Goal: Task Accomplishment & Management: Manage account settings

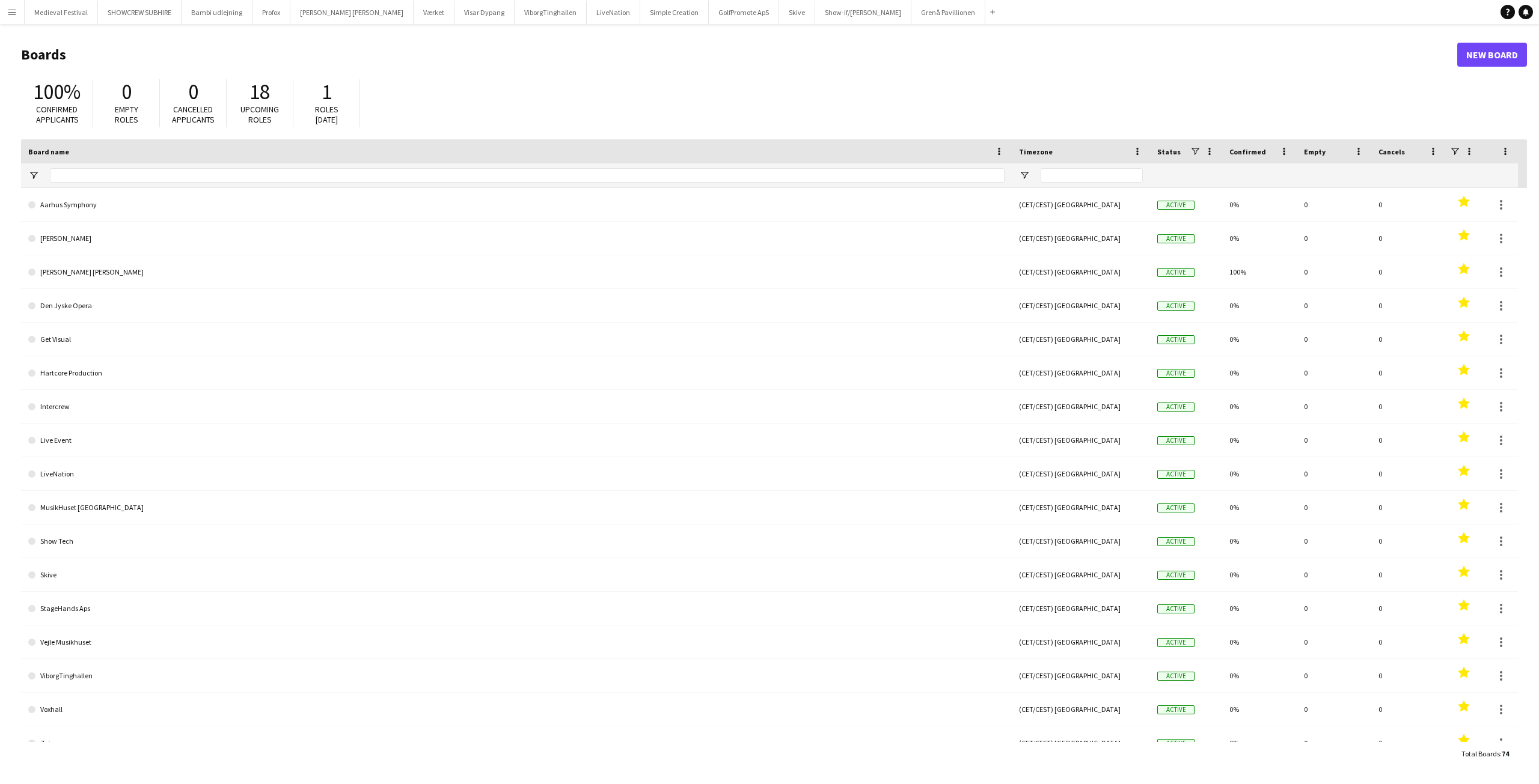
click at [7, 10] on button "Menu" at bounding box center [12, 12] width 24 height 24
click at [140, 57] on link "All jobs" at bounding box center [182, 66] width 120 height 24
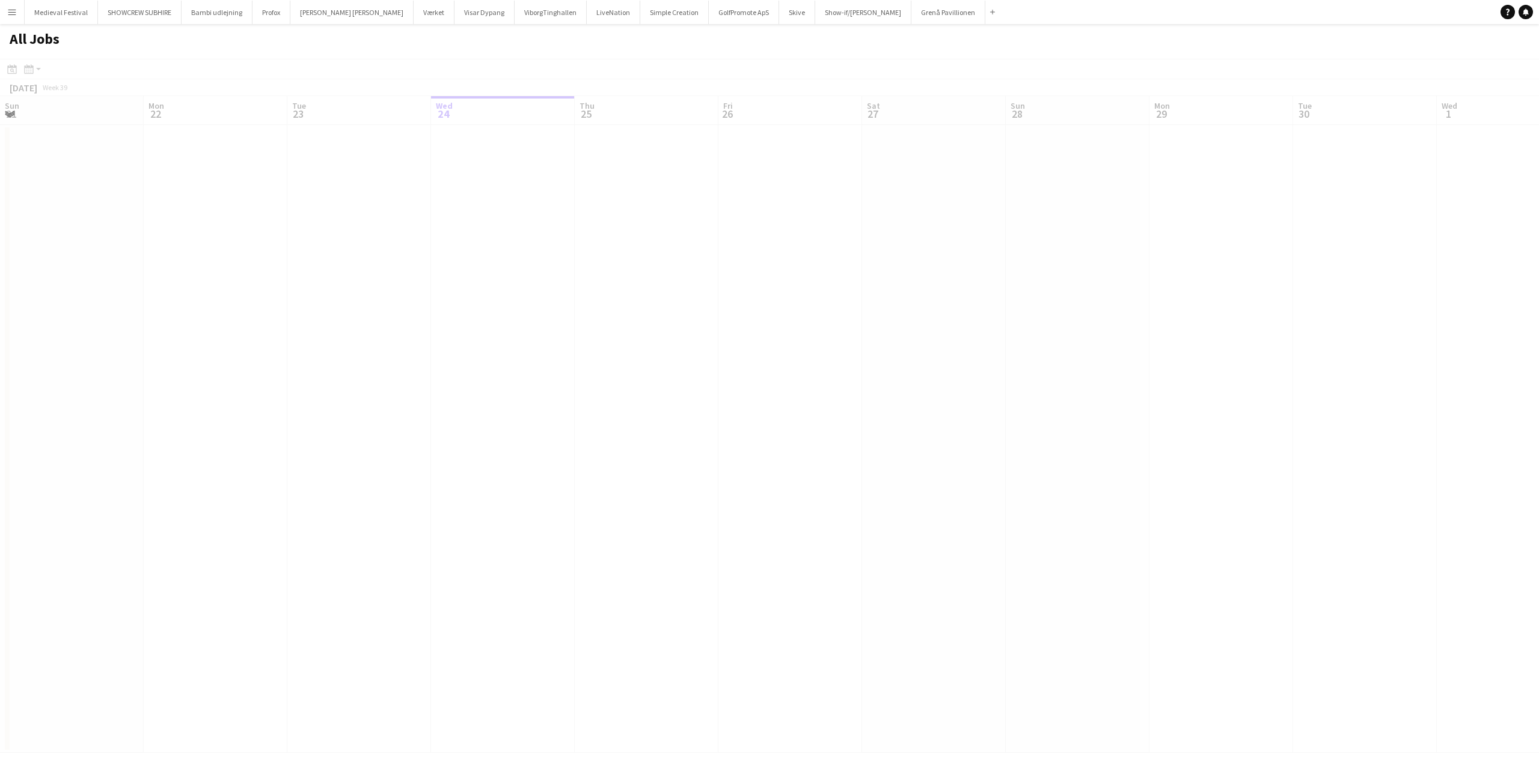
scroll to position [0, 287]
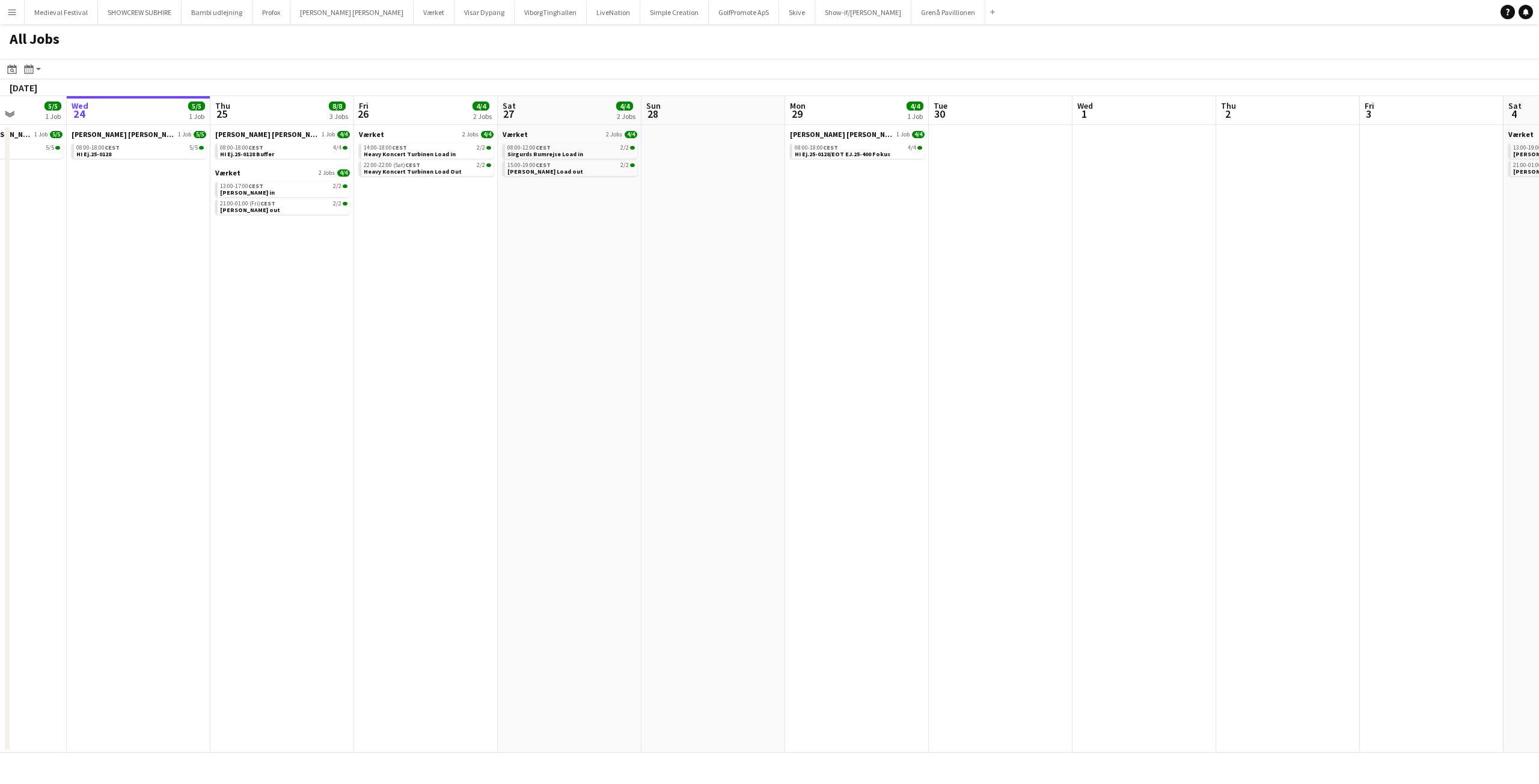
click at [1008, 303] on app-all-jobs "All Jobs Date picker SEP 2025 SEP 2025 Monday M Tuesday T Wednesday W Thursday …" at bounding box center [770, 389] width 1539 height 729
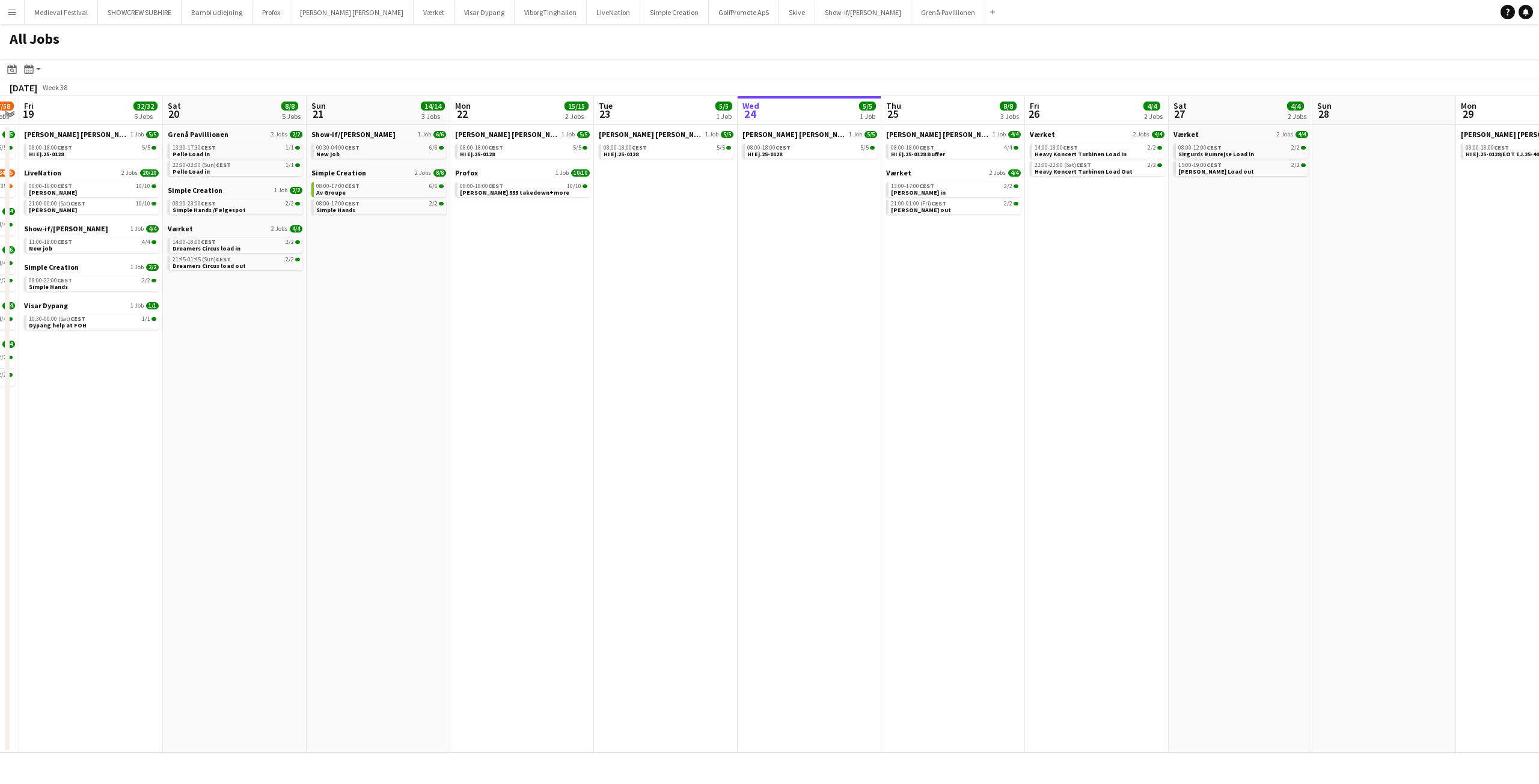
drag, startPoint x: 604, startPoint y: 327, endPoint x: 842, endPoint y: 352, distance: 239.3
click at [990, 344] on app-calendar-viewport "Wed 17 16/16 4 Jobs Thu 18 57/58 8 Jobs Fri 19 32/32 6 Jobs Sat 20 8/8 5 Jobs S…" at bounding box center [770, 425] width 1539 height 657
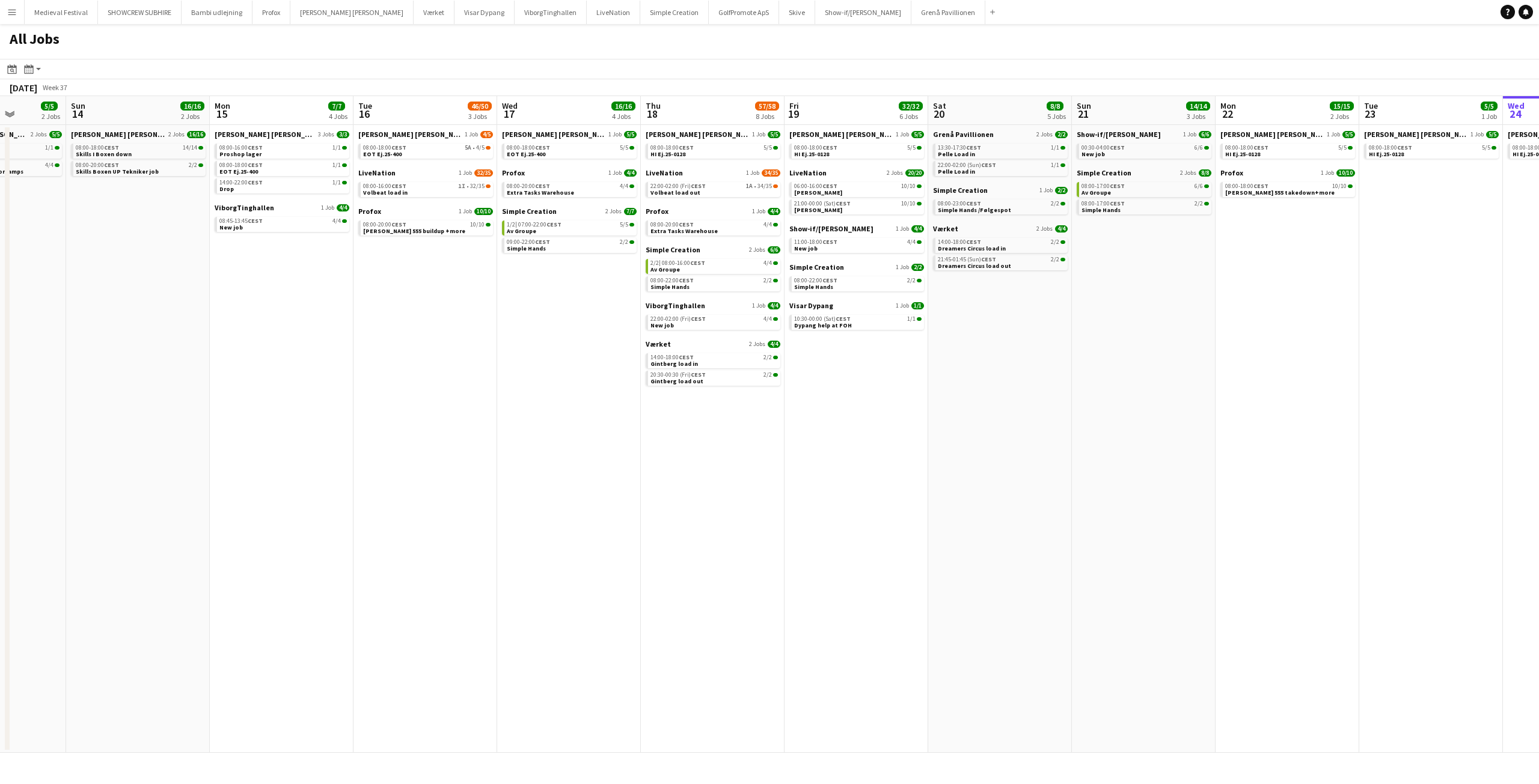
drag, startPoint x: 558, startPoint y: 328, endPoint x: 910, endPoint y: 360, distance: 353.5
click at [910, 360] on app-calendar-viewport "Thu 11 2/2 1 Job Fri 12 12/12 4 Jobs Sat 13 5/5 2 Jobs Sun 14 16/16 2 Jobs Mon …" at bounding box center [770, 425] width 1539 height 657
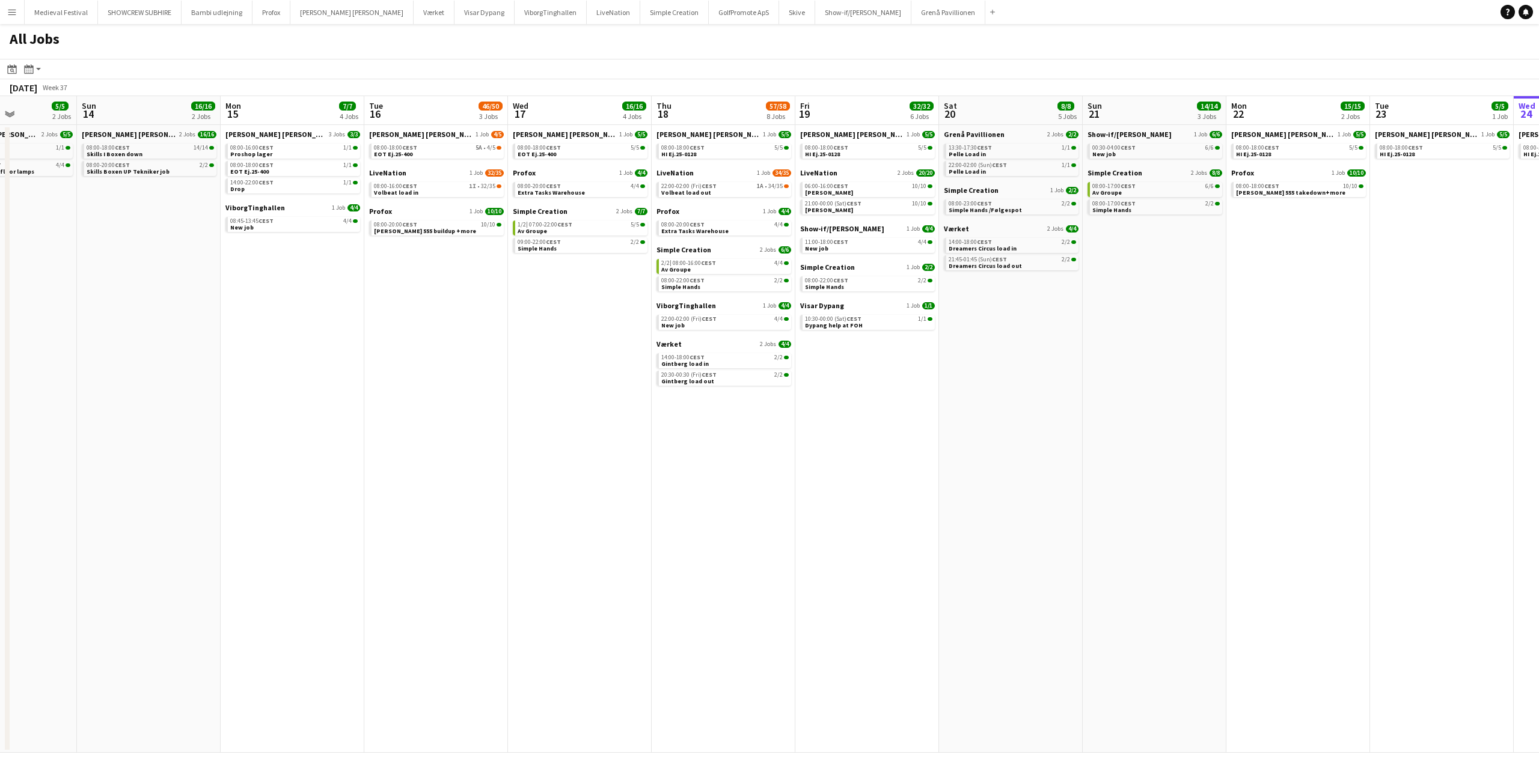
click at [1015, 395] on app-all-jobs "All Jobs Date picker SEP 2025 SEP 2025 Monday M Tuesday T Wednesday W Thursday …" at bounding box center [770, 389] width 1539 height 729
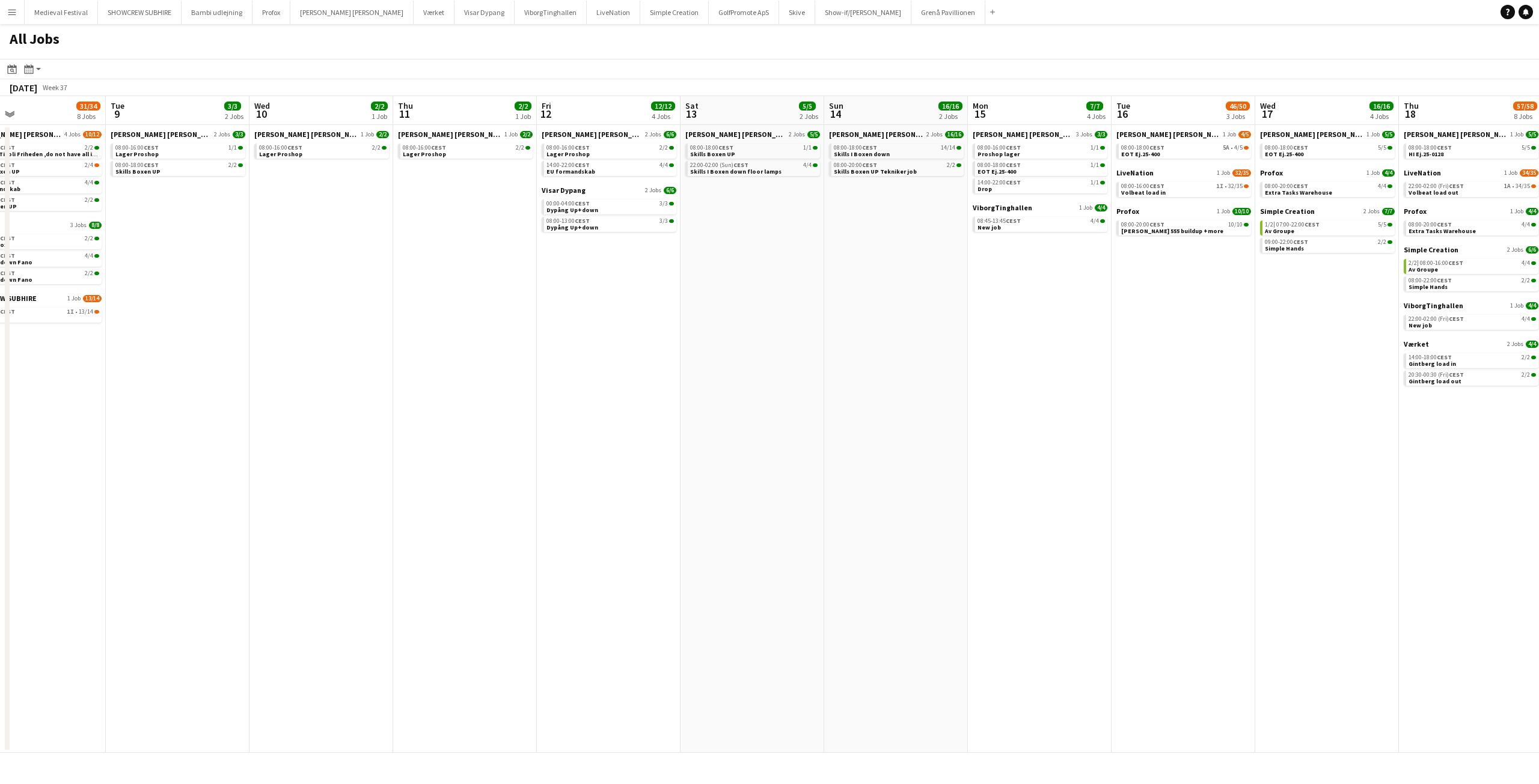
drag, startPoint x: 900, startPoint y: 378, endPoint x: 908, endPoint y: 376, distance: 8.2
click at [1040, 380] on app-calendar-viewport "Sat 6 21/22 5 Jobs Sun 7 13/14 3 Jobs Mon 8 31/34 8 Jobs Tue 9 3/3 2 Jobs Wed 1…" at bounding box center [770, 425] width 1539 height 657
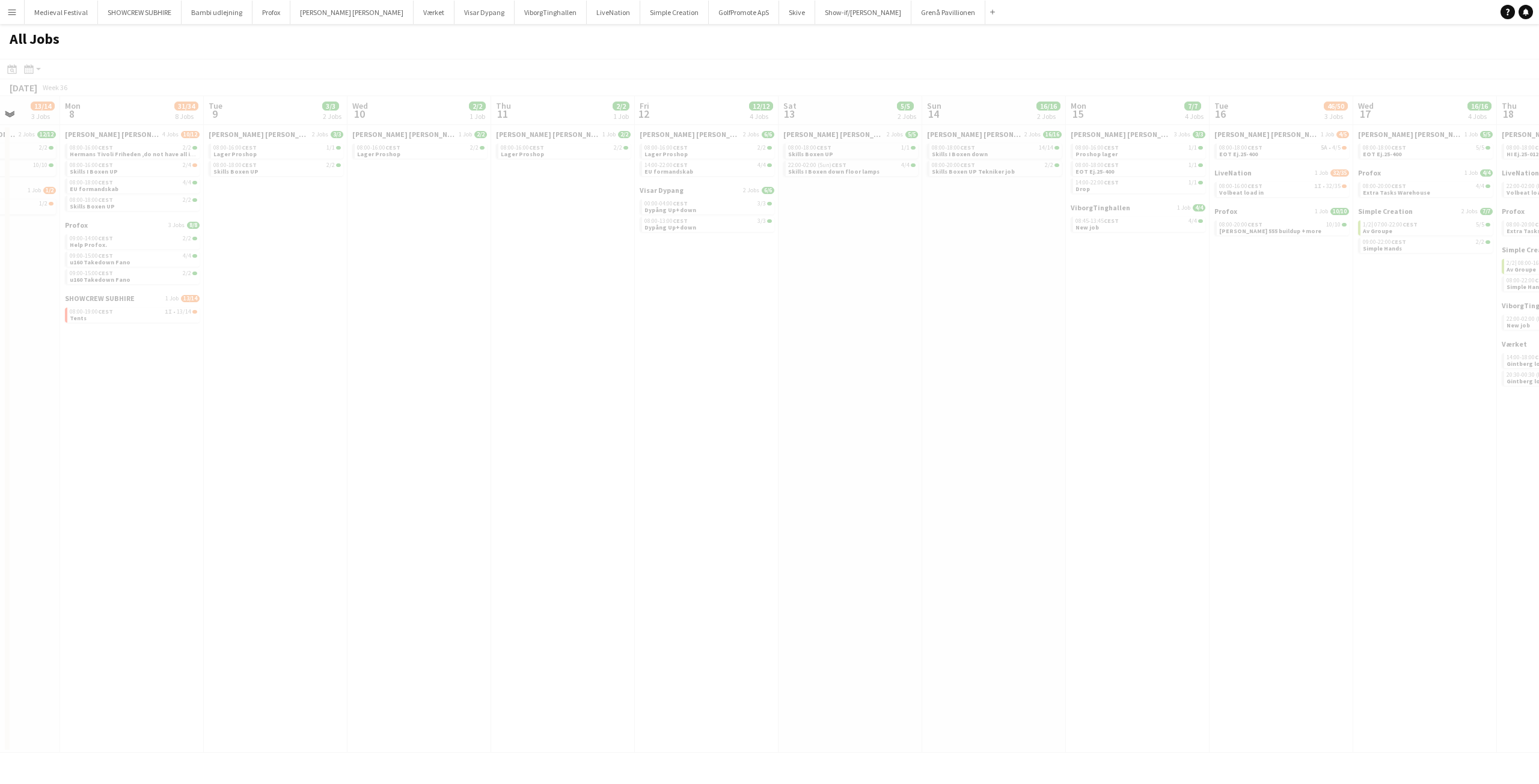
drag, startPoint x: 601, startPoint y: 353, endPoint x: 1173, endPoint y: 368, distance: 572.2
click at [1040, 368] on app-calendar-viewport "Fri 5 Sat 6 21/22 5 Jobs Sun 7 13/14 3 Jobs Mon 8 31/34 8 Jobs Tue 9 3/3 2 Jobs…" at bounding box center [770, 425] width 1539 height 657
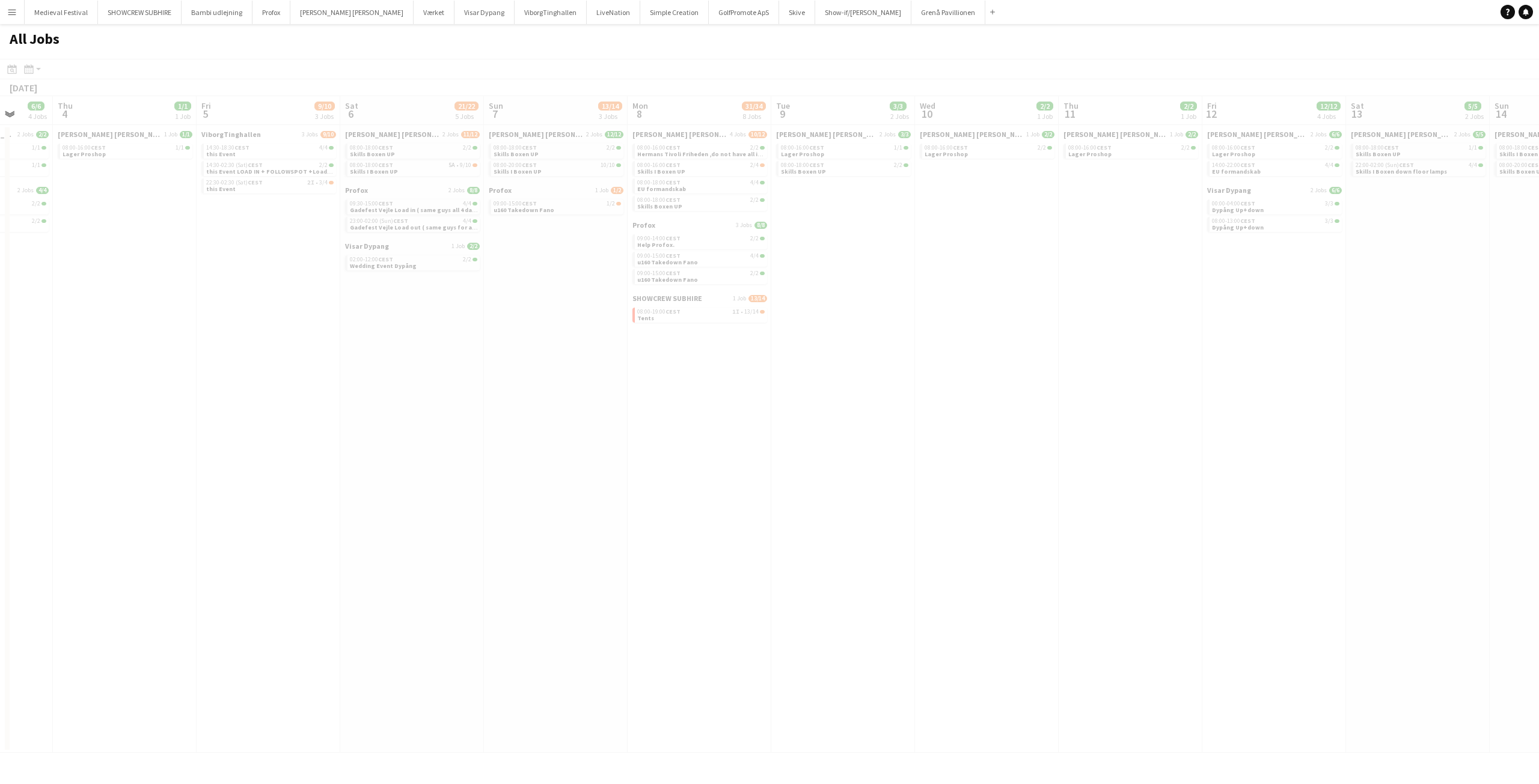
drag, startPoint x: 605, startPoint y: 333, endPoint x: 1137, endPoint y: 348, distance: 532.2
click at [1040, 347] on app-calendar-viewport "Mon 1 Tue 2 24/24 5 Jobs Wed 3 6/6 4 Jobs Thu 4 1/1 1 Job Fri 5 9/10 3 Jobs Sat…" at bounding box center [770, 425] width 1539 height 657
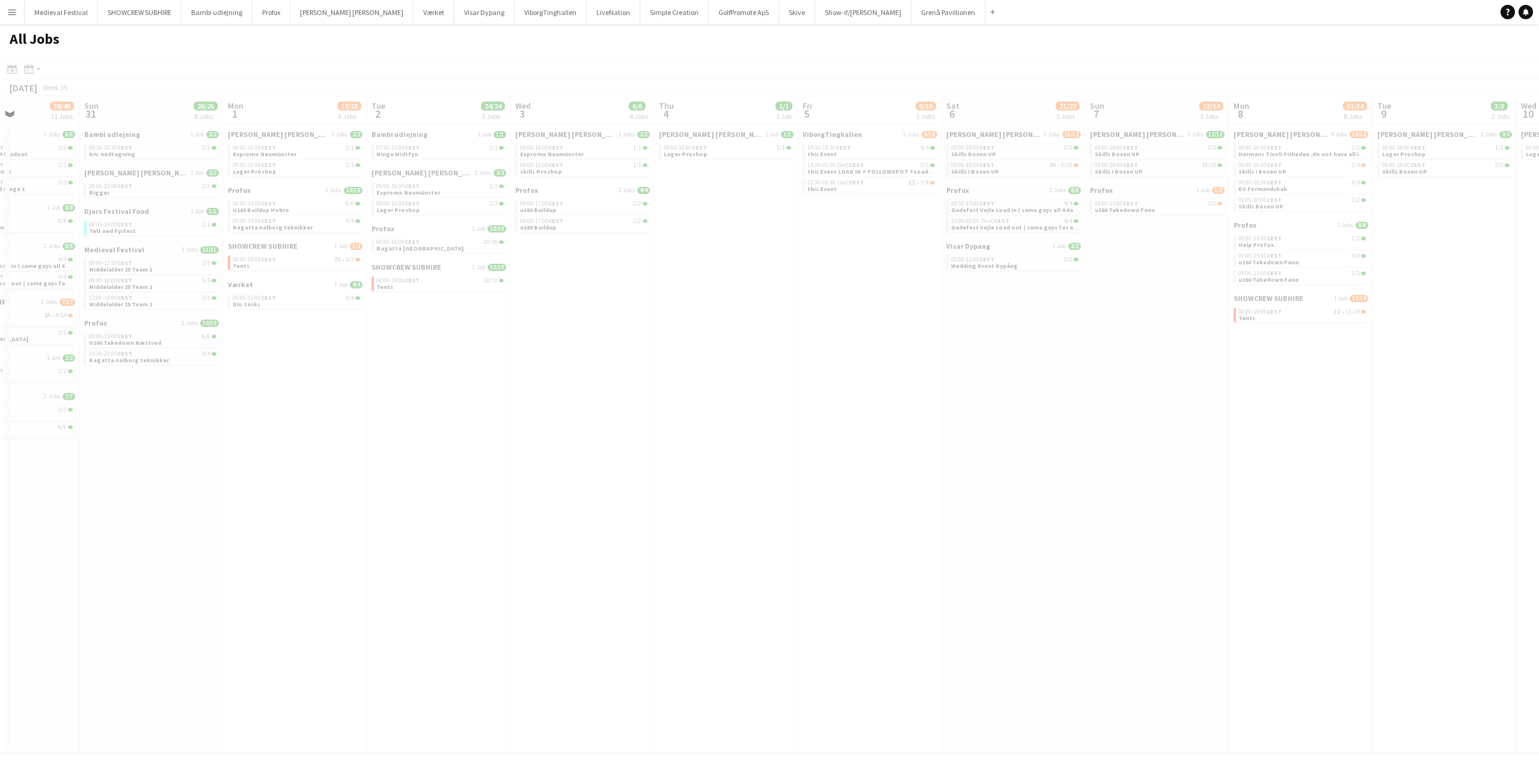
drag, startPoint x: 679, startPoint y: 346, endPoint x: 1147, endPoint y: 356, distance: 468.1
click at [1040, 355] on app-calendar-viewport "Thu 28 Fri 29 10/10 3 Jobs Sat 30 38/48 11 Jobs Sun 31 26/26 8 Jobs Mon 1 17/18…" at bounding box center [770, 425] width 1539 height 657
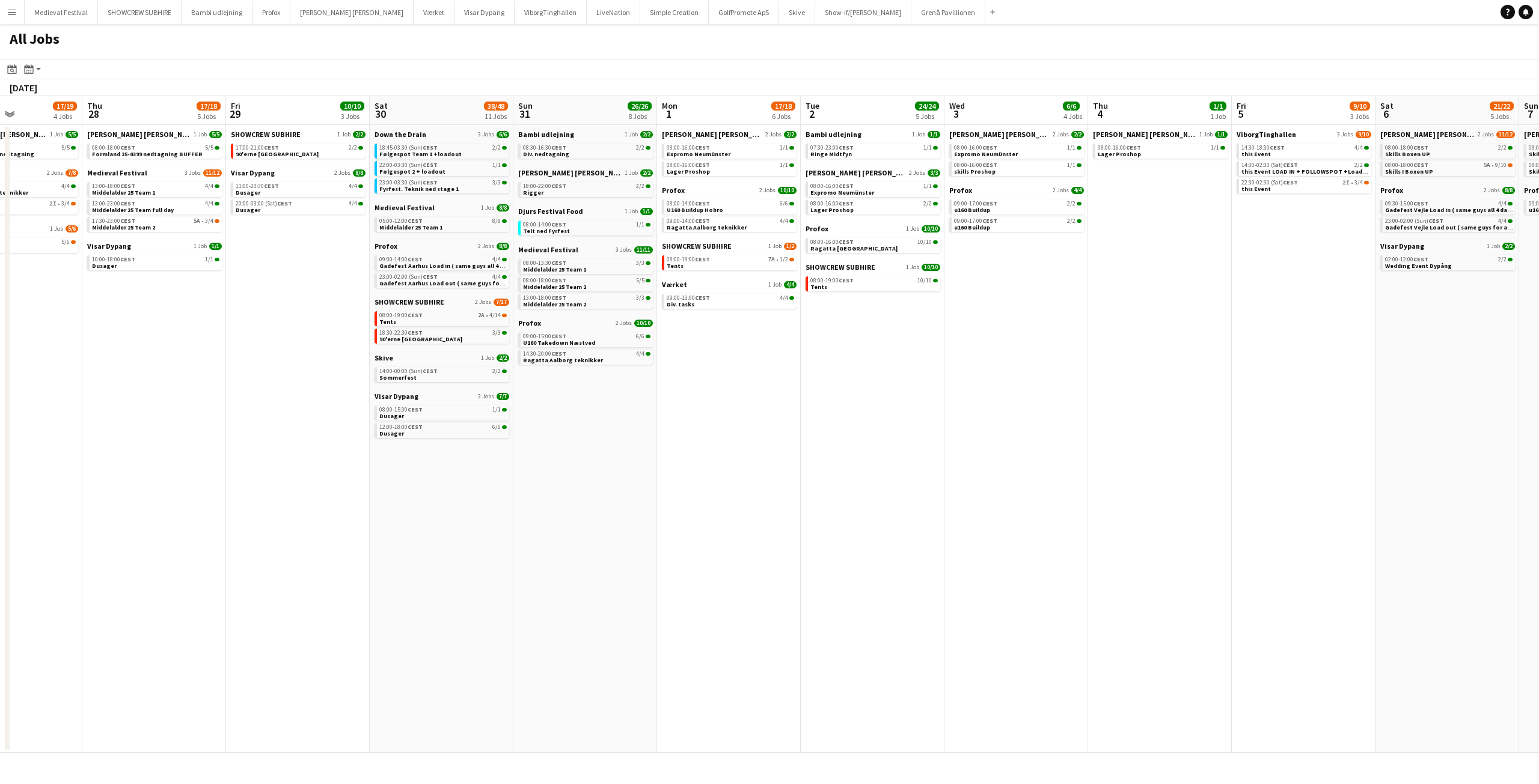
drag, startPoint x: 689, startPoint y: 339, endPoint x: 1240, endPoint y: 362, distance: 551.5
click at [1040, 362] on app-calendar-viewport "Mon 25 16/16 3 Jobs Tue 26 10/10 4 Jobs Wed 27 17/19 4 Jobs Thu 28 17/18 5 Jobs…" at bounding box center [770, 425] width 1539 height 657
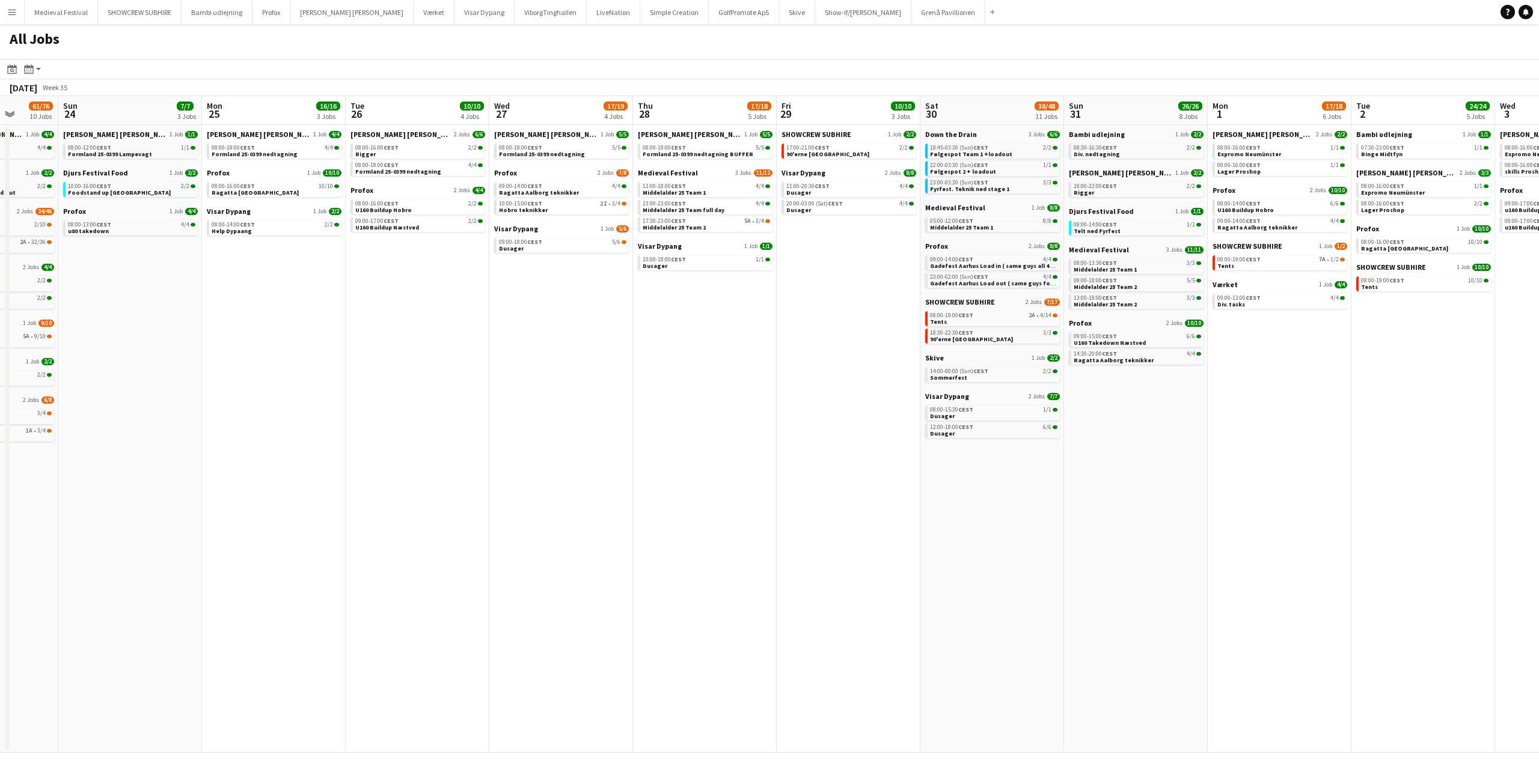
drag, startPoint x: 354, startPoint y: 333, endPoint x: 984, endPoint y: 346, distance: 630.1
click at [943, 347] on app-calendar-viewport "Thu 21 8/8 2 Jobs Fri 22 27/41 7 Jobs Sat 23 61/76 10 Jobs Sun 24 7/7 3 Jobs Mo…" at bounding box center [770, 425] width 1539 height 657
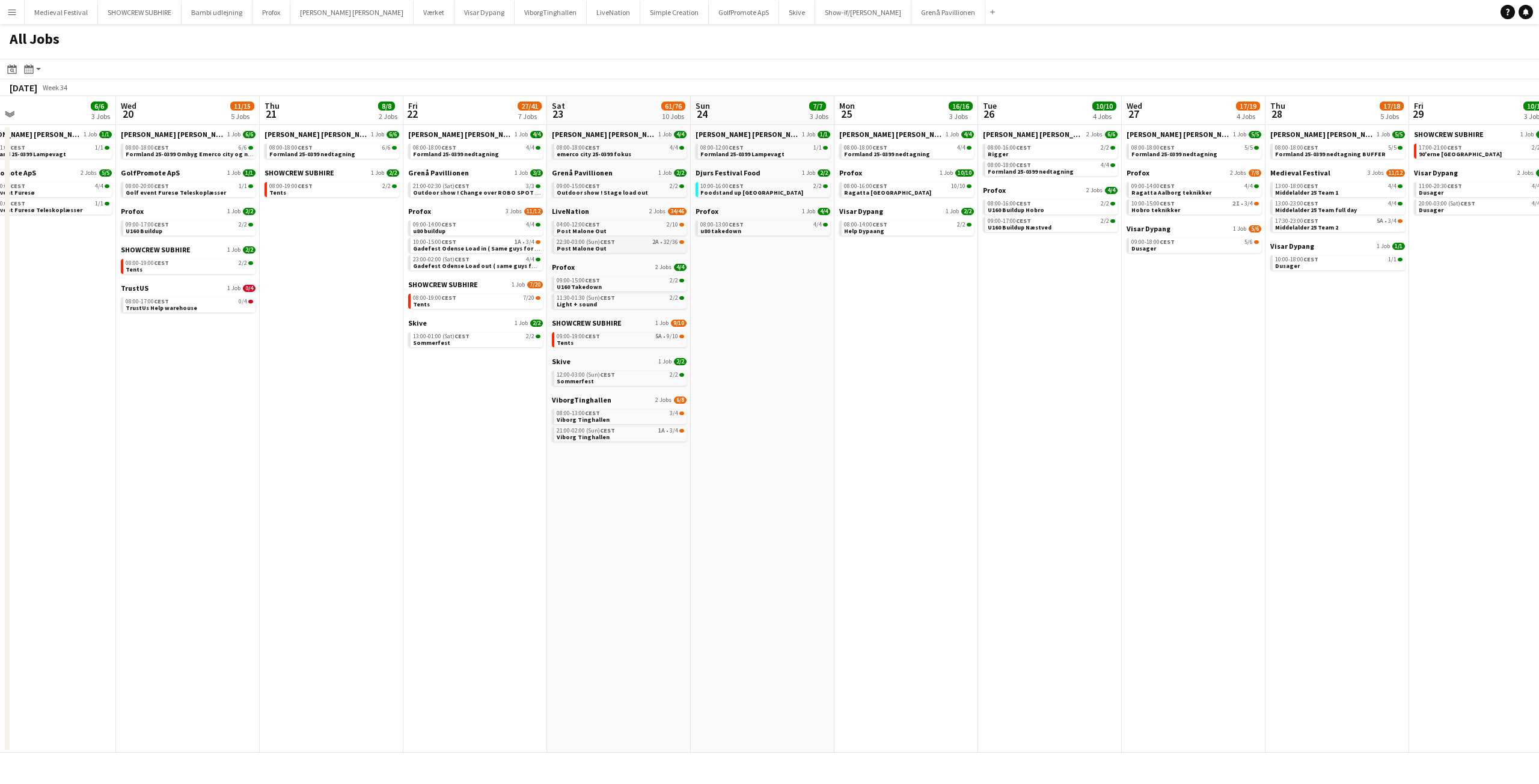
click at [669, 243] on span "32/36" at bounding box center [670, 242] width 15 height 6
click at [640, 245] on div "22:30-03:00 (Sun) CEST 2A • 32/36" at bounding box center [620, 242] width 128 height 6
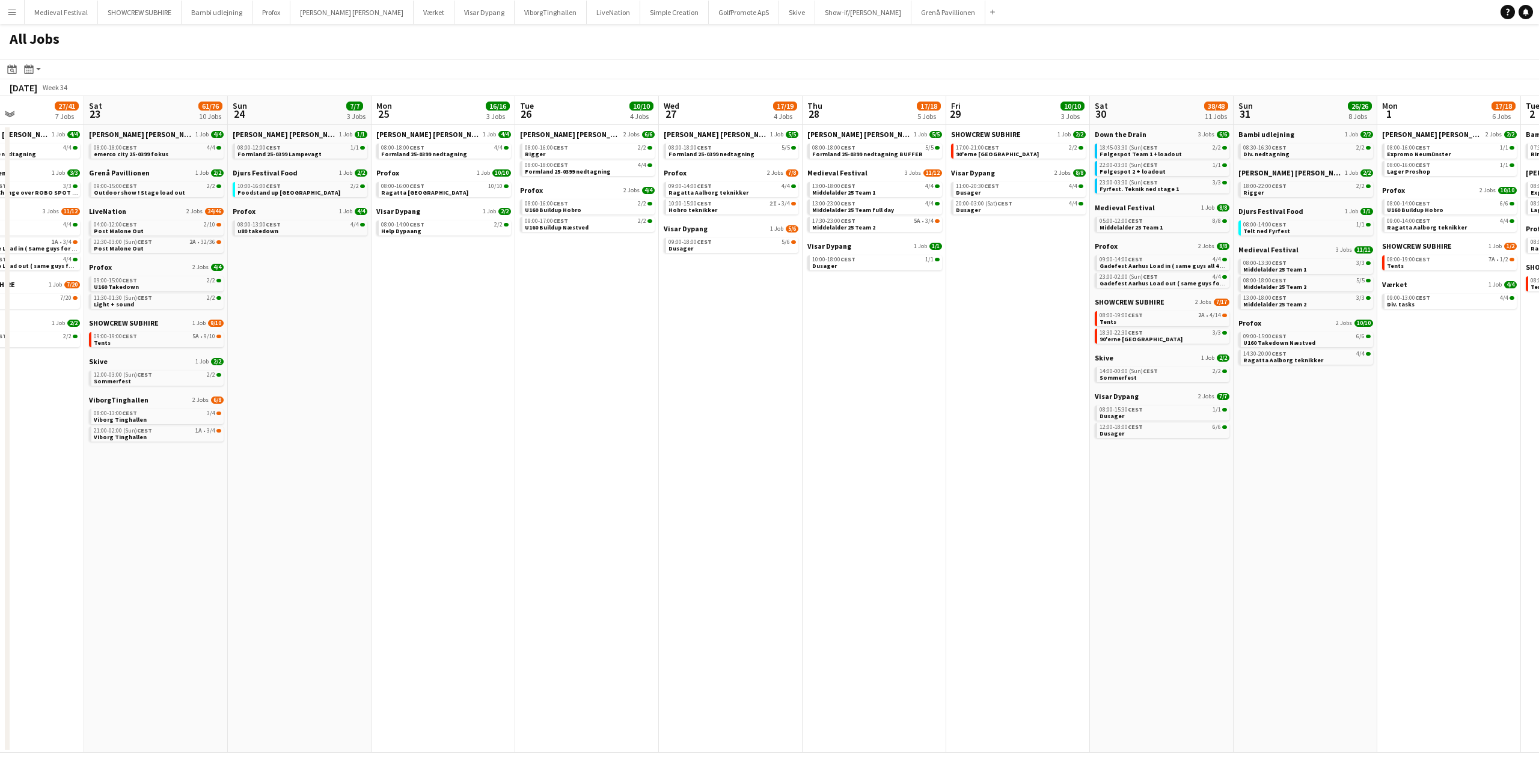
scroll to position [0, 463]
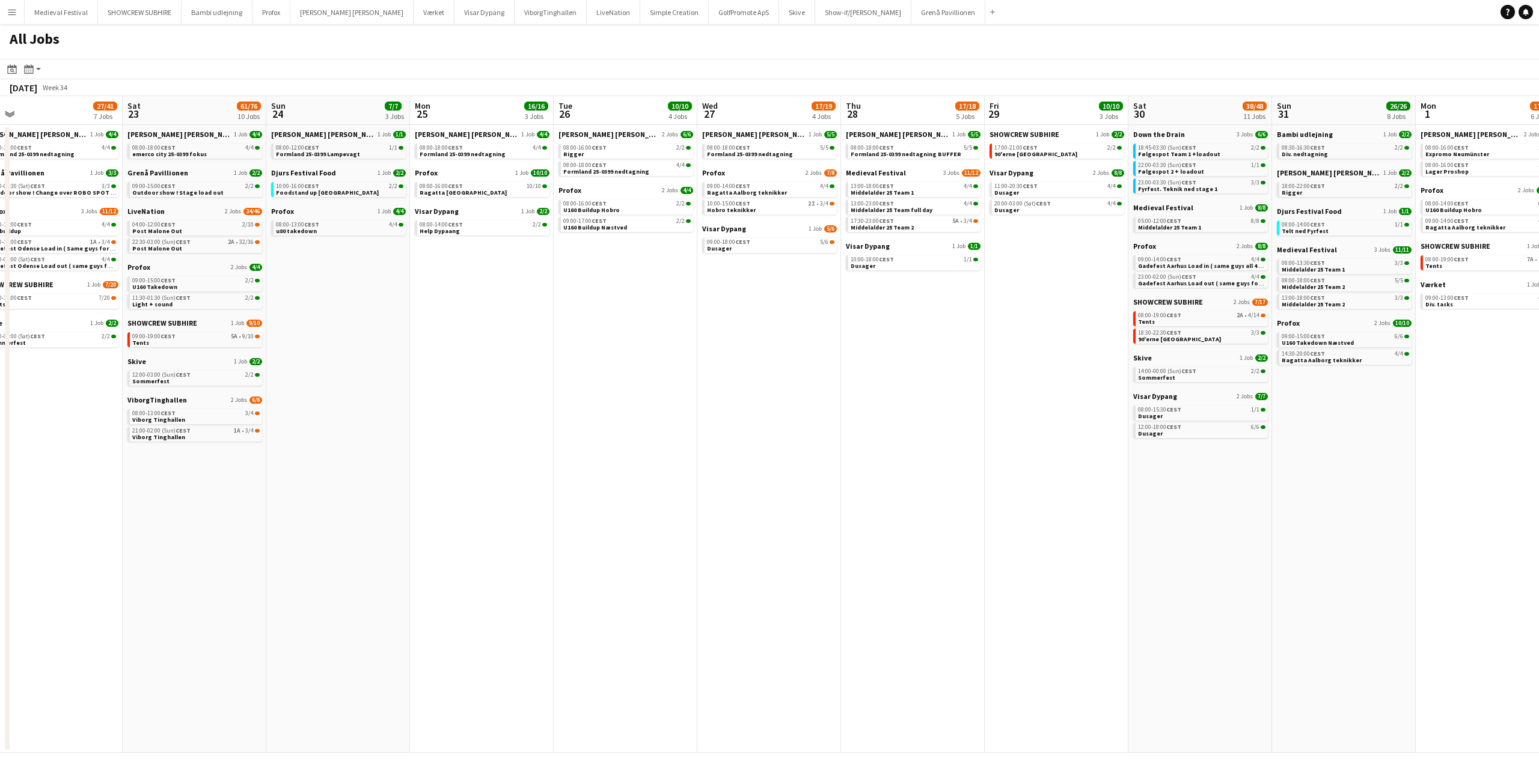
drag, startPoint x: 1012, startPoint y: 270, endPoint x: 562, endPoint y: 305, distance: 451.4
click at [577, 306] on app-calendar-viewport "Tue 19 6/6 3 Jobs Wed 20 11/15 5 Jobs Thu 21 8/8 2 Jobs Fri 22 27/41 7 Jobs Sat…" at bounding box center [770, 425] width 1539 height 657
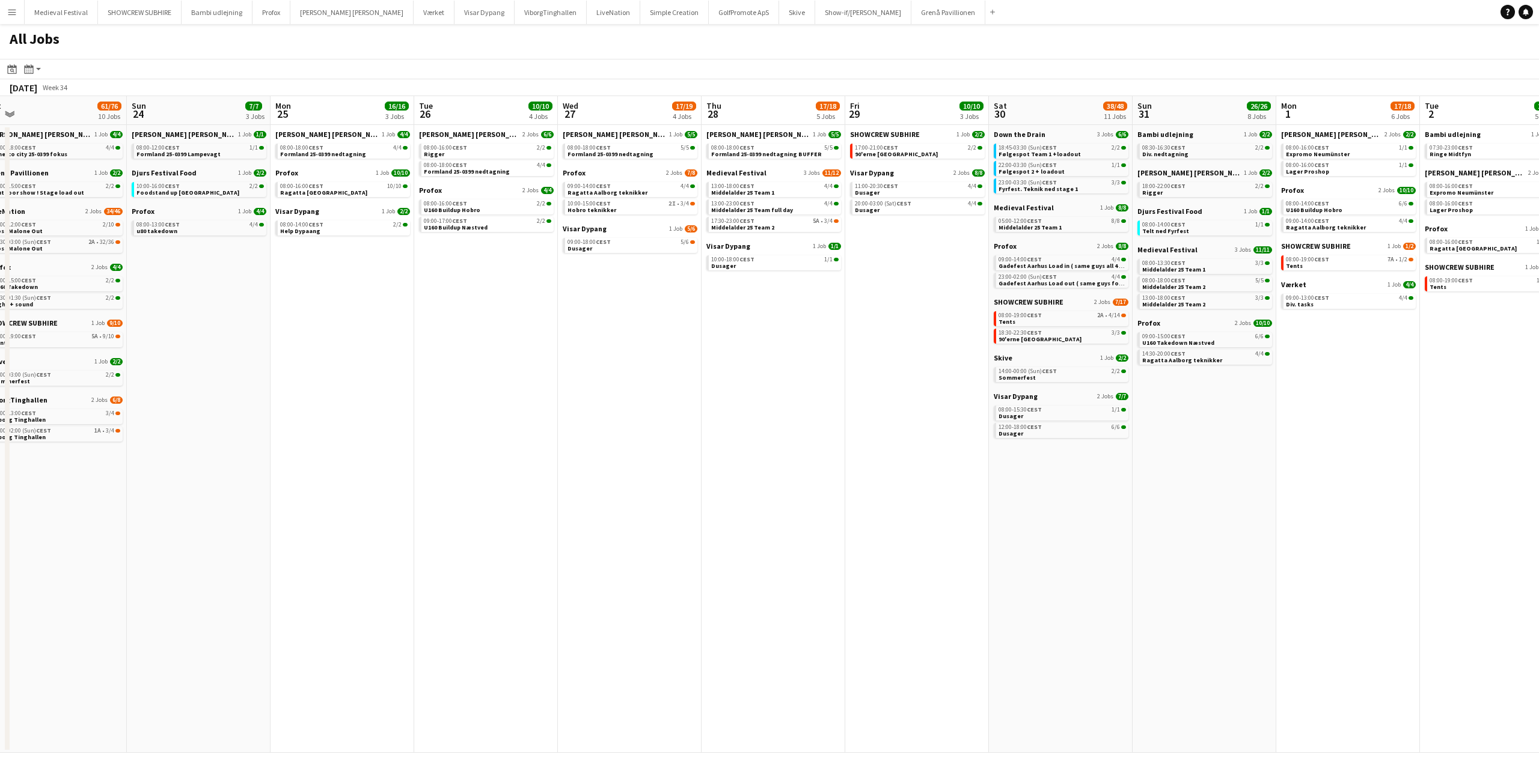
scroll to position [0, 495]
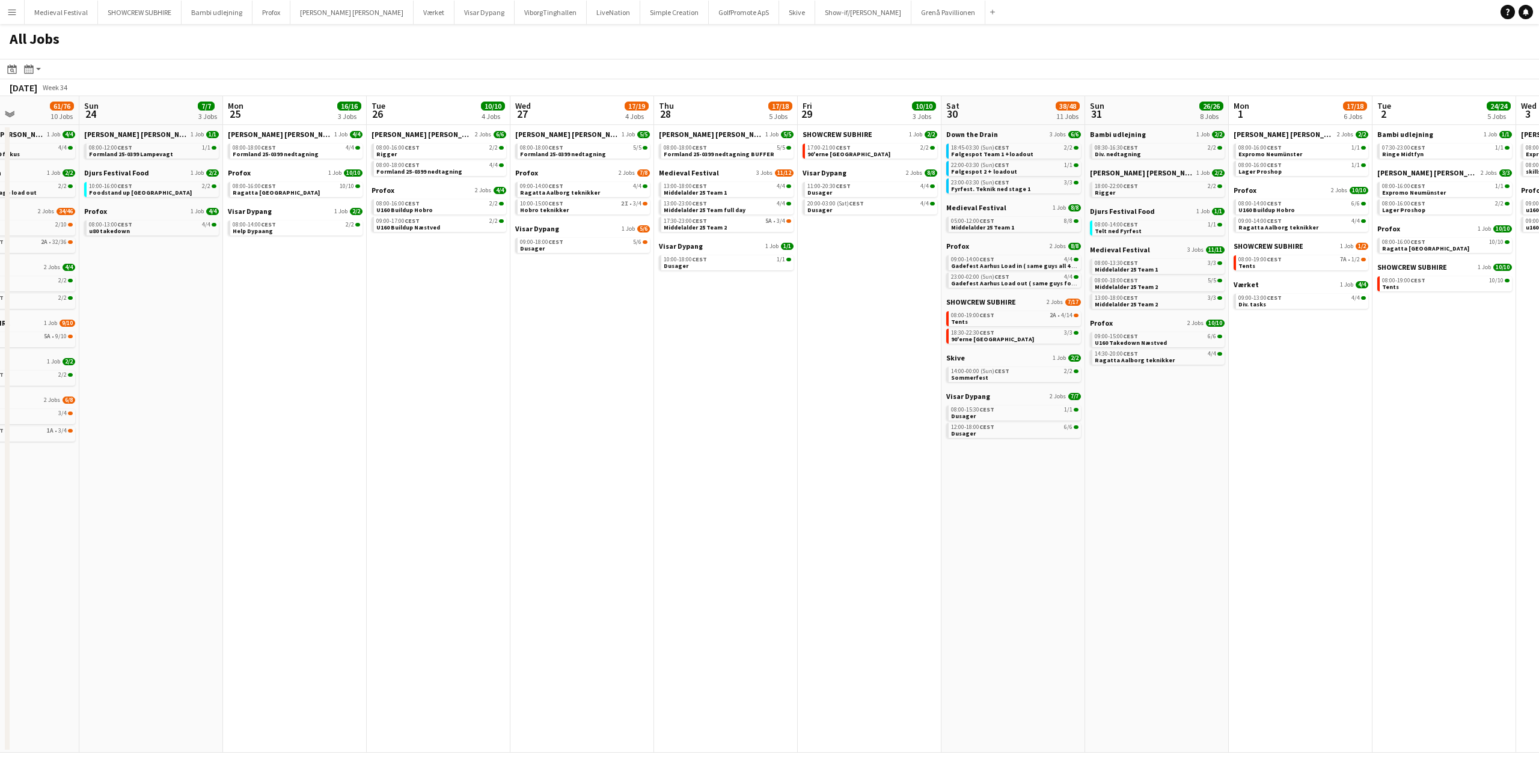
drag, startPoint x: 776, startPoint y: 306, endPoint x: 468, endPoint y: 329, distance: 308.9
click at [465, 329] on app-calendar-viewport "Wed 20 11/15 5 Jobs Thu 21 8/8 2 Jobs Fri 22 27/41 7 Jobs Sat 23 61/76 10 Jobs …" at bounding box center [770, 425] width 1539 height 657
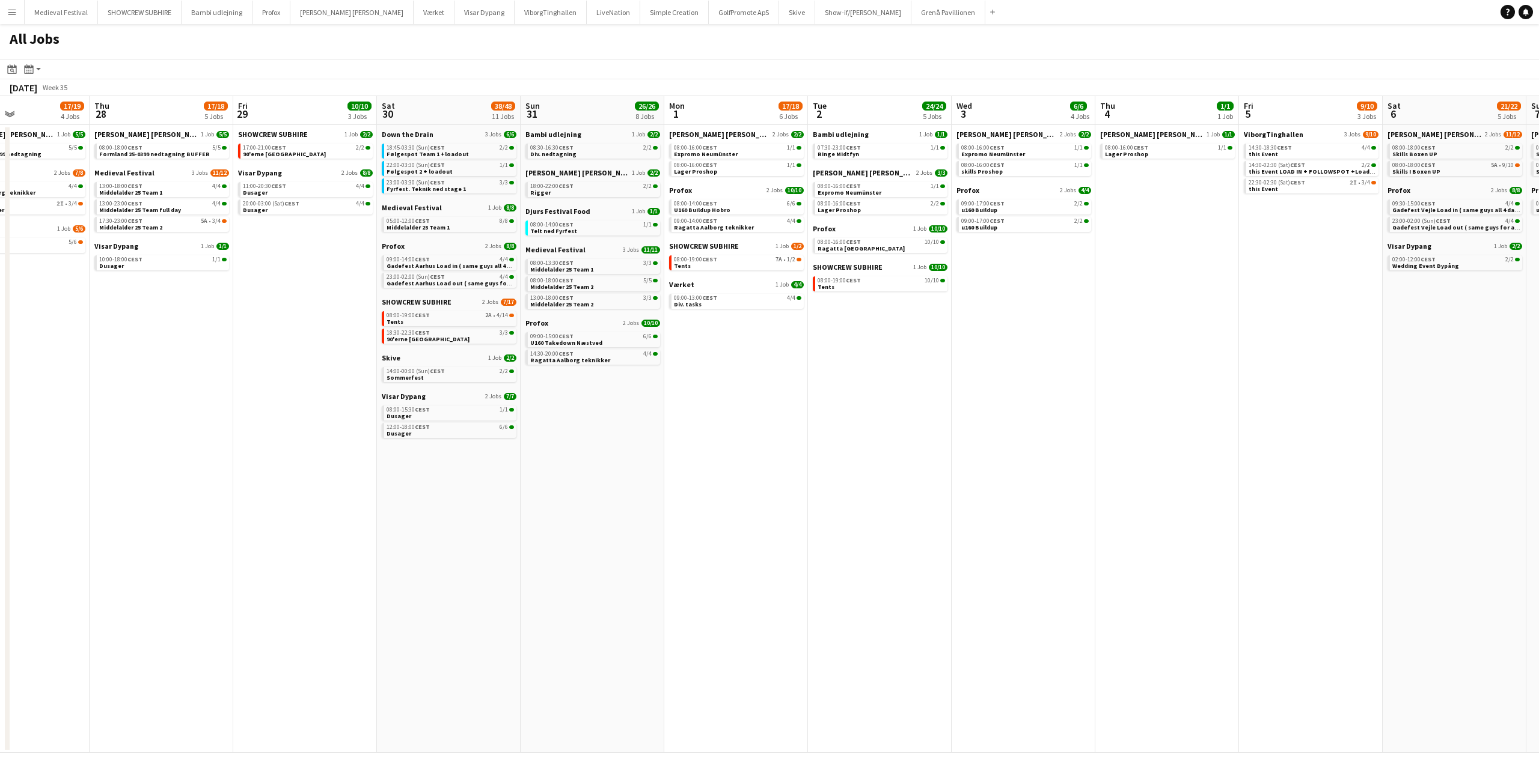
drag, startPoint x: 716, startPoint y: 342, endPoint x: 292, endPoint y: 360, distance: 424.4
click at [284, 360] on app-calendar-viewport "Sun 24 7/7 3 Jobs Mon 25 16/16 3 Jobs Tue 26 10/10 4 Jobs Wed 27 17/19 4 Jobs T…" at bounding box center [770, 425] width 1539 height 657
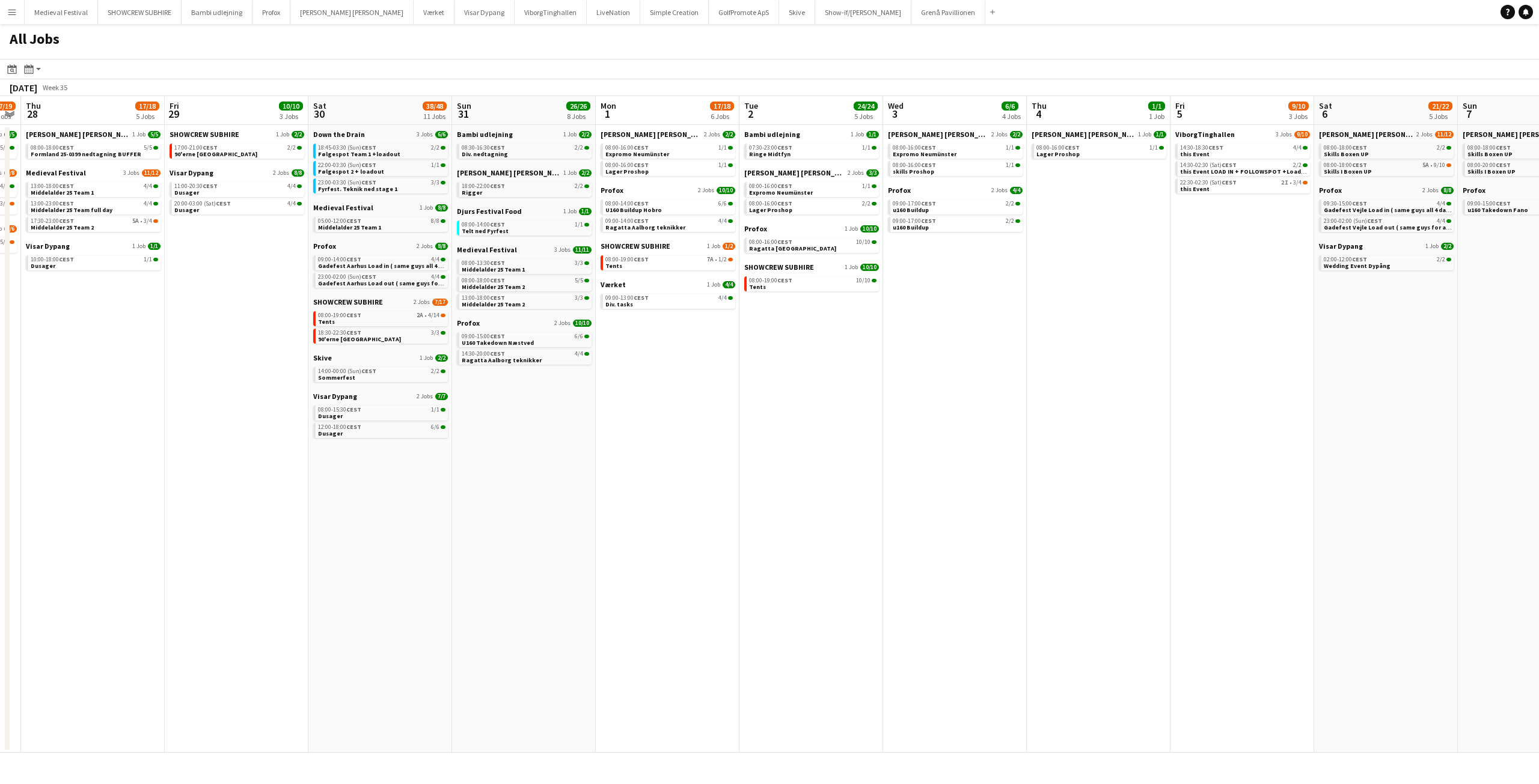
scroll to position [0, 482]
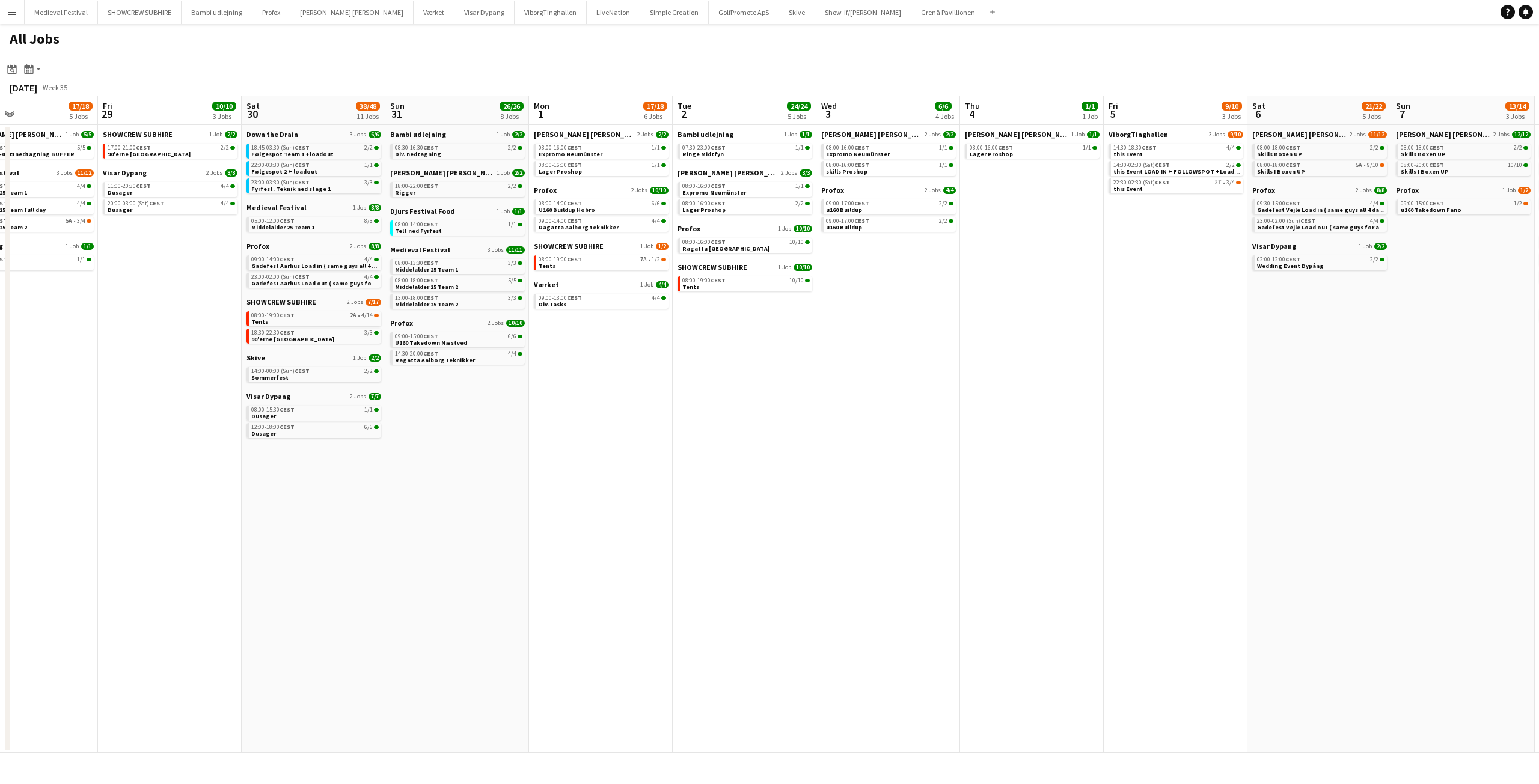
drag, startPoint x: 996, startPoint y: 346, endPoint x: 620, endPoint y: 376, distance: 377.2
click at [675, 385] on app-calendar-viewport "Mon 25 16/16 3 Jobs Tue 26 10/10 4 Jobs Wed 27 17/19 4 Jobs Thu 28 17/18 5 Jobs…" at bounding box center [770, 425] width 1539 height 657
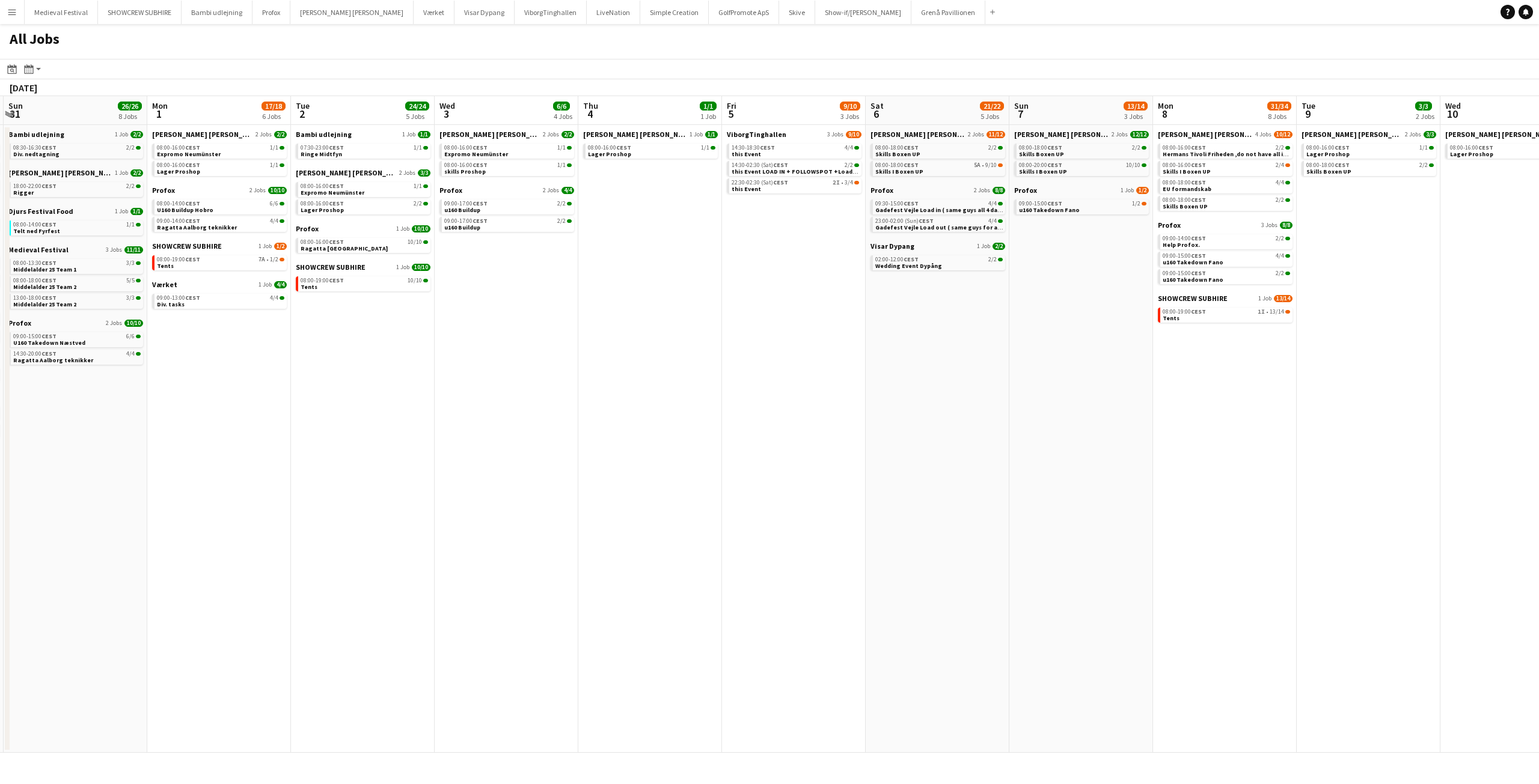
scroll to position [0, 429]
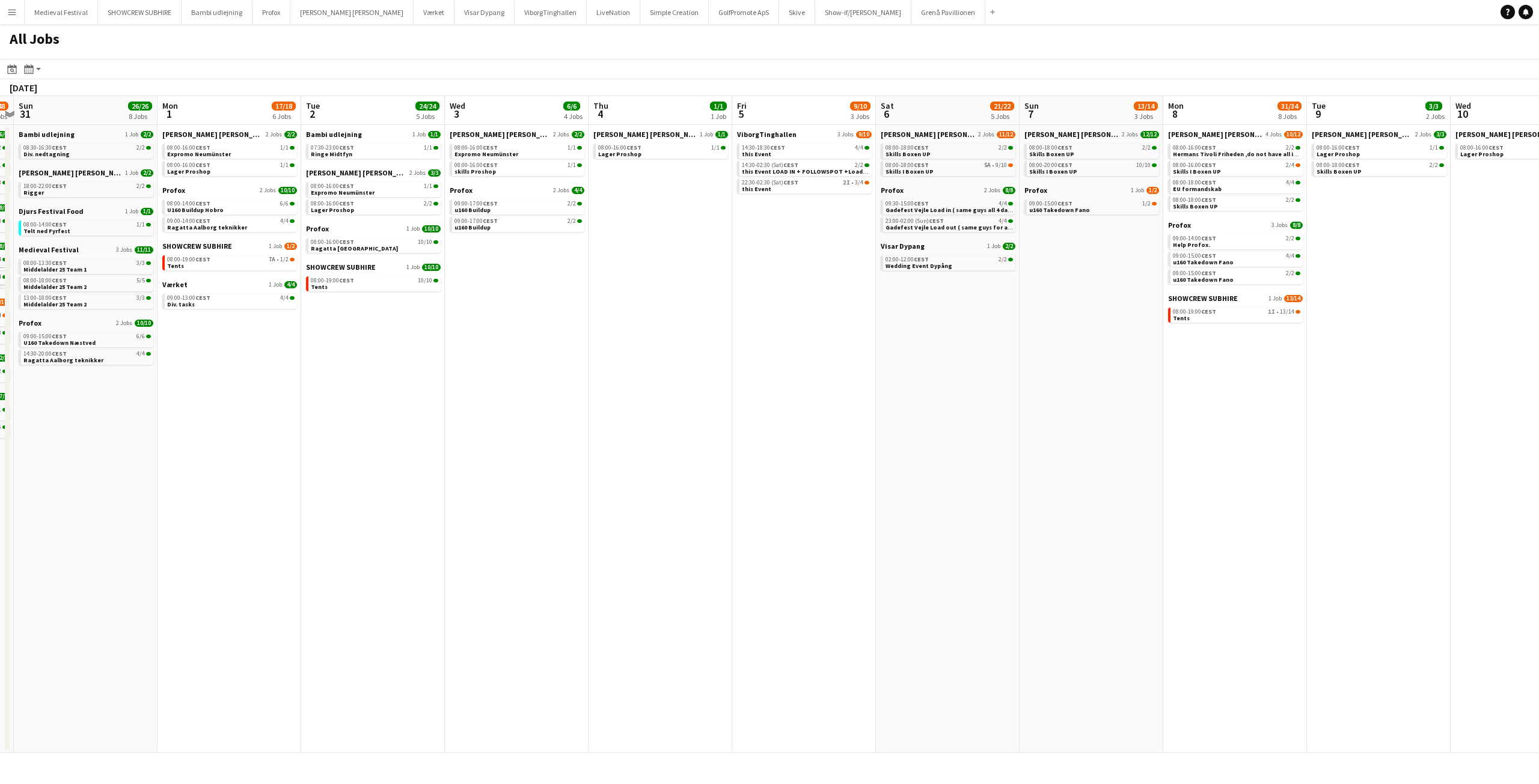
drag, startPoint x: 884, startPoint y: 280, endPoint x: 506, endPoint y: 290, distance: 378.1
click at [506, 292] on app-calendar-viewport "Thu 28 17/18 5 Jobs Fri 29 10/10 3 Jobs Sat 30 38/48 11 Jobs Sun 31 26/26 8 Job…" at bounding box center [770, 425] width 1539 height 657
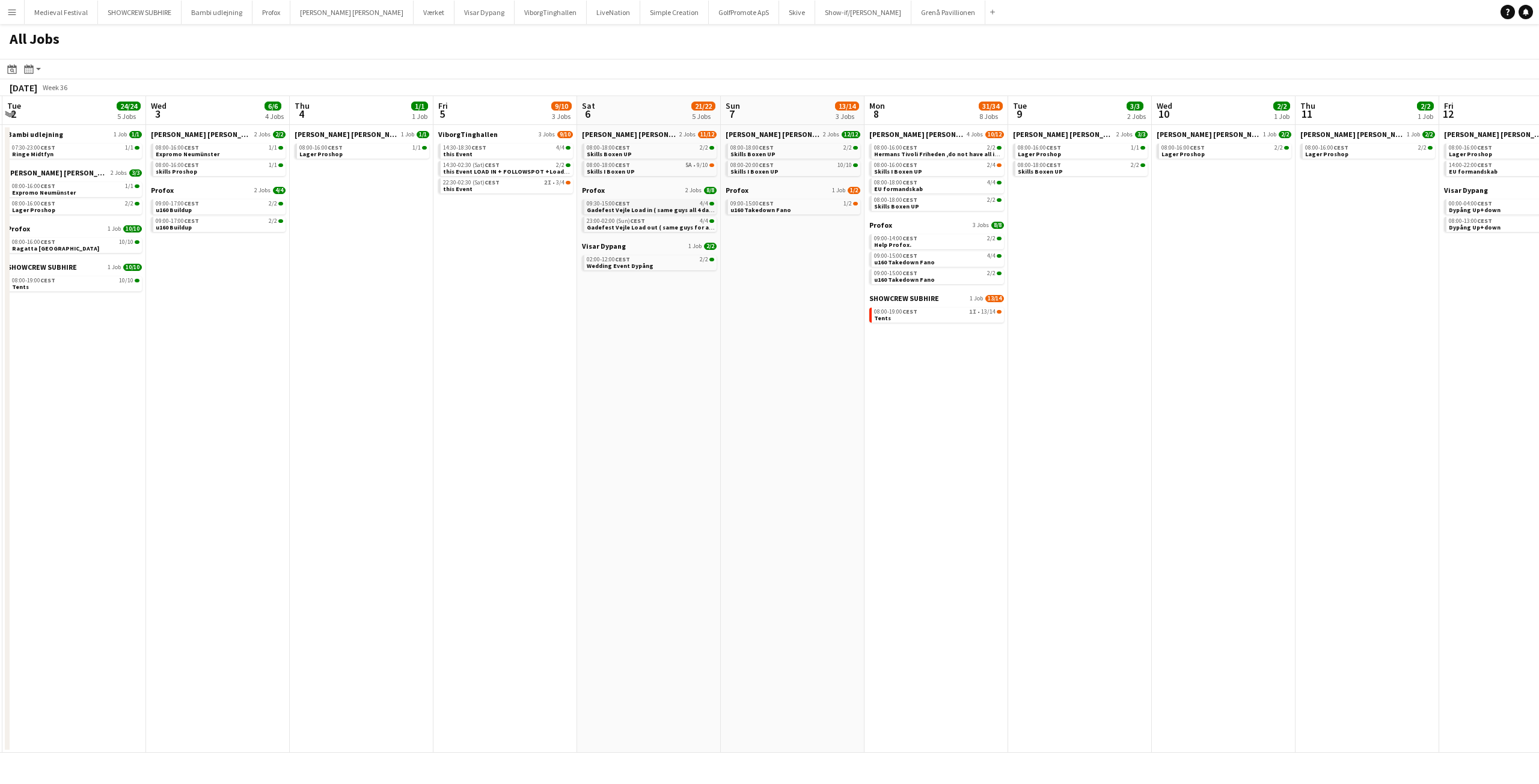
click at [662, 208] on span "Gadefest Vejle Load in ( same guys all 4 dates )" at bounding box center [655, 209] width 135 height 8
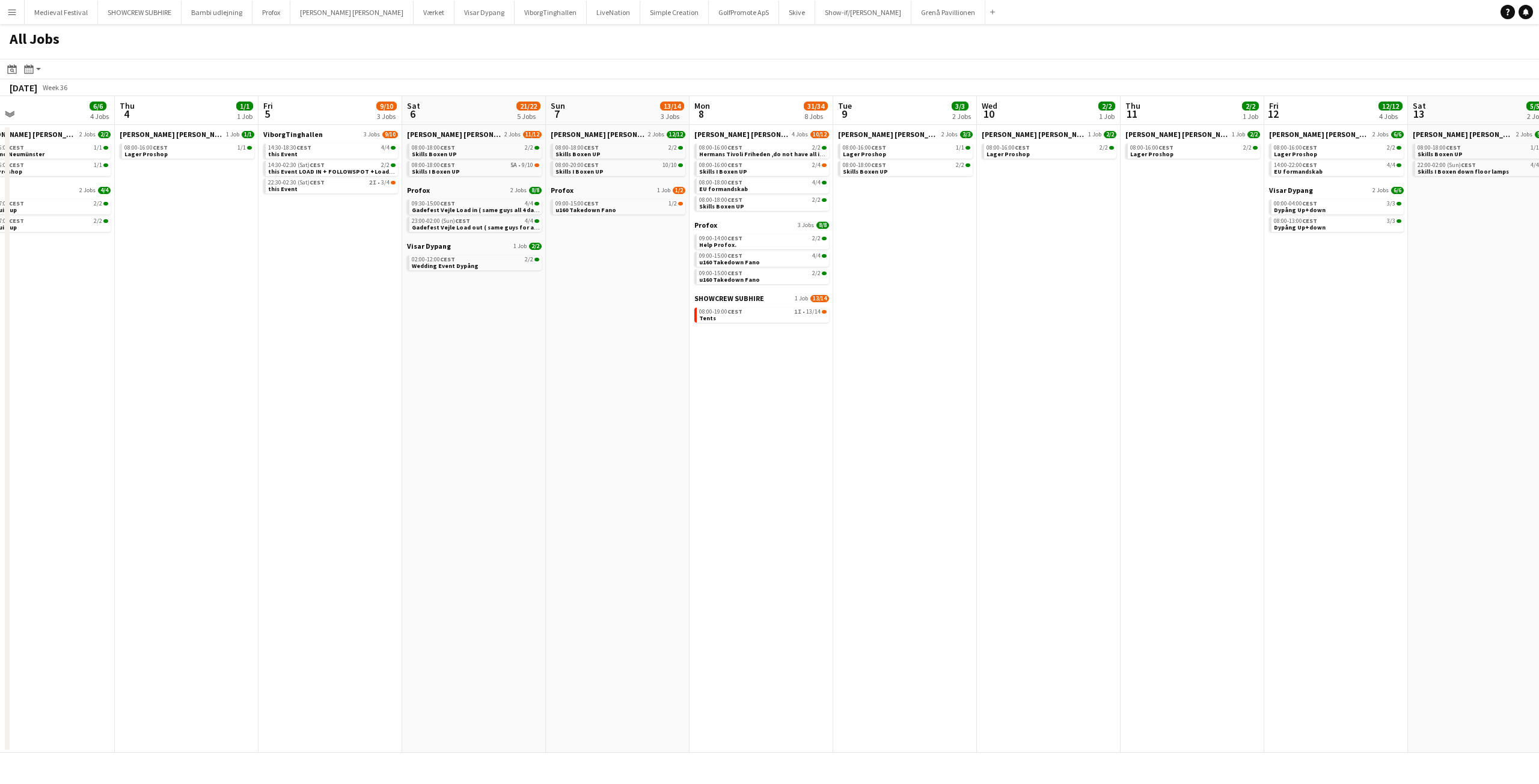
drag, startPoint x: 1166, startPoint y: 407, endPoint x: 828, endPoint y: 383, distance: 338.9
click at [791, 398] on app-calendar-viewport "Sun 31 26/26 8 Jobs Mon 1 17/18 6 Jobs Tue 2 24/24 5 Jobs Wed 3 6/6 4 Jobs Thu …" at bounding box center [770, 425] width 1539 height 657
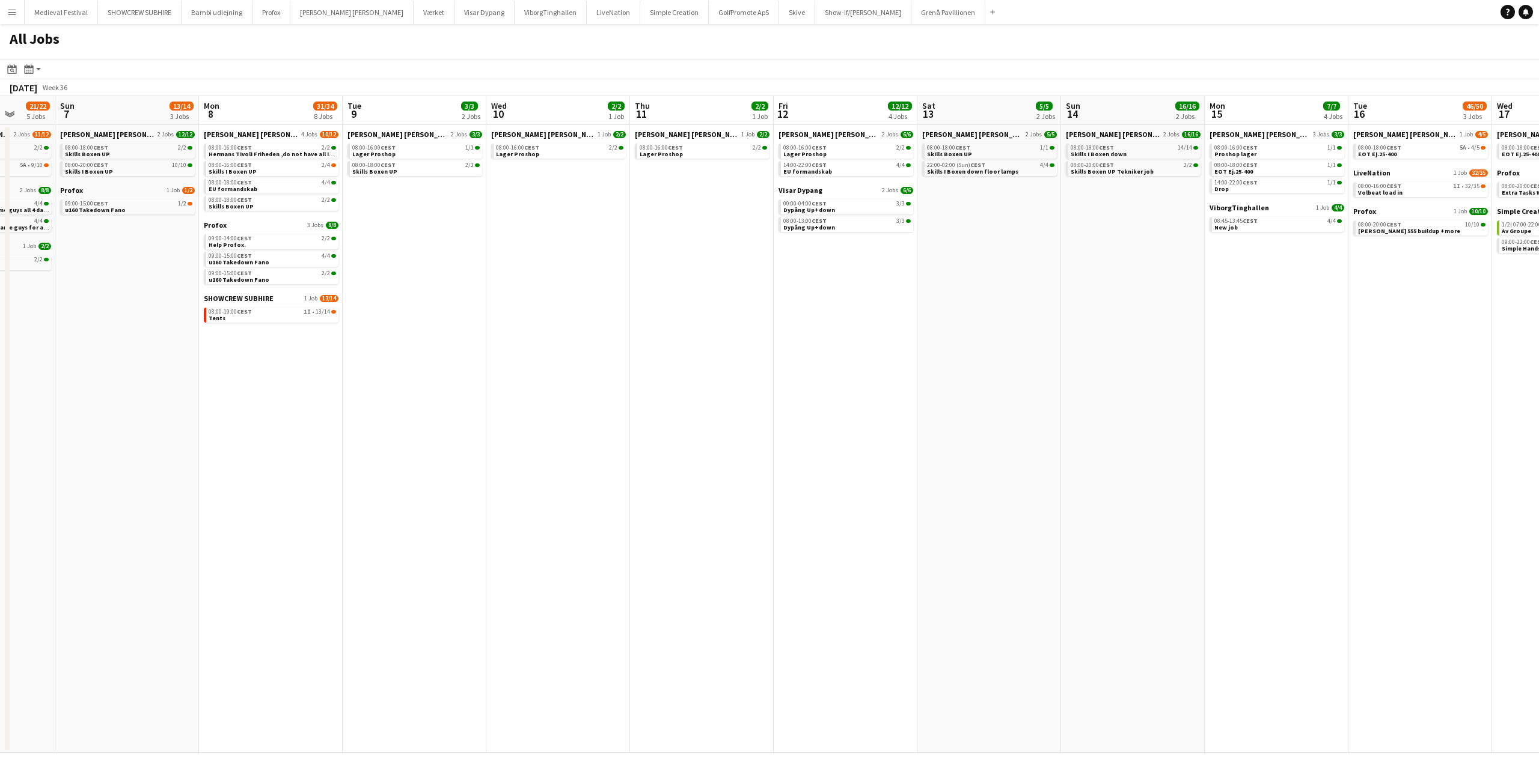
drag, startPoint x: 1069, startPoint y: 339, endPoint x: 668, endPoint y: 353, distance: 401.2
click at [689, 353] on app-calendar-viewport "Wed 3 6/6 4 Jobs Thu 4 1/1 1 Job Fri 5 9/10 3 Jobs Sat 6 21/22 5 Jobs Sun 7 13/…" at bounding box center [770, 425] width 1539 height 657
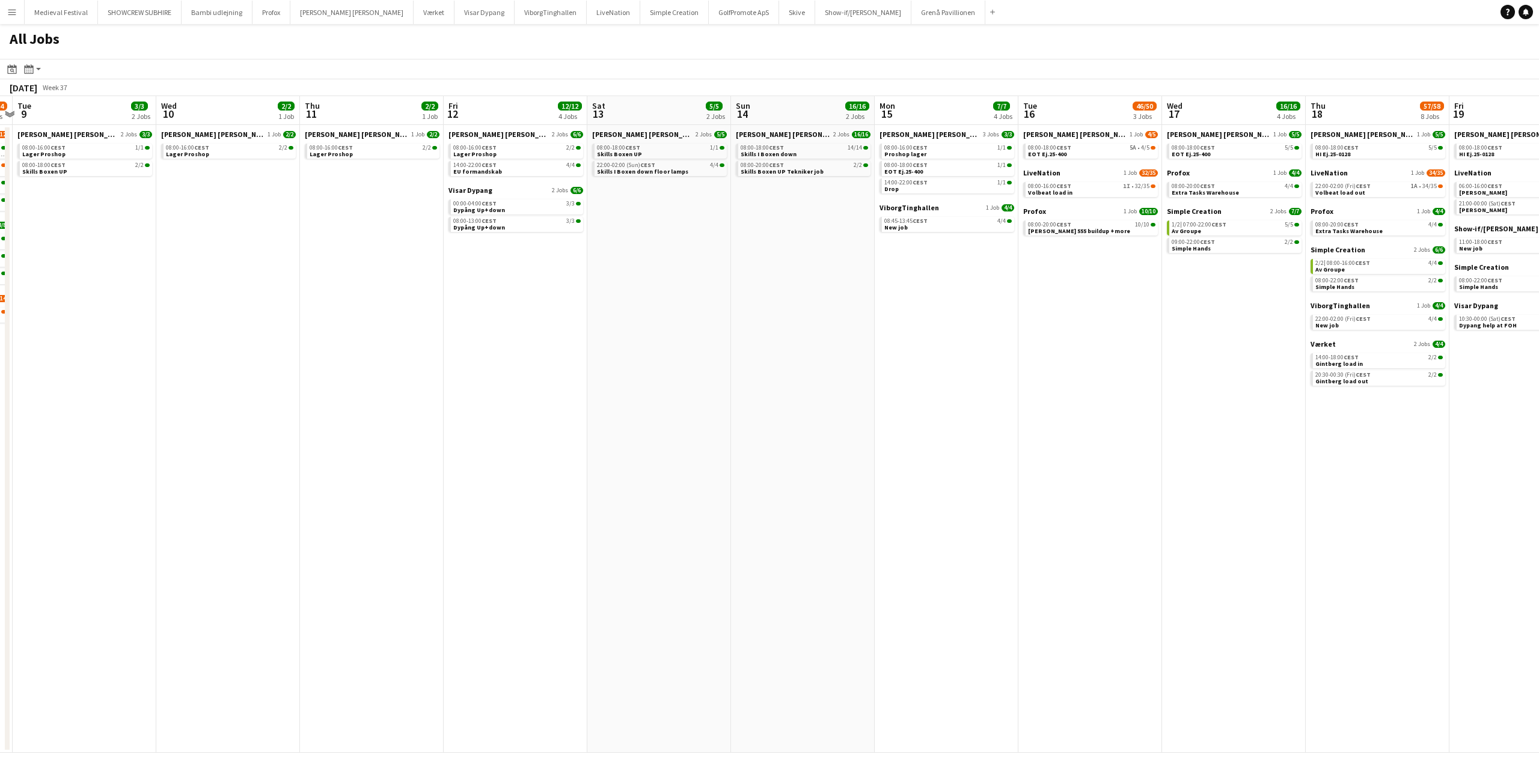
drag, startPoint x: 881, startPoint y: 278, endPoint x: 634, endPoint y: 298, distance: 247.8
click at [636, 298] on app-calendar-viewport "Sat 6 21/22 5 Jobs Sun 7 13/14 3 Jobs Mon 8 31/34 8 Jobs Tue 9 3/3 2 Jobs Wed 1…" at bounding box center [770, 425] width 1539 height 657
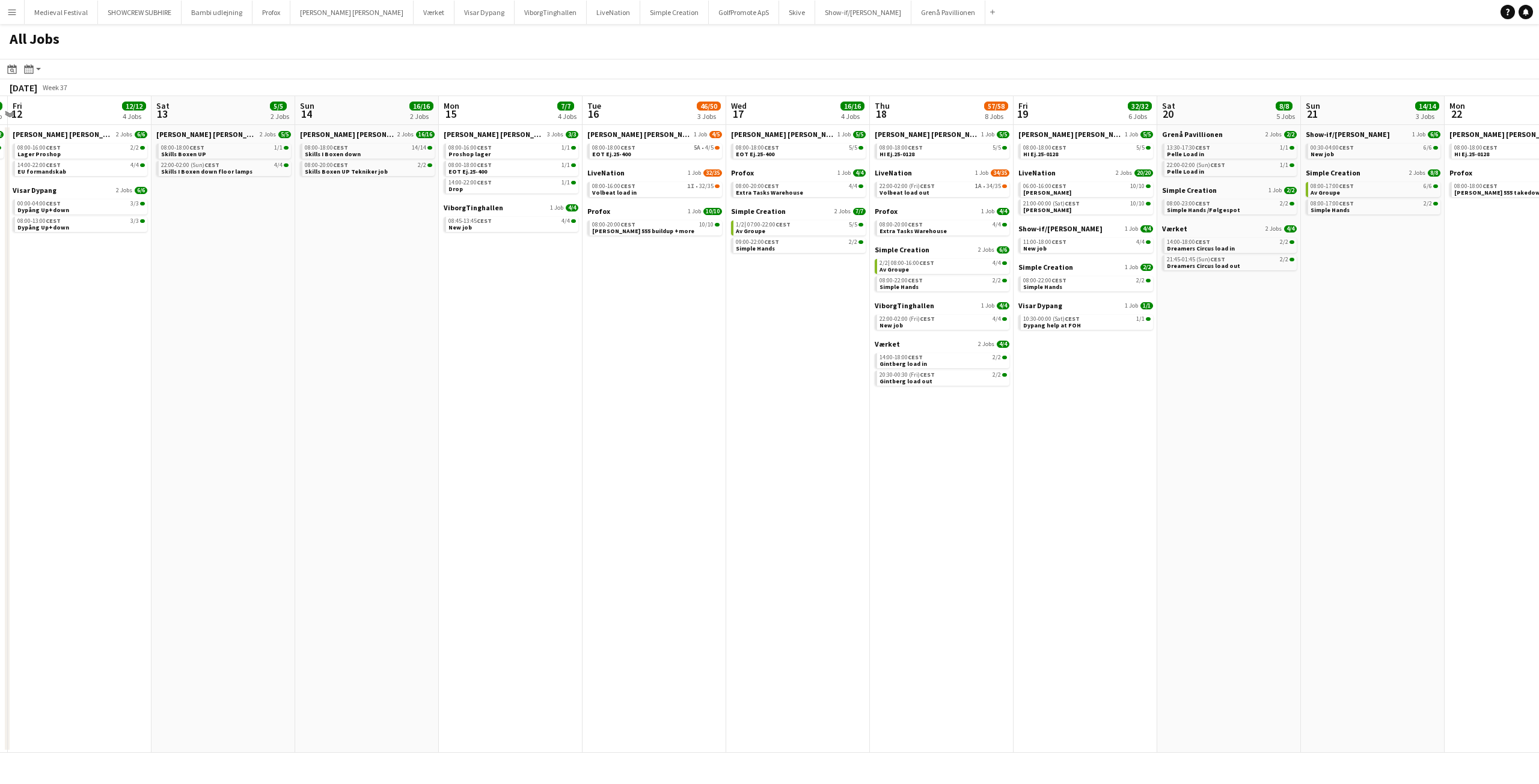
drag, startPoint x: 897, startPoint y: 301, endPoint x: 611, endPoint y: 289, distance: 286.3
click at [611, 289] on app-calendar-viewport "Tue 9 3/3 2 Jobs Wed 10 2/2 1 Job Thu 11 2/2 1 Job Fri 12 12/12 4 Jobs Sat 13 5…" at bounding box center [770, 425] width 1539 height 657
click at [664, 190] on link "08:00-16:00 CEST 1I • 32/35 Volbeat load in" at bounding box center [655, 189] width 128 height 14
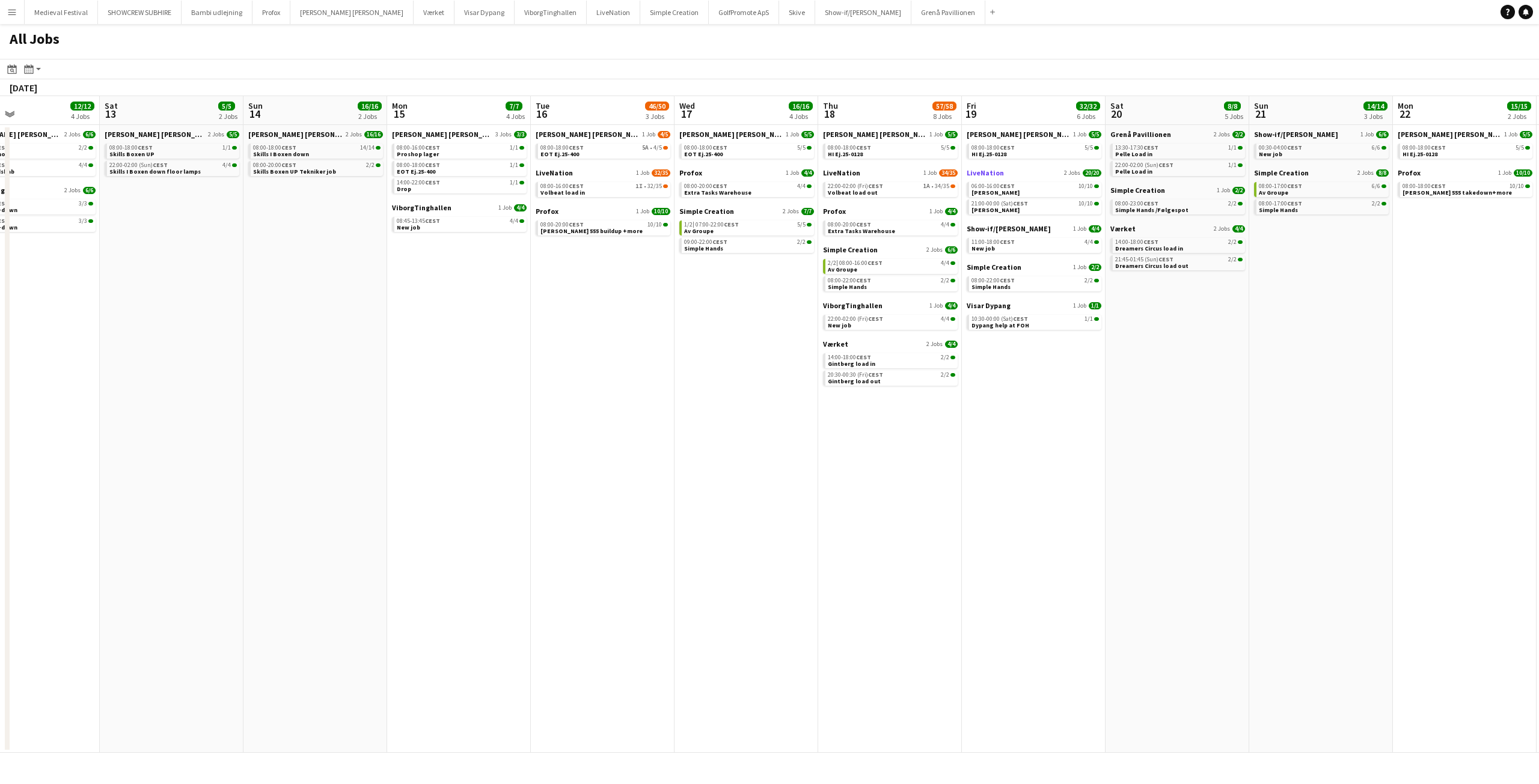
drag, startPoint x: 1137, startPoint y: 385, endPoint x: 120, endPoint y: 177, distance: 1038.1
click at [123, 202] on app-calendar-viewport "Tue 9 3/3 2 Jobs Wed 10 2/2 1 Job Thu 11 2/2 1 Job Fri 12 12/12 4 Jobs Sat 13 5…" at bounding box center [770, 425] width 1539 height 657
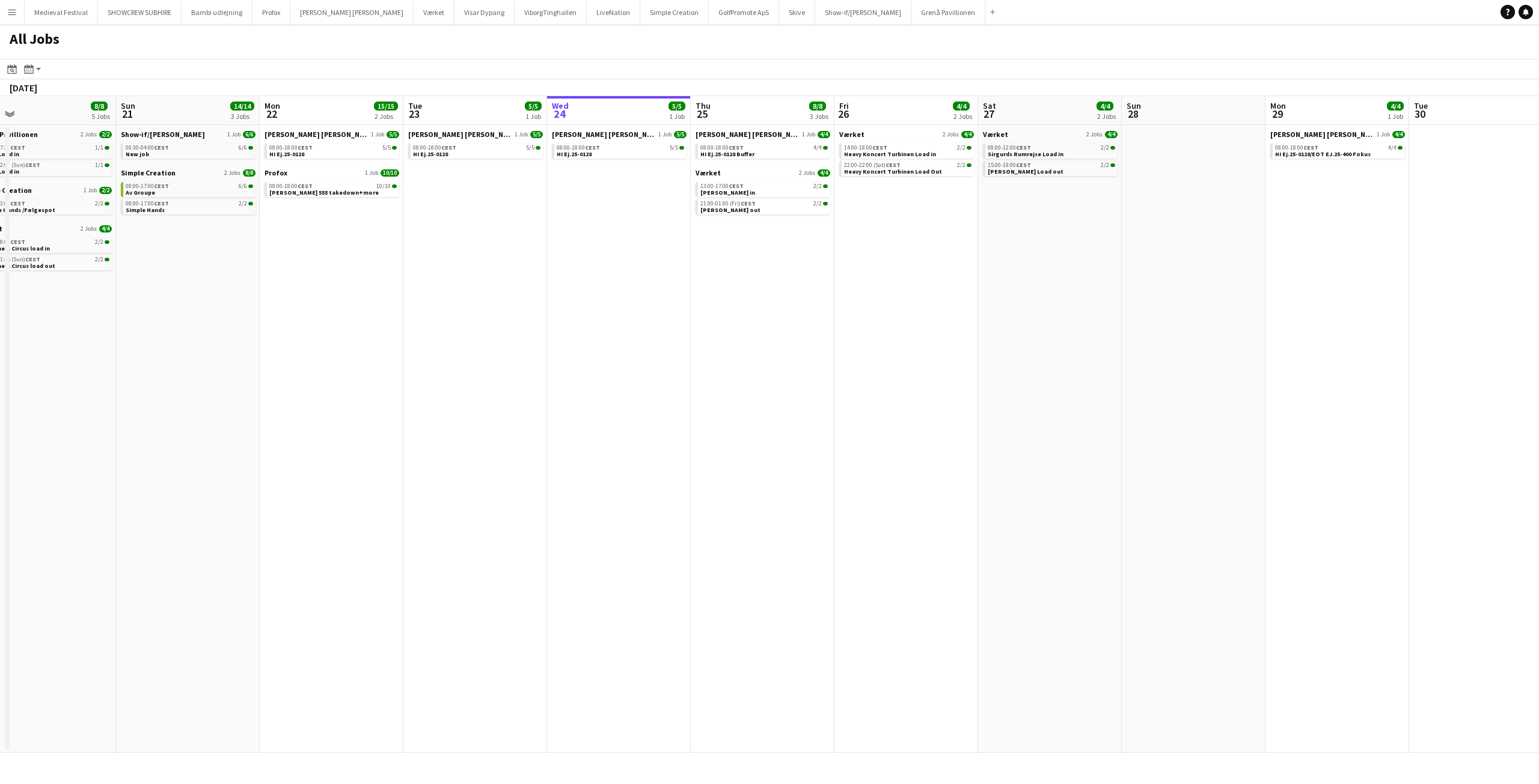
scroll to position [0, 487]
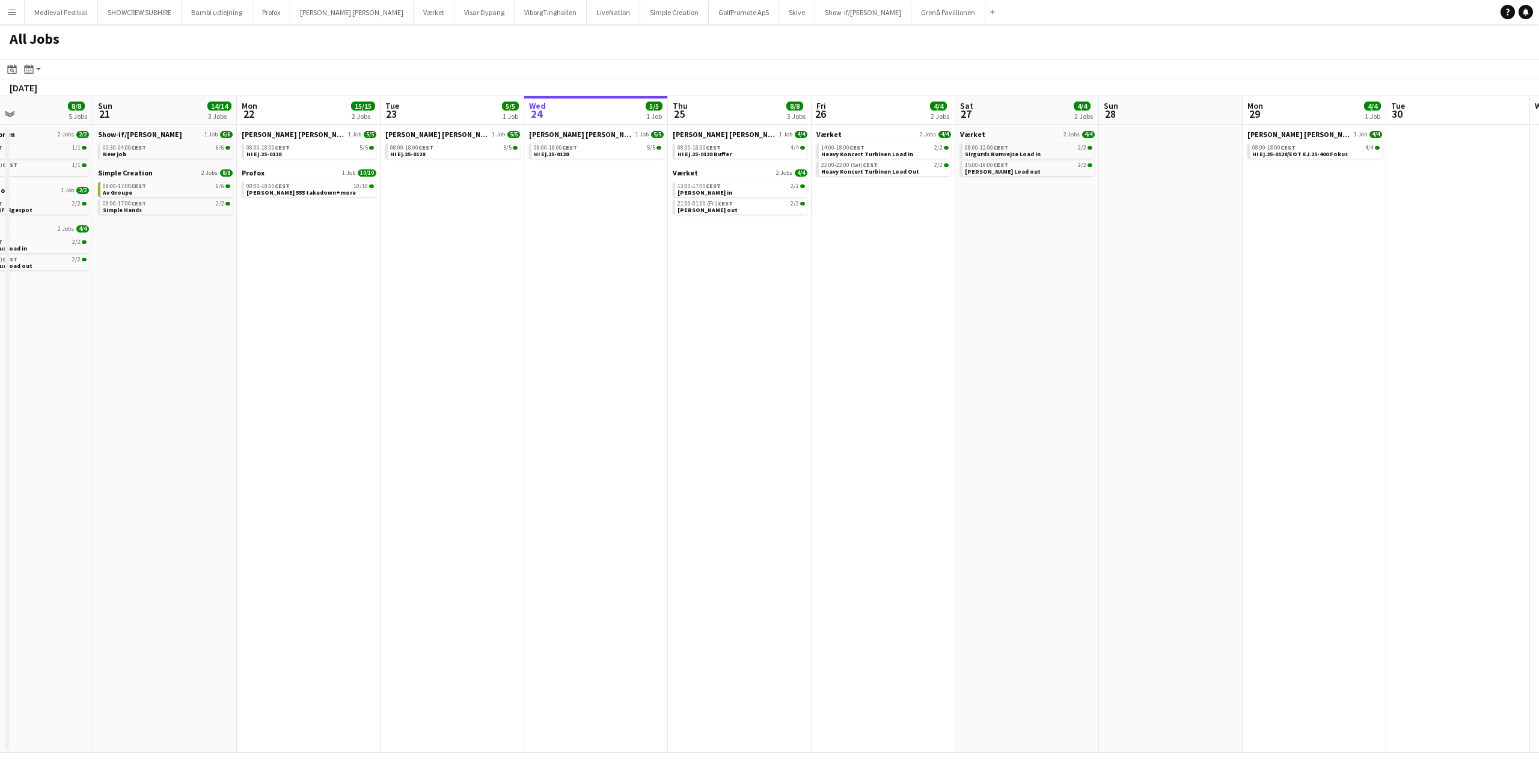
drag, startPoint x: 606, startPoint y: 208, endPoint x: 268, endPoint y: 213, distance: 338.0
click at [252, 218] on app-calendar-viewport "Wed 17 16/16 4 Jobs Thu 18 57/58 8 Jobs Fri 19 32/32 6 Jobs Sat 20 8/8 5 Jobs S…" at bounding box center [770, 425] width 1539 height 657
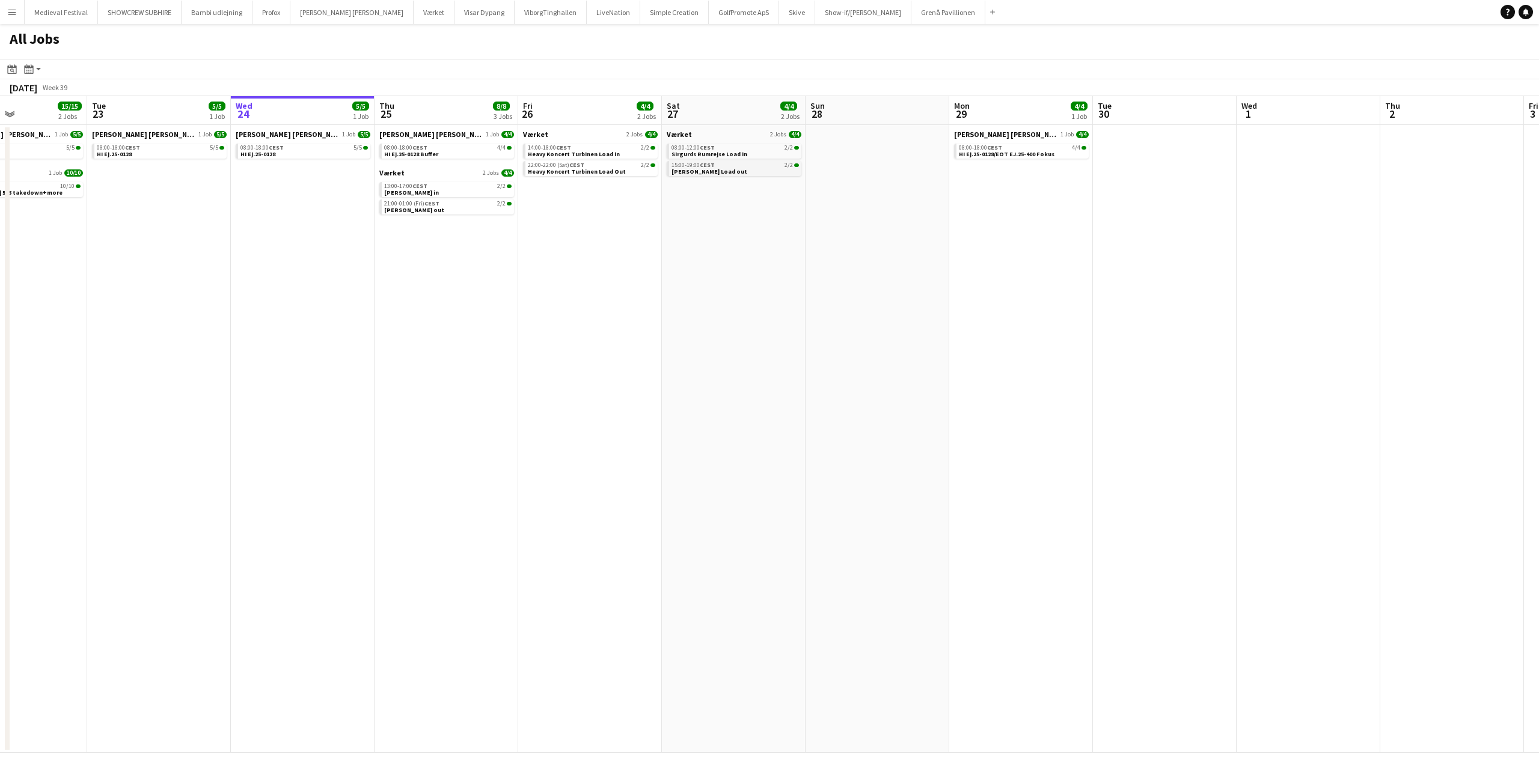
click at [755, 168] on link "15:00-19:00 CEST 2/2 Sigurds Rumrejse Load out" at bounding box center [735, 168] width 128 height 14
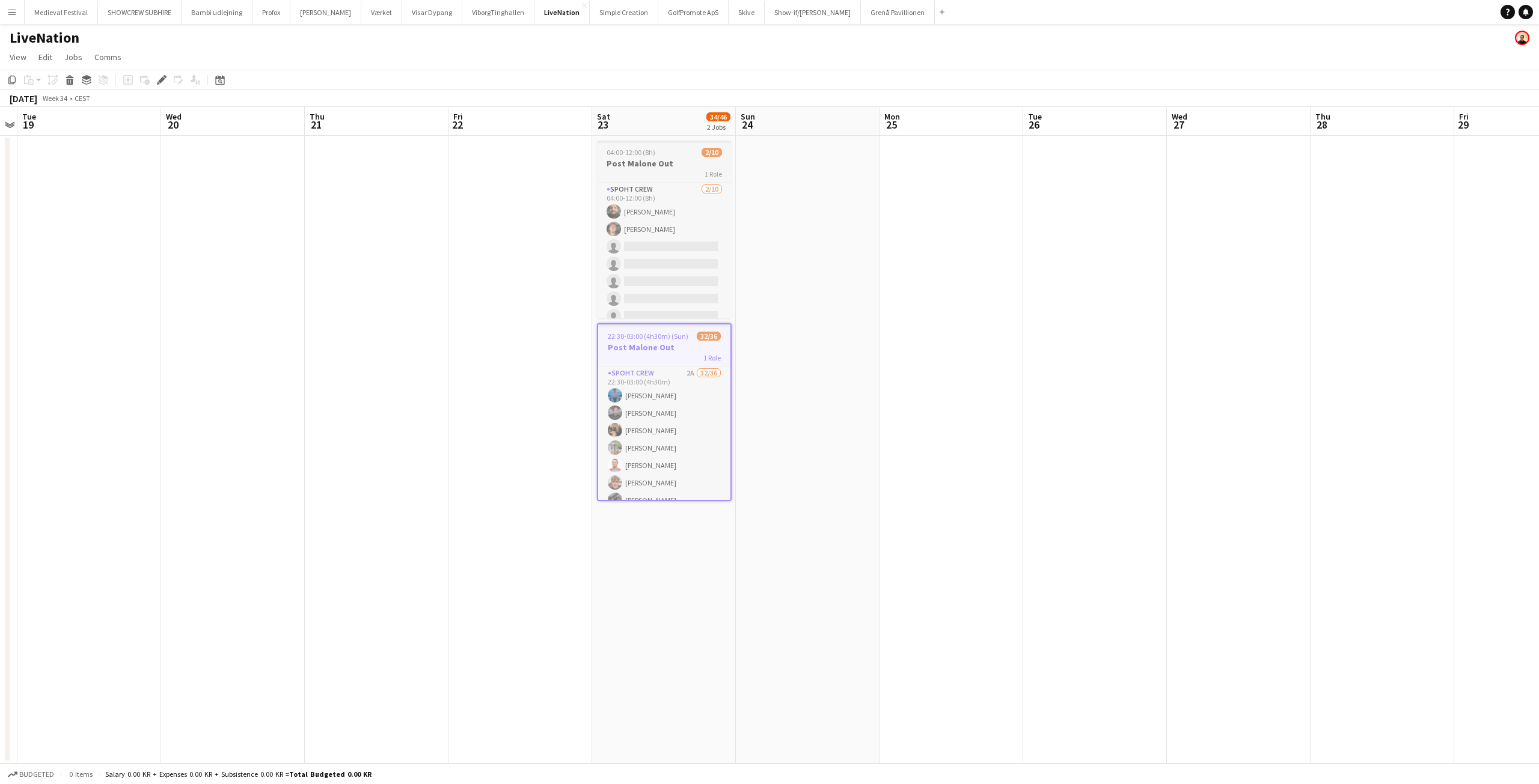
click at [655, 155] on div "04:00-12:00 (8h) 2/10" at bounding box center [664, 152] width 135 height 9
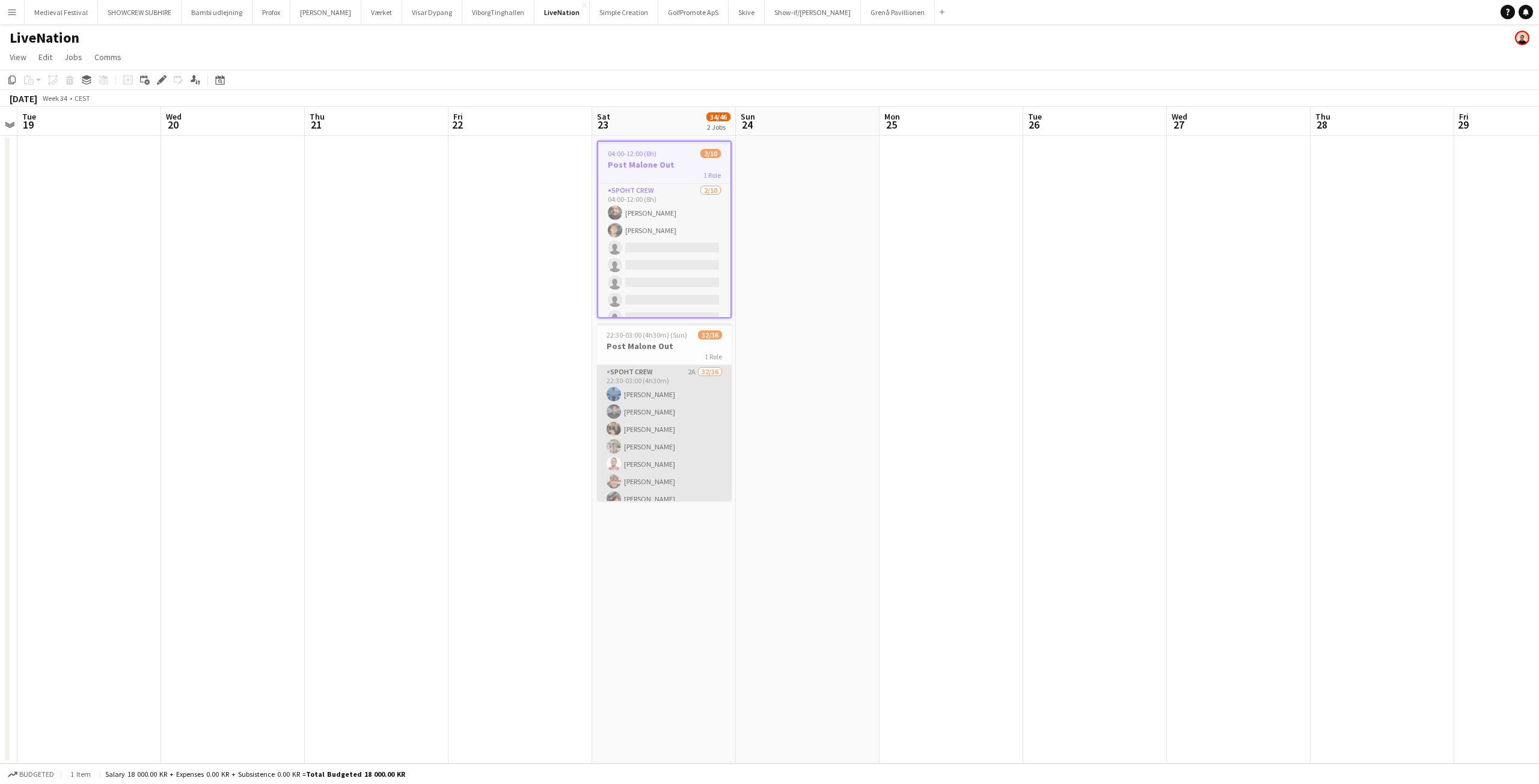
click at [679, 405] on app-card-role "Spoht Crew 2A 32/36 22:30-03:00 (4h30m) Ion Cernenchi Nikolaj Andersen Emma Jak…" at bounding box center [664, 691] width 135 height 651
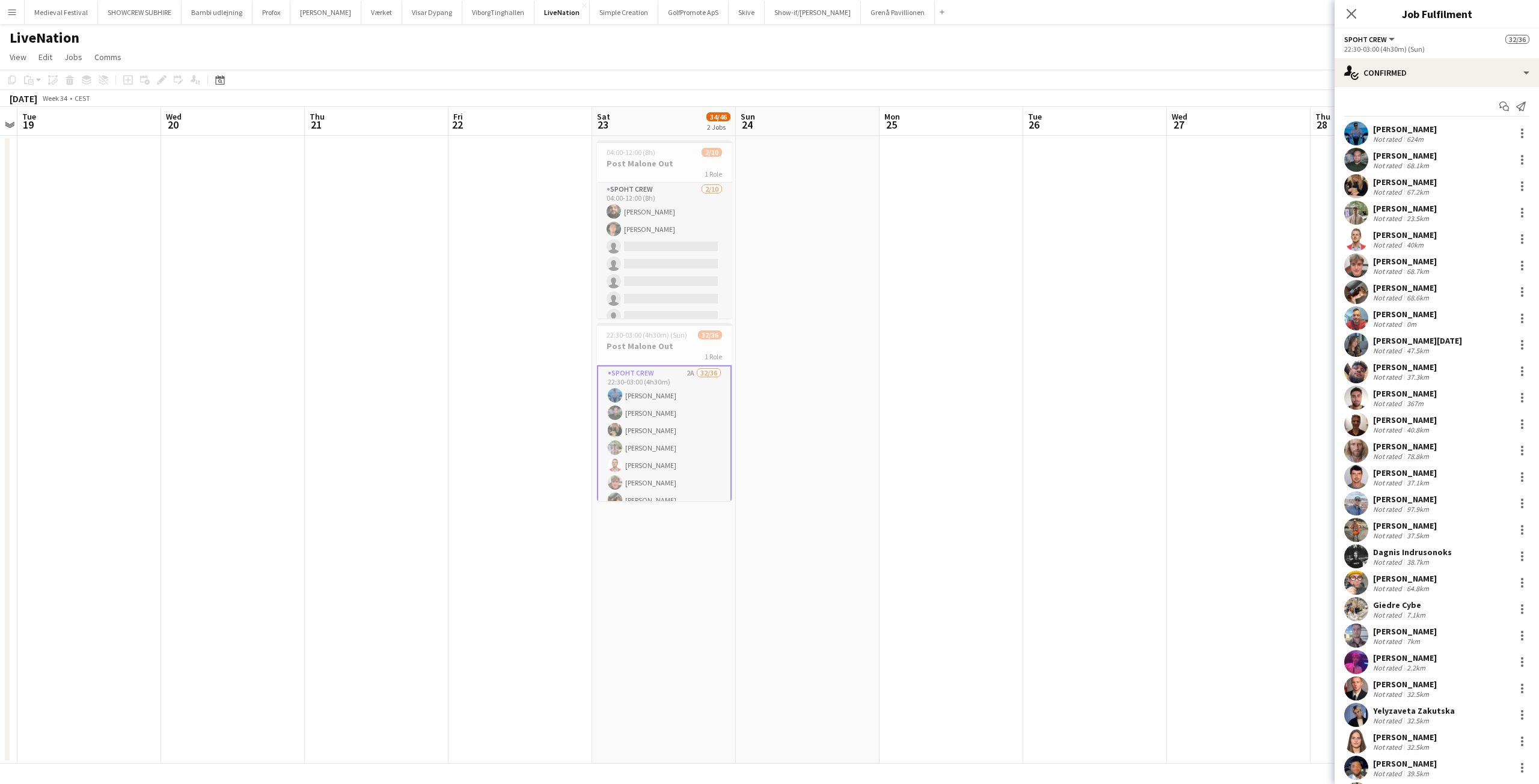
click at [18, 8] on button "Menu" at bounding box center [12, 12] width 24 height 24
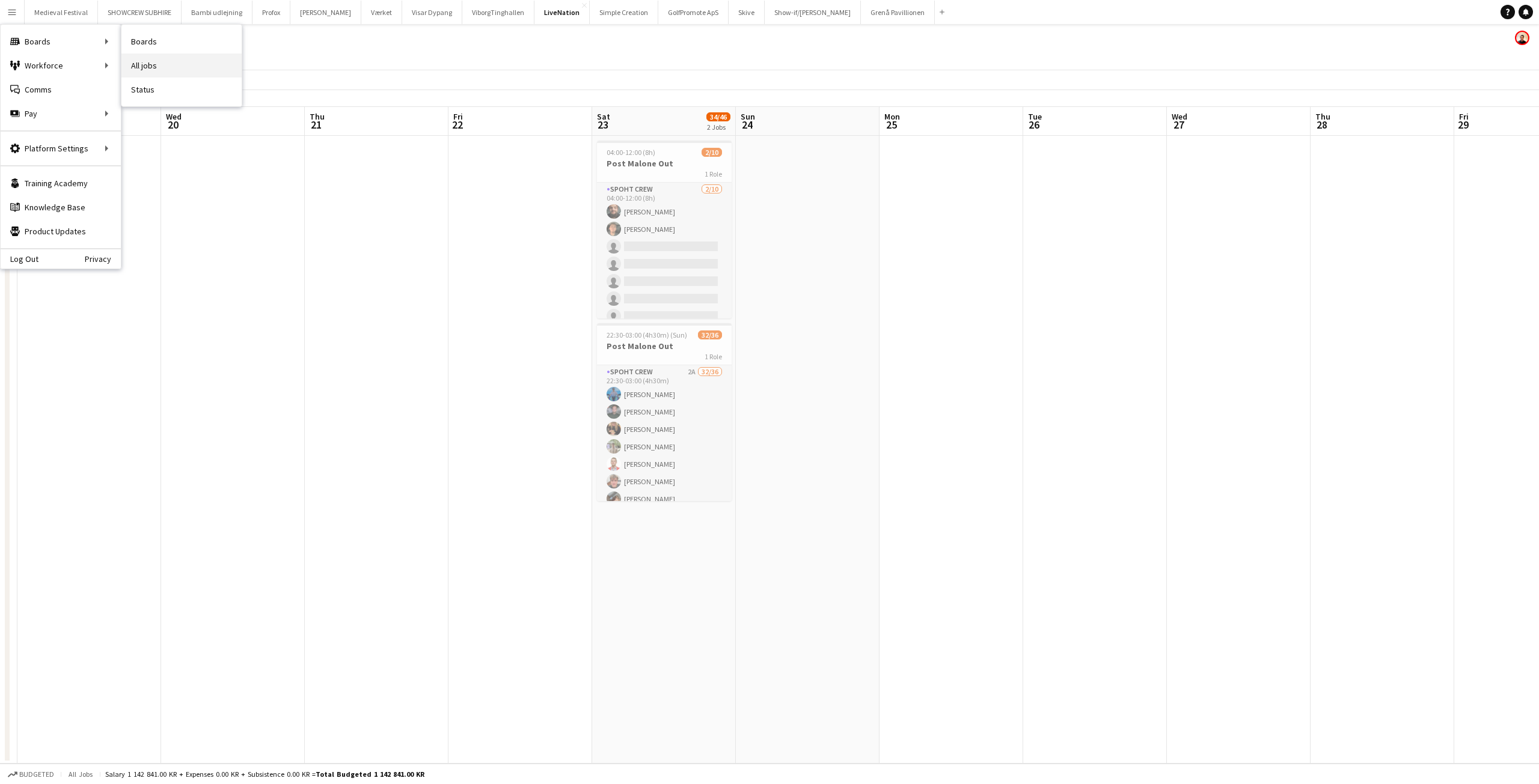
click at [163, 63] on link "All jobs" at bounding box center [182, 66] width 120 height 24
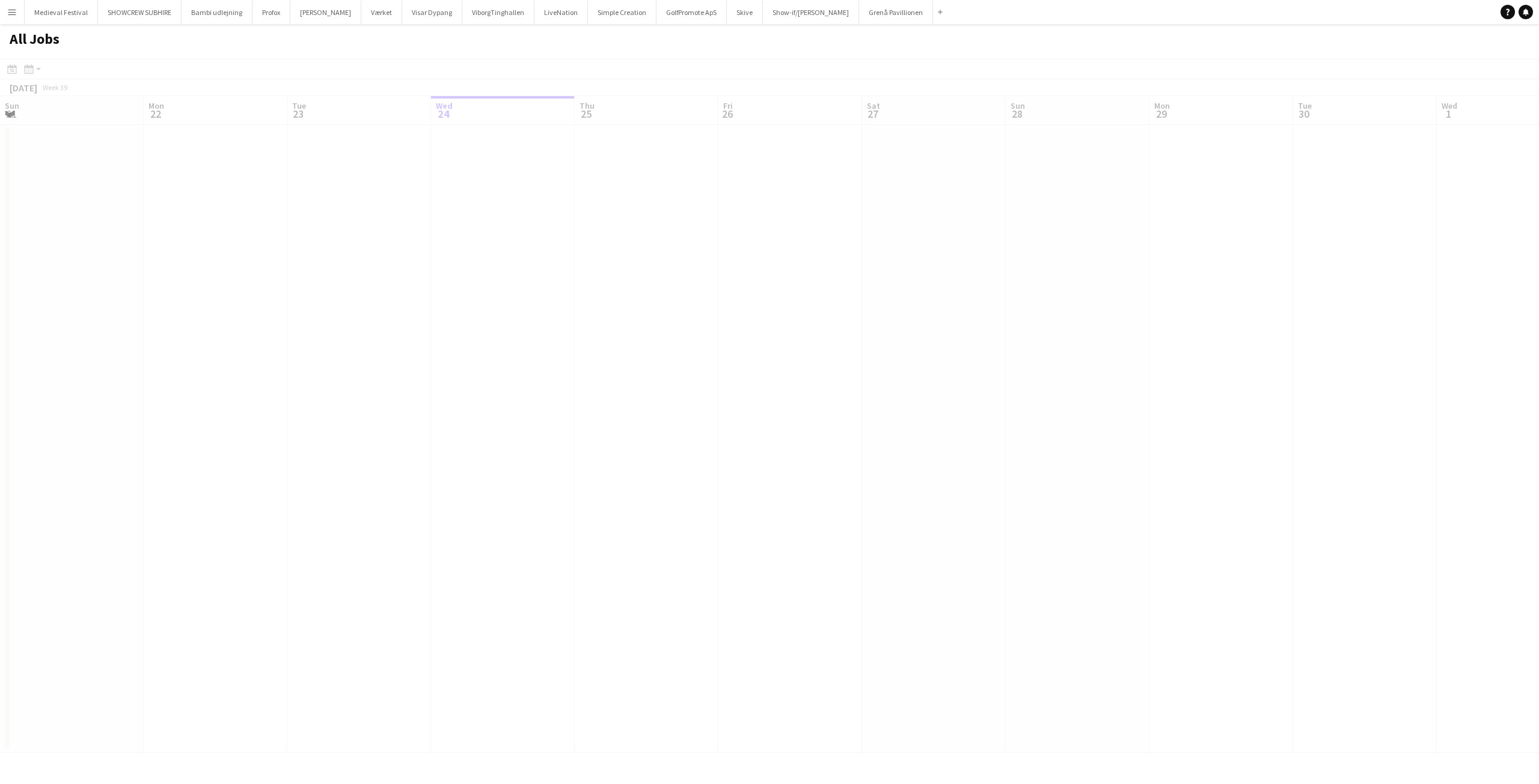
scroll to position [0, 287]
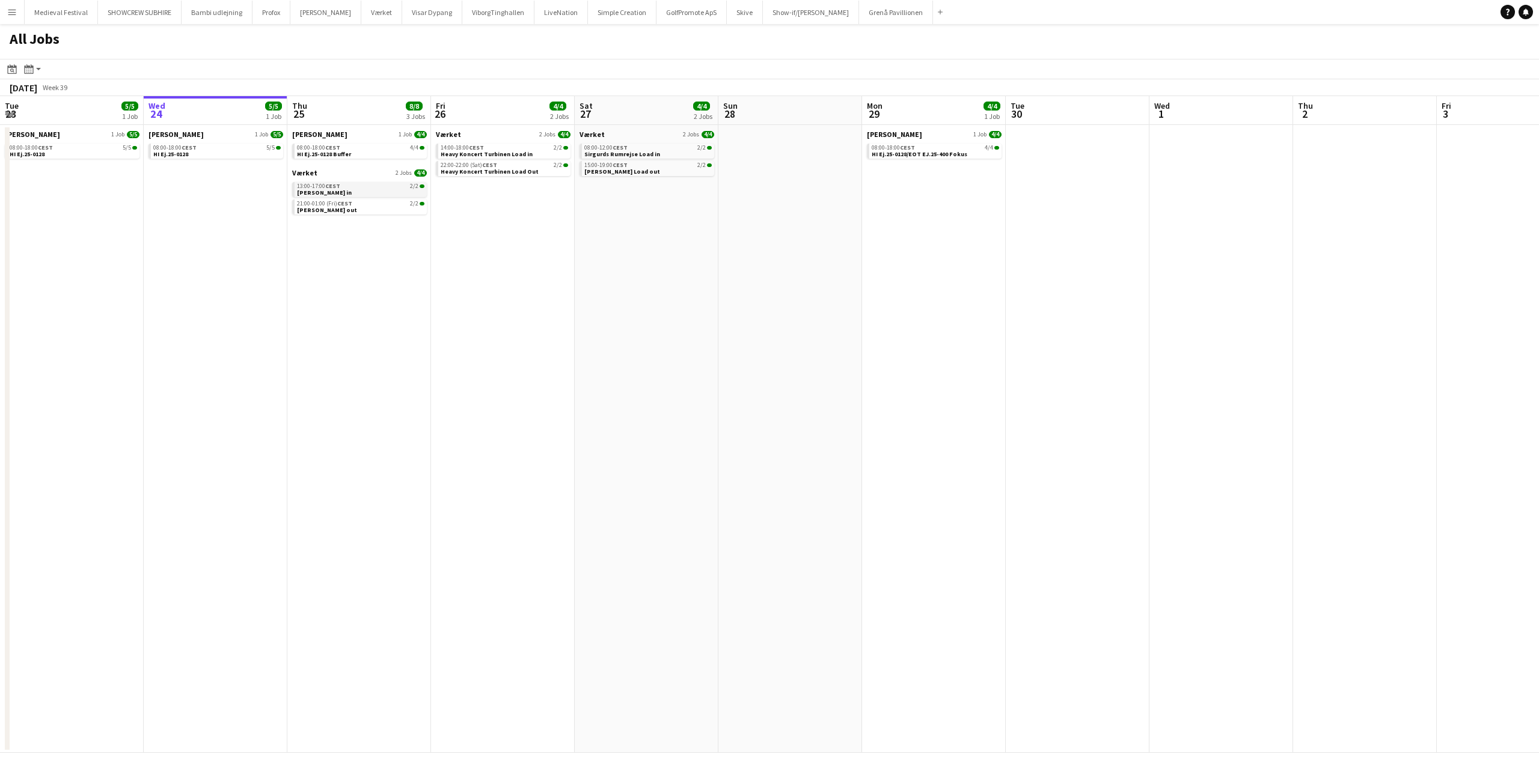
click at [380, 187] on div "13:00-17:00 CEST 2/2" at bounding box center [360, 186] width 128 height 6
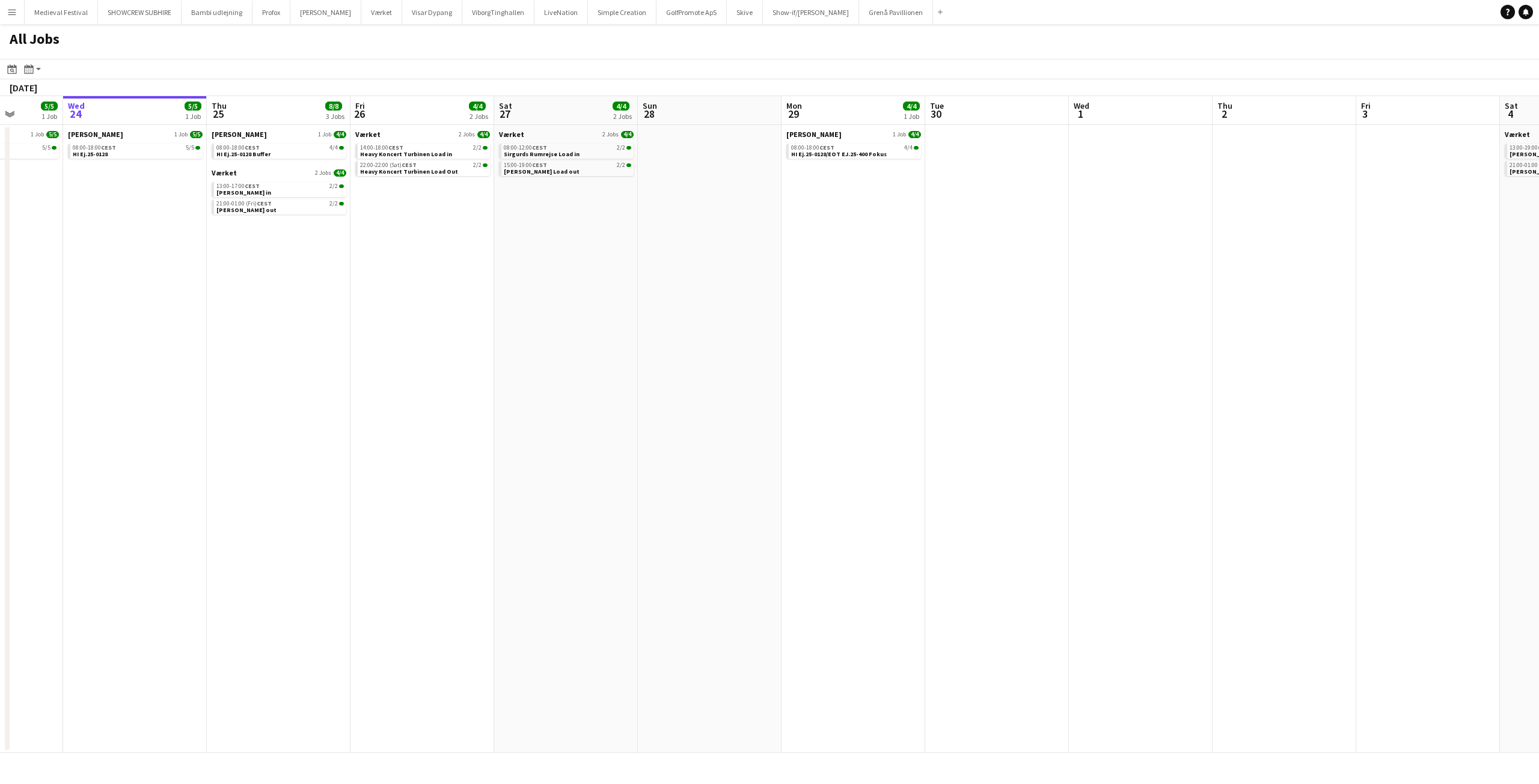
click at [899, 286] on app-all-jobs "All Jobs Date picker SEP 2025 SEP 2025 Monday M Tuesday T Wednesday W Thursday …" at bounding box center [770, 389] width 1539 height 729
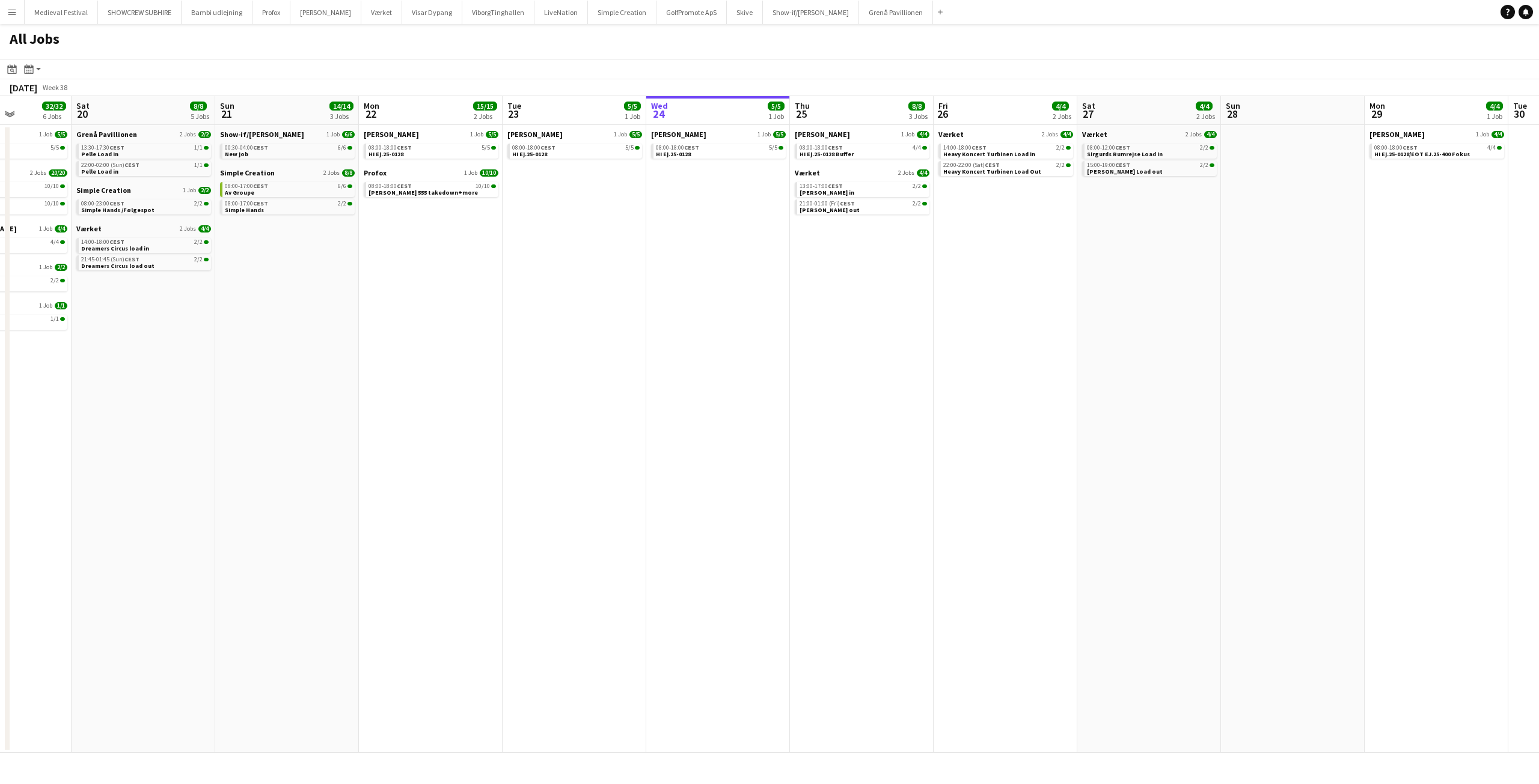
click at [1166, 314] on app-all-jobs "All Jobs Date picker SEP 2025 SEP 2025 Monday M Tuesday T Wednesday W Thursday …" at bounding box center [770, 389] width 1539 height 729
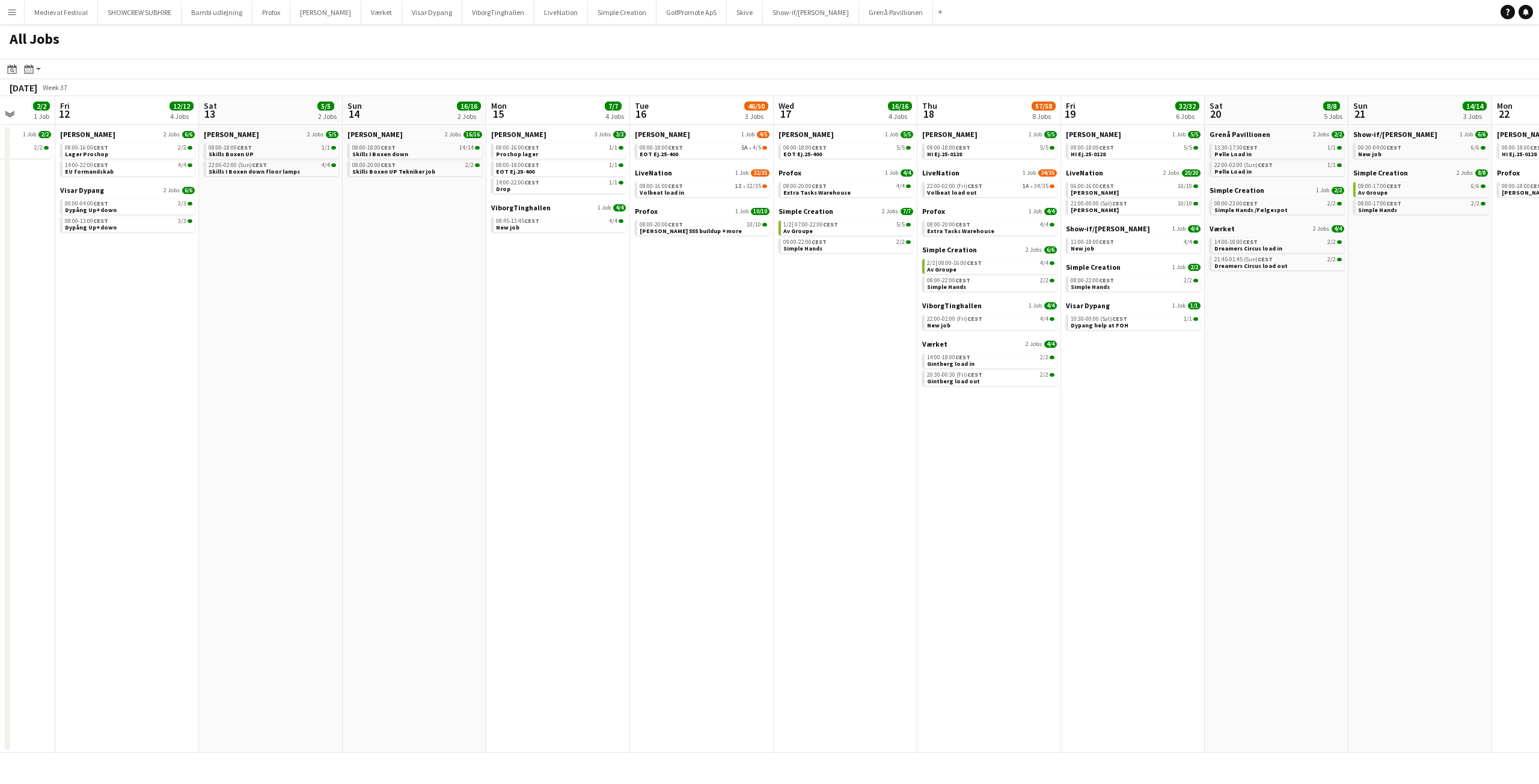
scroll to position [0, 379]
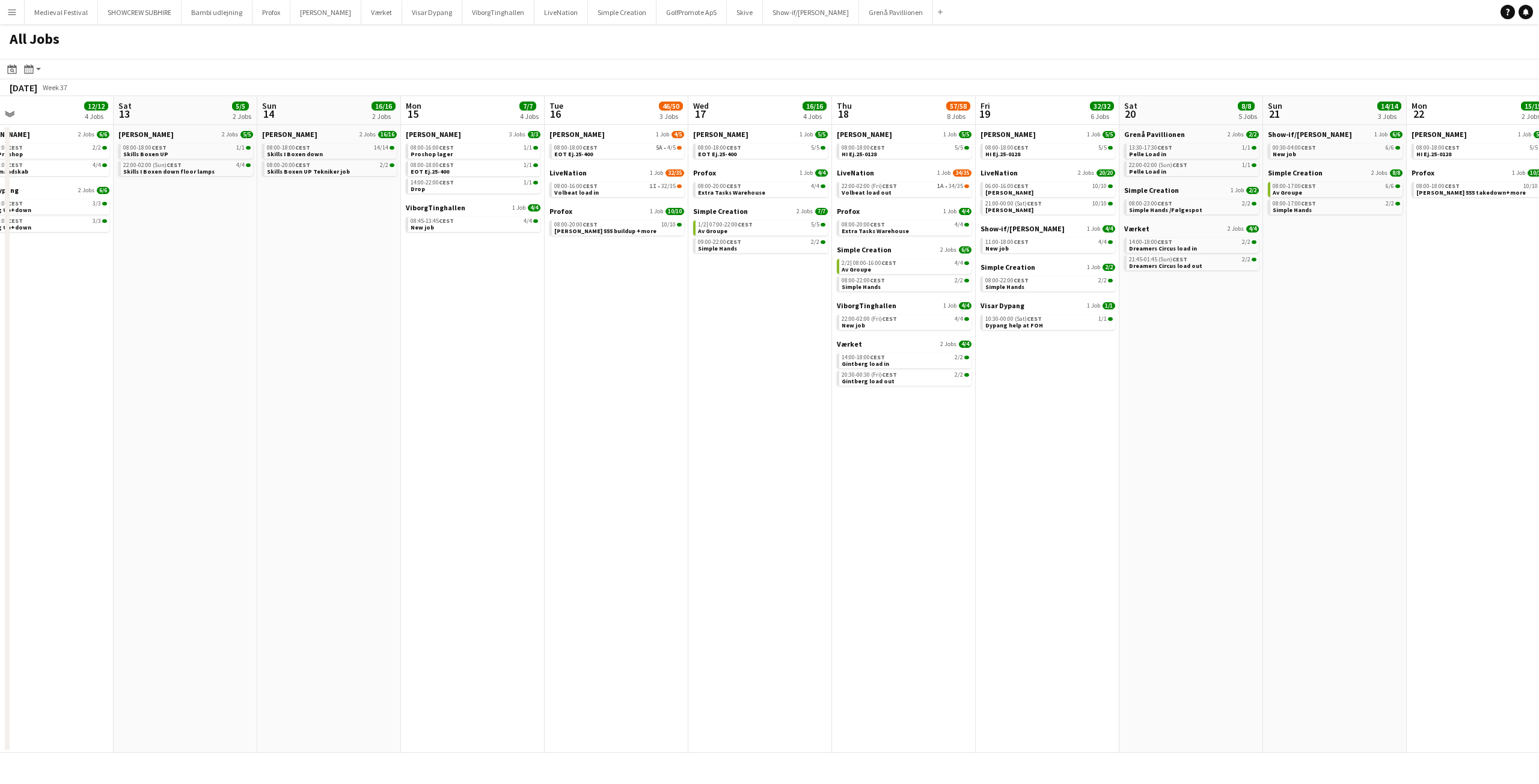
click at [1000, 389] on app-all-jobs "All Jobs Date picker SEP 2025 SEP 2025 Monday M Tuesday T Wednesday W Thursday …" at bounding box center [770, 389] width 1539 height 729
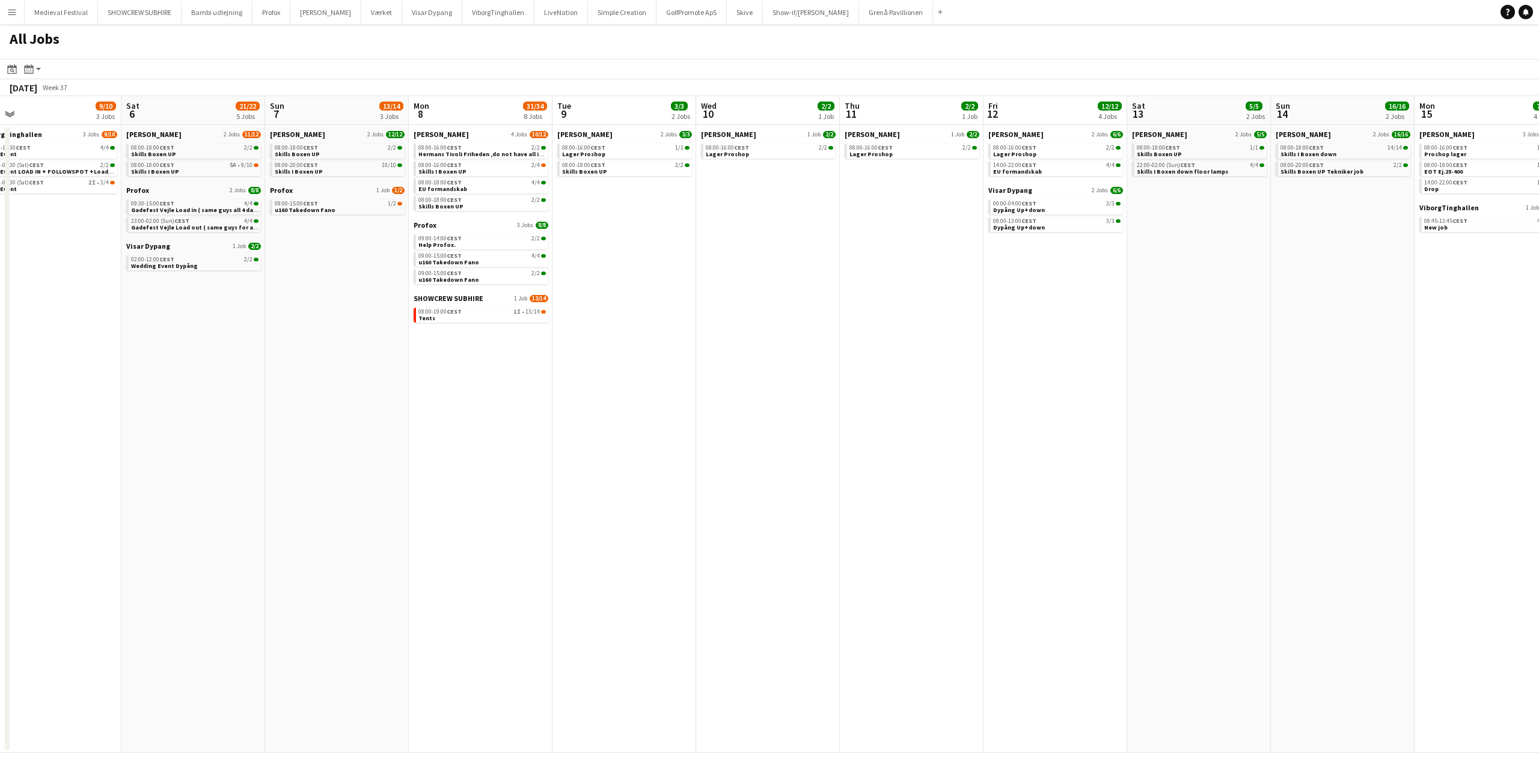
drag, startPoint x: 573, startPoint y: 291, endPoint x: 1504, endPoint y: 324, distance: 931.6
click at [1504, 324] on app-calendar-viewport "Wed 3 6/6 4 Jobs Thu 4 1/1 1 Job Fri 5 9/10 3 Jobs Sat 6 21/22 5 Jobs Sun 7 13/…" at bounding box center [770, 425] width 1539 height 657
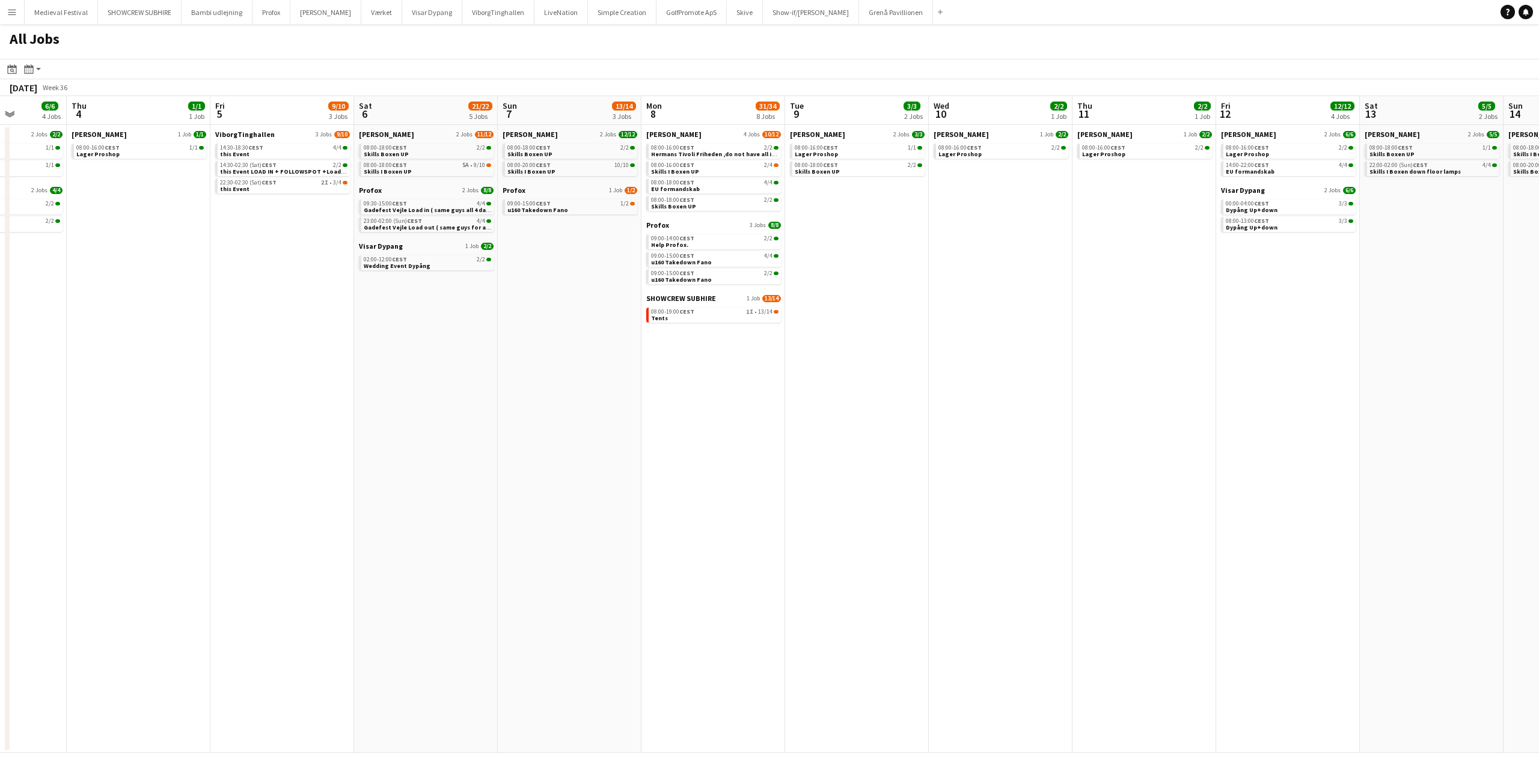
drag, startPoint x: 784, startPoint y: 314, endPoint x: 986, endPoint y: 318, distance: 202.0
click at [1058, 320] on app-calendar-viewport "Mon 1 17/18 6 Jobs Tue 2 24/24 5 Jobs Wed 3 6/6 4 Jobs Thu 4 1/1 1 Job Fri 5 9/…" at bounding box center [770, 425] width 1539 height 657
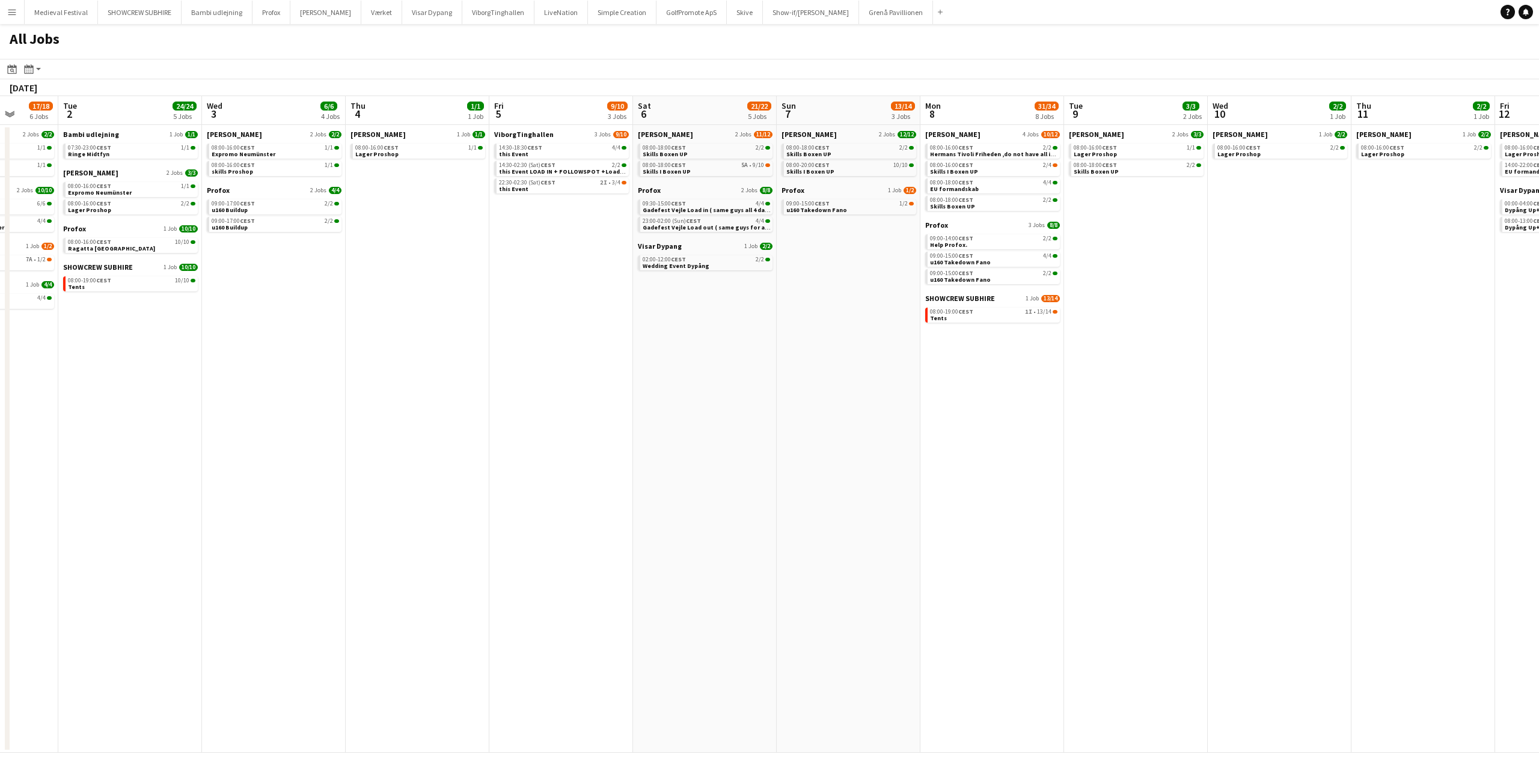
click at [1136, 349] on app-all-jobs "All Jobs Date picker SEP 2025 SEP 2025 Monday M Tuesday T Wednesday W Thursday …" at bounding box center [770, 389] width 1539 height 729
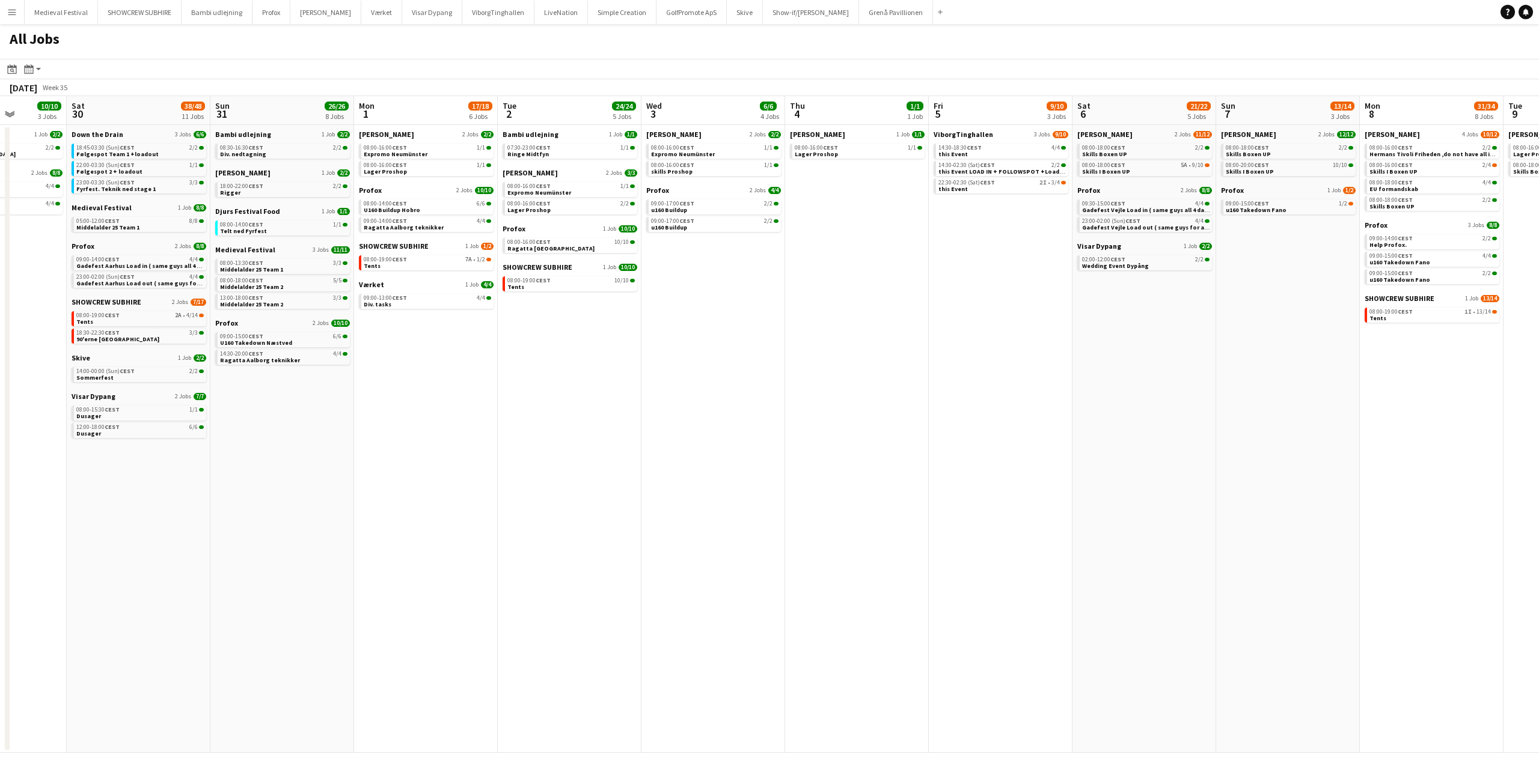
drag, startPoint x: 808, startPoint y: 339, endPoint x: 1176, endPoint y: 352, distance: 368.2
click at [1158, 350] on app-calendar-viewport "Wed 27 17/19 4 Jobs Thu 28 17/18 5 Jobs Fri 29 10/10 3 Jobs Sat 30 38/48 11 Job…" at bounding box center [770, 425] width 1539 height 657
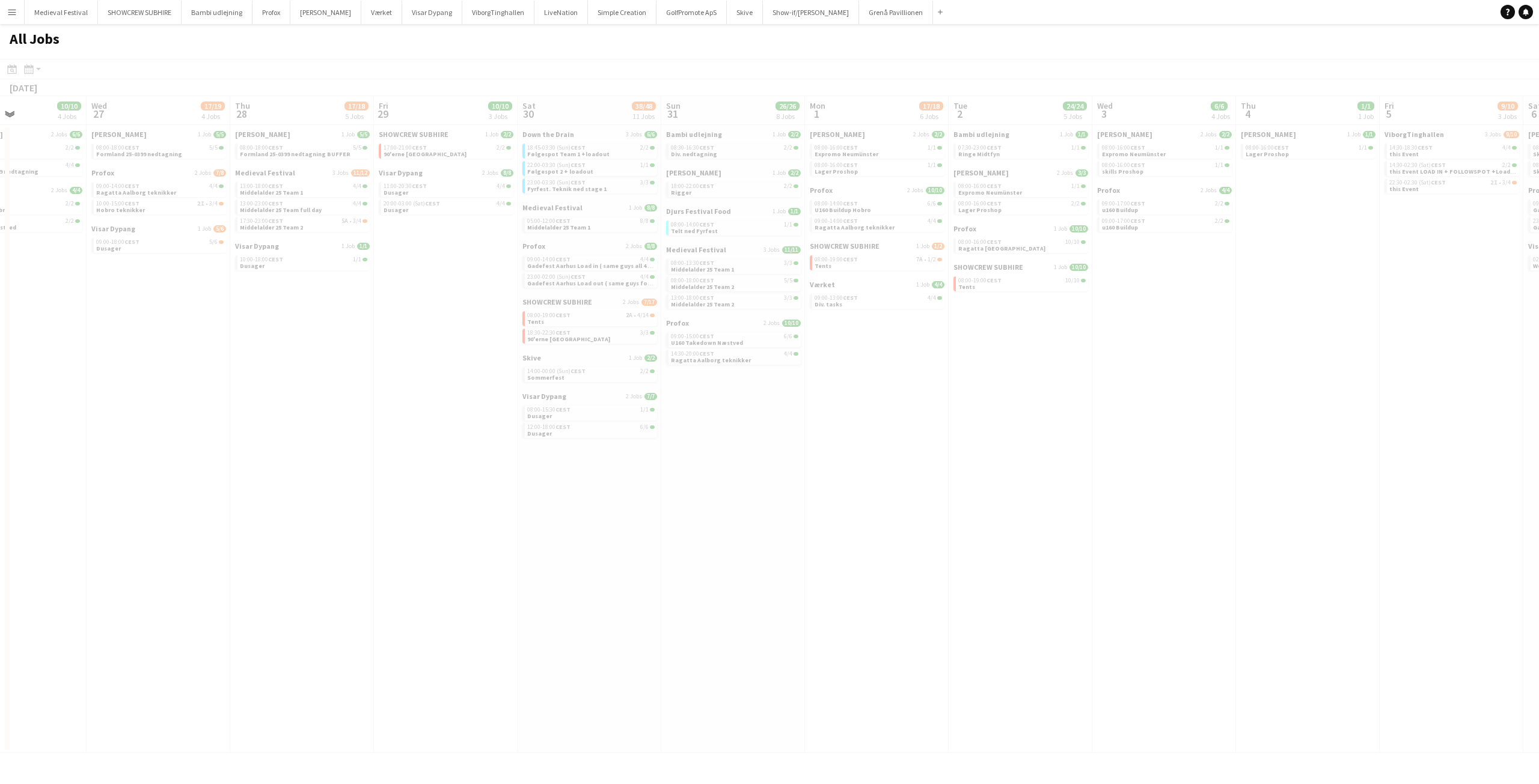
drag, startPoint x: 831, startPoint y: 354, endPoint x: 1139, endPoint y: 374, distance: 308.6
click at [1140, 373] on app-calendar-viewport "Sun 24 Mon 25 16/16 3 Jobs Tue 26 10/10 4 Jobs Wed 27 17/19 4 Jobs Thu 28 17/18…" at bounding box center [770, 425] width 1539 height 657
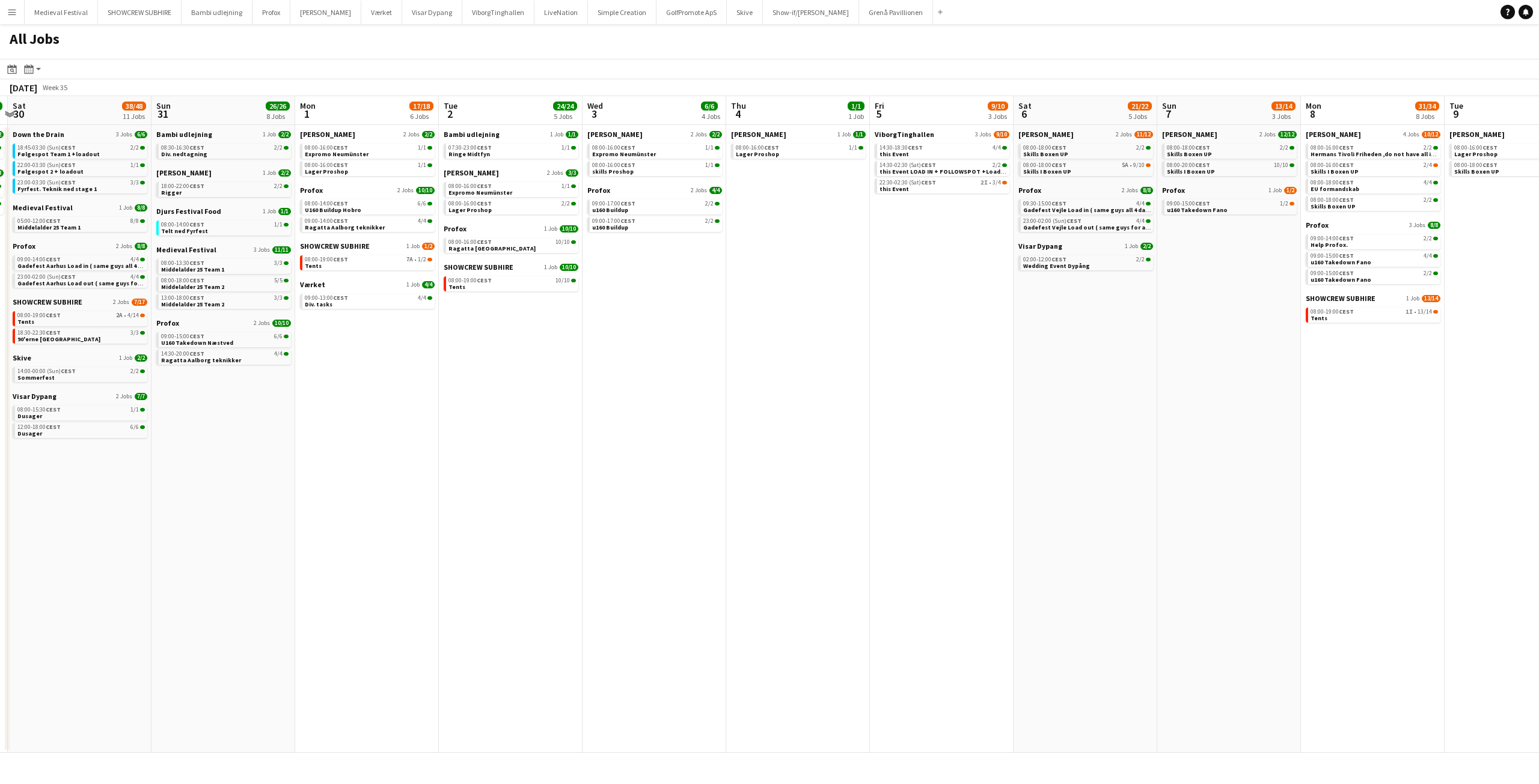
drag, startPoint x: 1138, startPoint y: 374, endPoint x: 357, endPoint y: 339, distance: 781.8
click at [251, 352] on app-calendar-viewport "Wed 27 17/19 4 Jobs Thu 28 17/18 5 Jobs Fri 29 10/10 3 Jobs Sat 30 38/48 11 Job…" at bounding box center [770, 425] width 1539 height 657
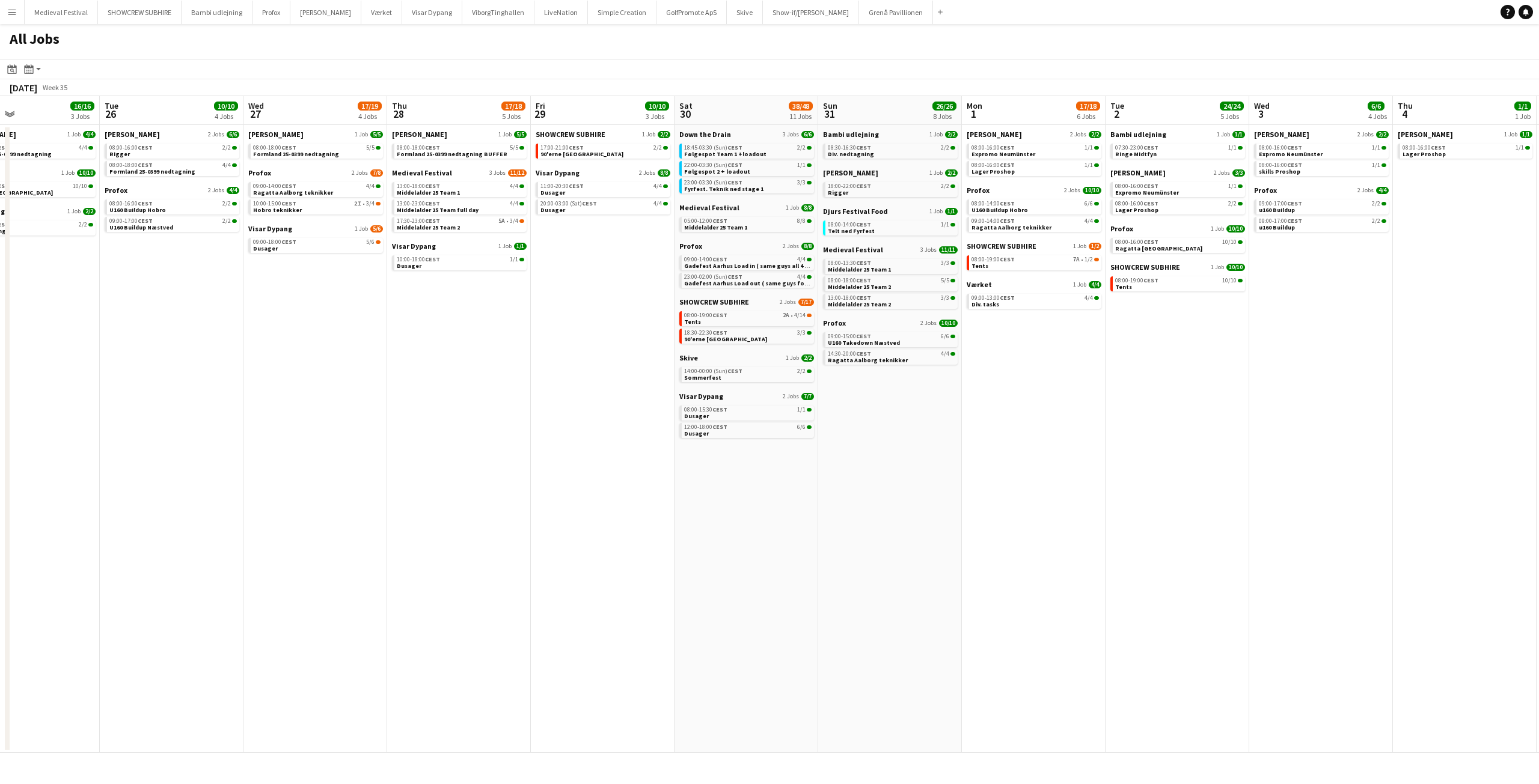
drag, startPoint x: 618, startPoint y: 258, endPoint x: 1437, endPoint y: 353, distance: 824.5
click at [1437, 353] on app-calendar-viewport "Sat 23 61/76 10 Jobs Sun 24 7/7 3 Jobs Mon 25 16/16 3 Jobs Tue 26 10/10 4 Jobs …" at bounding box center [770, 425] width 1539 height 657
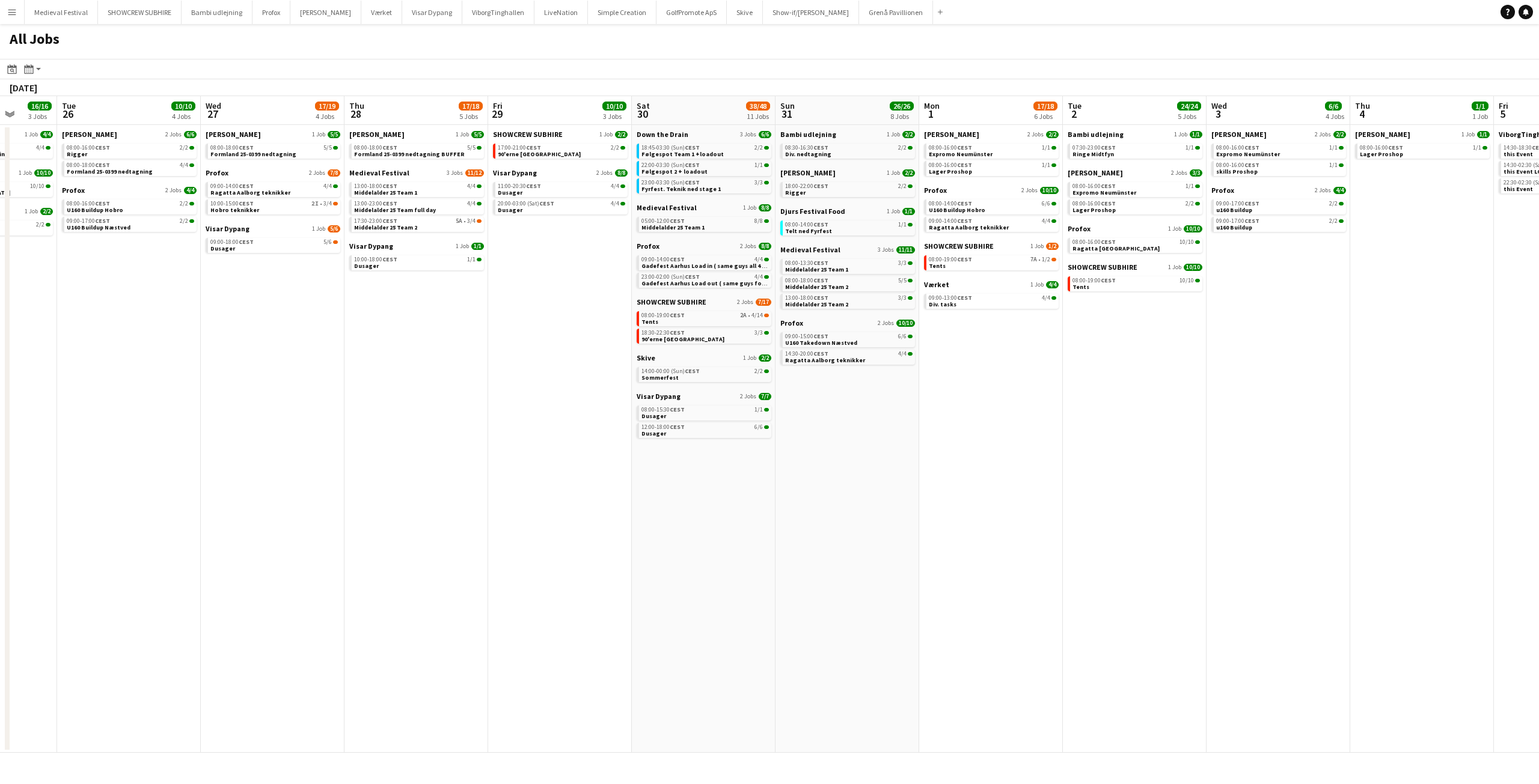
click at [1331, 454] on app-all-jobs "All Jobs Date picker SEP 2025 SEP 2025 Monday M Tuesday T Wednesday W Thursday …" at bounding box center [770, 389] width 1539 height 729
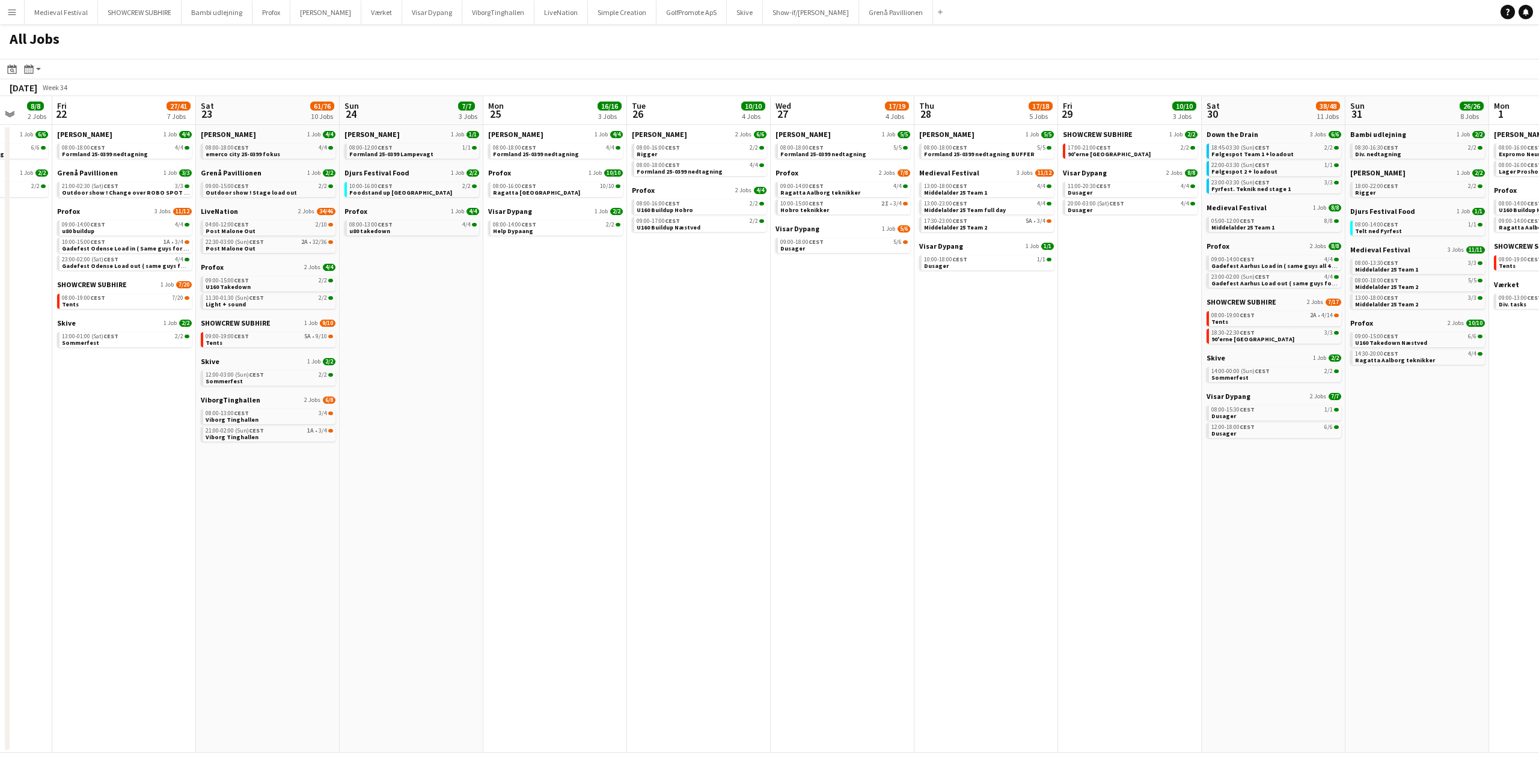
click at [1397, 424] on app-all-jobs "All Jobs Date picker SEP 2025 SEP 2025 Monday M Tuesday T Wednesday W Thursday …" at bounding box center [770, 389] width 1539 height 729
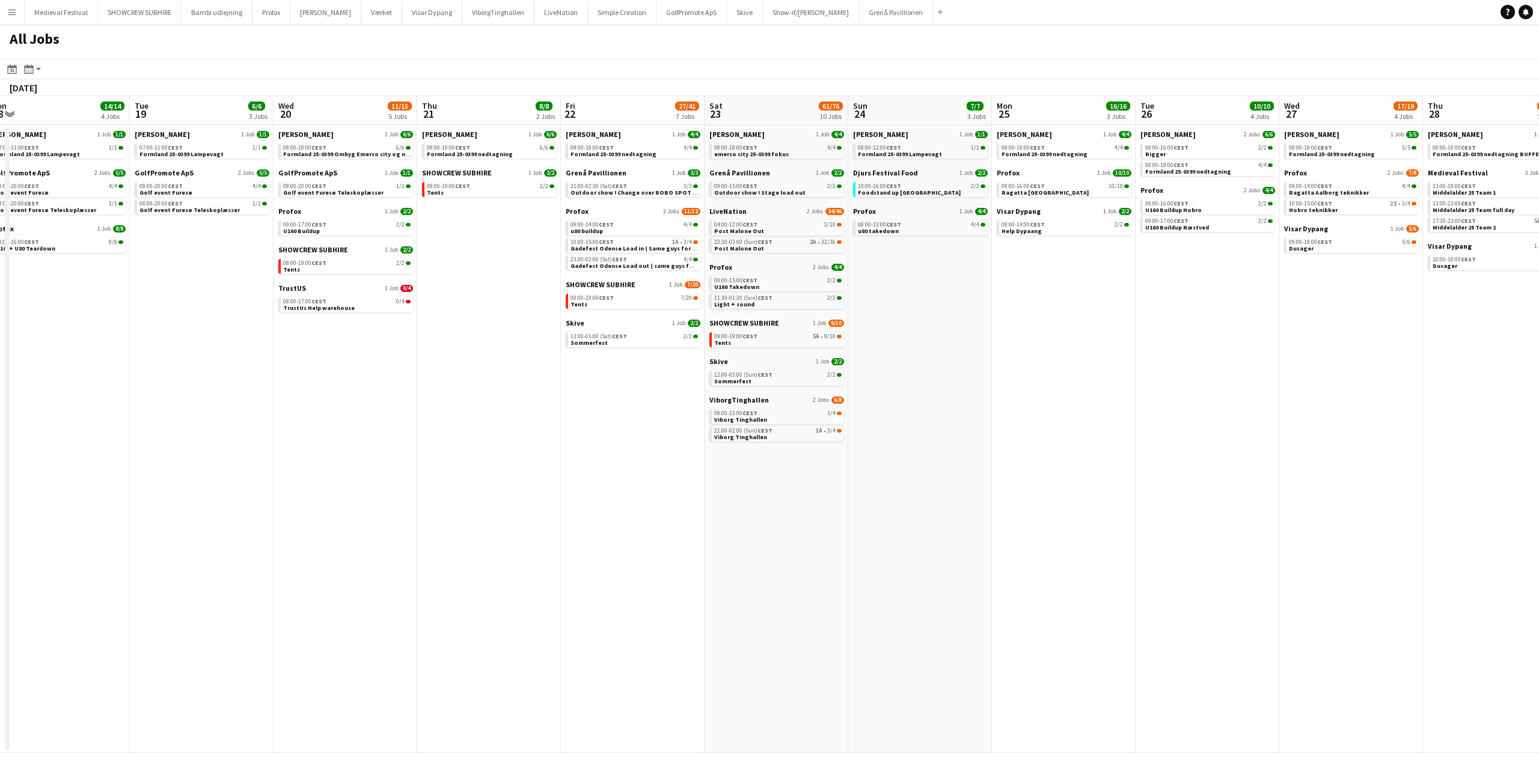
click at [1192, 384] on app-calendar-viewport "Sat 16 16/16 5 Jobs Sun 17 12/13 4 Jobs Mon 18 14/14 4 Jobs Tue 19 6/6 3 Jobs W…" at bounding box center [770, 425] width 1539 height 657
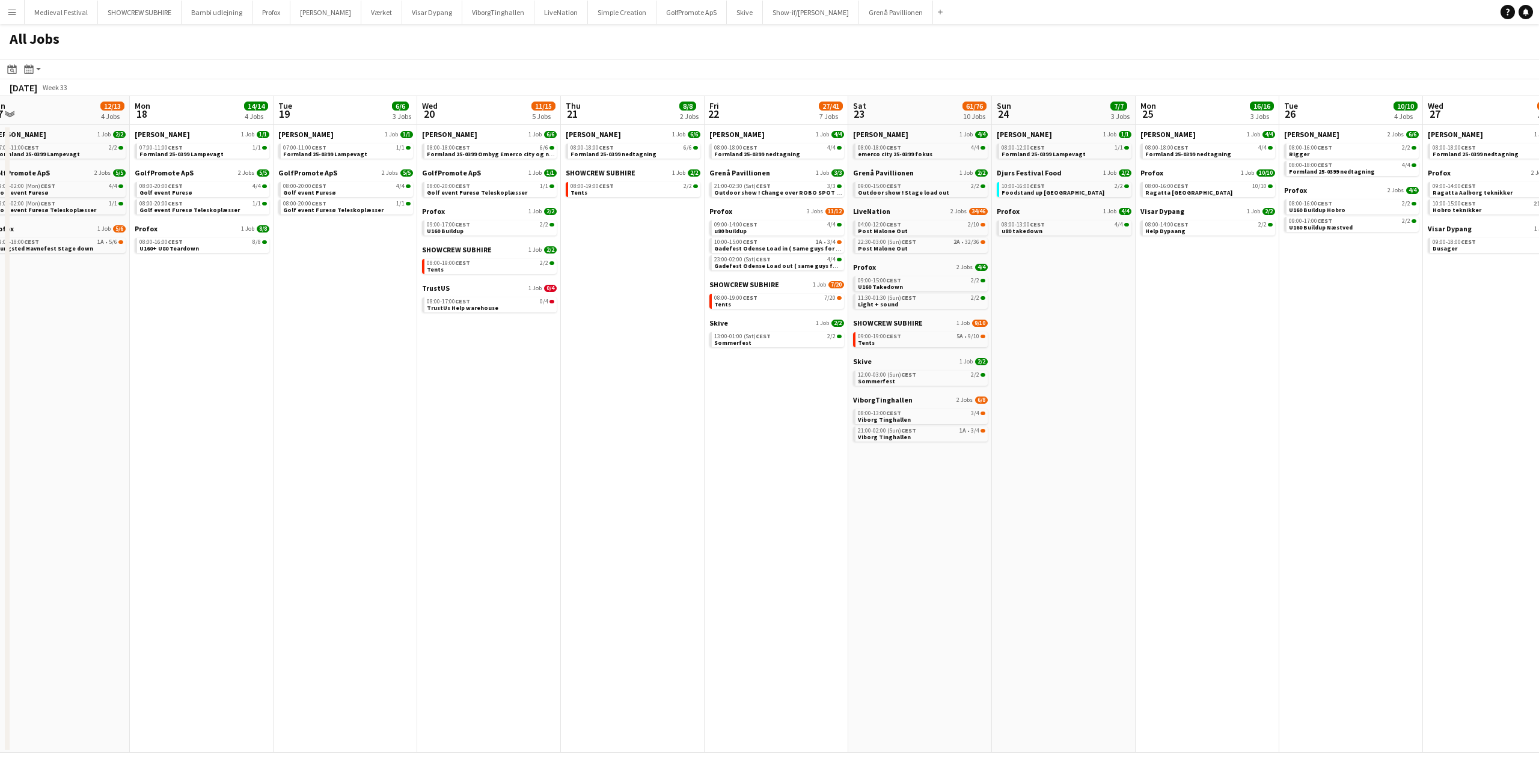
scroll to position [0, 294]
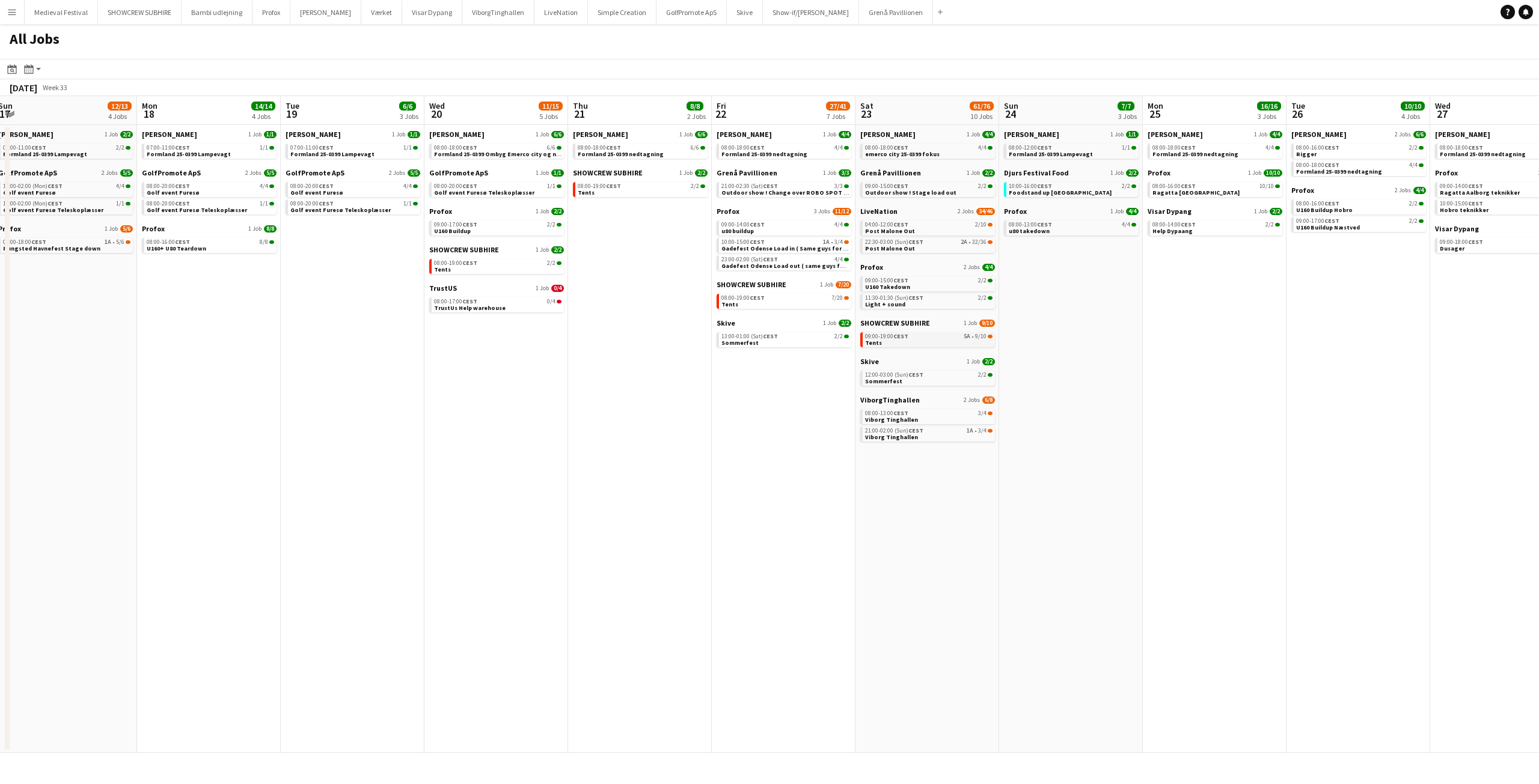
click at [955, 340] on link "09:00-19:00 CEST 5A • 9/10 Tents" at bounding box center [928, 339] width 128 height 14
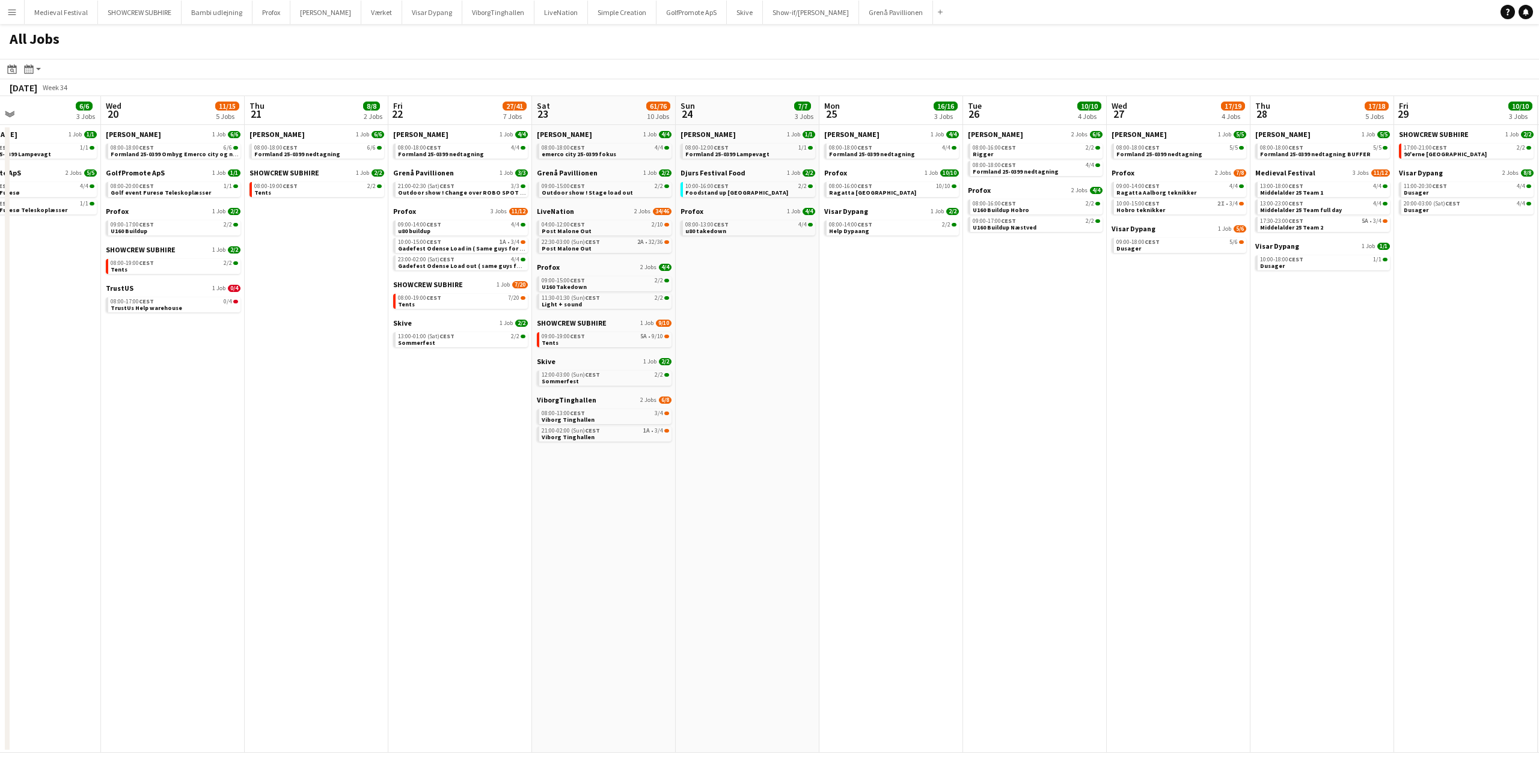
drag, startPoint x: 1059, startPoint y: 390, endPoint x: 759, endPoint y: 400, distance: 300.2
click at [763, 400] on app-calendar-viewport "Sat 16 16/16 5 Jobs Sun 17 12/13 4 Jobs Mon 18 14/14 4 Jobs Tue 19 6/6 3 Jobs W…" at bounding box center [770, 425] width 1539 height 657
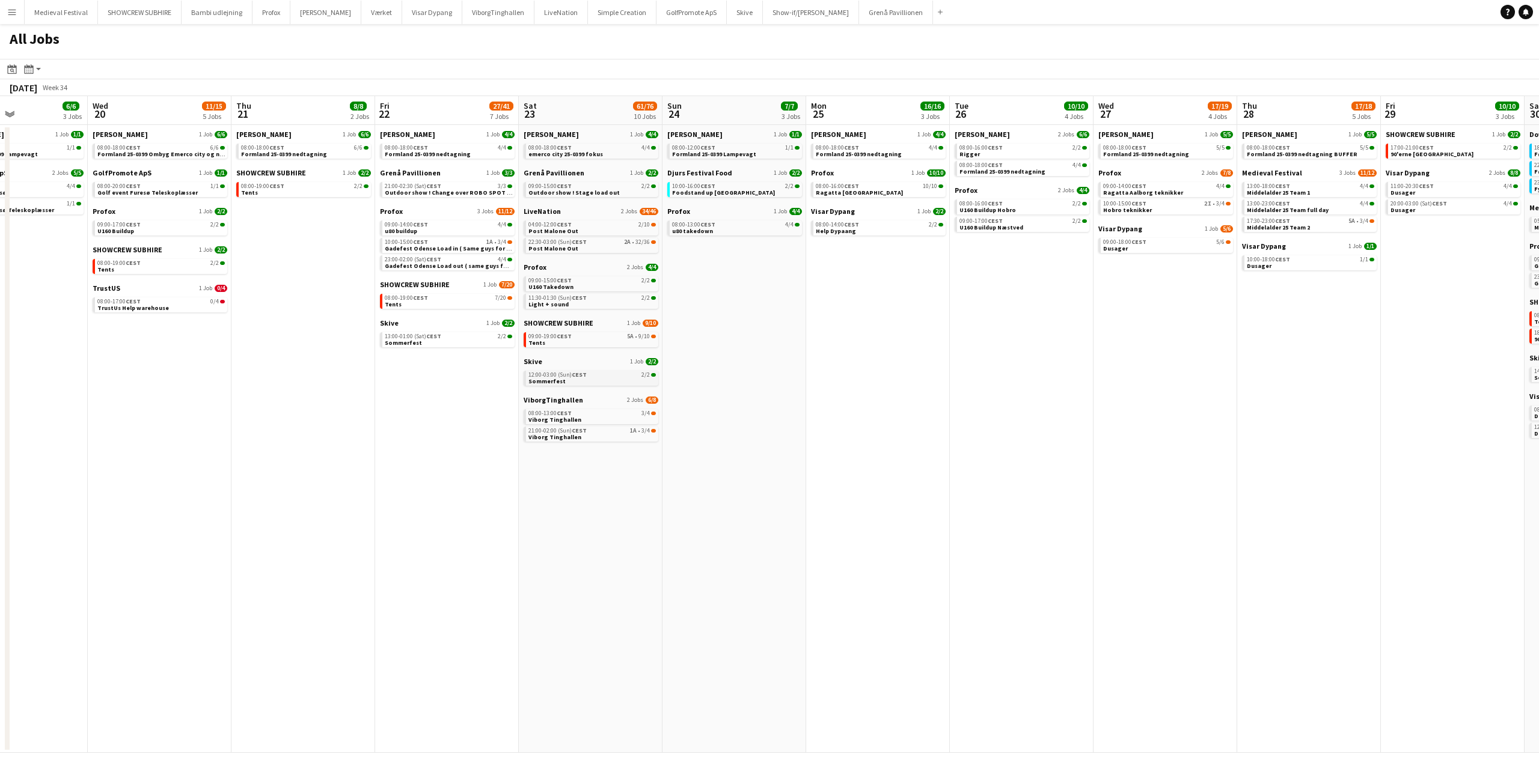
click at [576, 378] on span "CEST" at bounding box center [578, 374] width 15 height 8
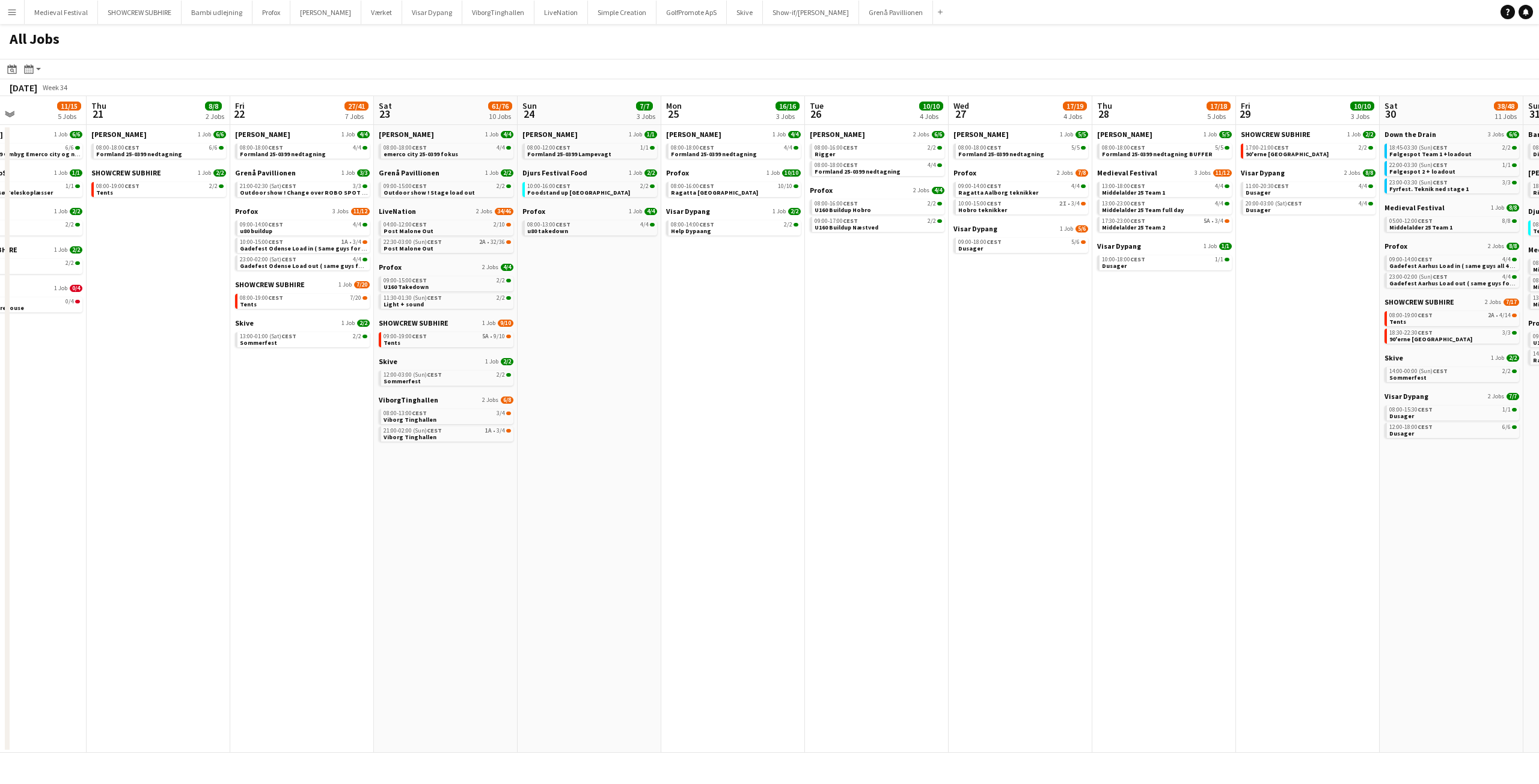
scroll to position [0, 401]
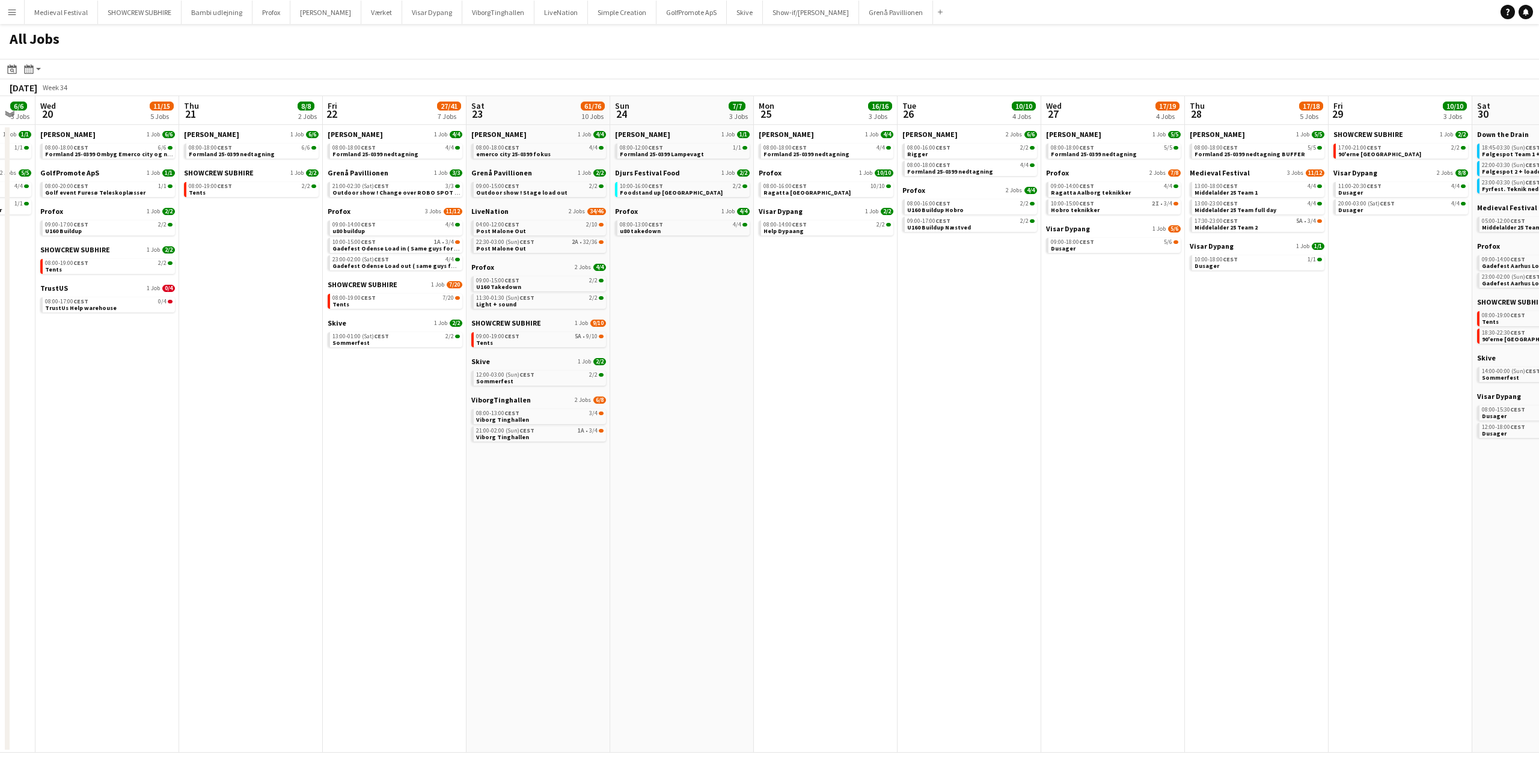
drag, startPoint x: 1109, startPoint y: 412, endPoint x: 907, endPoint y: 415, distance: 202.0
click at [909, 415] on app-calendar-viewport "Sun 17 12/13 4 Jobs Mon 18 14/14 4 Jobs Tue 19 6/6 3 Jobs Wed 20 11/15 5 Jobs T…" at bounding box center [770, 425] width 1539 height 657
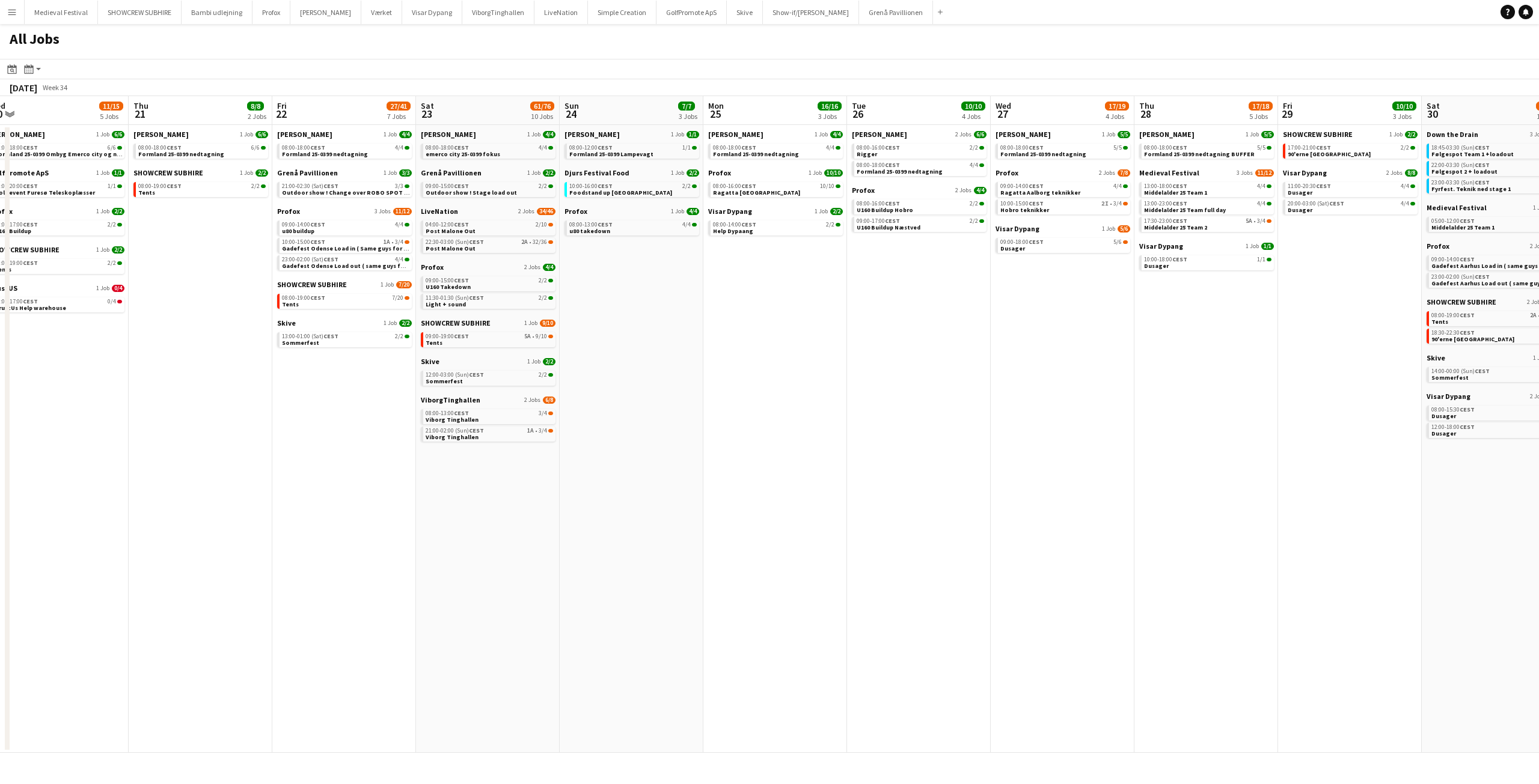
scroll to position [0, 376]
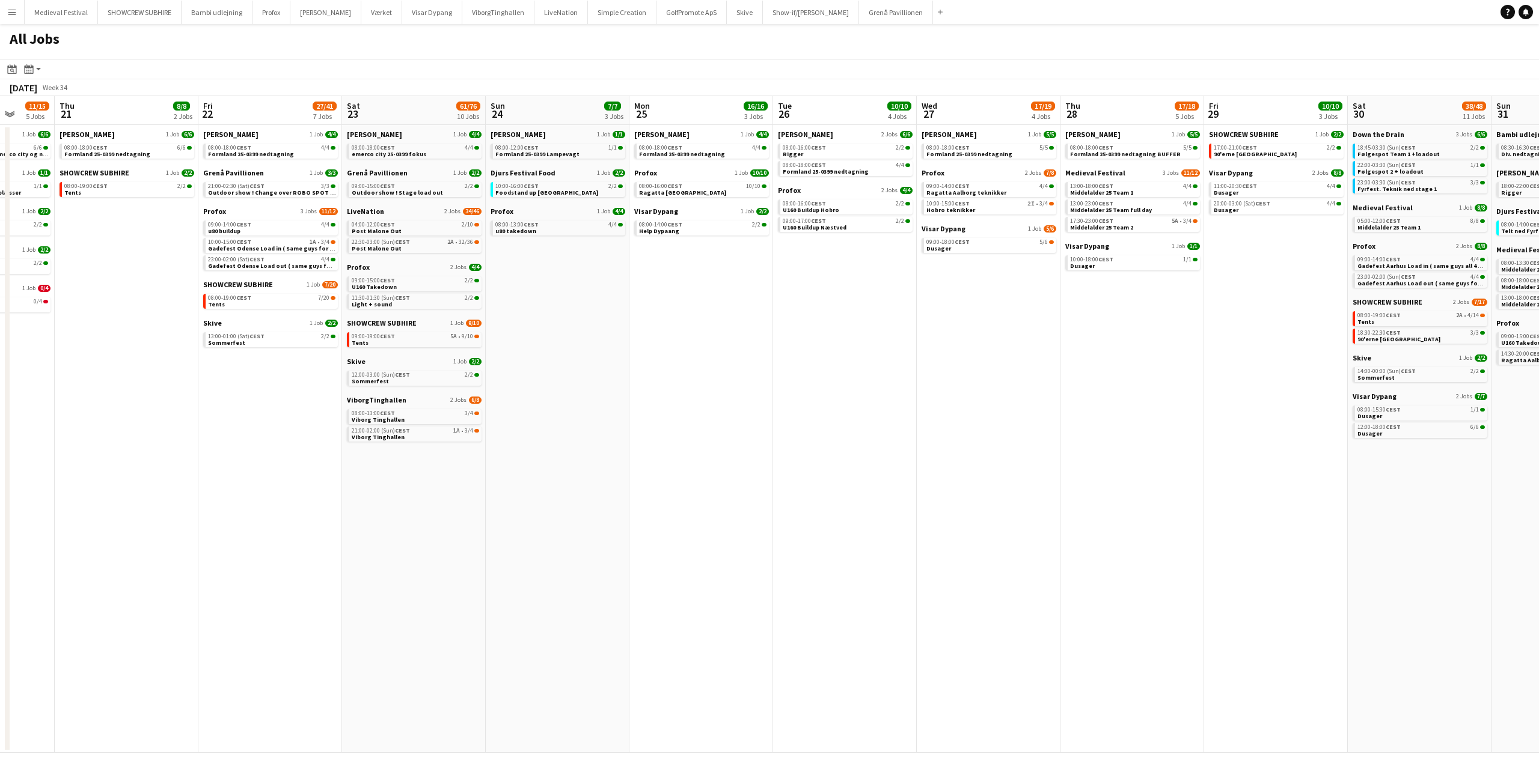
drag, startPoint x: 595, startPoint y: 340, endPoint x: 763, endPoint y: 342, distance: 168.0
click at [763, 342] on app-calendar-viewport "Mon 18 14/14 4 Jobs Tue 19 6/6 3 Jobs Wed 20 11/15 5 Jobs Thu 21 8/8 2 Jobs Fri…" at bounding box center [770, 425] width 1539 height 657
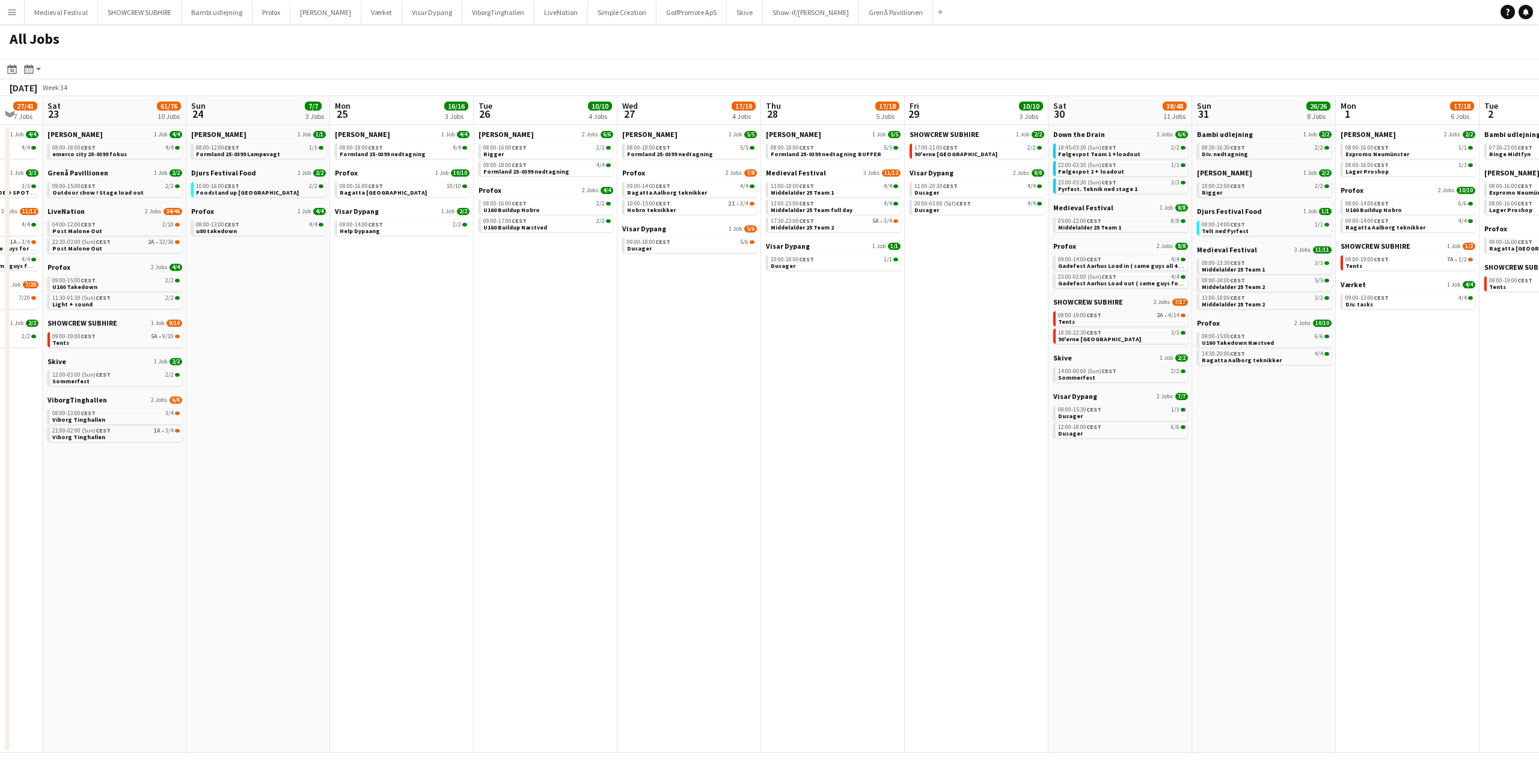
drag, startPoint x: 941, startPoint y: 320, endPoint x: 495, endPoint y: 318, distance: 446.0
click at [495, 318] on app-calendar-viewport "Wed 20 11/15 5 Jobs Thu 21 8/8 2 Jobs Fri 22 27/41 7 Jobs Sat 23 61/76 10 Jobs …" at bounding box center [770, 425] width 1539 height 657
click at [97, 405] on app-calendar-brief-board "ViborgTinghallen 2 Jobs 6/8 08:00-13:00 CEST 3/4 Viborg Tinghallen 21:00-02:00 …" at bounding box center [113, 418] width 135 height 46
click at [96, 418] on span "Viborg Tinghallen" at bounding box center [76, 419] width 53 height 8
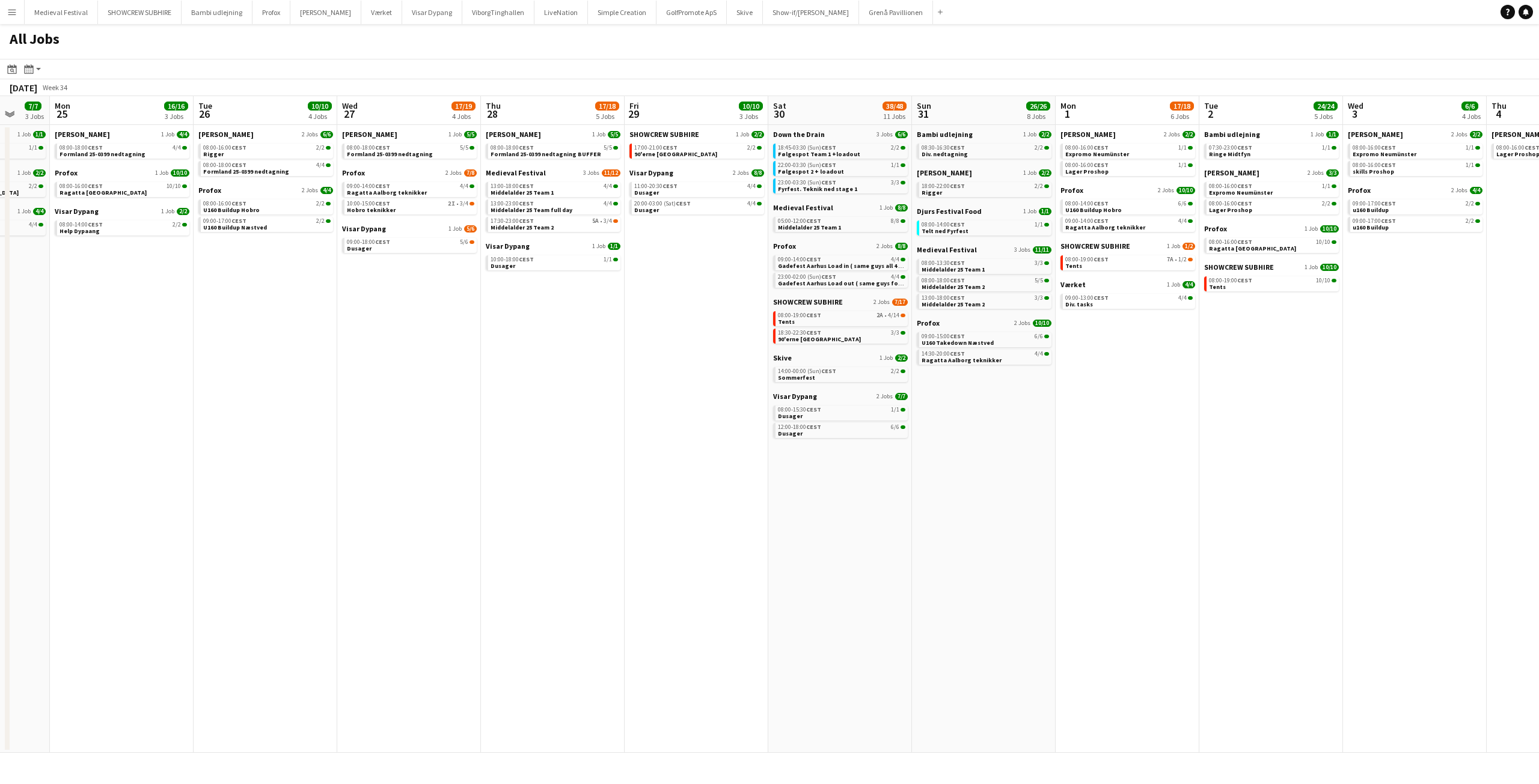
scroll to position [0, 505]
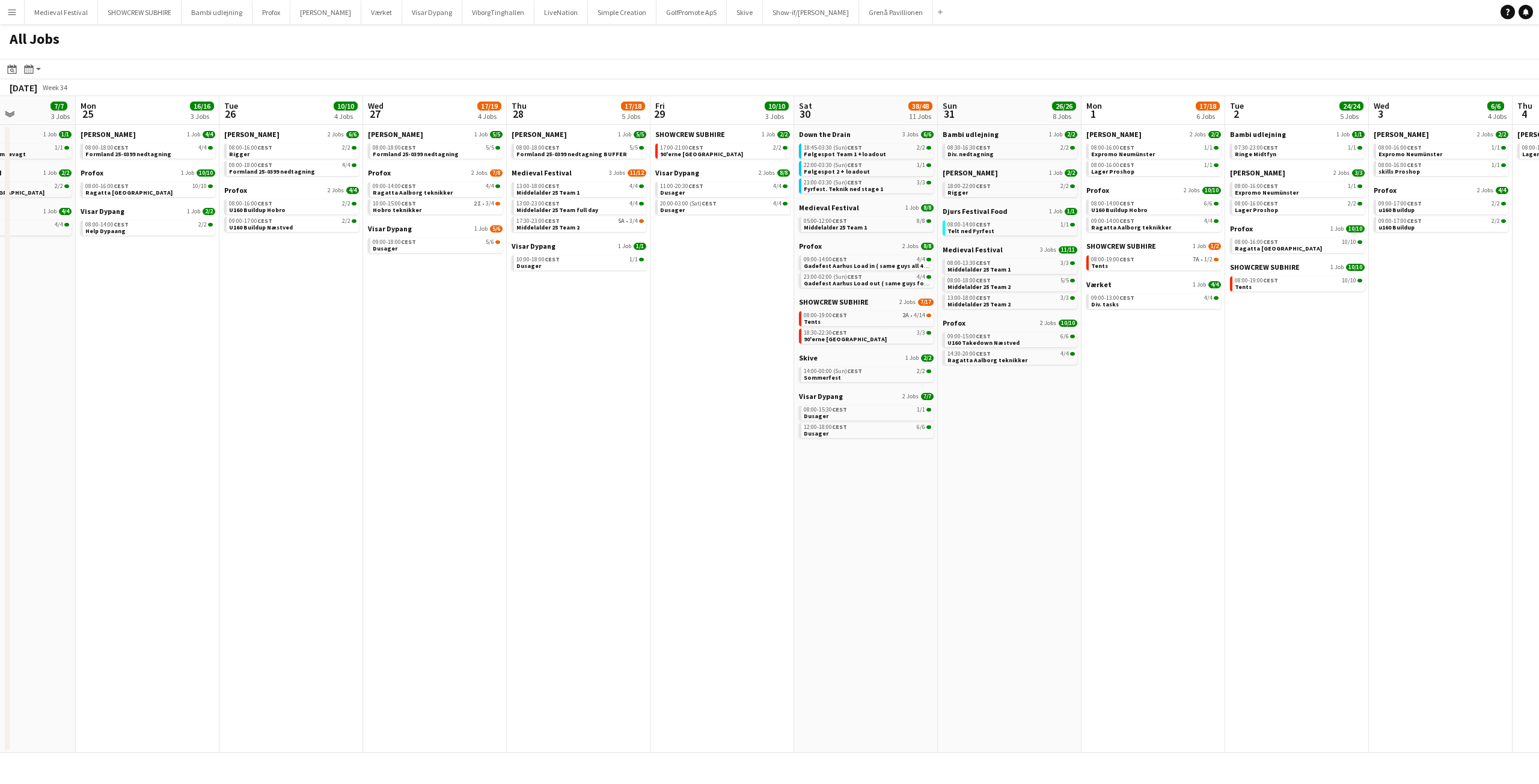
drag, startPoint x: 908, startPoint y: 326, endPoint x: 657, endPoint y: 321, distance: 251.0
click at [658, 321] on app-calendar-viewport "Thu 21 8/8 2 Jobs Fri 22 27/41 7 Jobs Sat 23 61/76 10 Jobs Sun 24 7/7 3 Jobs Mo…" at bounding box center [770, 425] width 1539 height 657
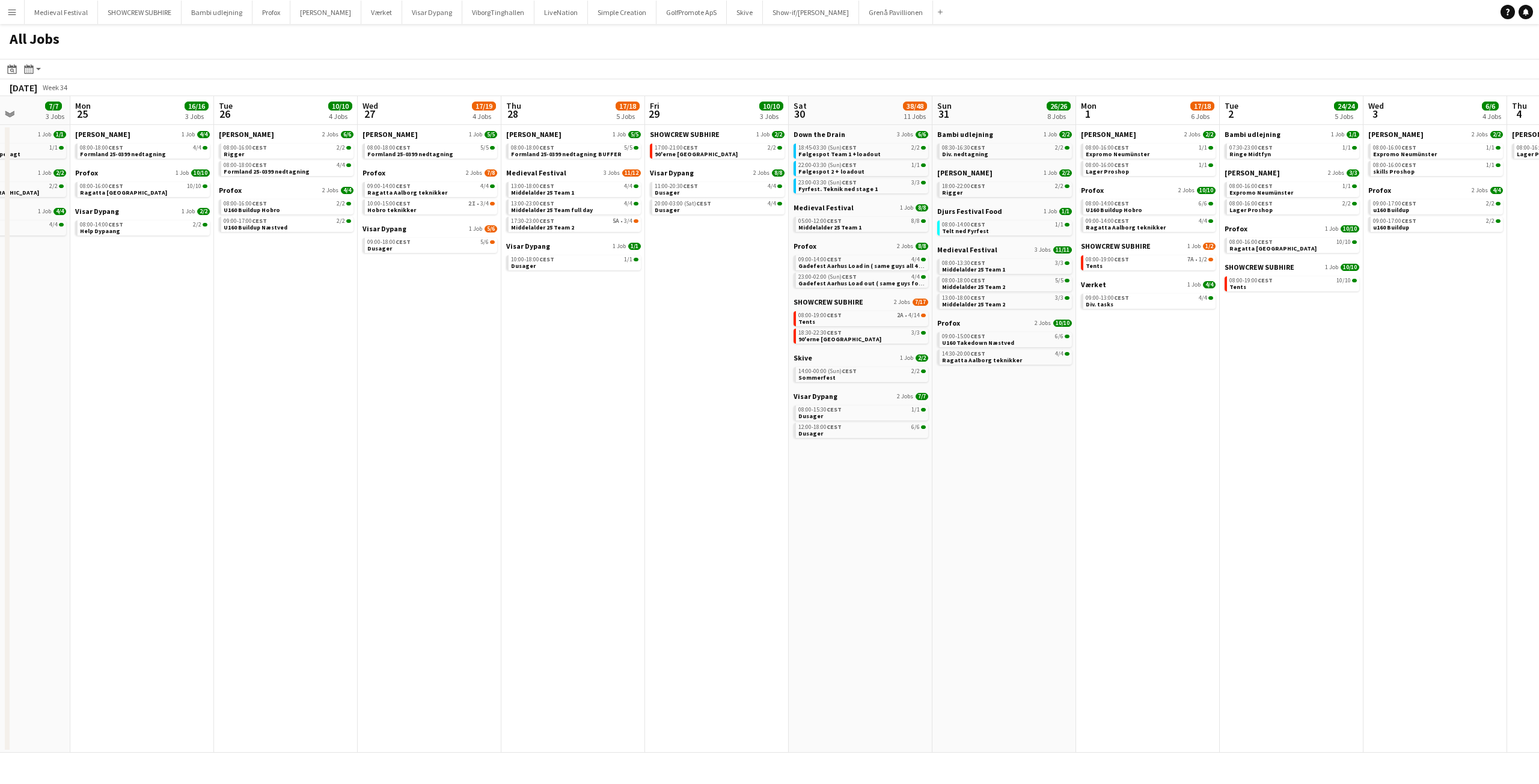
click at [607, 216] on app-calendar-brief-board "Medieval Festival 3 Jobs 11/12 13:00-18:00 CEST 4/4 Middelalder 25 Team 1 13:00…" at bounding box center [573, 200] width 135 height 63
click at [595, 220] on div "17:30-23:00 CEST 5A • 3/4" at bounding box center [574, 221] width 128 height 6
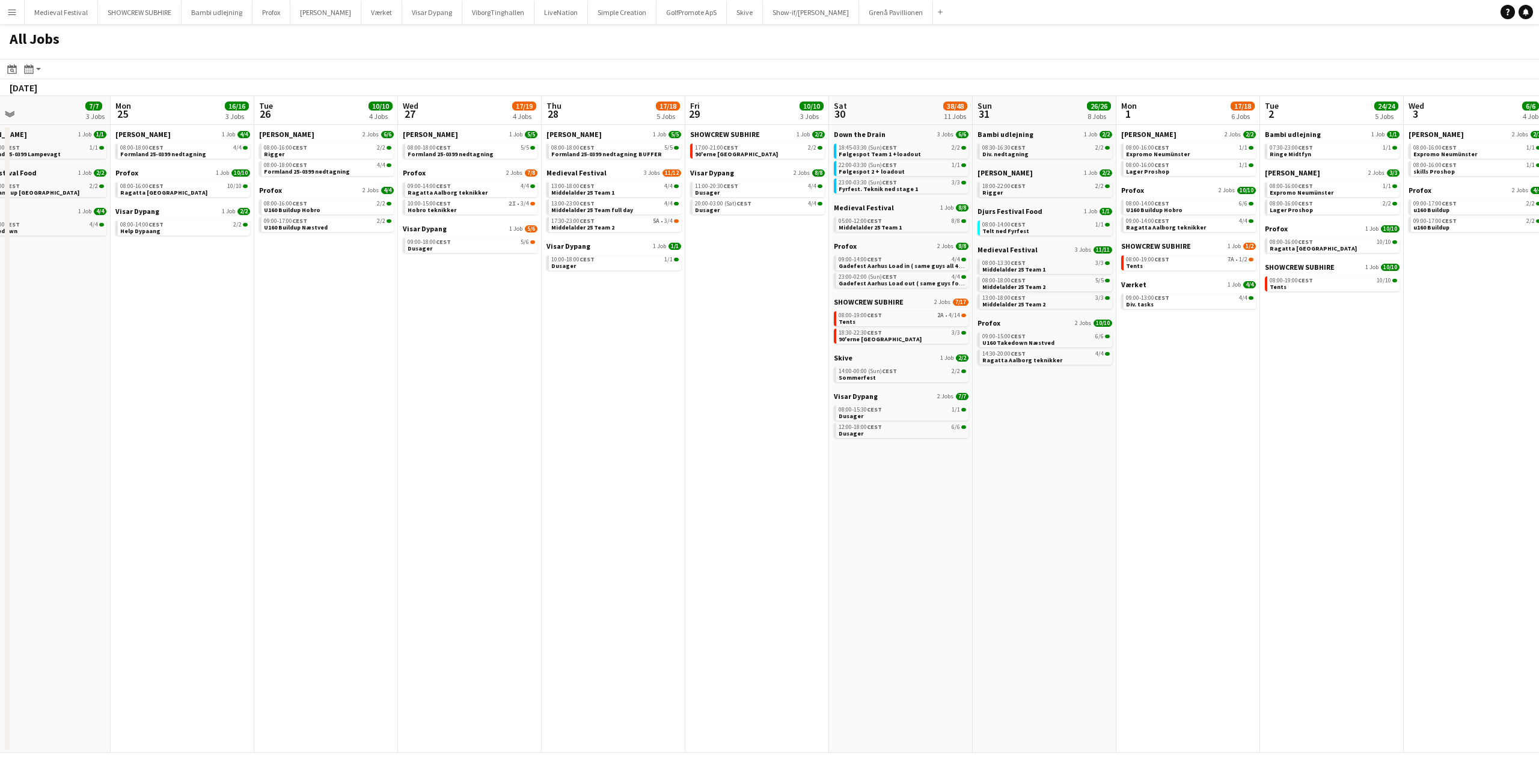
drag, startPoint x: 1113, startPoint y: 383, endPoint x: 820, endPoint y: 369, distance: 293.3
click at [885, 387] on app-calendar-viewport "Thu 21 8/8 2 Jobs Fri 22 27/41 7 Jobs Sat 23 61/76 10 Jobs Sun 24 7/7 3 Jobs Mo…" at bounding box center [770, 425] width 1539 height 657
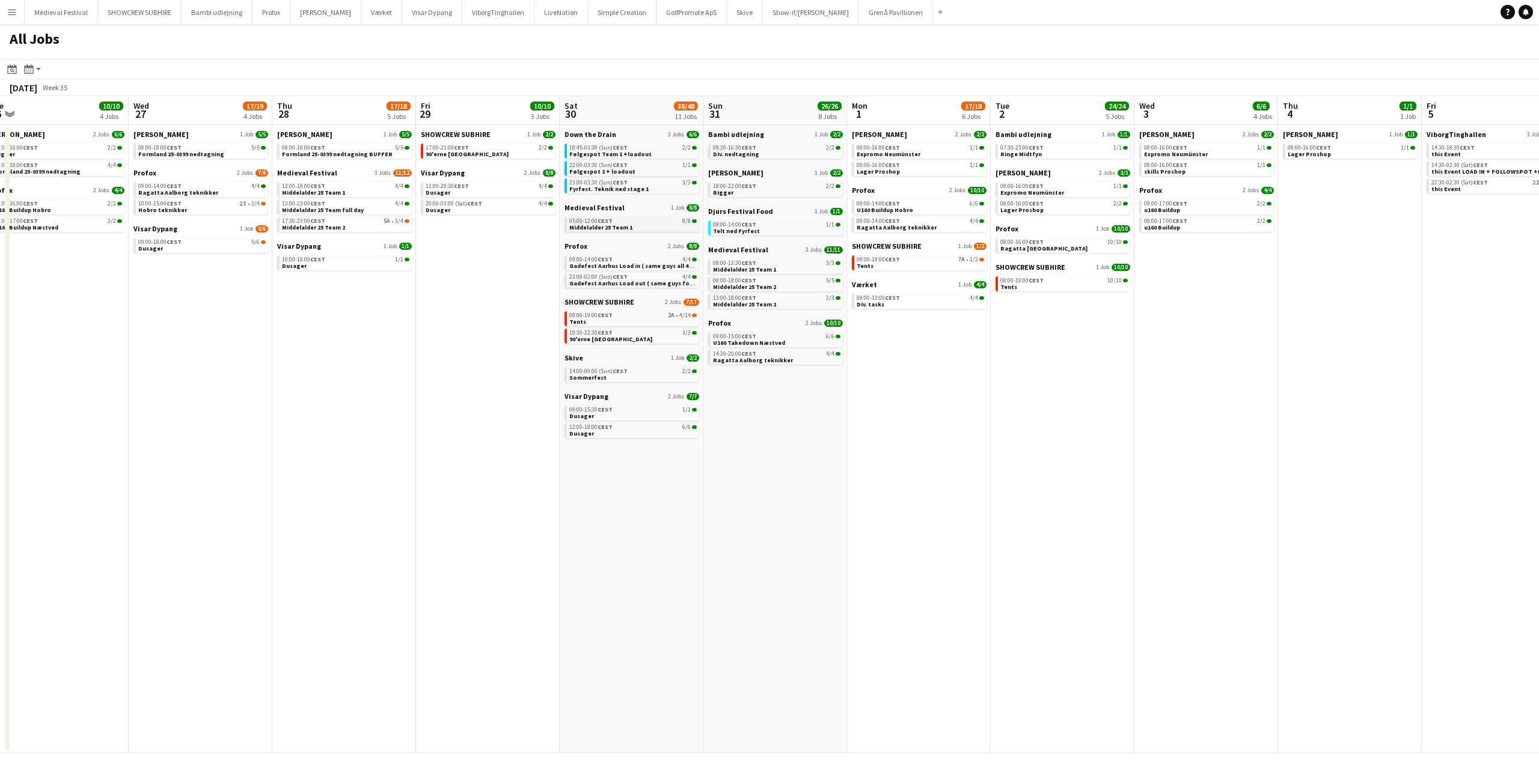
click at [663, 223] on div "05:00-12:00 CEST 8/8" at bounding box center [633, 221] width 128 height 6
click at [796, 334] on div "09:00-15:00 CEST 6/6" at bounding box center [776, 336] width 128 height 6
click at [650, 407] on div "08:00-15:30 CEST 1/1" at bounding box center [633, 410] width 128 height 6
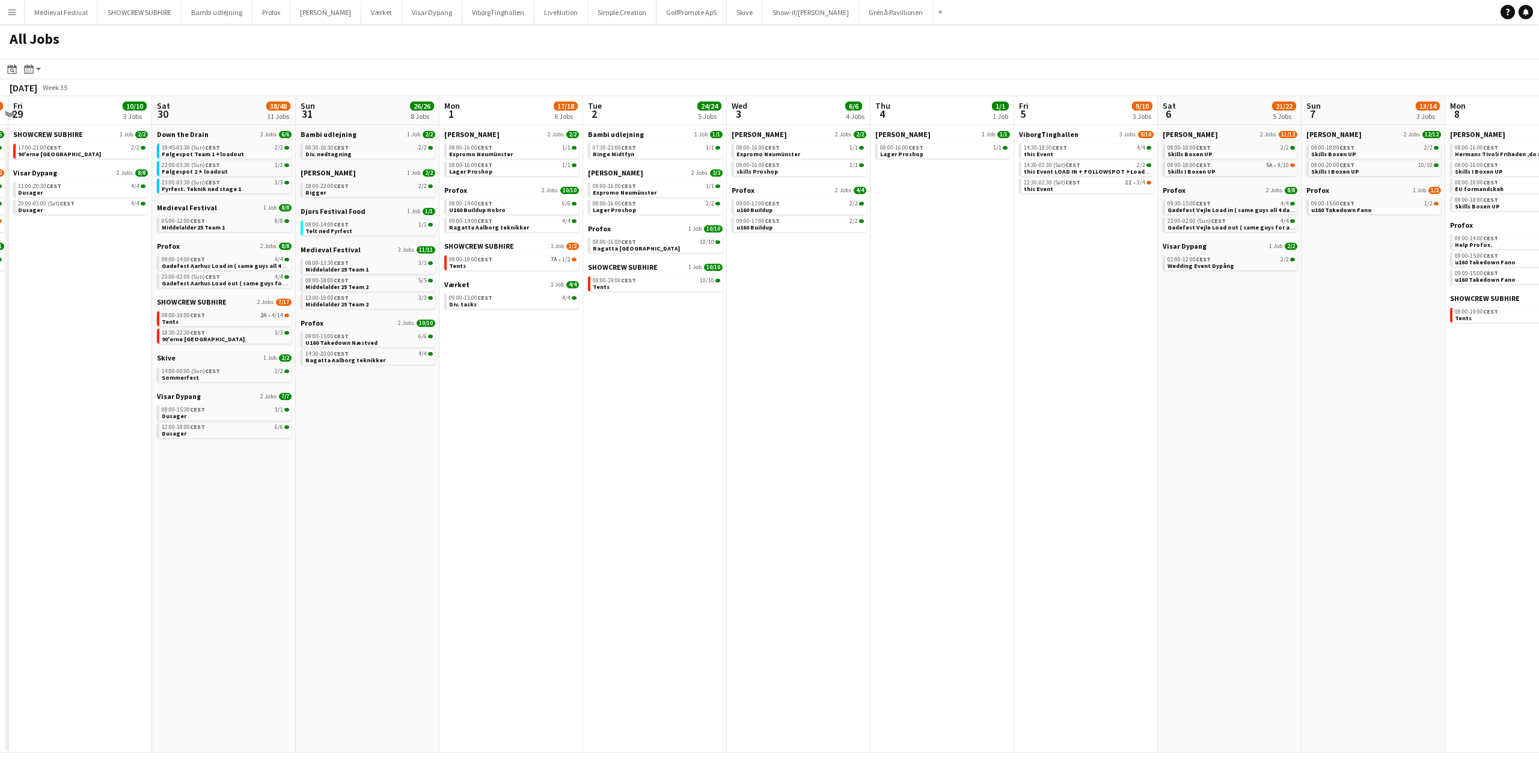
scroll to position [0, 416]
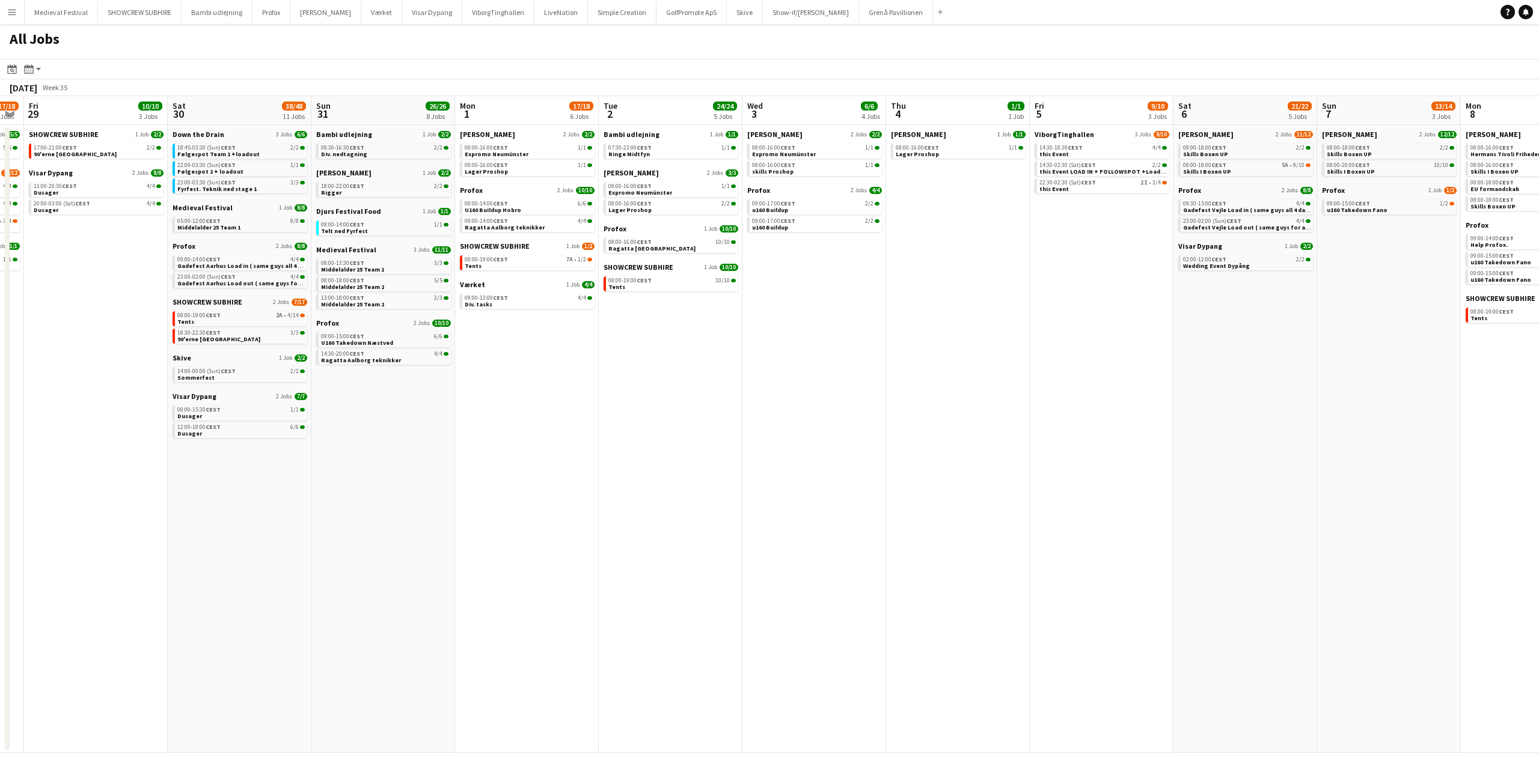
drag, startPoint x: 934, startPoint y: 354, endPoint x: 507, endPoint y: 391, distance: 428.6
click at [505, 399] on app-calendar-viewport "Tue 26 10/10 4 Jobs Wed 27 17/19 4 Jobs Thu 28 17/18 5 Jobs Fri 29 10/10 3 Jobs…" at bounding box center [770, 425] width 1539 height 657
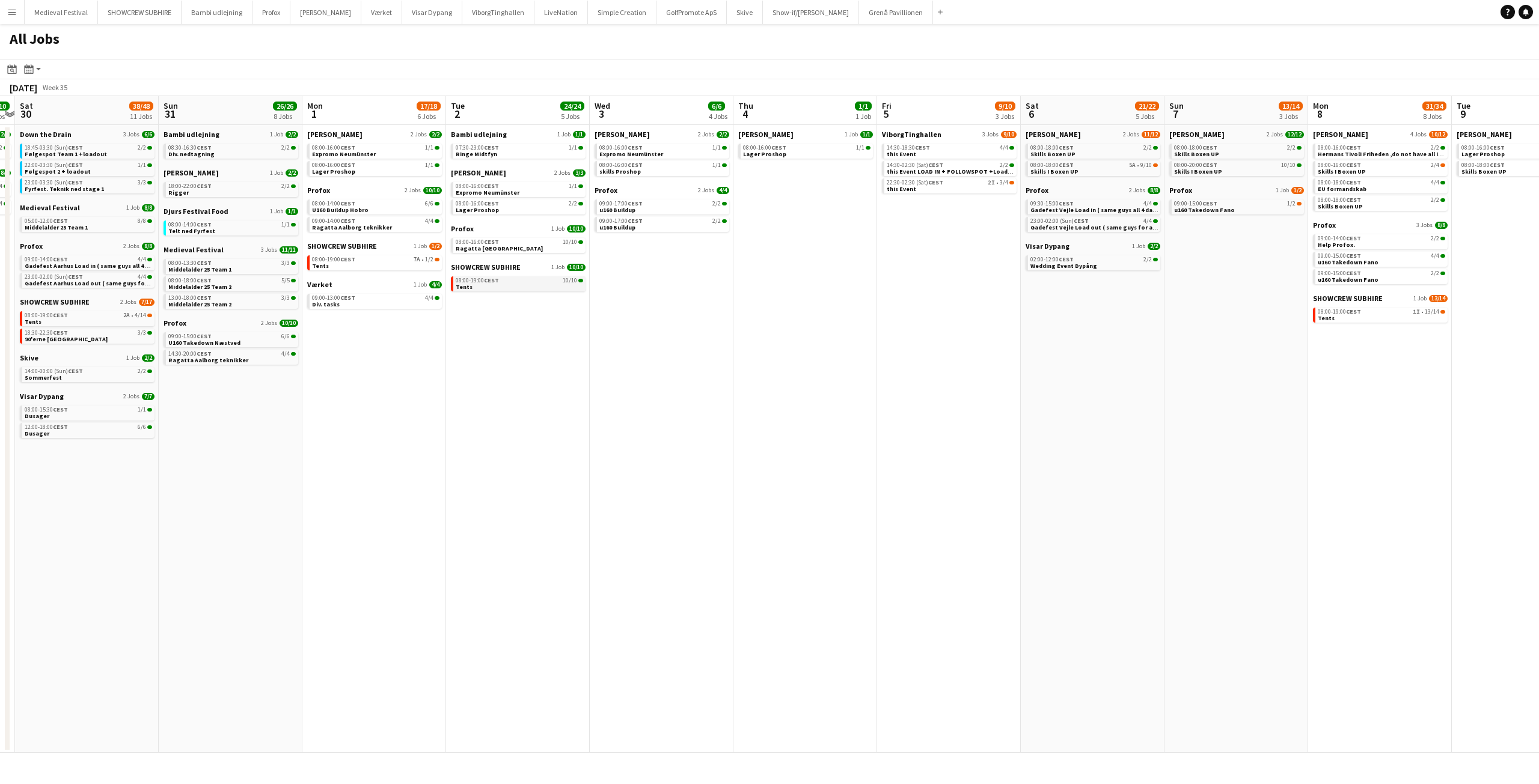
click at [542, 280] on div "08:00-19:00 CEST 10/10" at bounding box center [519, 280] width 128 height 6
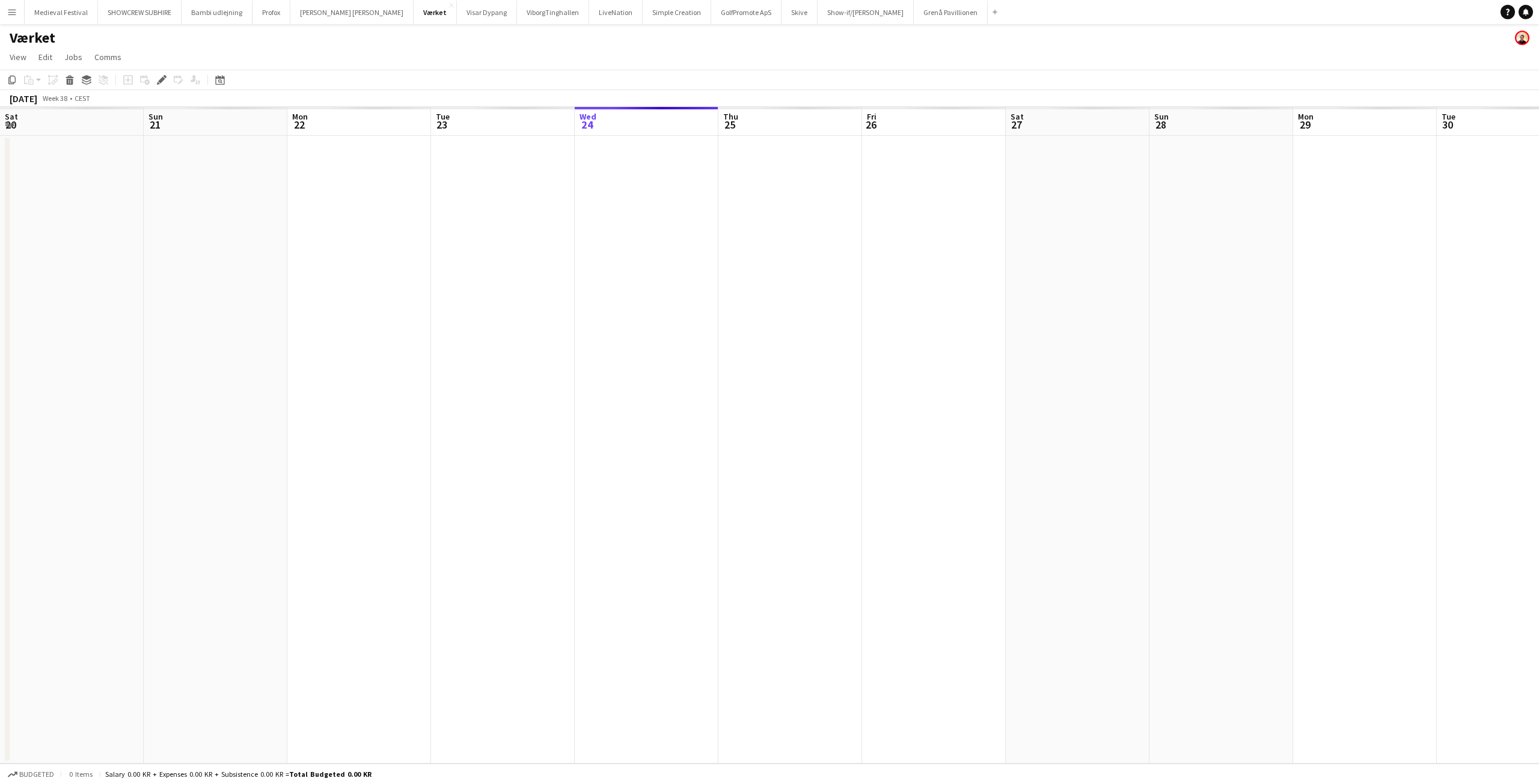
scroll to position [0, 413]
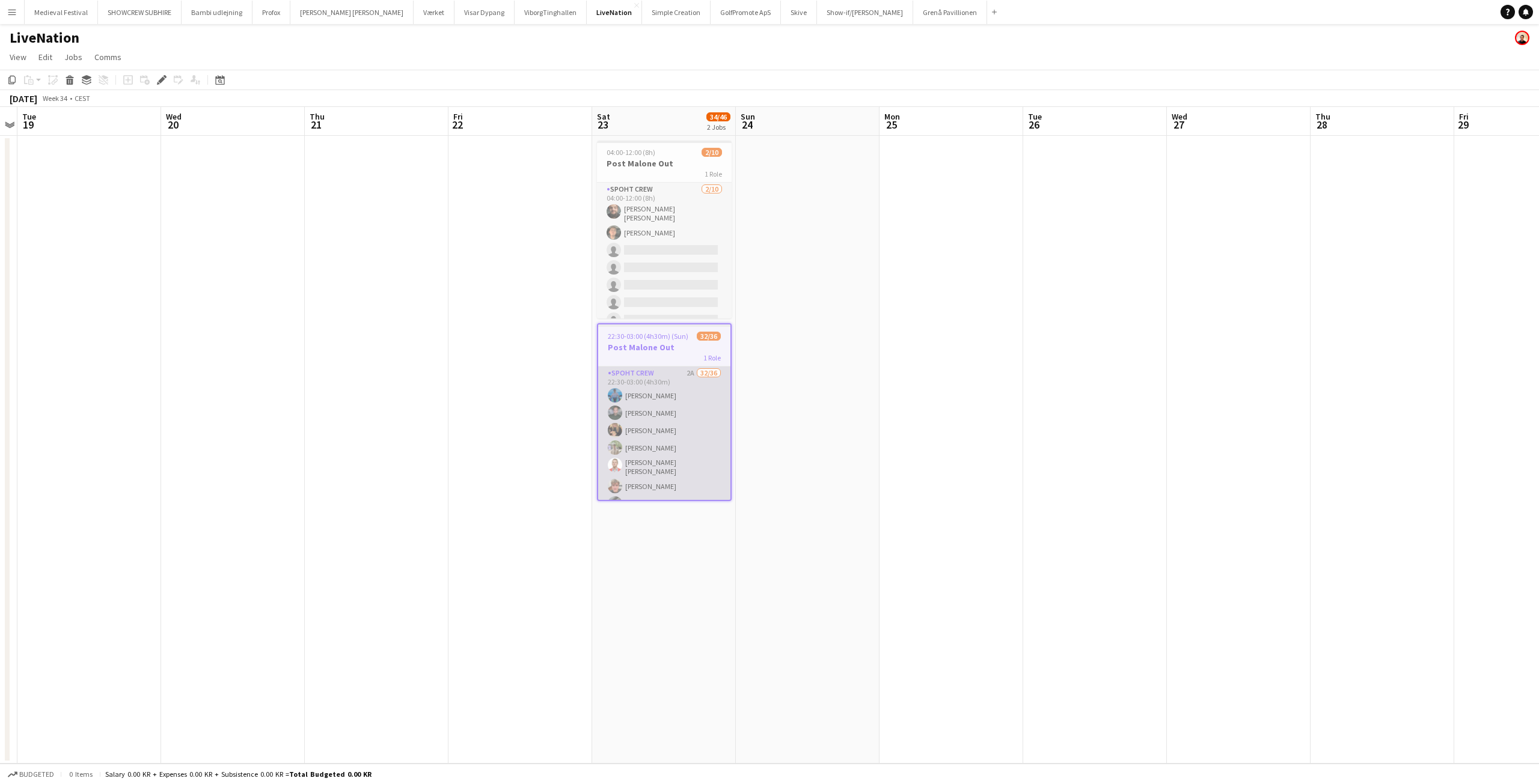
click at [703, 428] on app-card-role "Spoht Crew 2A 32/36 22:30-03:00 (4h30m) Ion Cernenchi Nikolaj Andersen Emma Jak…" at bounding box center [664, 695] width 132 height 658
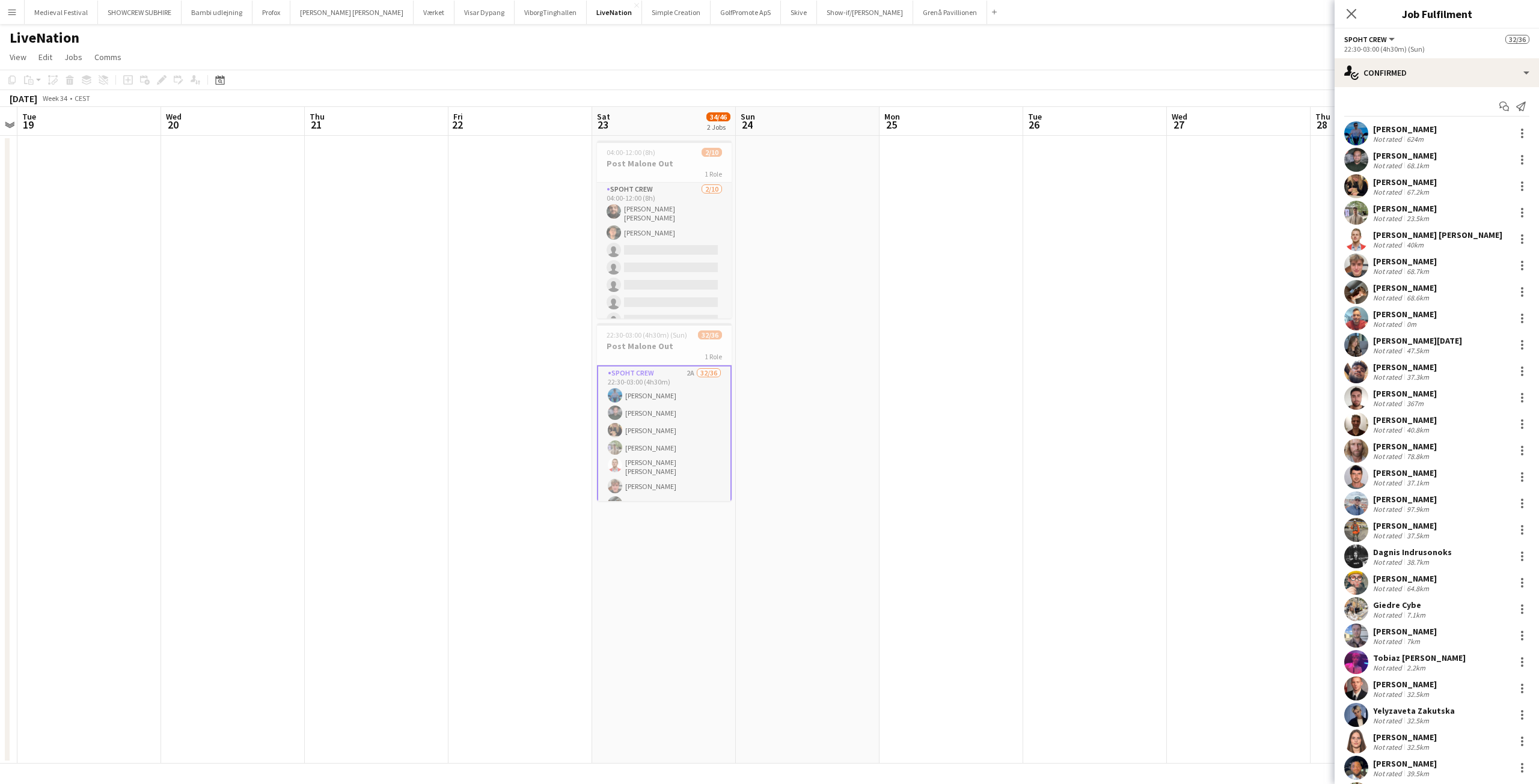
click at [1407, 339] on div "Bianca Lucia Bocrici" at bounding box center [1417, 340] width 89 height 10
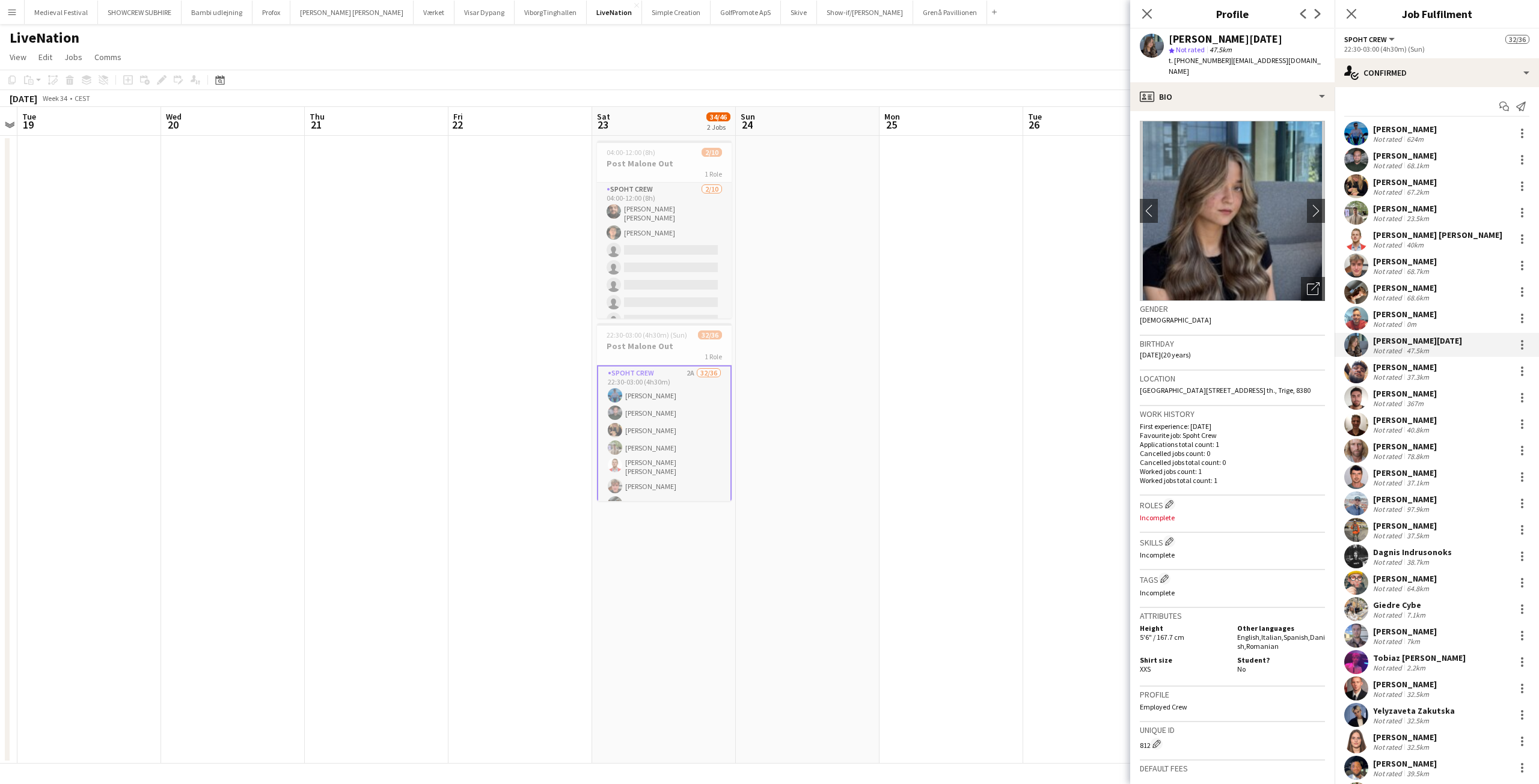
click at [1400, 377] on div "Not rated" at bounding box center [1389, 377] width 31 height 9
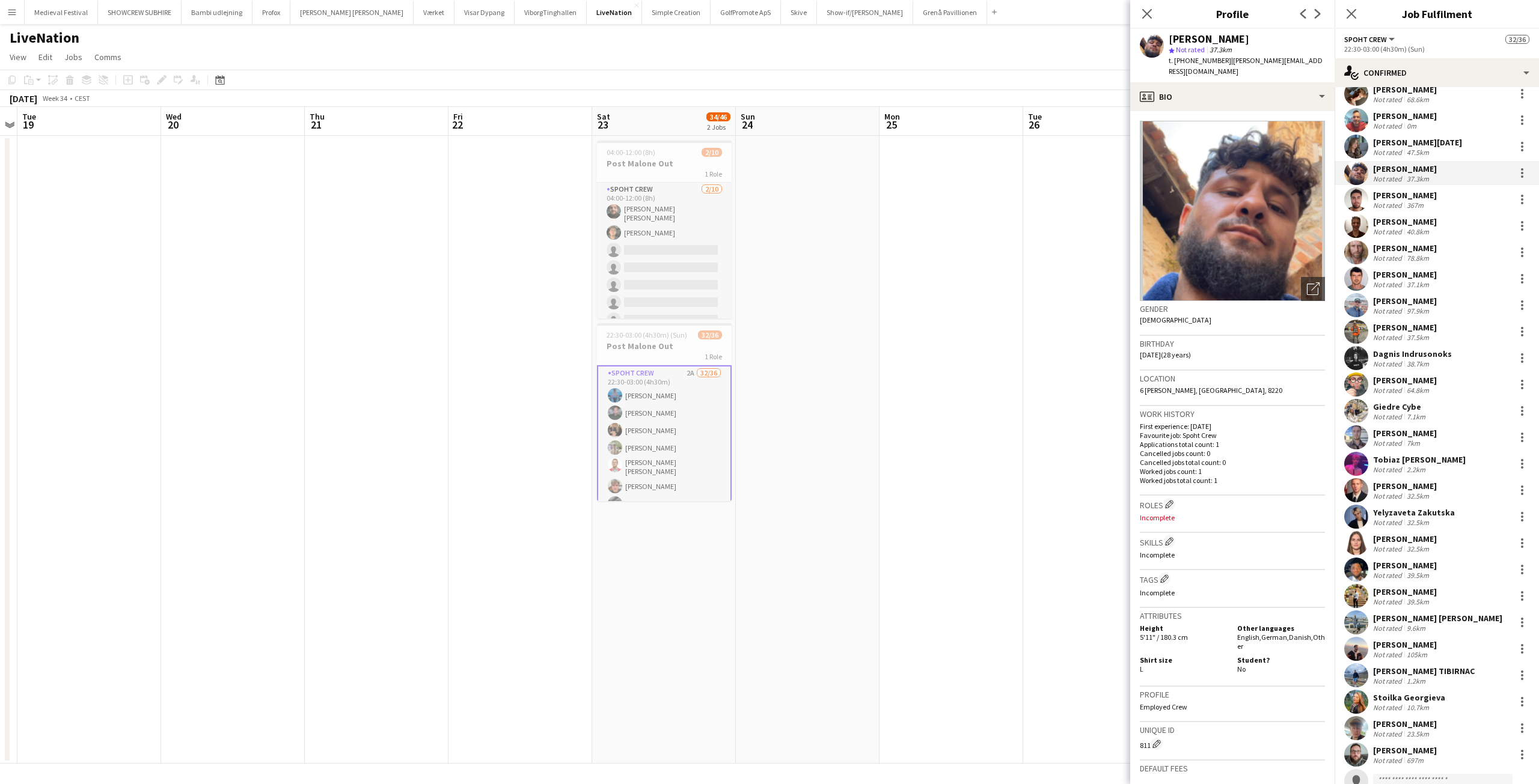
scroll to position [321, 0]
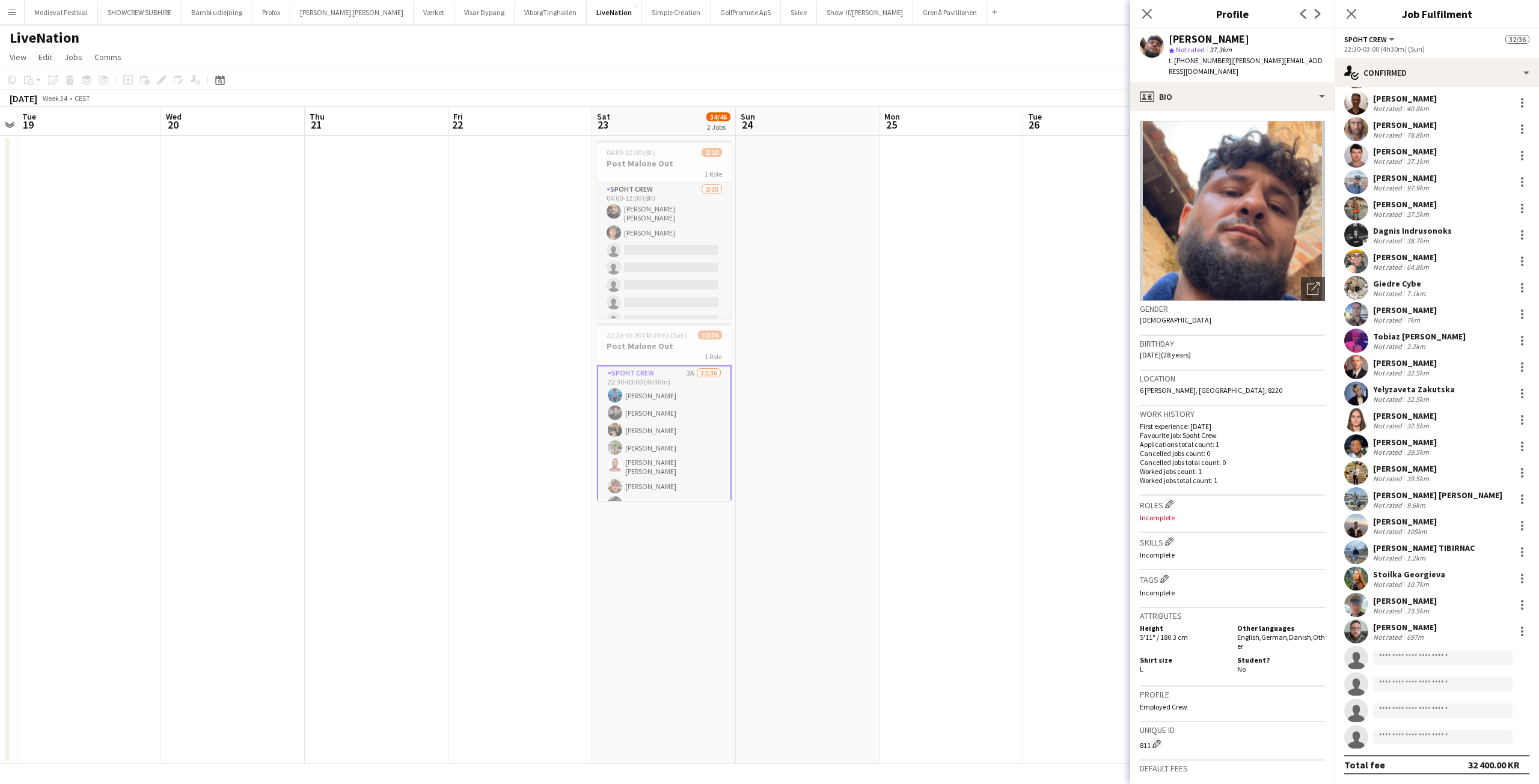
click at [1400, 471] on div "Ahmed Aljanabi" at bounding box center [1404, 469] width 63 height 10
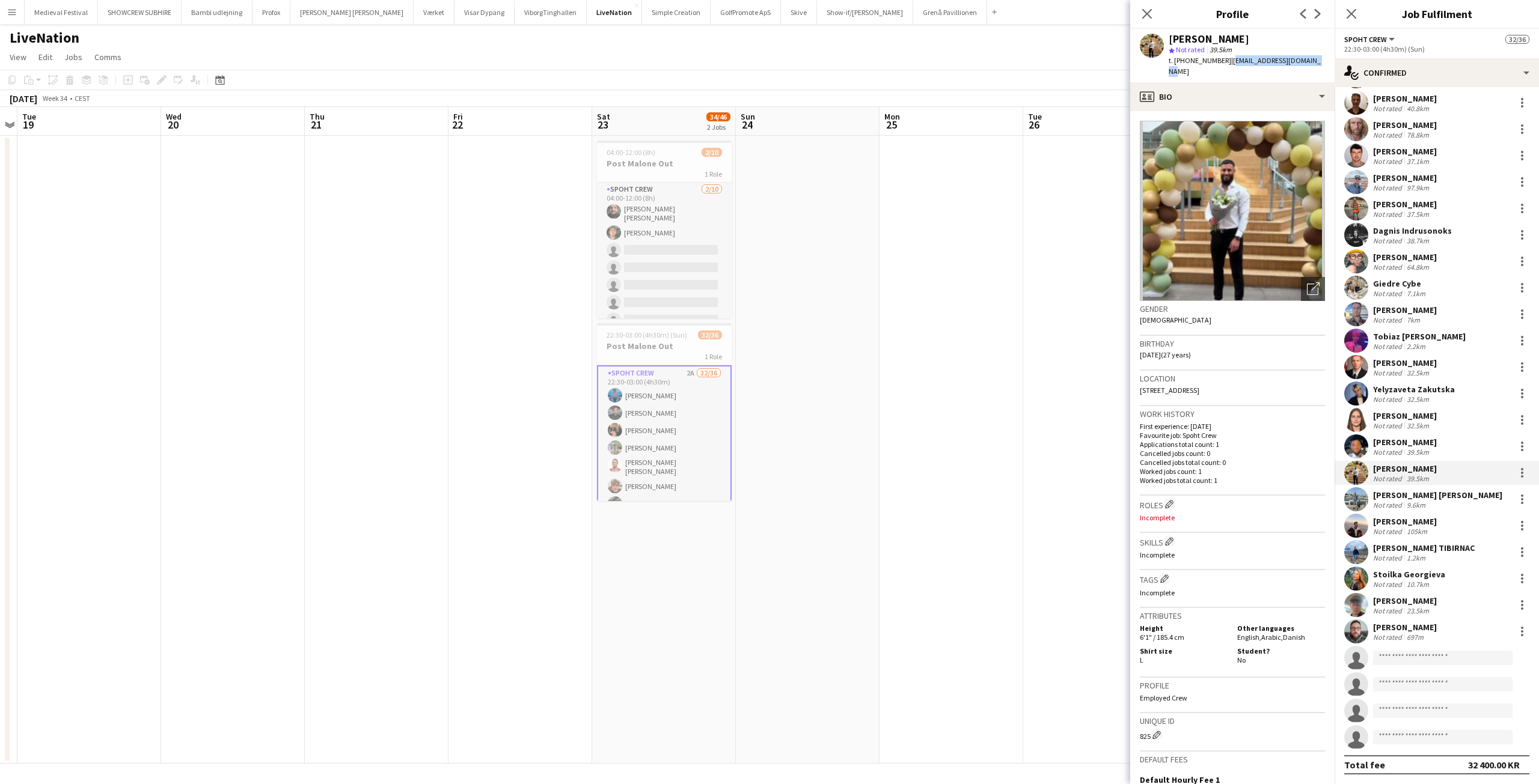
drag, startPoint x: 1312, startPoint y: 58, endPoint x: 1219, endPoint y: 59, distance: 93.0
click at [1219, 59] on div "Ahmed Aljanabi star Not rated 39.5km t. +4542345270 | ahmedaboudii@hotmail.com" at bounding box center [1232, 56] width 204 height 54
copy span "ahmedaboudii@hotmail.com"
click at [1404, 551] on div "ANDRIAN TIBIRNAC" at bounding box center [1423, 548] width 102 height 10
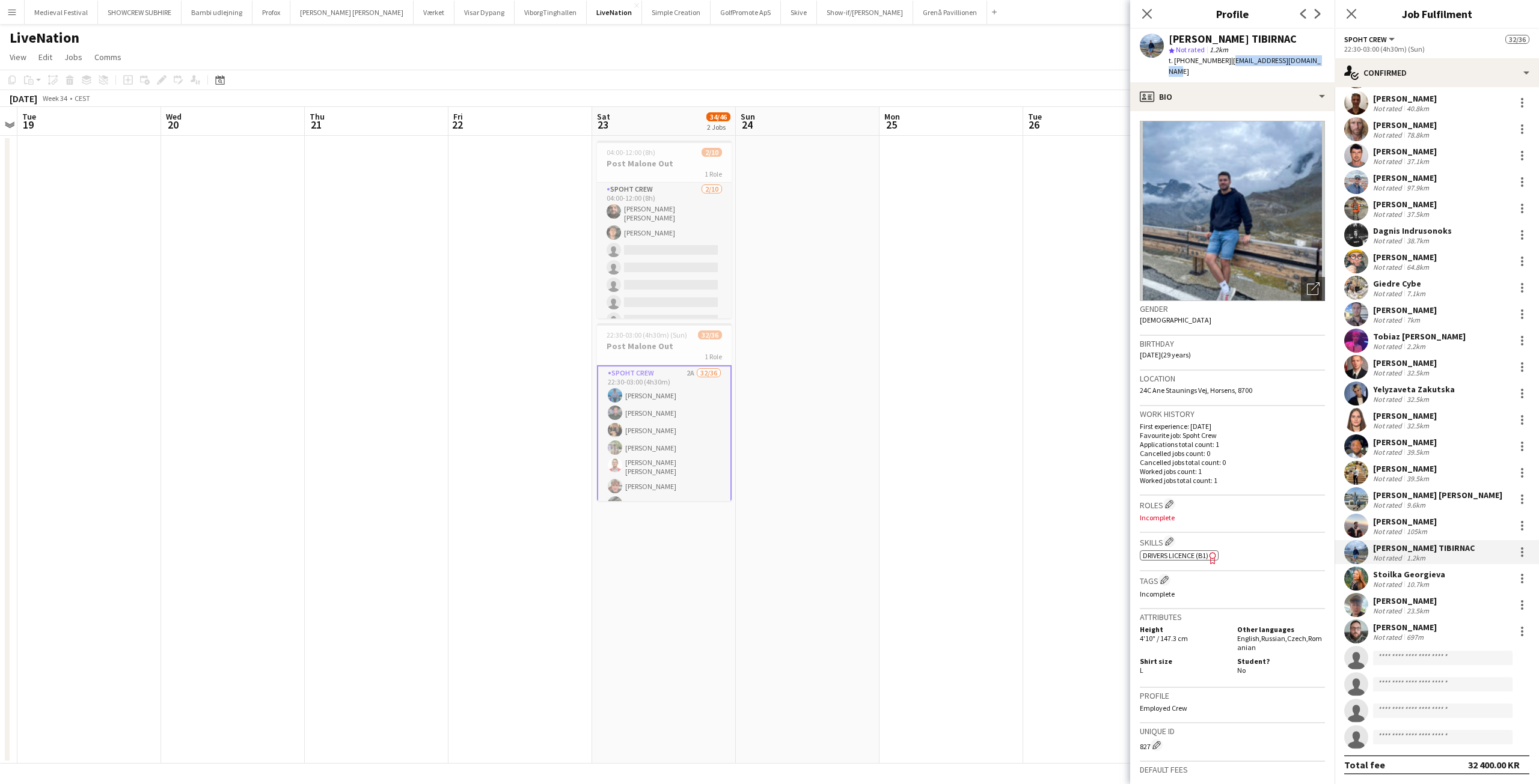
drag, startPoint x: 1311, startPoint y: 61, endPoint x: 1219, endPoint y: 61, distance: 92.0
click at [1219, 61] on div "ANDRIAN TIBIRNAC star Not rated 1.2km t. +4552760716 | tibirnacandrian@gmail.com" at bounding box center [1232, 56] width 204 height 54
copy span "tibirnacandrian@gmail.com"
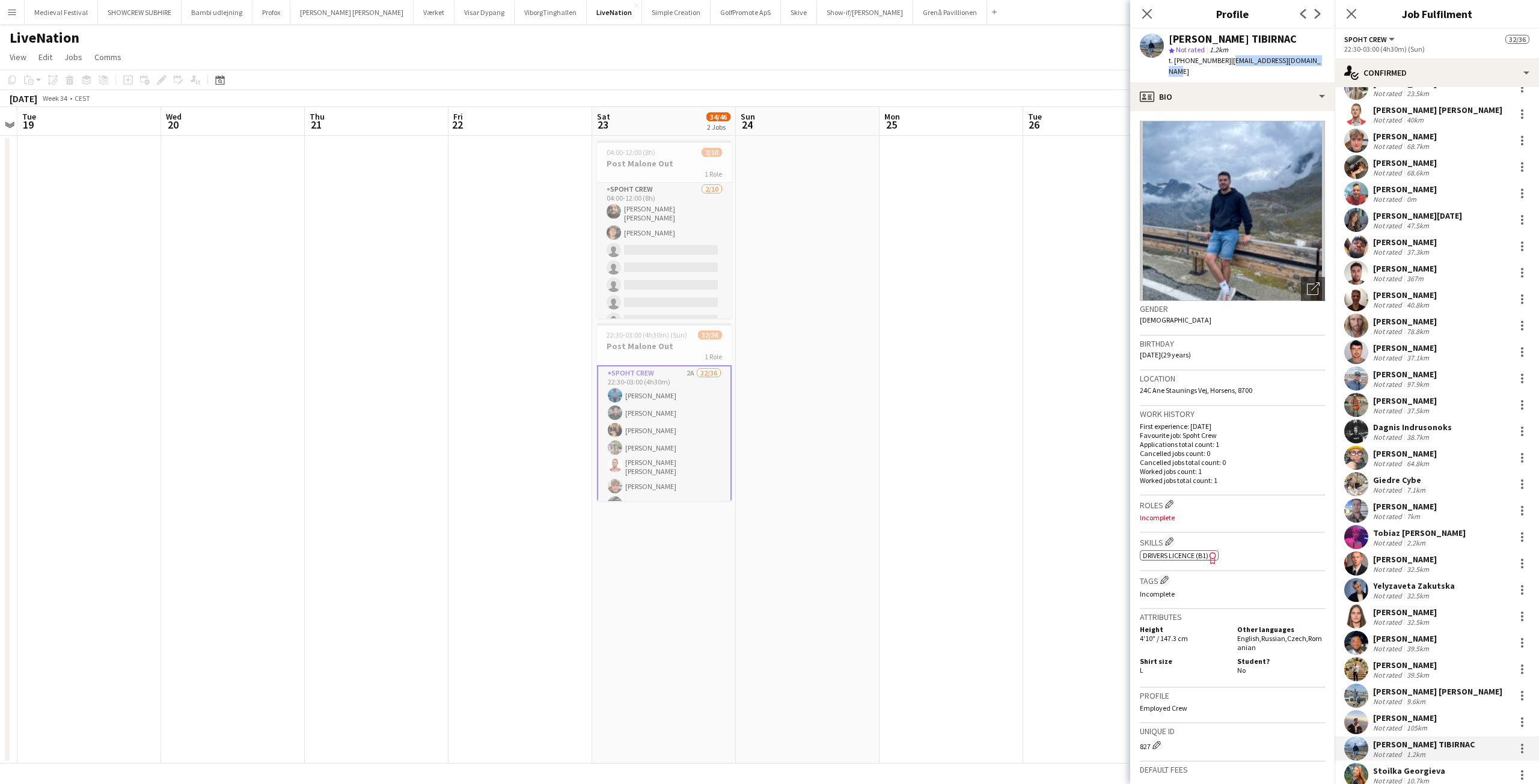
scroll to position [0, 0]
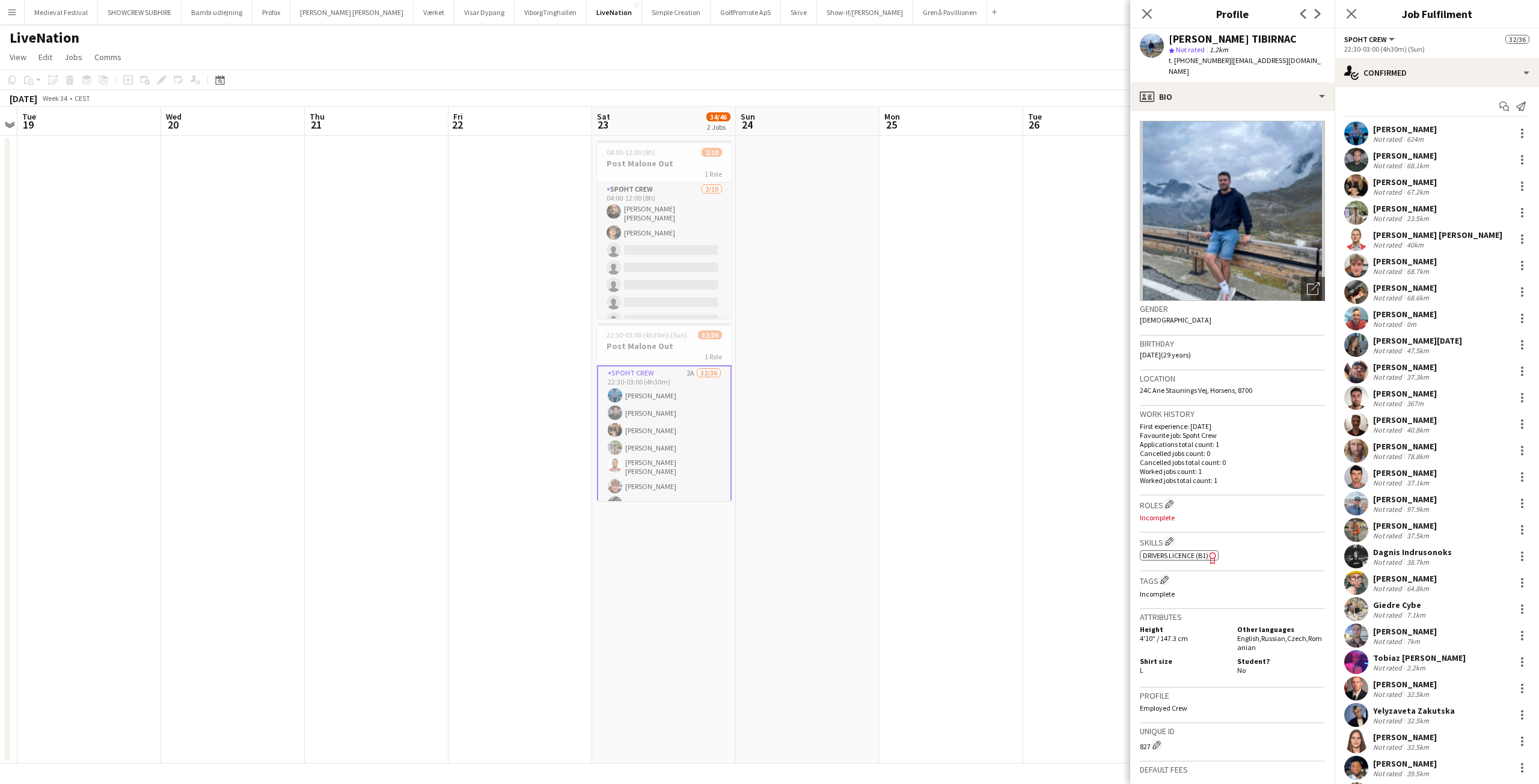
click at [1387, 180] on div "Emma Jakobsen" at bounding box center [1404, 182] width 63 height 10
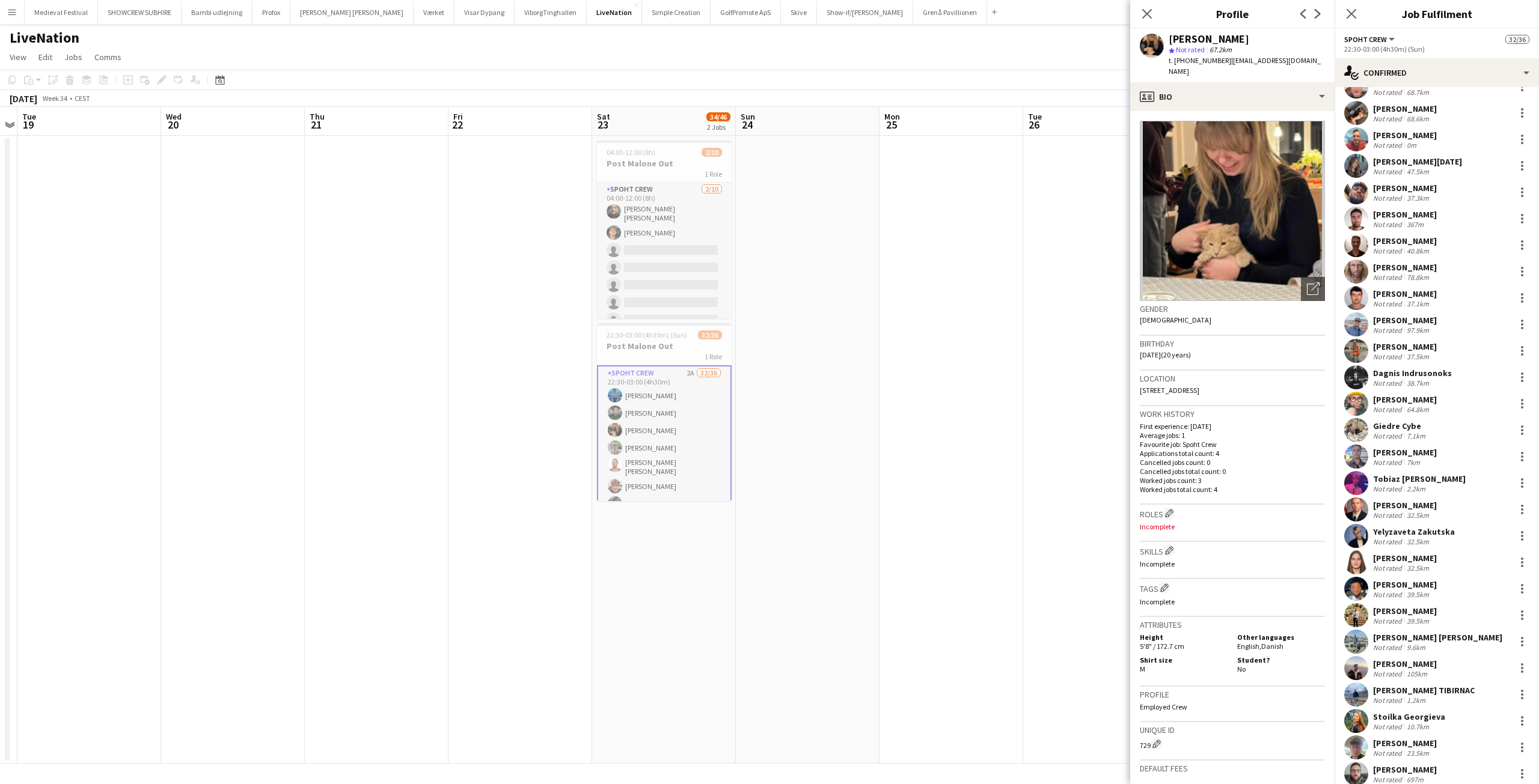
scroll to position [181, 0]
click at [1392, 457] on div "Not rated" at bounding box center [1389, 461] width 31 height 9
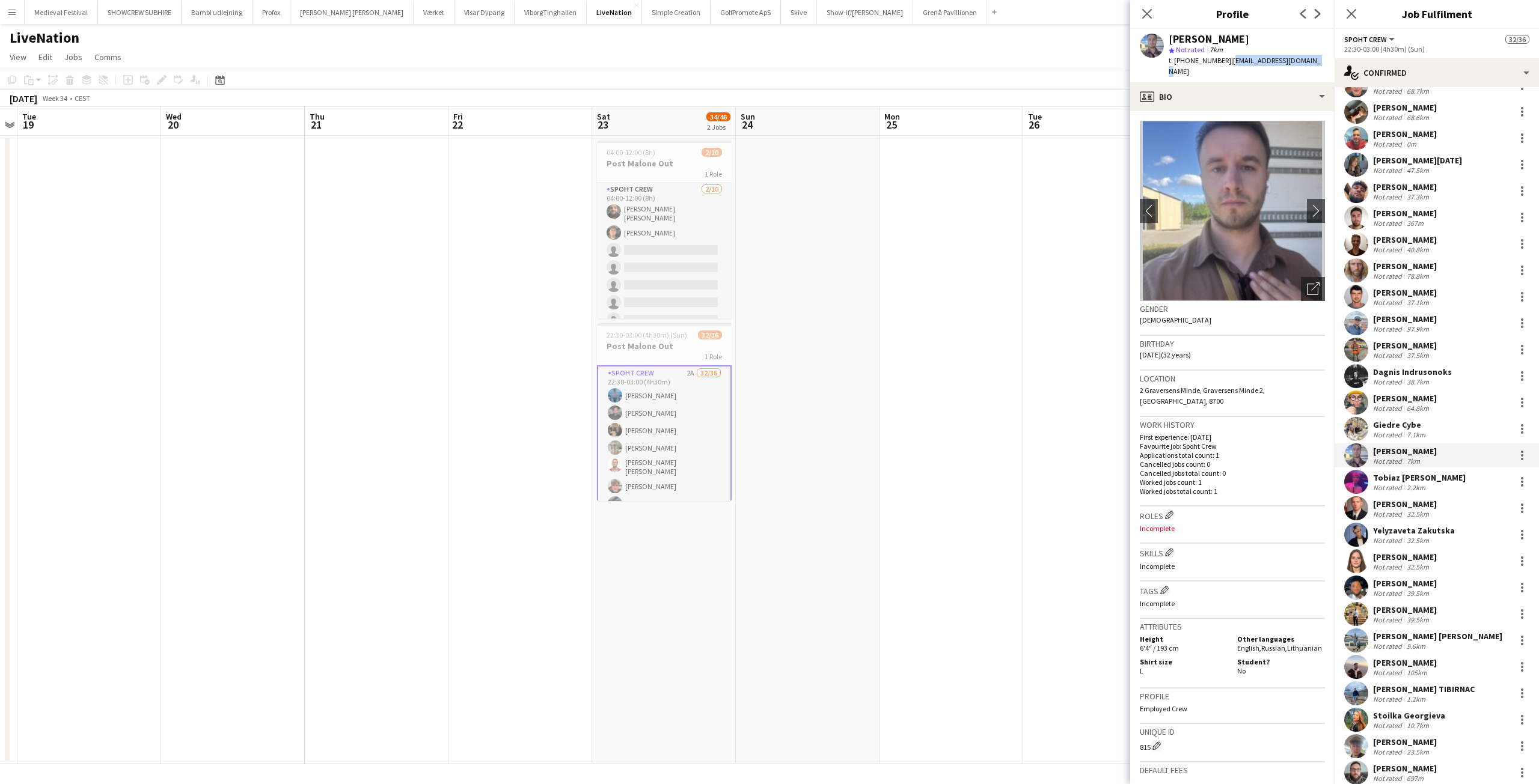
drag, startPoint x: 1301, startPoint y: 60, endPoint x: 1219, endPoint y: 59, distance: 82.0
click at [1219, 59] on div "Andrius Cybas star Not rated 7km t. +4591817053 | andrius.cybas@gmail.com" at bounding box center [1232, 56] width 204 height 54
copy span "andrius.cybas@gmail.com"
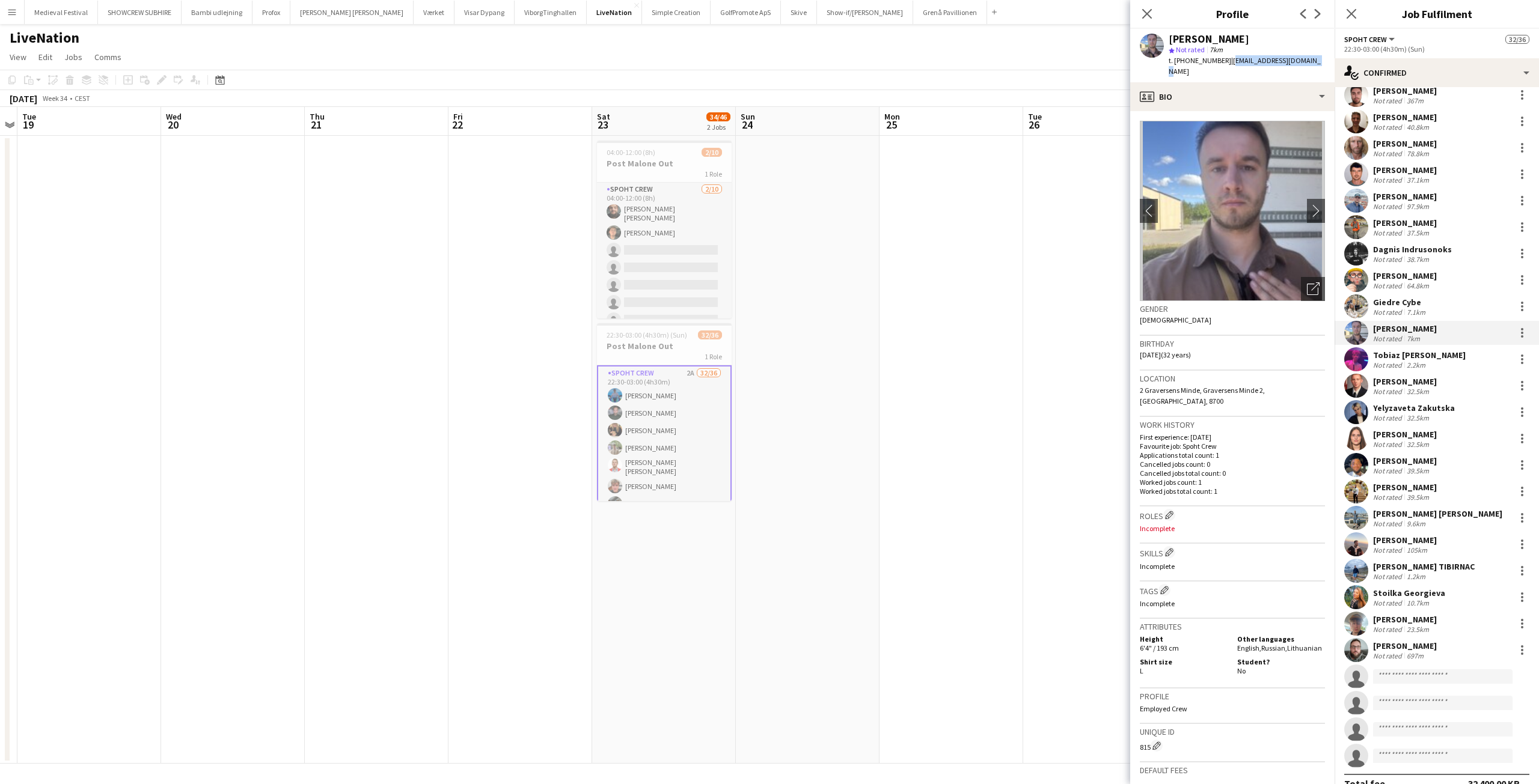
scroll to position [321, 0]
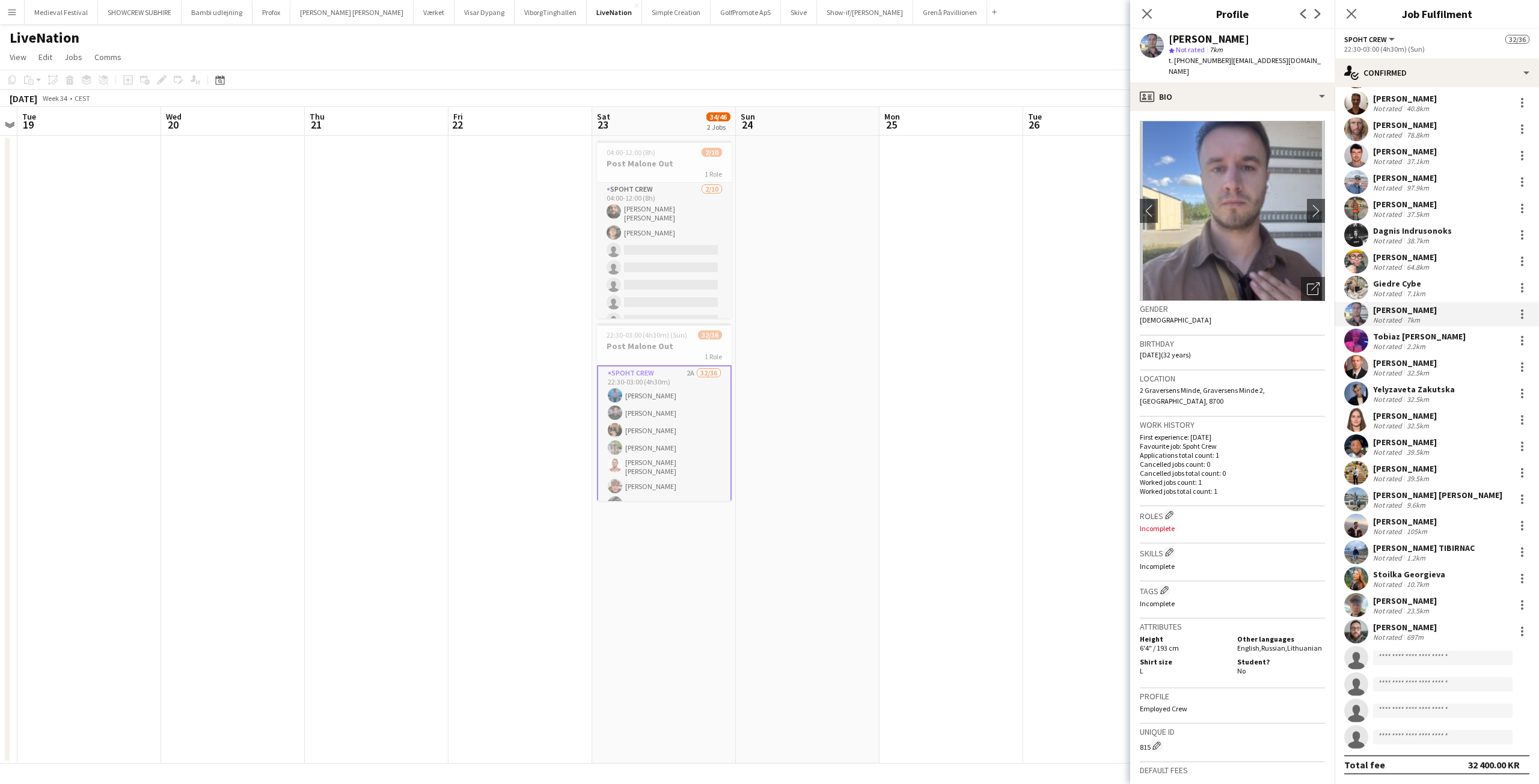
click at [1399, 359] on div "Aurimas Kieza" at bounding box center [1404, 363] width 63 height 10
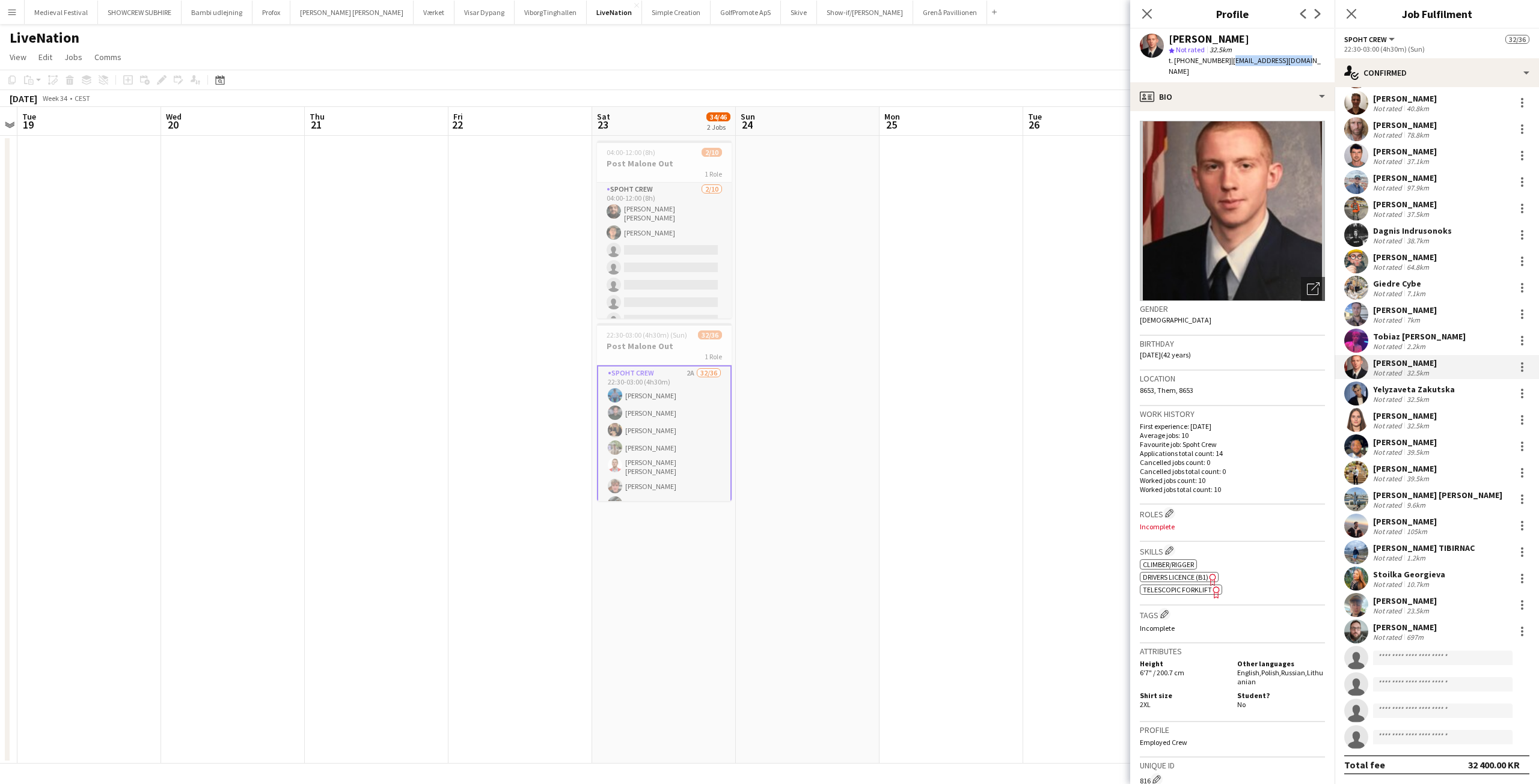
drag, startPoint x: 1286, startPoint y: 59, endPoint x: 1220, endPoint y: 56, distance: 66.1
click at [1220, 56] on div "Aurimas Kieza star Not rated 32.5km t. +4552781929 | akieza2002@yahoo.com" at bounding box center [1232, 56] width 204 height 54
copy span "akieza2002@yahoo.com"
click at [1430, 445] on div "Behzad Haidari" at bounding box center [1404, 442] width 63 height 10
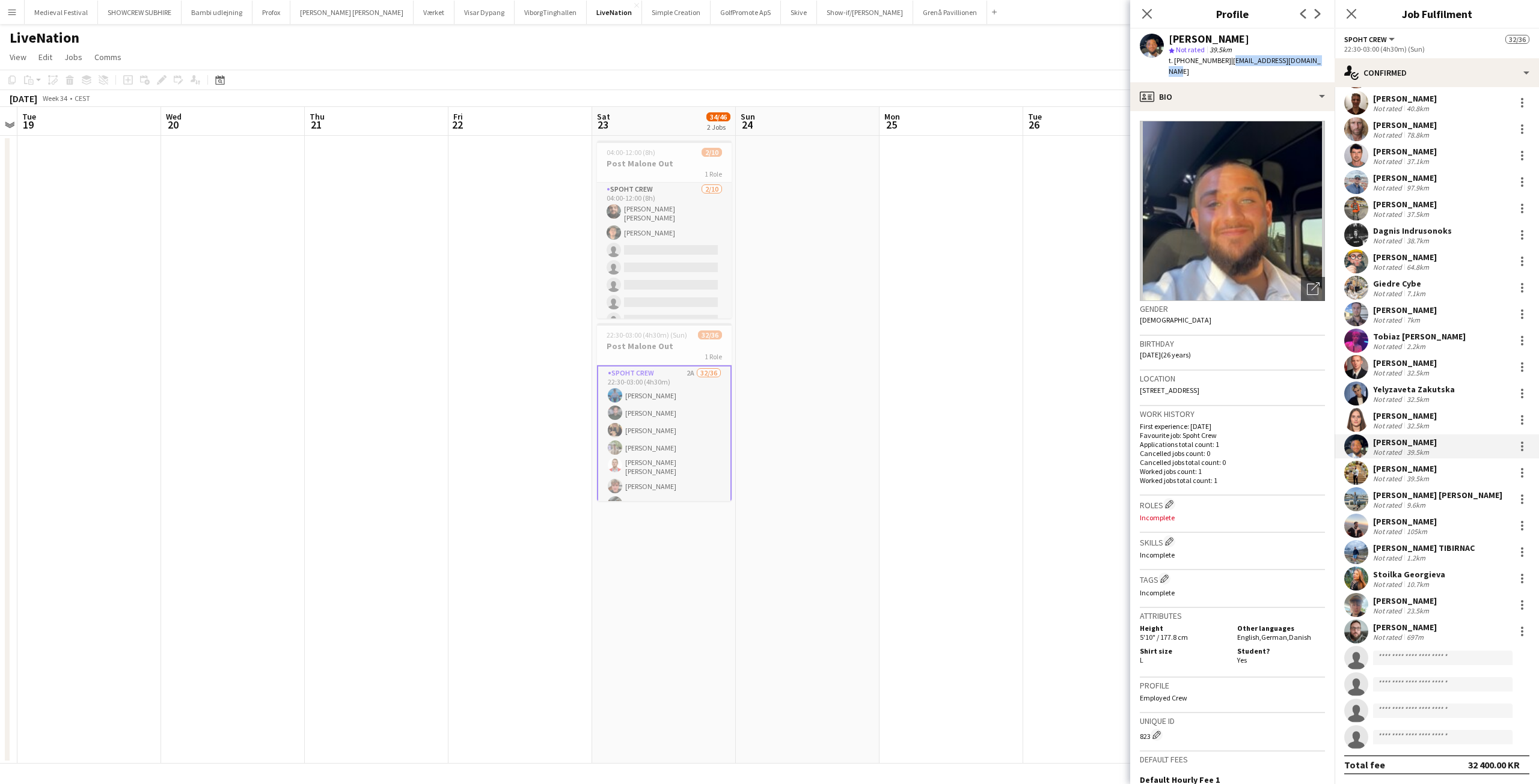
drag, startPoint x: 1312, startPoint y: 57, endPoint x: 1219, endPoint y: 57, distance: 93.0
click at [1219, 57] on div "Behzad Haidari star Not rated 39.5km t. +4542334315 | behzadhaidari99@gmail.com" at bounding box center [1232, 56] width 204 height 54
copy span "behzadhaidari99@gmail.com"
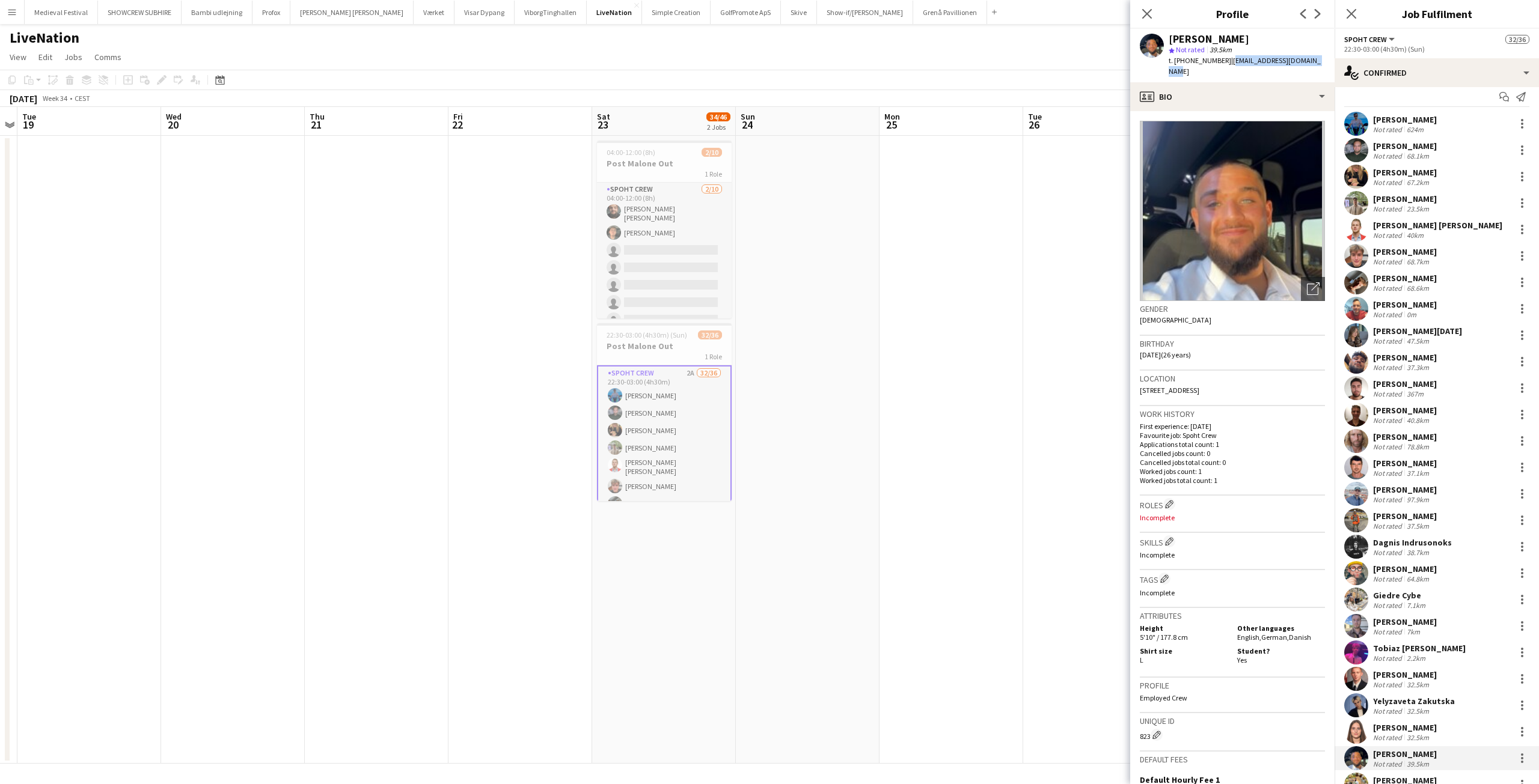
scroll to position [0, 0]
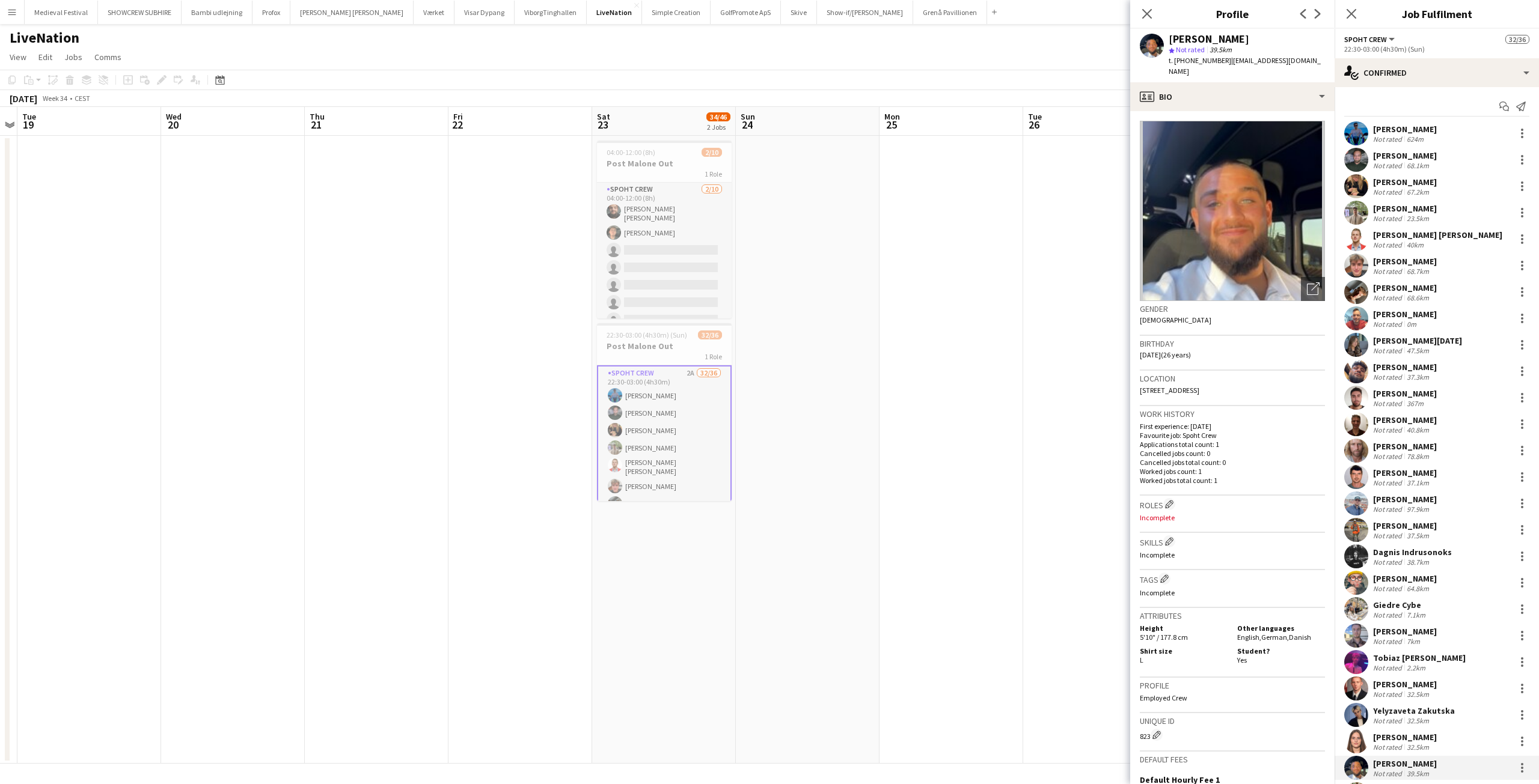
click at [1427, 338] on div "Bianca Lucia Bocrici" at bounding box center [1417, 340] width 89 height 10
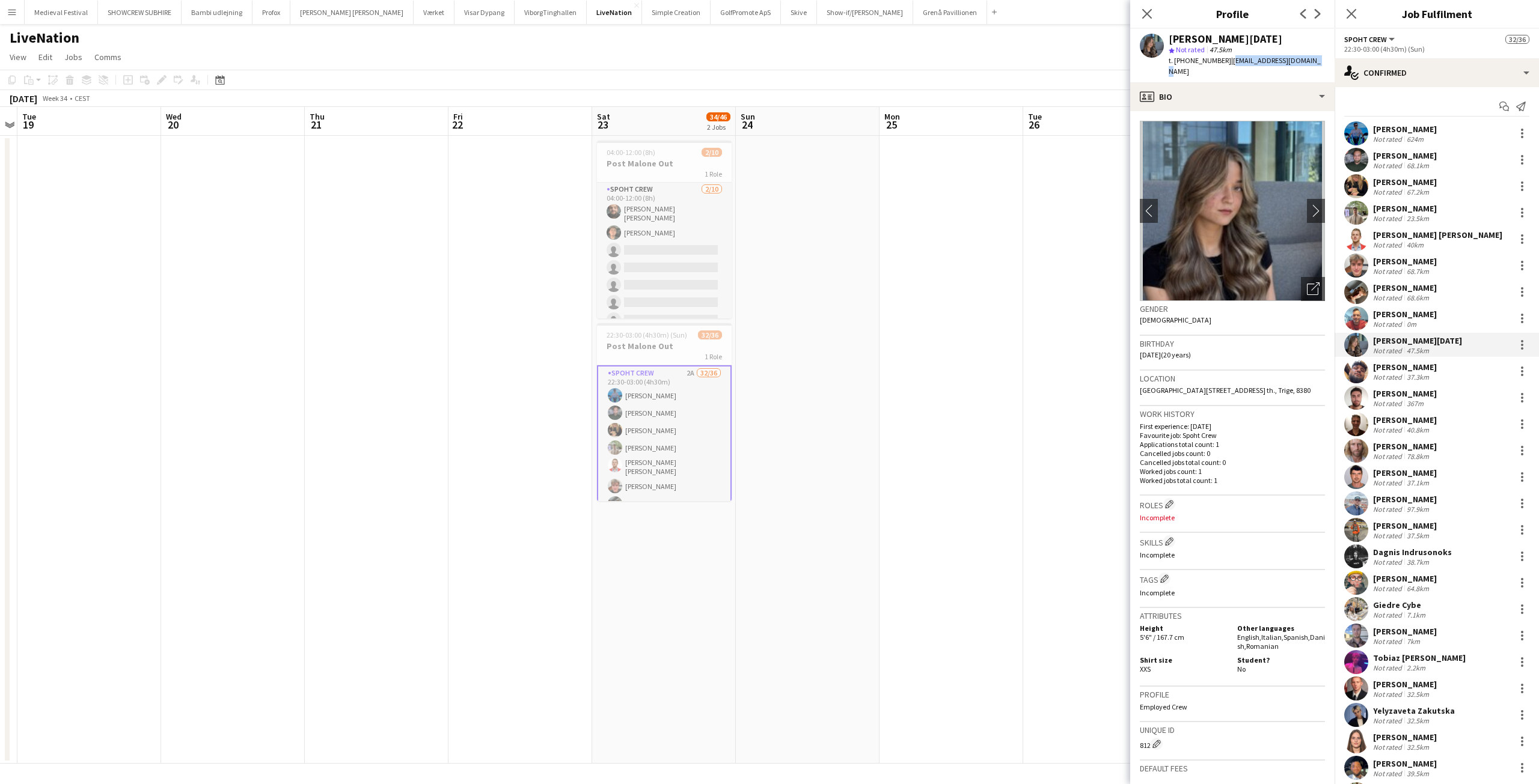
drag, startPoint x: 1304, startPoint y: 61, endPoint x: 1220, endPoint y: 56, distance: 84.1
click at [1220, 56] on div "Bianca Lucia Bocrici star Not rated 47.5km t. +4525808484 | biancabocrici@gmail…" at bounding box center [1232, 56] width 204 height 54
copy span "biancabocrici@gmail.com"
click at [656, 401] on app-card-role "Spoht Crew 2A 32/36 22:30-03:00 (4h30m) Ion Cernenchi Nikolaj Andersen Emma Jak…" at bounding box center [664, 388] width 135 height 661
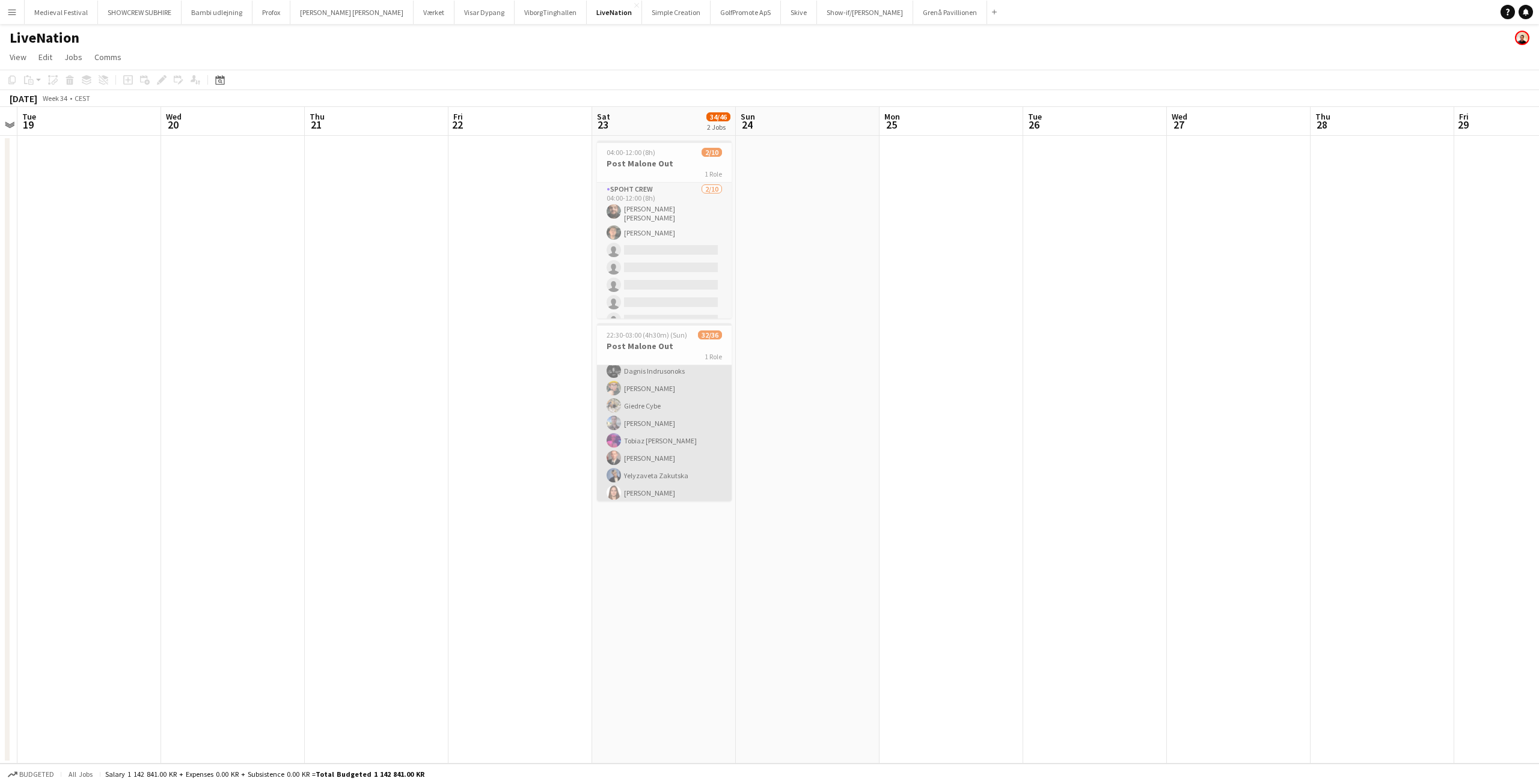
click at [656, 401] on app-card-role "Spoht Crew 2A 32/36 22:30-03:00 (4h30m) Ion Cernenchi Nikolaj Andersen Emma Jak…" at bounding box center [664, 389] width 135 height 658
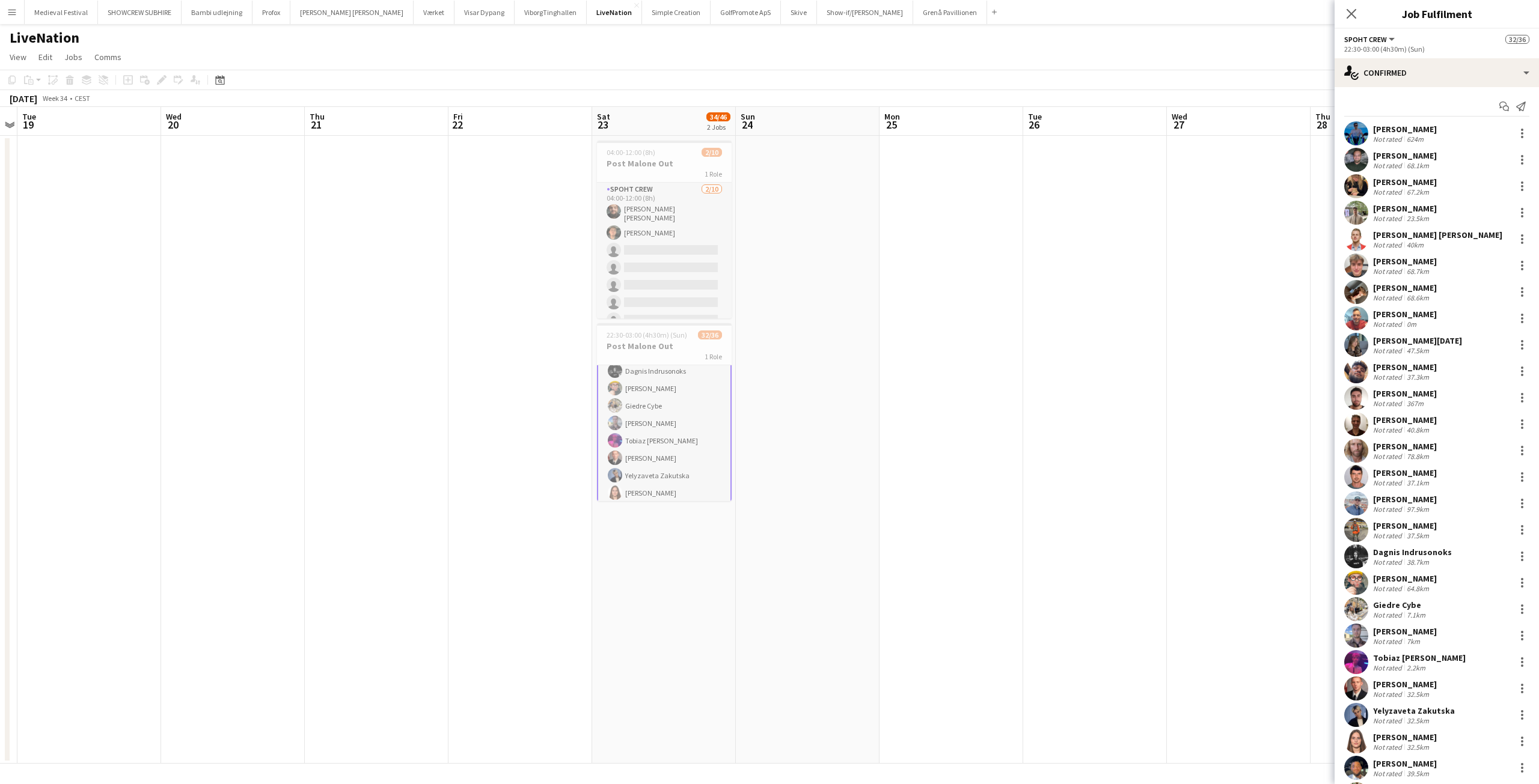
click at [1406, 603] on div "Giedre Cybe" at bounding box center [1400, 605] width 55 height 10
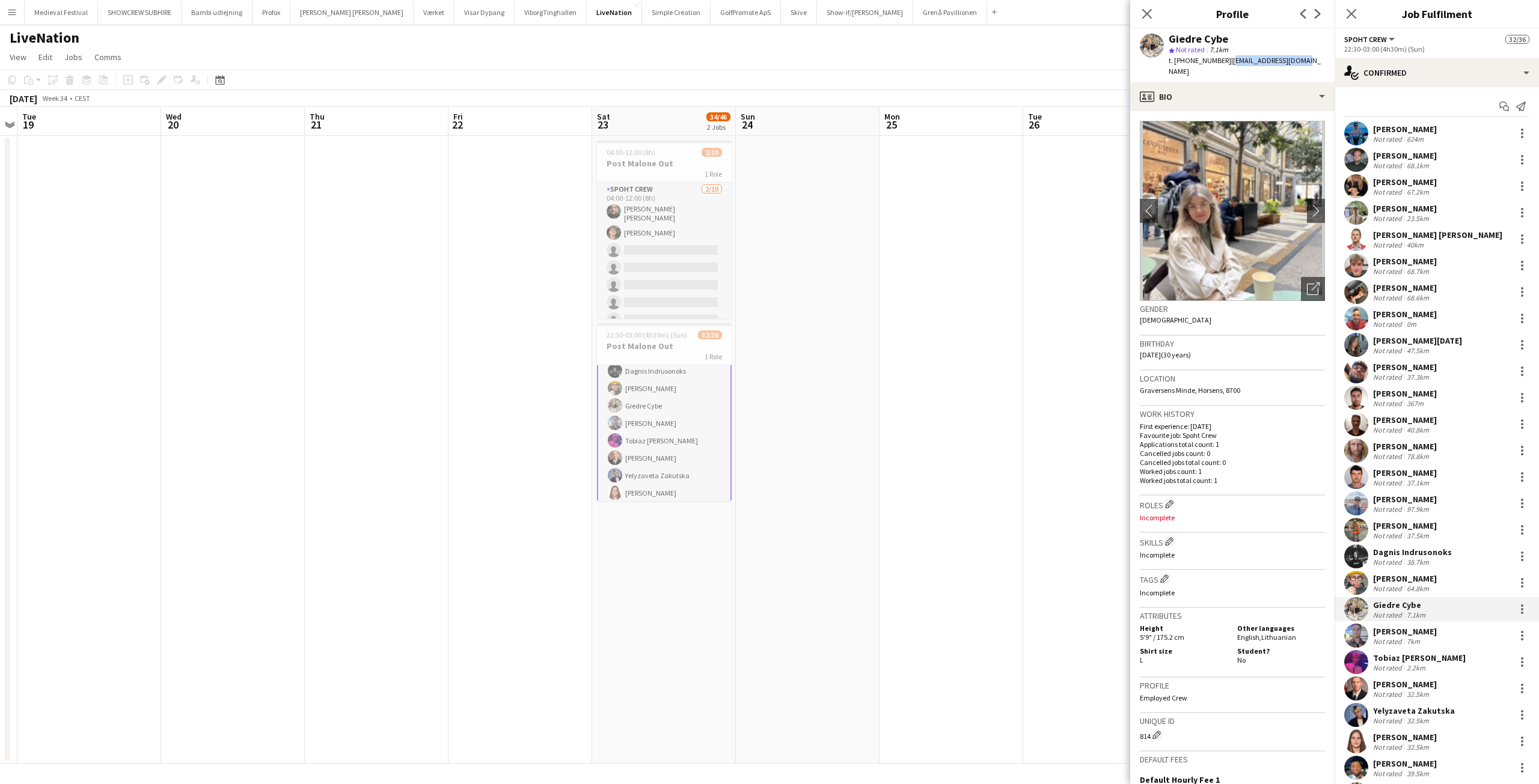
drag, startPoint x: 1296, startPoint y: 57, endPoint x: 1219, endPoint y: 56, distance: 77.0
click at [1219, 56] on div "Giedre Cybe star Not rated 7.1km t. +4591817053 | giedrecybe@gmail.com" at bounding box center [1232, 56] width 204 height 54
copy span "giedrecybe@gmail.com"
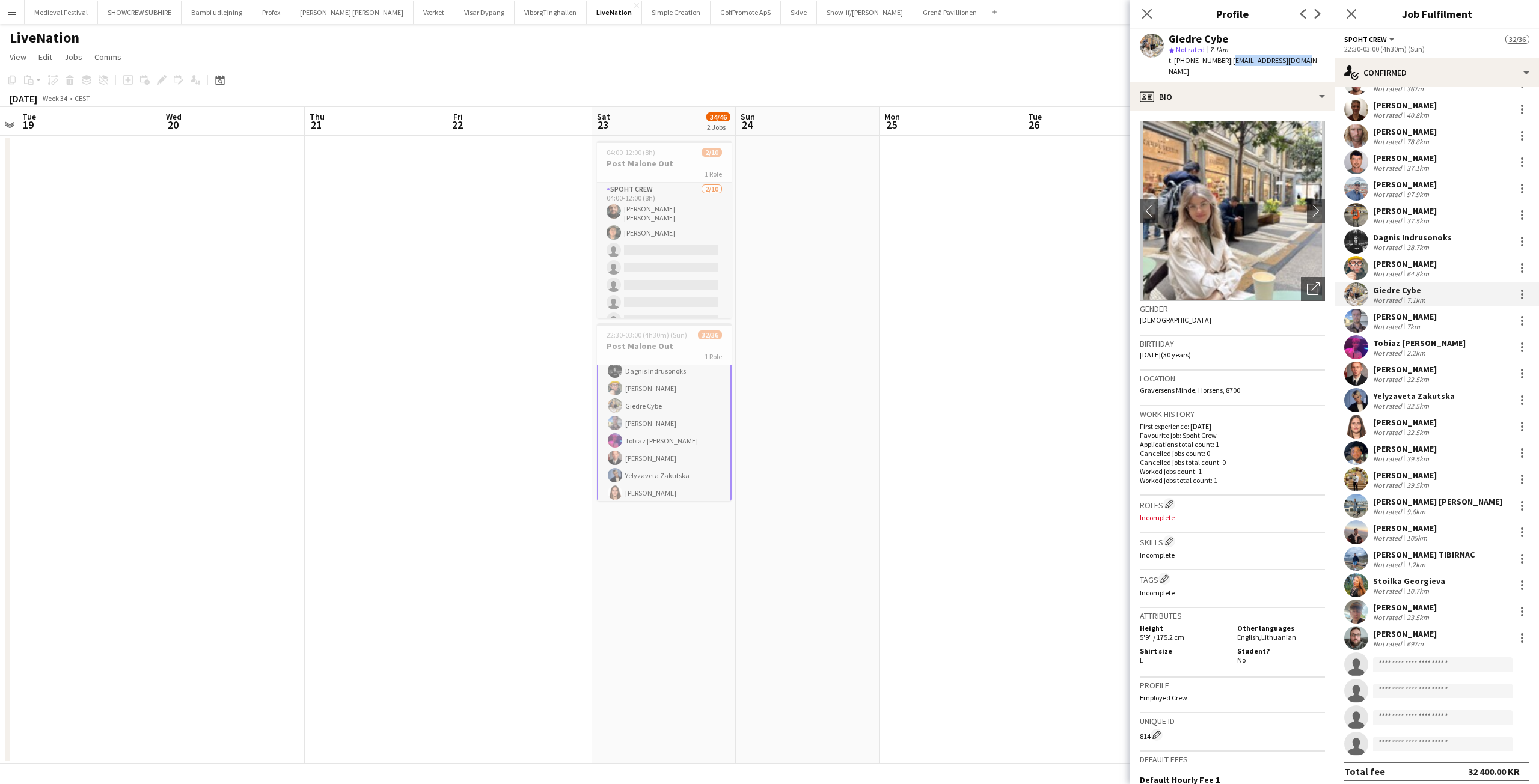
scroll to position [321, 0]
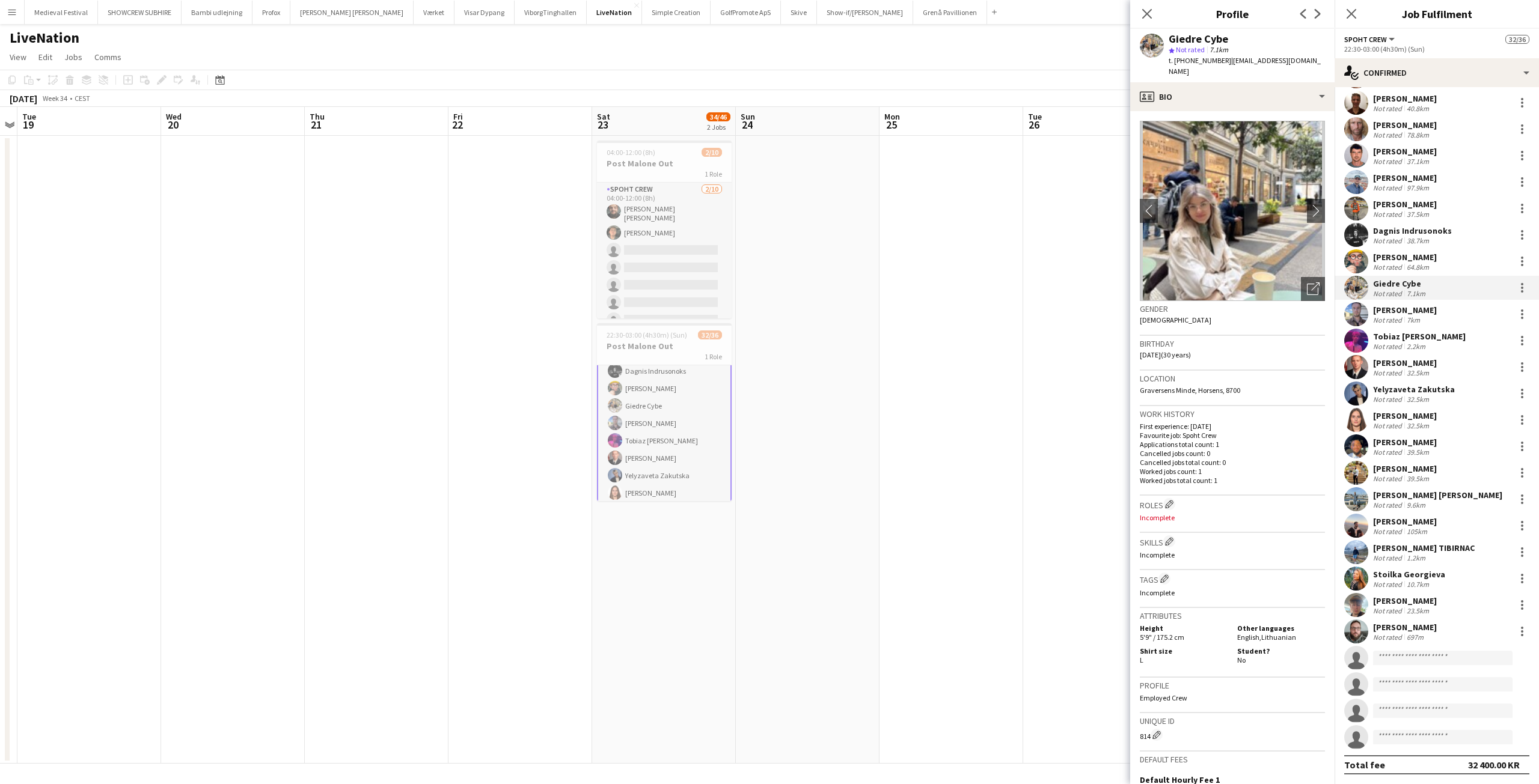
click at [1406, 415] on div "[PERSON_NAME]" at bounding box center [1404, 416] width 63 height 10
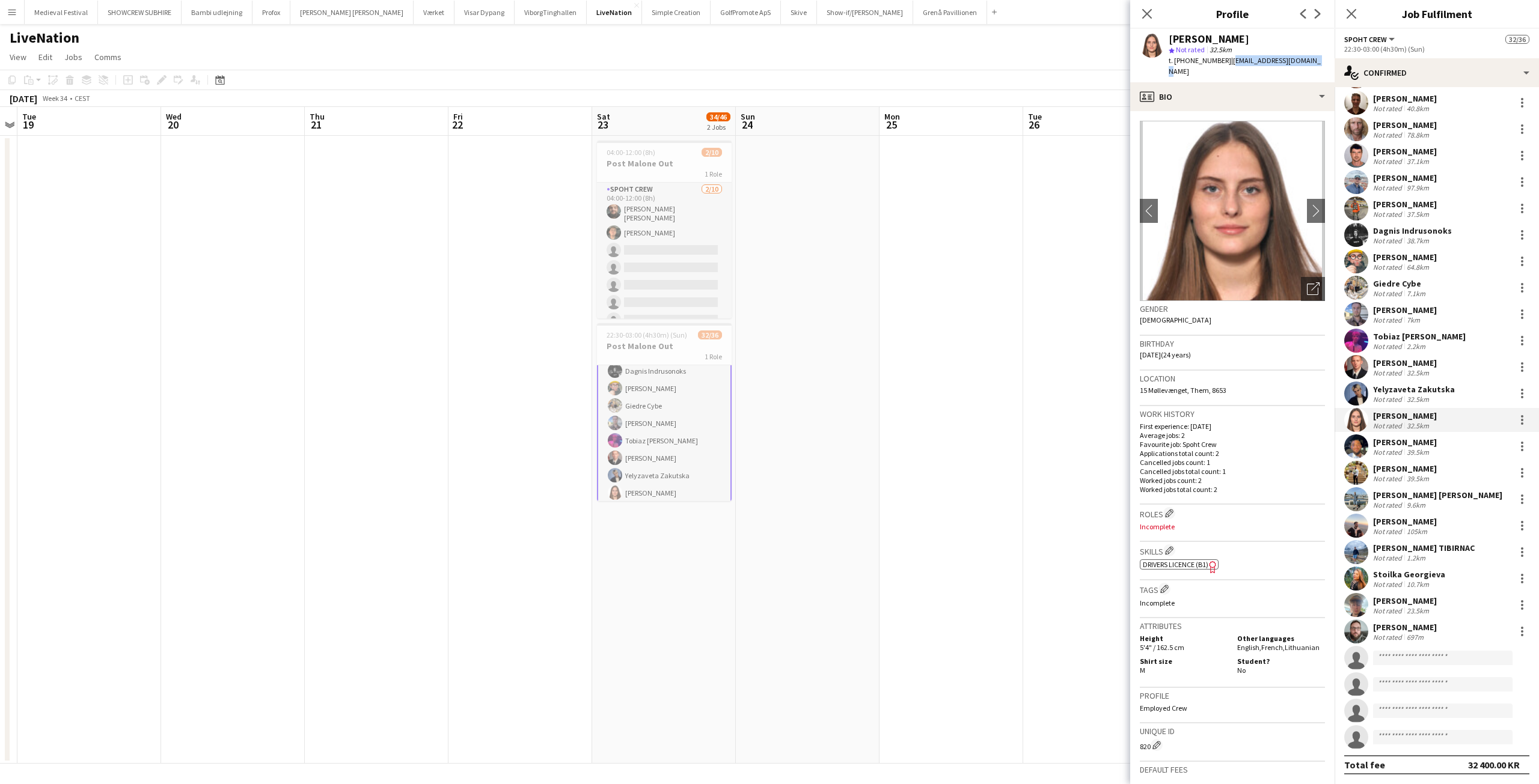
drag, startPoint x: 1279, startPoint y: 61, endPoint x: 1219, endPoint y: 56, distance: 60.2
click at [1219, 56] on app-profile-header "Kristina Plochichyte star Not rated 32.5km t. +4557207706 | kristinaploch@gmail…" at bounding box center [1232, 56] width 204 height 54
copy span "kristinaploch@gmail.com"
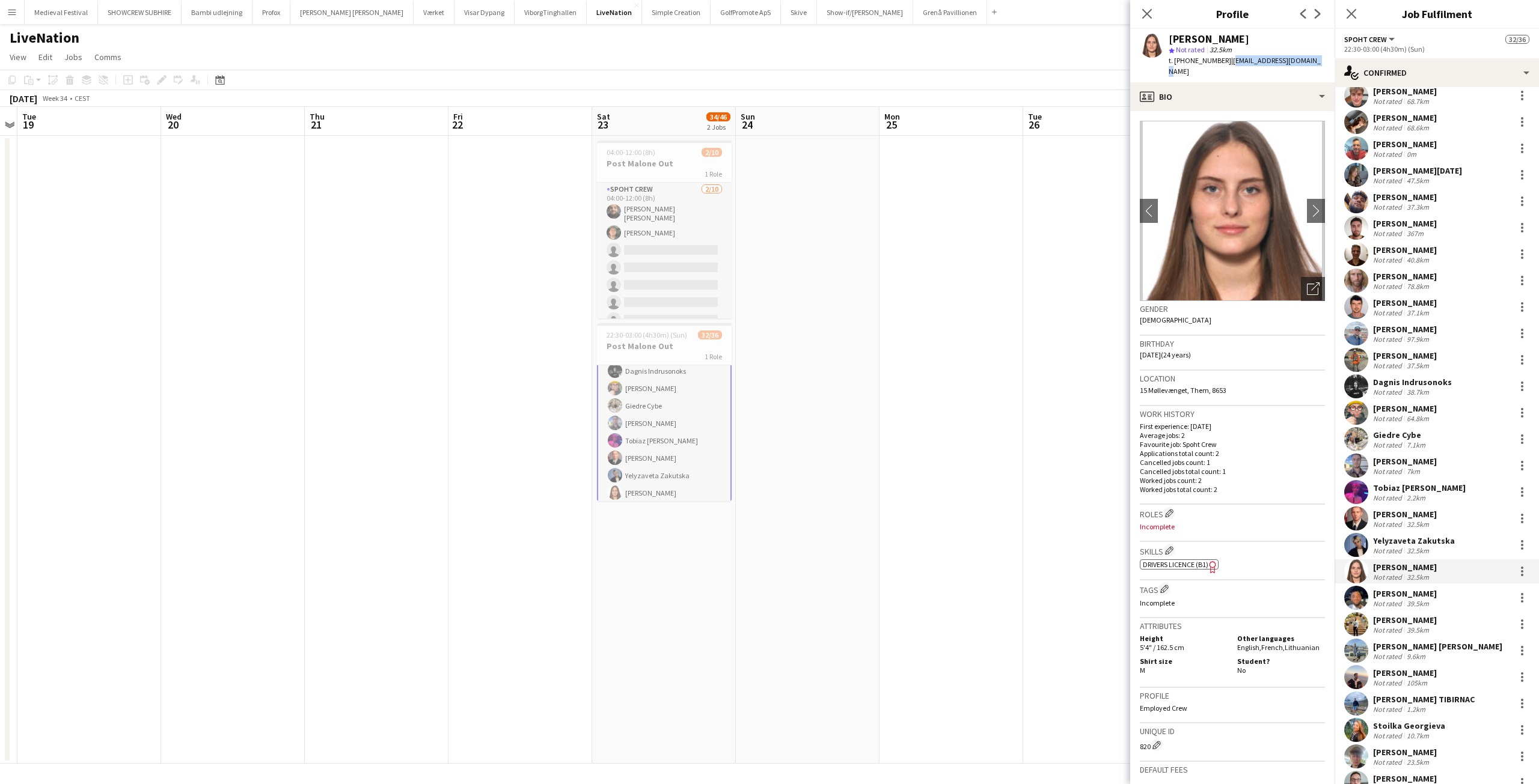
scroll to position [21, 0]
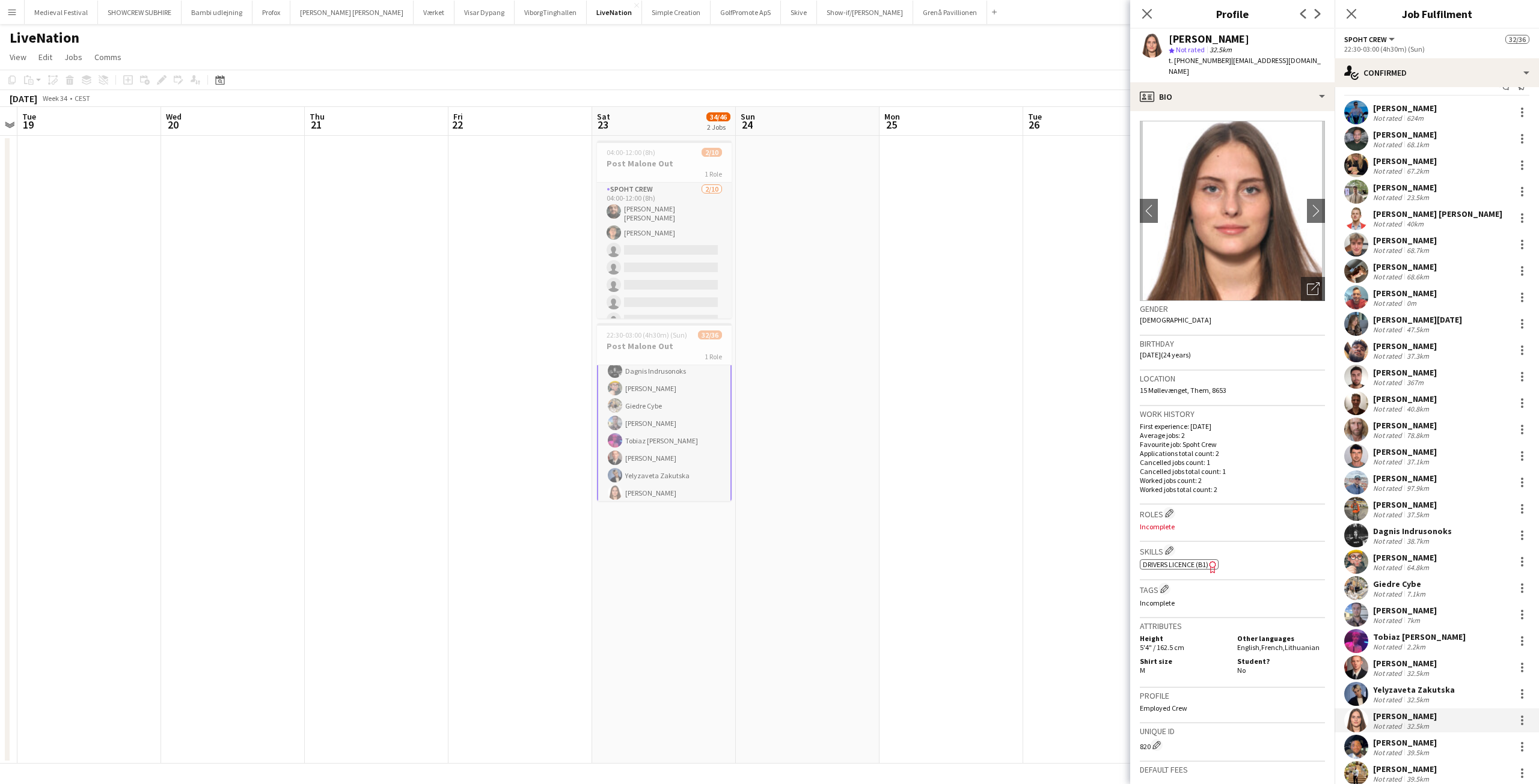
click at [1396, 208] on div "Marcis Aivars Lagzdins" at bounding box center [1437, 214] width 129 height 10
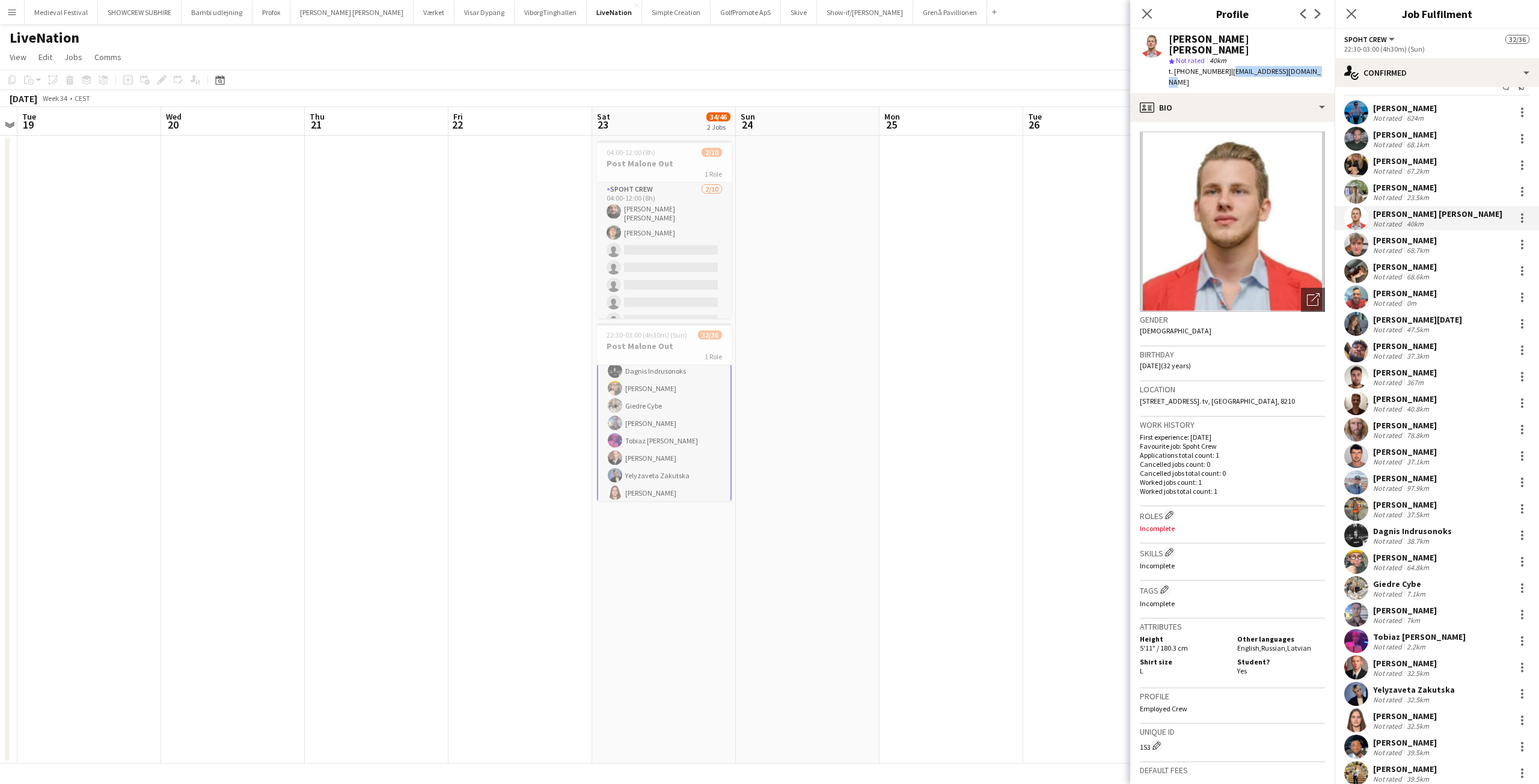
drag, startPoint x: 1308, startPoint y: 60, endPoint x: 1219, endPoint y: 57, distance: 89.1
click at [1219, 57] on div "Marcis Aivars Lagzdins star Not rated 40km t. +4591750743 | lagzdinsmarcis@gmai…" at bounding box center [1232, 61] width 204 height 64
copy span "lagzdinsmarcis@gmail.com"
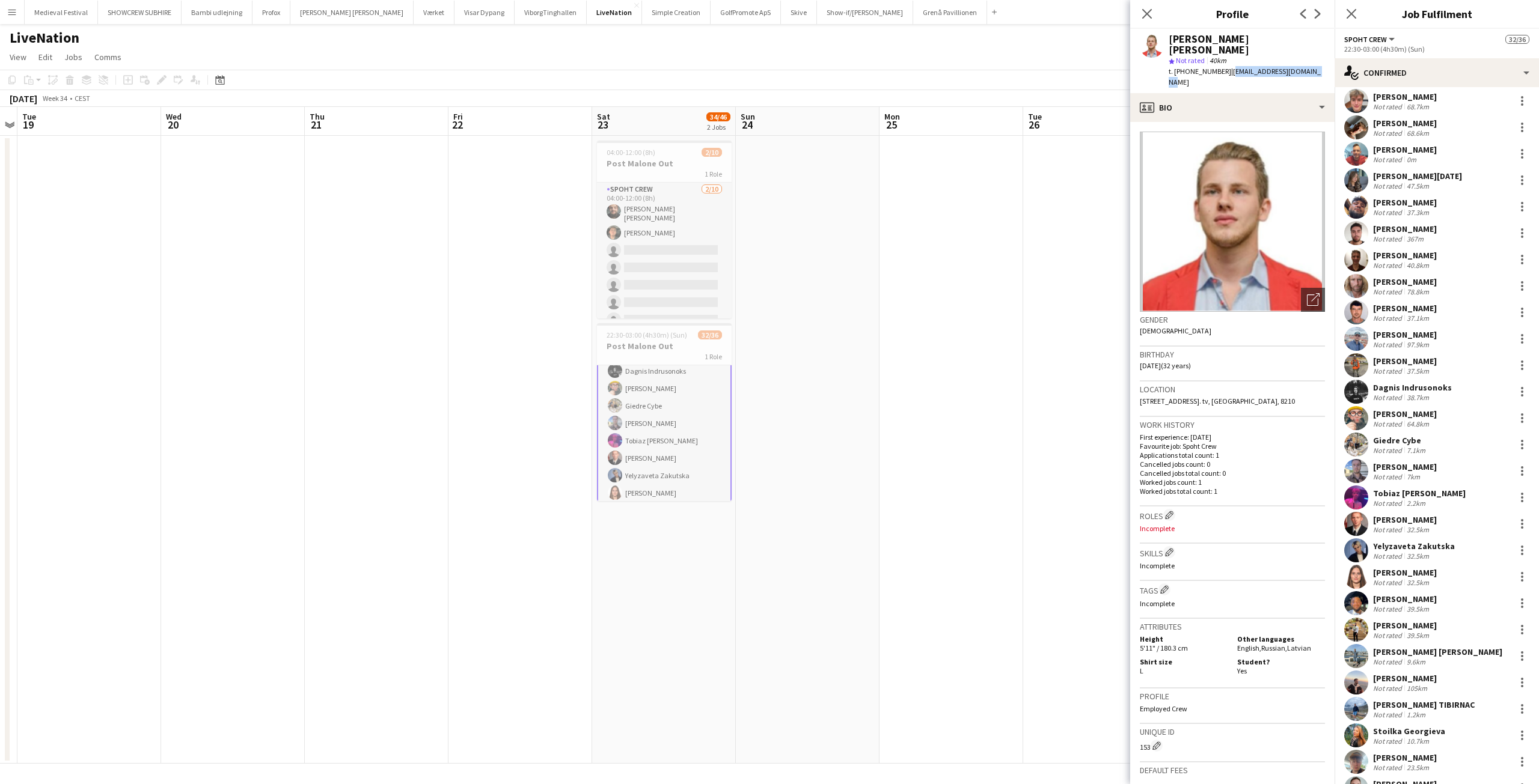
scroll to position [321, 0]
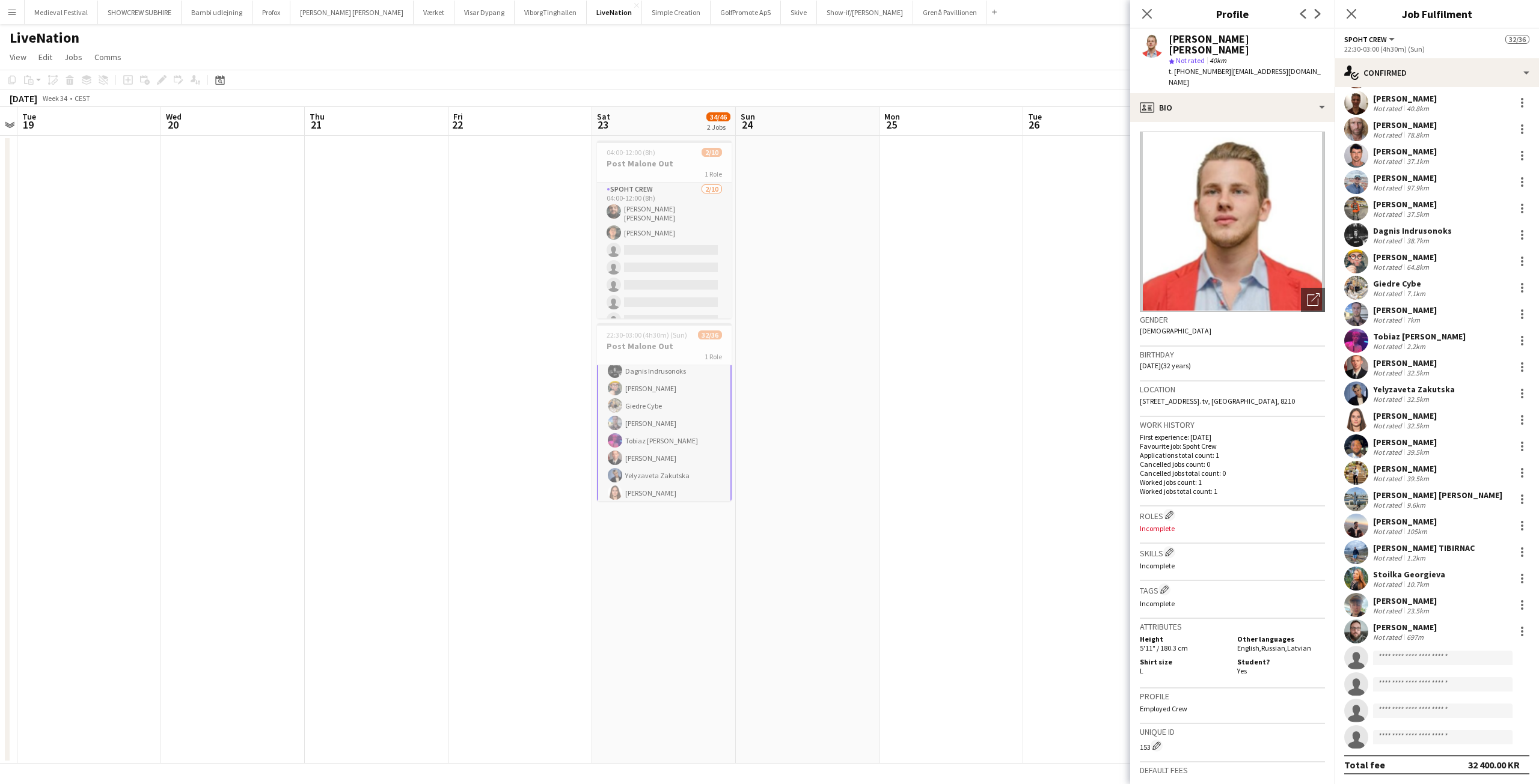
click at [1423, 626] on div "Michael Memborg" at bounding box center [1404, 628] width 63 height 10
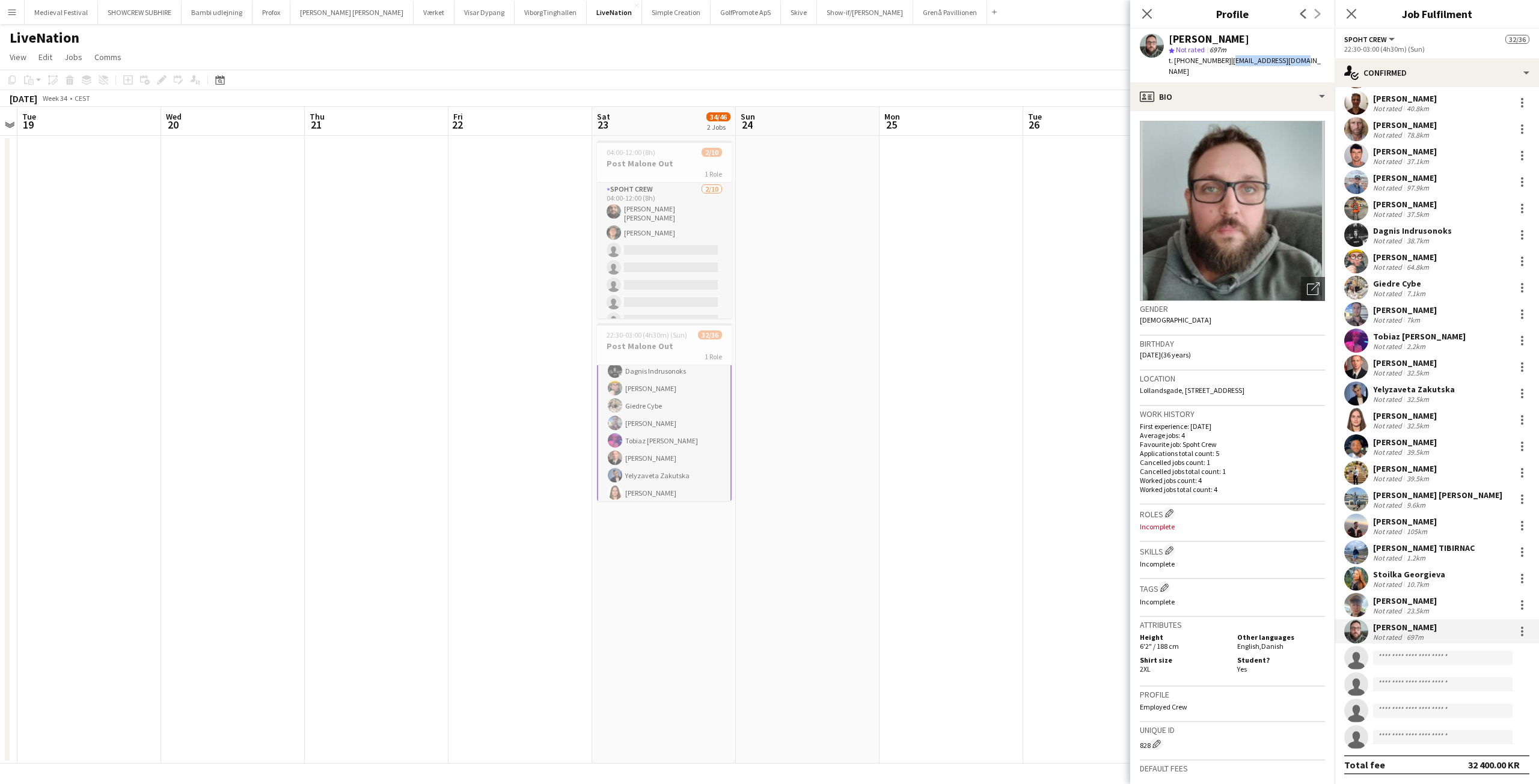
drag, startPoint x: 1305, startPoint y: 63, endPoint x: 1220, endPoint y: 60, distance: 85.1
click at [1220, 60] on app-profile-header "Michael Memborg star Not rated 697m t. +4542646700 | memborg89@gmail.com" at bounding box center [1232, 56] width 204 height 54
copy span "memborg89@gmail.com"
click at [1401, 493] on div "Sebastian wulff Kristensen" at bounding box center [1437, 495] width 129 height 10
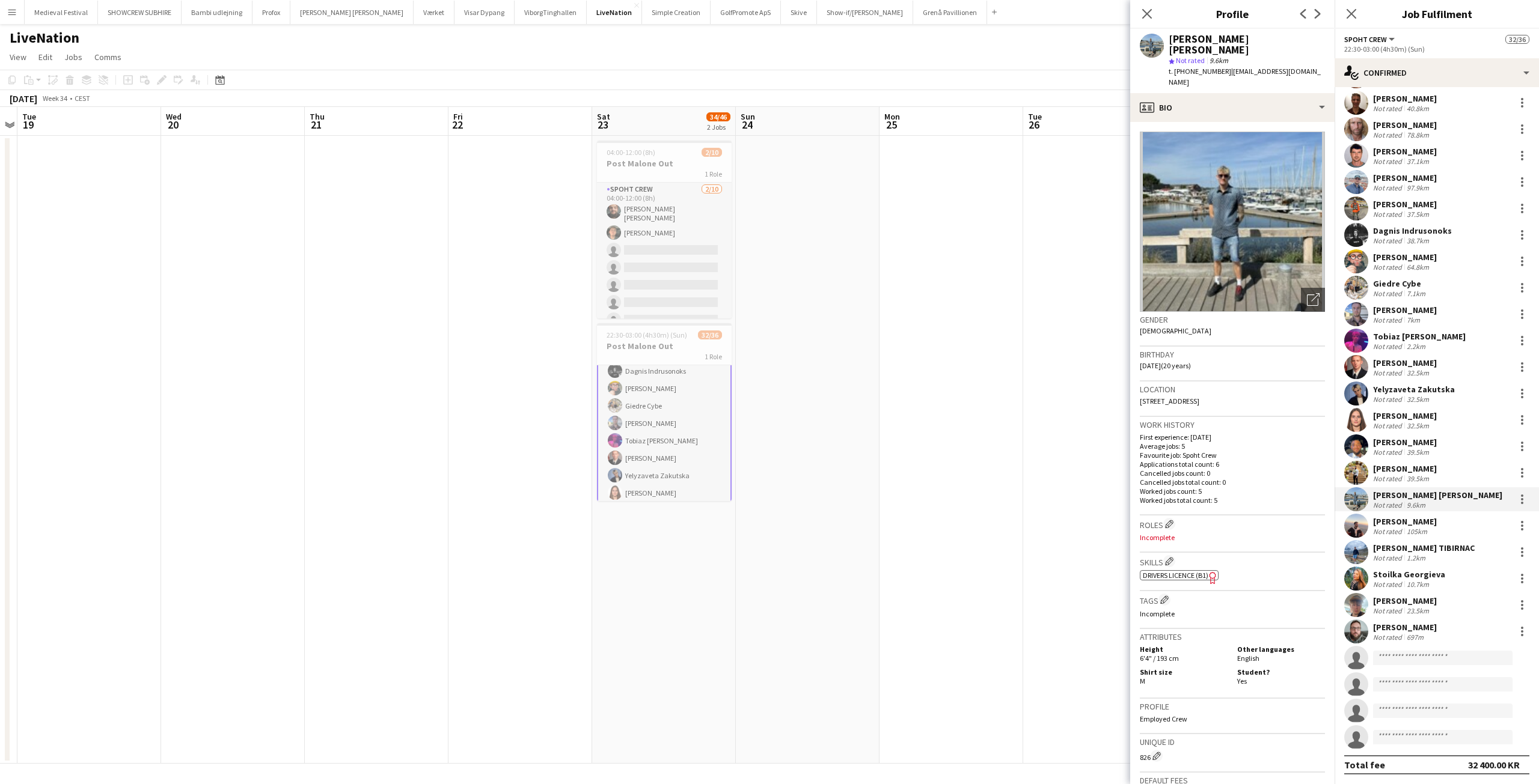
drag, startPoint x: 1193, startPoint y: 69, endPoint x: 1220, endPoint y: 59, distance: 28.8
click at [1220, 66] on div "t. +4520688774 | sebastianwulffkristensen@gmail.com" at bounding box center [1247, 76] width 156 height 22
click at [649, 440] on app-card-role "Spoht Crew 2A 32/36 22:30-03:00 (4h30m) Ion Cernenchi Nikolaj Andersen Emma Jak…" at bounding box center [664, 268] width 135 height 661
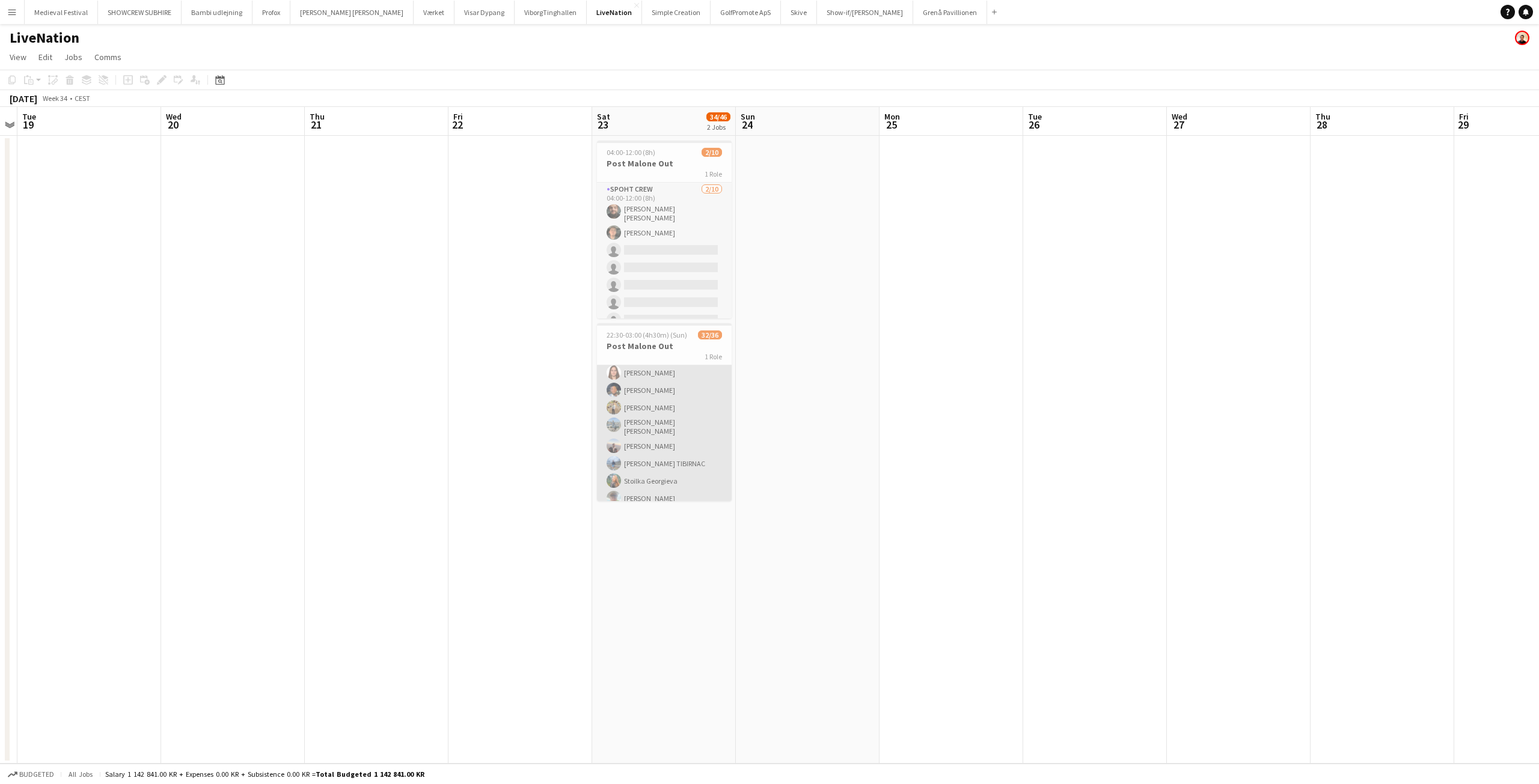
click at [648, 436] on app-card-role "Spoht Crew 2A 32/36 22:30-03:00 (4h30m) Ion Cernenchi Nikolaj Andersen Emma Jak…" at bounding box center [664, 268] width 135 height 658
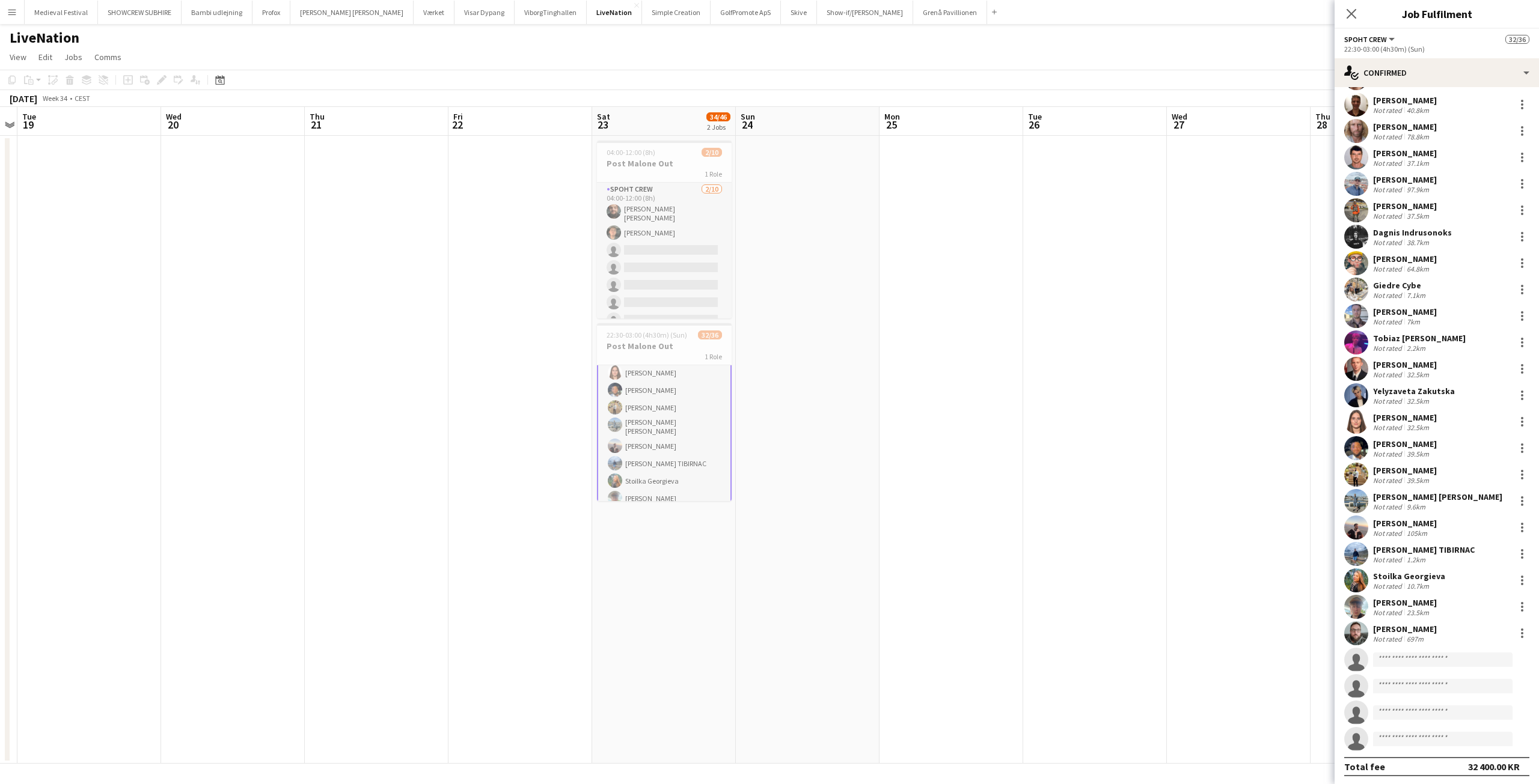
scroll to position [321, 0]
click at [1400, 524] on div "Seyed Javad Hossaini" at bounding box center [1404, 522] width 63 height 10
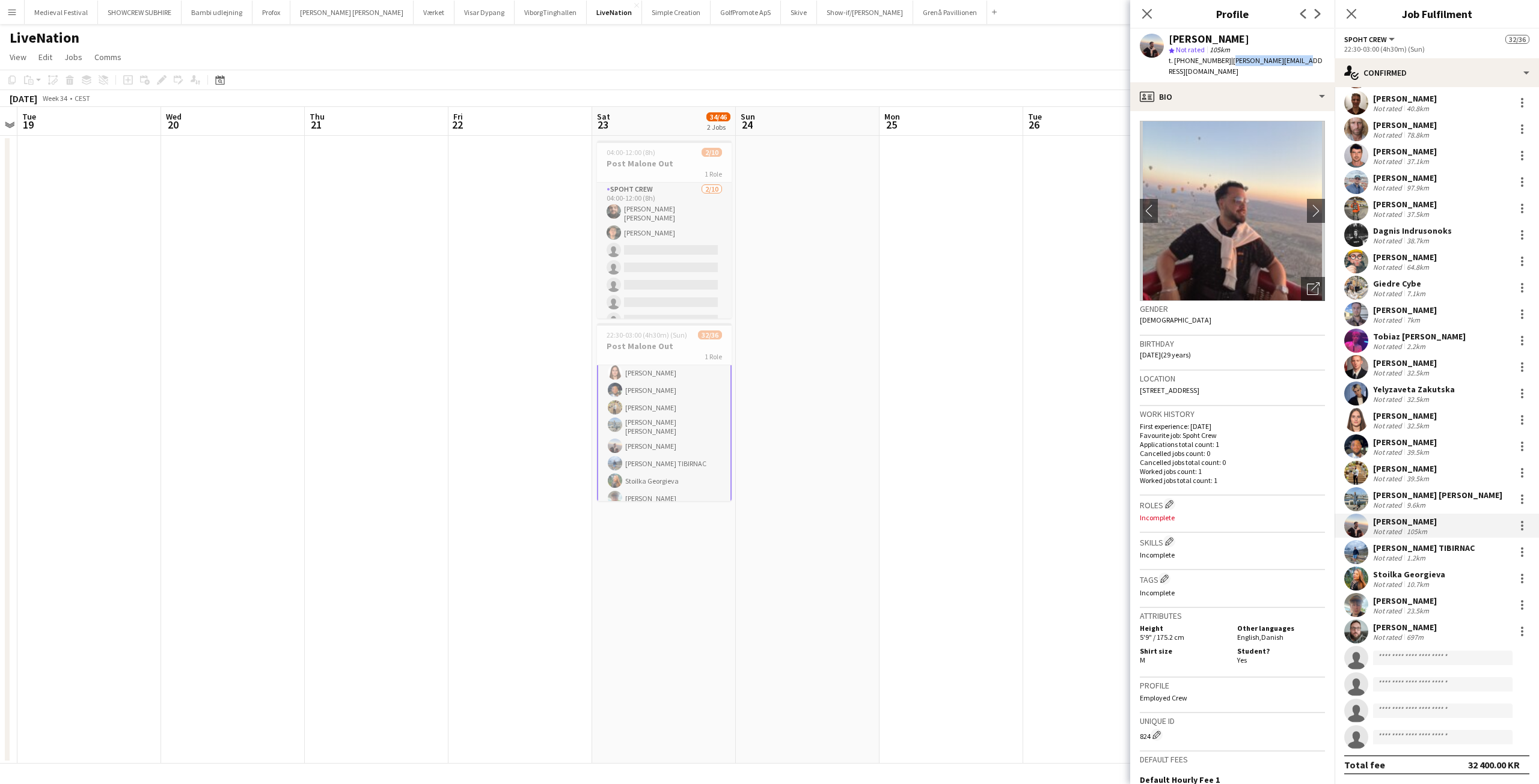
drag, startPoint x: 1292, startPoint y: 61, endPoint x: 1219, endPoint y: 56, distance: 73.2
click at [1219, 56] on div "Seyed Javad Hossaini star Not rated 105km t. +4581868699 | seyed.25@hotmail.com" at bounding box center [1232, 56] width 204 height 54
click at [1384, 342] on div "Not rated" at bounding box center [1389, 346] width 31 height 9
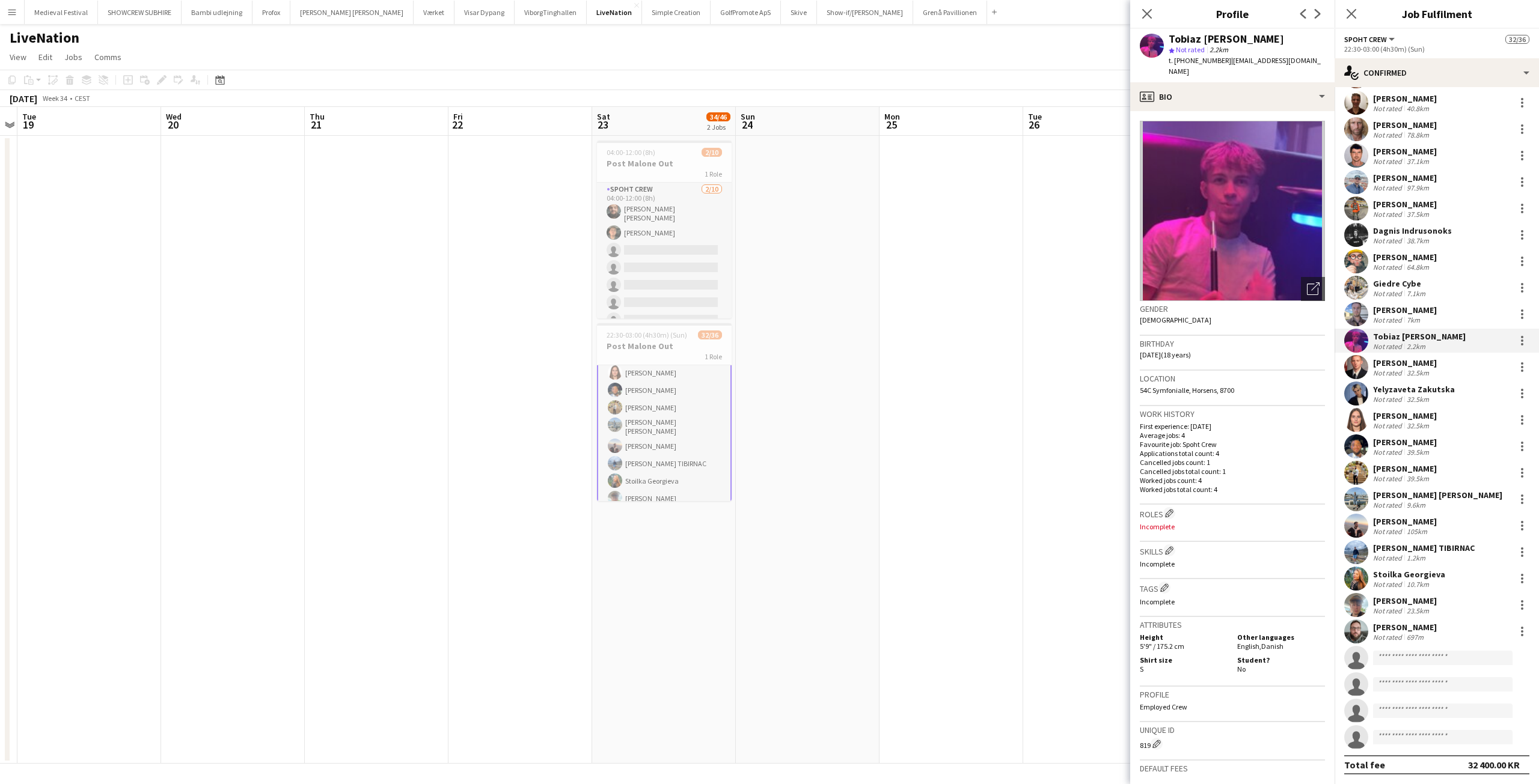
drag, startPoint x: 1305, startPoint y: 53, endPoint x: 1242, endPoint y: 55, distance: 63.0
click at [1235, 56] on app-profile-header "Tobiaz jordt star Not rated 2.2km t. +4553358994 | tobiazjordt8@gmail.com" at bounding box center [1232, 56] width 204 height 54
click at [1293, 61] on div "Tobiaz jordt star Not rated 2.2km t. +4553358994 | tobiazjordt8@gmail.com" at bounding box center [1232, 56] width 204 height 54
drag, startPoint x: 1301, startPoint y: 61, endPoint x: 1219, endPoint y: 59, distance: 82.0
click at [1219, 59] on div "Tobiaz jordt star Not rated 2.2km t. +4553358994 | tobiazjordt8@gmail.com" at bounding box center [1232, 56] width 204 height 54
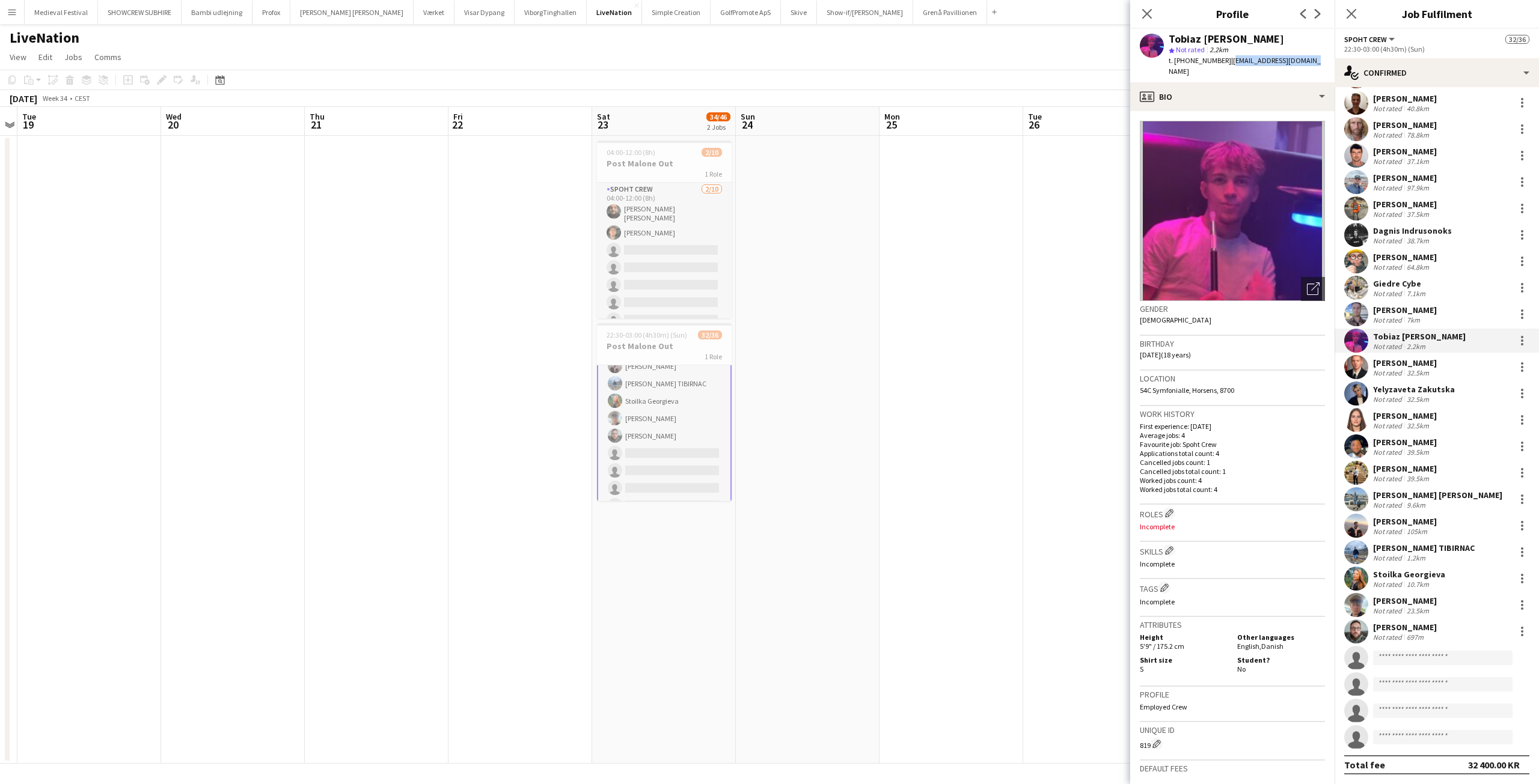
scroll to position [517, 0]
click at [1411, 396] on div "32.5km" at bounding box center [1417, 399] width 27 height 9
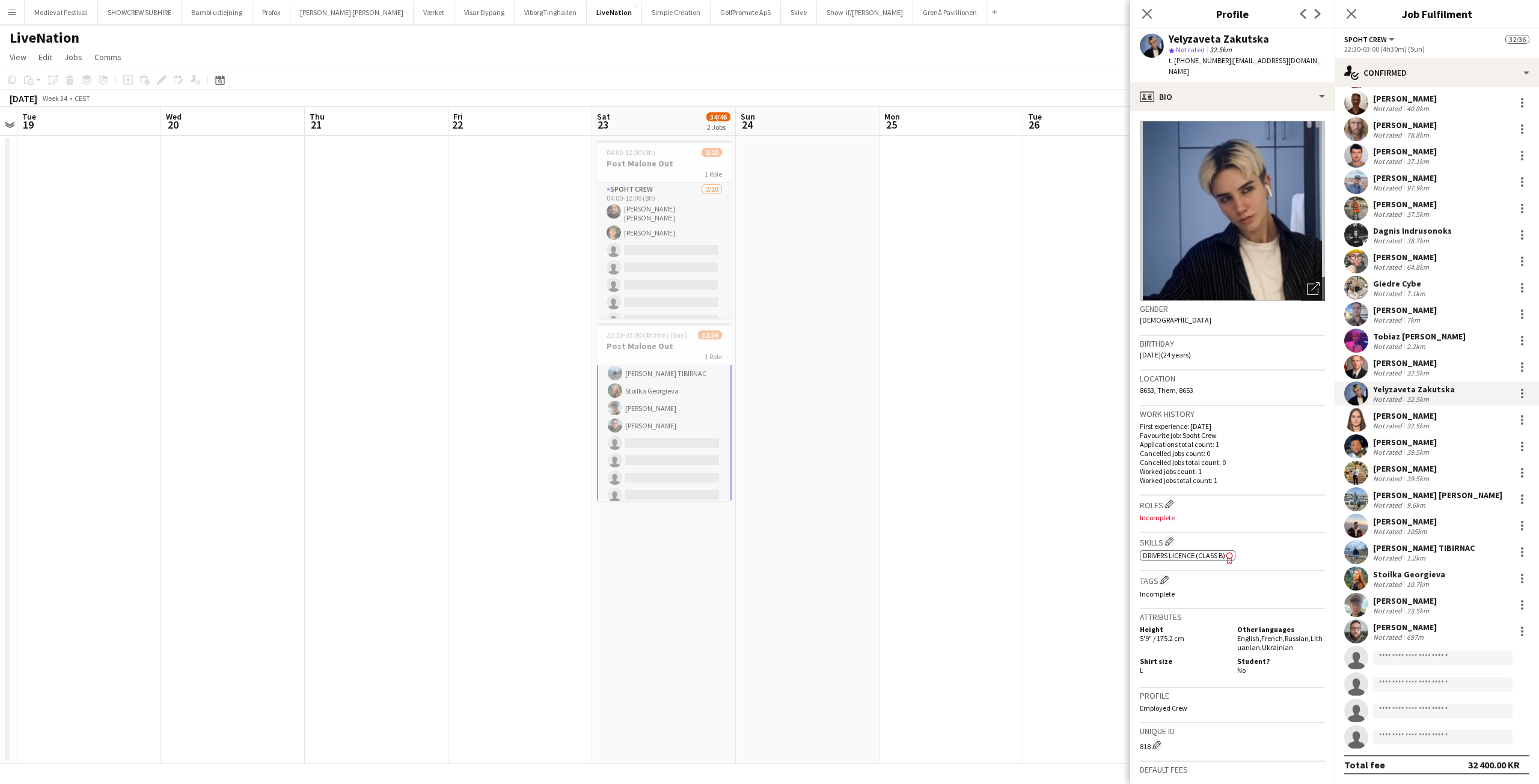
click at [1258, 180] on img at bounding box center [1232, 211] width 185 height 181
click at [1307, 282] on icon "Open photos pop-in" at bounding box center [1313, 288] width 13 height 13
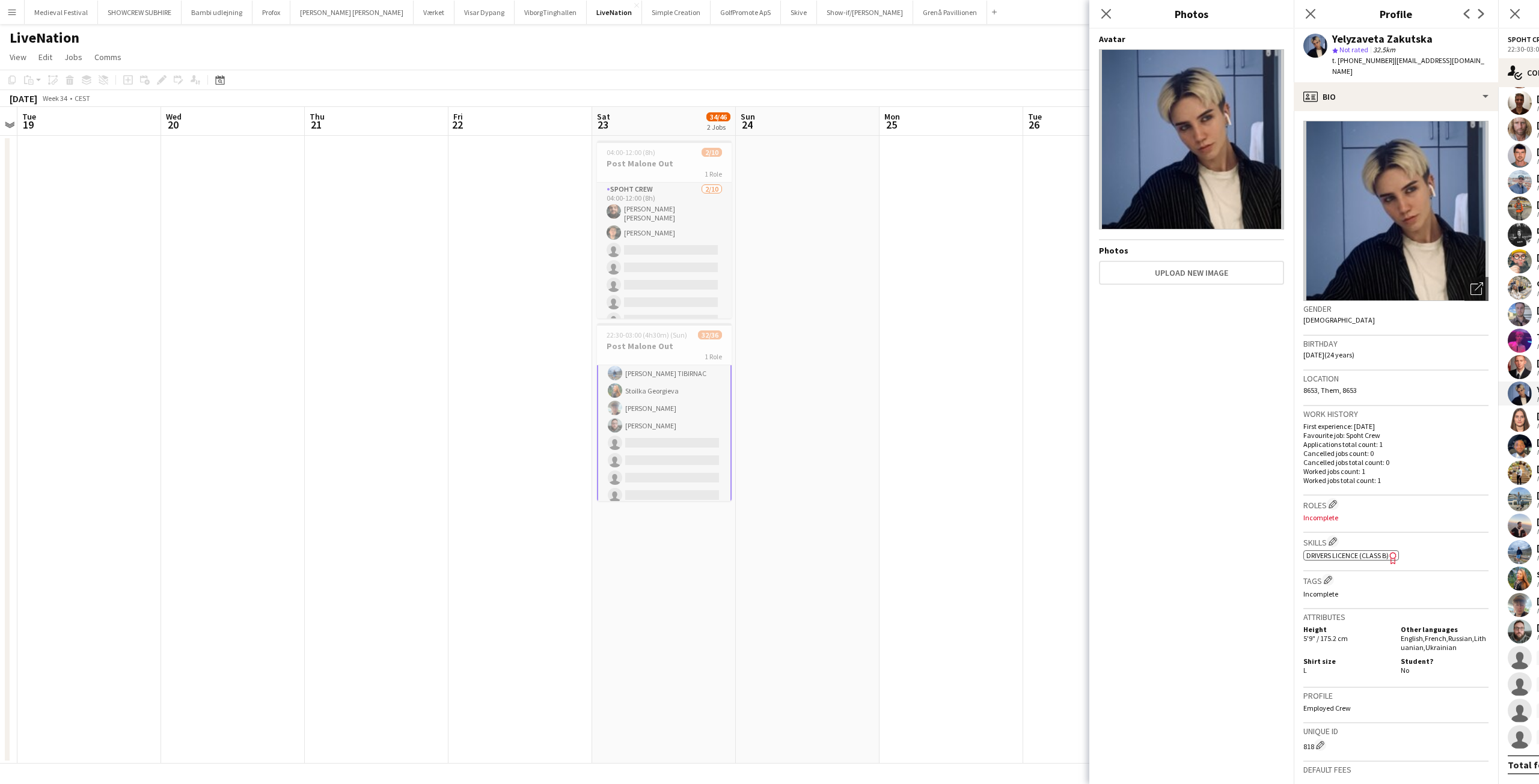
click at [1212, 171] on img at bounding box center [1192, 140] width 185 height 181
click at [1539, 212] on div "Not rated" at bounding box center [1553, 214] width 31 height 9
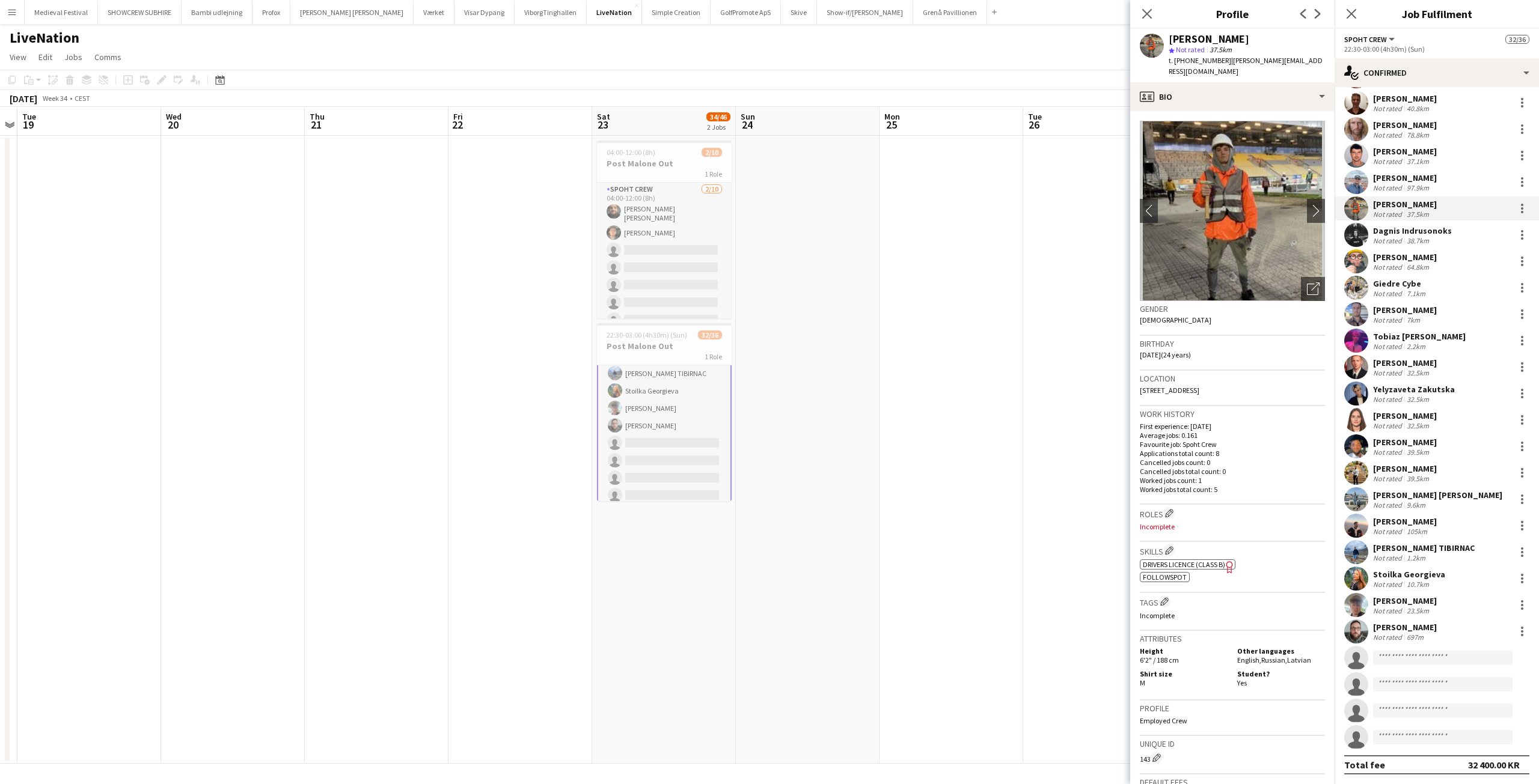
click at [1392, 385] on div "Yelyzaveta Zakutska" at bounding box center [1414, 389] width 82 height 10
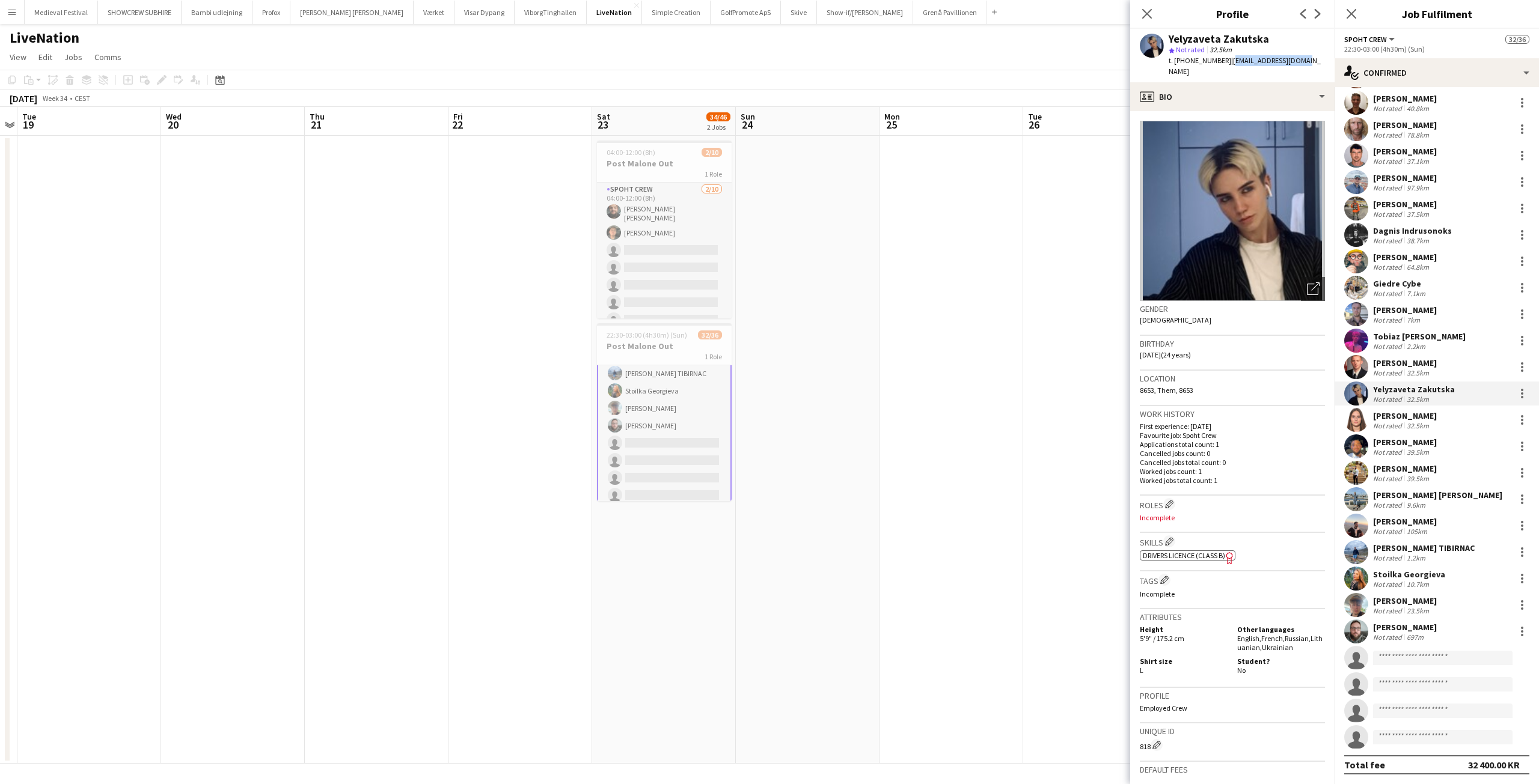
drag, startPoint x: 1291, startPoint y: 60, endPoint x: 1219, endPoint y: 60, distance: 72.0
click at [1219, 60] on div "Yelyzaveta Zakutska star Not rated 32.5km t. +4547205003 | zakuckaite@gmail.com" at bounding box center [1232, 56] width 204 height 54
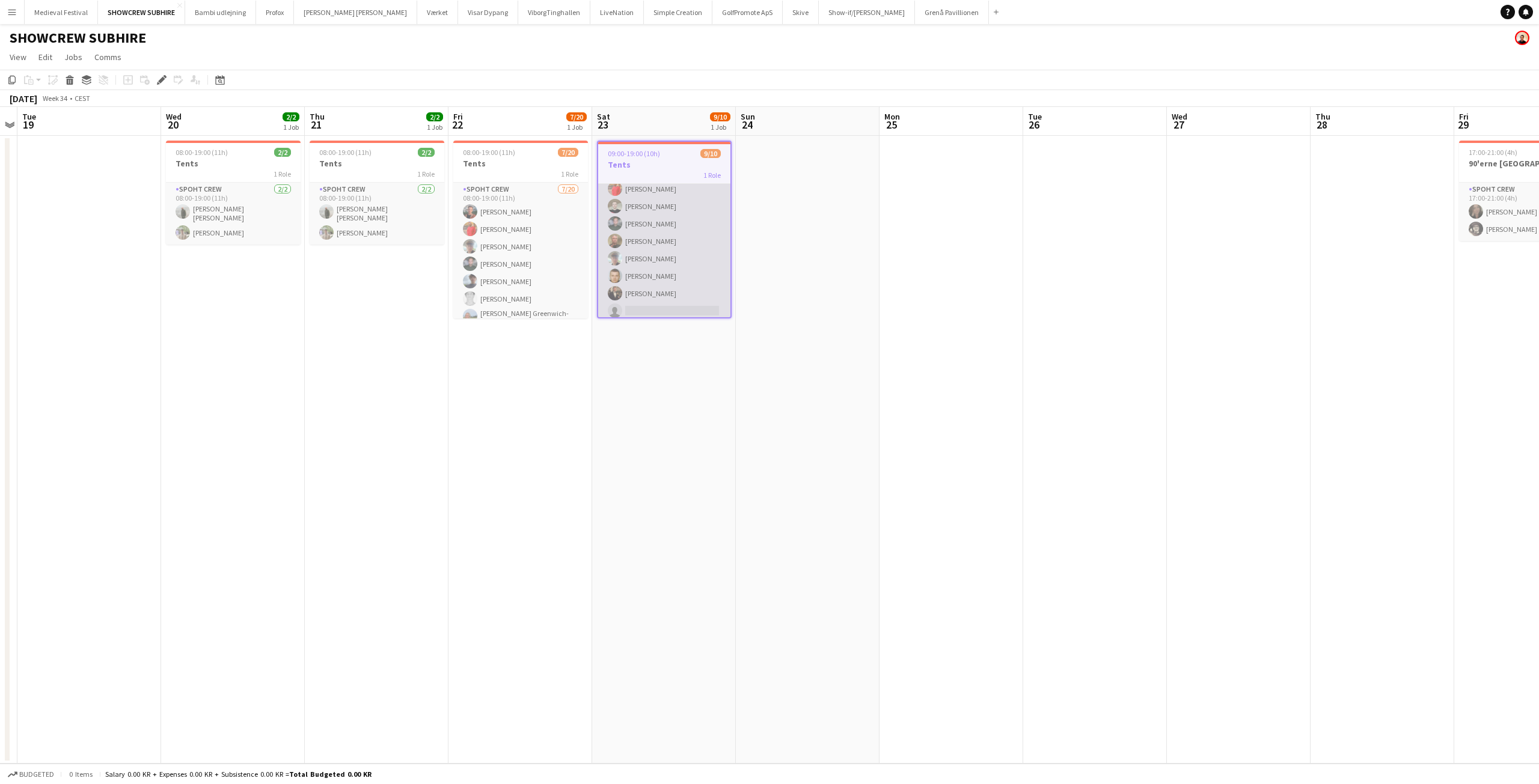
scroll to position [64, 0]
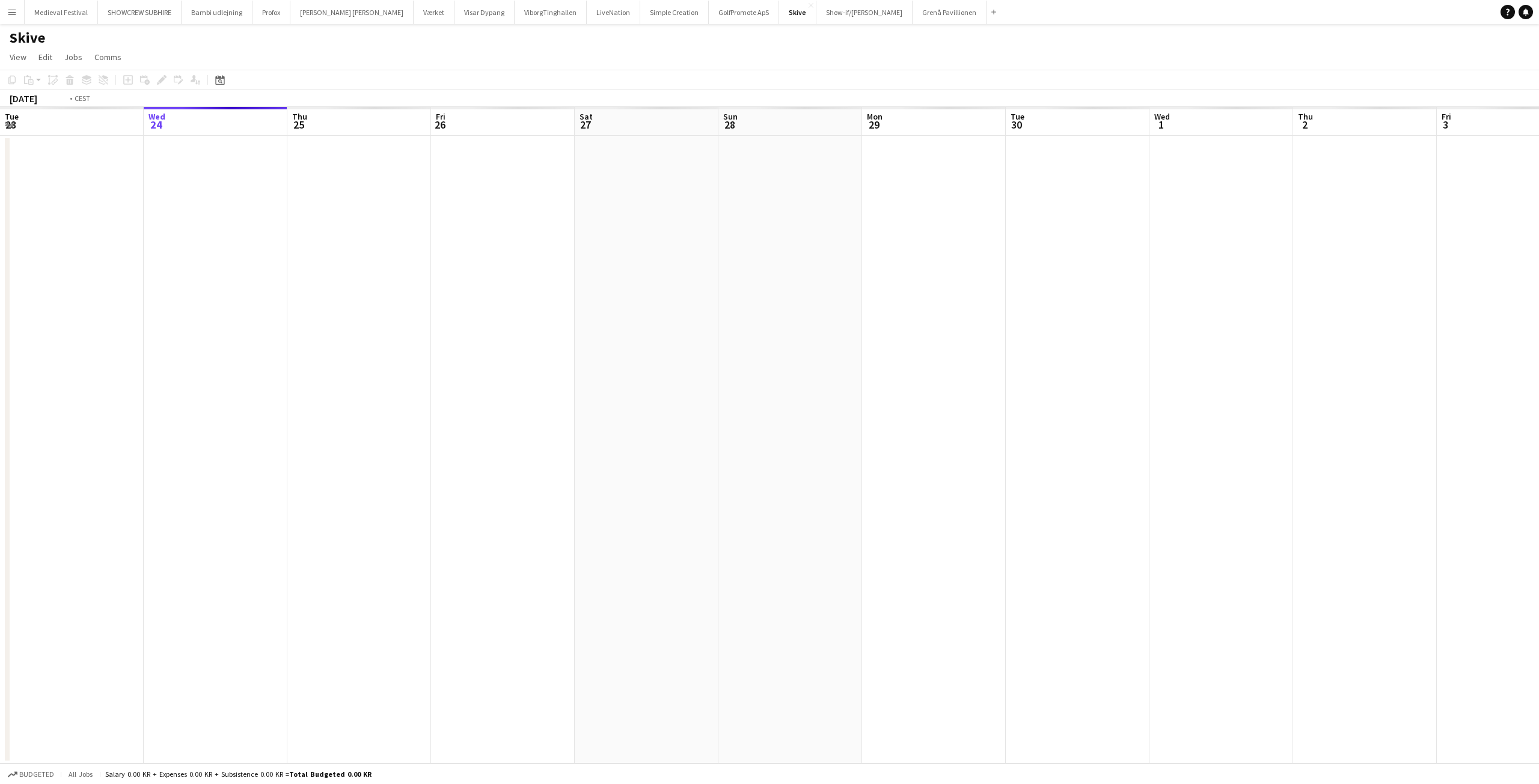
scroll to position [0, 413]
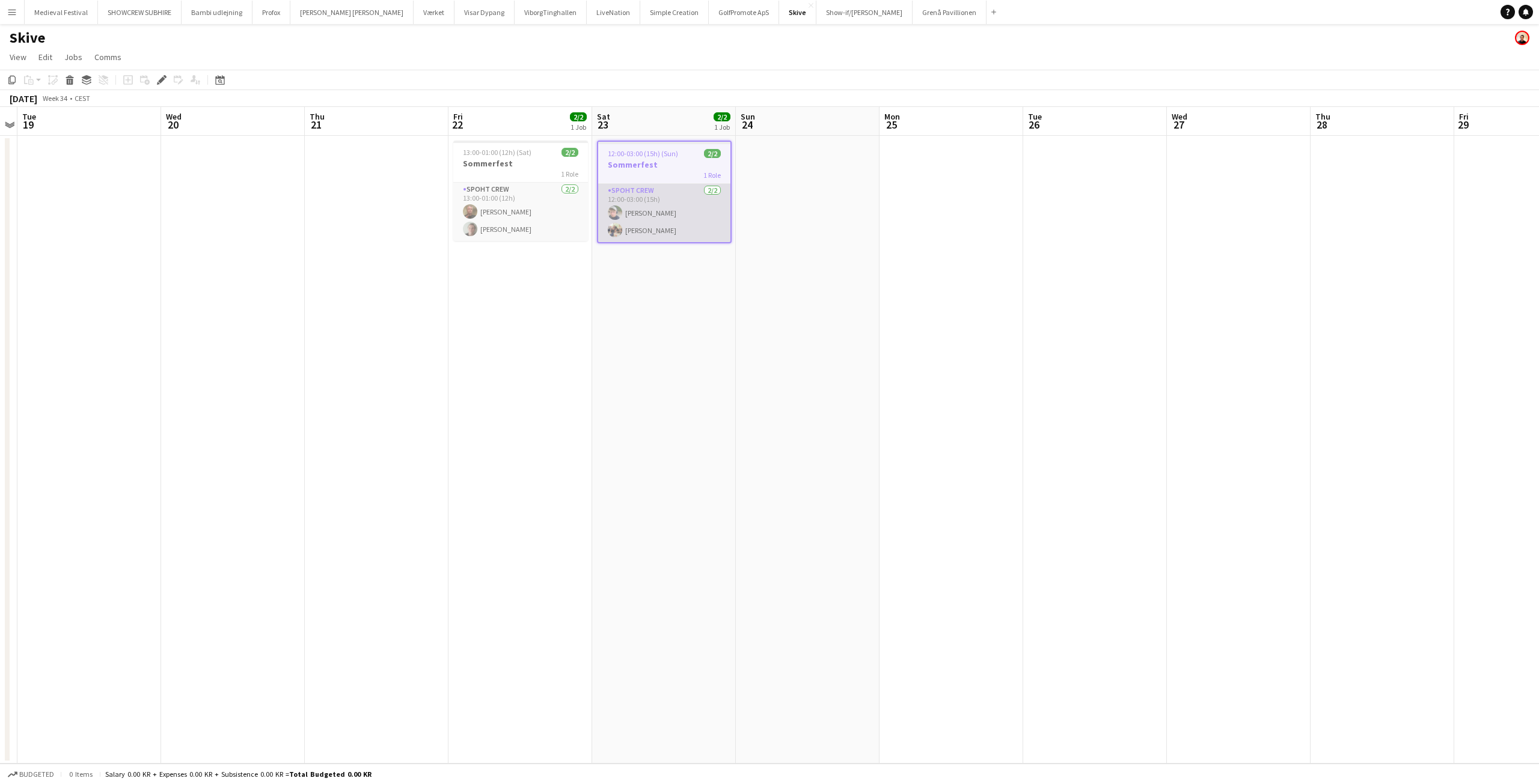
click at [655, 232] on app-card-role "Spoht Crew [DATE] 12:00-03:00 (15h) [PERSON_NAME] [PERSON_NAME]" at bounding box center [664, 213] width 132 height 58
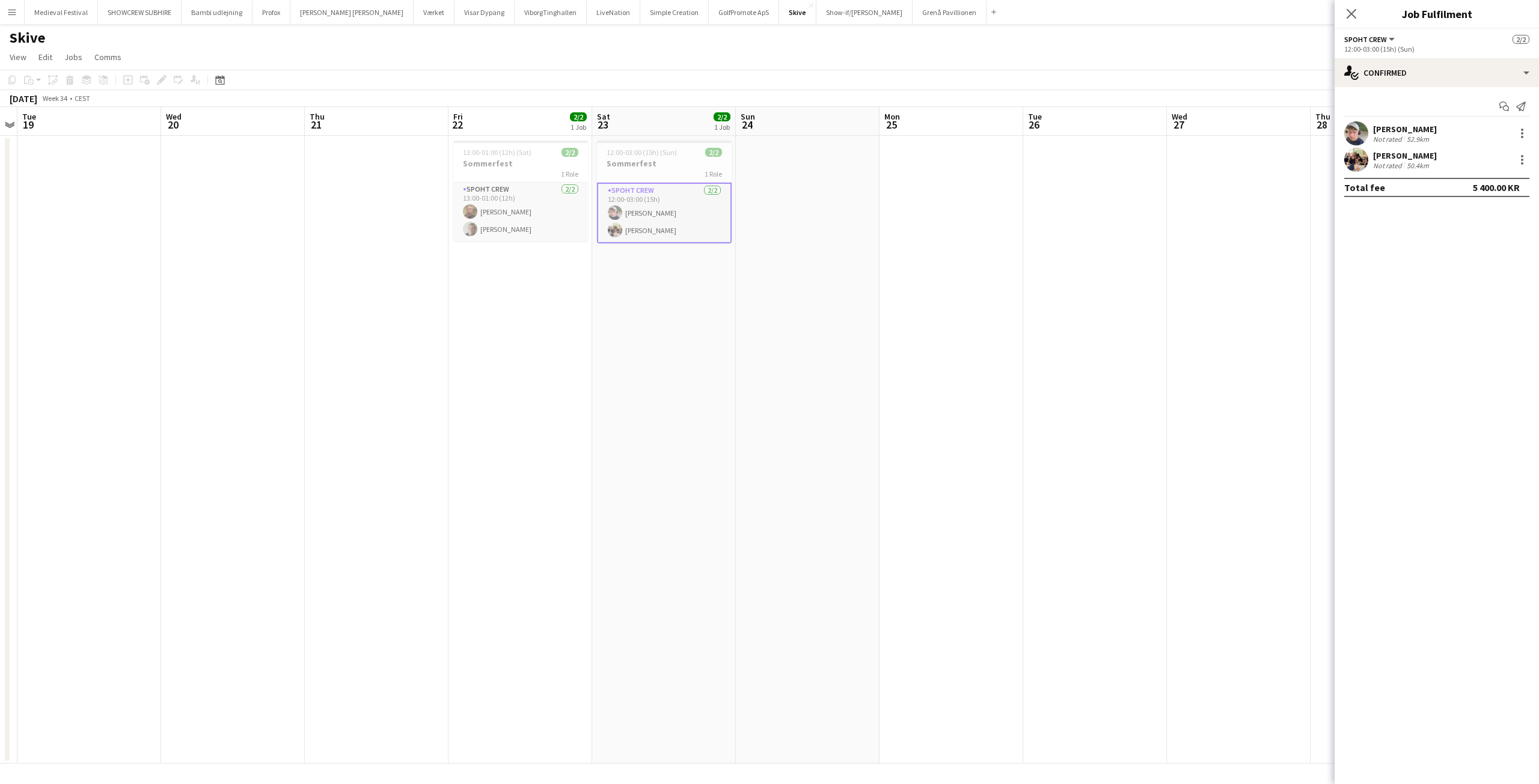
click at [1370, 163] on div "[PERSON_NAME] Not rated 50.4km" at bounding box center [1437, 160] width 204 height 24
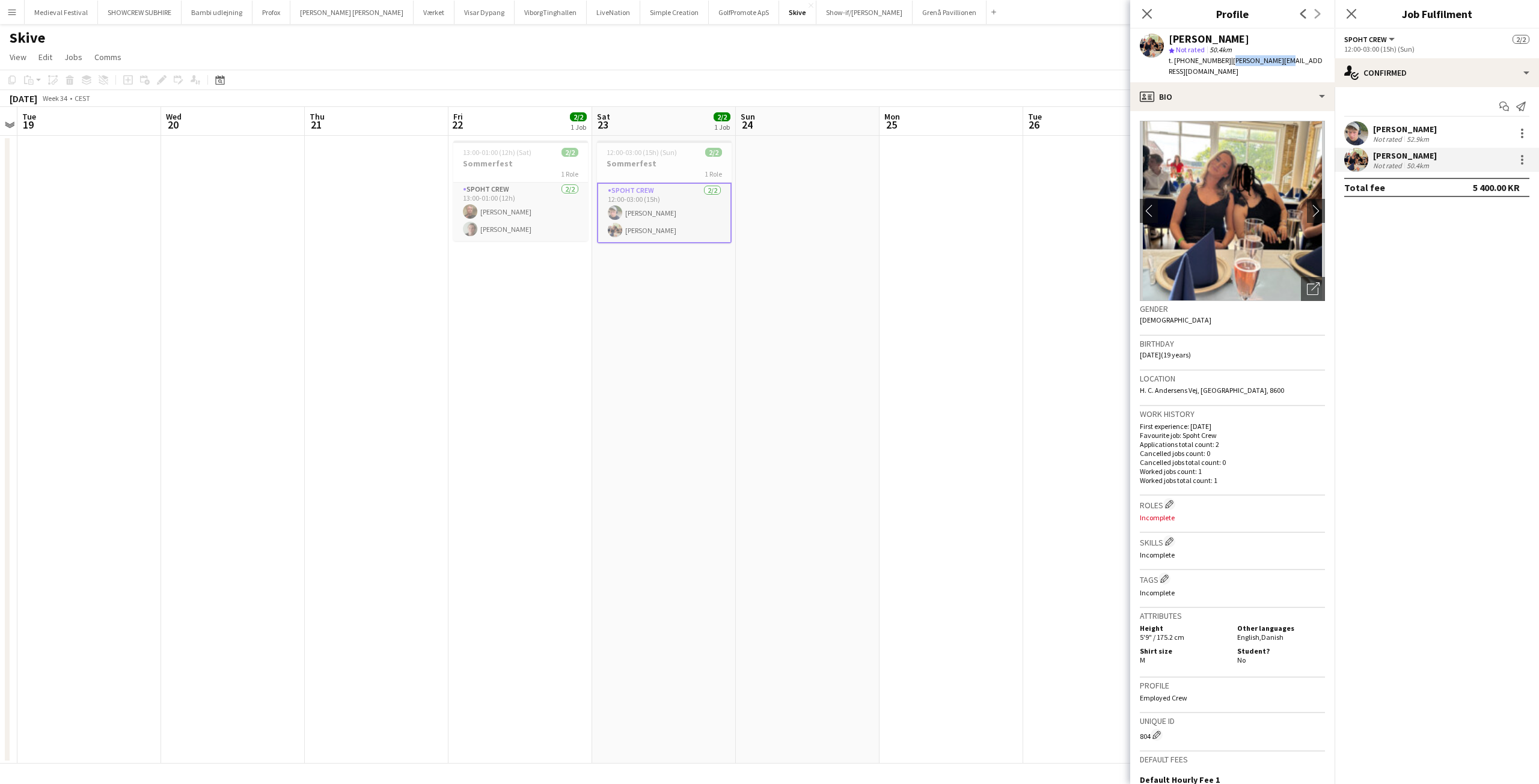
drag, startPoint x: 1283, startPoint y: 61, endPoint x: 1219, endPoint y: 60, distance: 64.0
click at [1219, 60] on app-profile-header "[PERSON_NAME] star Not rated 50.4km t. [PHONE_NUMBER] | [PERSON_NAME][EMAIL_ADD…" at bounding box center [1232, 56] width 204 height 54
copy span "[PERSON_NAME][EMAIL_ADDRESS][DOMAIN_NAME]"
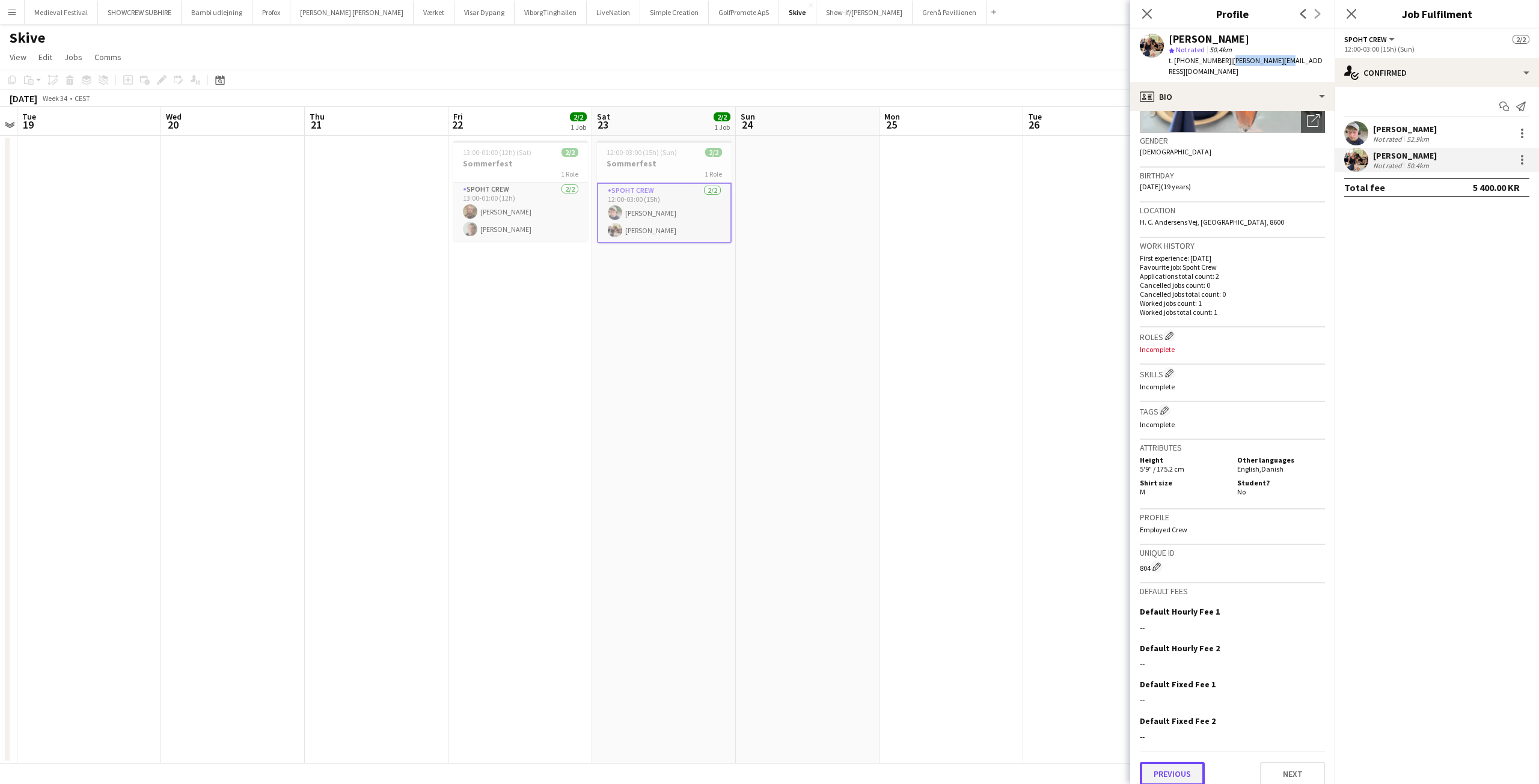
click at [1181, 773] on button "Previous" at bounding box center [1172, 774] width 65 height 24
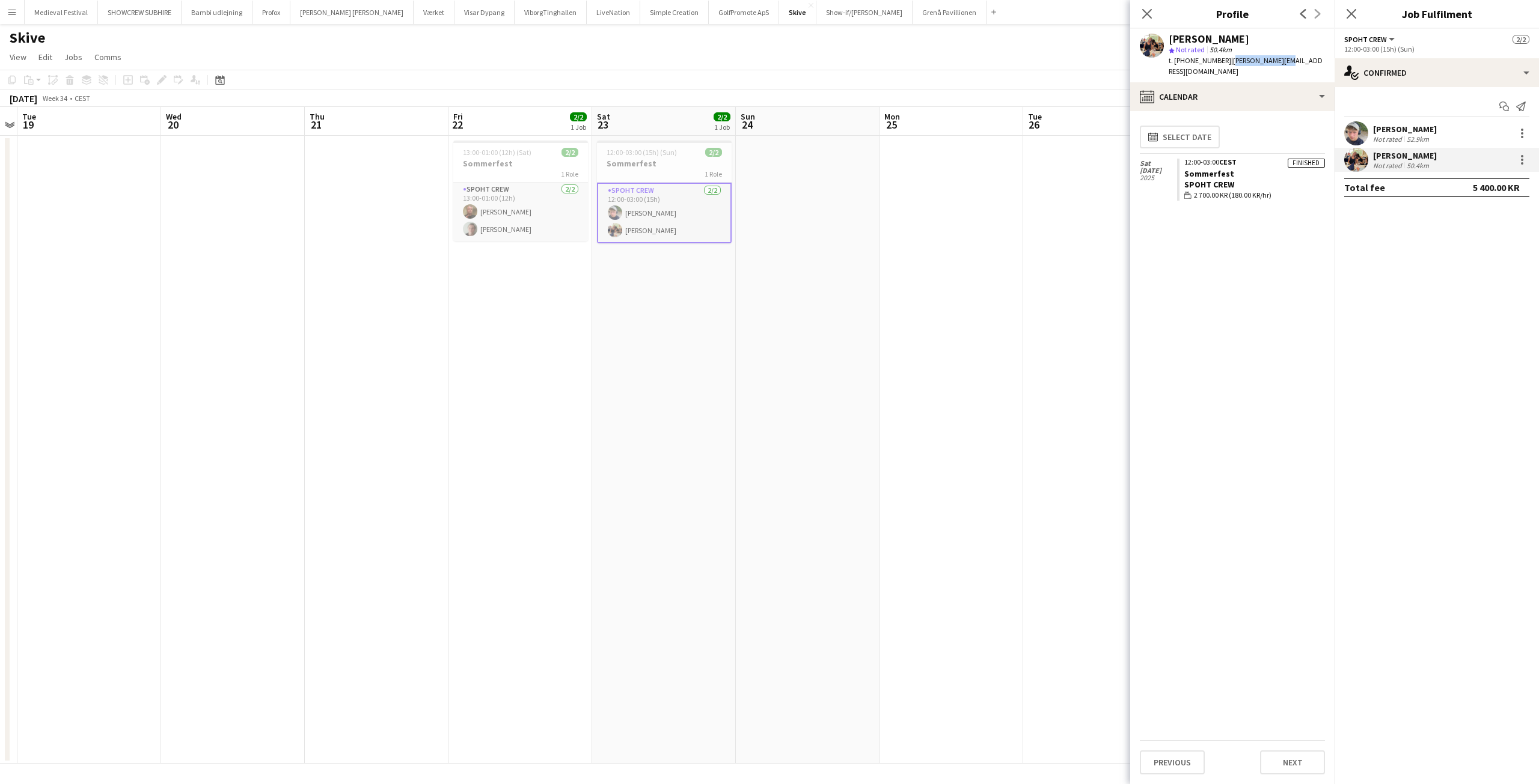
click at [869, 281] on app-date-cell at bounding box center [807, 449] width 143 height 628
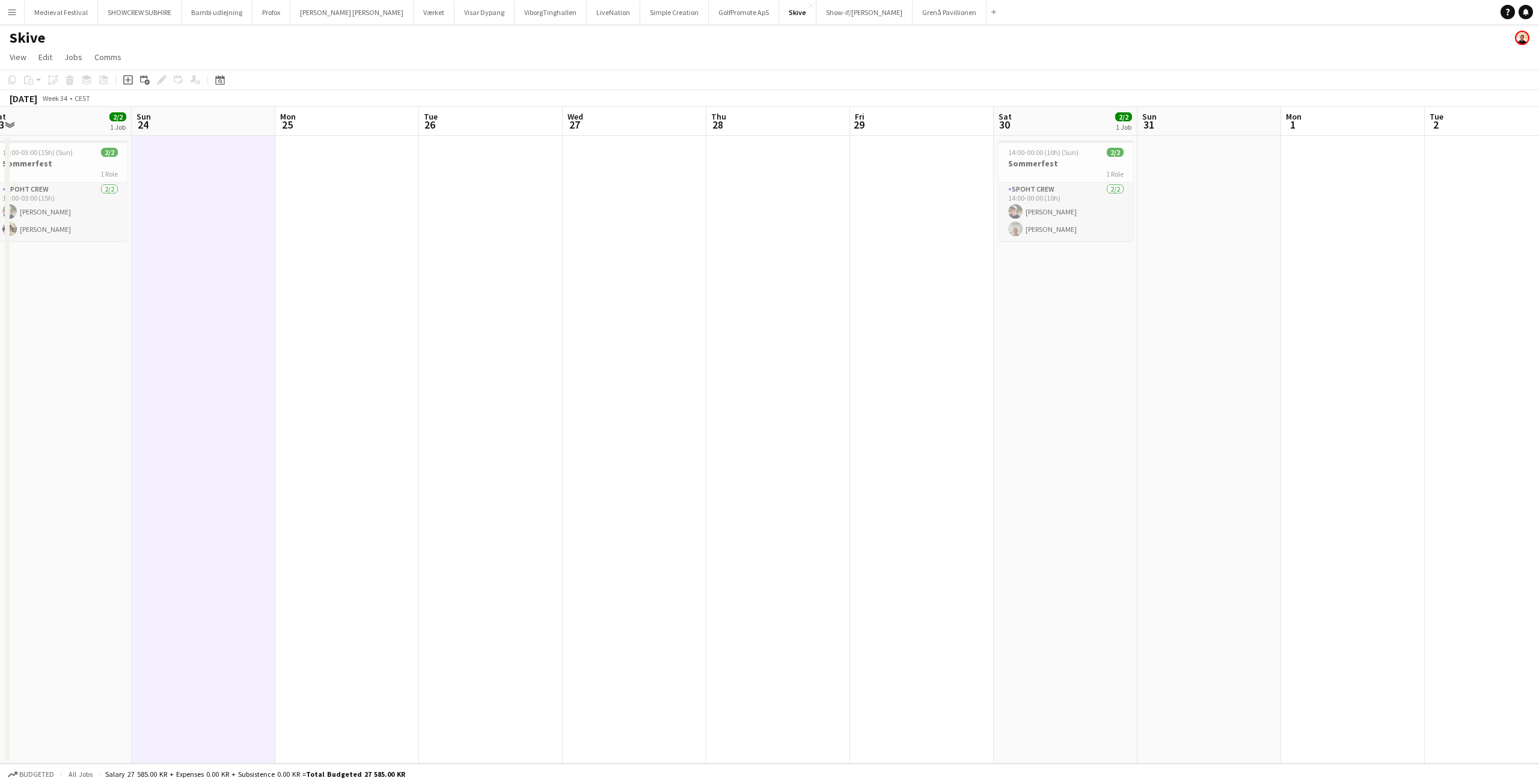
drag, startPoint x: 888, startPoint y: 221, endPoint x: 277, endPoint y: 198, distance: 611.4
click at [281, 204] on app-calendar-viewport "Wed 20 Thu 21 Fri 22 2/2 1 Job Sat 23 2/2 1 Job Sun 24 Mon 25 Tue 26 Wed 27 Thu…" at bounding box center [770, 435] width 1539 height 657
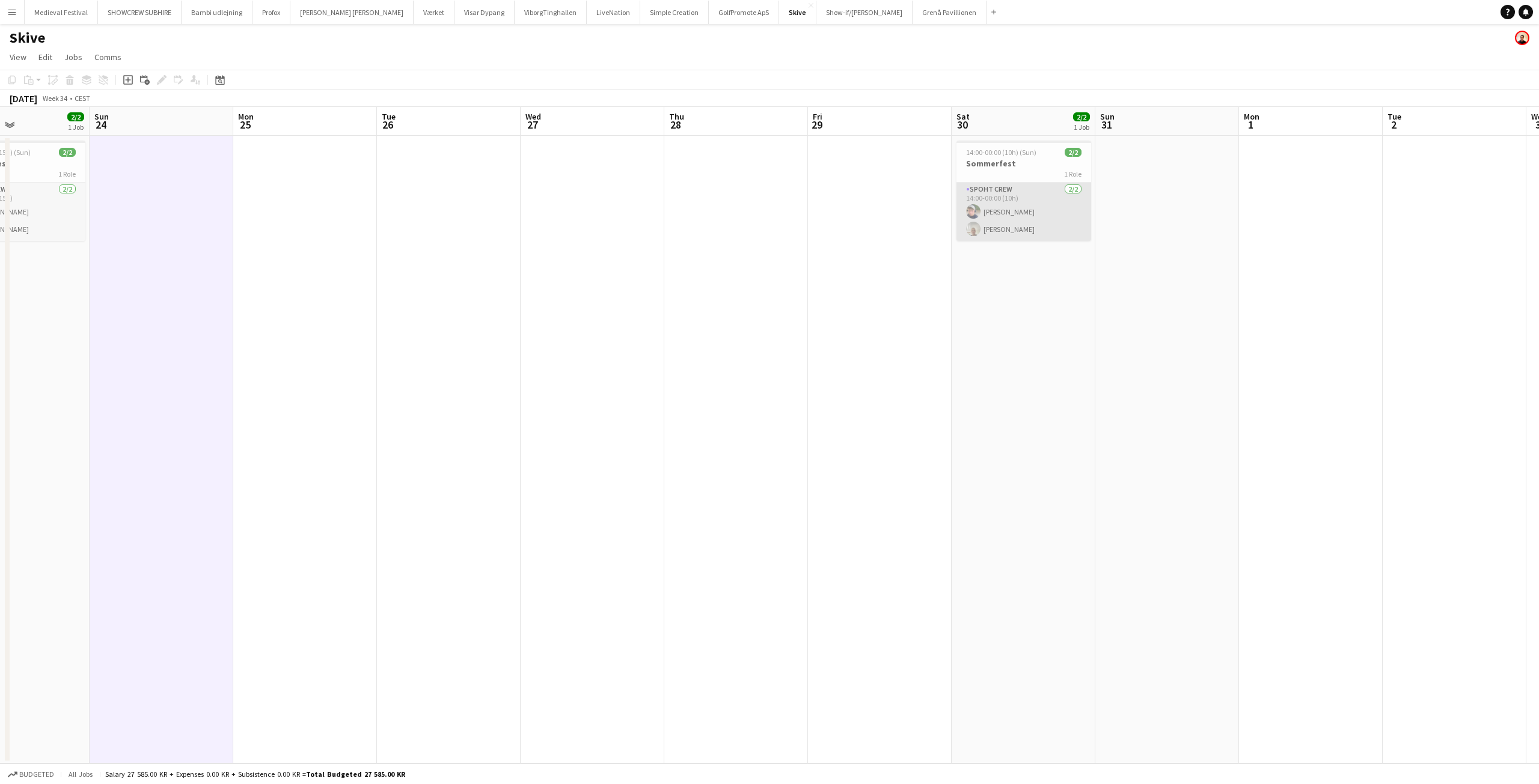
click at [1029, 234] on app-card-role "Spoht Crew [DATE] 14:00-00:00 (10h) [PERSON_NAME] [PERSON_NAME]" at bounding box center [1023, 211] width 135 height 58
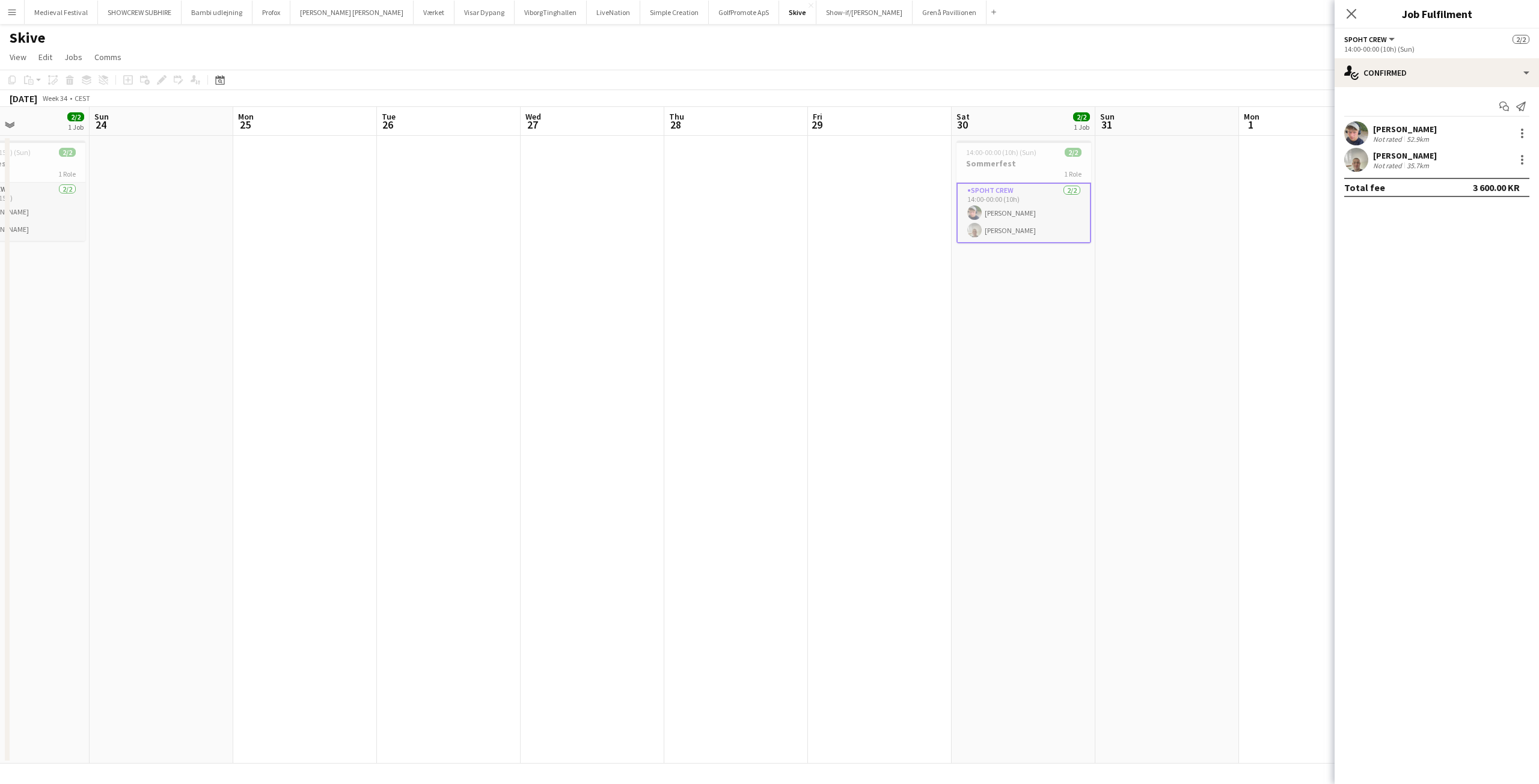
click at [1437, 155] on div "[PERSON_NAME] Not rated 35.7km" at bounding box center [1437, 160] width 204 height 24
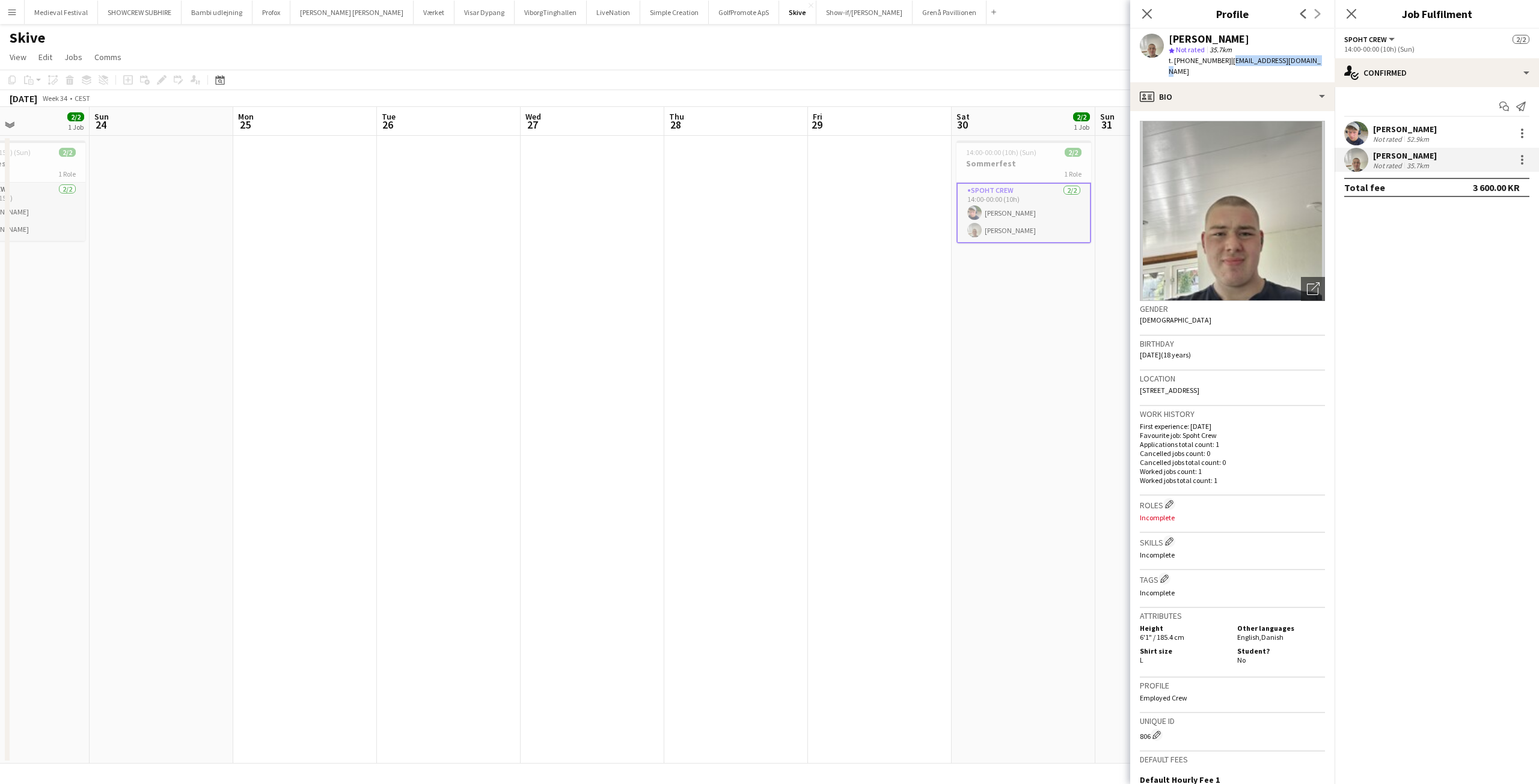
drag, startPoint x: 1314, startPoint y: 57, endPoint x: 1219, endPoint y: 60, distance: 95.0
click at [1219, 60] on app-profile-header "[PERSON_NAME] star Not rated 35.7km t. [PHONE_NUMBER] | [EMAIL_ADDRESS][DOMAIN_…" at bounding box center [1232, 56] width 204 height 54
copy span "[EMAIL_ADDRESS][DOMAIN_NAME]"
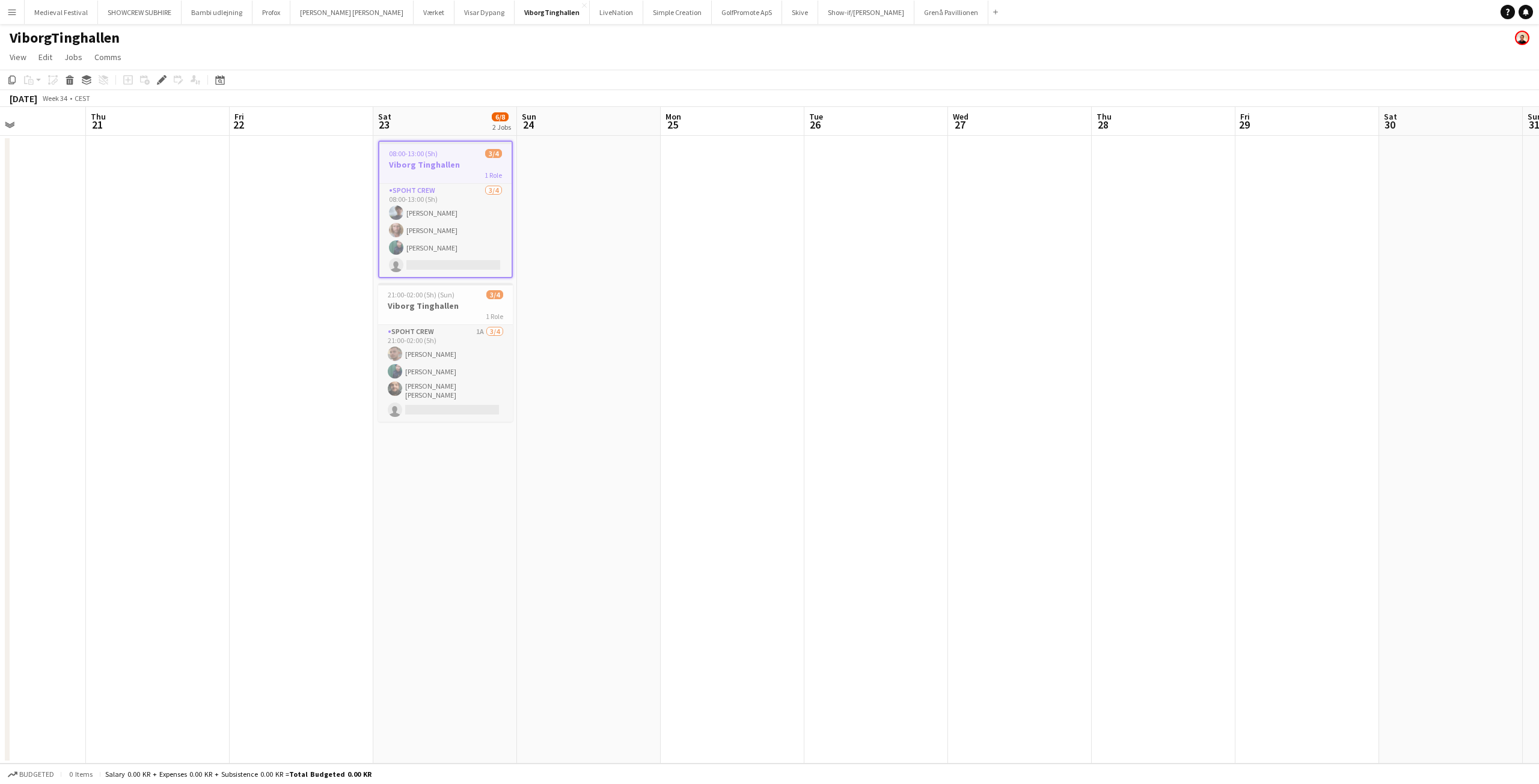
drag, startPoint x: 814, startPoint y: 270, endPoint x: 341, endPoint y: 308, distance: 474.5
click at [343, 308] on app-calendar-viewport "Sun 17 Mon 18 Tue 19 Wed 20 Thu 21 Fri 22 Sat 23 6/8 2 Jobs Sun 24 Mon 25 Tue 2…" at bounding box center [770, 435] width 1539 height 657
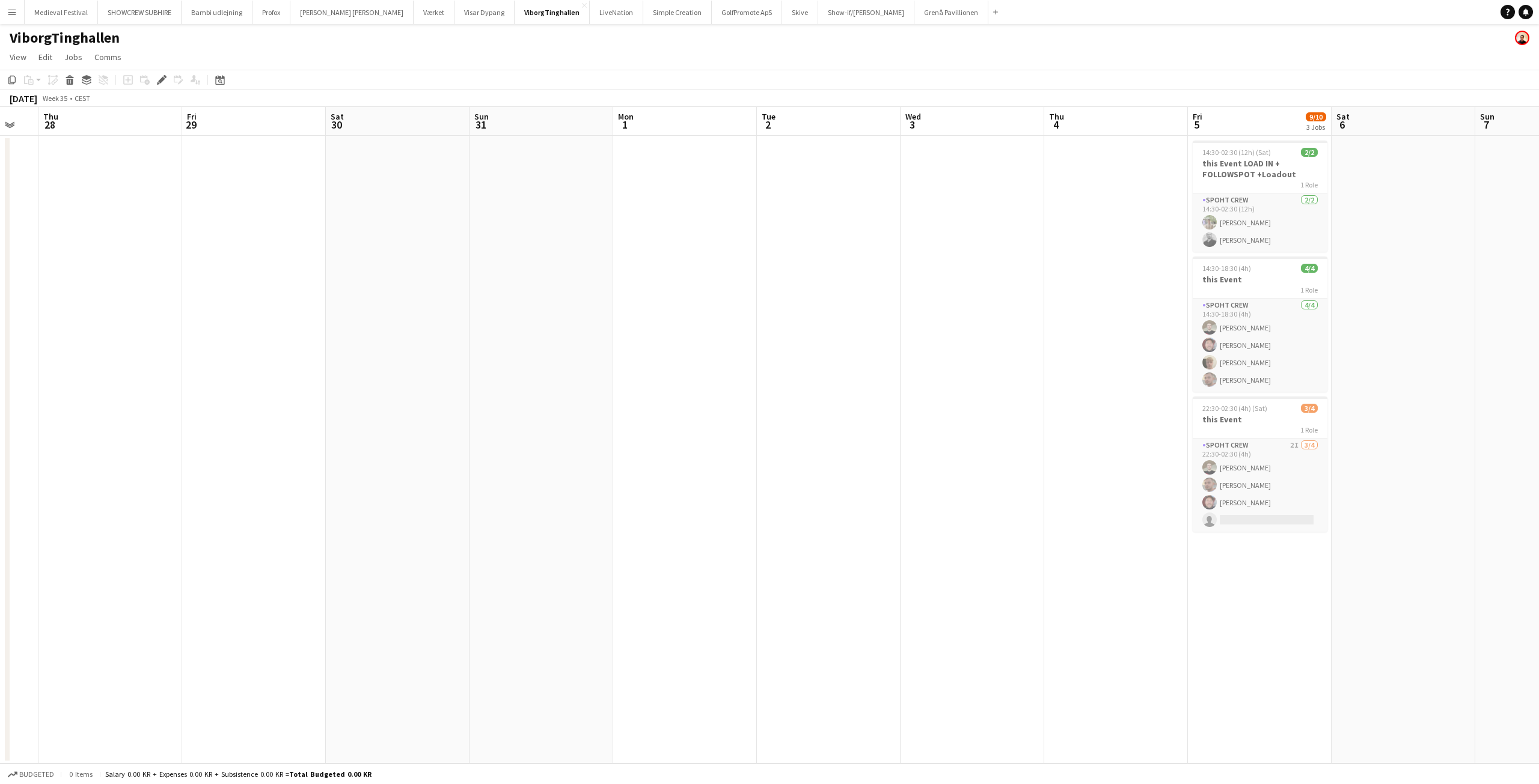
drag, startPoint x: 683, startPoint y: 314, endPoint x: 242, endPoint y: 315, distance: 441.0
click at [221, 329] on app-calendar-viewport "Mon 25 Tue 26 Wed 27 Thu 28 Fri 29 Sat 30 Sun 31 Mon 1 Tue 2 Wed 3 Thu 4 Fri 5 …" at bounding box center [770, 435] width 1539 height 657
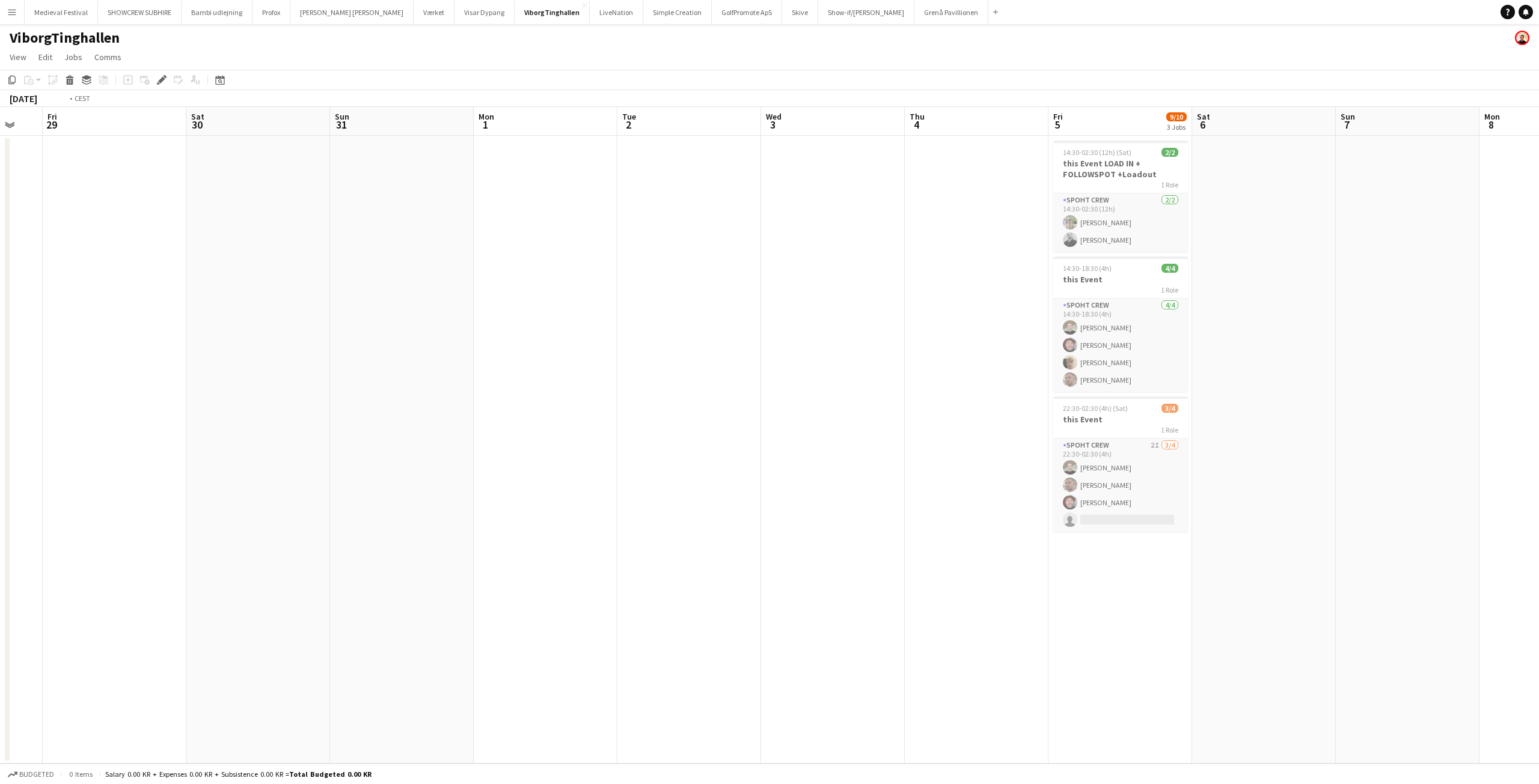
drag, startPoint x: 706, startPoint y: 293, endPoint x: 148, endPoint y: 315, distance: 558.4
click at [152, 315] on app-calendar-viewport "Tue 26 Wed 27 Thu 28 Fri 29 Sat 30 Sun 31 Mon 1 Tue 2 Wed 3 Thu 4 Fri 5 9/10 3 …" at bounding box center [770, 435] width 1539 height 657
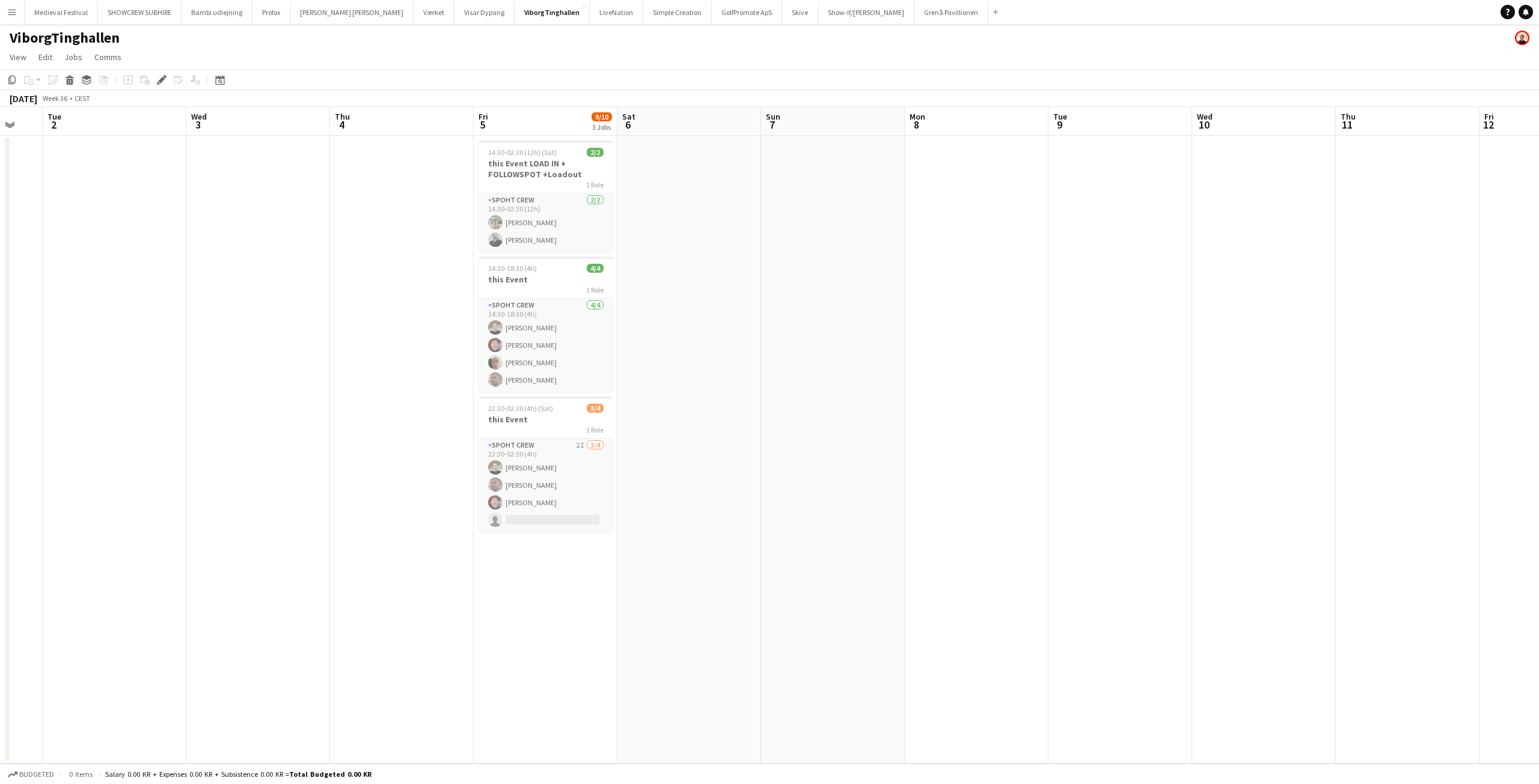
scroll to position [0, 392]
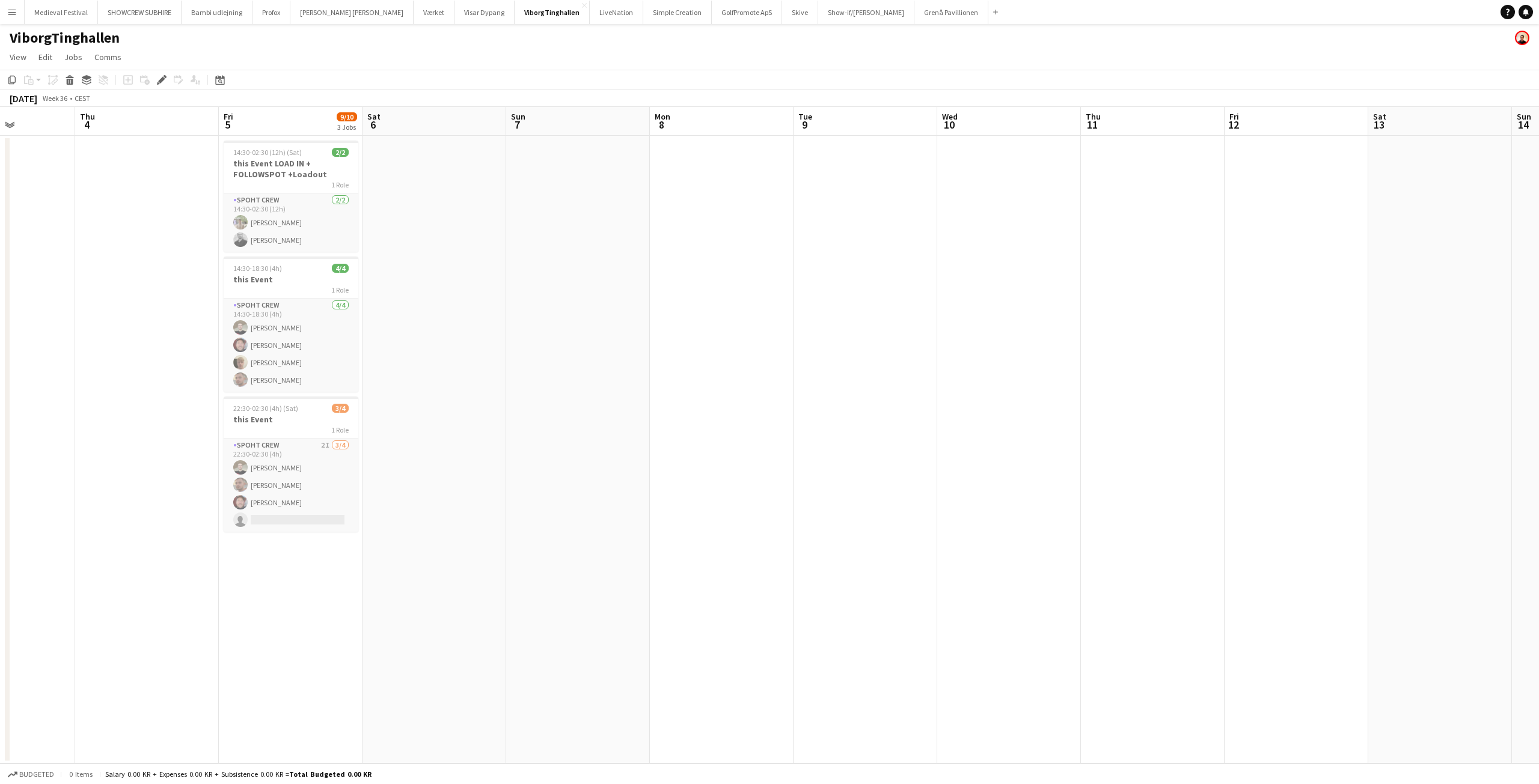
drag, startPoint x: 906, startPoint y: 312, endPoint x: 216, endPoint y: 327, distance: 690.2
click at [219, 327] on app-calendar-viewport "Sun 31 Mon 1 Tue 2 Wed 3 Thu 4 Fri 5 9/10 3 Jobs Sat 6 Sun 7 Mon 8 Tue 9 Wed 10…" at bounding box center [770, 435] width 1539 height 657
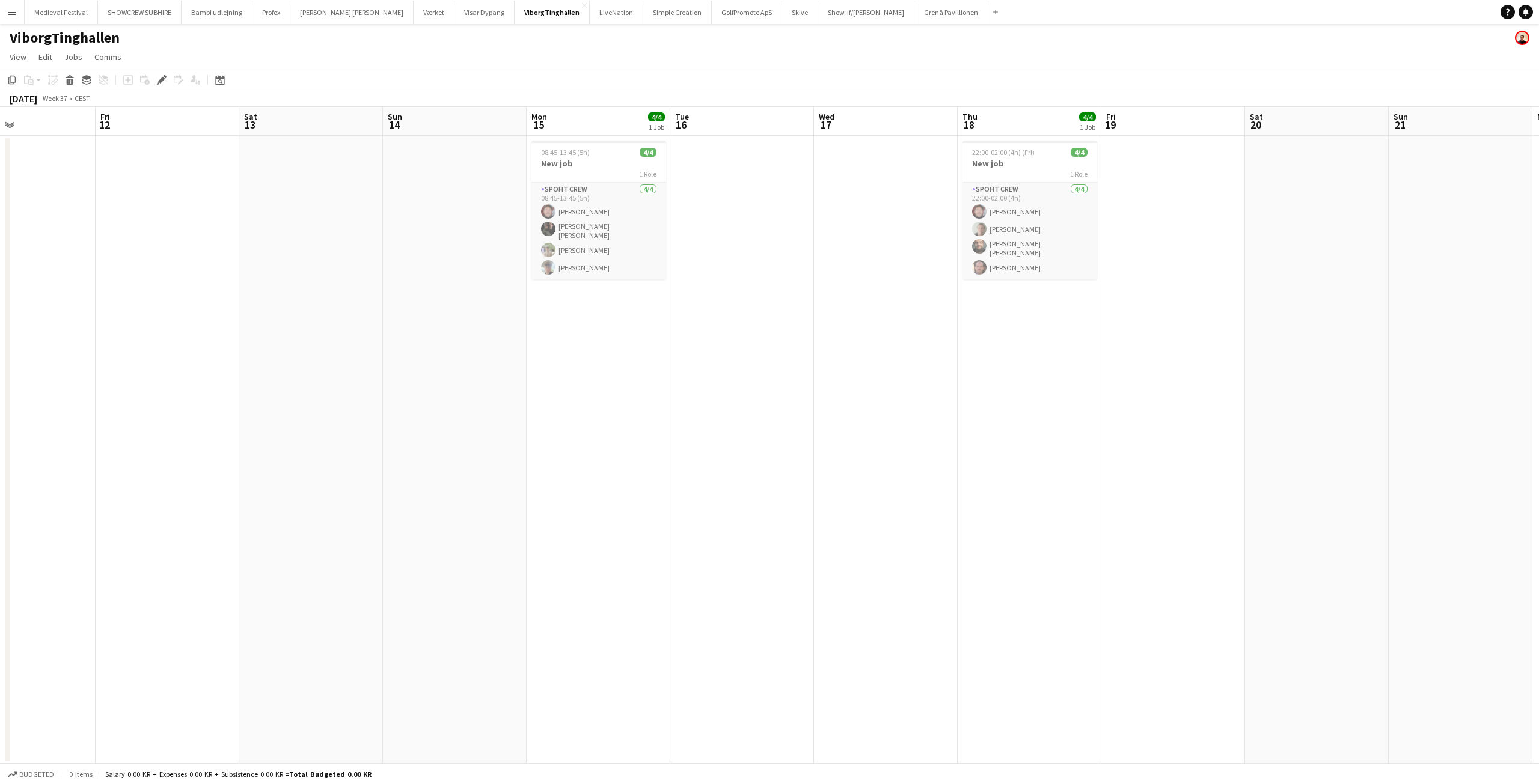
drag, startPoint x: 910, startPoint y: 313, endPoint x: 343, endPoint y: 331, distance: 567.3
click at [346, 331] on app-calendar-viewport "Tue 9 Wed 10 Thu 11 Fri 12 Sat 13 Sun 14 Mon 15 4/4 1 Job Tue 16 Wed 17 Thu 18 …" at bounding box center [770, 435] width 1539 height 657
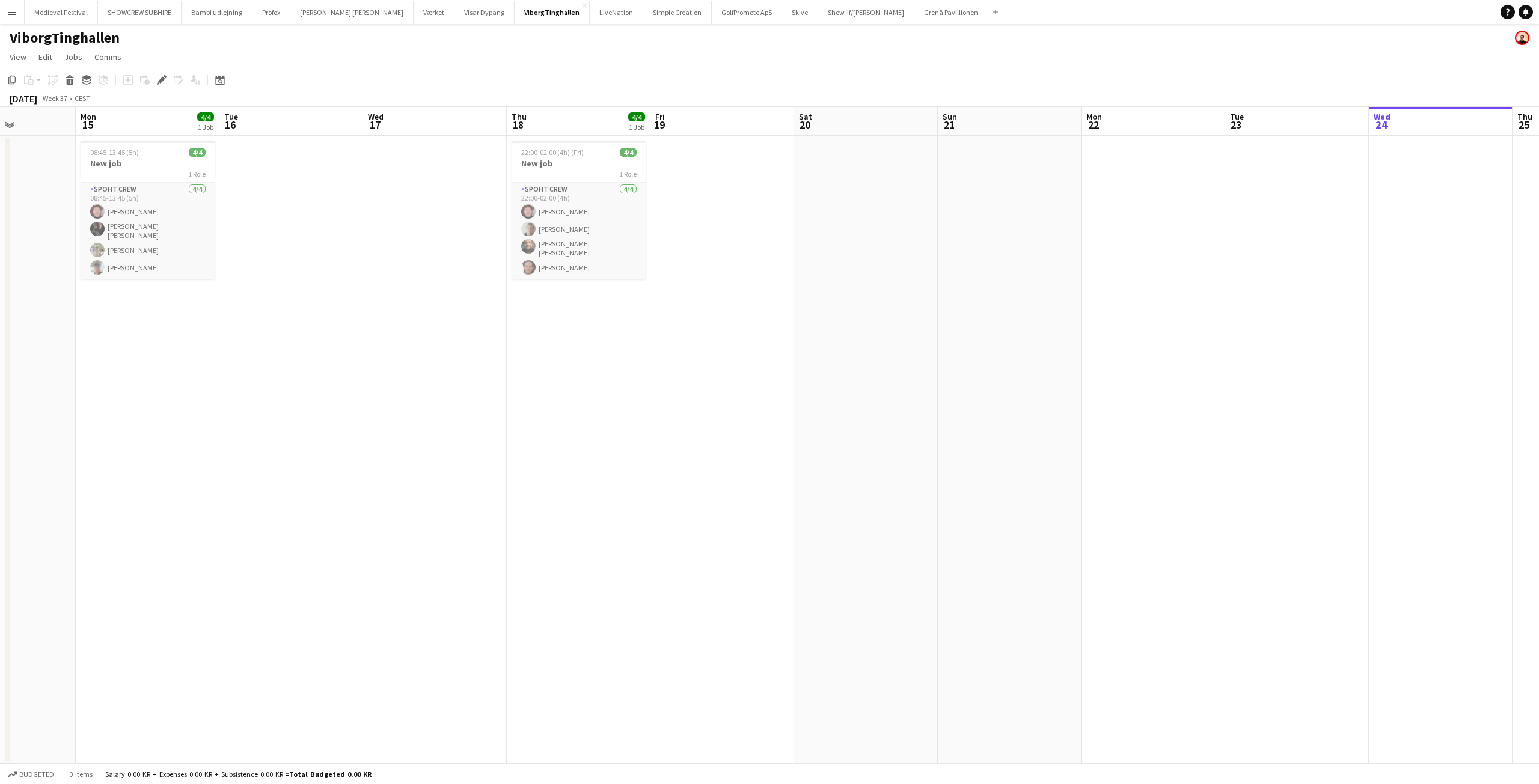
drag, startPoint x: 1143, startPoint y: 333, endPoint x: 1019, endPoint y: 372, distance: 130.0
click at [1114, 370] on app-calendar-viewport "Fri 12 Sat 13 Sun 14 Mon 15 4/4 1 Job Tue 16 Wed 17 Thu 18 4/4 1 Job Fri 19 Sat…" at bounding box center [770, 435] width 1539 height 657
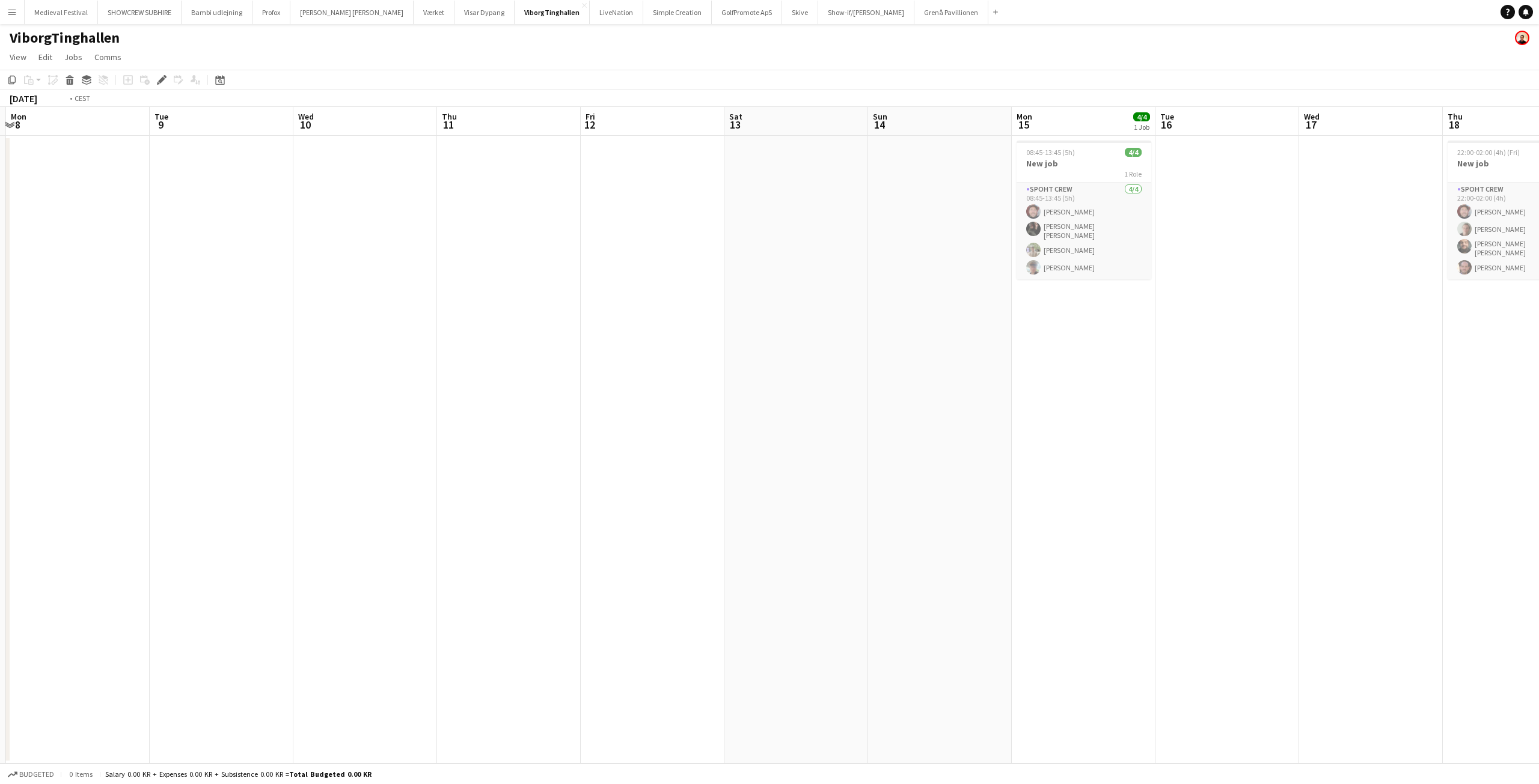
drag, startPoint x: 623, startPoint y: 369, endPoint x: 1298, endPoint y: 366, distance: 675.0
click at [1298, 362] on app-calendar-viewport "Sat 6 Sun 7 Mon 8 Tue 9 Wed 10 Thu 11 Fri 12 Sat 13 Sun 14 Mon 15 4/4 1 Job Tue…" at bounding box center [770, 435] width 1539 height 657
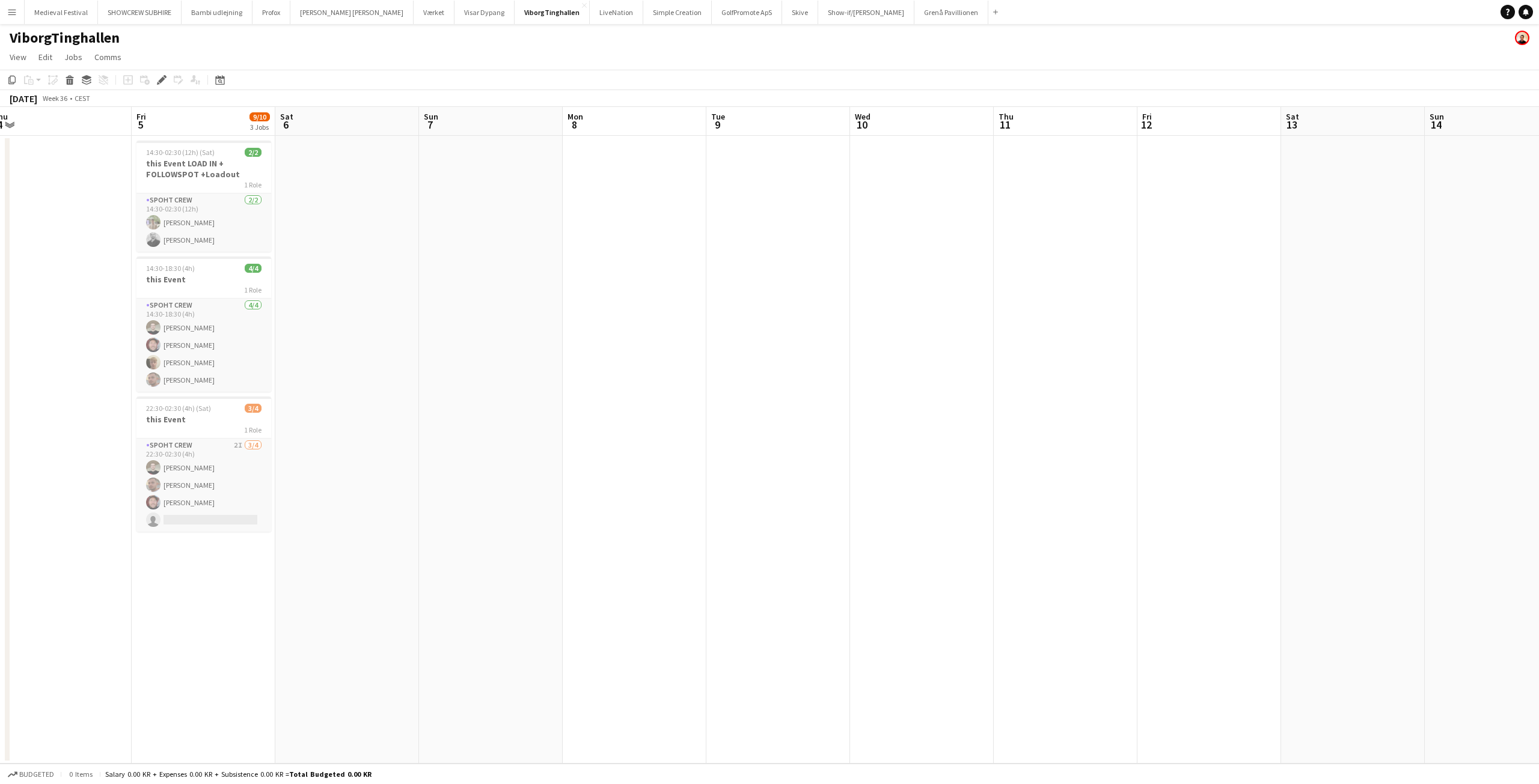
drag, startPoint x: 1020, startPoint y: 372, endPoint x: 1476, endPoint y: 379, distance: 456.1
click at [1468, 378] on app-calendar-viewport "Tue 2 Wed 3 Thu 4 Fri 5 9/10 3 Jobs Sat 6 Sun 7 Mon 8 Tue 9 Wed 10 Thu 11 Fri 1…" at bounding box center [770, 435] width 1539 height 657
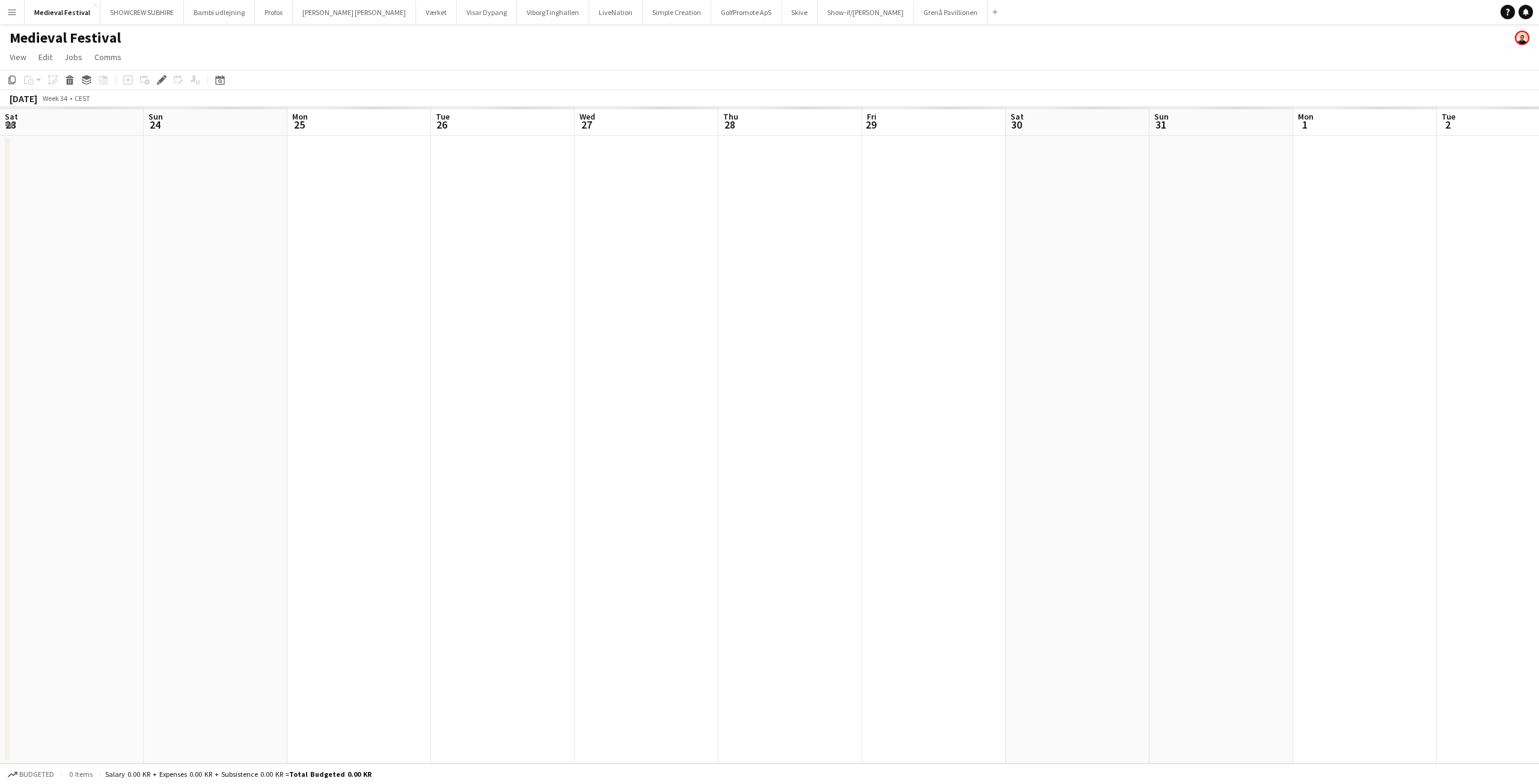
scroll to position [0, 413]
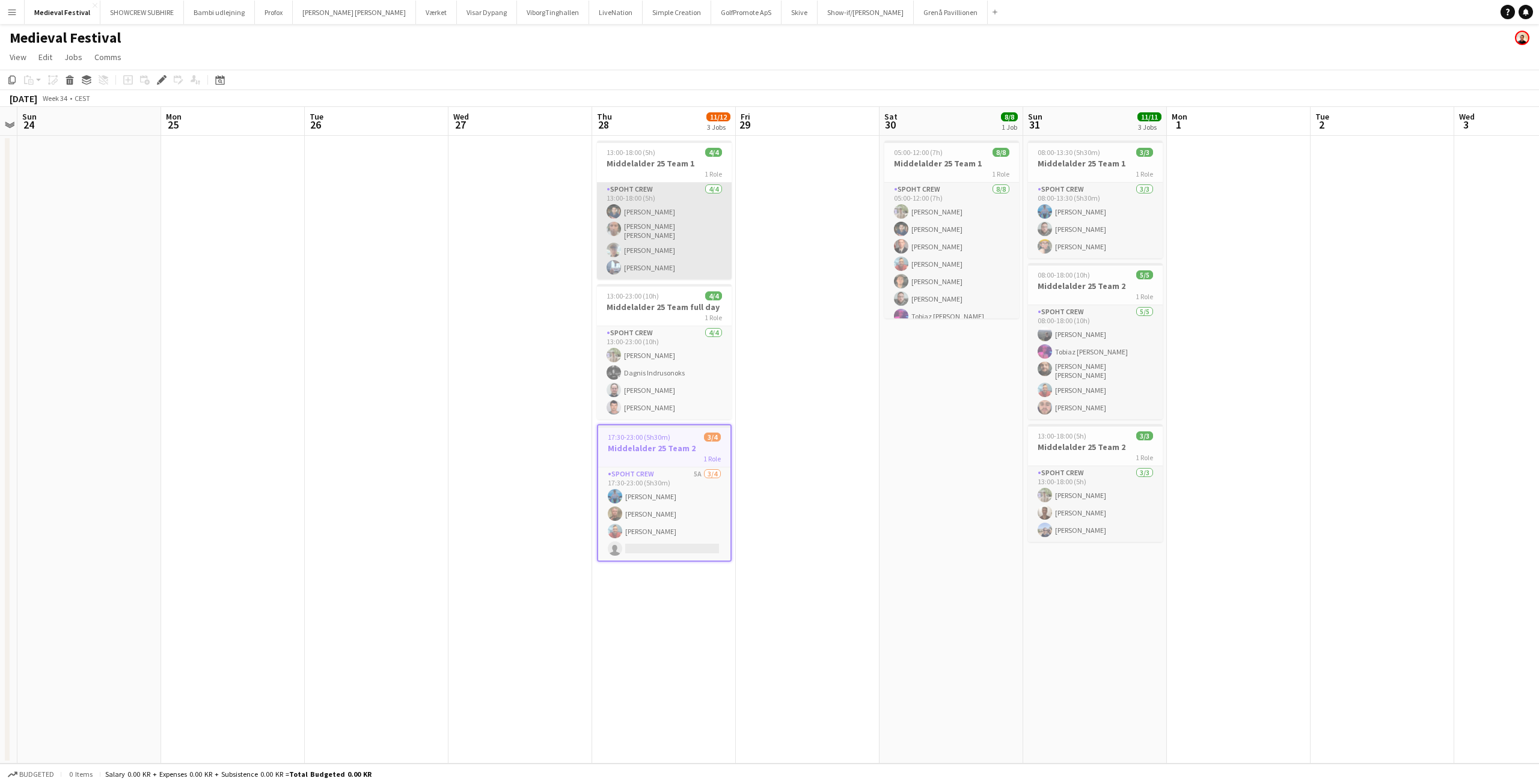
click at [646, 229] on app-card-role "Spoht Crew 4/4 13:00-18:00 (5h) Marius Ciungu Antonio Carlos De Figueiredo Germ…" at bounding box center [664, 230] width 135 height 96
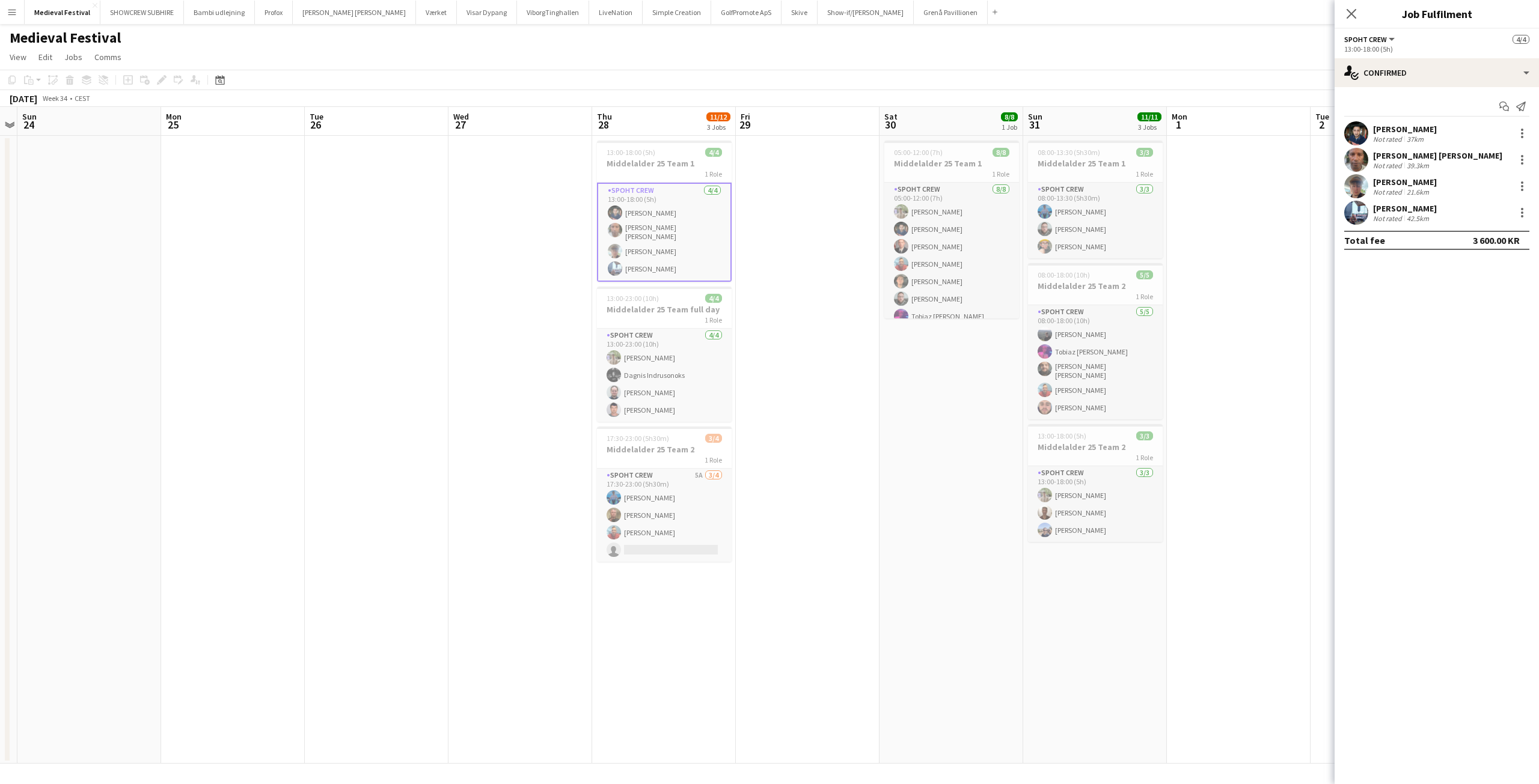
click at [1387, 147] on div "Marius Ciungu Not rated 37km Antonio Carlos De Figueiredo Germano Not rated 39.…" at bounding box center [1437, 173] width 204 height 103
click at [1383, 155] on div "[PERSON_NAME] [PERSON_NAME]" at bounding box center [1437, 155] width 129 height 10
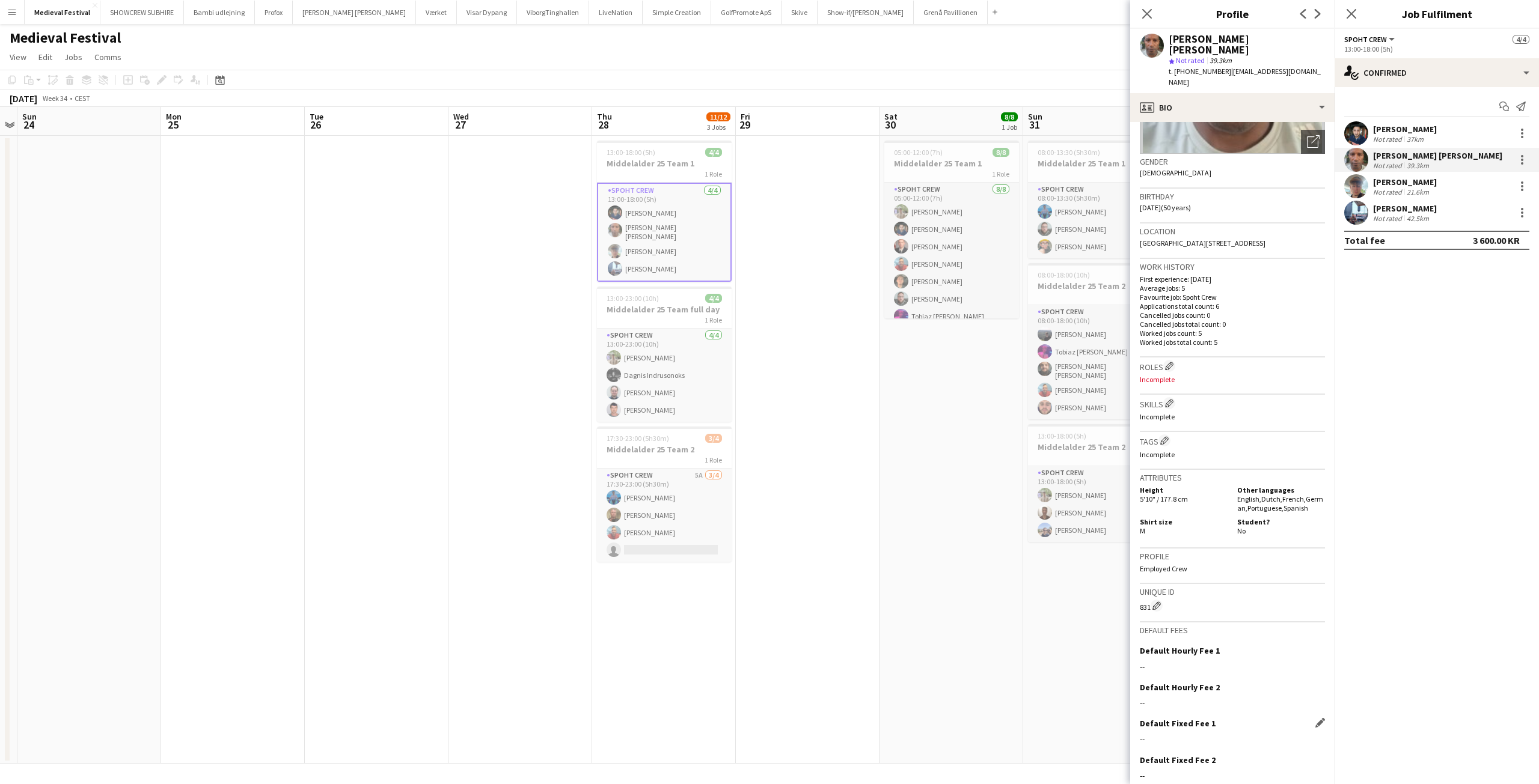
scroll to position [206, 0]
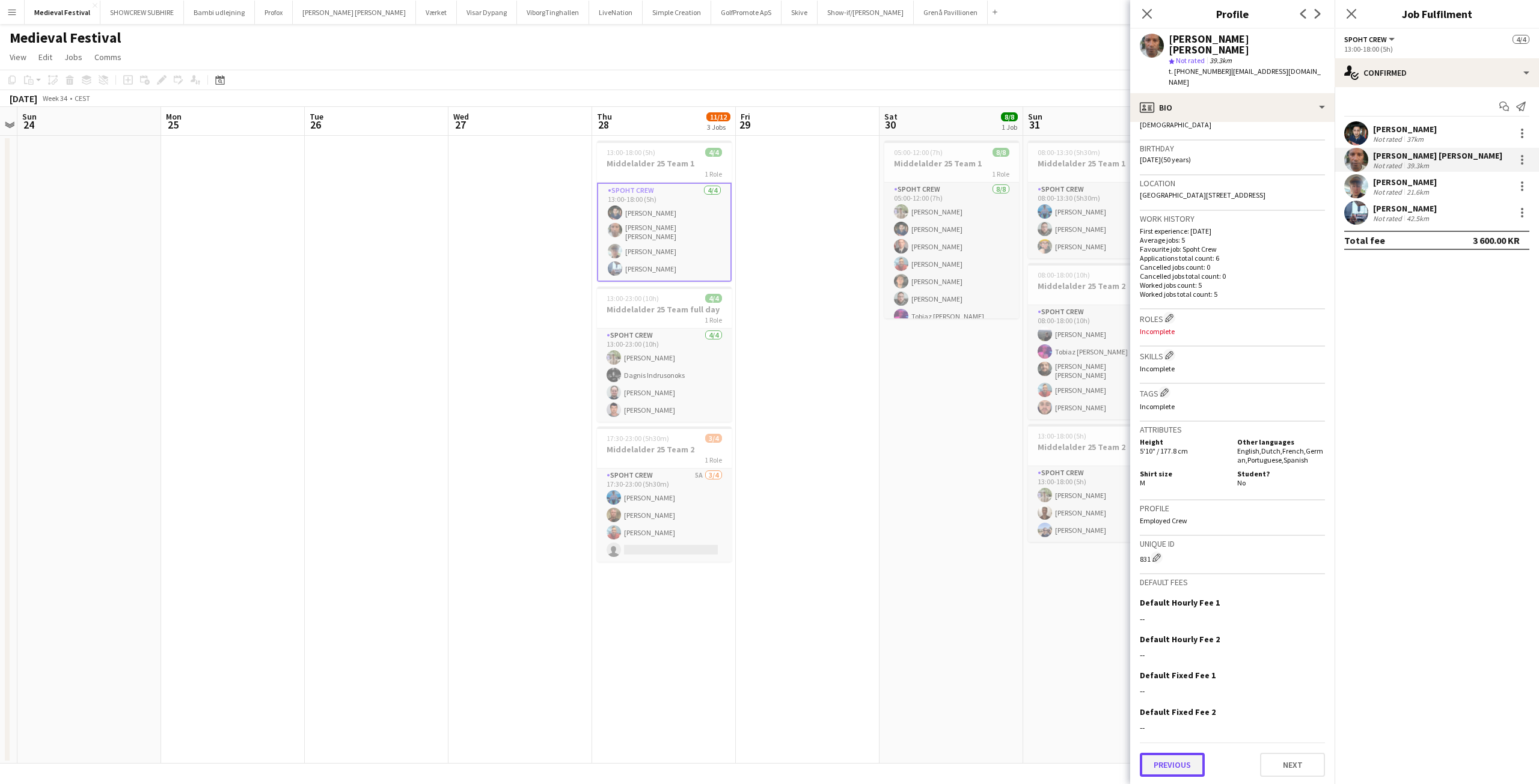
click at [1172, 755] on button "Previous" at bounding box center [1172, 765] width 65 height 24
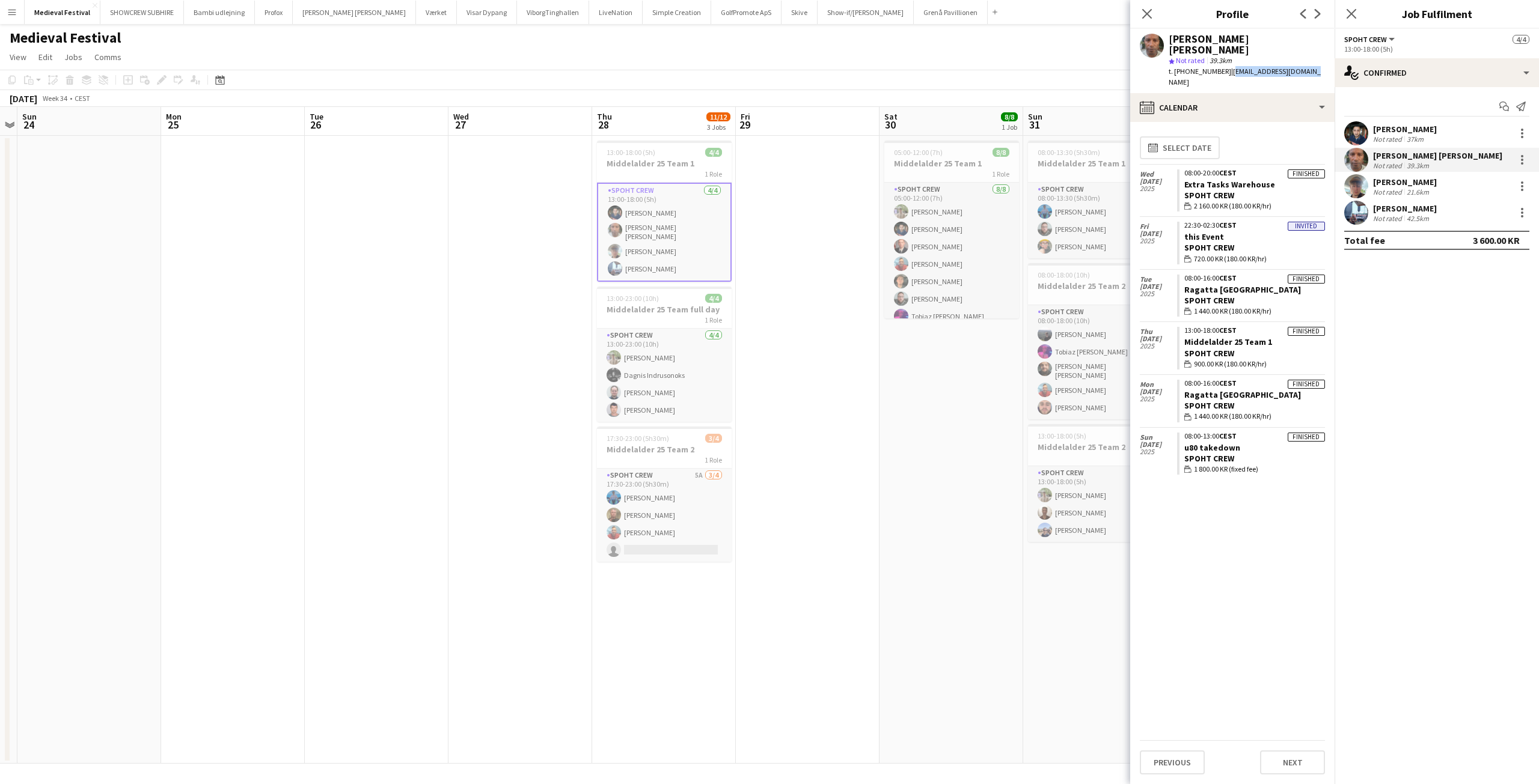
drag, startPoint x: 1303, startPoint y: 69, endPoint x: 1219, endPoint y: 72, distance: 84.1
click at [1219, 72] on div "t. +4552245097 | antgermano12@gmail.com" at bounding box center [1247, 76] width 156 height 22
copy span "antgermano12@gmail.com"
click at [889, 399] on app-date-cell "05:00-12:00 (7h) 8/8 Middelalder 25 Team 1 1 Role Spoht Crew 8/8 05:00-12:00 (7…" at bounding box center [951, 449] width 143 height 628
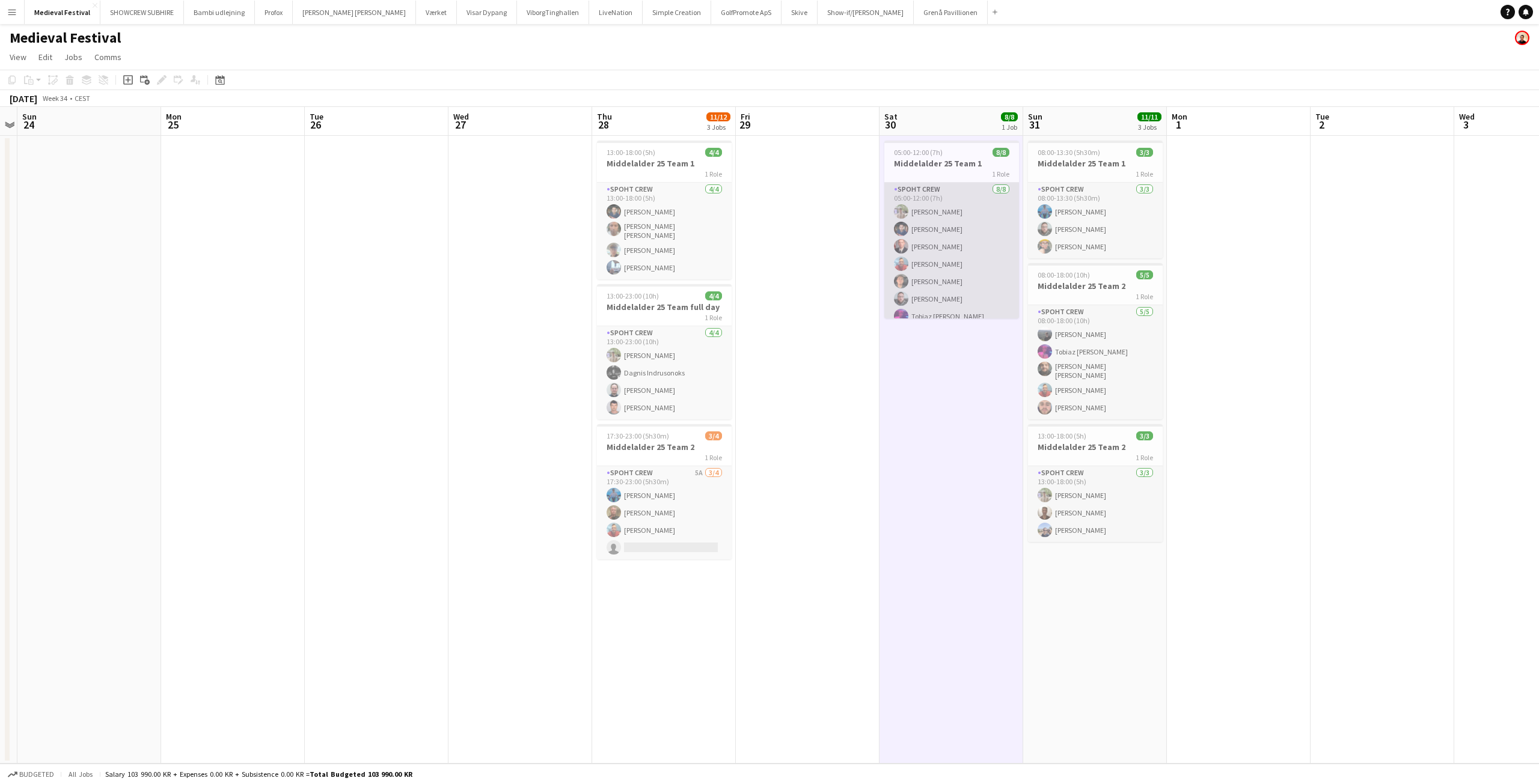
click at [937, 276] on app-card-role "Spoht Crew 8/8 05:00-12:00 (7h) Arthur Daval-Markussen Marius Ciungu Aurimas Ki…" at bounding box center [951, 266] width 135 height 167
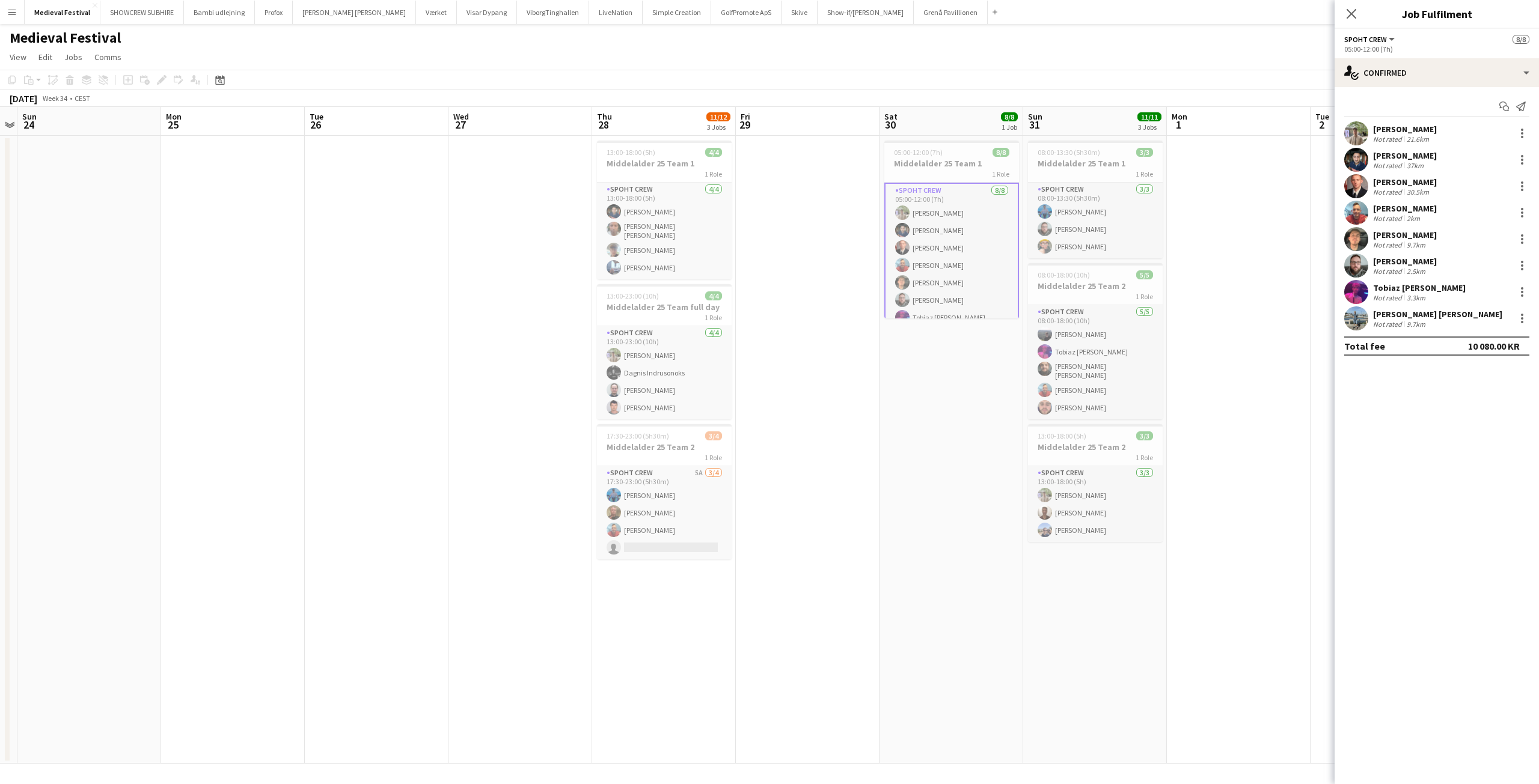
click at [1406, 239] on div "Oliver Kristensen" at bounding box center [1404, 234] width 63 height 10
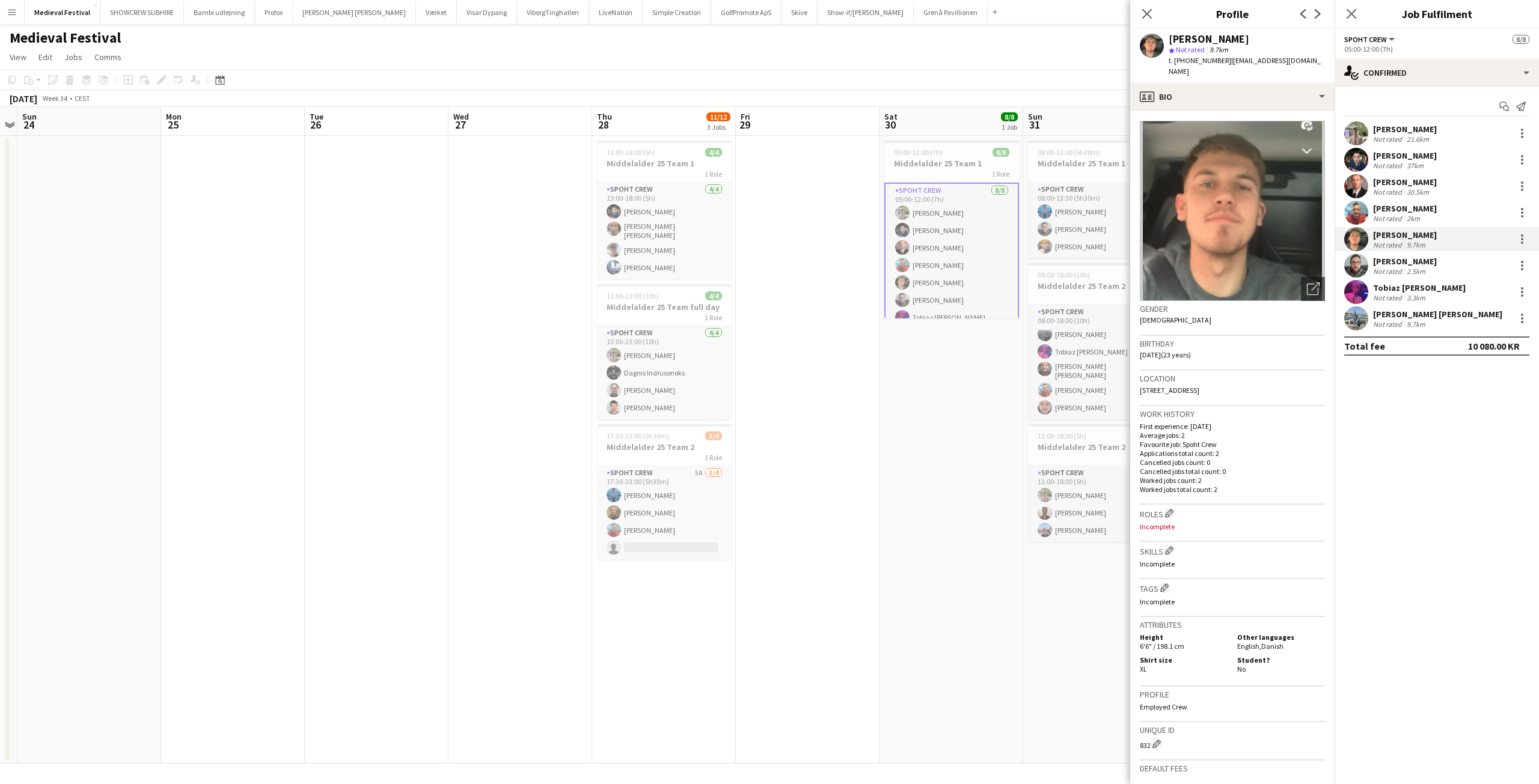
drag, startPoint x: 1317, startPoint y: 58, endPoint x: 1219, endPoint y: 60, distance: 98.0
click at [1219, 60] on div "Oliver Kristensen star Not rated 9.7km t. +4525798779 | oliverhoejben2002@iclou…" at bounding box center [1232, 56] width 204 height 54
copy span "oliverhoejben2002@icloud.com"
click at [818, 300] on app-date-cell at bounding box center [807, 449] width 143 height 628
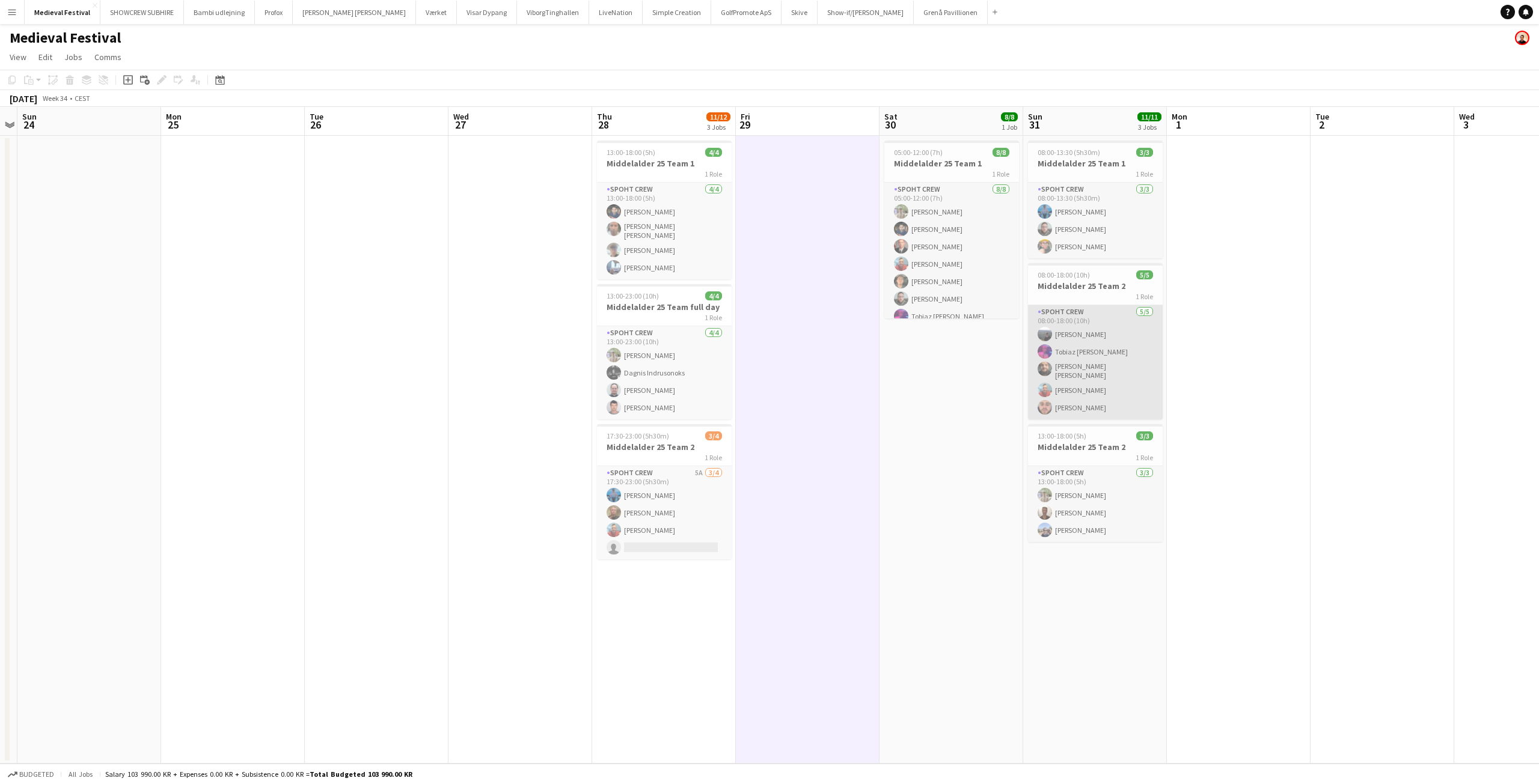
click at [1102, 337] on app-card-role "Spoht Crew 5/5 08:00-18:00 (10h) Marius Polucciu Tobiaz jordt Adam Shem Abraham…" at bounding box center [1095, 363] width 135 height 115
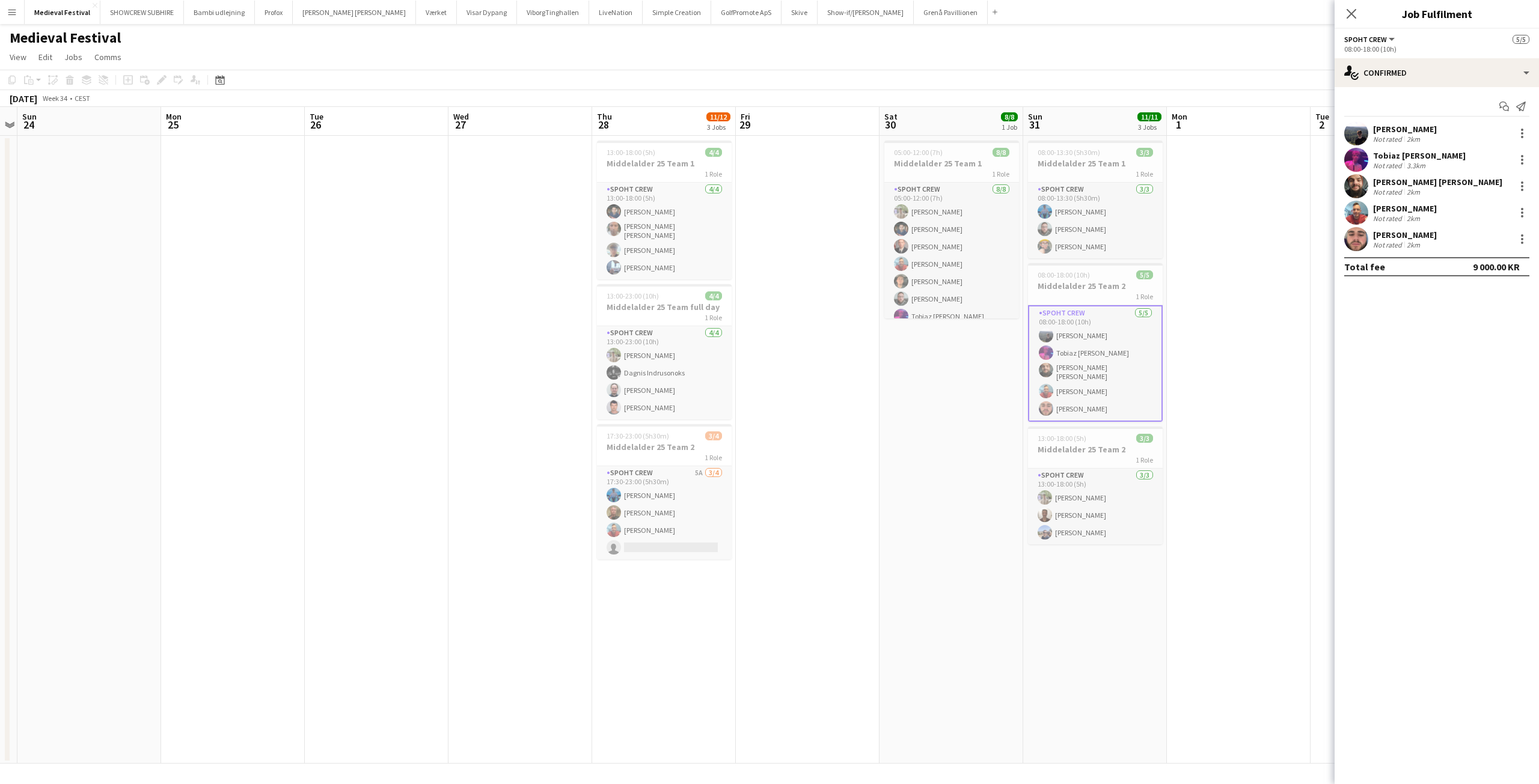
click at [1386, 139] on div "Not rated" at bounding box center [1389, 139] width 31 height 9
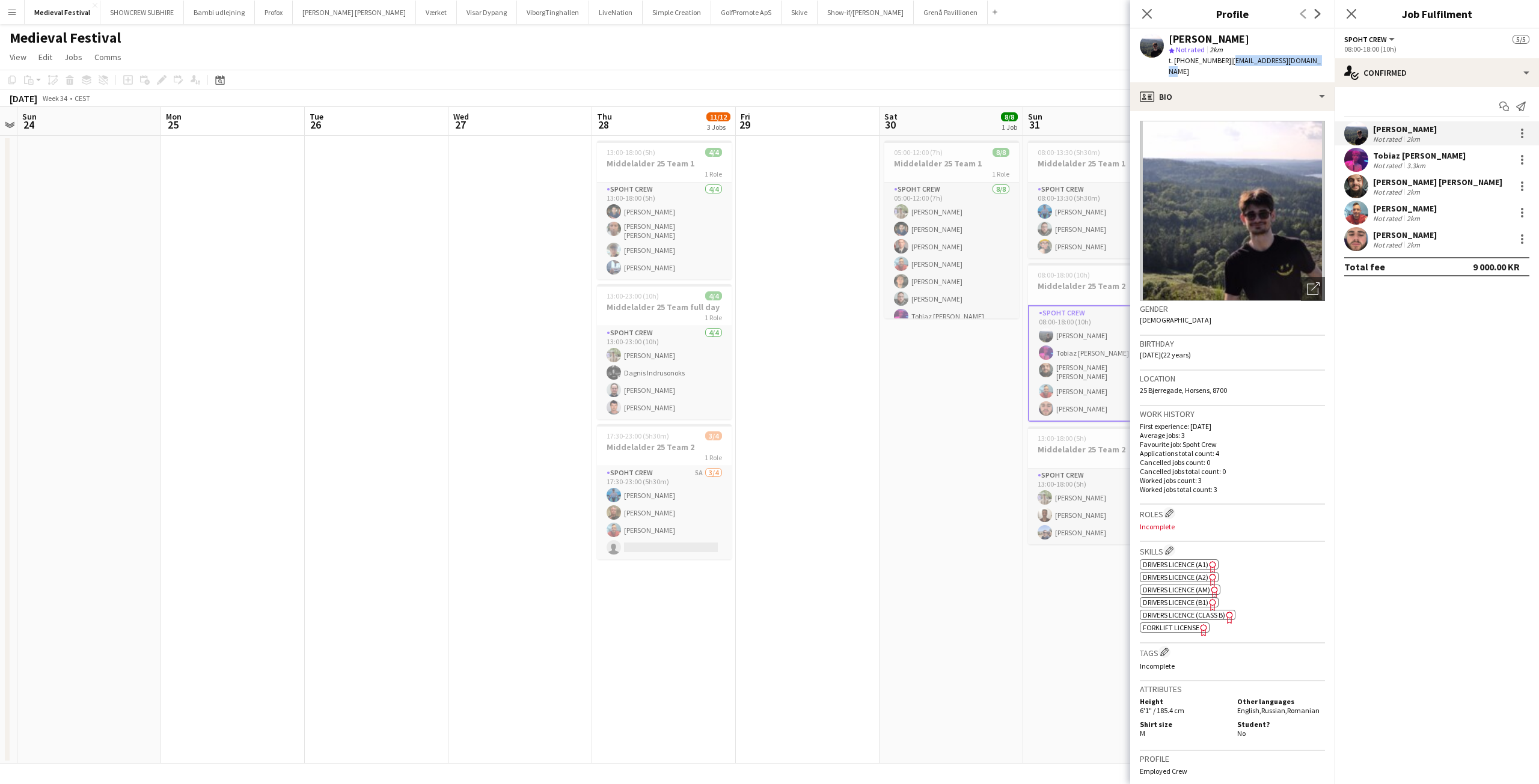
drag, startPoint x: 1297, startPoint y: 60, endPoint x: 1220, endPoint y: 60, distance: 77.0
click at [1220, 60] on app-profile-header "Marius Polucciu star Not rated 2km t. +4550163780 | mariuspolucciu@gmail.com" at bounding box center [1232, 56] width 204 height 54
copy span "mariuspolucciu@gmail.com"
drag, startPoint x: 908, startPoint y: 380, endPoint x: 613, endPoint y: 408, distance: 296.3
click at [616, 408] on app-calendar-viewport "Thu 21 Fri 22 Sat 23 Sun 24 Mon 25 Tue 26 Wed 27 Thu 28 11/12 3 Jobs Fri 29 Sat…" at bounding box center [770, 435] width 1539 height 657
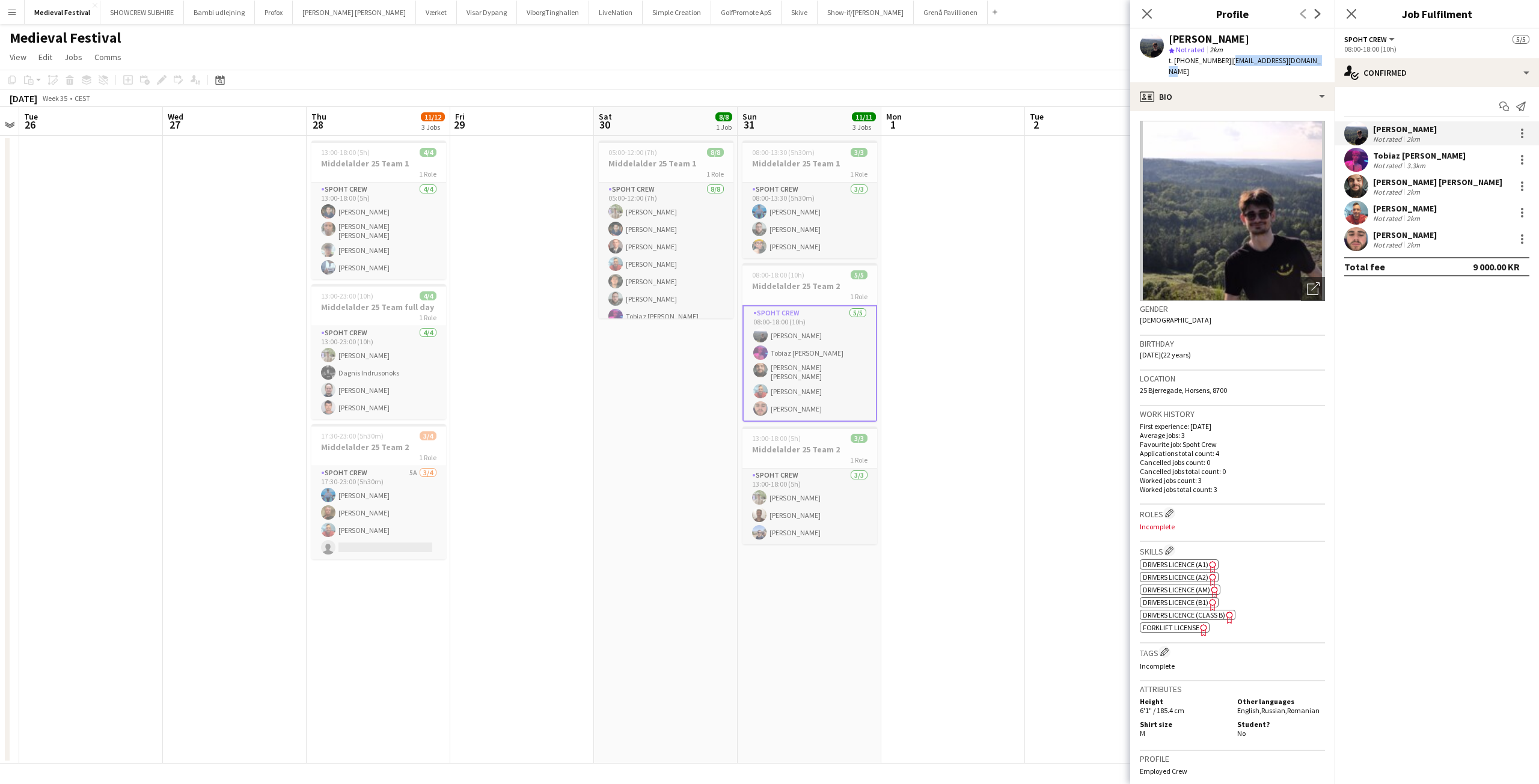
scroll to position [0, 418]
click at [614, 410] on app-date-cell "05:00-12:00 (7h) 8/8 Middelalder 25 Team 1 1 Role Spoht Crew 8/8 05:00-12:00 (7…" at bounding box center [659, 449] width 143 height 628
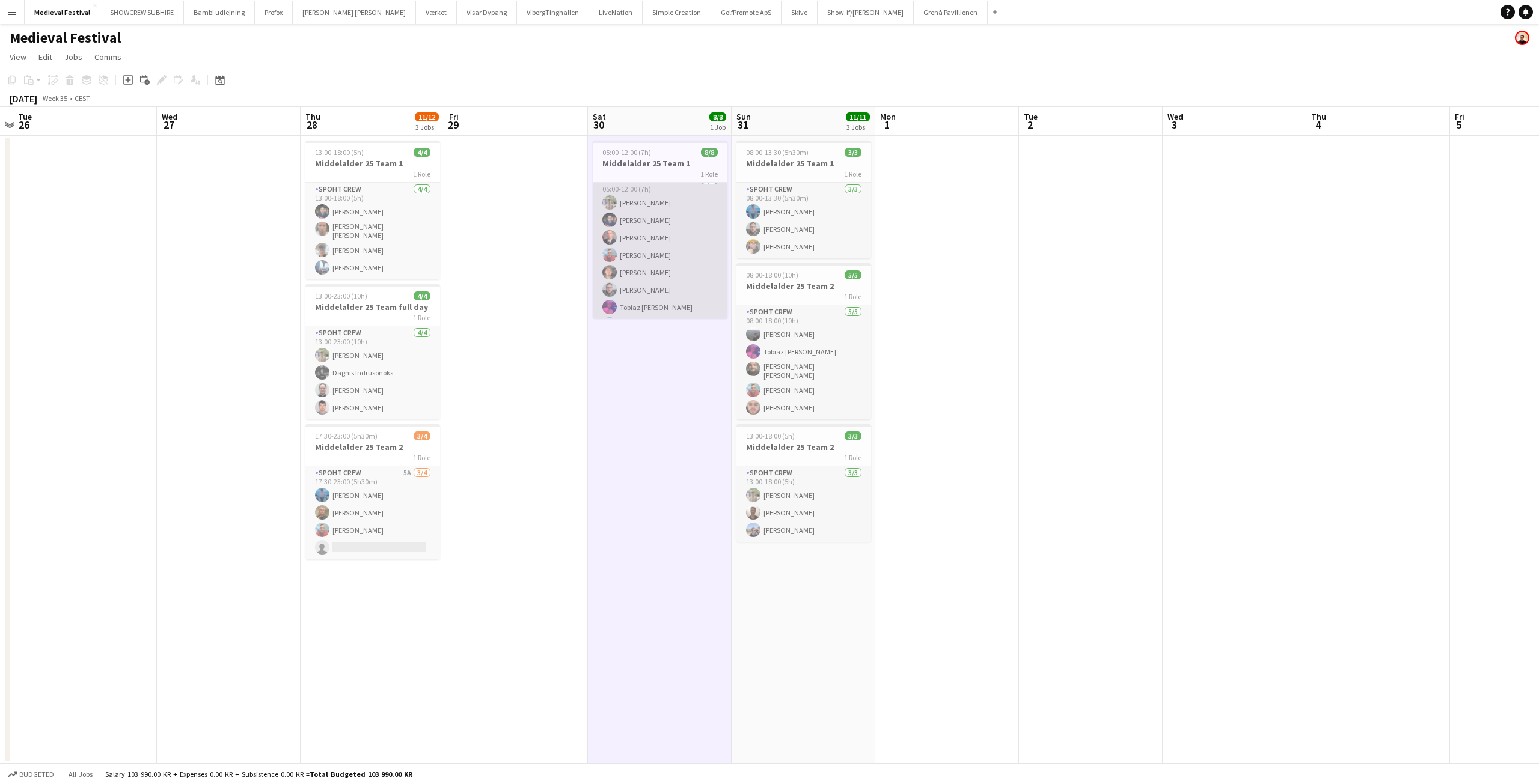
scroll to position [27, 0]
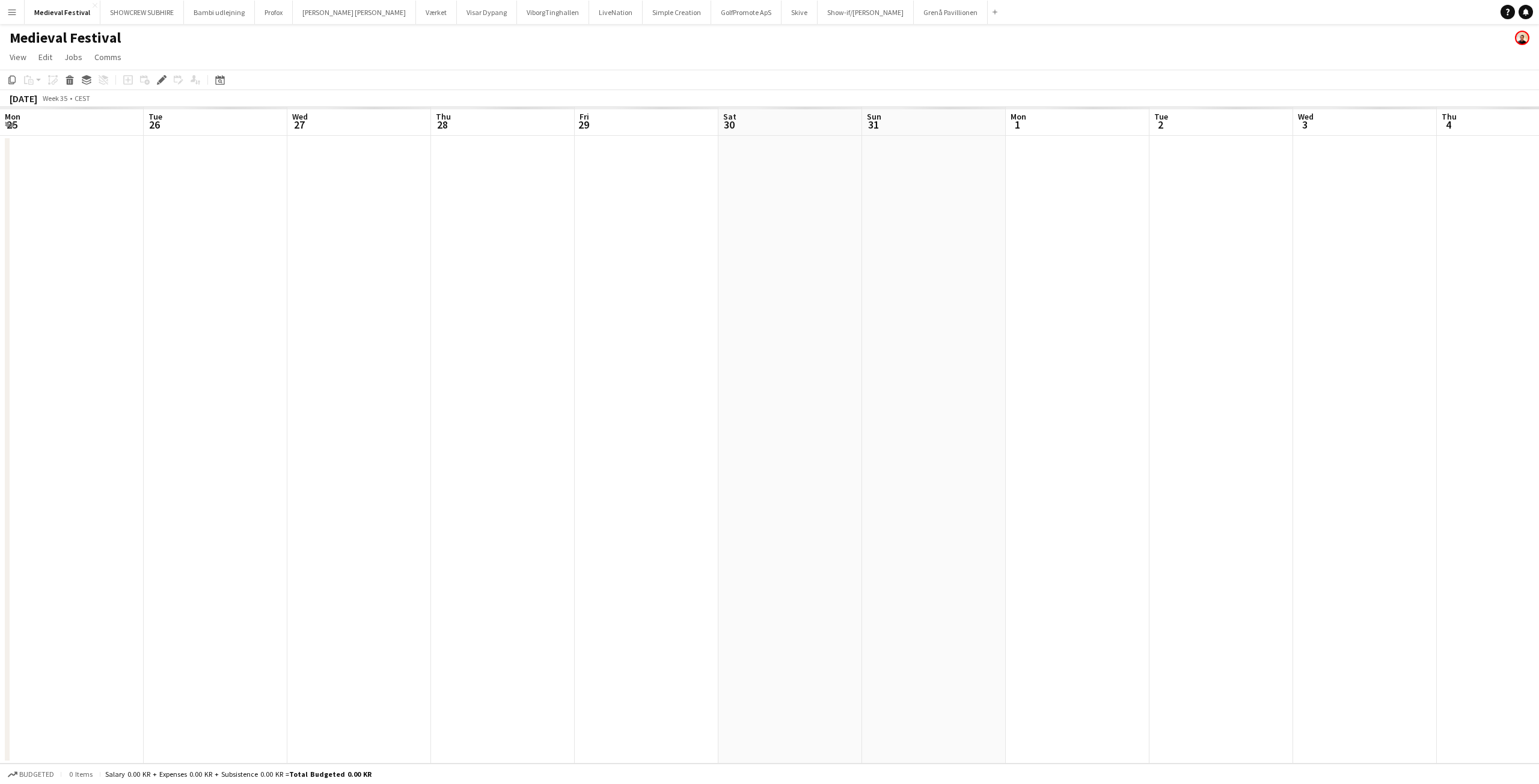
scroll to position [0, 413]
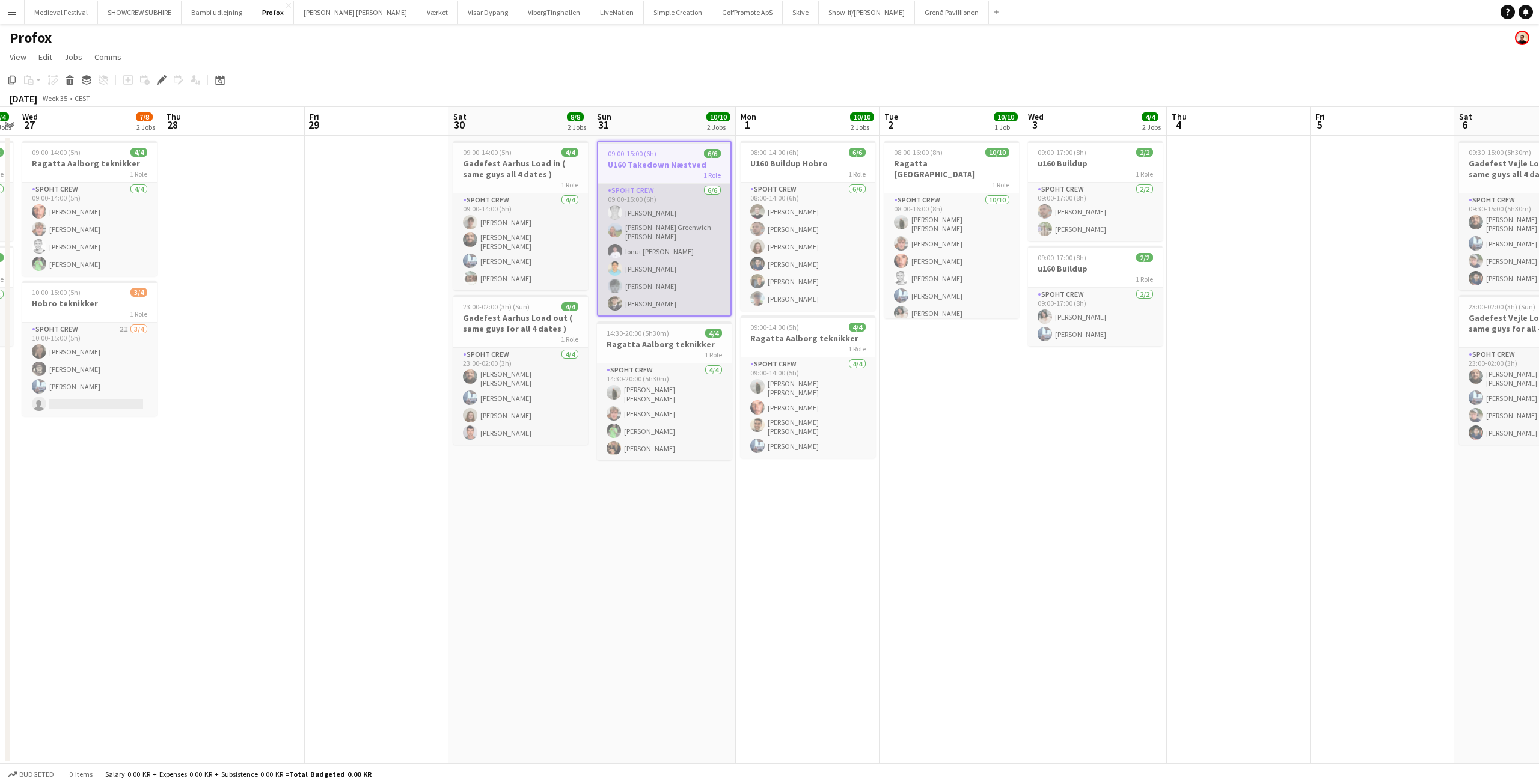
click at [636, 304] on app-card-role "Spoht Crew [DATE] 09:00-15:00 (6h) [PERSON_NAME] [PERSON_NAME] Greenwich-[PERSO…" at bounding box center [664, 250] width 132 height 132
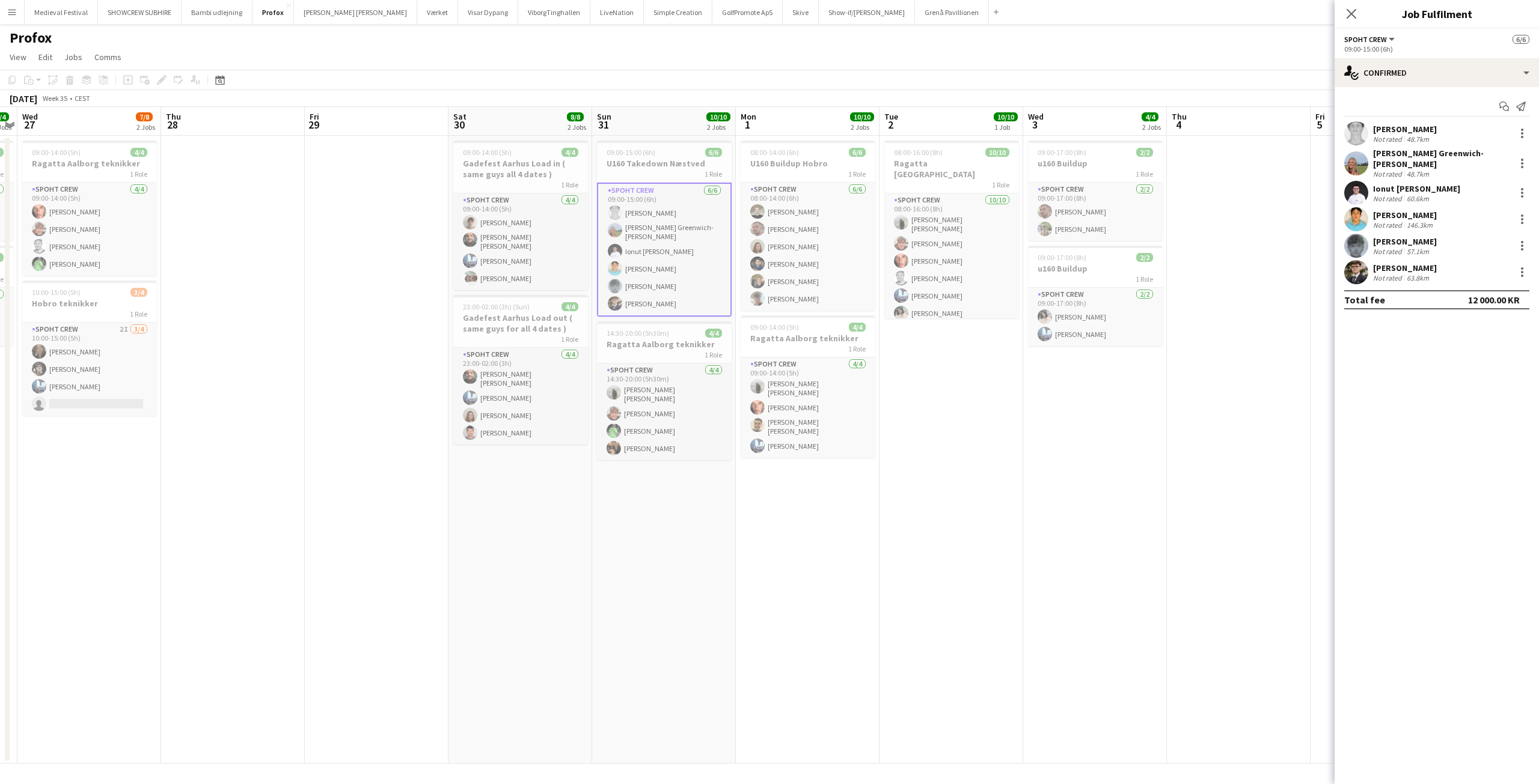
click at [1398, 263] on div "[PERSON_NAME]" at bounding box center [1404, 268] width 63 height 10
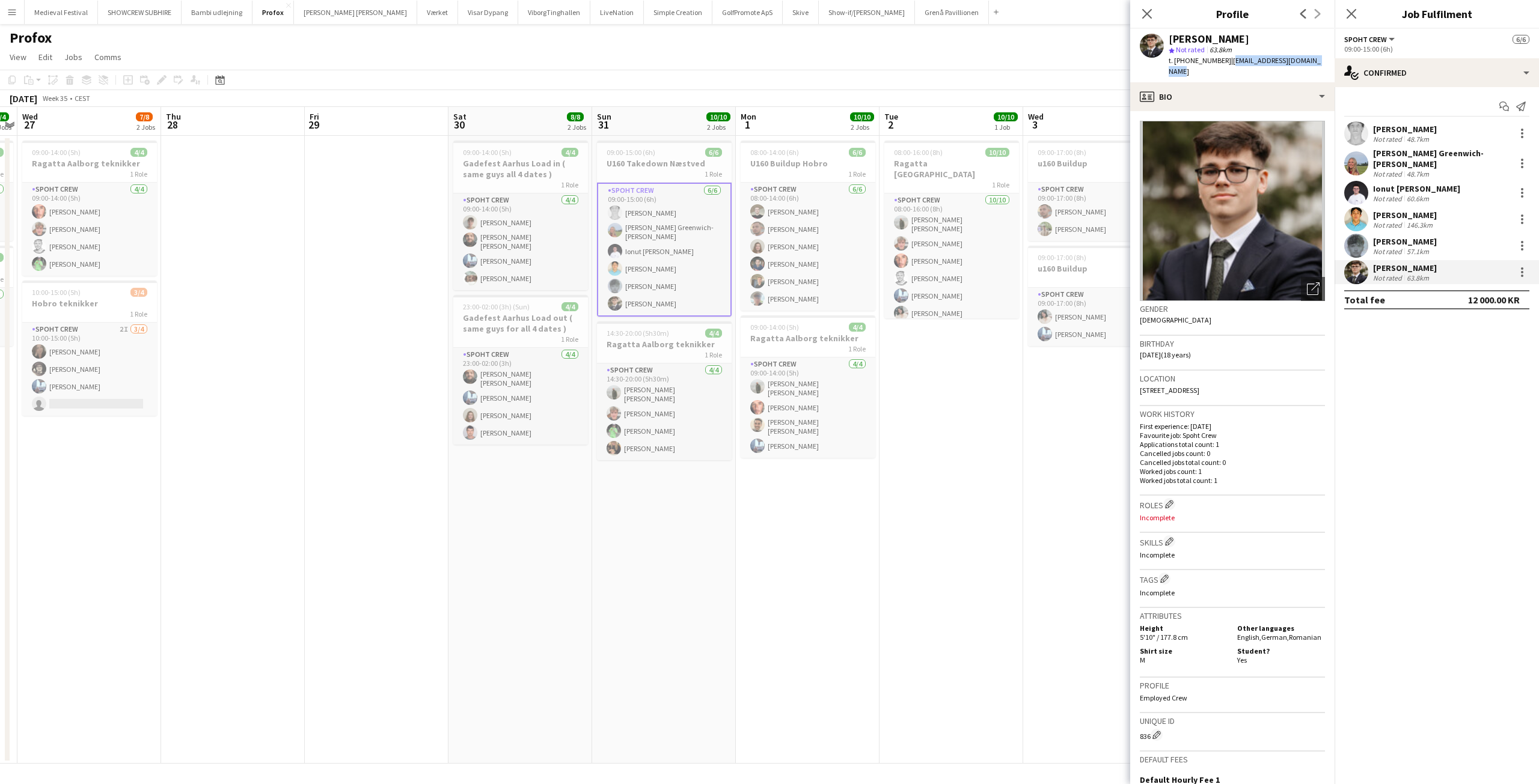
drag, startPoint x: 1310, startPoint y: 63, endPoint x: 1219, endPoint y: 61, distance: 91.0
click at [1219, 61] on div "[PERSON_NAME] star Not rated 63.8km t. [PHONE_NUMBER] | [EMAIL_ADDRESS][DOMAIN_…" at bounding box center [1232, 56] width 204 height 54
copy span "alex.sacaleanu06@gmail.com"
click at [654, 289] on app-card-role "Spoht Crew 6/6 09:00-15:00 (6h) Simon Vacel Asta Elisabeth Greenwich-Wagner Ion…" at bounding box center [664, 249] width 135 height 134
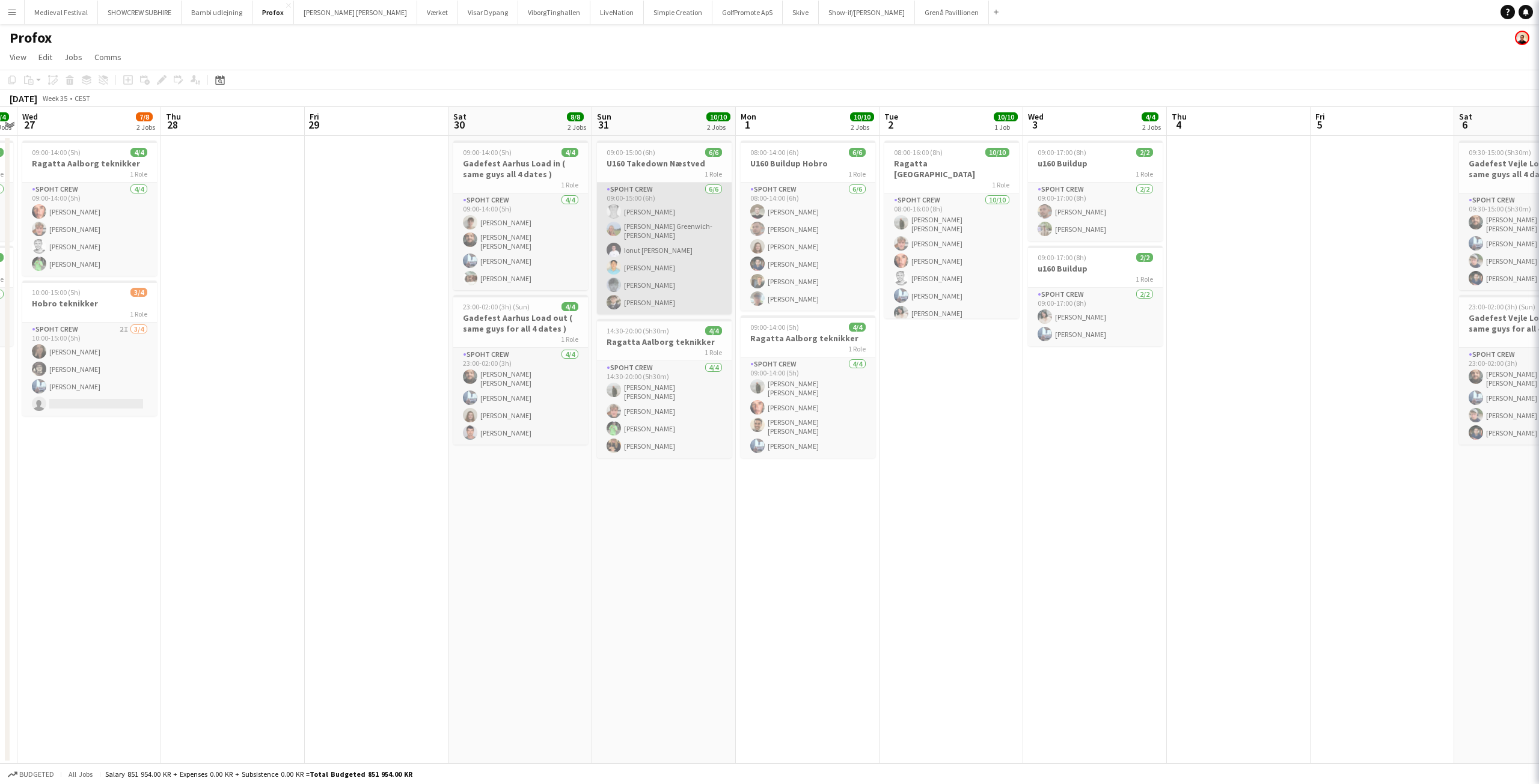
click at [654, 289] on app-card-role "Spoht Crew 6/6 09:00-15:00 (6h) Simon Vacel Asta Elisabeth Greenwich-Wagner Ion…" at bounding box center [664, 248] width 135 height 132
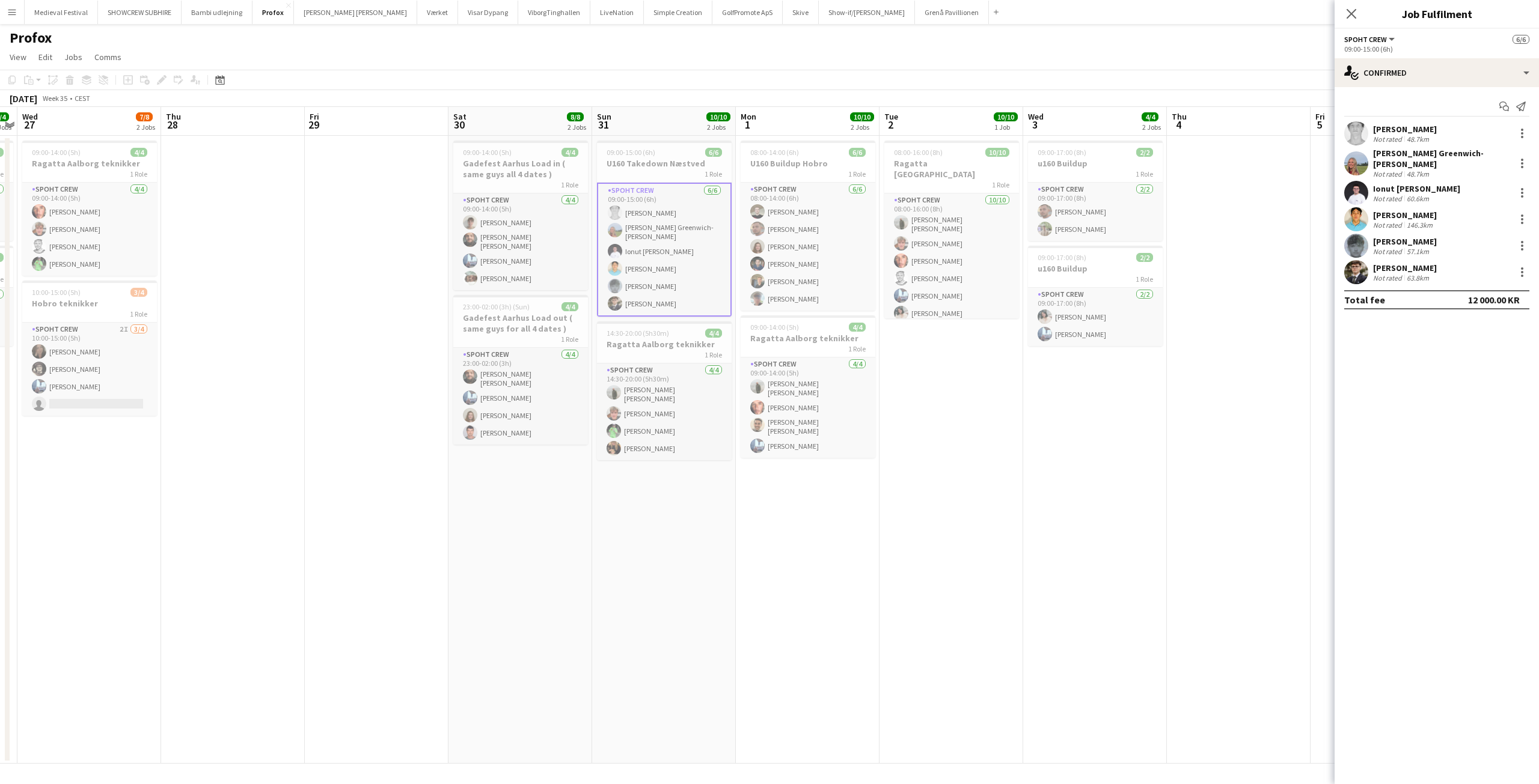
click at [1387, 247] on div "Not rated" at bounding box center [1389, 252] width 31 height 9
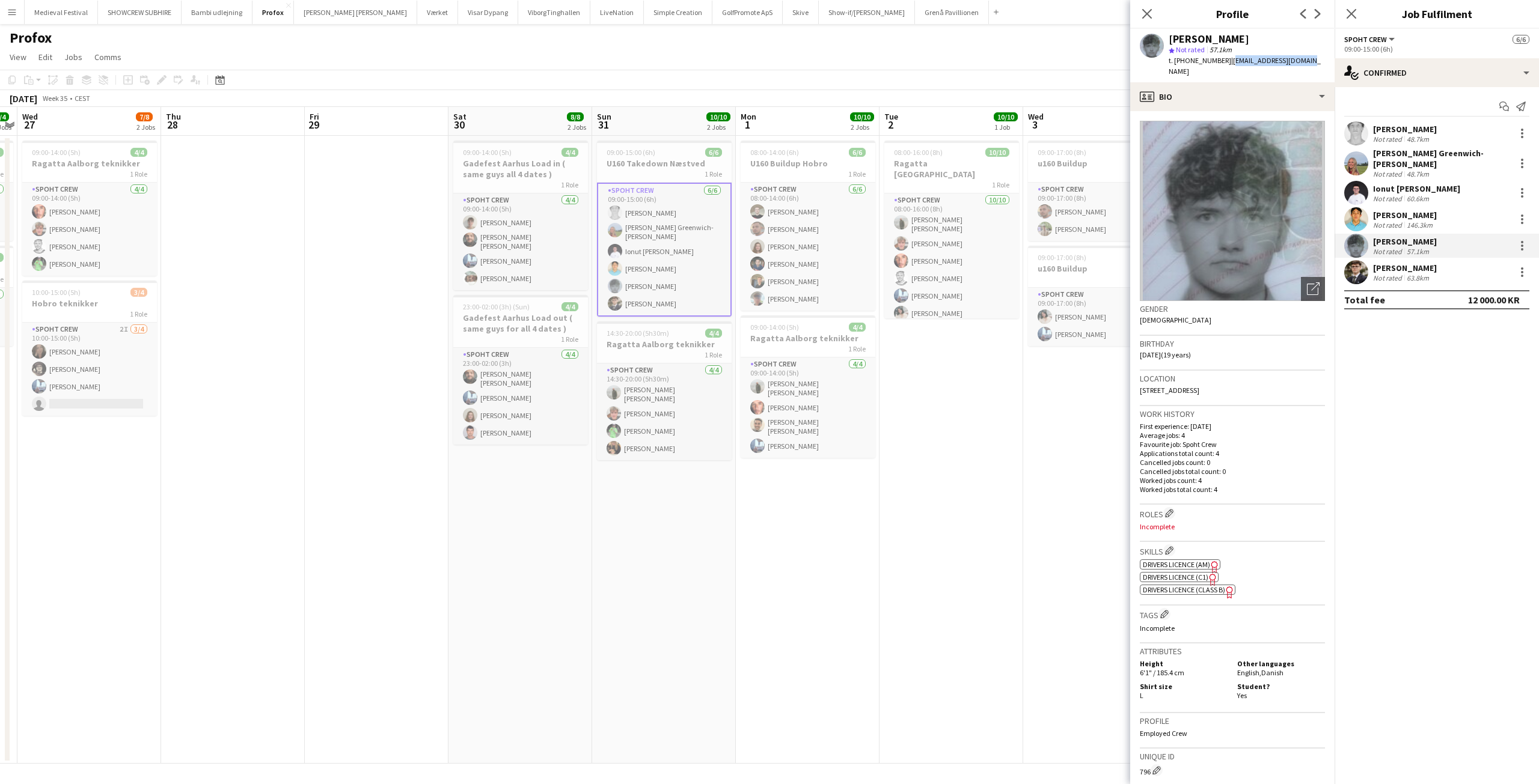
drag, startPoint x: 1298, startPoint y: 60, endPoint x: 1219, endPoint y: 58, distance: 79.0
click at [1219, 58] on div "Thomas Friis star Not rated 57.1km t. +4555252995 | tomtomfriis@gmail.com" at bounding box center [1232, 56] width 204 height 54
copy span "tomtomfriis@gmail.com"
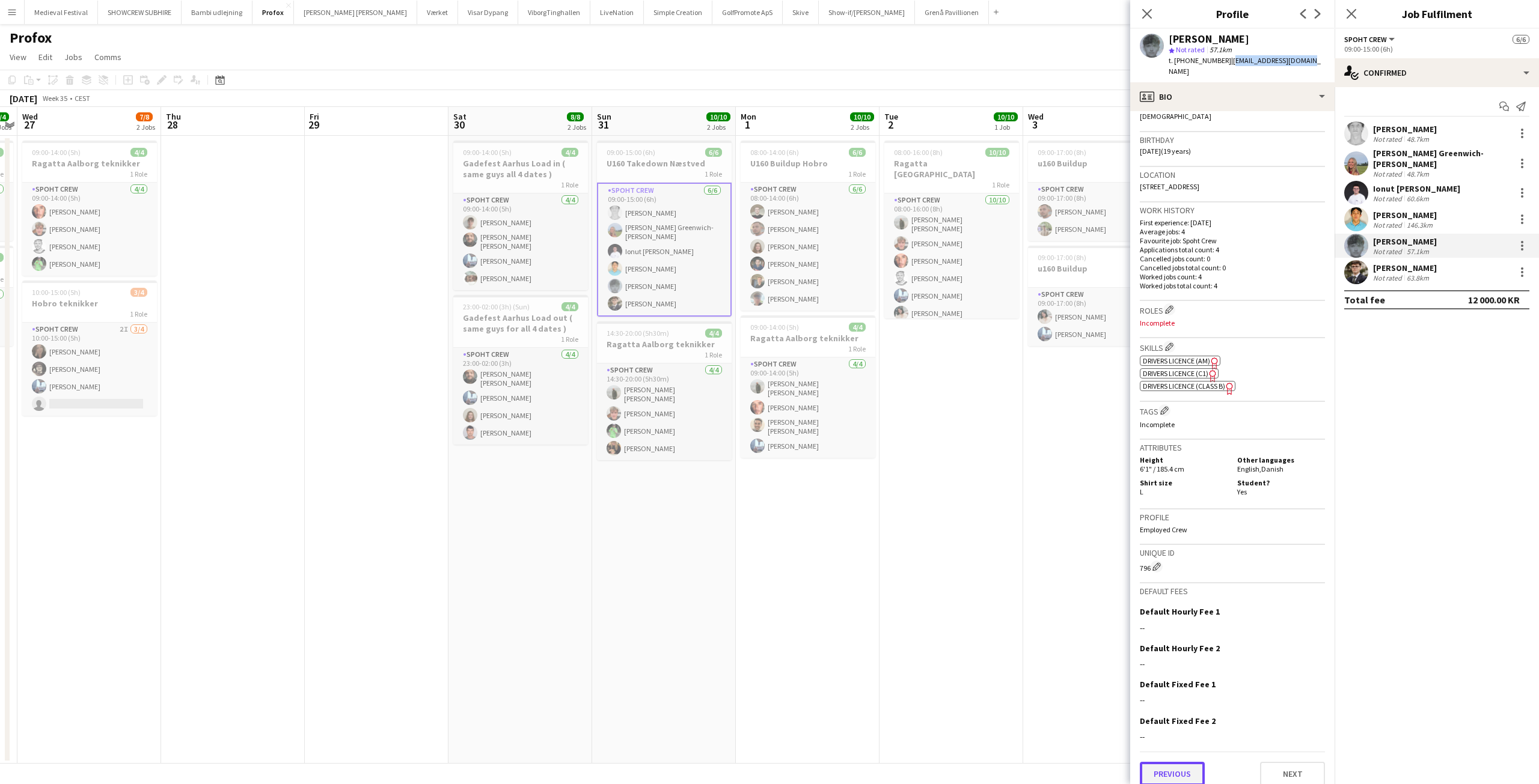
click at [1181, 762] on button "Previous" at bounding box center [1172, 774] width 65 height 24
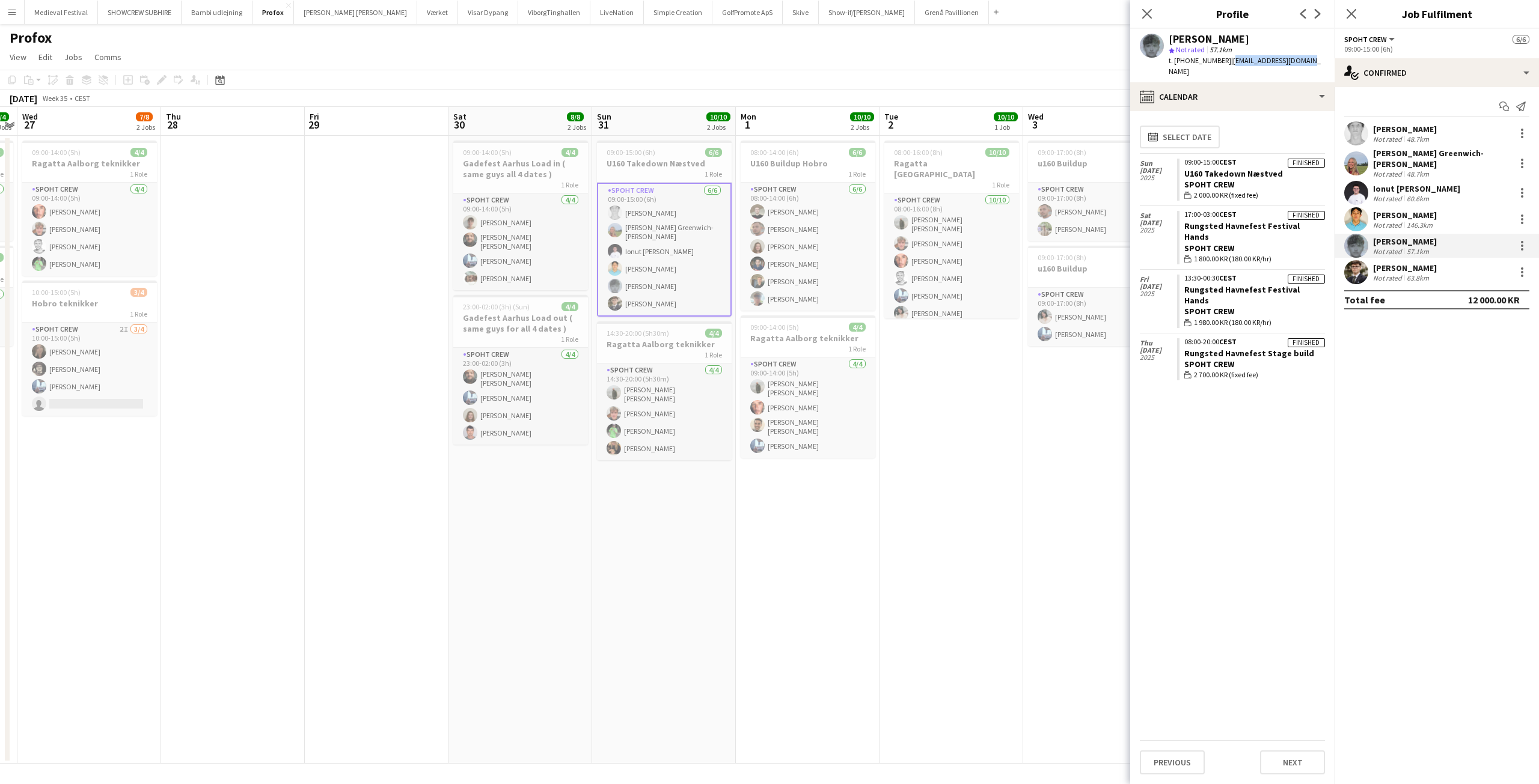
click at [982, 421] on app-date-cell "08:00-16:00 (8h) 10/10 Ragatta Aalborg 1 Role Spoht Crew 10/10 08:00-16:00 (8h)…" at bounding box center [951, 449] width 143 height 628
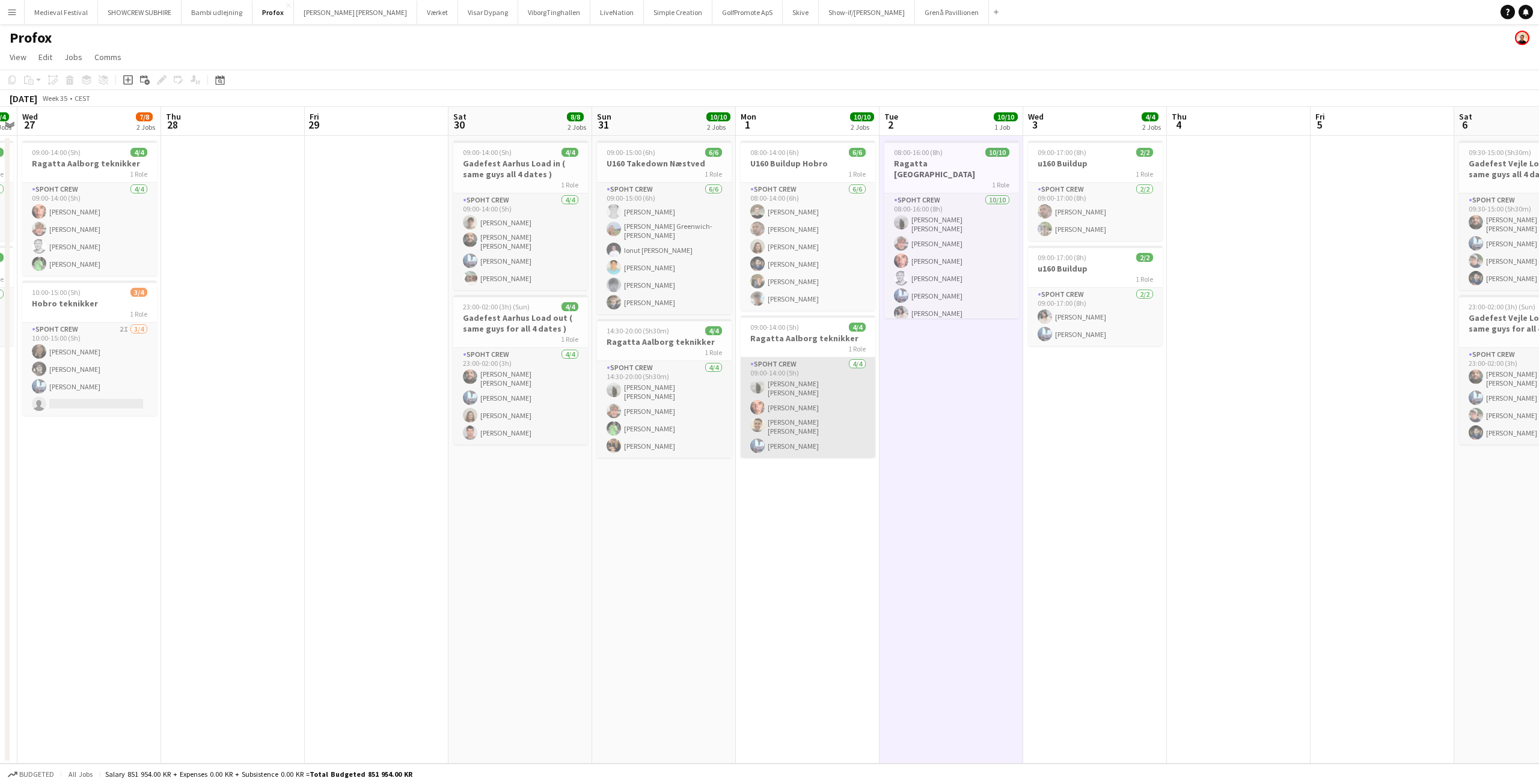
click at [804, 426] on app-card-role "Spoht Crew 4/4 09:00-14:00 (5h) Negru Liviu Mihai Amador Bohorquez Luis alberto…" at bounding box center [808, 408] width 135 height 101
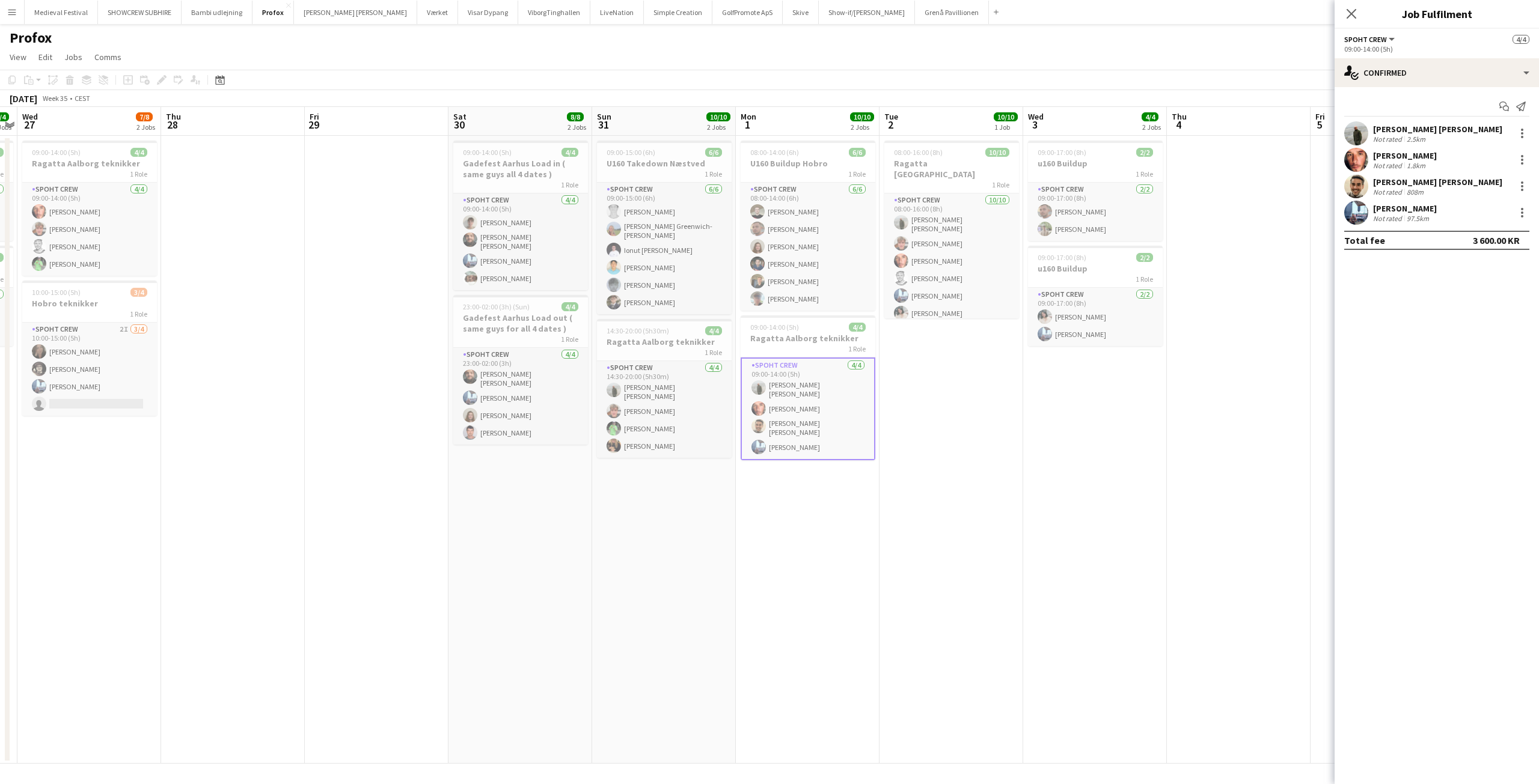
click at [1401, 182] on div "Luis alberto Sanchez newman" at bounding box center [1437, 182] width 129 height 10
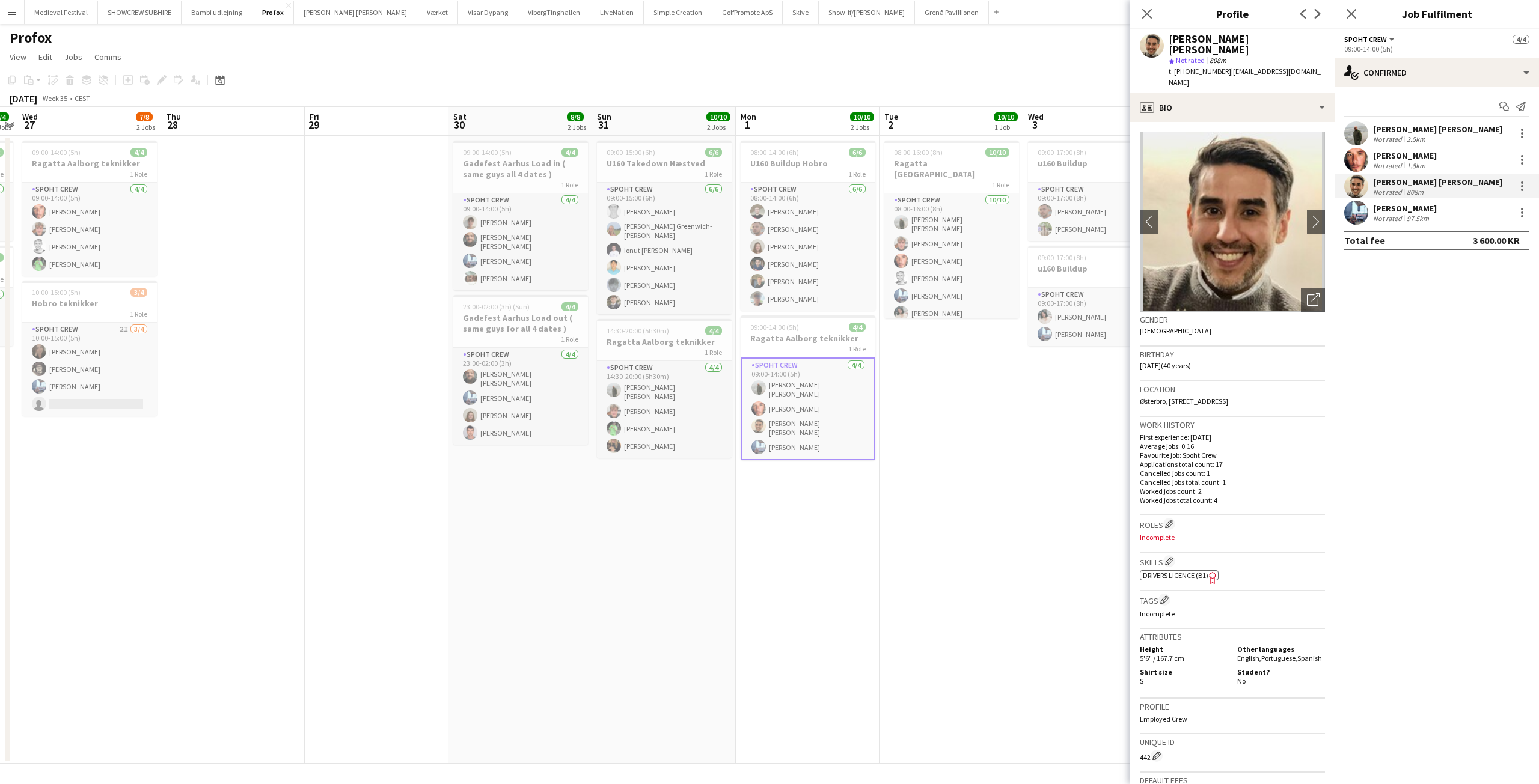
click at [948, 372] on app-date-cell "08:00-16:00 (8h) 10/10 Ragatta Aalborg 1 Role Spoht Crew 10/10 08:00-16:00 (8h)…" at bounding box center [951, 449] width 143 height 628
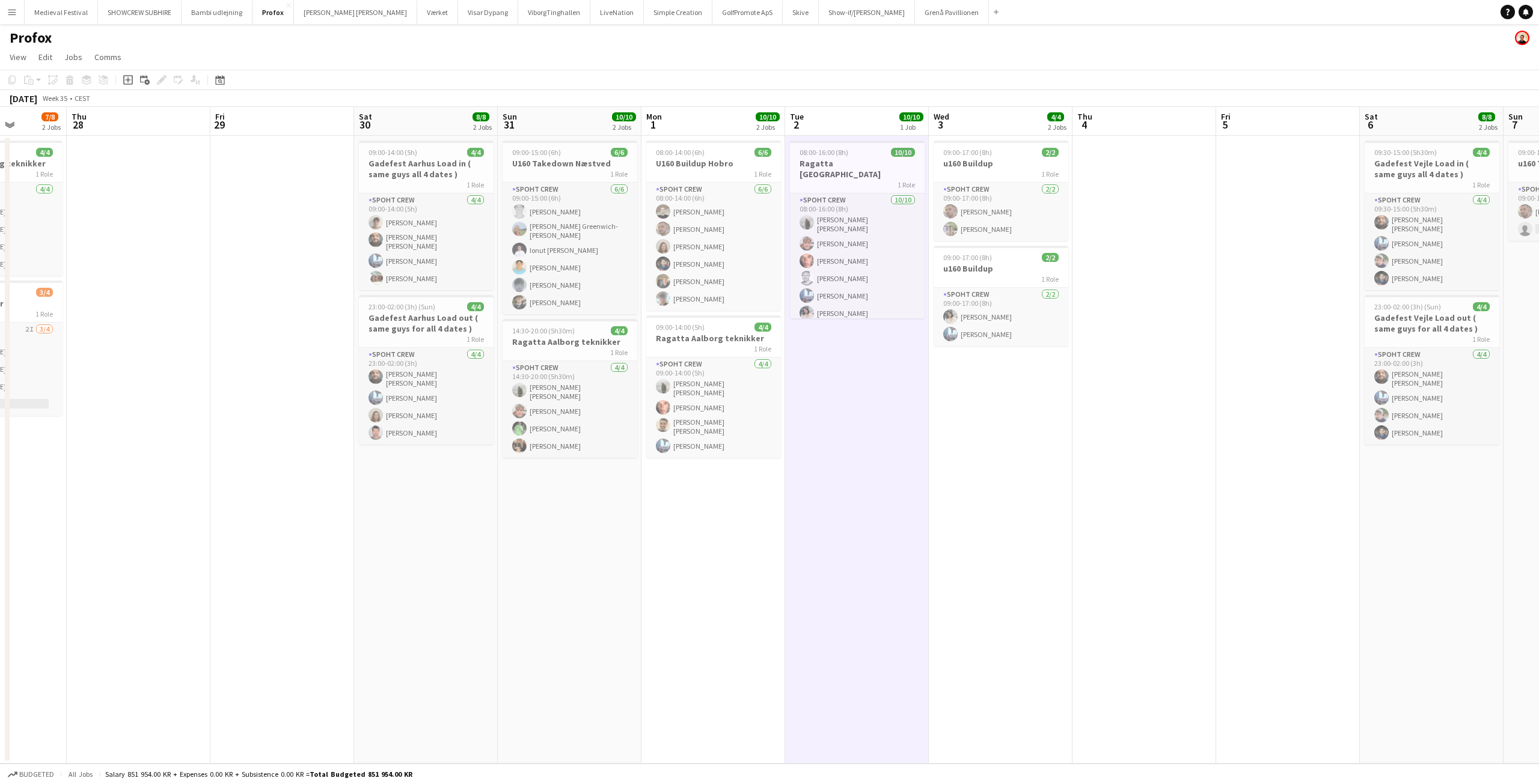
scroll to position [0, 510]
drag, startPoint x: 959, startPoint y: 365, endPoint x: 862, endPoint y: 401, distance: 103.5
click at [862, 401] on app-calendar-viewport "Sun 24 4/4 1 Job Mon 25 10/10 1 Job Tue 26 4/4 2 Jobs Wed 27 7/8 2 Jobs Thu 28 …" at bounding box center [770, 435] width 1539 height 657
click at [724, 275] on app-card-role "Spoht Crew 6/6 08:00-14:00 (6h) Nicolai Schmidt Tomas Ambarcumianas Annija Uzul…" at bounding box center [711, 246] width 135 height 128
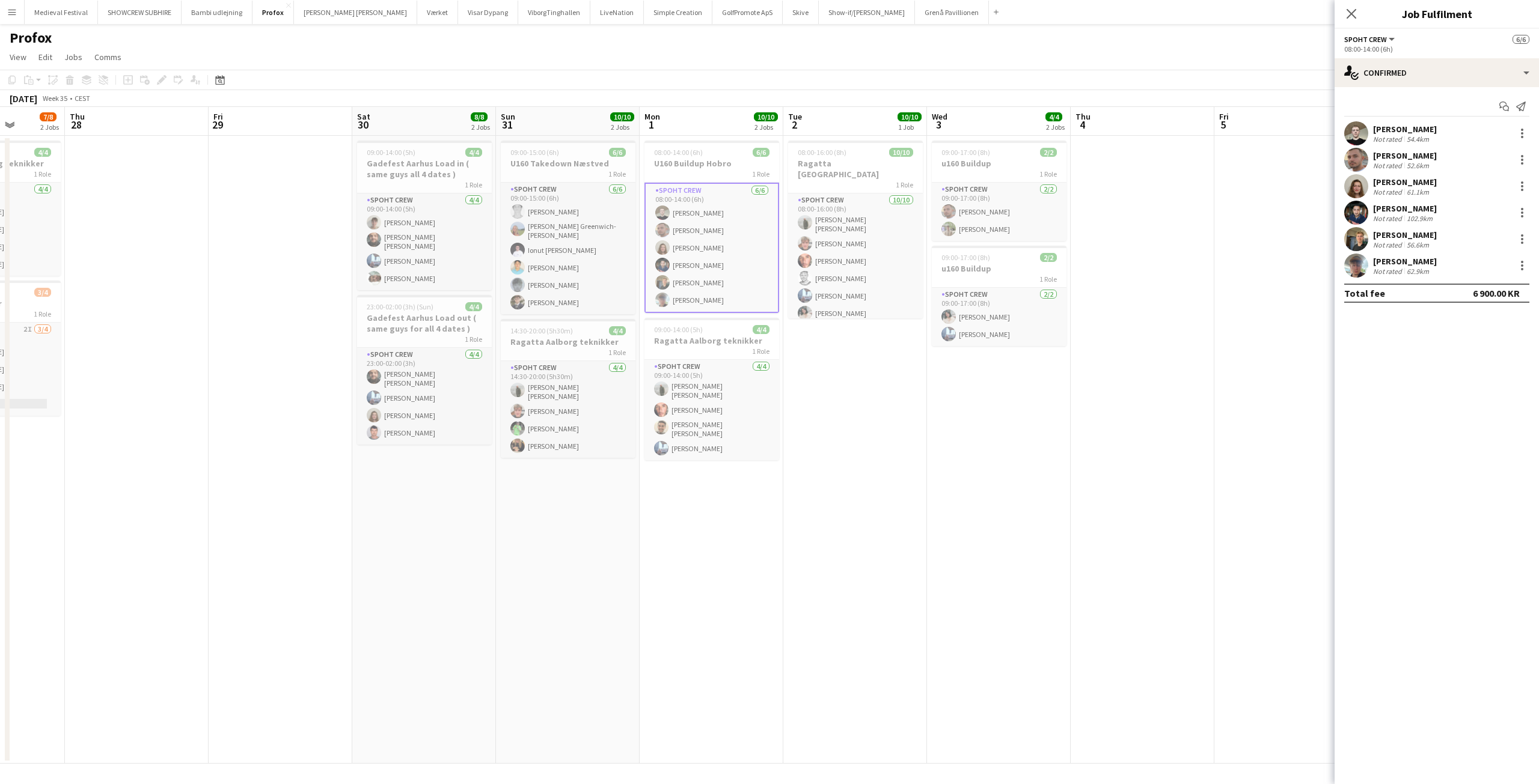
click at [1390, 236] on div "[PERSON_NAME]" at bounding box center [1404, 234] width 63 height 10
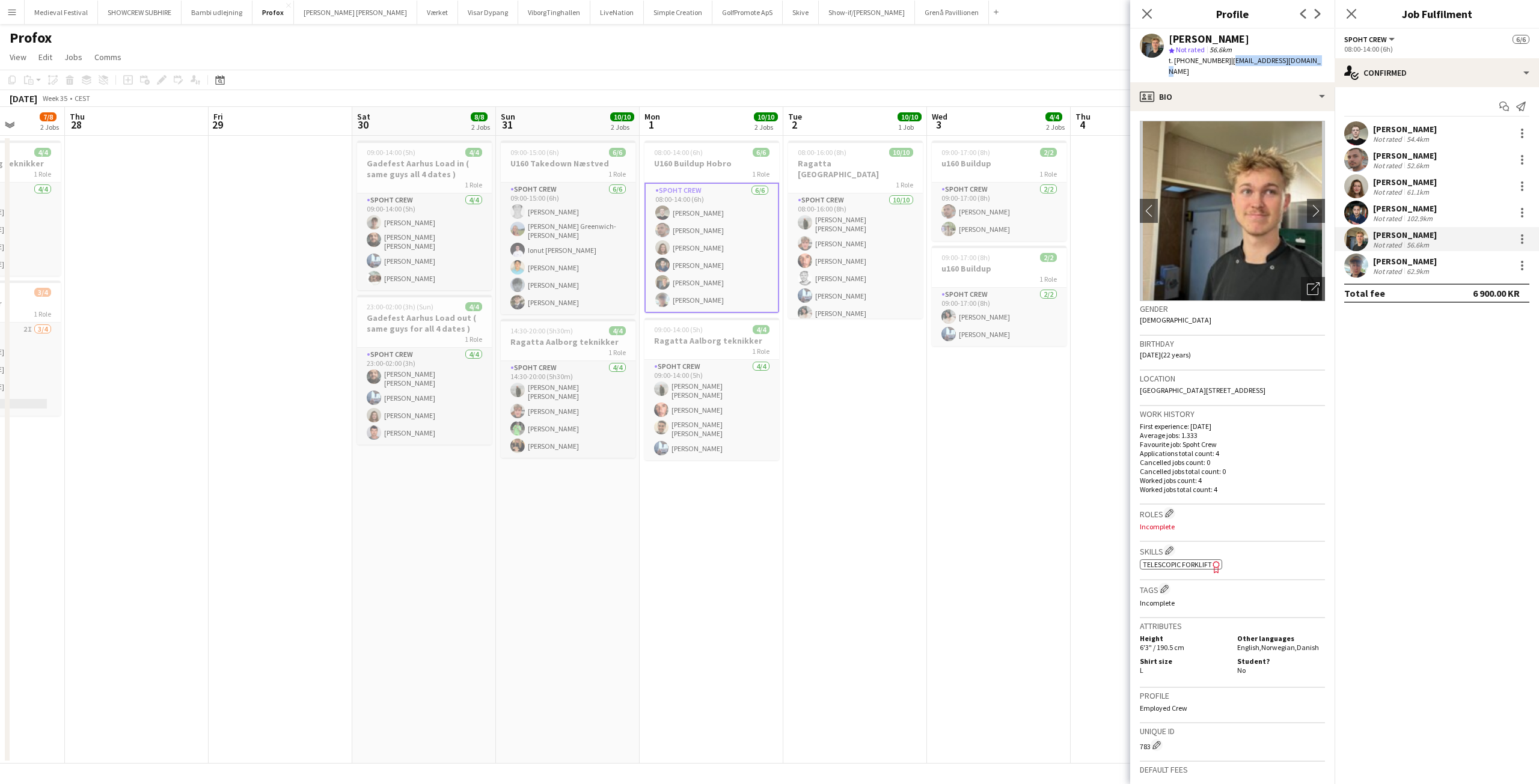
drag, startPoint x: 1297, startPoint y: 60, endPoint x: 1219, endPoint y: 58, distance: 78.0
click at [1219, 58] on div "Tobias Kalve Lindholm star Not rated 56.6km t. +4521248818 | kalvelindholm@gmai…" at bounding box center [1232, 56] width 204 height 54
copy span "kalvelindholm@gmail.com"
click at [868, 257] on app-card-role "Spoht Crew 10/10 08:00-16:00 (8h) Negru Liviu Mihai Lukas Wiemert Amador Bohorq…" at bounding box center [855, 298] width 135 height 208
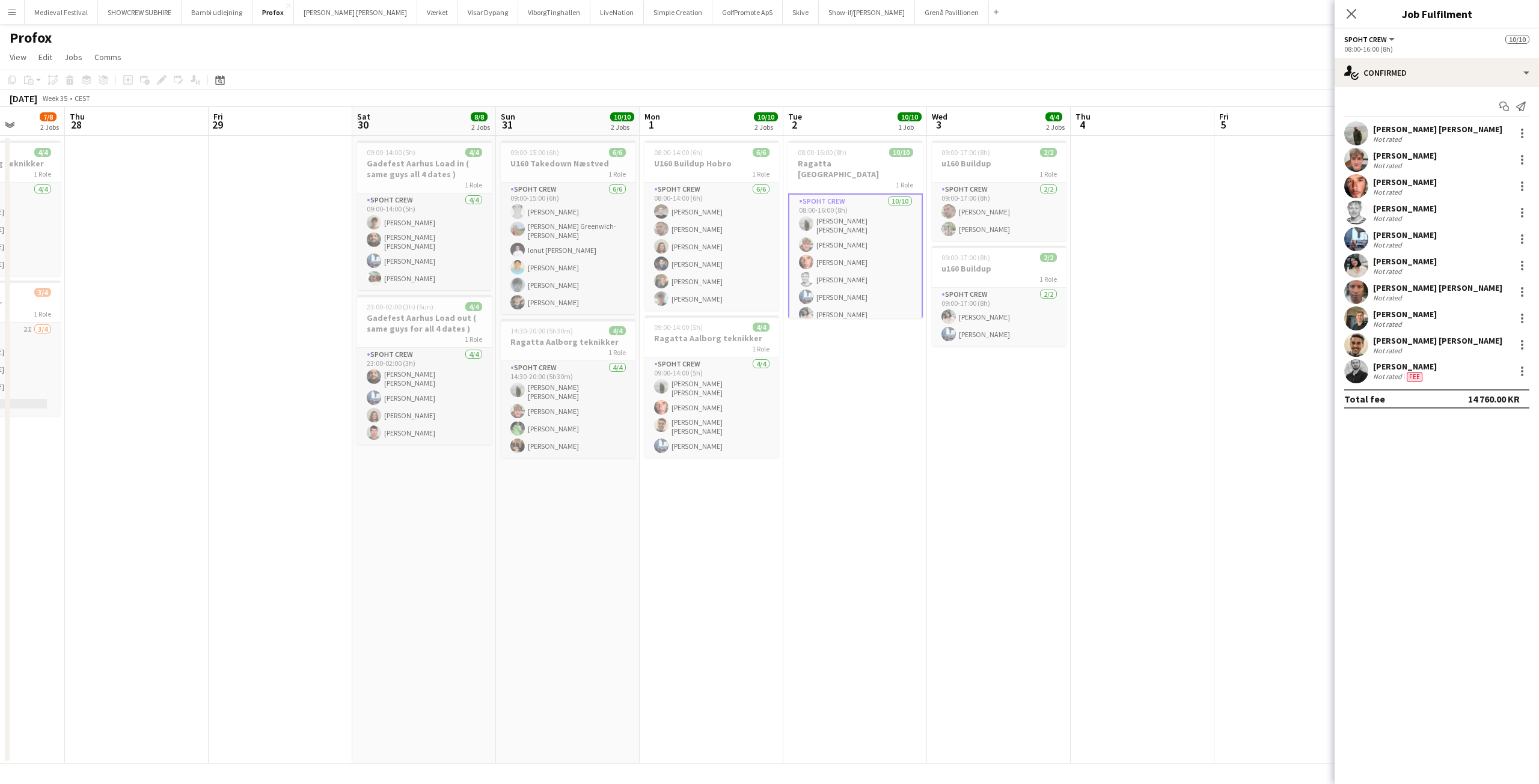
click at [1390, 214] on div "Not rated" at bounding box center [1389, 218] width 31 height 9
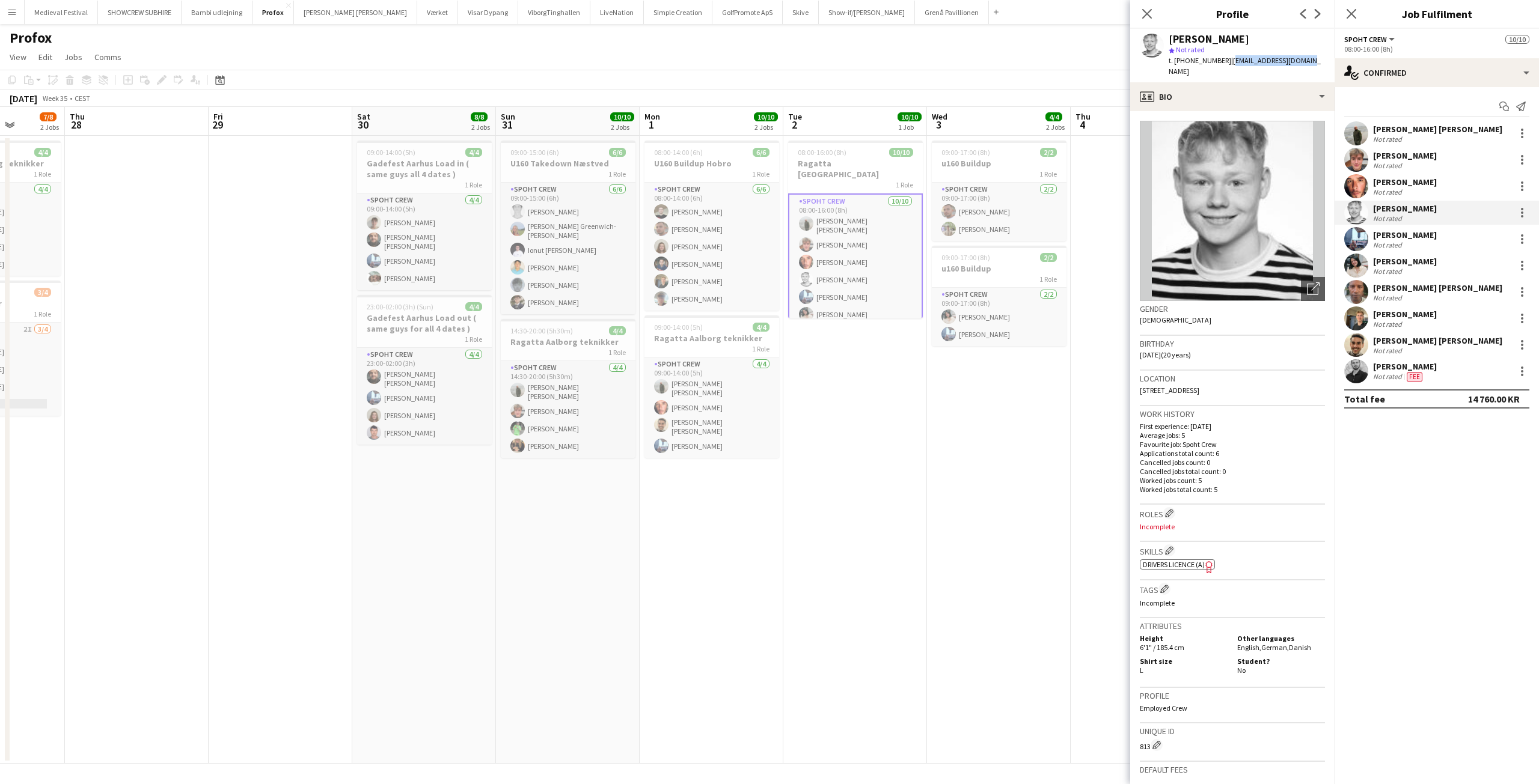
drag, startPoint x: 1302, startPoint y: 57, endPoint x: 1219, endPoint y: 58, distance: 83.0
click at [1219, 58] on div "mark søgaard star Not rated t. +4531416886 | marknorring@gmail.com" at bounding box center [1232, 56] width 204 height 54
copy span "marknorring@gmail.com"
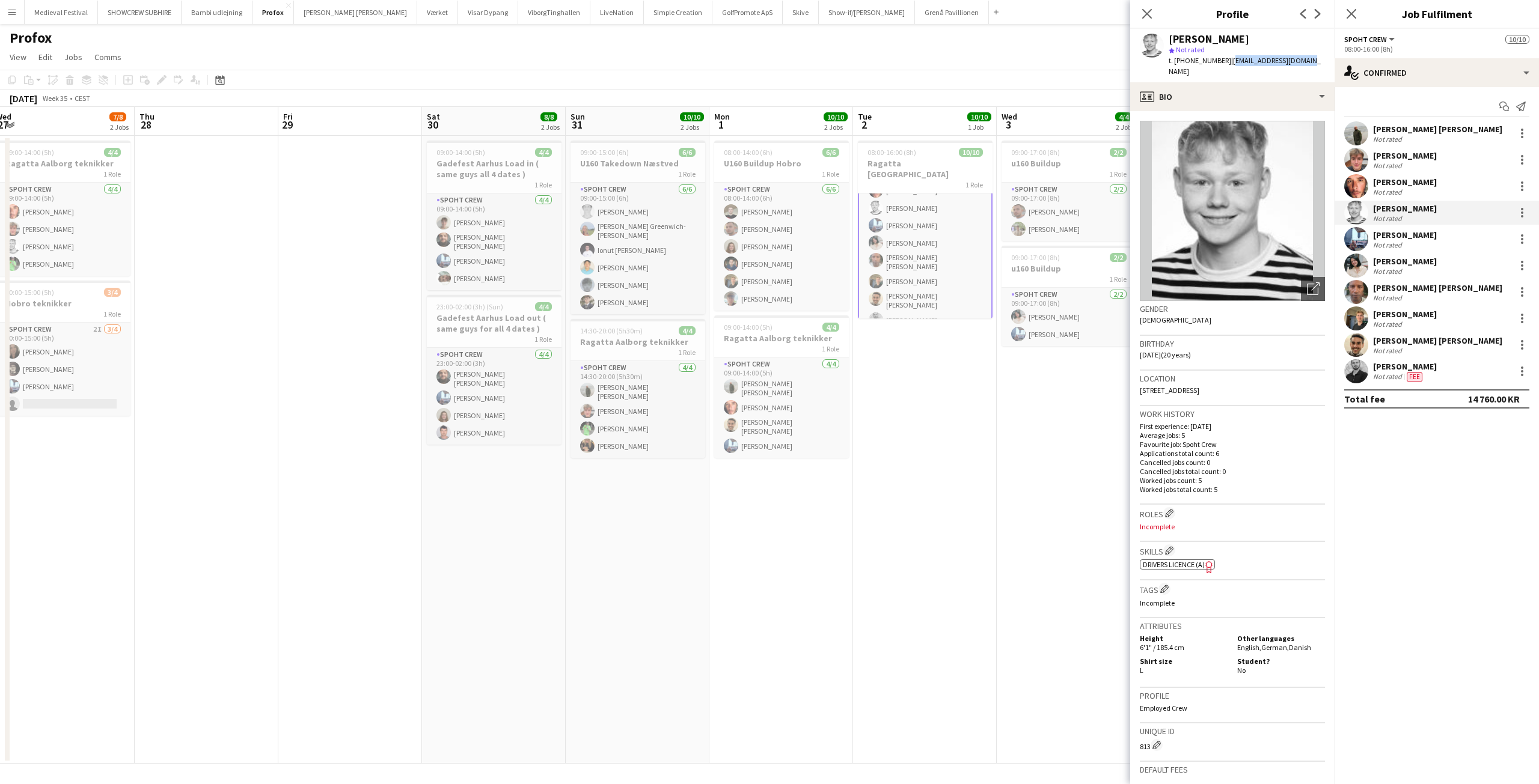
drag, startPoint x: 962, startPoint y: 378, endPoint x: 865, endPoint y: 384, distance: 97.2
click at [868, 384] on app-calendar-viewport "Sun 24 4/4 1 Job Mon 25 10/10 1 Job Tue 26 4/4 2 Jobs Wed 27 7/8 2 Jobs Thu 28 …" at bounding box center [770, 435] width 1539 height 657
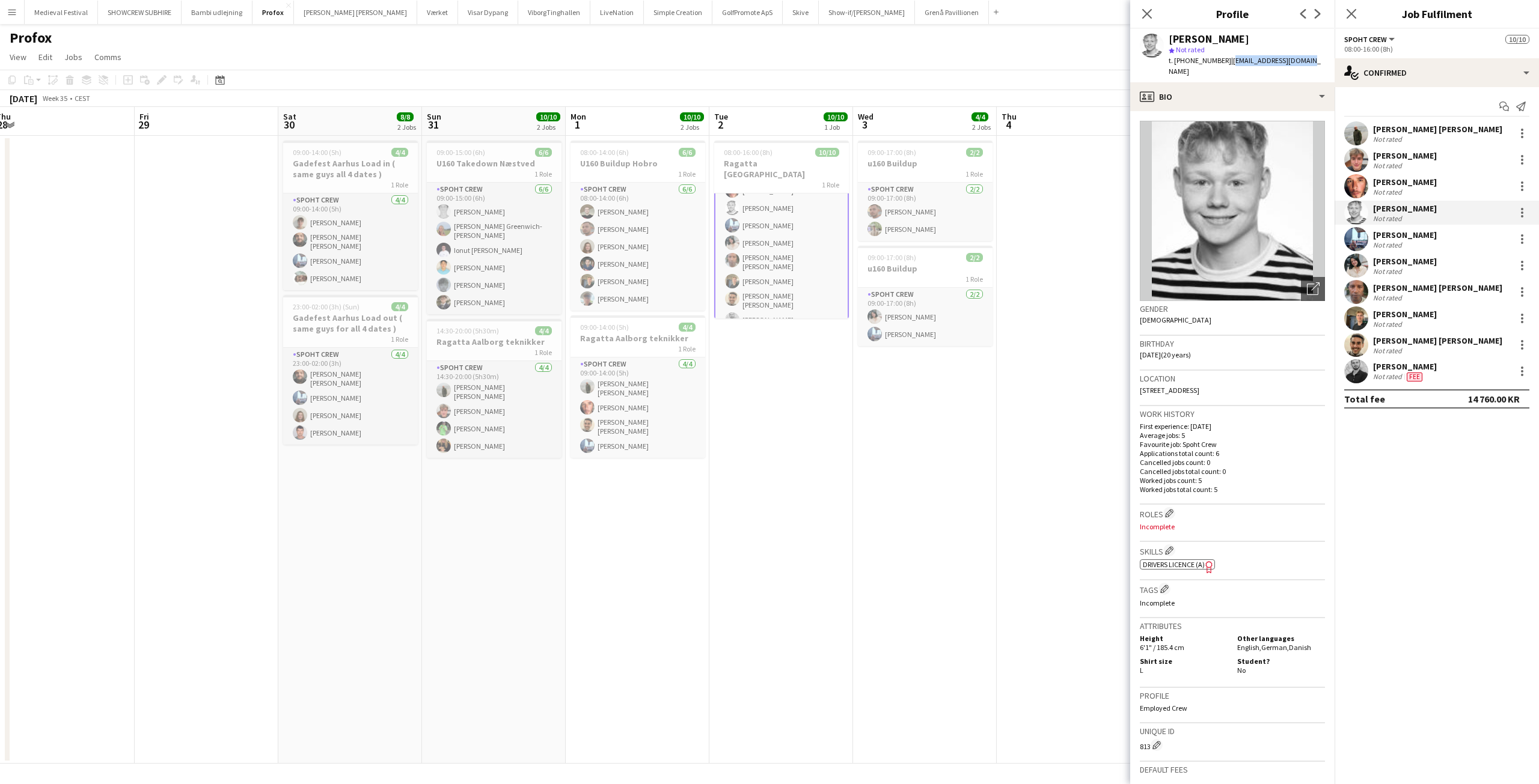
scroll to position [0, 461]
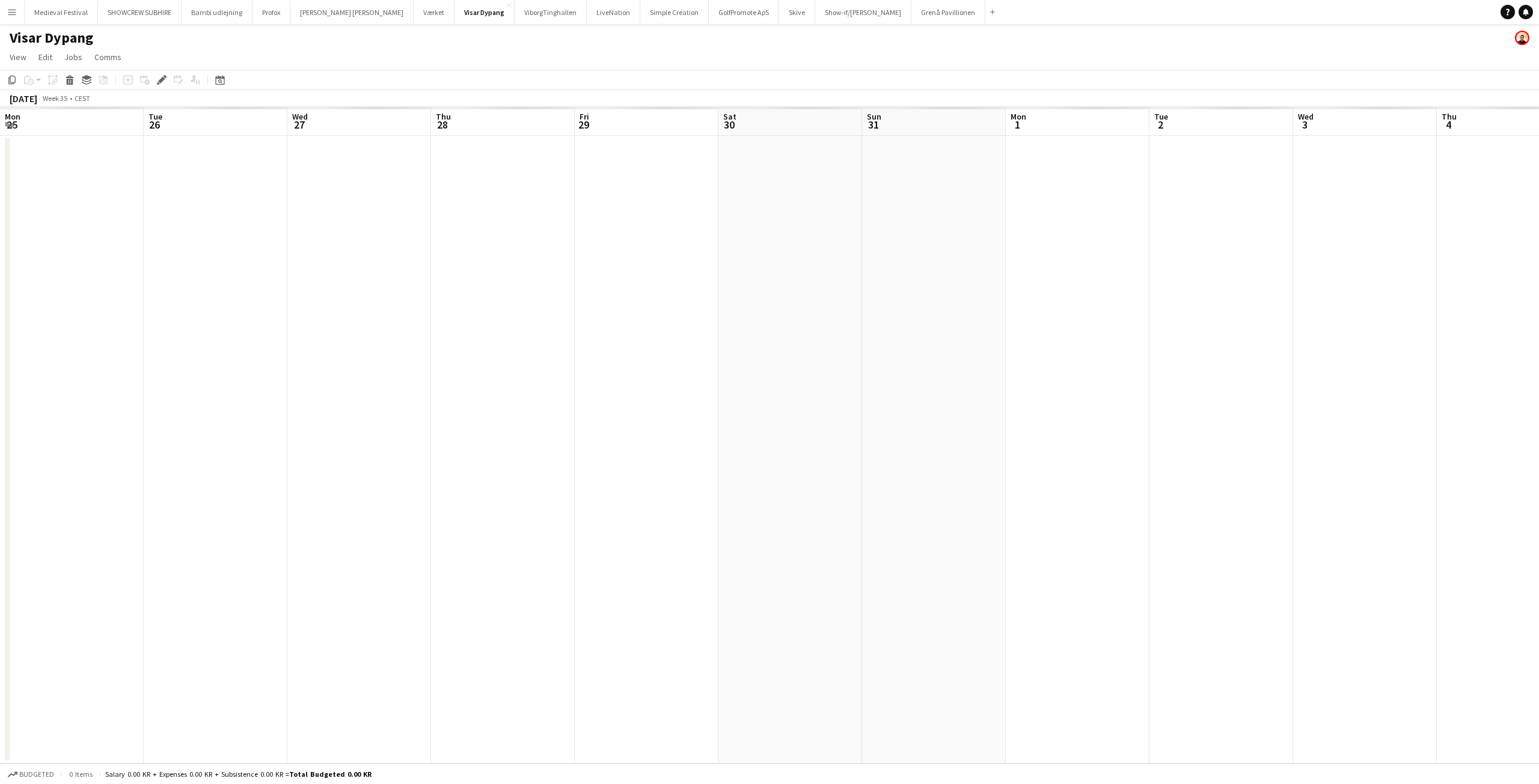
scroll to position [0, 413]
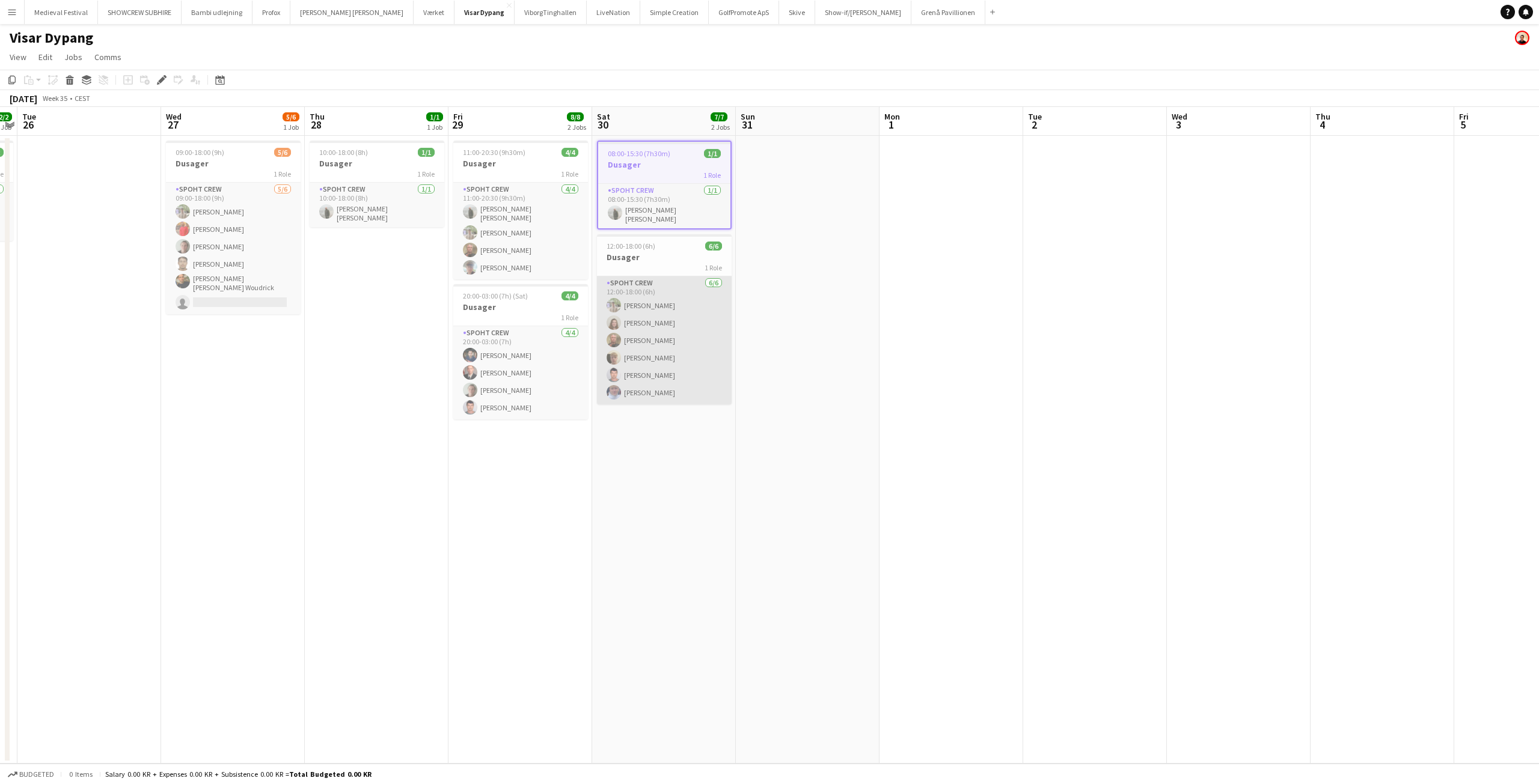
click at [670, 391] on app-card-role "Spoht Crew [DATE] 12:00-18:00 (6h) [PERSON_NAME] Annija Uzule [PERSON_NAME] [PE…" at bounding box center [664, 339] width 135 height 128
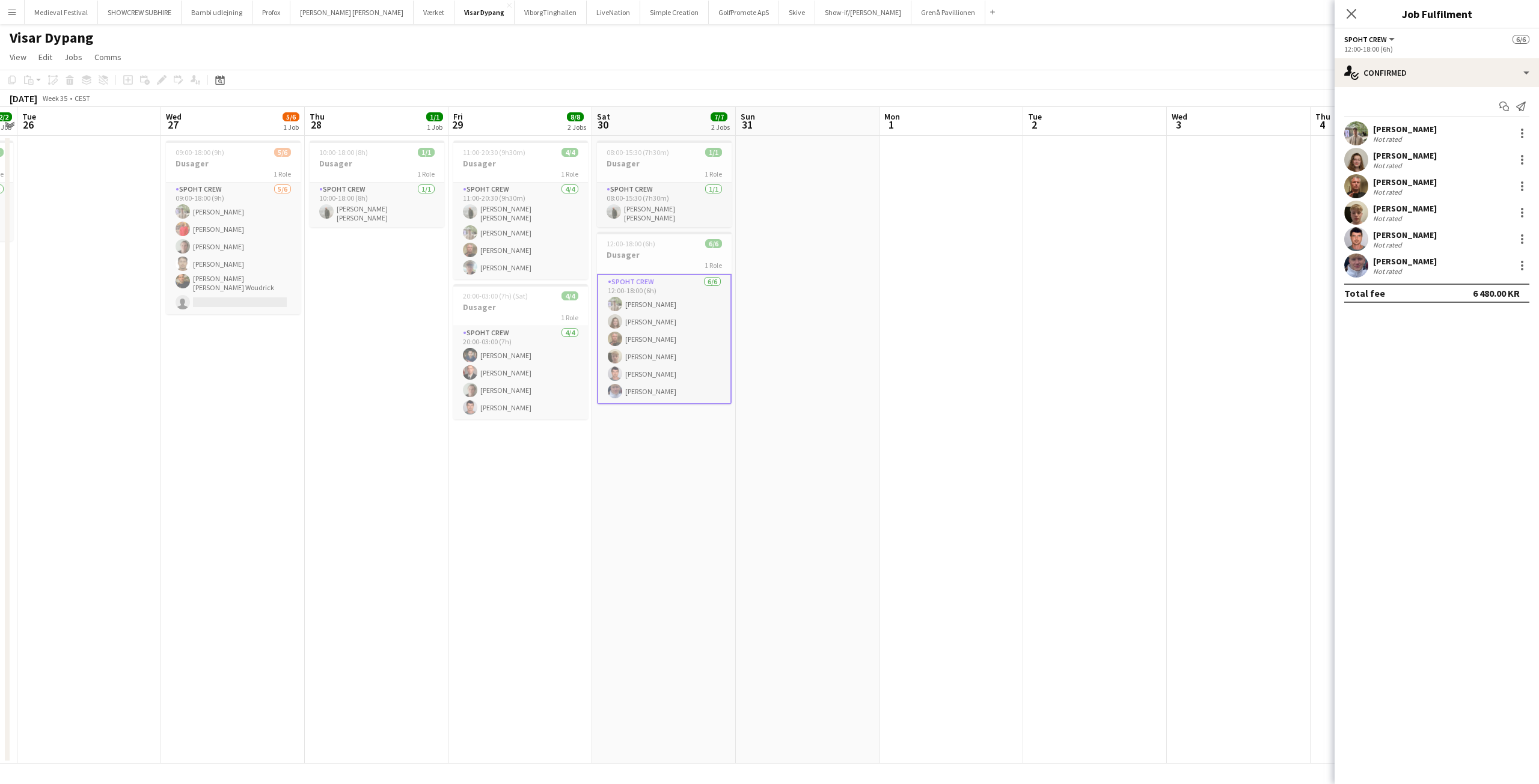
click at [1387, 268] on div "Not rated" at bounding box center [1389, 271] width 31 height 9
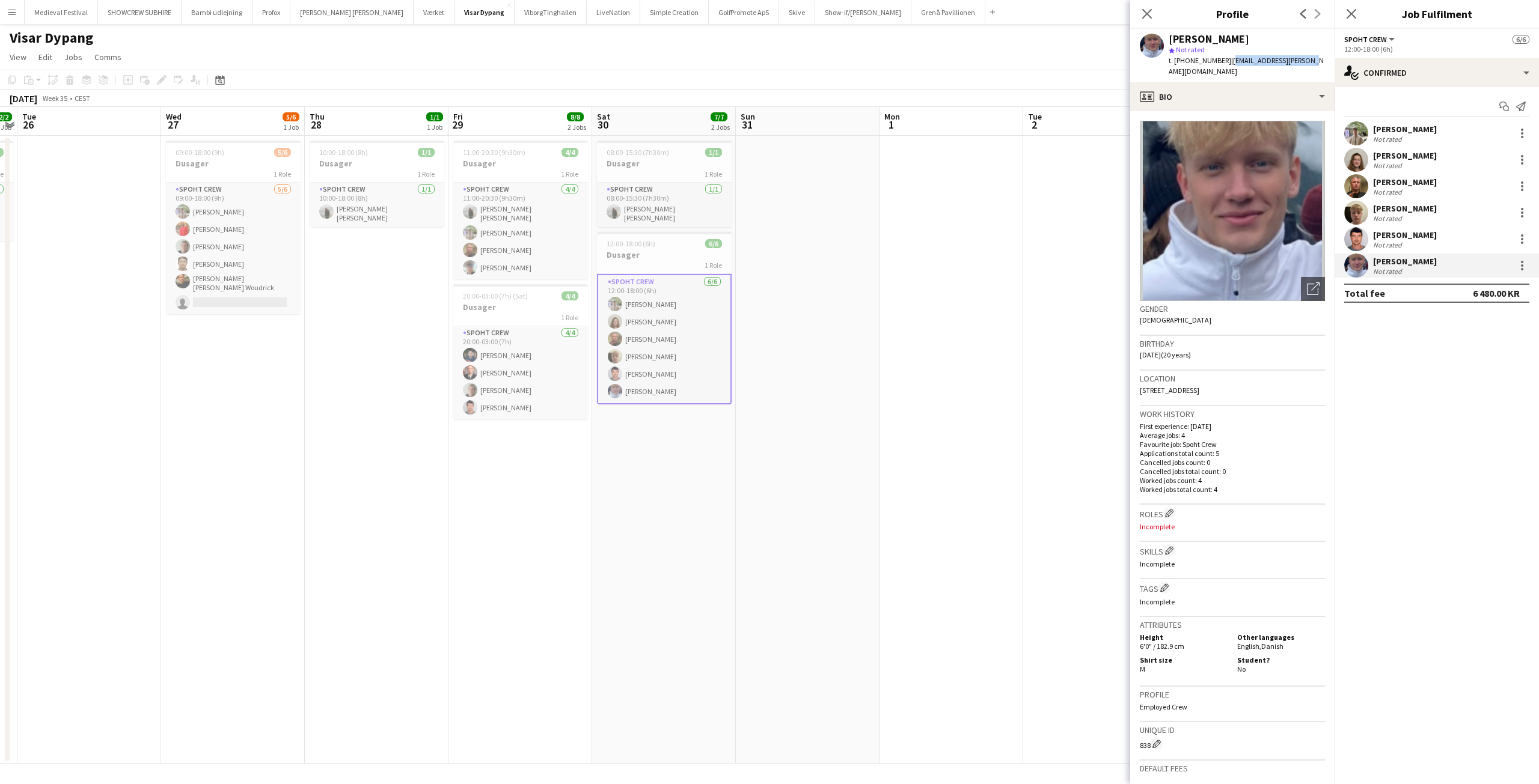
drag, startPoint x: 1309, startPoint y: 57, endPoint x: 1219, endPoint y: 56, distance: 90.0
click at [1219, 56] on app-profile-header "[PERSON_NAME] star Not rated t. [PHONE_NUMBER] | [EMAIL_ADDRESS][PERSON_NAME][D…" at bounding box center [1232, 56] width 204 height 54
copy span "[EMAIL_ADDRESS][PERSON_NAME][DOMAIN_NAME]"
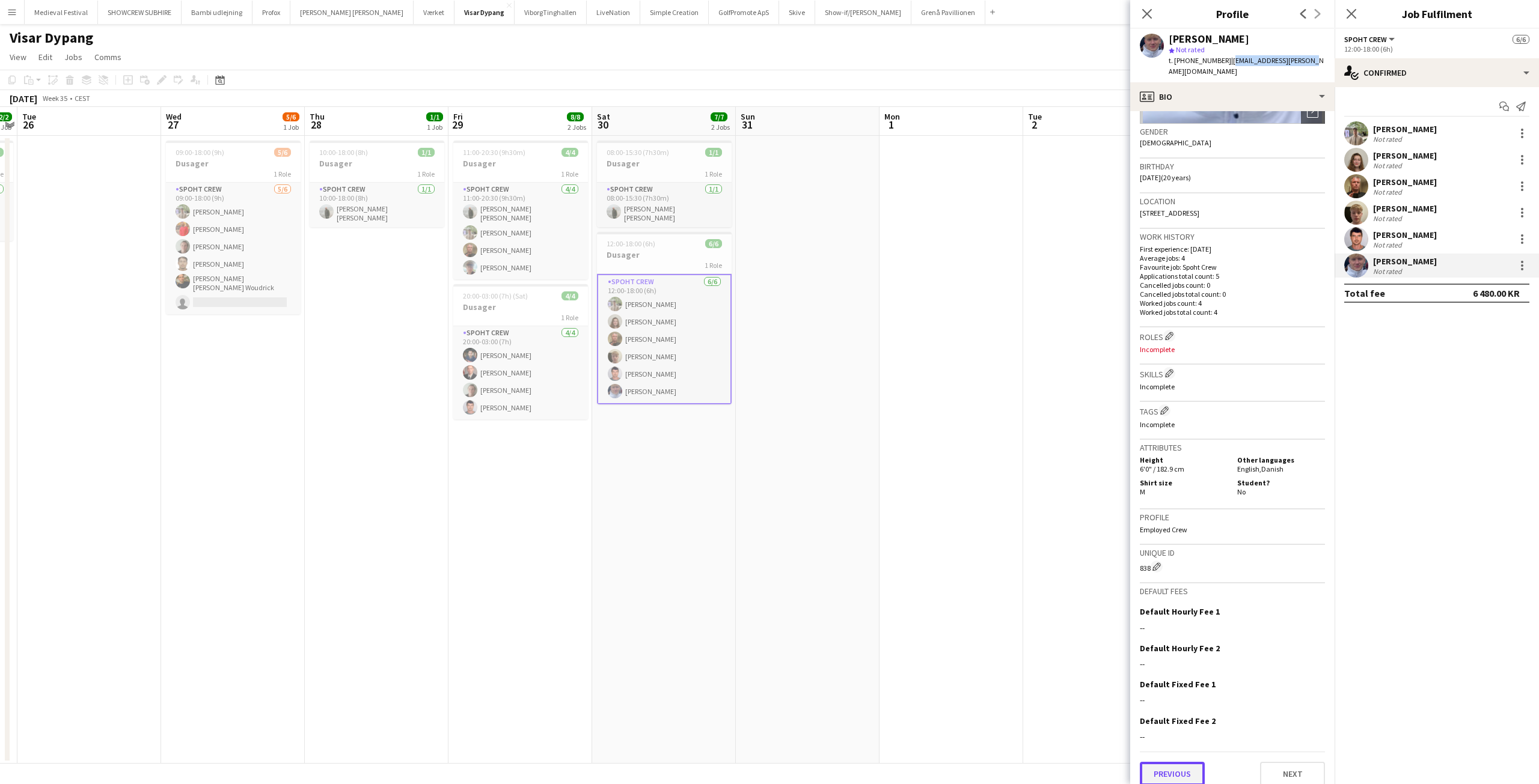
click at [1178, 762] on button "Previous" at bounding box center [1172, 774] width 65 height 24
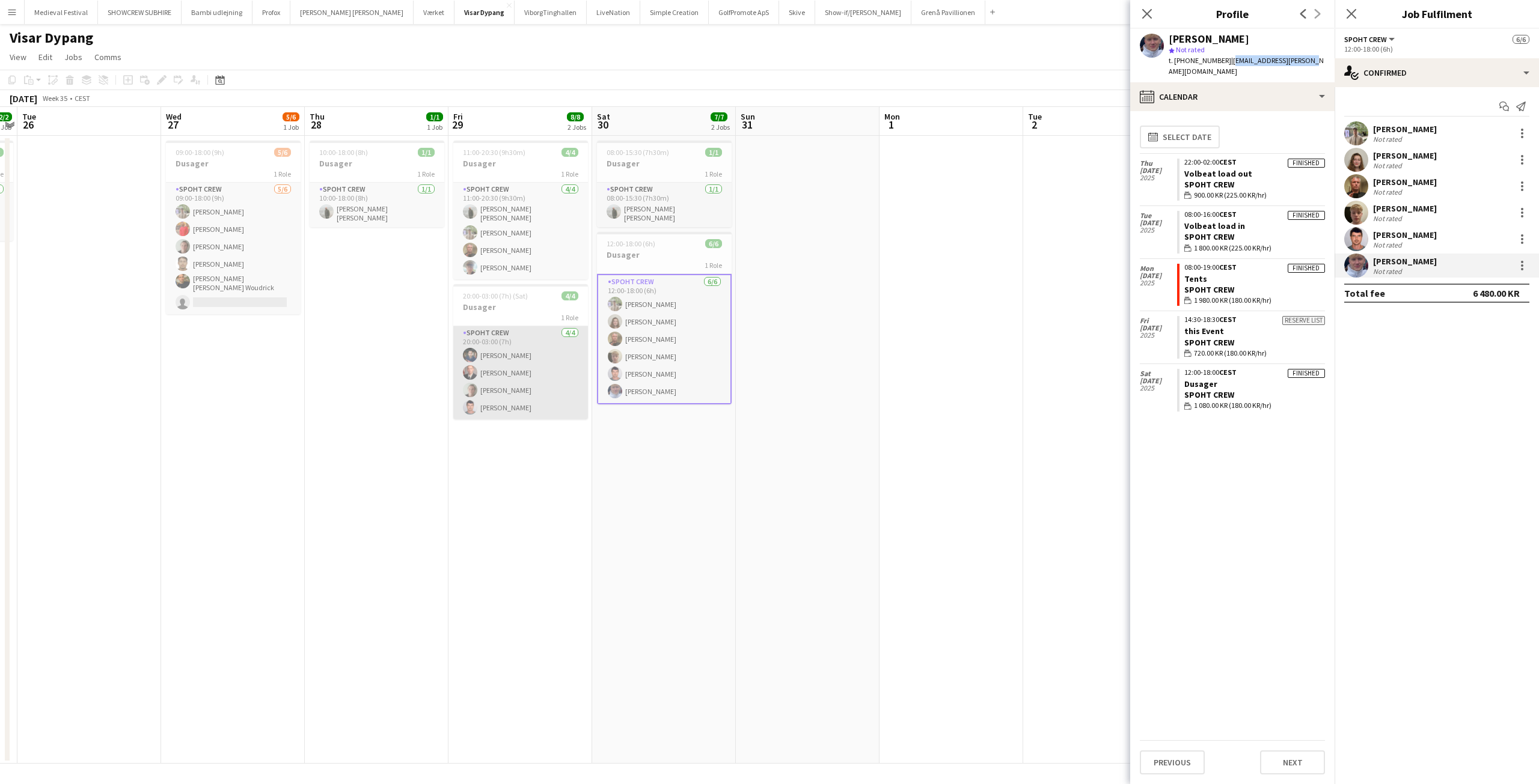
click at [520, 368] on app-card-role "Spoht Crew [DATE] 20:00-03:00 (7h) [PERSON_NAME] [PERSON_NAME] [PERSON_NAME]" at bounding box center [520, 372] width 135 height 93
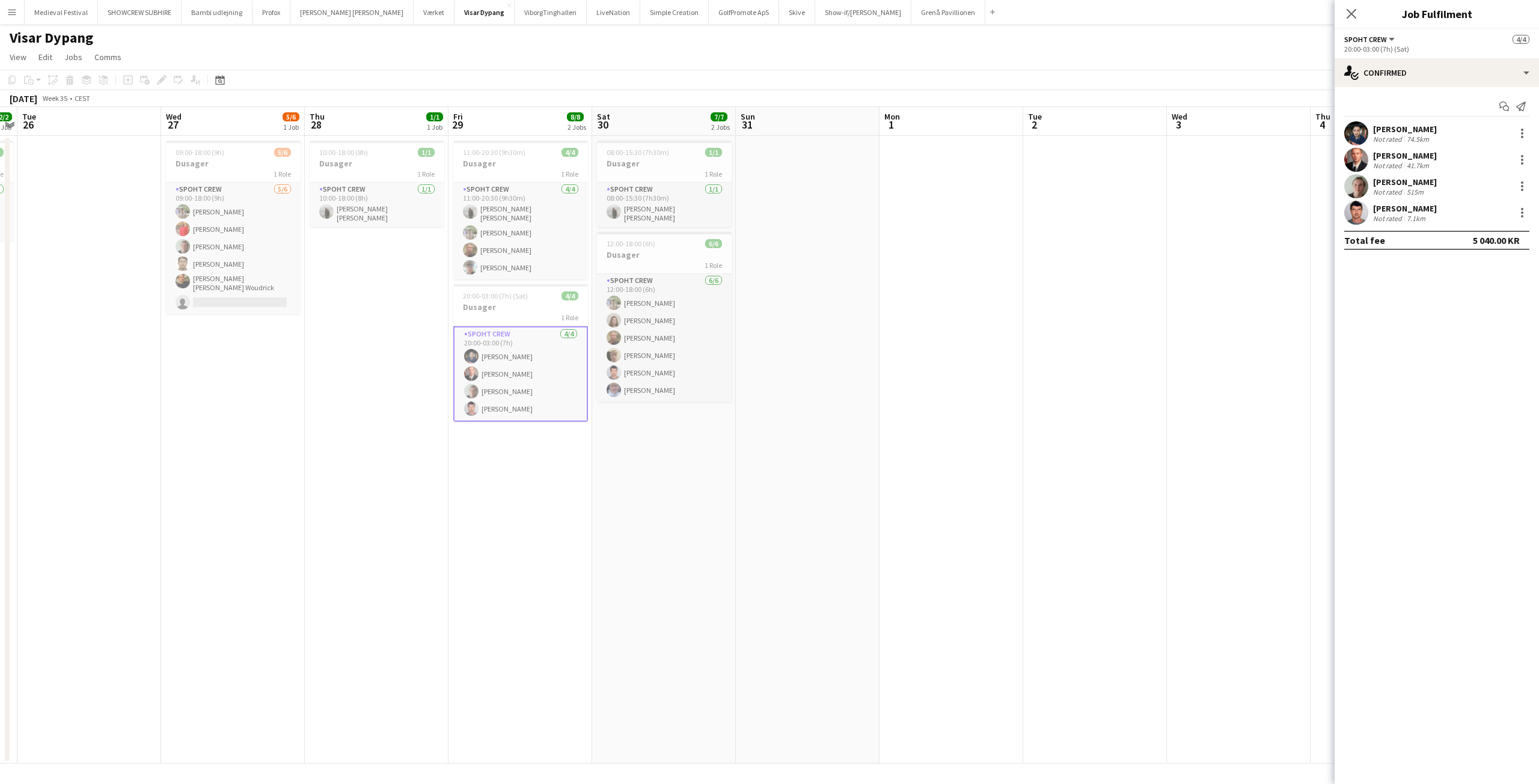
click at [523, 363] on app-card-role "Spoht Crew [DATE] 20:00-03:00 (7h) [PERSON_NAME] [PERSON_NAME] [PERSON_NAME]" at bounding box center [520, 374] width 135 height 96
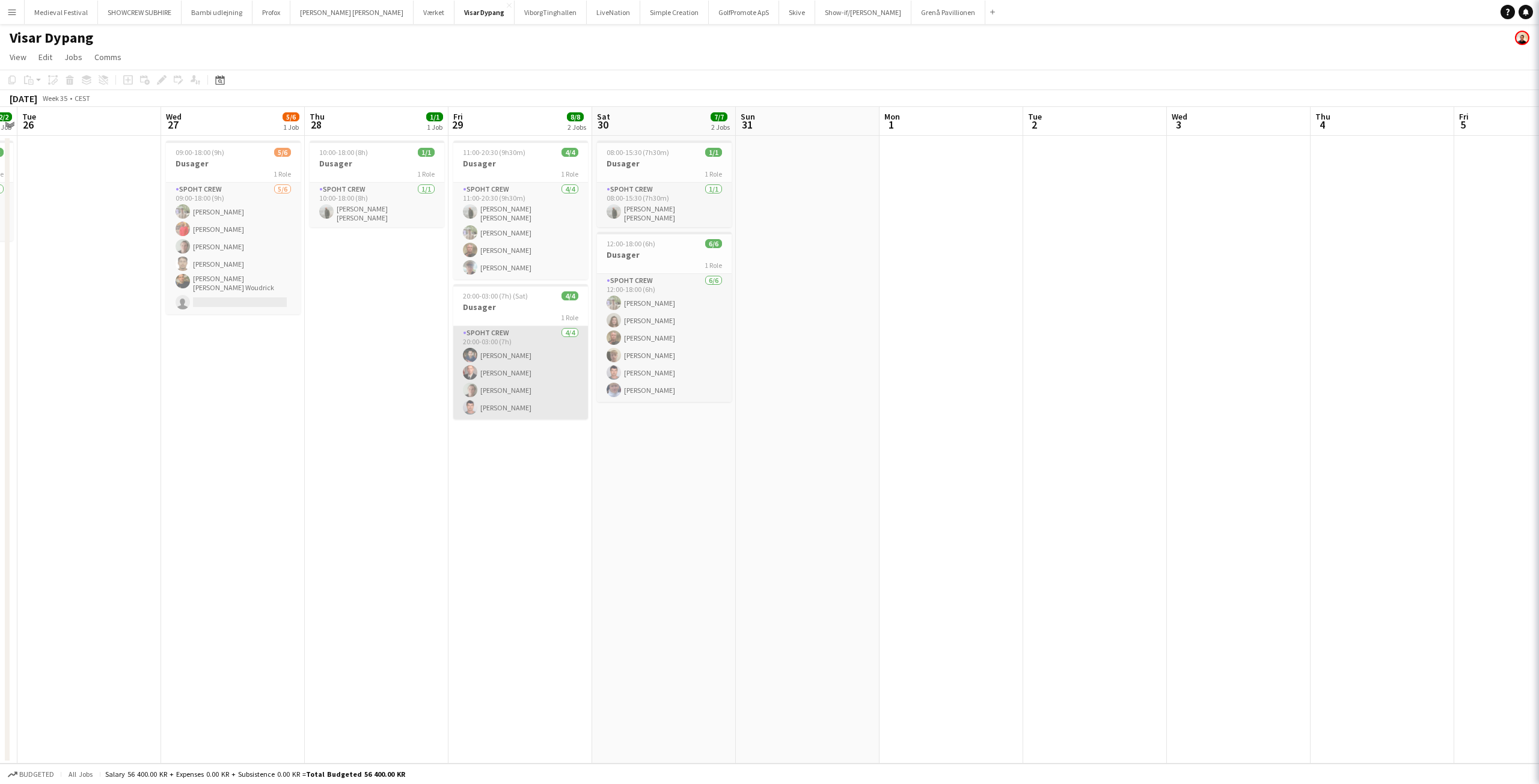
click at [523, 363] on app-card-role "Spoht Crew [DATE] 20:00-03:00 (7h) [PERSON_NAME] [PERSON_NAME] [PERSON_NAME]" at bounding box center [520, 372] width 135 height 93
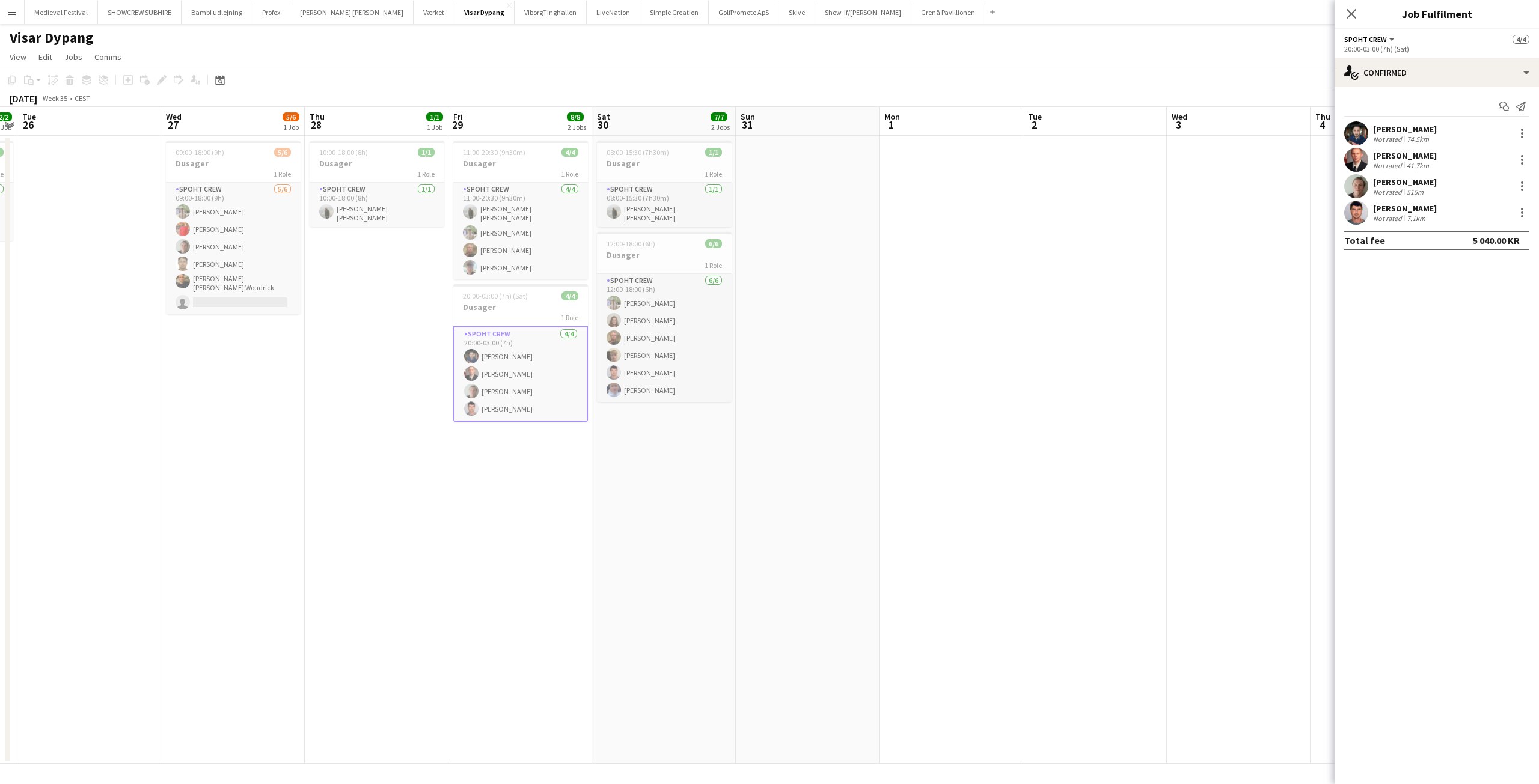
click at [1387, 213] on div "[PERSON_NAME]" at bounding box center [1404, 208] width 63 height 10
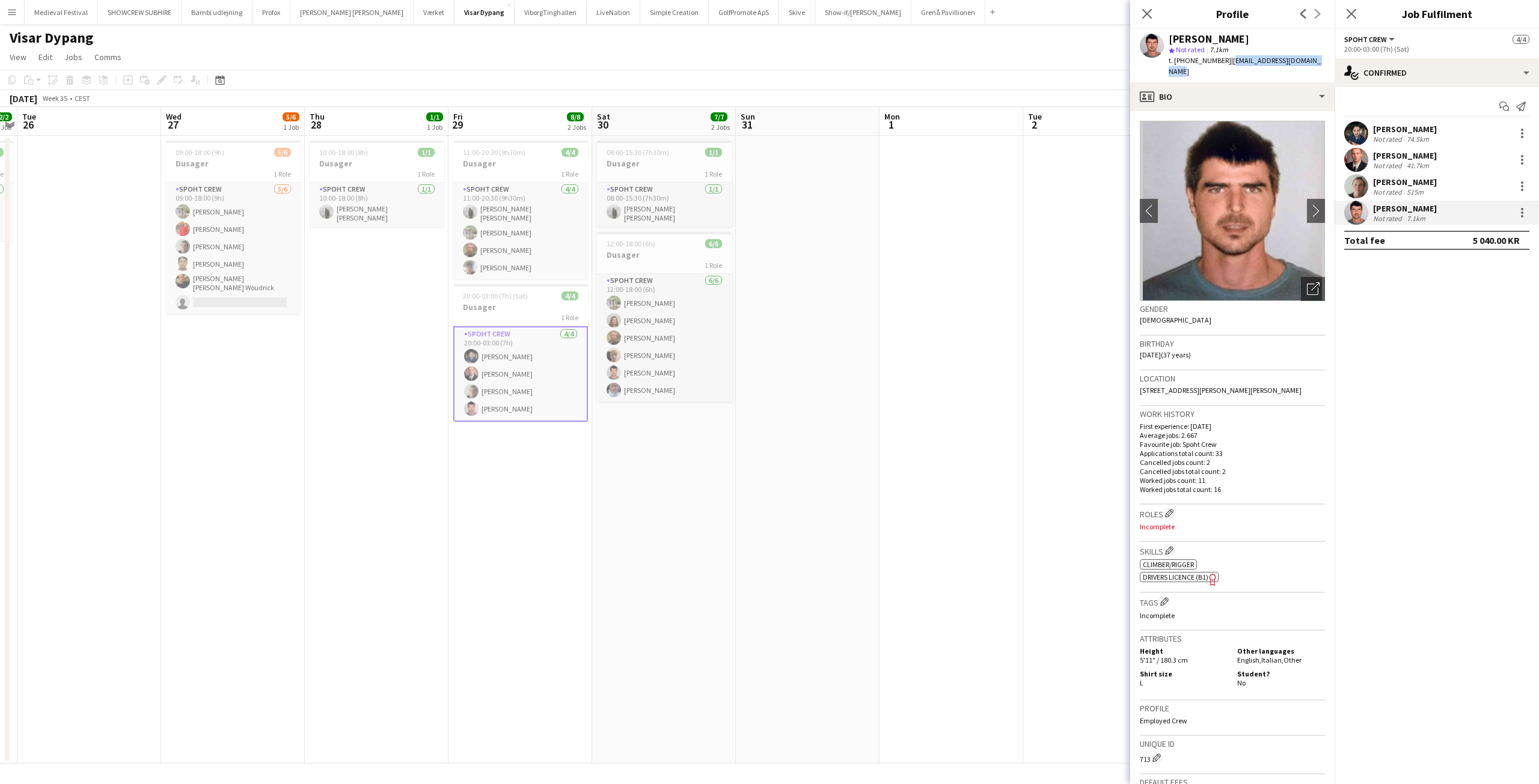
drag, startPoint x: 1312, startPoint y: 60, endPoint x: 1220, endPoint y: 60, distance: 92.0
click at [1220, 60] on app-profile-header "[PERSON_NAME] star Not rated 7.1km t. [PHONE_NUMBER] | [EMAIL_ADDRESS][DOMAIN_N…" at bounding box center [1232, 56] width 204 height 54
copy span "[EMAIL_ADDRESS][DOMAIN_NAME]"
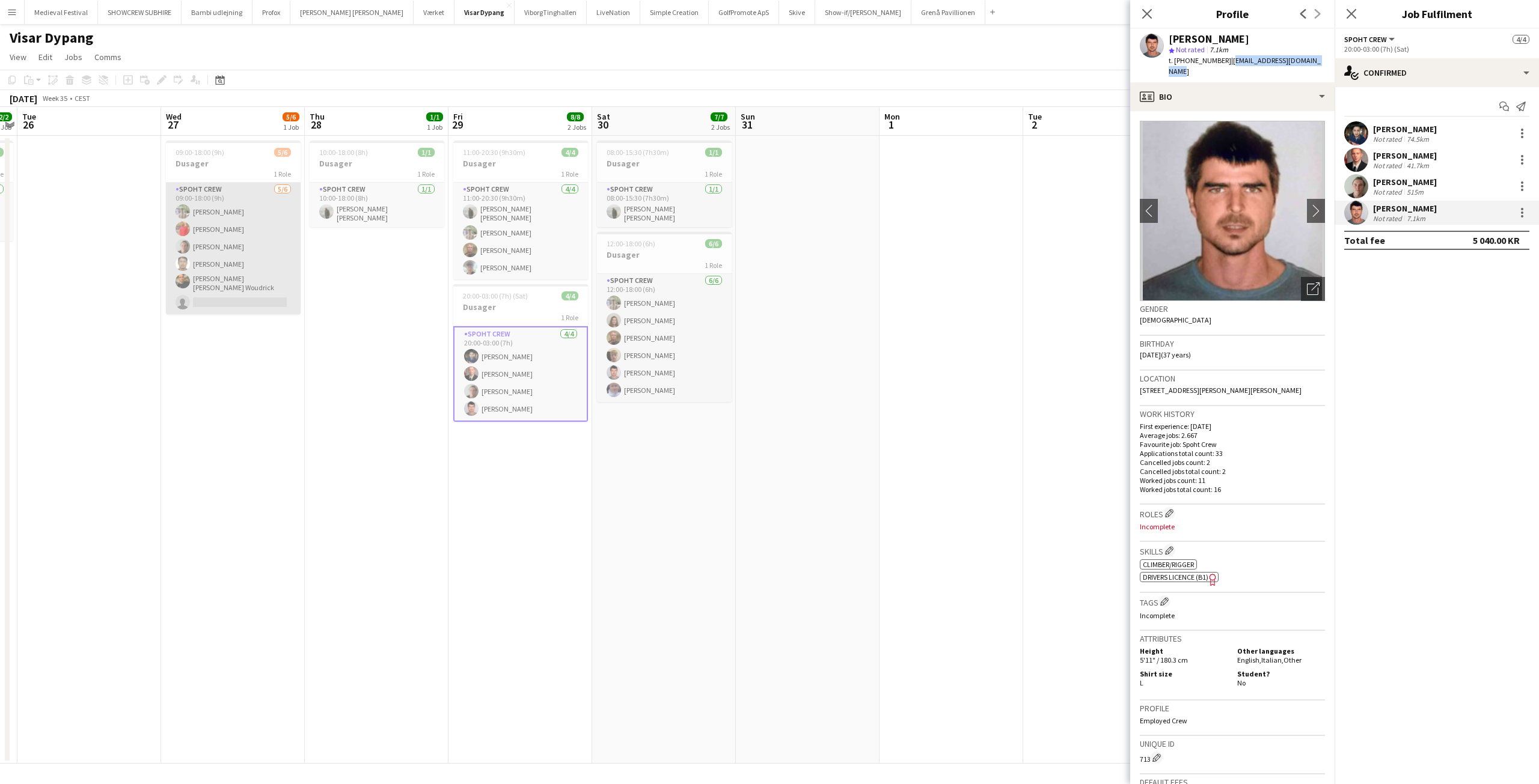
click at [261, 274] on app-card-role "Spoht Crew [DATE] 09:00-18:00 (9h) [PERSON_NAME] [PERSON_NAME] Mads [PERSON_NAM…" at bounding box center [233, 248] width 135 height 132
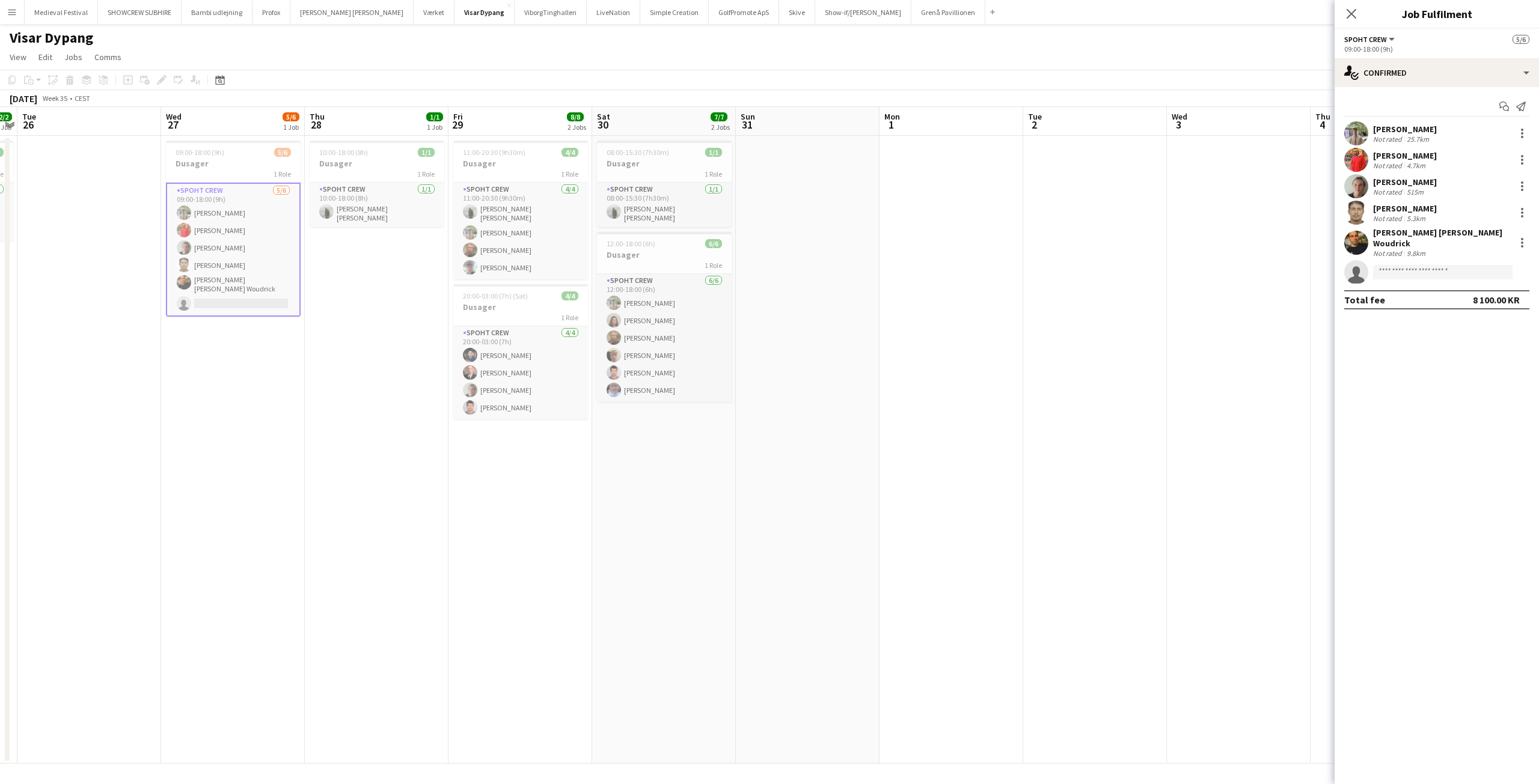
click at [239, 266] on app-card-role "Spoht Crew [DATE] 09:00-18:00 (9h) [PERSON_NAME] [PERSON_NAME] Mads [PERSON_NAM…" at bounding box center [233, 249] width 135 height 134
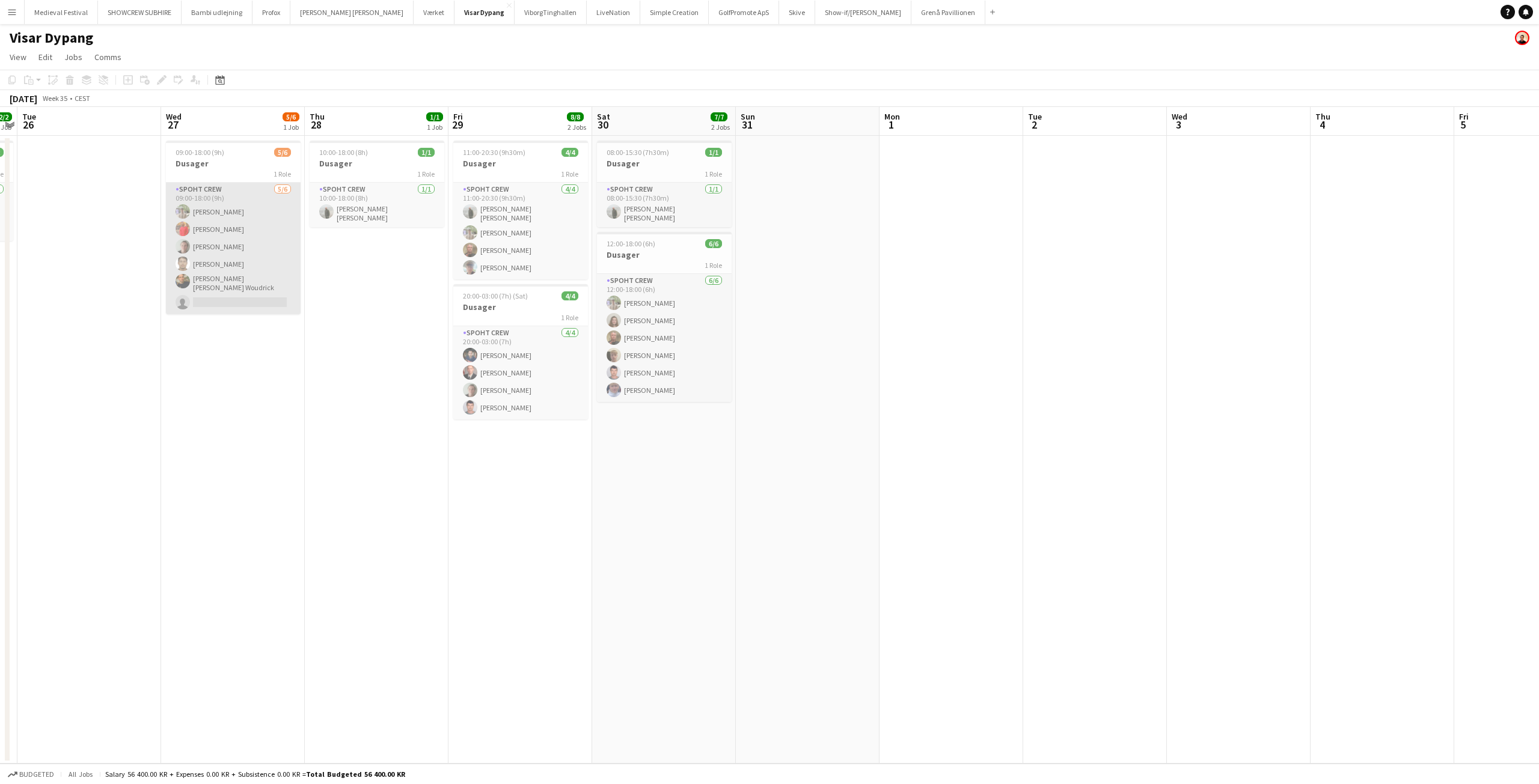
click at [239, 266] on app-card-role "Spoht Crew [DATE] 09:00-18:00 (9h) [PERSON_NAME] [PERSON_NAME] Mads [PERSON_NAM…" at bounding box center [233, 248] width 135 height 132
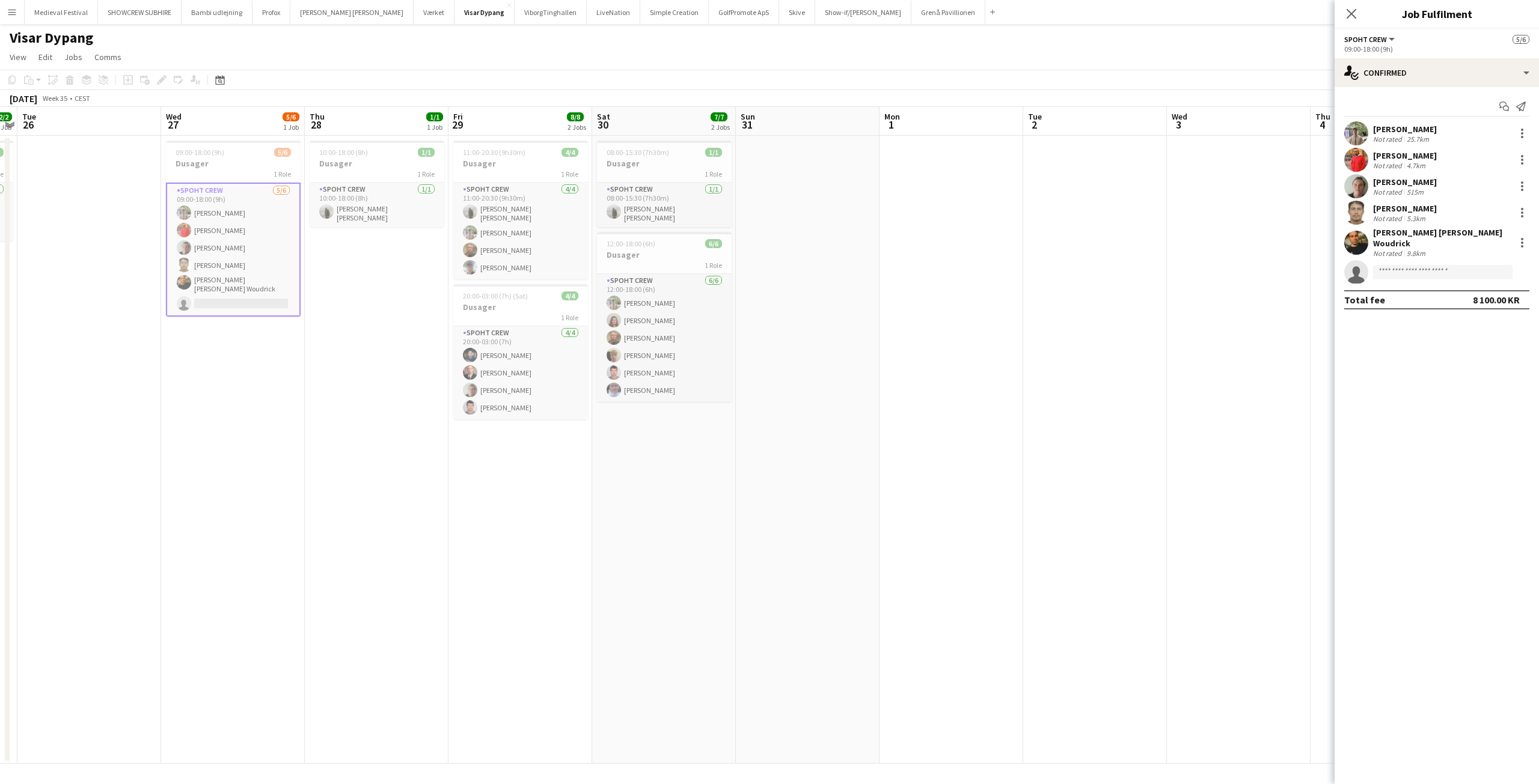
click at [1389, 202] on div "[PERSON_NAME] Not rated 5.3km" at bounding box center [1437, 213] width 204 height 24
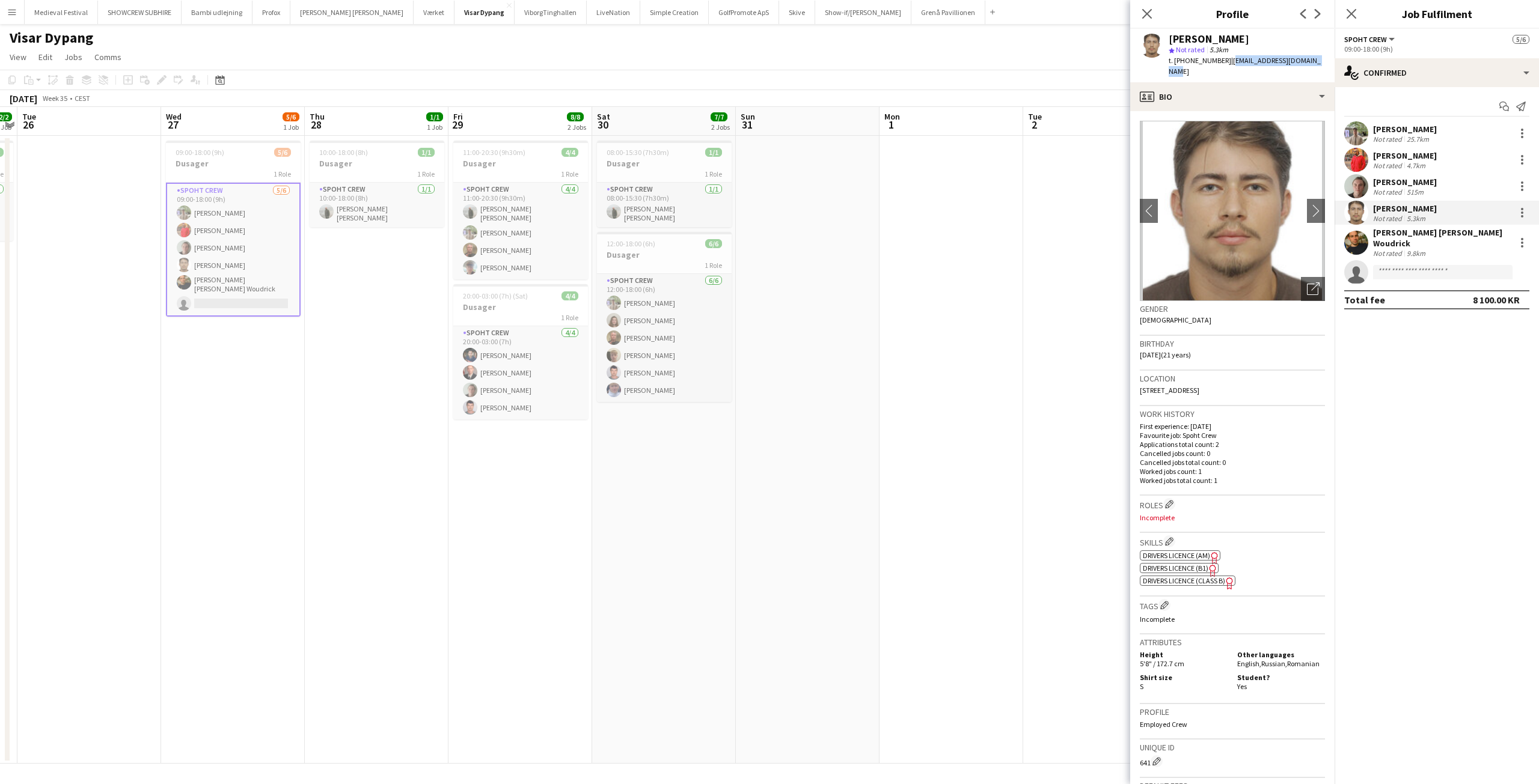
drag, startPoint x: 1314, startPoint y: 61, endPoint x: 1219, endPoint y: 60, distance: 95.0
click at [1219, 60] on div "[PERSON_NAME] star Not rated 5.3km t. [PHONE_NUMBER] | [EMAIL_ADDRESS][DOMAIN_N…" at bounding box center [1232, 56] width 204 height 54
copy span "[EMAIL_ADDRESS][DOMAIN_NAME]"
click at [1310, 206] on app-icon "chevron-right" at bounding box center [1316, 210] width 18 height 13
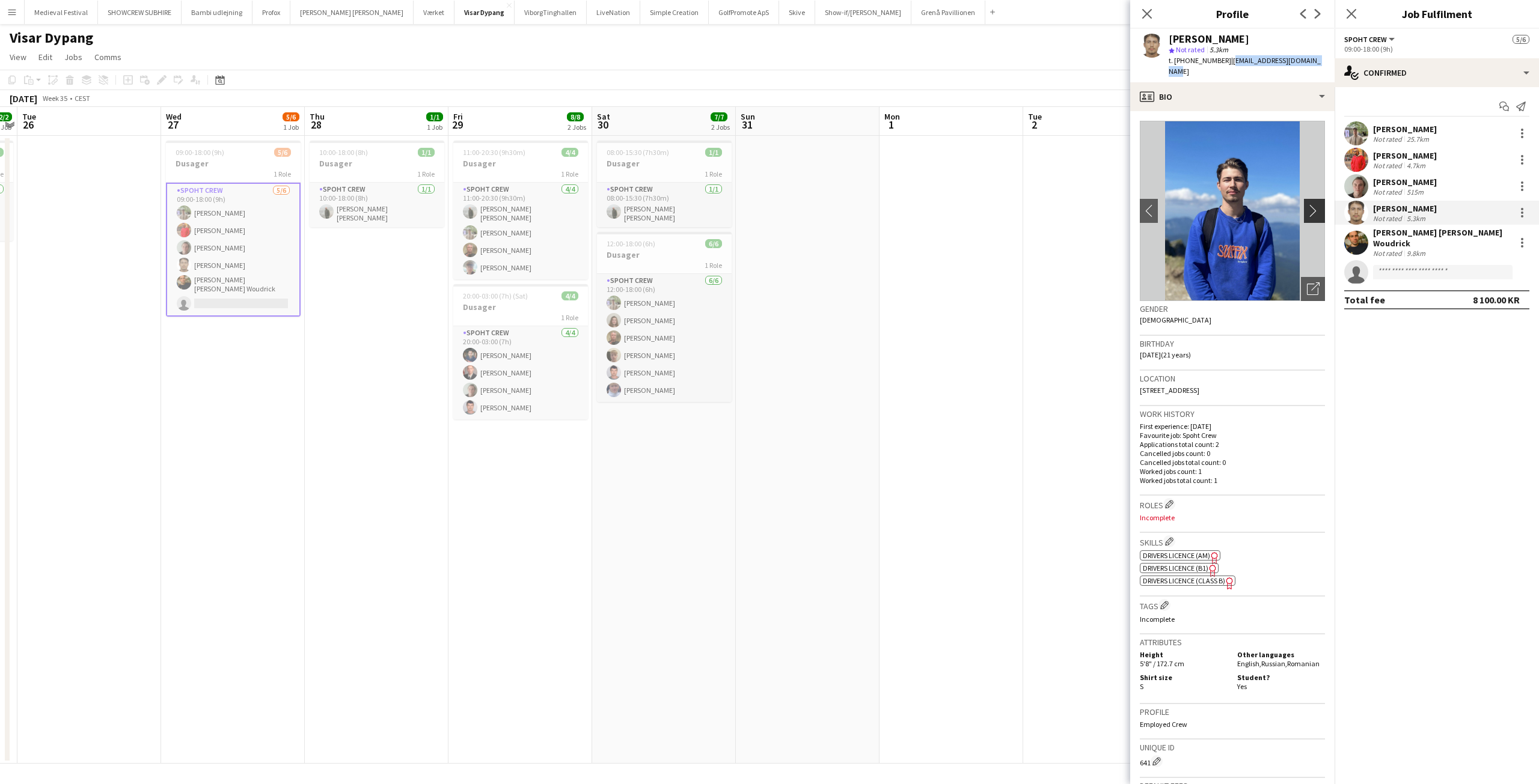
click at [1307, 204] on app-icon "chevron-right" at bounding box center [1316, 210] width 18 height 13
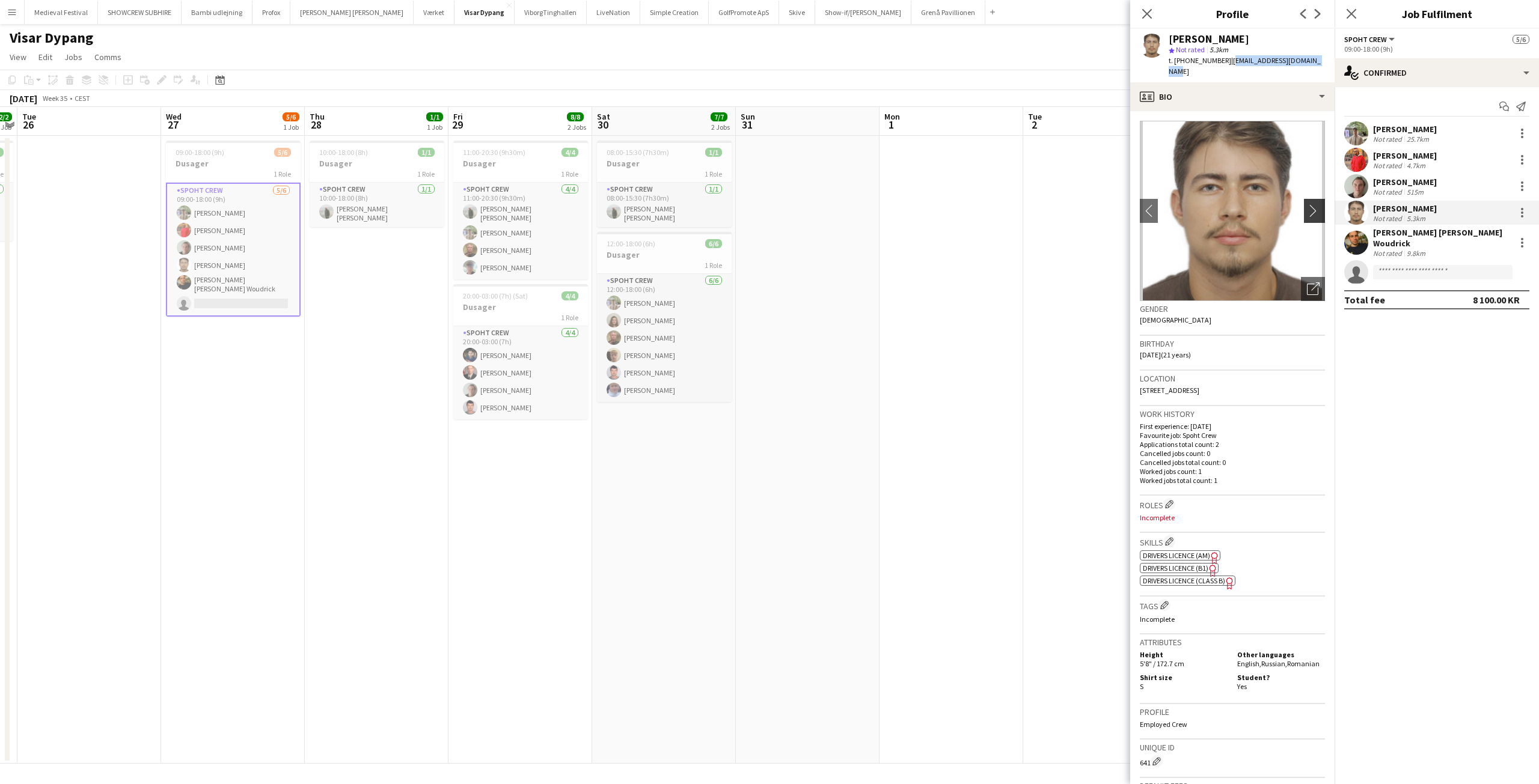
click at [1307, 204] on app-icon "chevron-right" at bounding box center [1316, 210] width 18 height 13
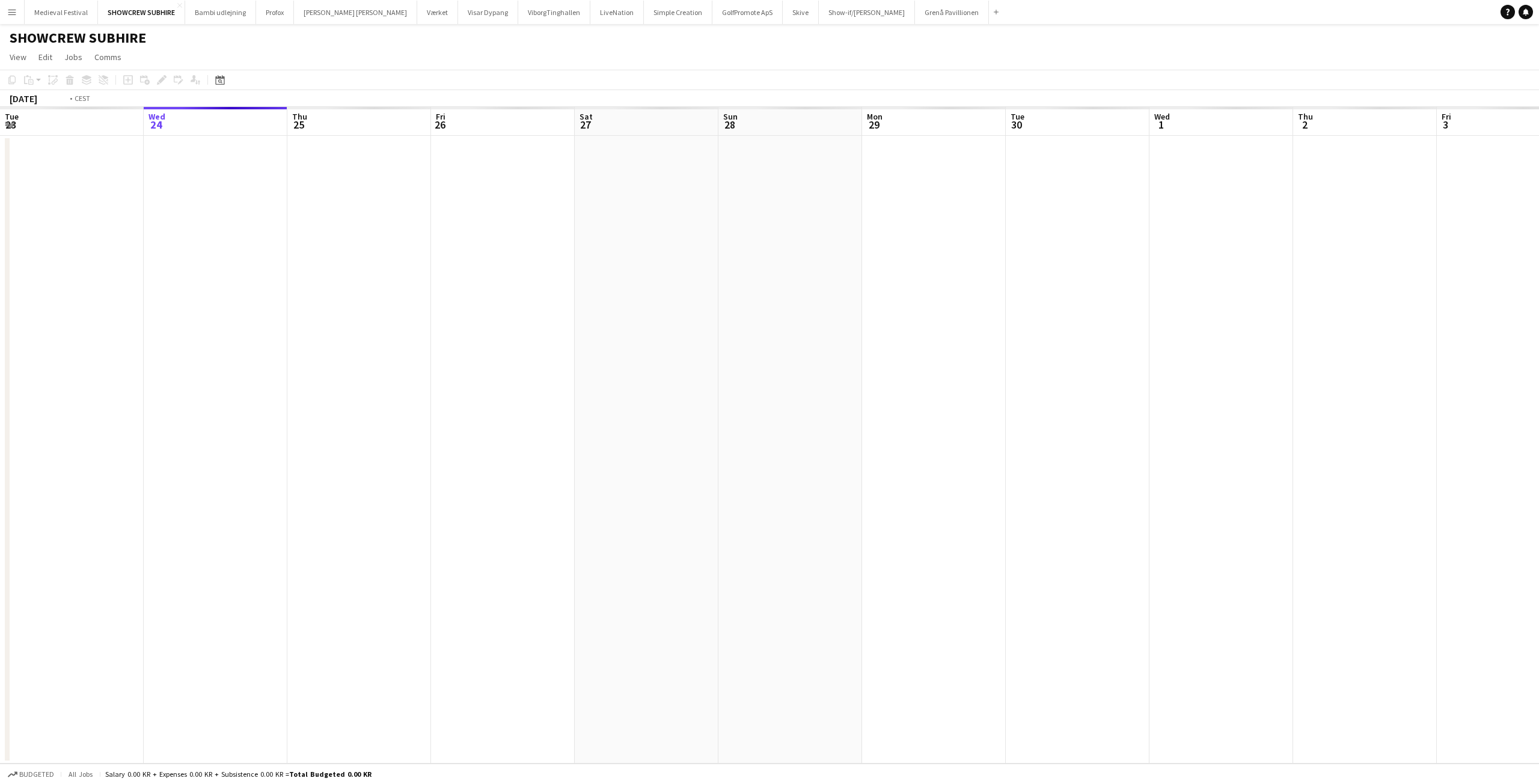
scroll to position [0, 413]
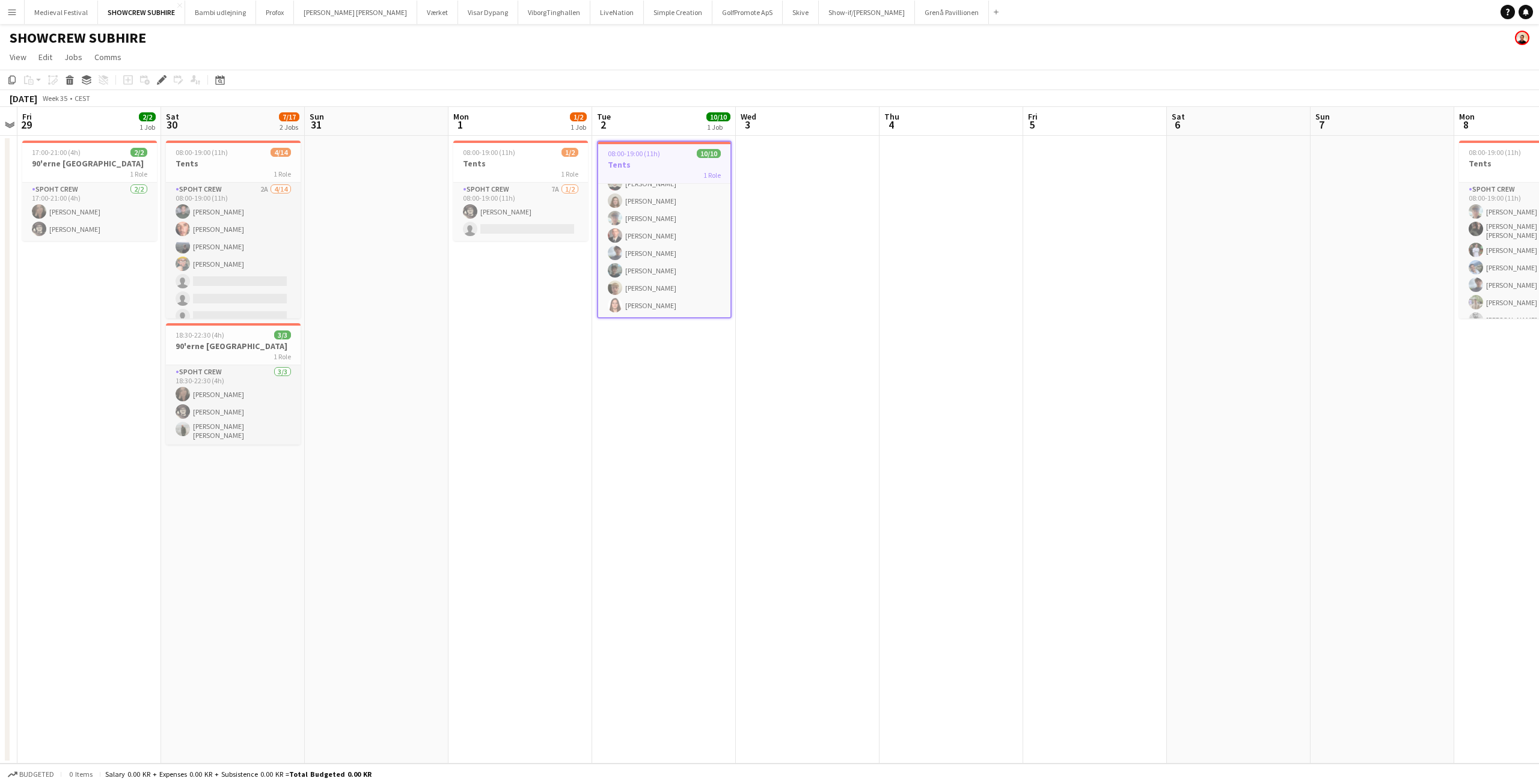
click at [881, 293] on app-date-cell at bounding box center [951, 449] width 143 height 628
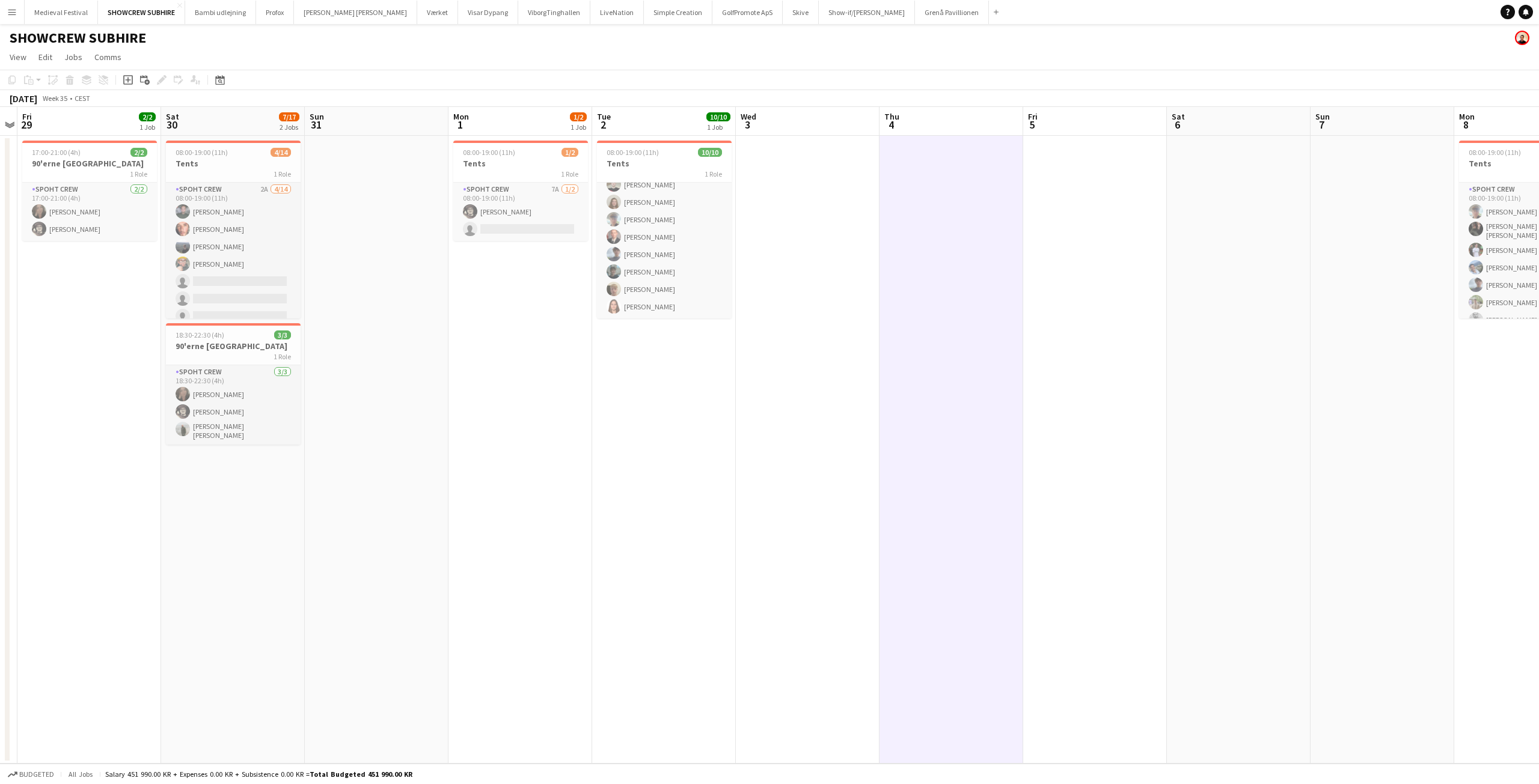
scroll to position [62, 0]
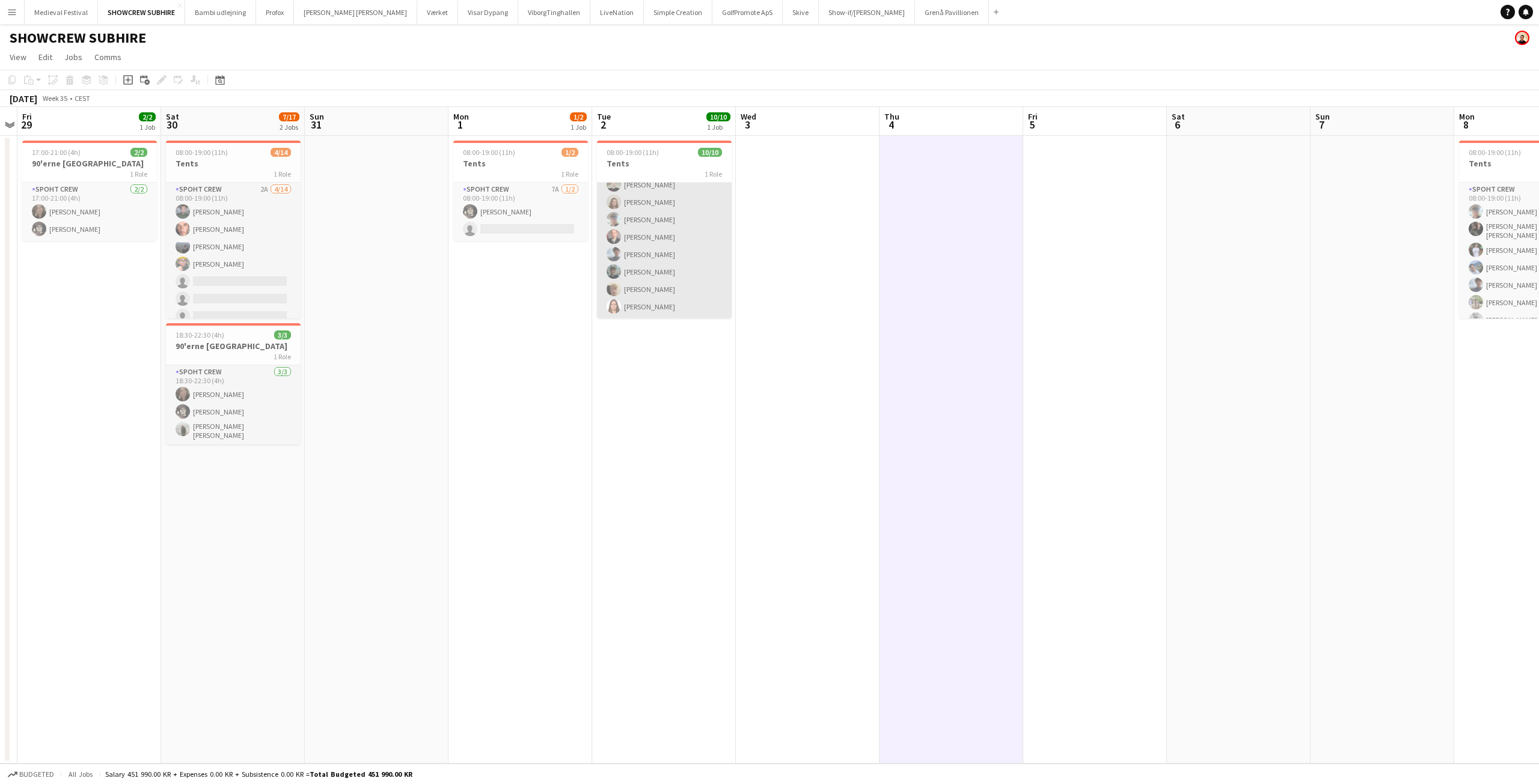
click at [656, 247] on app-card-role "Spoht Crew [DATE] 08:00-19:00 (11h) [PERSON_NAME] [PERSON_NAME] [PERSON_NAME] […" at bounding box center [664, 220] width 135 height 198
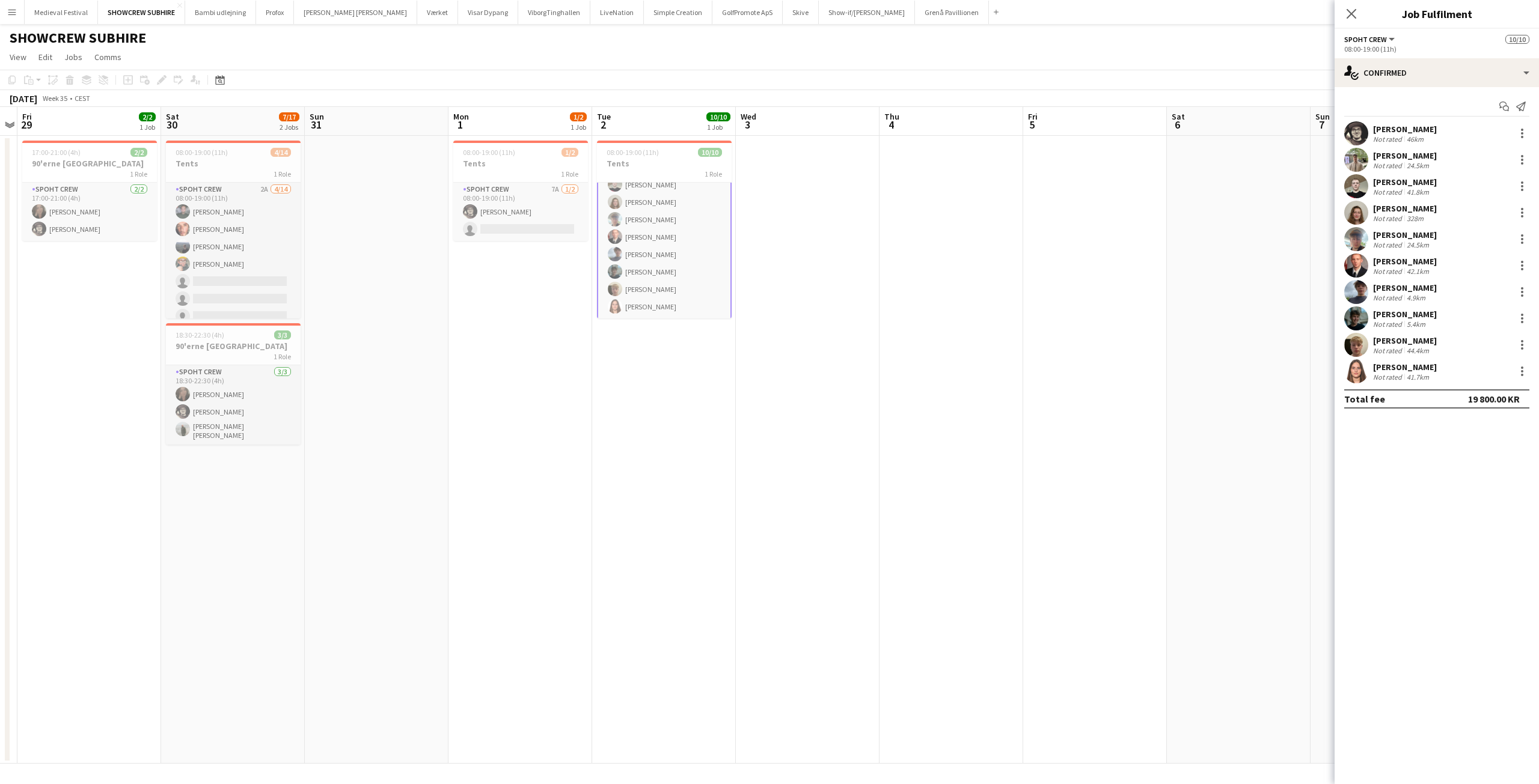
click at [1384, 288] on div "[PERSON_NAME]" at bounding box center [1404, 287] width 63 height 10
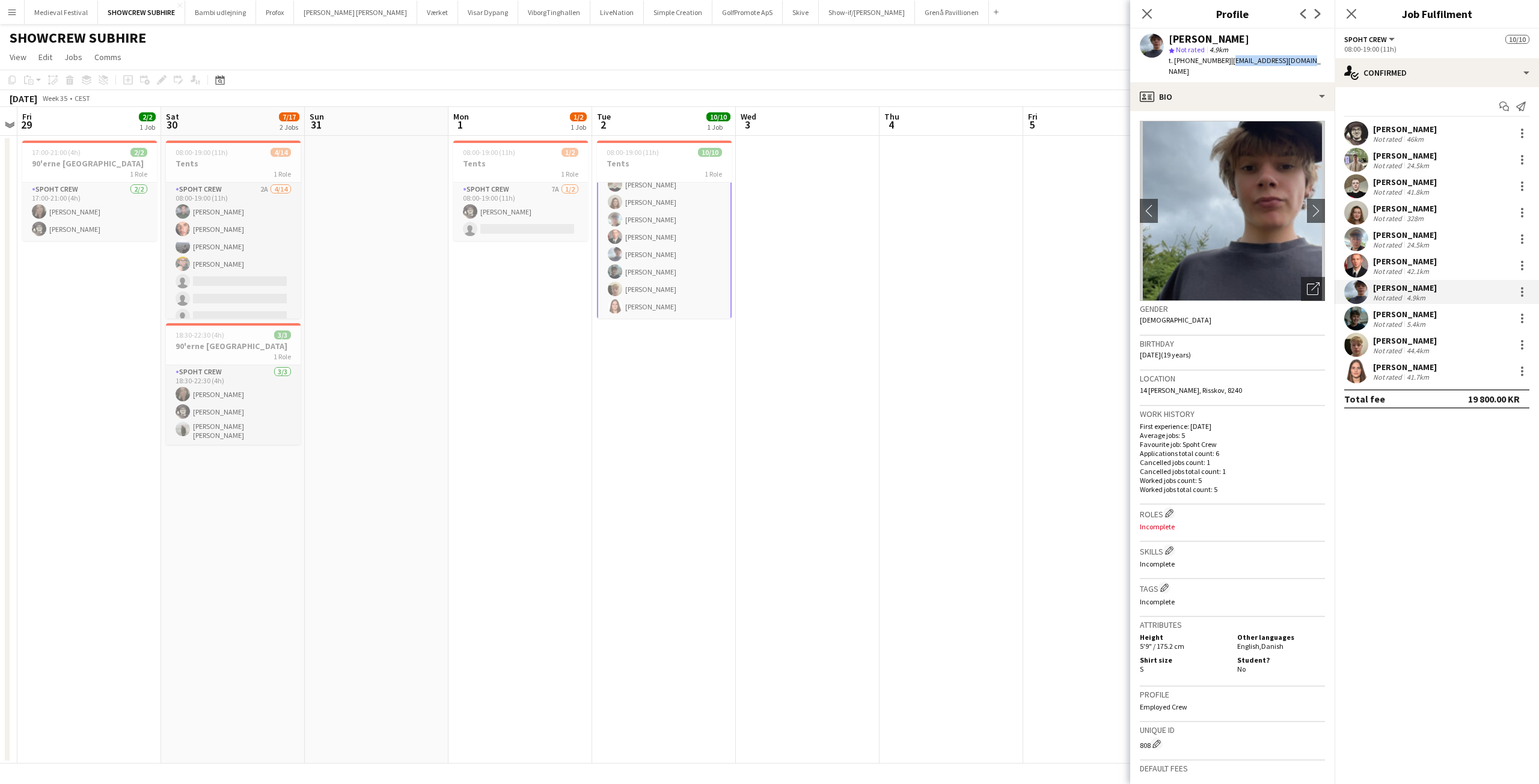
drag, startPoint x: 1302, startPoint y: 60, endPoint x: 1219, endPoint y: 60, distance: 83.0
click at [1219, 60] on div "[PERSON_NAME] star Not rated 4.9km t. [PHONE_NUMBER] | [EMAIL_ADDRESS][DOMAIN_N…" at bounding box center [1232, 56] width 204 height 54
copy span "[EMAIL_ADDRESS][DOMAIN_NAME]"
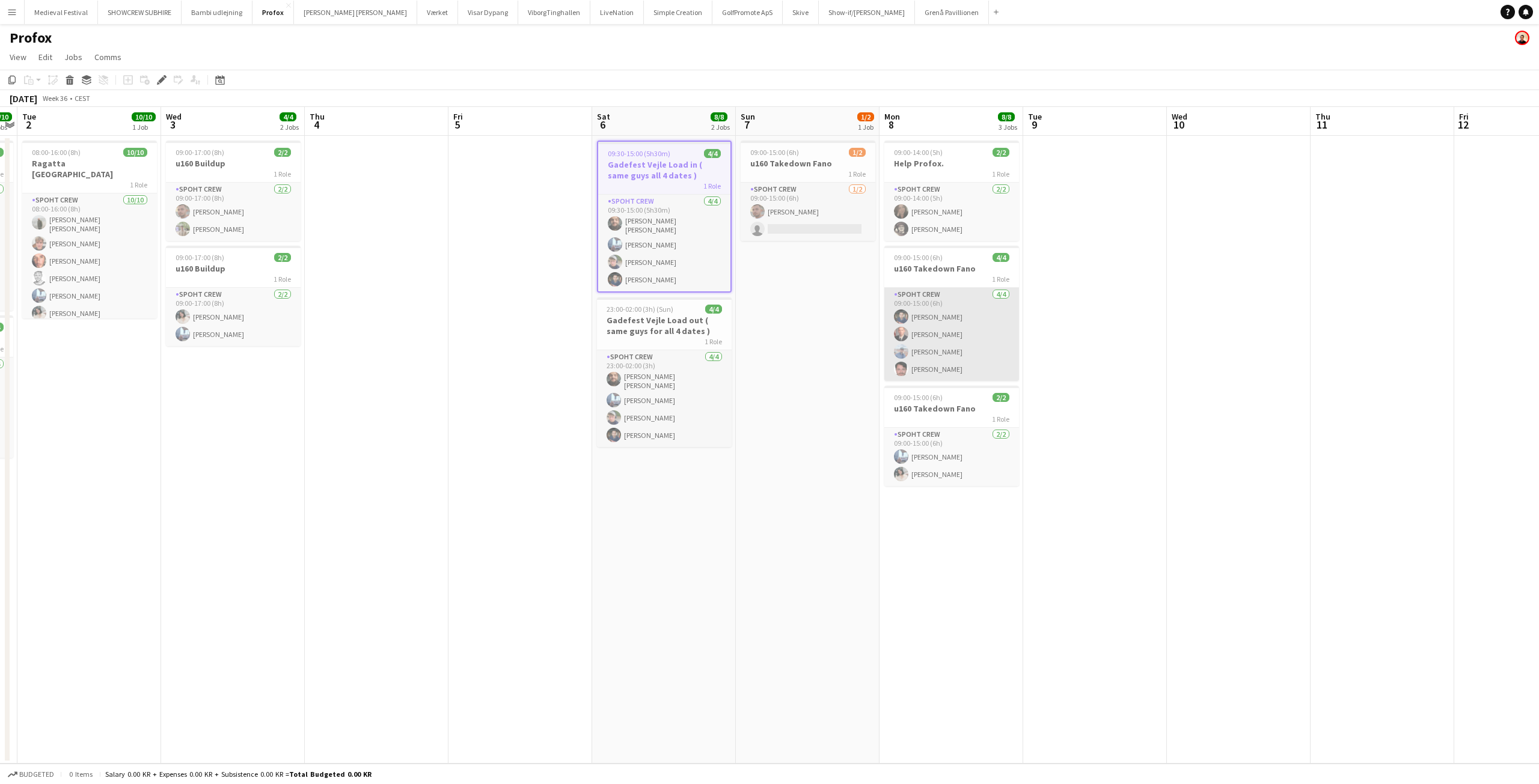
click at [948, 350] on app-card-role "Spoht Crew [DATE] 09:00-15:00 (6h) [PERSON_NAME] [PERSON_NAME] [PERSON_NAME]" at bounding box center [951, 334] width 135 height 93
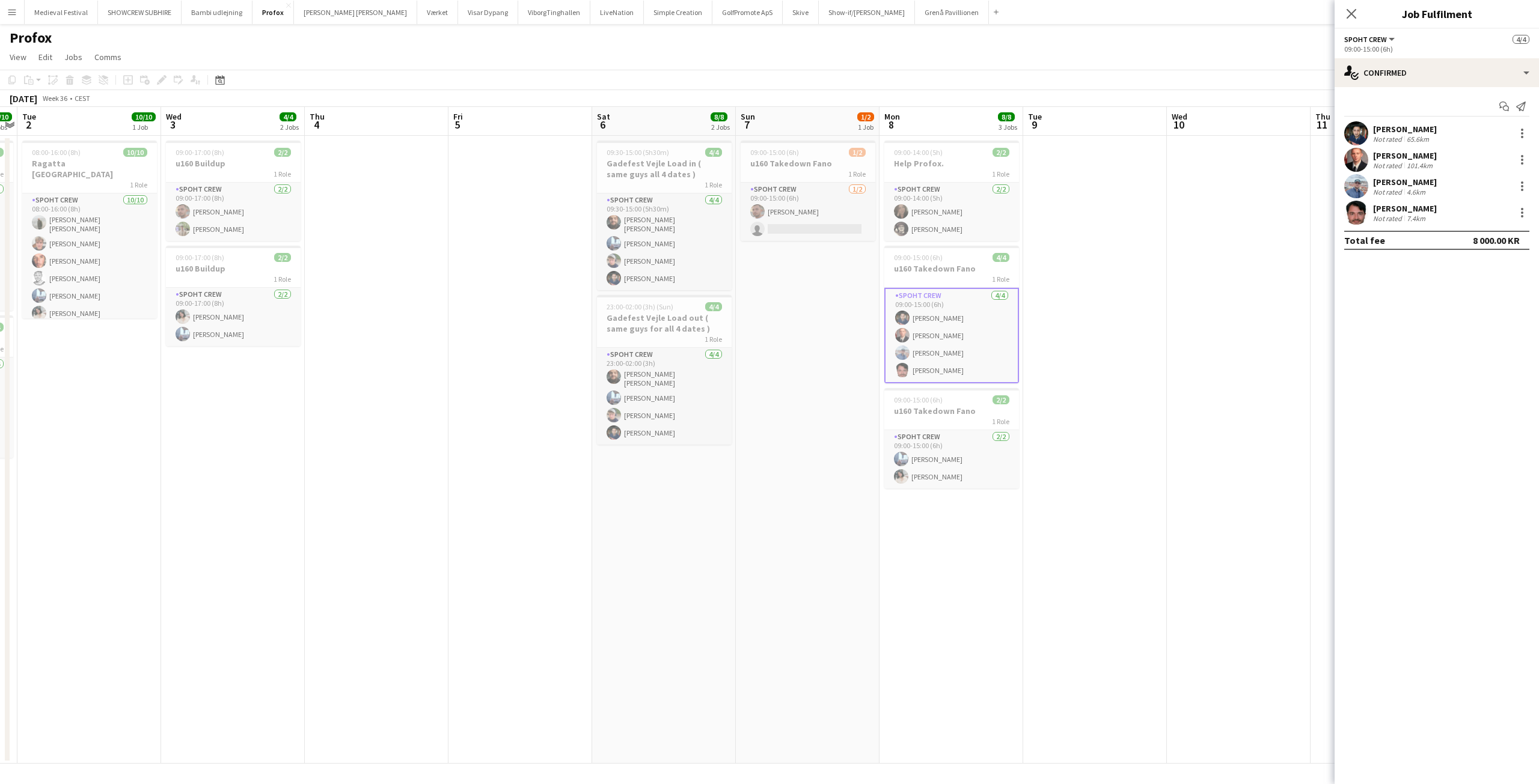
click at [1377, 210] on div "[PERSON_NAME]" at bounding box center [1404, 208] width 63 height 10
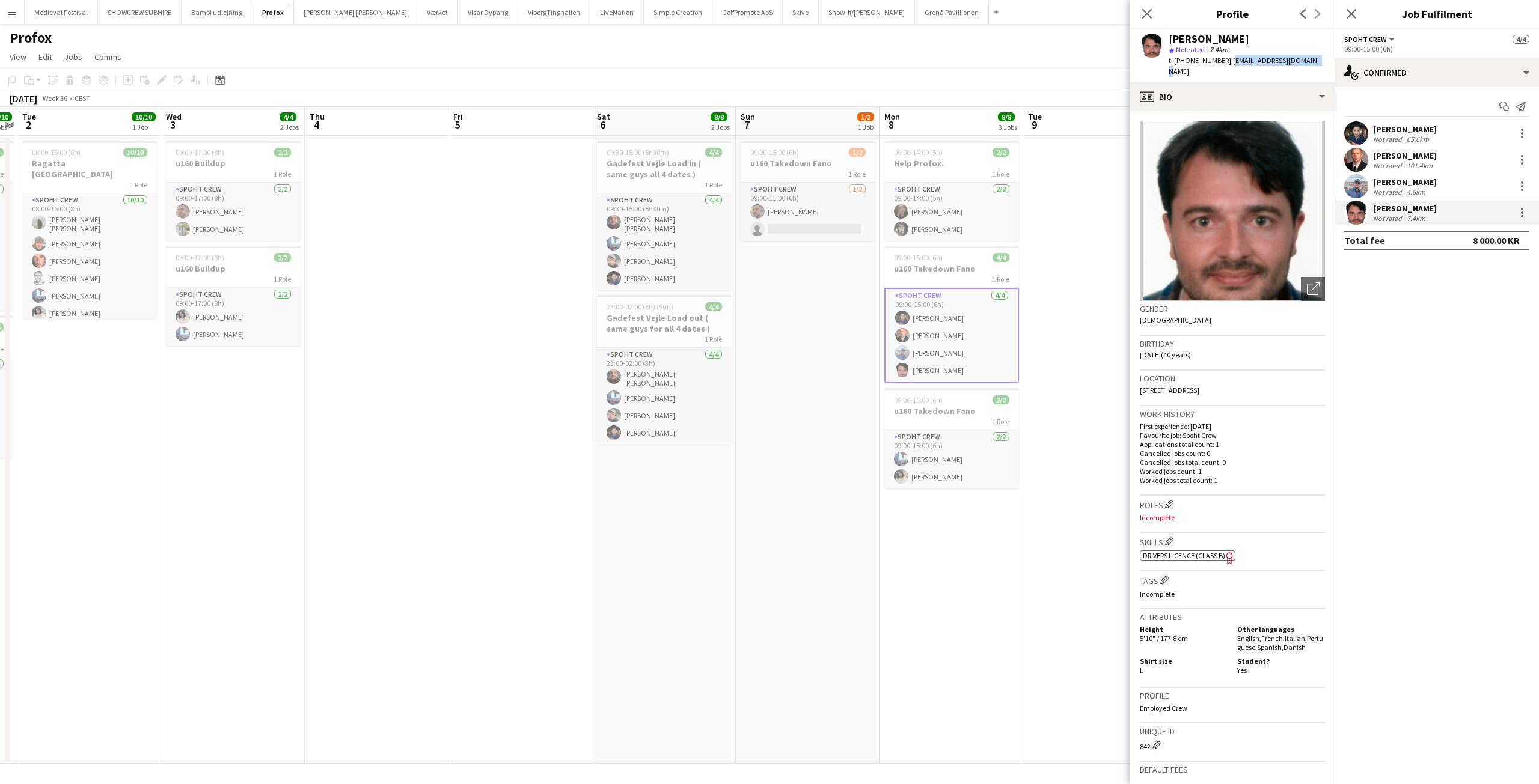
drag, startPoint x: 1302, startPoint y: 58, endPoint x: 1219, endPoint y: 56, distance: 83.0
click at [1219, 56] on div "[PERSON_NAME] Not rated 7.4km t. [PHONE_NUMBER] | [EMAIL_ADDRESS][DOMAIN_NAME]" at bounding box center [1232, 56] width 204 height 54
copy span "[EMAIL_ADDRESS][DOMAIN_NAME]"
click at [779, 412] on app-date-cell "09:00-15:00 (6h) 1/2 u160 Takedown Fano 1 Role Spoht Crew 1/2 09:00-15:00 (6h) …" at bounding box center [807, 449] width 143 height 628
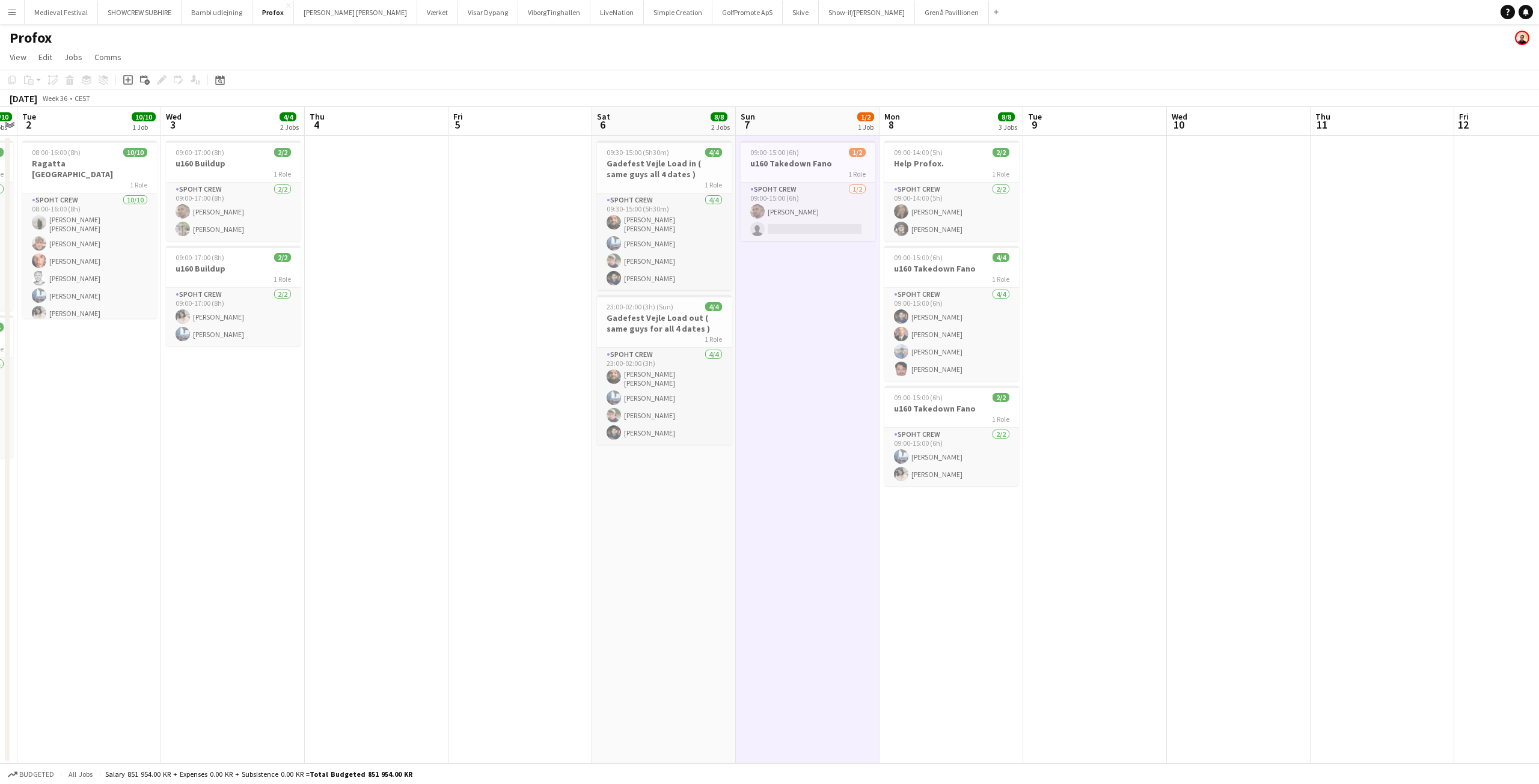
click at [1256, 338] on app-date-cell at bounding box center [1238, 449] width 143 height 628
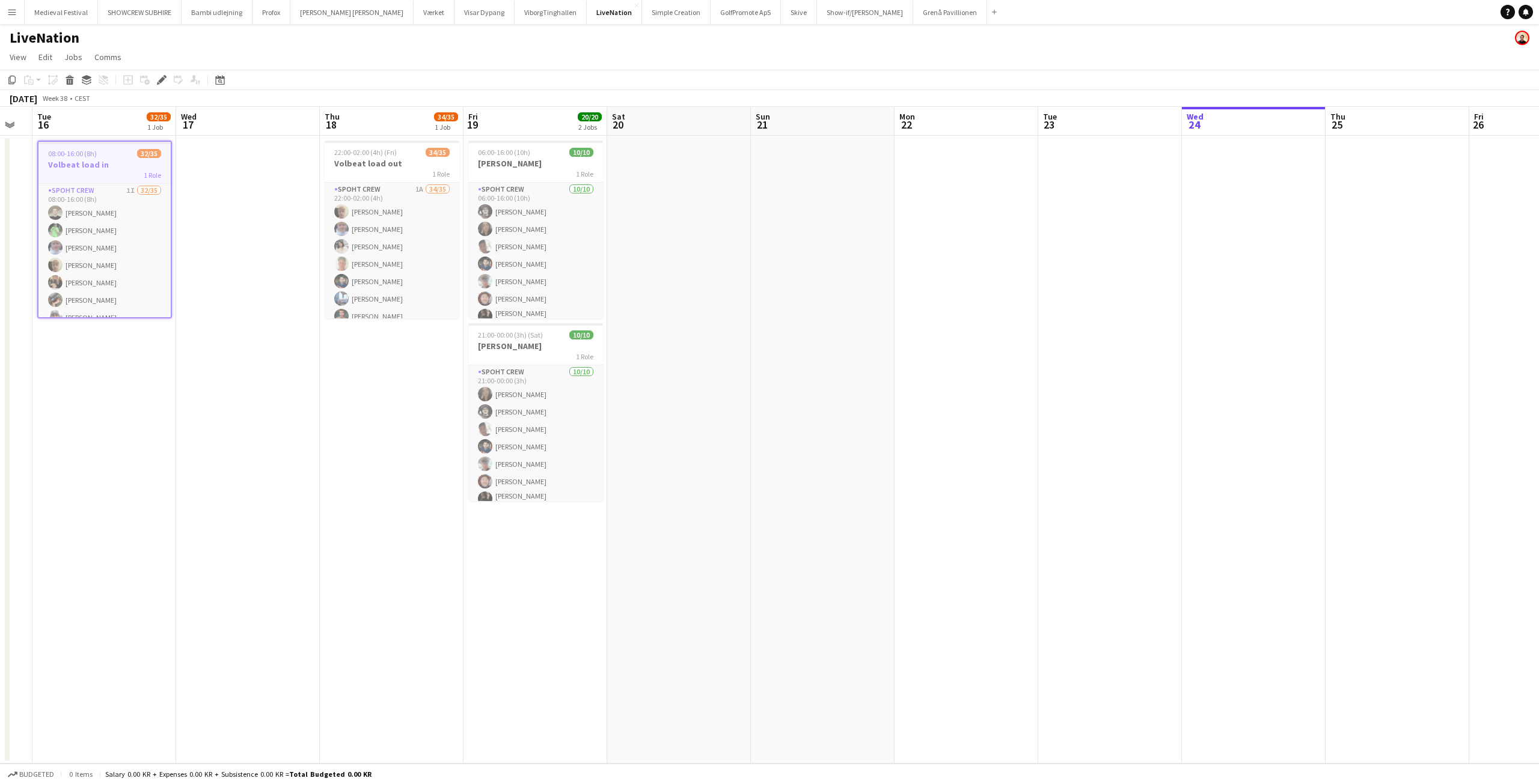
drag, startPoint x: 651, startPoint y: 359, endPoint x: 151, endPoint y: 335, distance: 500.6
click at [155, 335] on app-calendar-viewport "Sat 13 Sun 14 Mon 15 Tue 16 32/35 1 Job Wed 17 Thu 18 34/35 1 Job Fri 19 20/20 …" at bounding box center [770, 435] width 1539 height 657
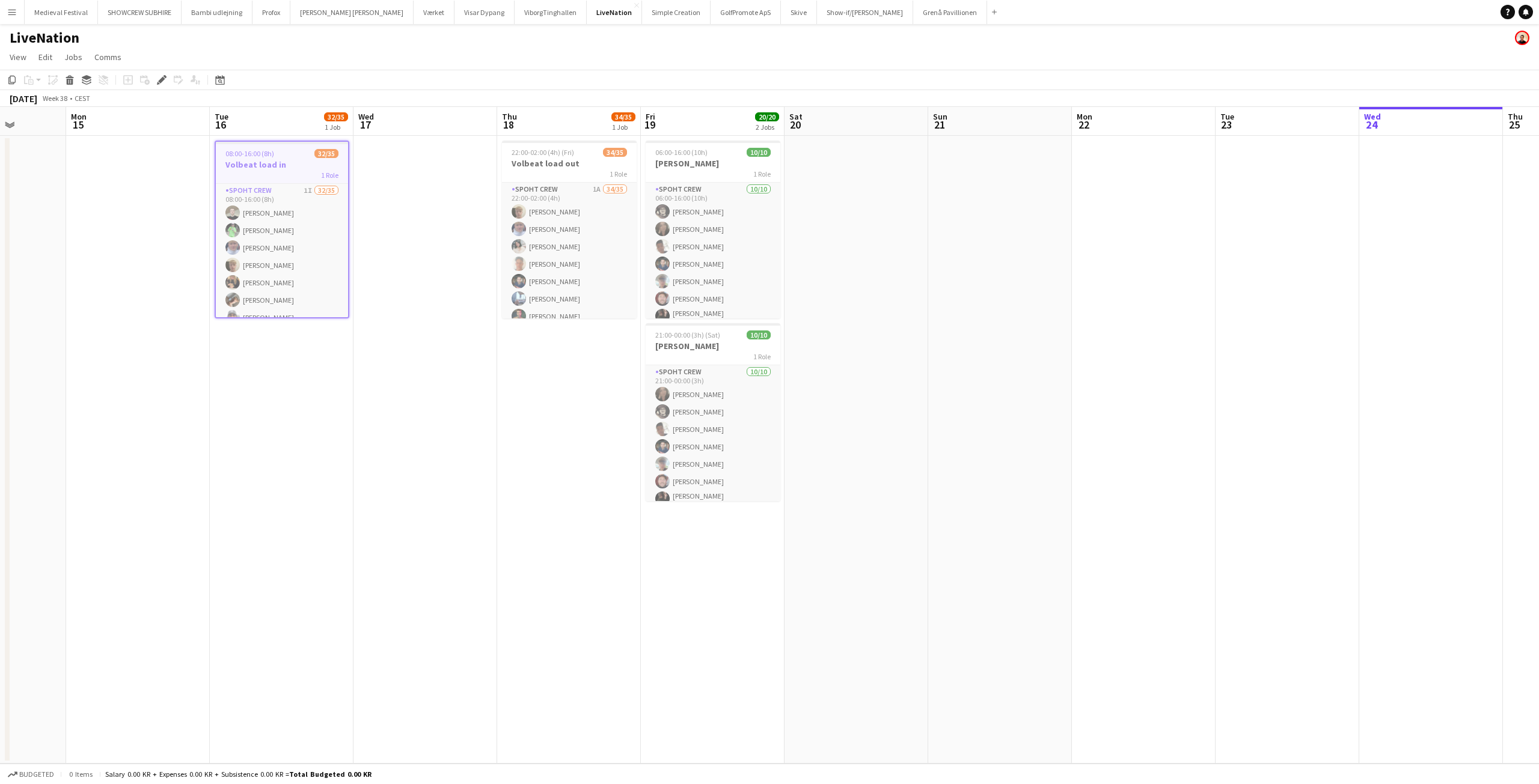
drag, startPoint x: 166, startPoint y: 335, endPoint x: 806, endPoint y: 423, distance: 646.0
click at [805, 423] on app-calendar-viewport "Fri 12 Sat 13 Sun 14 Mon 15 Tue 16 32/35 1 Job Wed 17 Thu 18 34/35 1 Job Fri 19…" at bounding box center [770, 435] width 1539 height 657
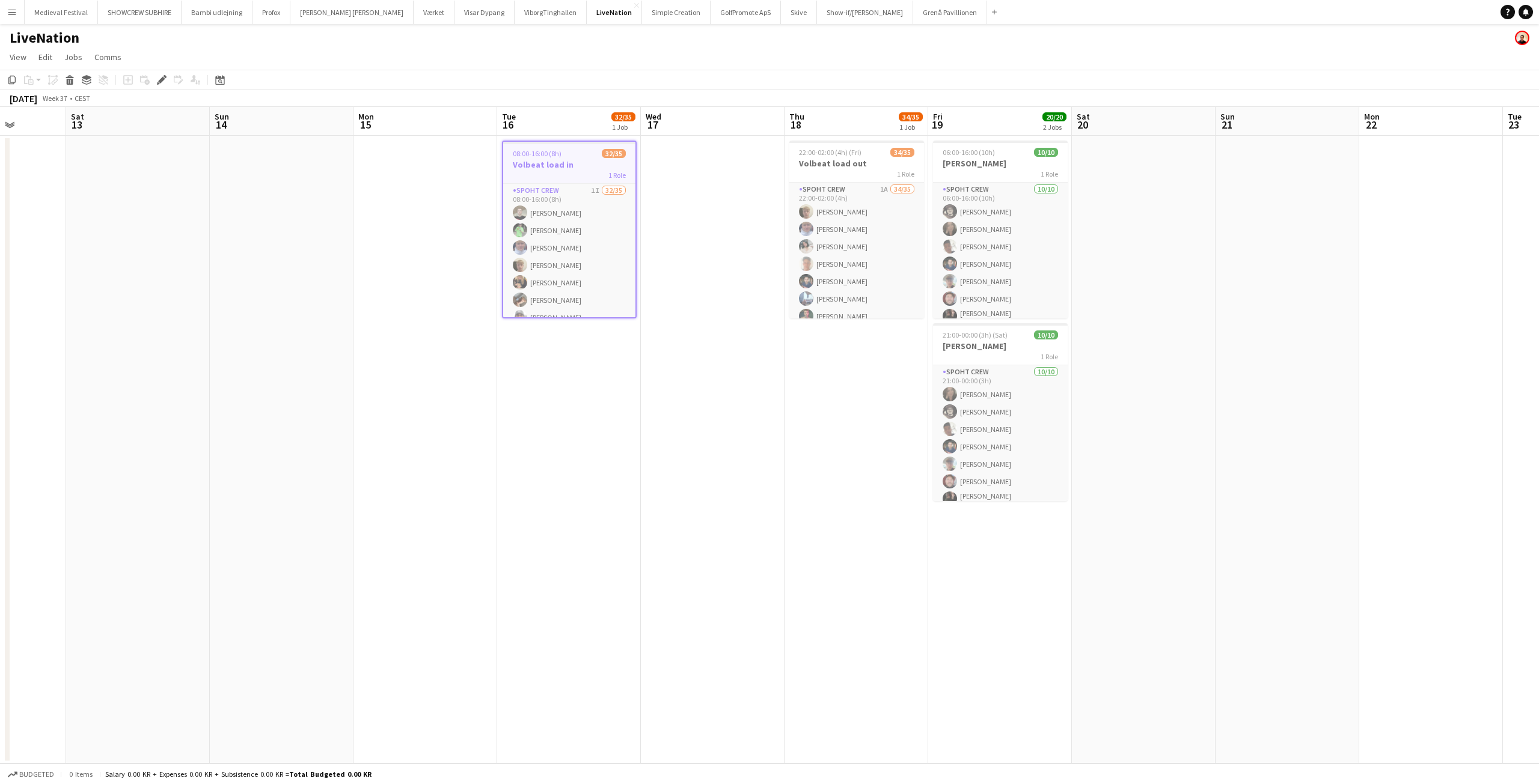
scroll to position [0, 335]
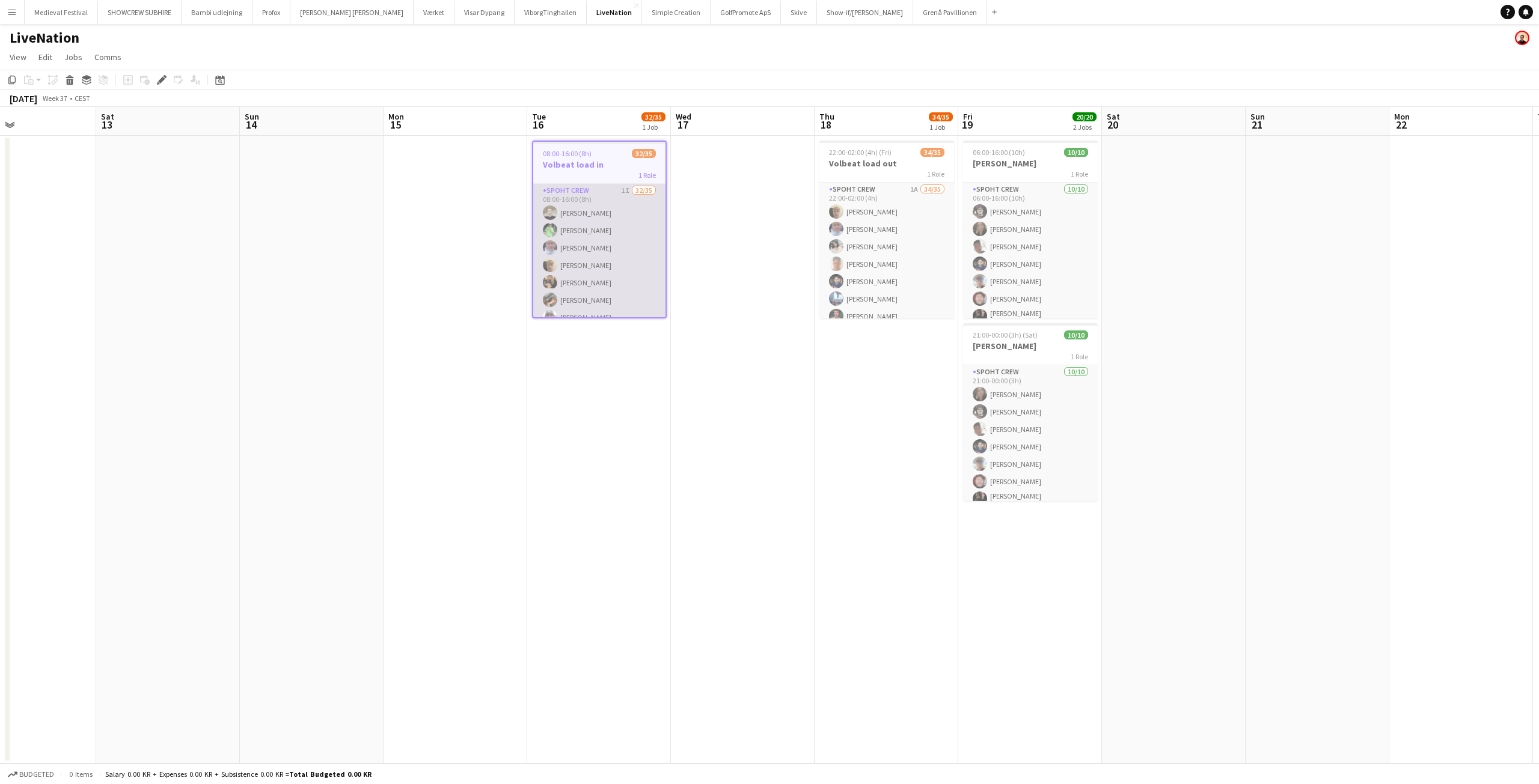
click at [560, 265] on app-card-role "Spoht Crew 1I 32/35 08:00-16:00 (8h) Nicolai Schmidt Håkon Lerche Casper Roed J…" at bounding box center [599, 501] width 132 height 634
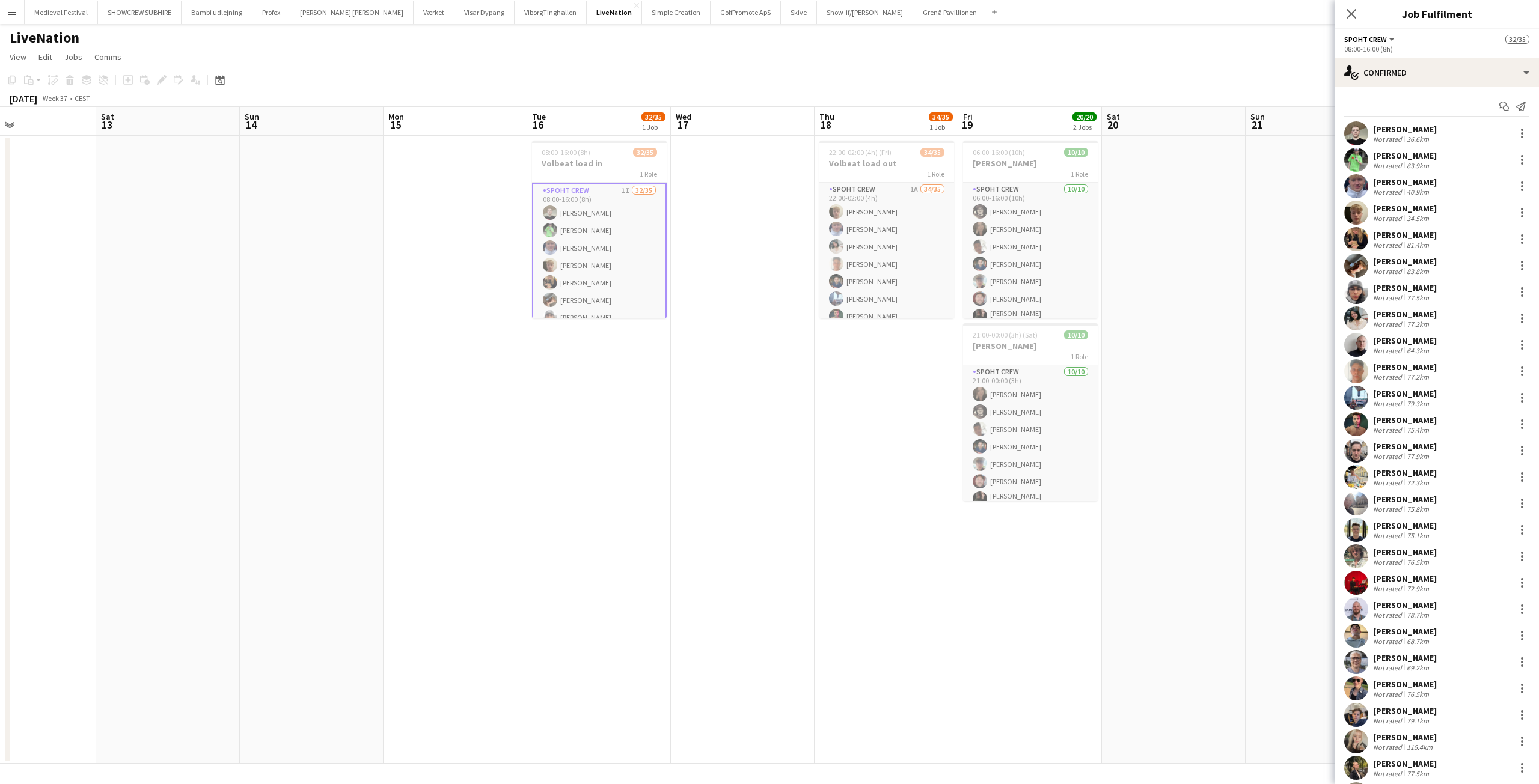
click at [1427, 339] on div "Anatolijs Starodubecs" at bounding box center [1404, 340] width 63 height 10
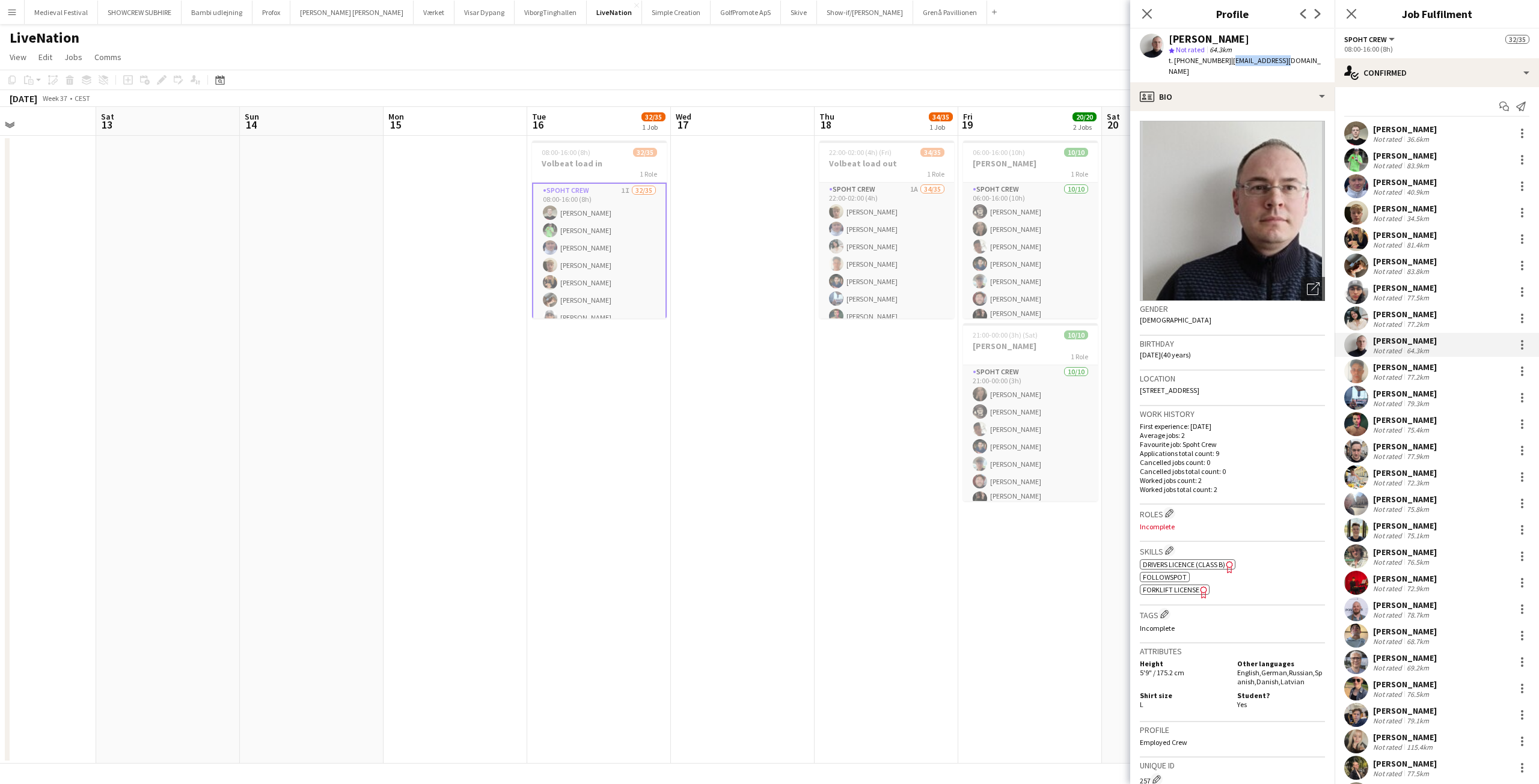
drag, startPoint x: 1281, startPoint y: 57, endPoint x: 1222, endPoint y: 58, distance: 59.0
click at [1222, 58] on div "Anatolijs Starodubecs star Not rated 64.3km t. +37129254780 | fa5070@inbox.lv" at bounding box center [1232, 56] width 204 height 54
copy span "fa5070@inbox.lv"
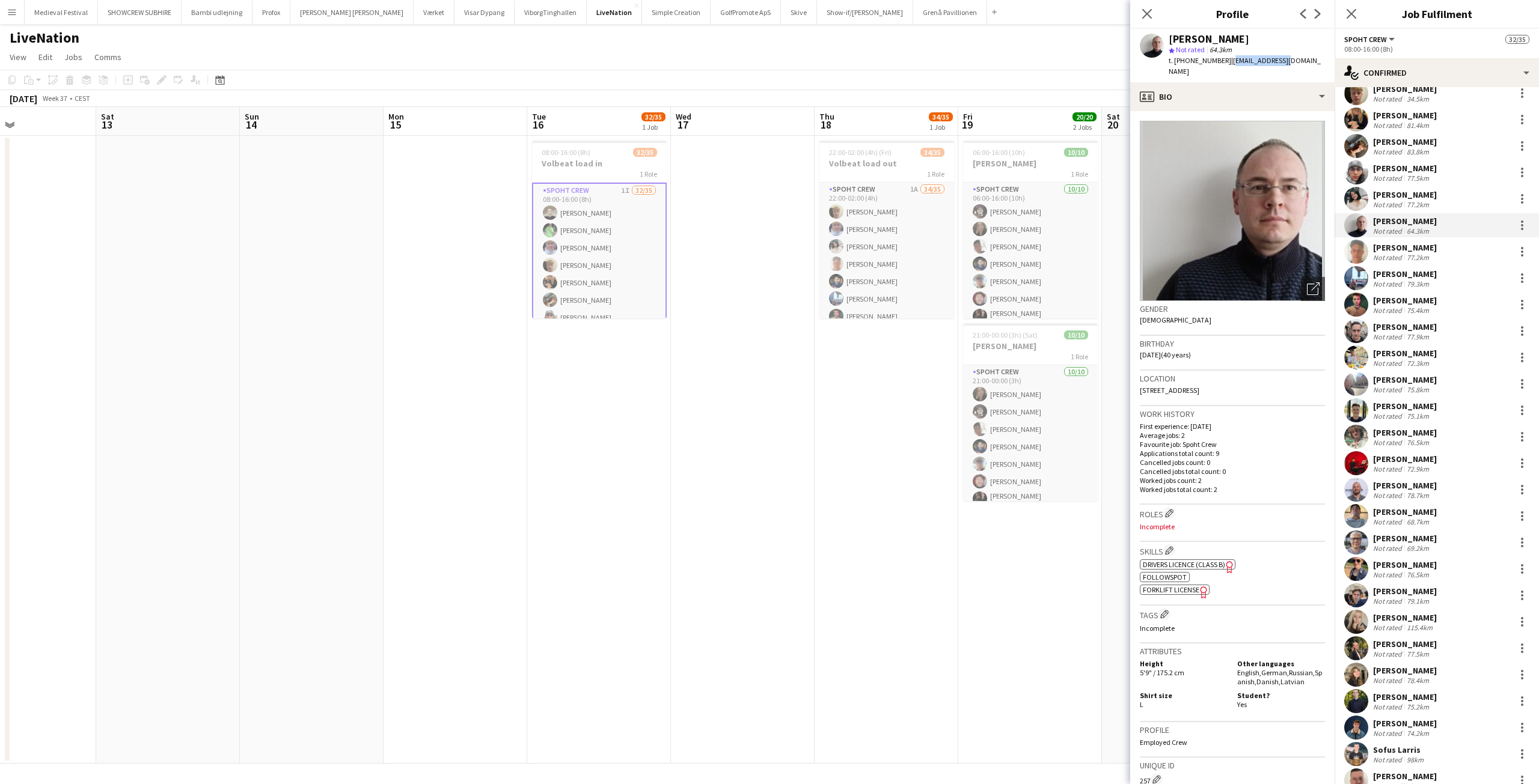
scroll to position [120, 0]
click at [1383, 330] on div "Justin Ramsden" at bounding box center [1404, 326] width 63 height 10
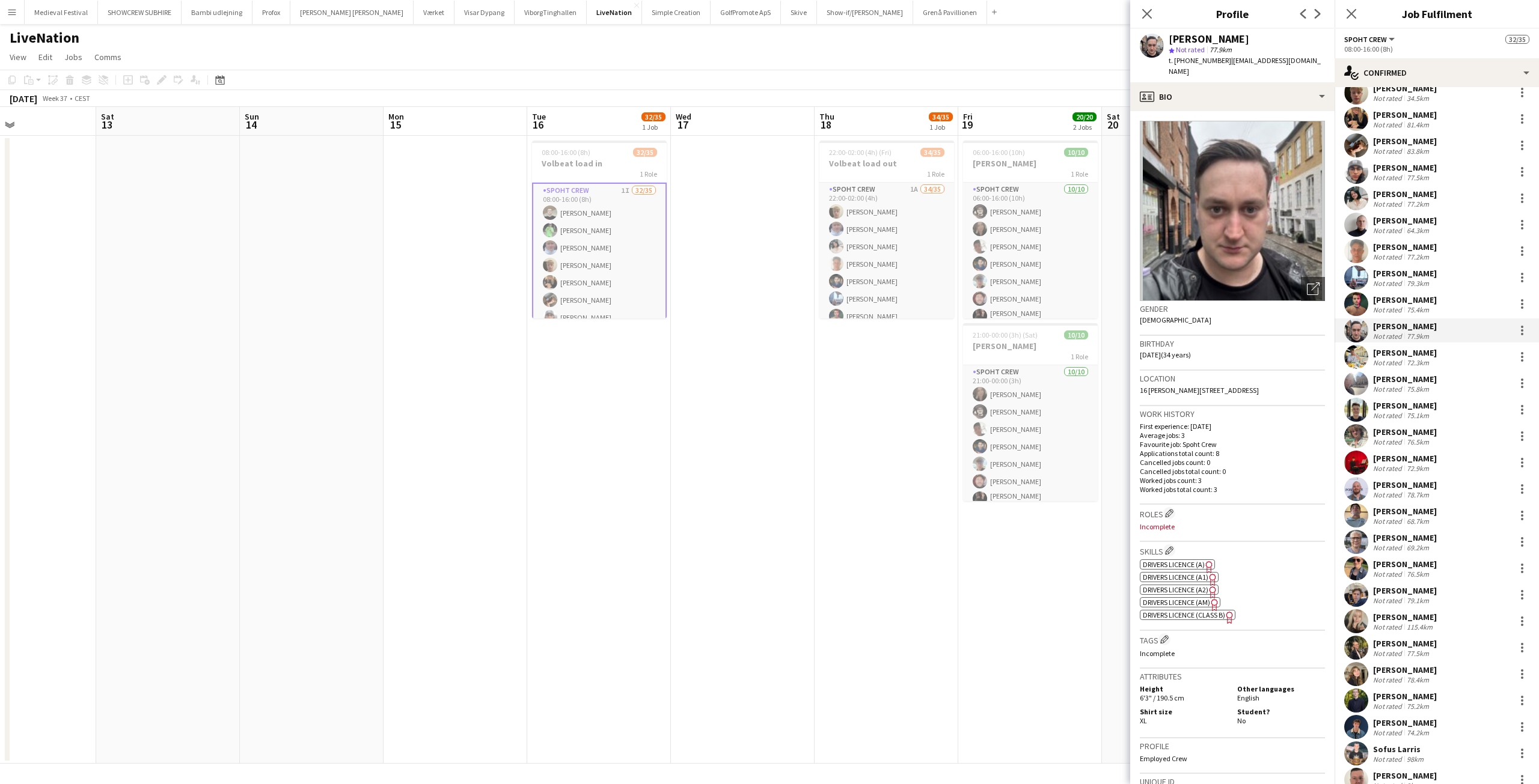
drag, startPoint x: 1282, startPoint y: 60, endPoint x: 1218, endPoint y: 63, distance: 64.1
click at [1218, 63] on app-profile-header "Justin Ramsden star Not rated 77.9km t. +4528551310 | justinramsden@me.com" at bounding box center [1232, 56] width 204 height 54
click at [1311, 59] on app-profile-header "Justin Ramsden star Not rated 77.9km t. +4528551310 | justinramsden@me.com" at bounding box center [1232, 56] width 204 height 54
drag, startPoint x: 1287, startPoint y: 57, endPoint x: 1273, endPoint y: 58, distance: 14.0
click at [1273, 58] on span "| justinramsden@me.com" at bounding box center [1245, 65] width 152 height 20
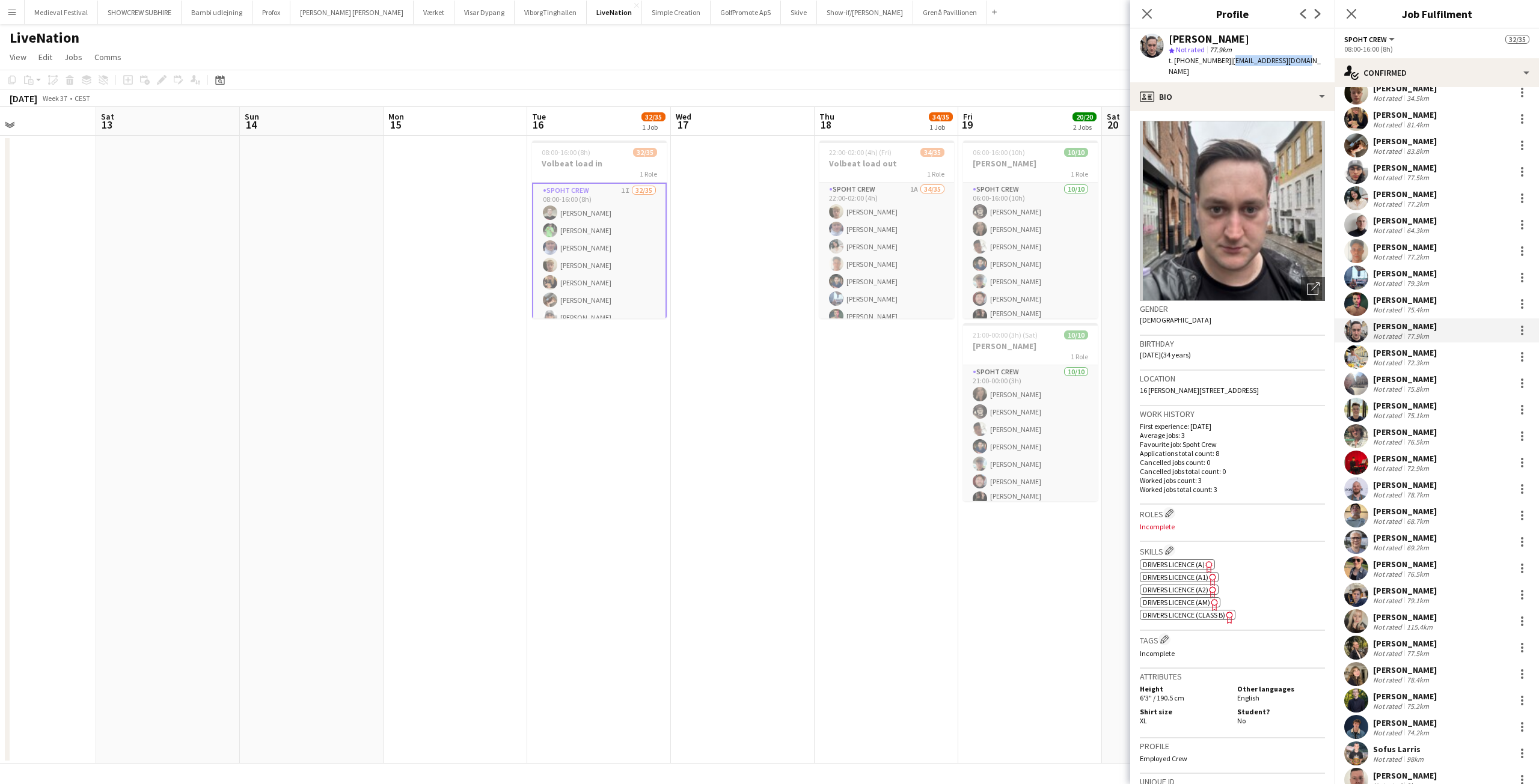
drag, startPoint x: 1291, startPoint y: 58, endPoint x: 1219, endPoint y: 60, distance: 72.0
click at [1219, 60] on span "| justinramsden@me.com" at bounding box center [1245, 65] width 152 height 20
copy span "justinramsden@me.com"
click at [1381, 354] on div "Søren Møller" at bounding box center [1404, 352] width 63 height 10
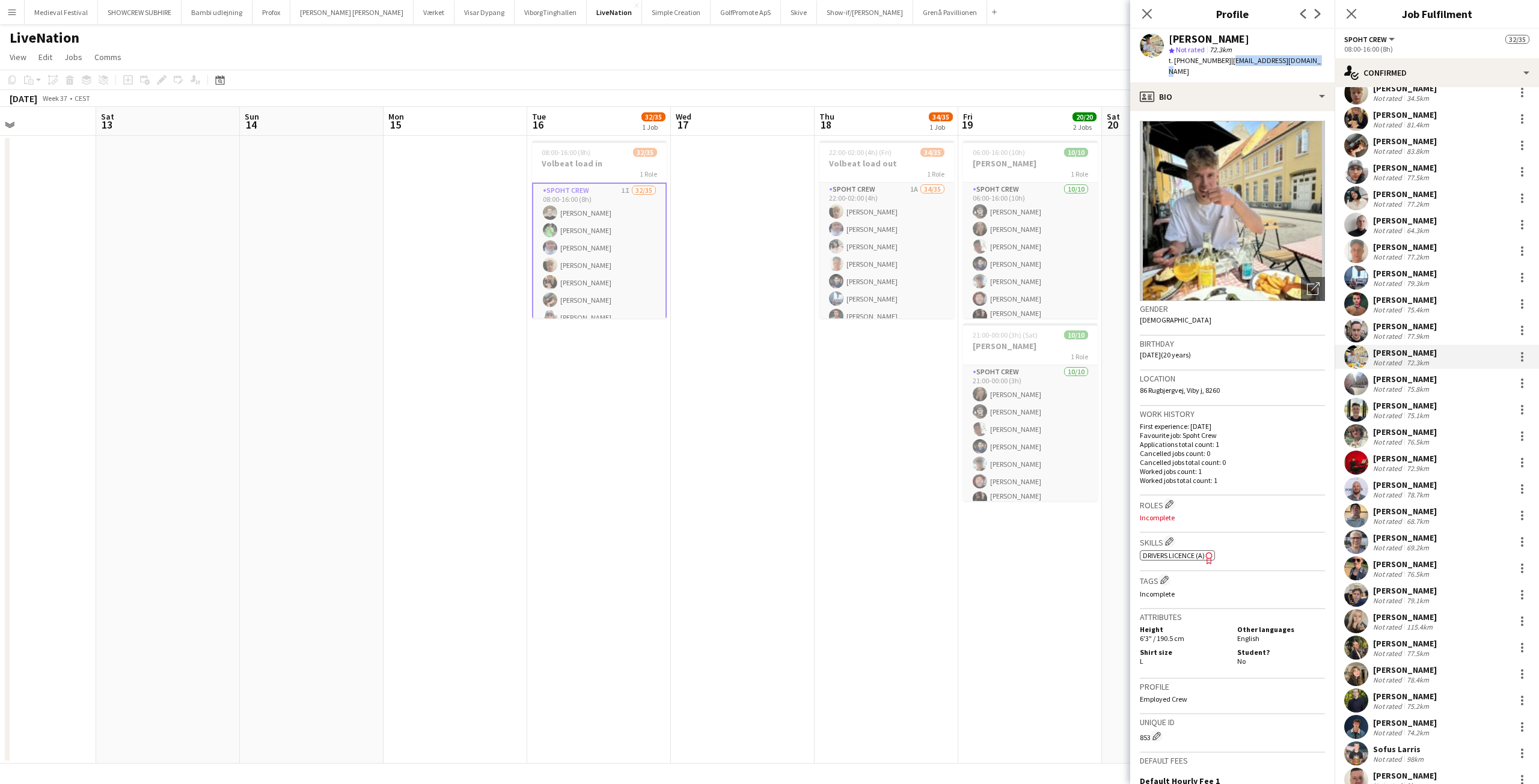
drag, startPoint x: 1271, startPoint y: 57, endPoint x: 1219, endPoint y: 56, distance: 52.0
click at [1219, 56] on div "Søren Møller star Not rated 72.3km t. +4526334744 | sorenmoeller0@gmail.com" at bounding box center [1232, 56] width 204 height 54
copy span "sorenmoeller0@gmail.com"
click at [1406, 389] on div "75.8km" at bounding box center [1417, 389] width 27 height 9
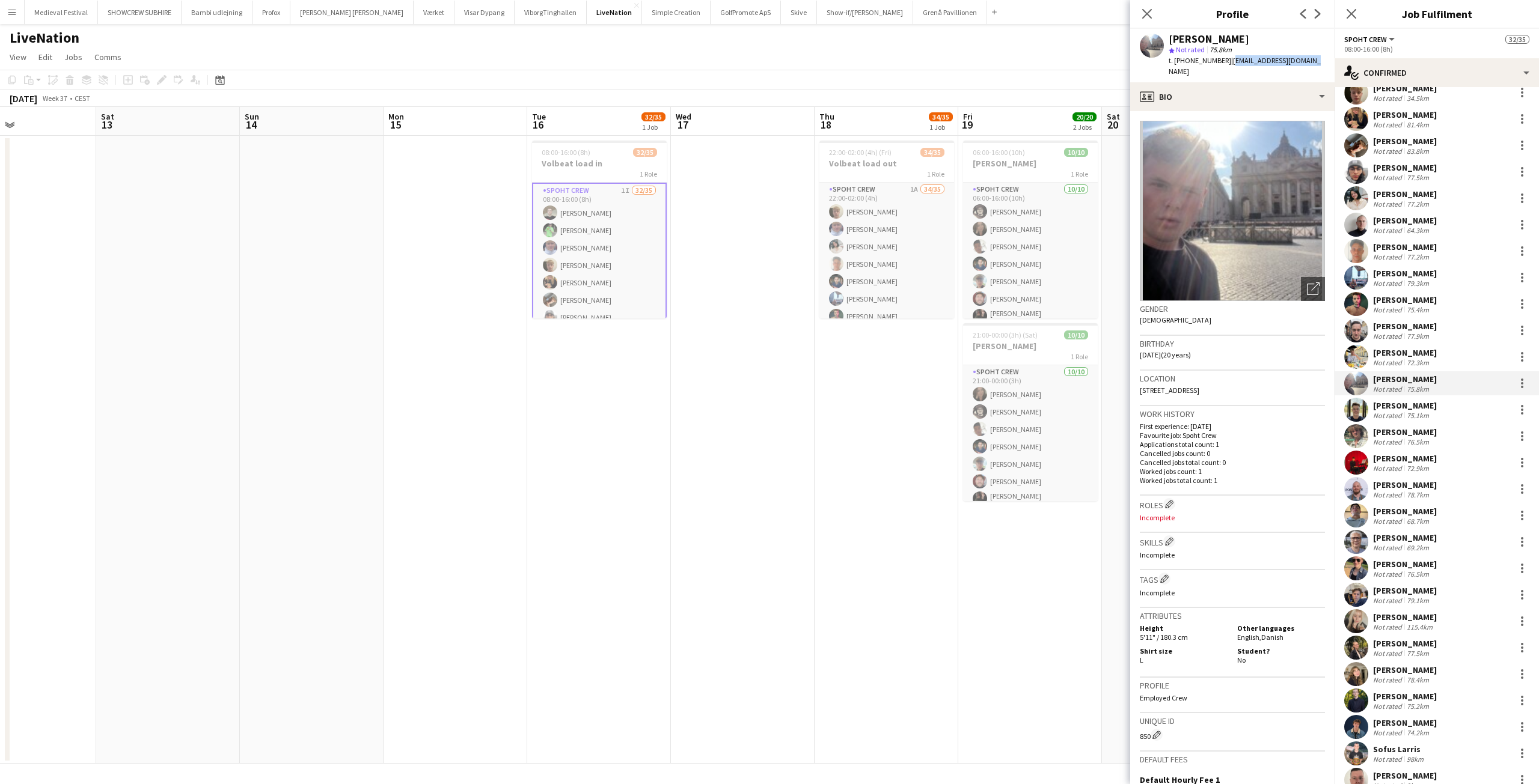
drag, startPoint x: 1305, startPoint y: 61, endPoint x: 1219, endPoint y: 58, distance: 86.1
click at [1219, 58] on div "Noah Capitani star Not rated 75.8km t. +4521155777 | noahcapitani@gmail.com" at bounding box center [1232, 56] width 204 height 54
copy span "noahcapitani@gmail.com"
click at [1410, 412] on div "75.1km" at bounding box center [1417, 416] width 27 height 9
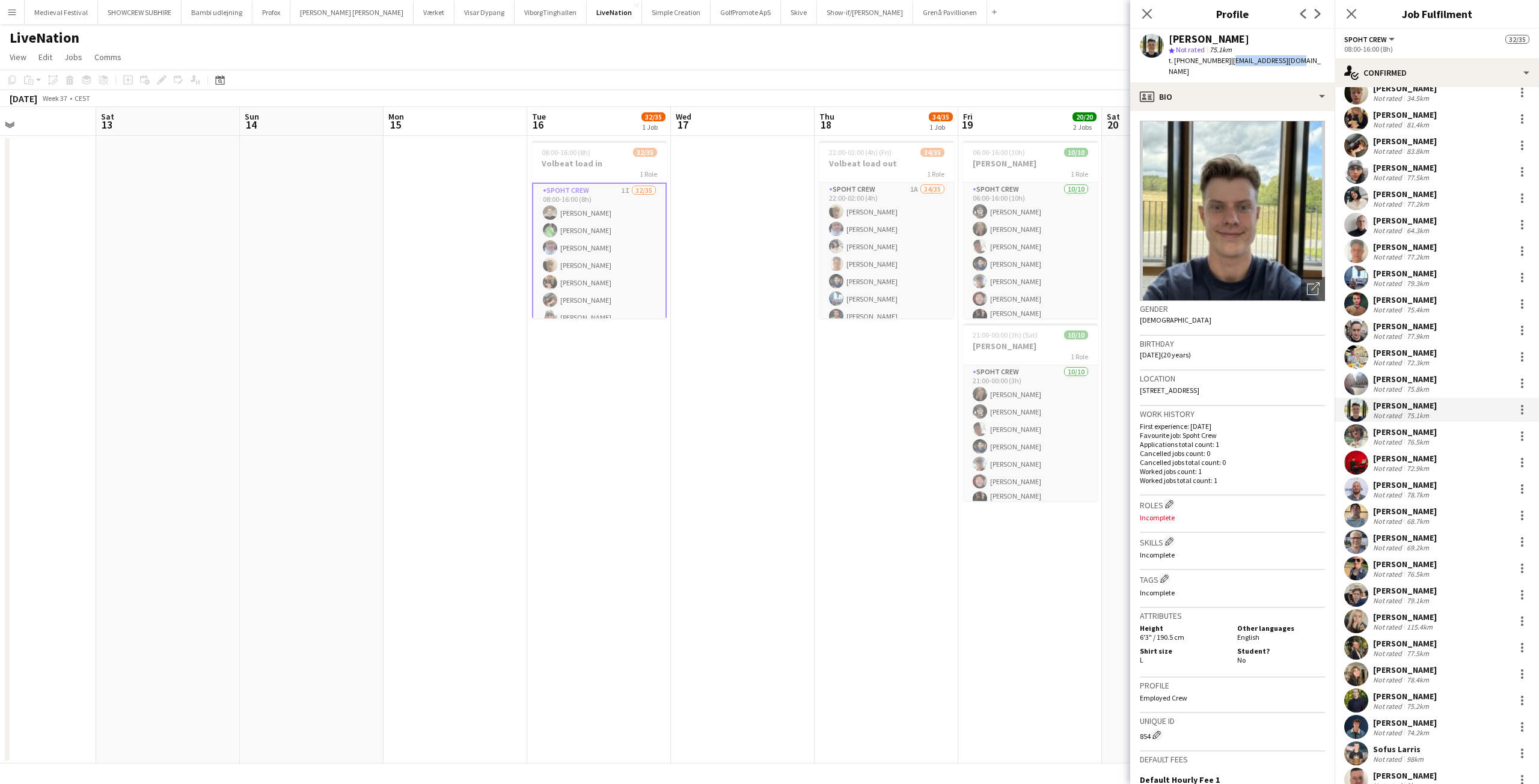
drag, startPoint x: 1287, startPoint y: 57, endPoint x: 1220, endPoint y: 57, distance: 67.0
click at [1219, 57] on div "Frederik Jakobsen star Not rated 75.1km t. +4593923323 | febj8260@gmail.com" at bounding box center [1232, 56] width 204 height 54
copy span "febj8260@gmail.com"
click at [1408, 438] on div "76.5km" at bounding box center [1417, 442] width 27 height 9
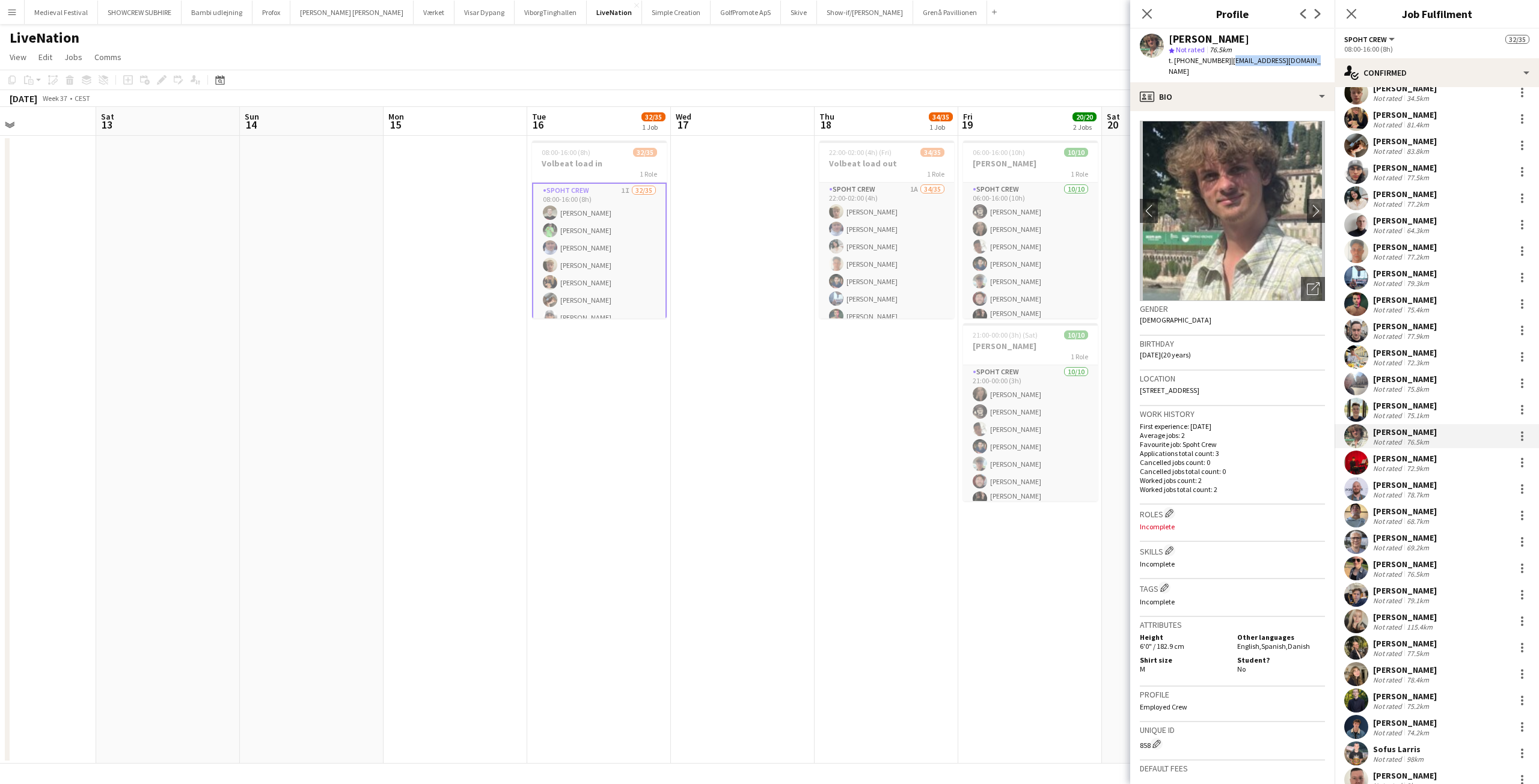
drag, startPoint x: 1286, startPoint y: 60, endPoint x: 1220, endPoint y: 56, distance: 66.1
click at [1220, 56] on div "Sylvester Korsholm star Not rated 76.5km t. +4552193012 | syl.korsholm@gmail.com" at bounding box center [1232, 56] width 204 height 54
copy span "syl.korsholm@gmail.com"
click at [1410, 469] on div "72.9km" at bounding box center [1417, 468] width 27 height 9
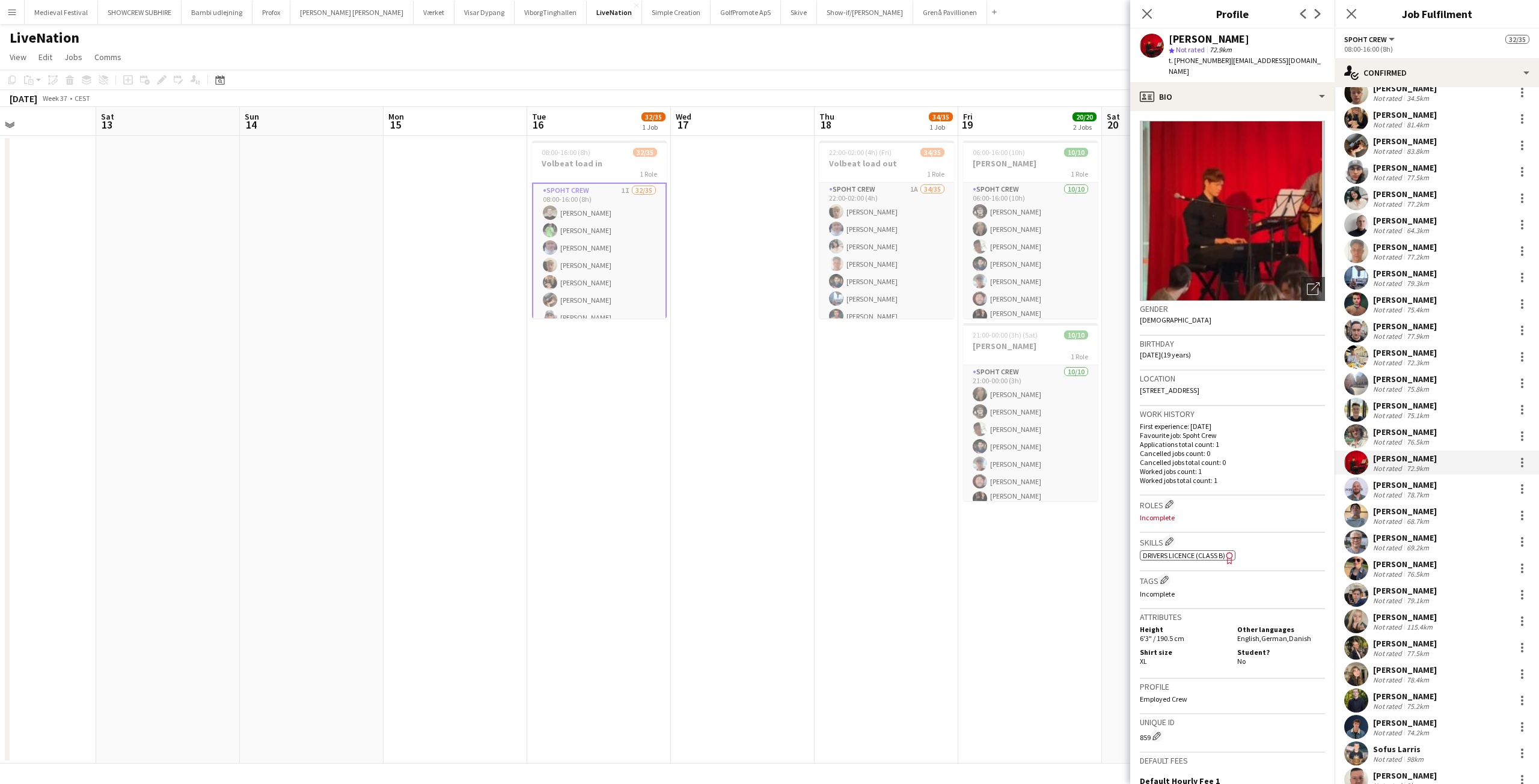
drag, startPoint x: 1324, startPoint y: 58, endPoint x: 1219, endPoint y: 62, distance: 105.1
click at [1219, 62] on div "William Broe Dalsgaard star Not rated 72.9km t. +4560686079 | williambroedalsga…" at bounding box center [1232, 56] width 204 height 54
copy span "williambroedalsgaard@gmail.com"
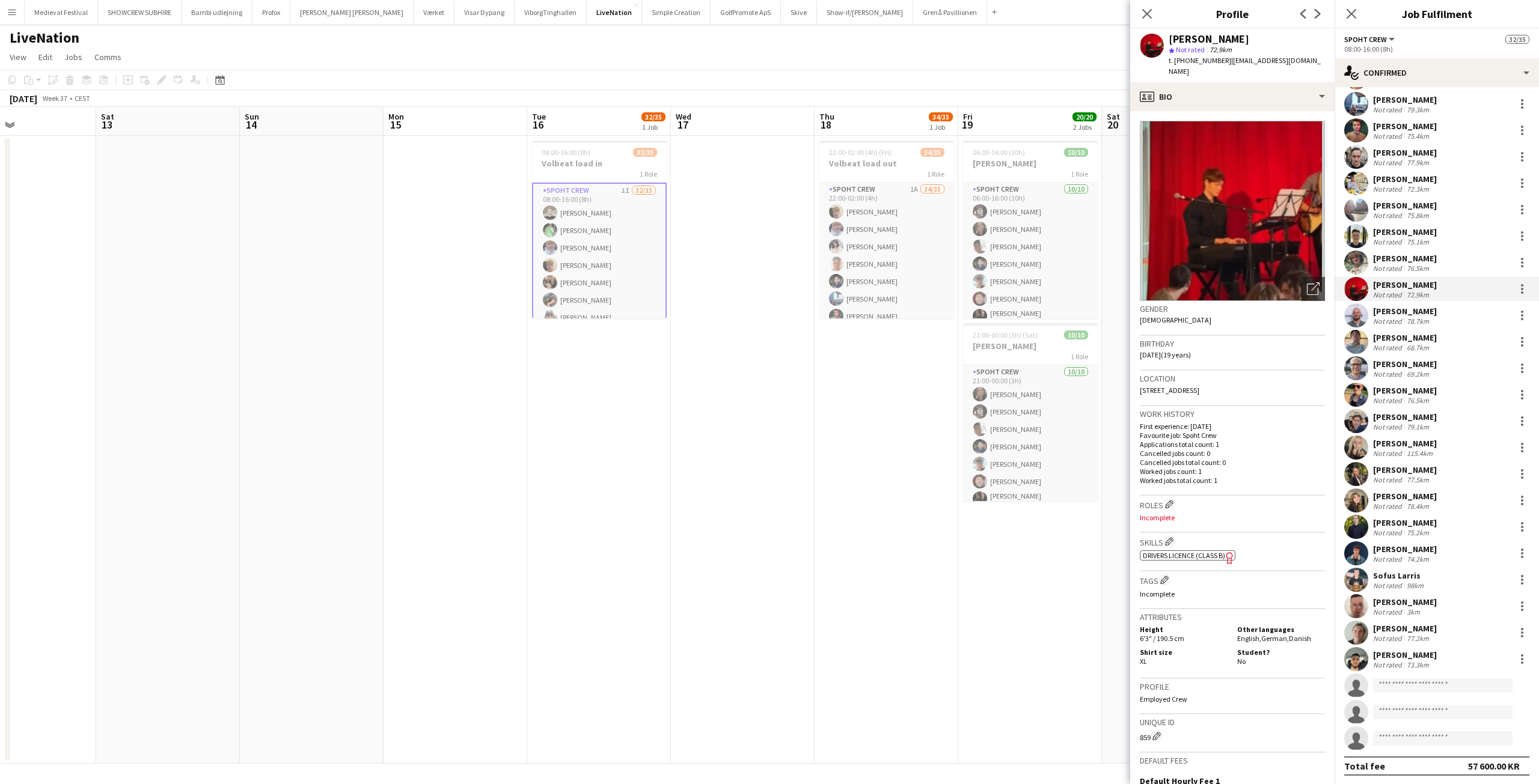
scroll to position [295, 0]
click at [1415, 319] on div "78.7km" at bounding box center [1417, 320] width 27 height 9
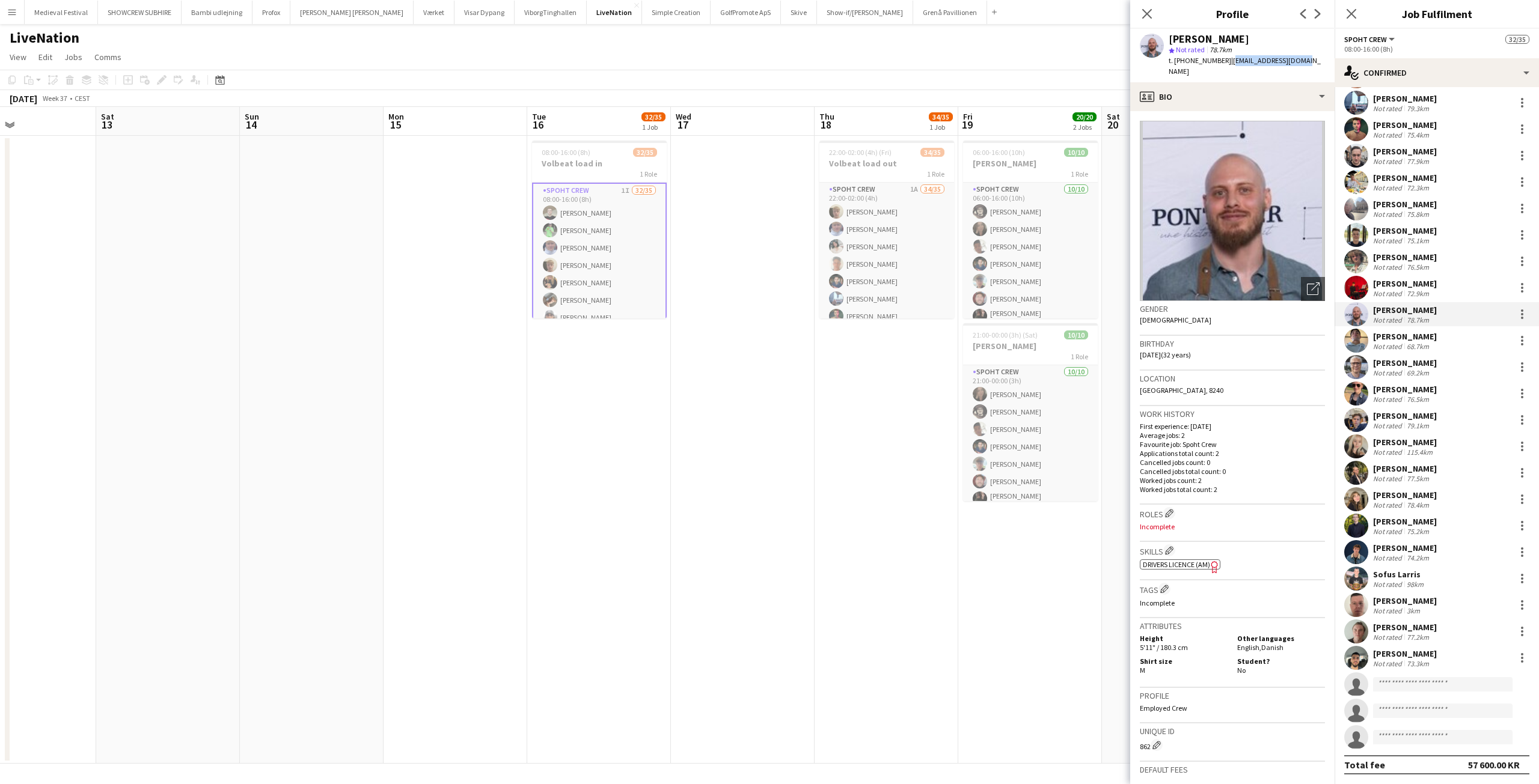
drag, startPoint x: 1291, startPoint y: 60, endPoint x: 1219, endPoint y: 56, distance: 72.1
click at [1219, 56] on app-profile-header "Iver Nymark Karlsen star Not rated 78.7km t. +4551247018 | ivernkarlsen@live.dk" at bounding box center [1232, 56] width 204 height 54
copy span "ivernkarlsen@live.dk"
click at [1414, 342] on div "68.7km" at bounding box center [1417, 346] width 27 height 9
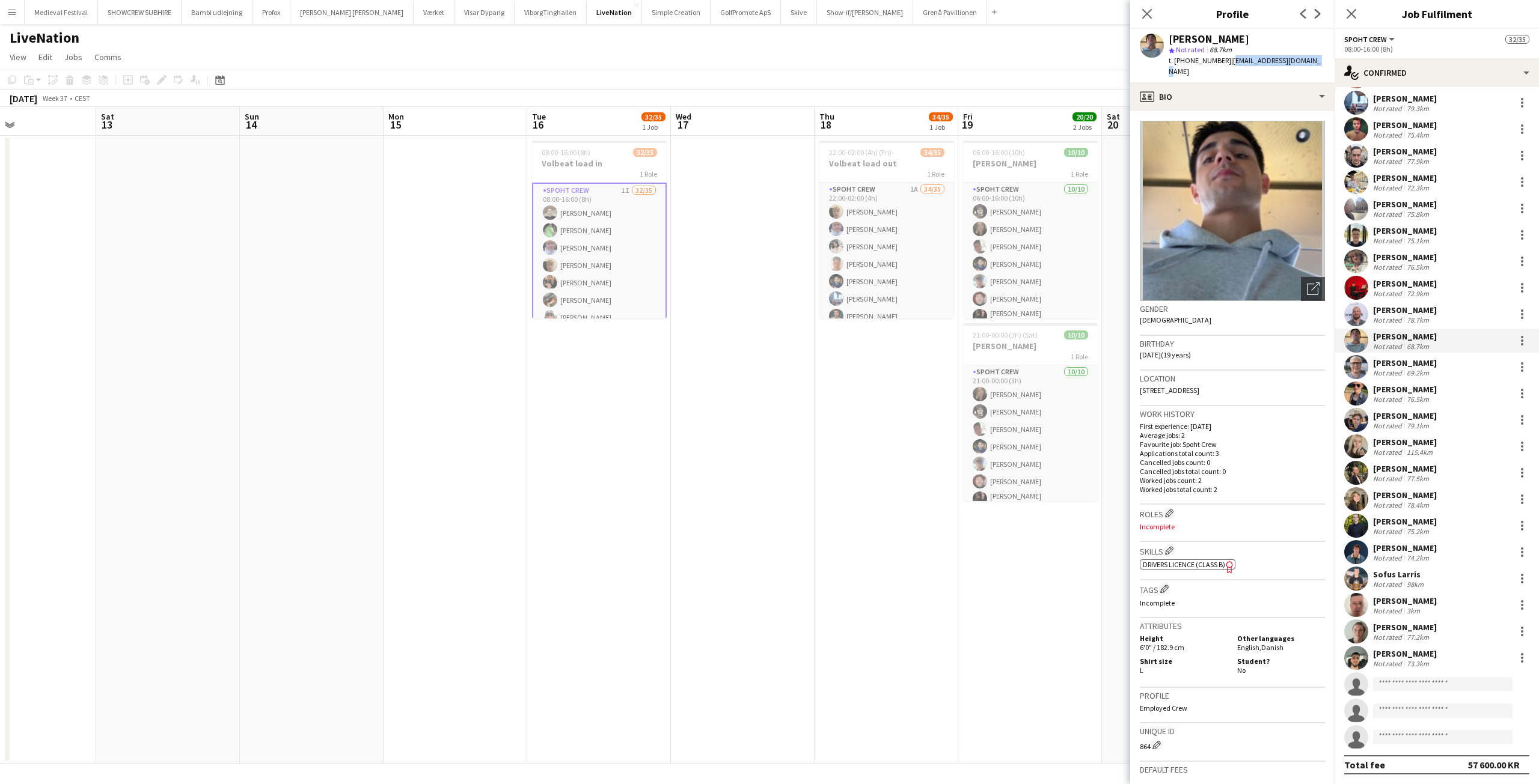
drag, startPoint x: 1306, startPoint y: 62, endPoint x: 1219, endPoint y: 60, distance: 87.0
click at [1219, 60] on div "Kevin Jensen star Not rated 68.7km t. +4520907865 | kevinmjensen@icloud.com" at bounding box center [1232, 56] width 204 height 54
copy span "kevinmjensen@icloud.com"
click at [1406, 395] on div "76.5km" at bounding box center [1417, 399] width 27 height 9
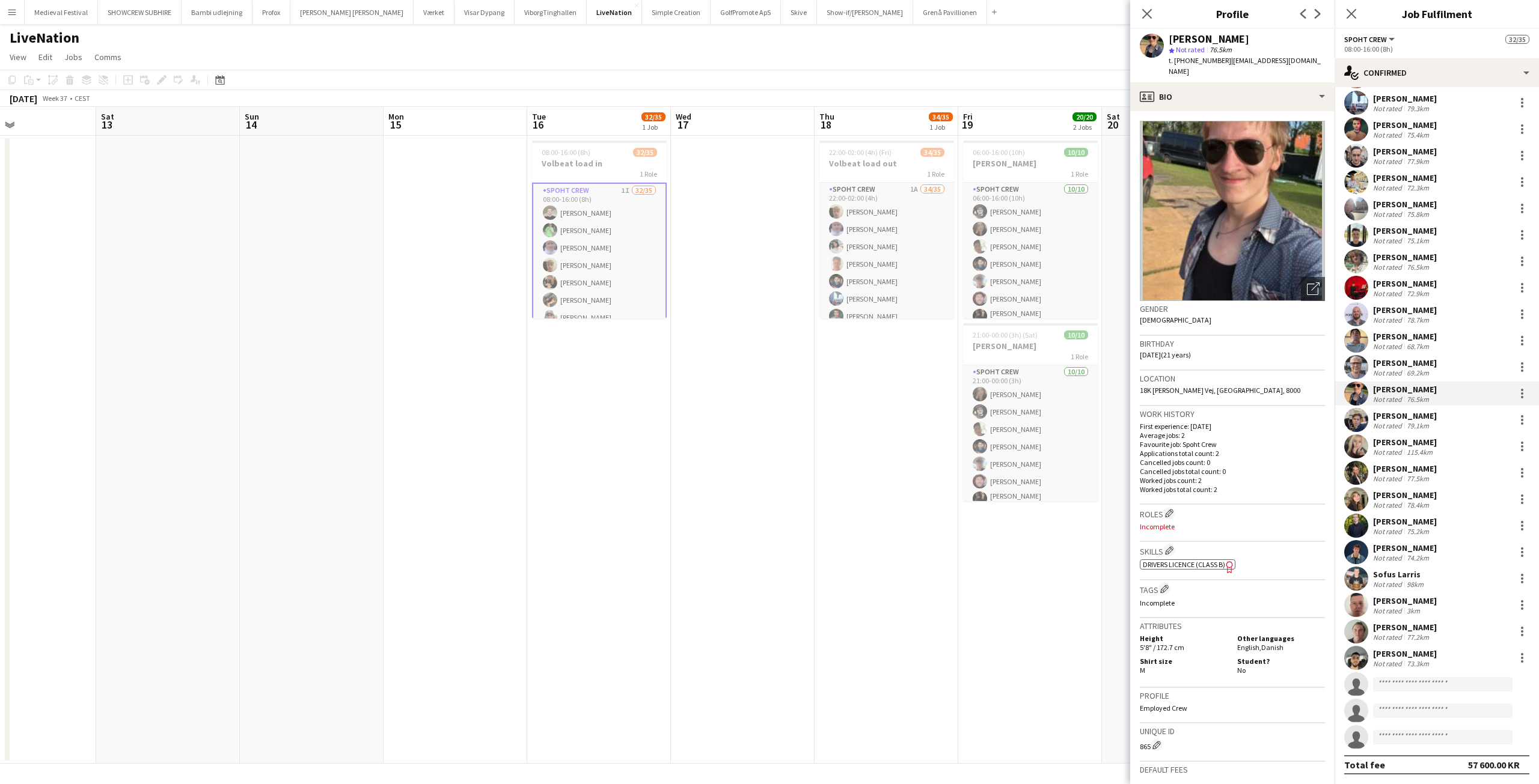
drag, startPoint x: 1314, startPoint y: 62, endPoint x: 1217, endPoint y: 59, distance: 97.0
click at [1217, 59] on div "Max Hammerum star Not rated 76.5km t. +4553680711 | maxhammerum@gmail.com" at bounding box center [1232, 56] width 204 height 54
click at [1318, 49] on app-profile-header "Max Hammerum star Not rated 76.5km t. +4553680711 | maxhammerum@gmail.com" at bounding box center [1232, 56] width 204 height 54
drag, startPoint x: 1314, startPoint y: 53, endPoint x: 1237, endPoint y: 56, distance: 77.1
click at [1237, 56] on div "Max Hammerum star Not rated 76.5km t. +4553680711 | maxhammerum@gmail.com" at bounding box center [1232, 56] width 204 height 54
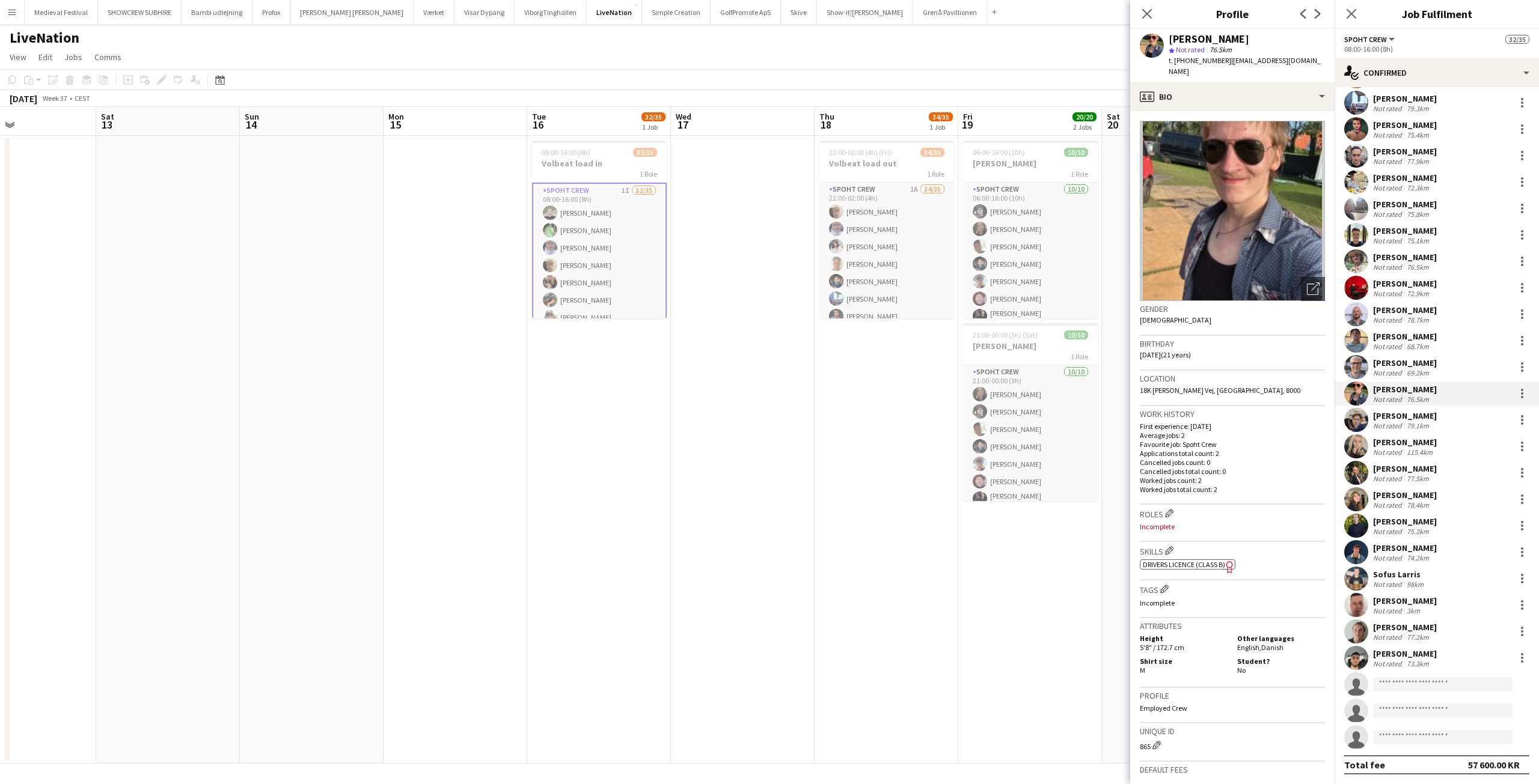
click at [1285, 54] on div "star Not rated 76.5km" at bounding box center [1247, 49] width 156 height 10
click at [1306, 58] on div "Max Hammerum star Not rated 76.5km t. +4553680711 | maxhammerum@gmail.com" at bounding box center [1232, 56] width 204 height 54
drag, startPoint x: 1305, startPoint y: 60, endPoint x: 1219, endPoint y: 60, distance: 86.0
click at [1219, 60] on div "Max Hammerum star Not rated 76.5km t. +4553680711 | maxhammerum@gmail.com" at bounding box center [1232, 56] width 204 height 54
copy span "maxhammerum@gmail.com"
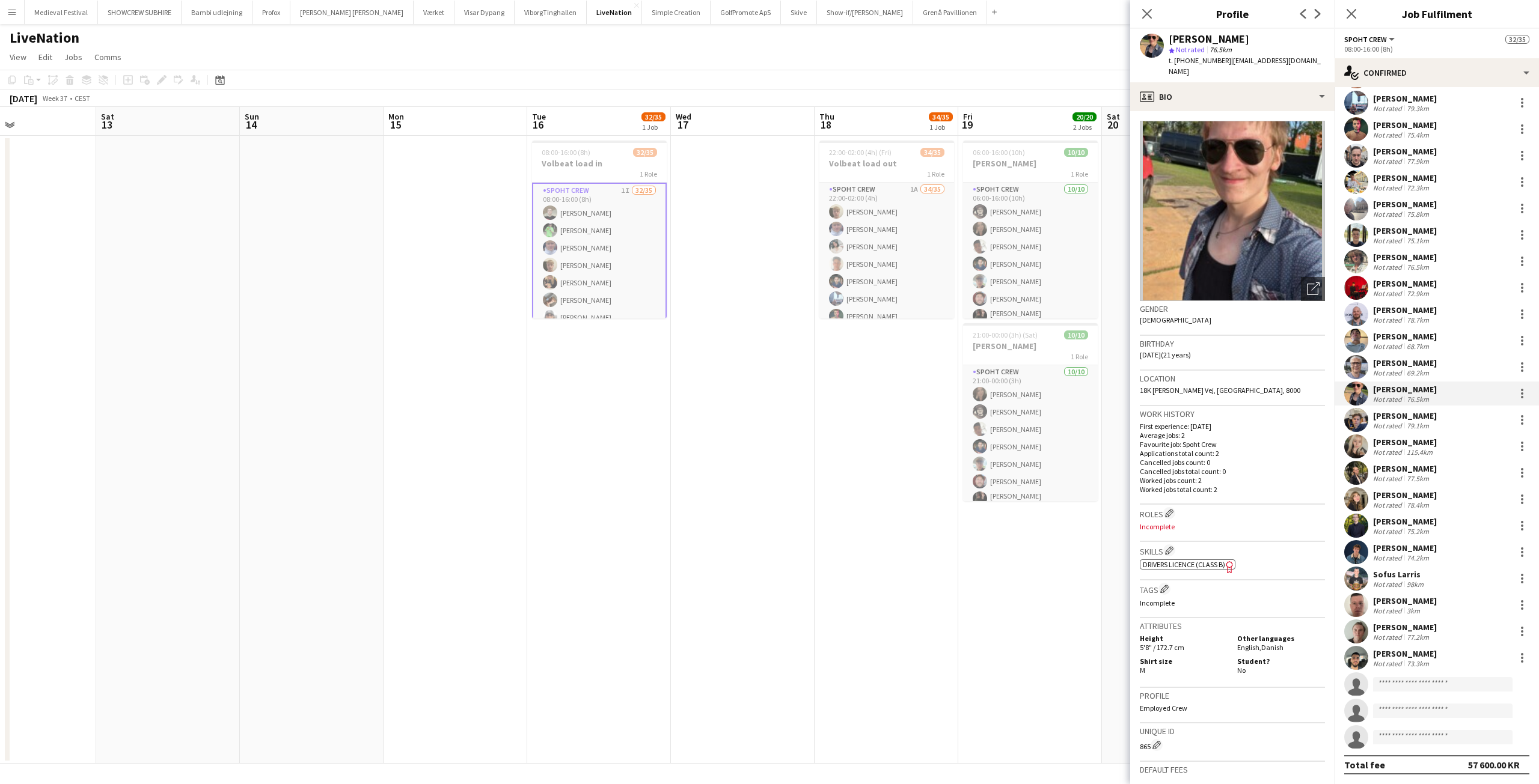
click at [1398, 427] on div "Not rated" at bounding box center [1389, 425] width 31 height 9
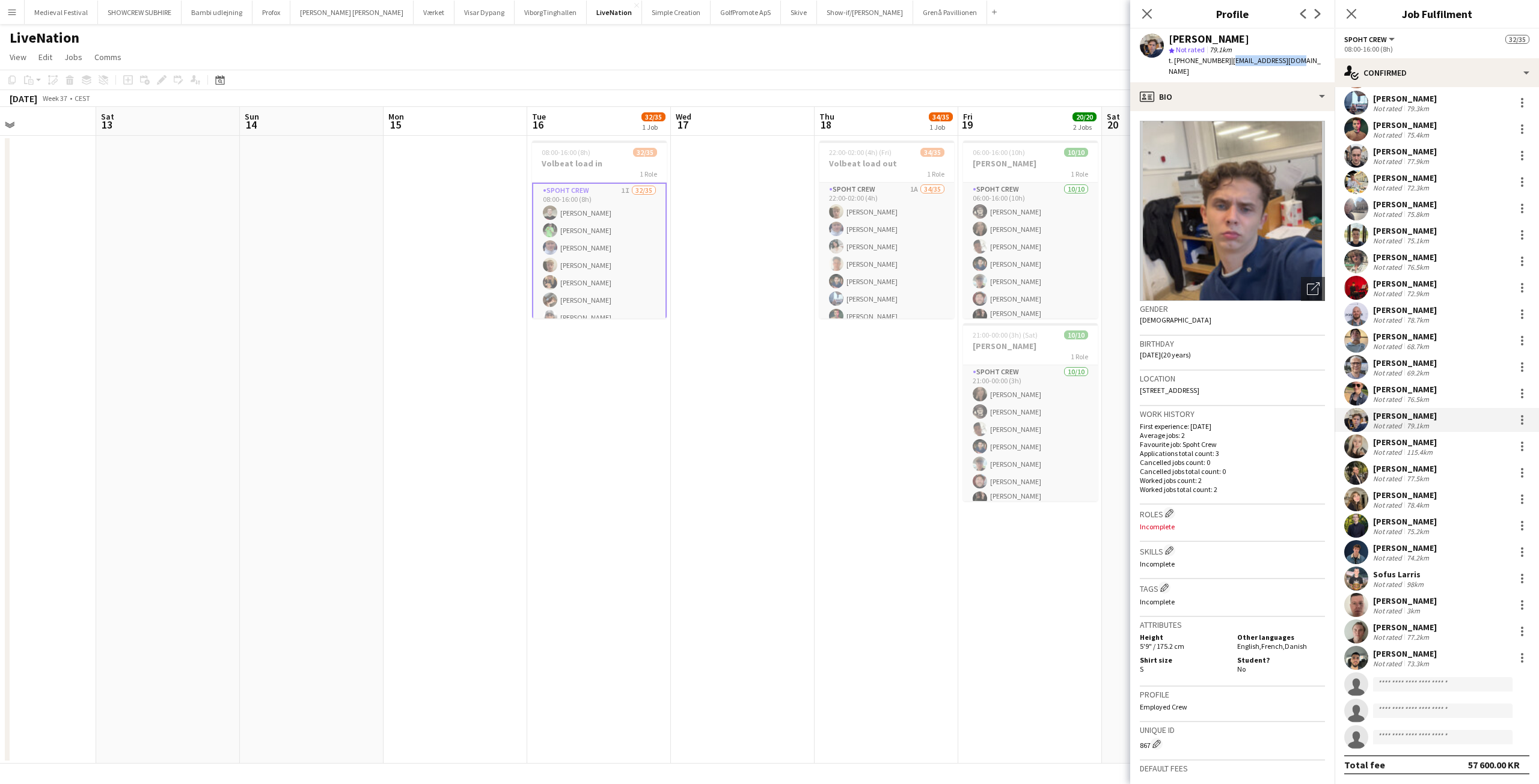
drag, startPoint x: 1287, startPoint y: 62, endPoint x: 1219, endPoint y: 59, distance: 68.1
click at [1219, 59] on div "Hjalte Brøsch star Not rated 79.1km t. +4591568240 | hjal1071@gmail.com" at bounding box center [1232, 56] width 204 height 54
click at [1403, 448] on div "Not rated" at bounding box center [1389, 452] width 31 height 9
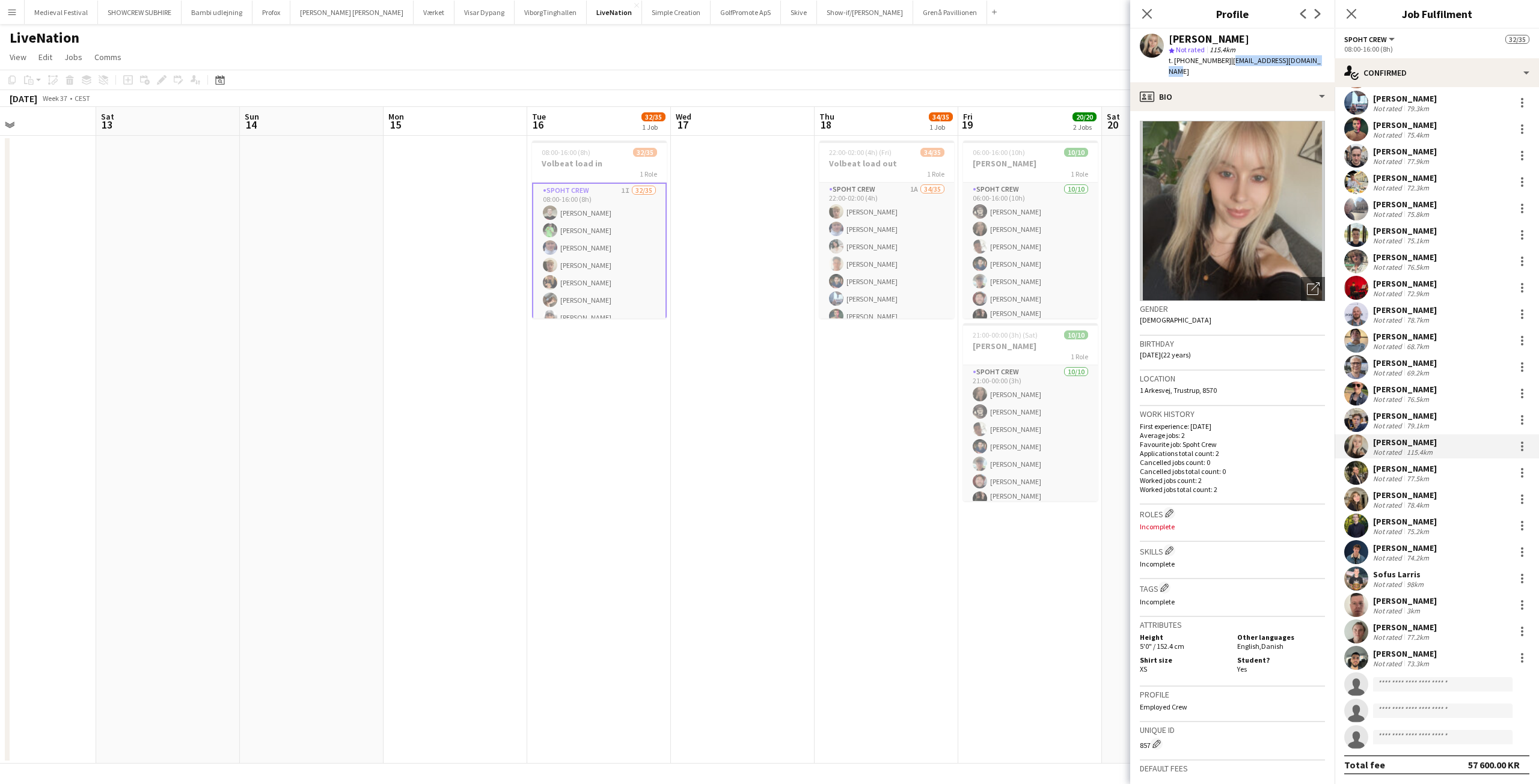
drag, startPoint x: 1315, startPoint y: 59, endPoint x: 1219, endPoint y: 59, distance: 96.0
click at [1219, 59] on div "Amalie Dyreborg star Not rated 115.4km t. +4550595343 | amaliegdyreborg@gmail.c…" at bounding box center [1232, 56] width 204 height 54
click at [1400, 471] on div "Josefine Stokholm" at bounding box center [1404, 469] width 63 height 10
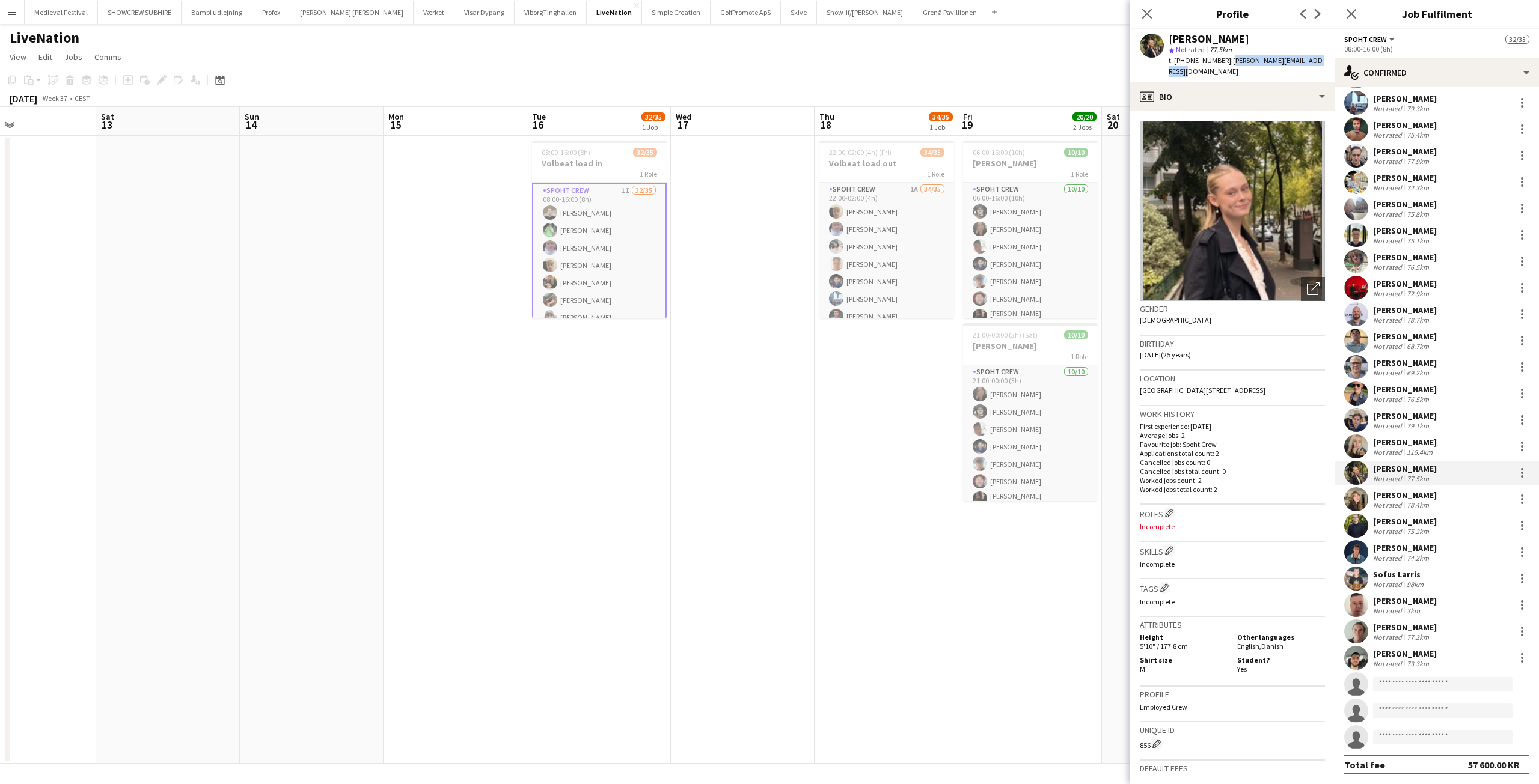
drag, startPoint x: 1309, startPoint y: 61, endPoint x: 1219, endPoint y: 59, distance: 90.0
click at [1219, 59] on div "Josefine Stokholm star Not rated 77.5km t. +4530110078 | josefine.stokholm@iclo…" at bounding box center [1232, 56] width 204 height 54
click at [1434, 498] on div "Augusta Brenøe Not rated 78.4km" at bounding box center [1437, 499] width 204 height 24
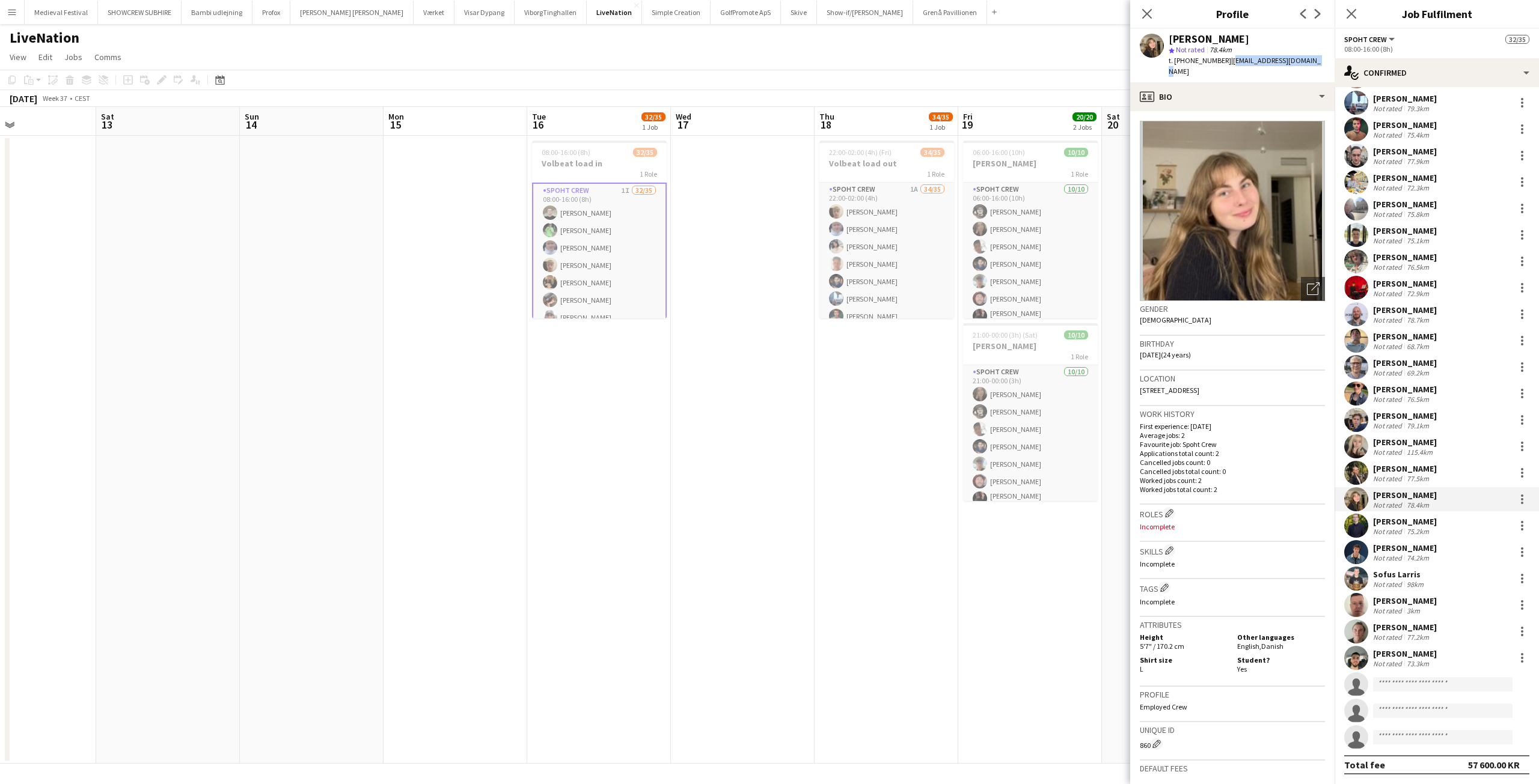
drag, startPoint x: 1305, startPoint y: 59, endPoint x: 1219, endPoint y: 56, distance: 86.1
click at [1219, 56] on div "Augusta Brenøe star Not rated 78.4km t. +4525420010 | augustabrenoe@gmail.com" at bounding box center [1232, 56] width 204 height 54
click at [1420, 524] on div "Patrik Bányai" at bounding box center [1404, 522] width 63 height 10
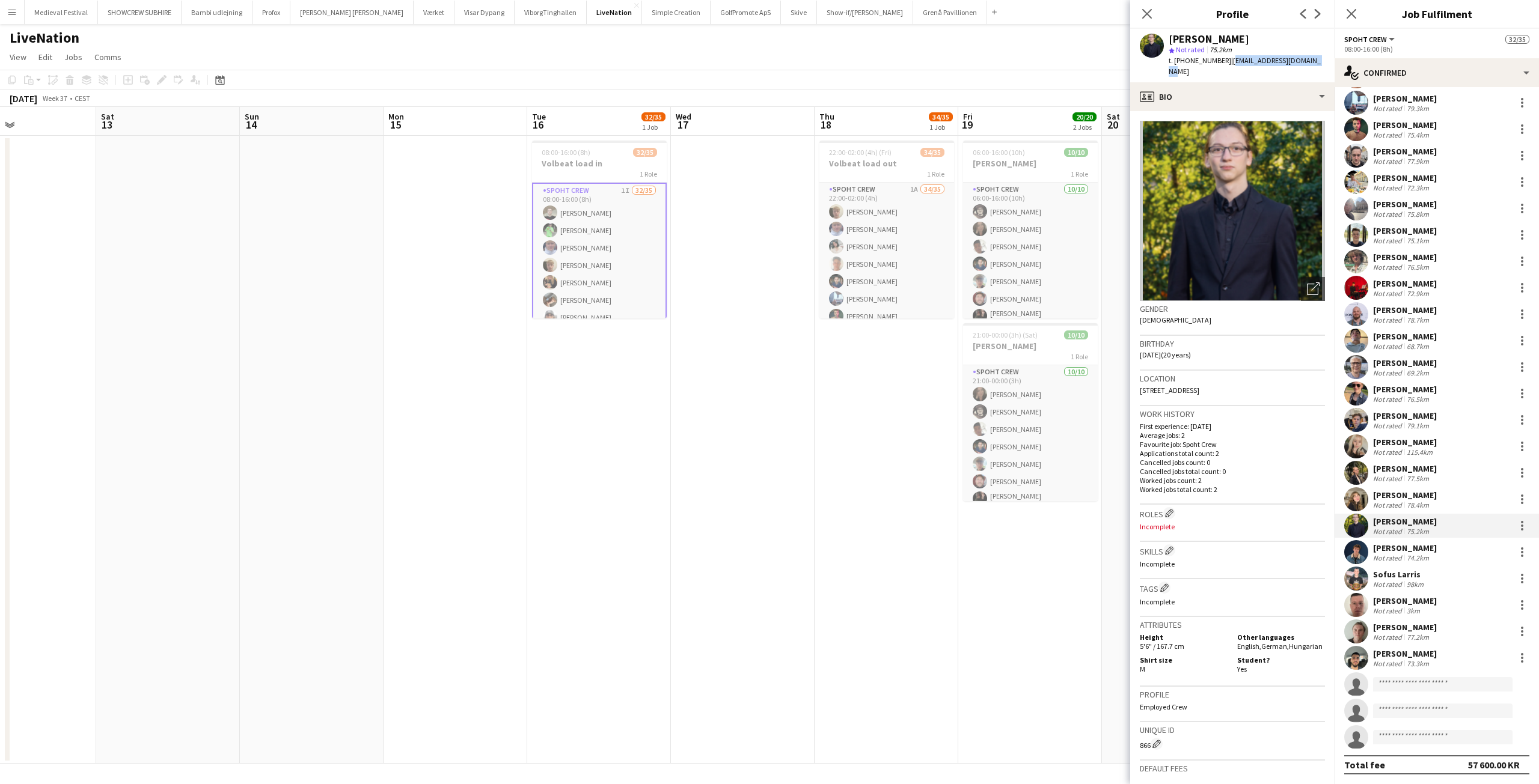
drag, startPoint x: 1306, startPoint y: 63, endPoint x: 1219, endPoint y: 60, distance: 87.1
click at [1219, 60] on app-profile-header "Patrik Bányai star Not rated 75.2km t. +4591115838 | batrik20050614@gmail.com" at bounding box center [1232, 56] width 204 height 54
click at [1407, 554] on div "74.2km" at bounding box center [1417, 558] width 27 height 9
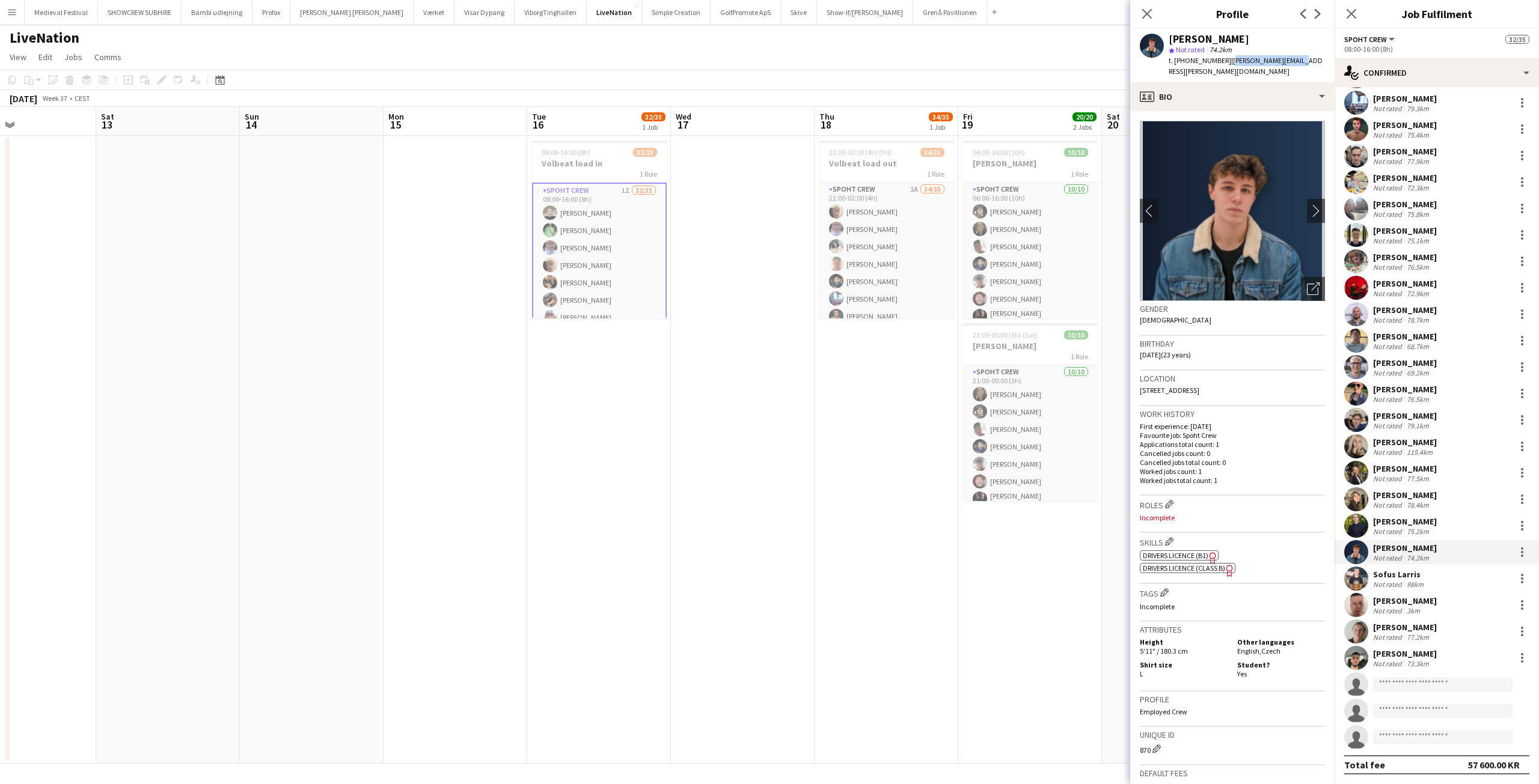
drag, startPoint x: 1297, startPoint y: 60, endPoint x: 1219, endPoint y: 60, distance: 78.0
click at [1219, 60] on div "Adam Eger star Not rated 74.2km t. +4566506526 | adam.eger@seznam.cz" at bounding box center [1232, 56] width 204 height 54
click at [1403, 571] on div "Sofus Larris" at bounding box center [1399, 575] width 53 height 10
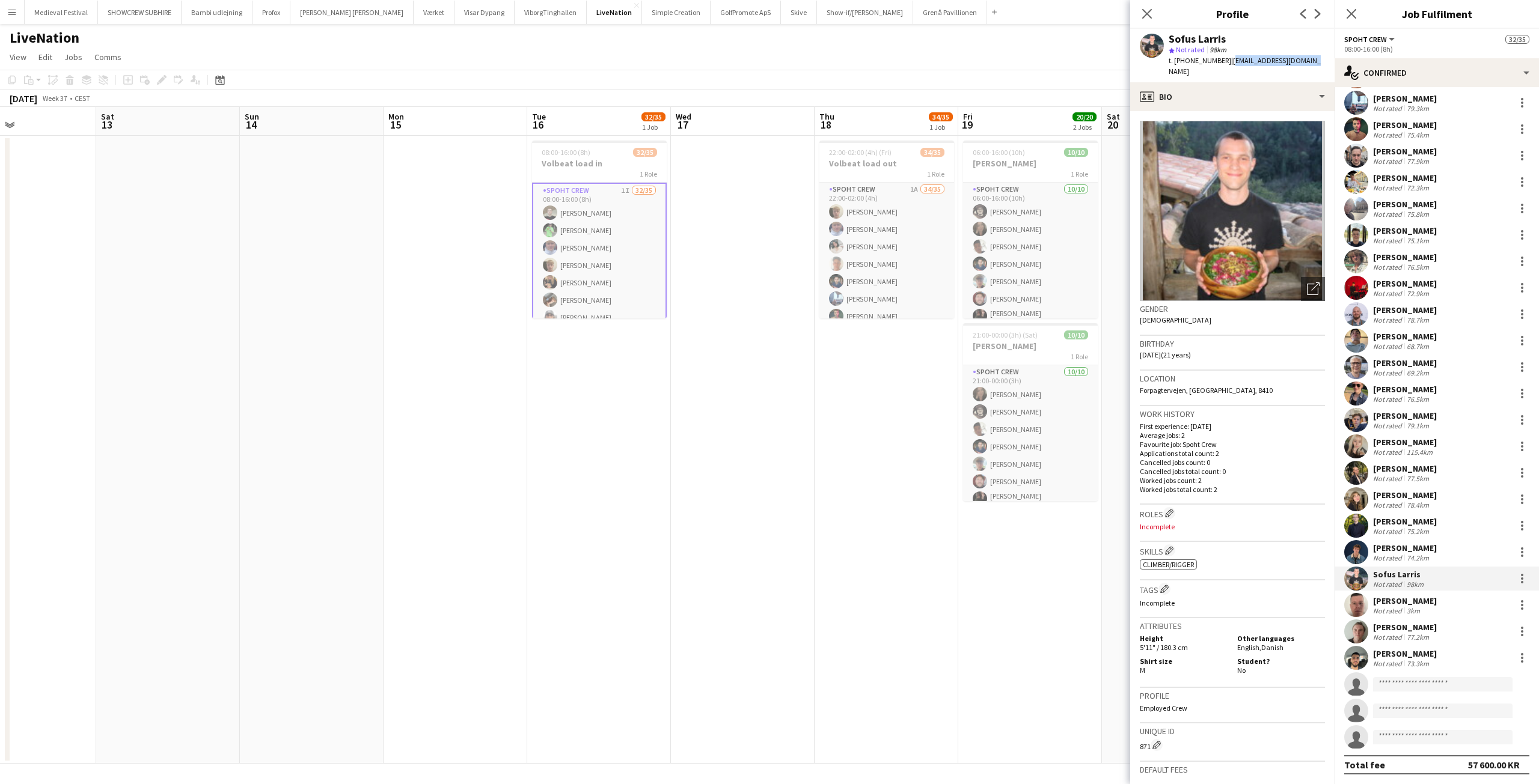
drag, startPoint x: 1298, startPoint y: 61, endPoint x: 1219, endPoint y: 58, distance: 79.1
click at [1219, 58] on div "Sofus Larris star Not rated 98km t. +4552582445 | sofus.larris@gmail.com" at bounding box center [1232, 56] width 204 height 54
click at [1408, 607] on div "3km" at bounding box center [1413, 611] width 18 height 9
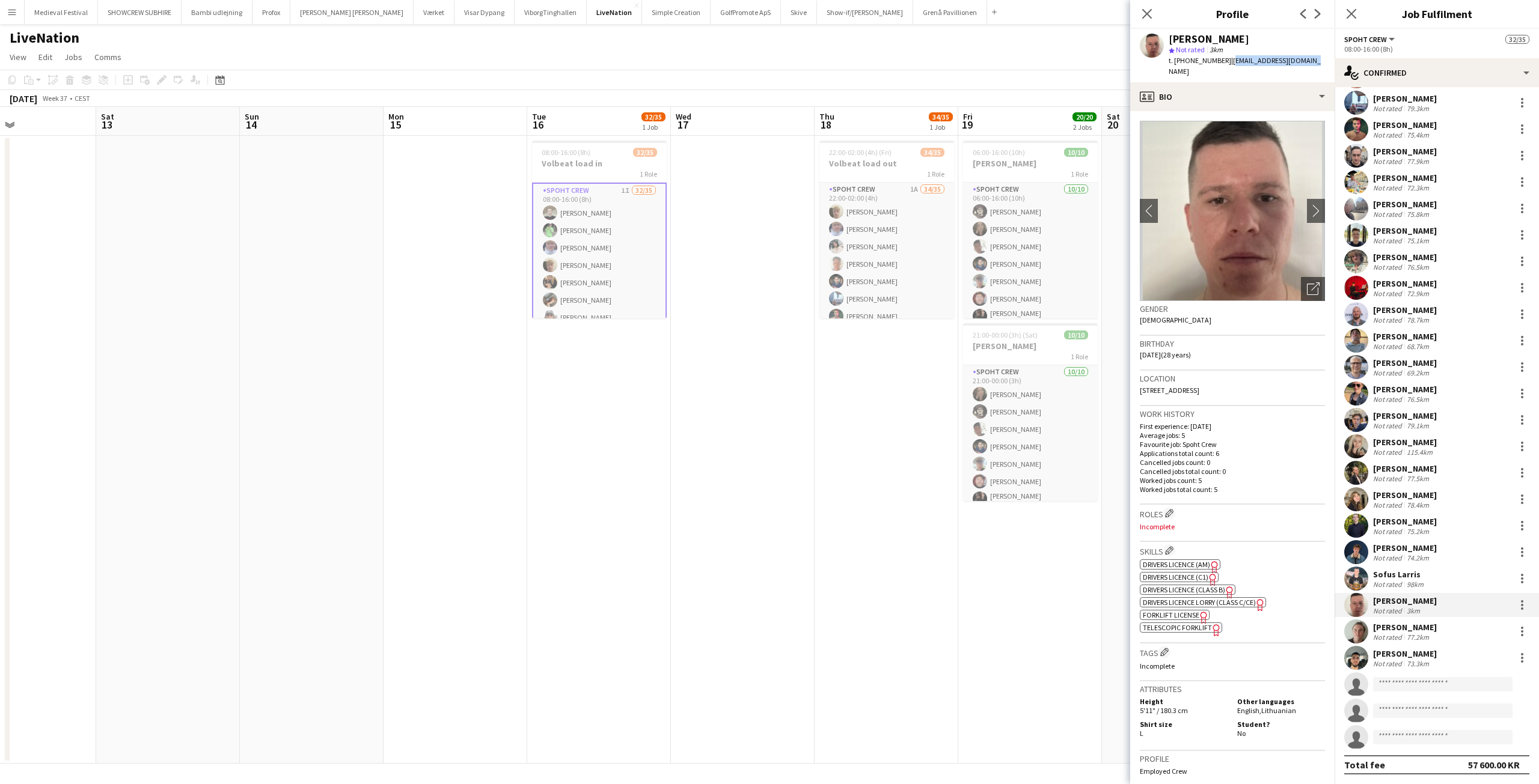
drag, startPoint x: 1295, startPoint y: 63, endPoint x: 1219, endPoint y: 60, distance: 76.1
click at [1219, 60] on app-profile-header "Arminas Bartulis star Not rated 3km t. +4591883894 | arm.bartulis@gmail.com" at bounding box center [1232, 56] width 204 height 54
click at [1404, 629] on div "Mads Jenner" at bounding box center [1404, 628] width 63 height 10
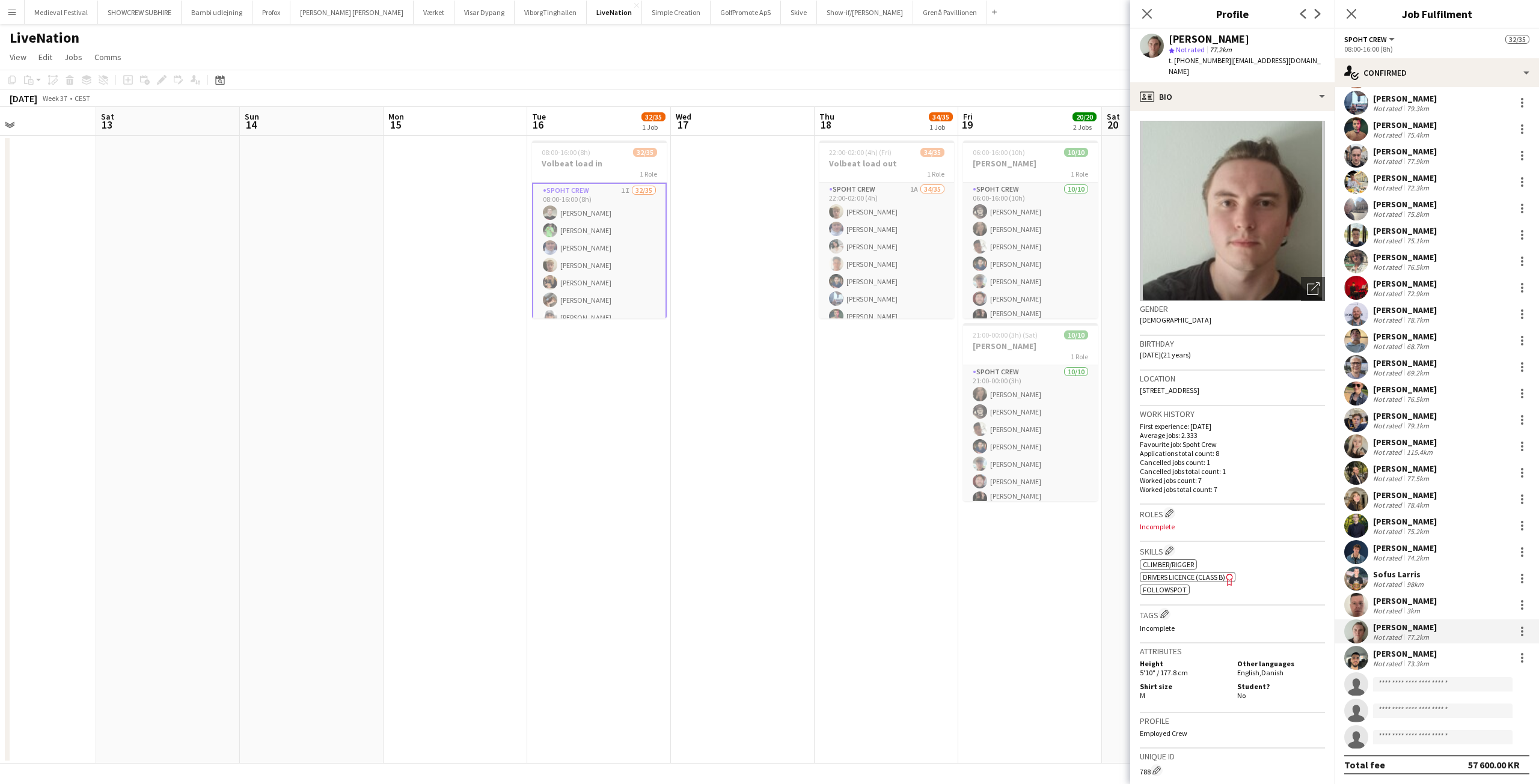
click at [1399, 657] on div "Diaa Jalouk" at bounding box center [1404, 654] width 63 height 10
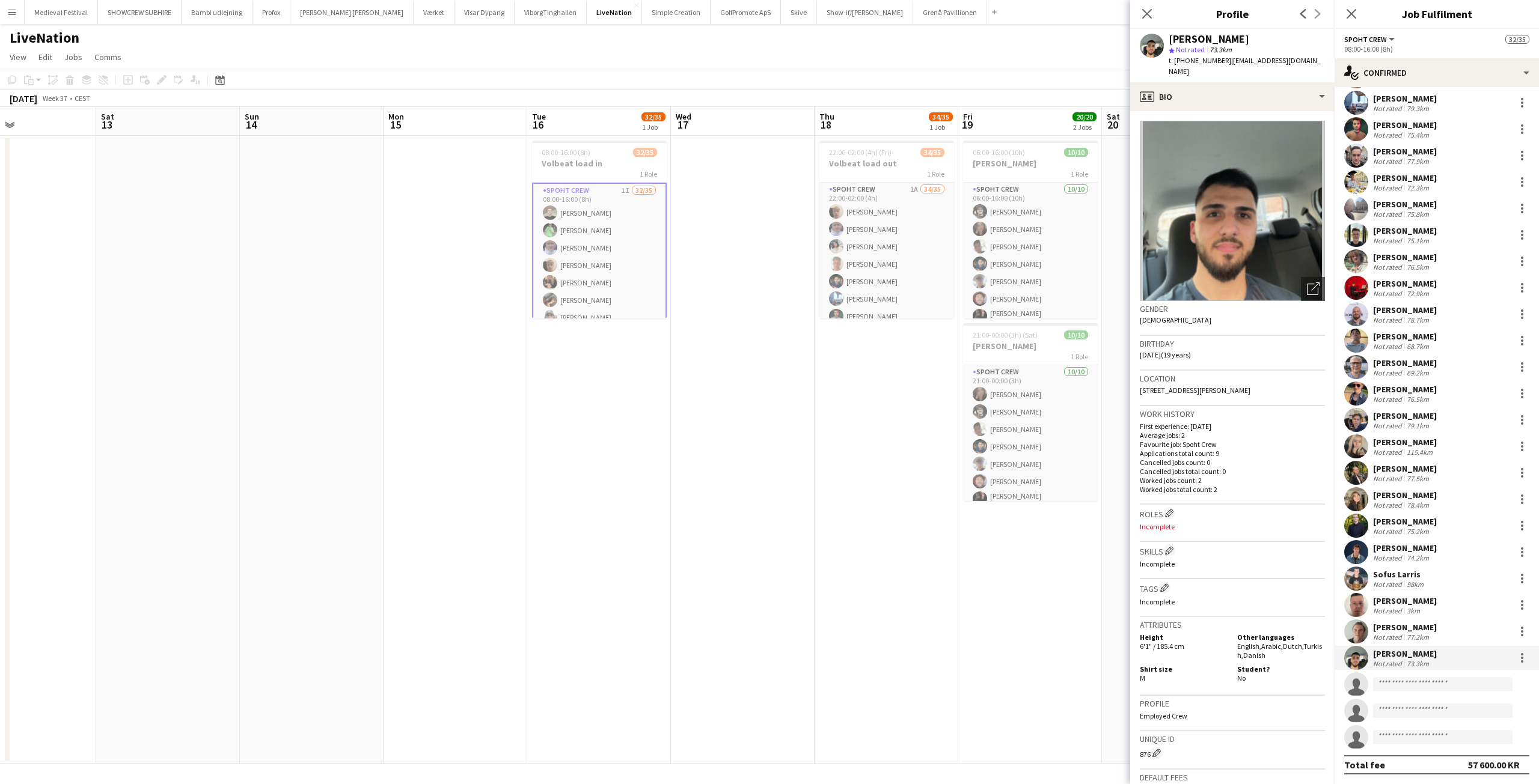
drag, startPoint x: 1303, startPoint y: 57, endPoint x: 1217, endPoint y: 57, distance: 86.0
click at [1217, 57] on div "Diaa Jalouk star Not rated 73.3km t. +4542772699 | jalokdiaa435@gmail.com" at bounding box center [1232, 56] width 204 height 54
click at [1305, 55] on app-profile-header "Diaa Jalouk star Not rated 73.3km t. +4542772699 | jalokdiaa435@gmail.com" at bounding box center [1232, 56] width 204 height 54
drag, startPoint x: 1279, startPoint y: 56, endPoint x: 1244, endPoint y: 56, distance: 35.0
click at [1226, 56] on div "Diaa Jalouk star Not rated 73.3km t. +4542772699 | jalokdiaa435@gmail.com" at bounding box center [1232, 56] width 204 height 54
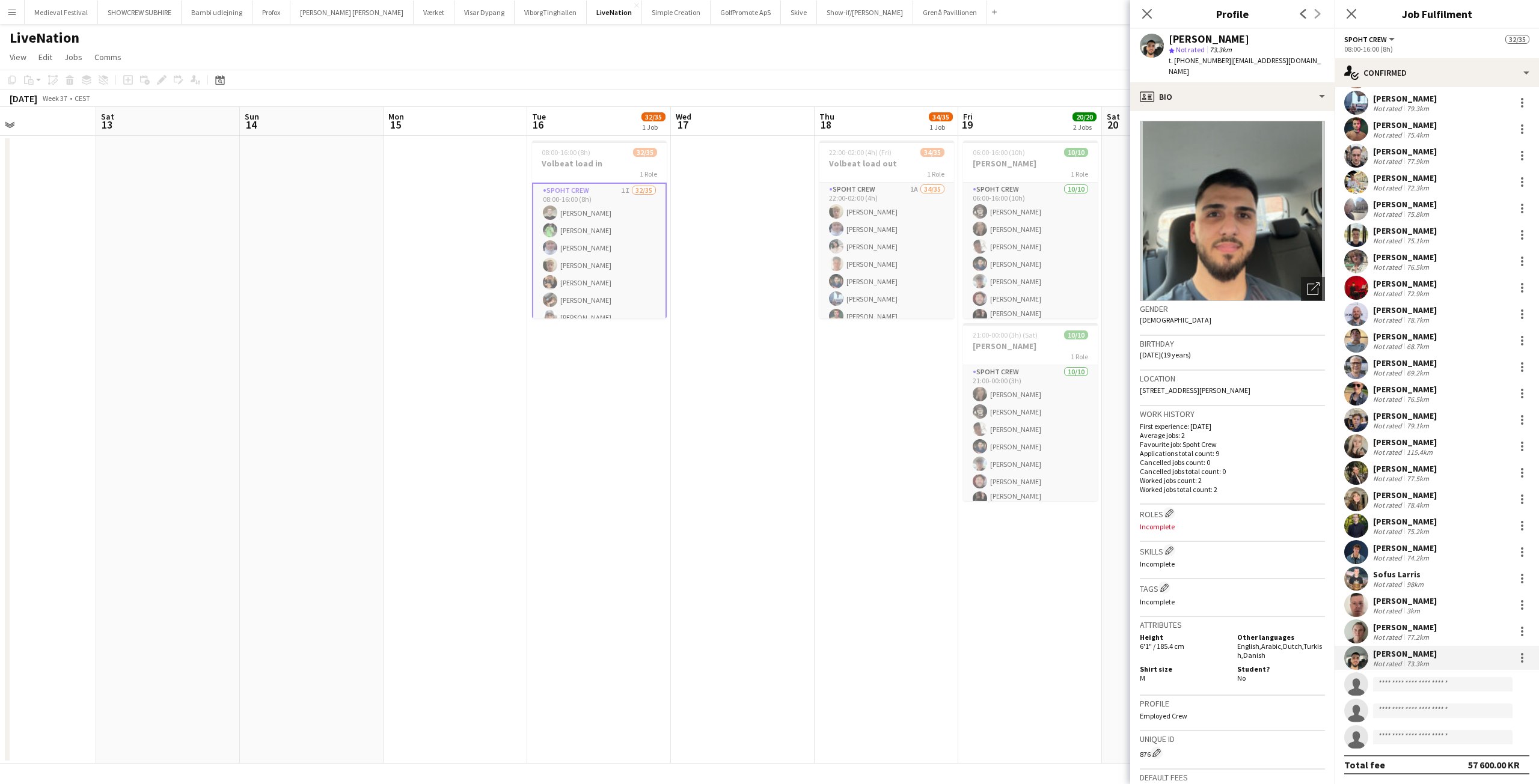
click at [1282, 56] on div "t. +4542772699 | jalokdiaa435@gmail.com" at bounding box center [1247, 66] width 156 height 22
drag, startPoint x: 1308, startPoint y: 56, endPoint x: 1219, endPoint y: 57, distance: 89.0
click at [1219, 57] on app-profile-header "Diaa Jalouk star Not rated 73.3km t. +4542772699 | jalokdiaa435@gmail.com" at bounding box center [1232, 56] width 204 height 54
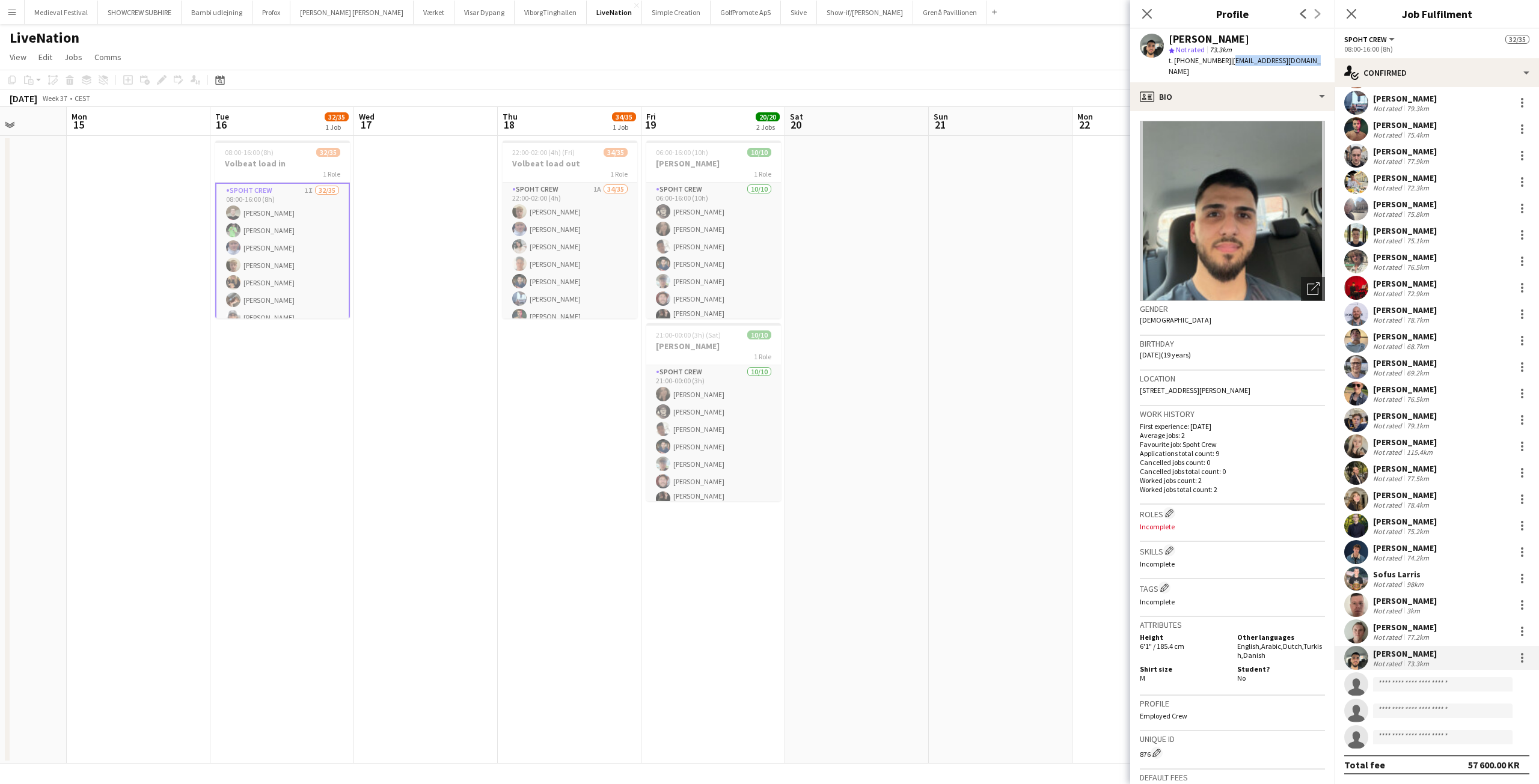
scroll to position [0, 423]
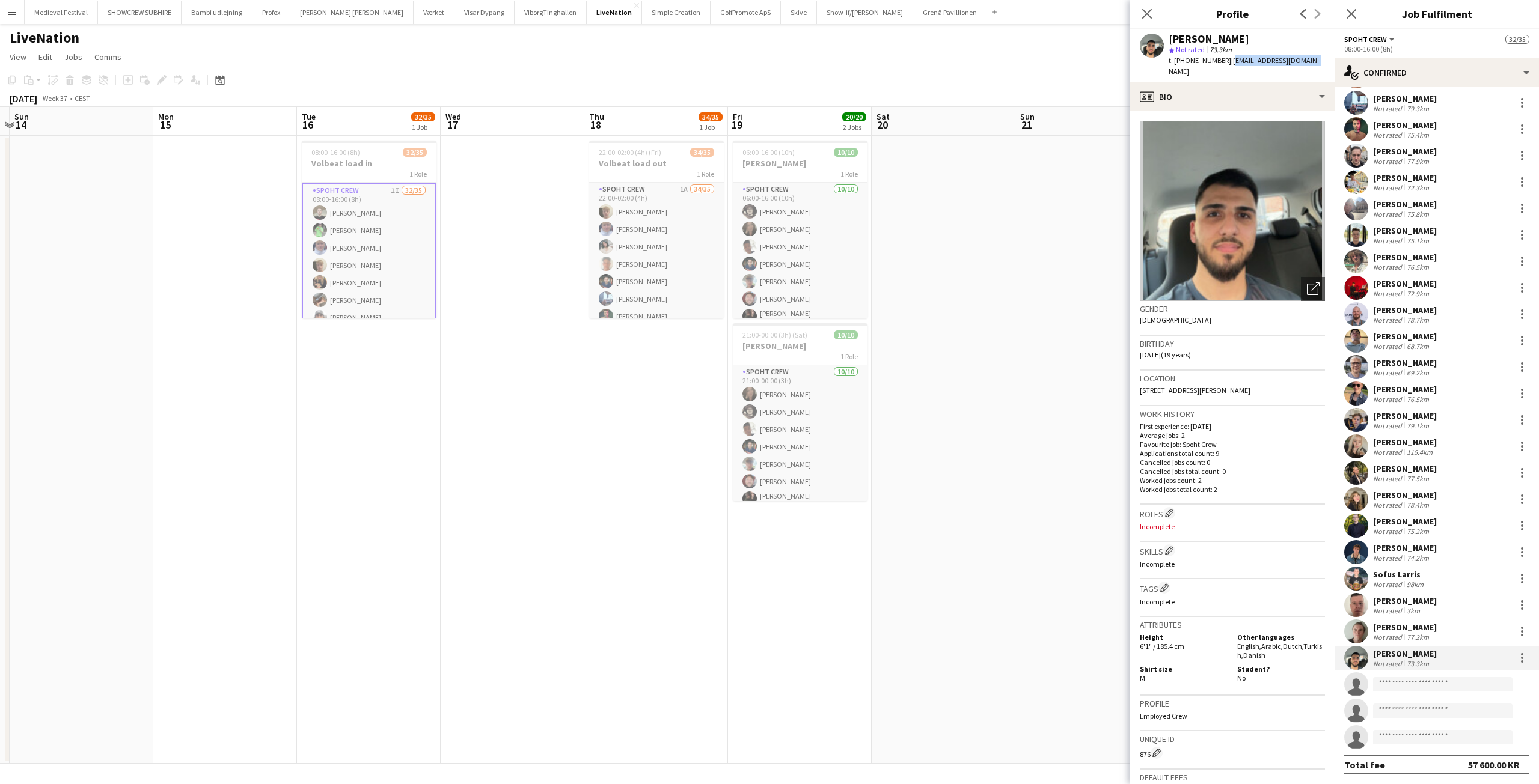
drag, startPoint x: 896, startPoint y: 478, endPoint x: 669, endPoint y: 477, distance: 227.0
click at [670, 478] on app-calendar-viewport "Thu 11 Fri 12 Sat 13 Sun 14 Mon 15 Tue 16 32/35 1 Job Wed 17 Thu 18 34/35 1 Job…" at bounding box center [770, 435] width 1539 height 657
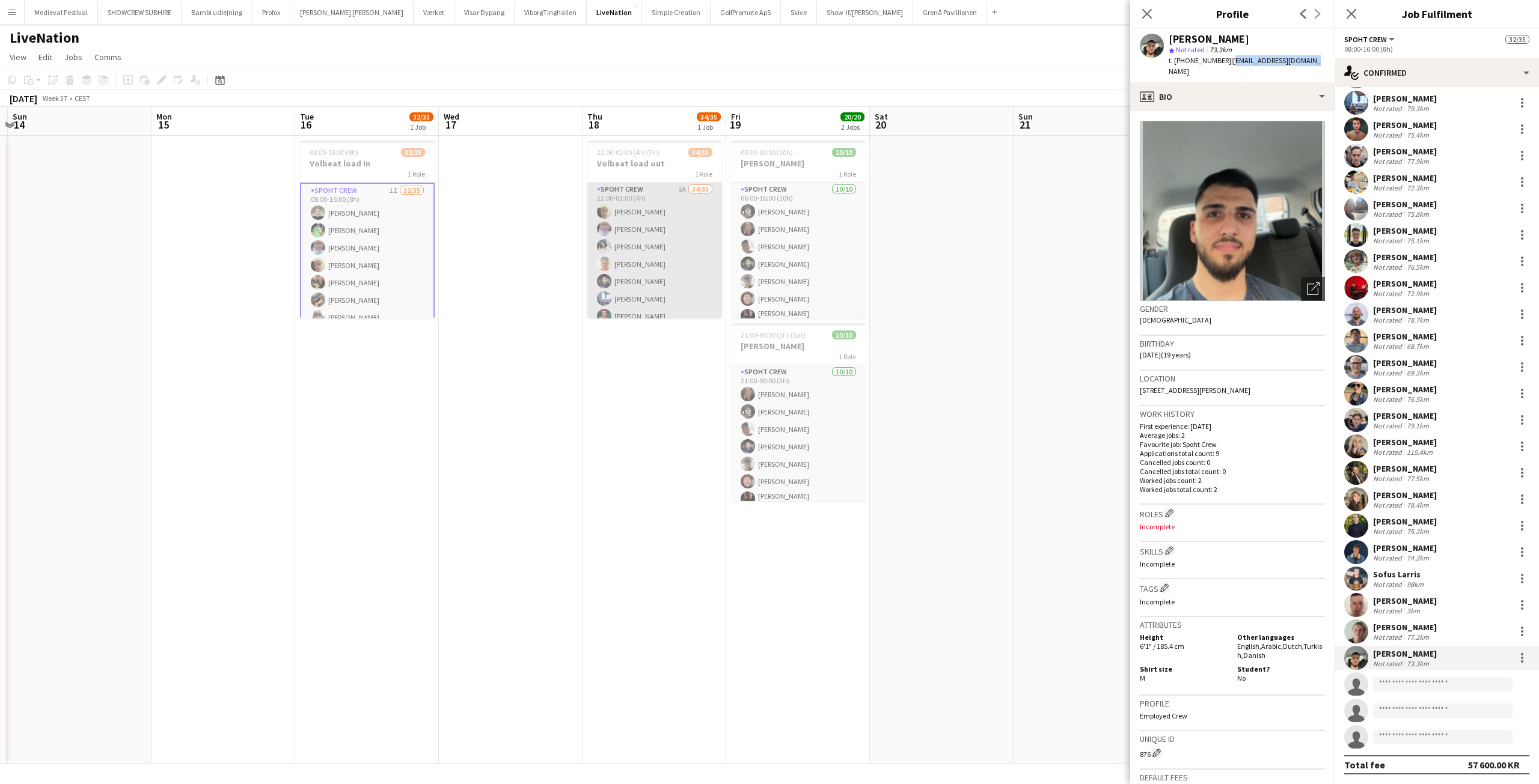
click at [642, 280] on app-card-role "Spoht Crew 1A 34/35 22:00-02:00 (4h) Jakob Buhl Casper Roed Maya Khandalavala S…" at bounding box center [654, 501] width 135 height 637
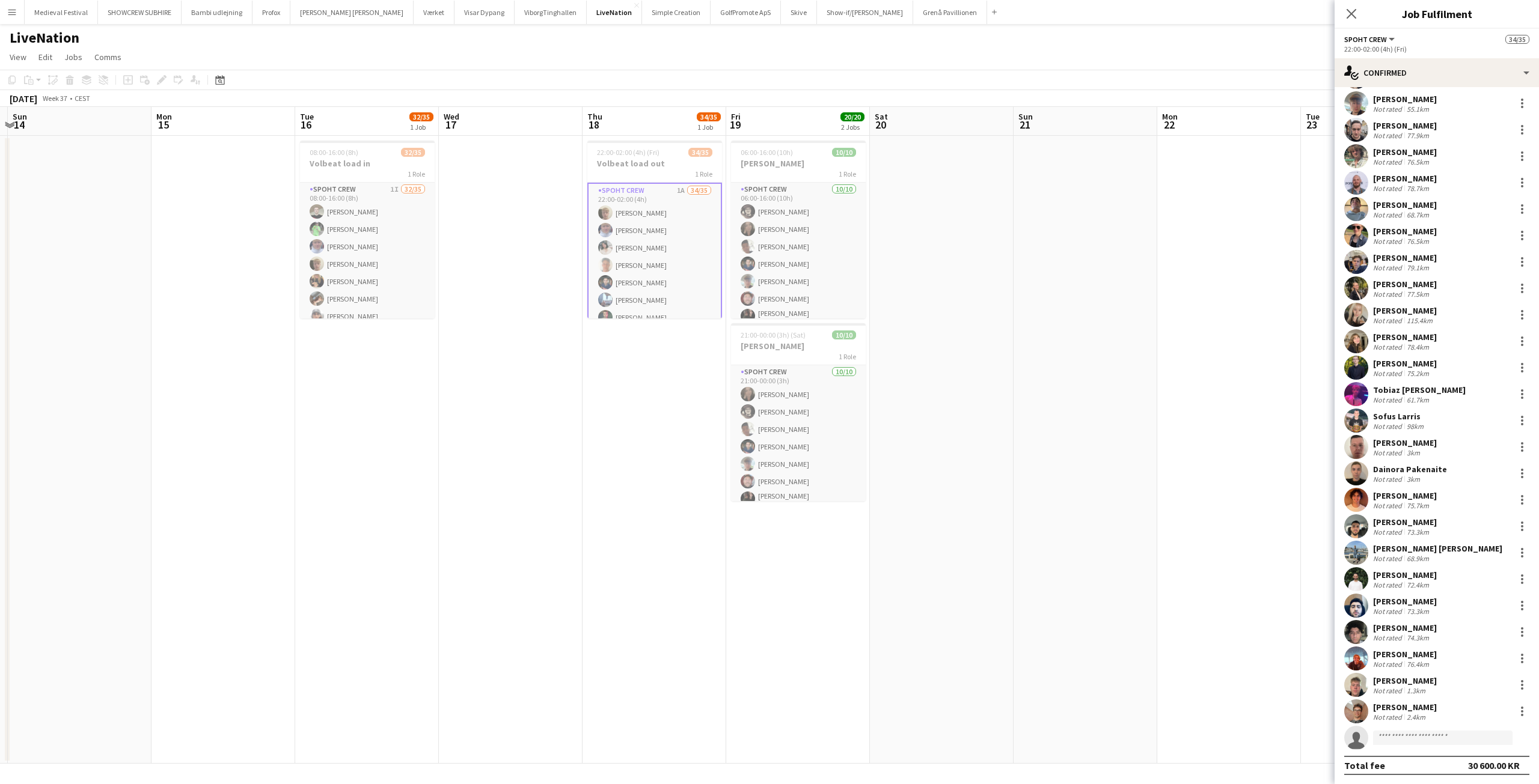
scroll to position [295, 0]
click at [1422, 461] on div "Dainora Pakenaite Not rated 3km" at bounding box center [1437, 473] width 204 height 24
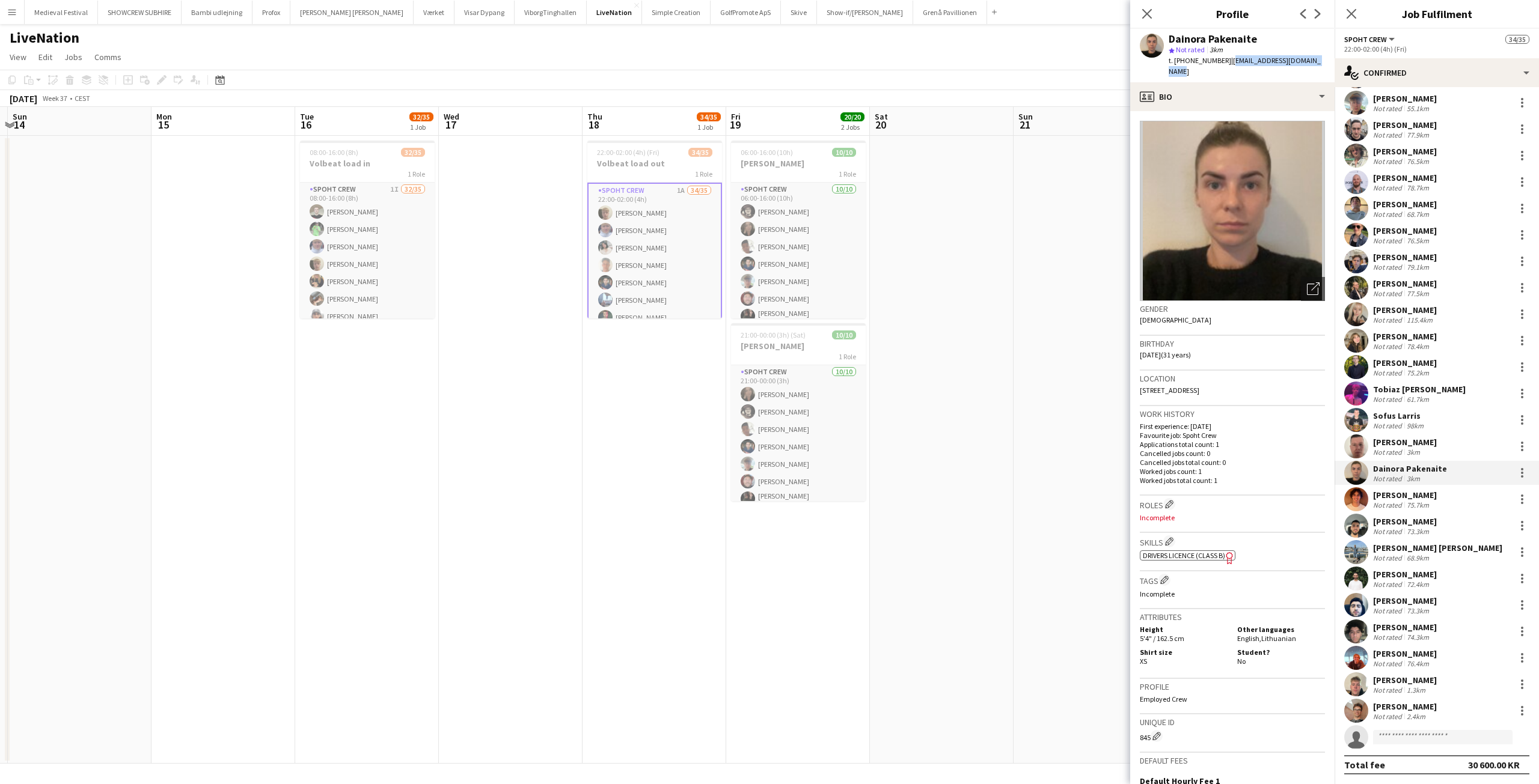
drag, startPoint x: 1313, startPoint y: 63, endPoint x: 1220, endPoint y: 64, distance: 93.0
click at [1220, 64] on div "Dainora Pakenaite star Not rated 3km t. +4581949576 | pakenaitedainora@gmail.com" at bounding box center [1232, 56] width 204 height 54
click at [1399, 504] on div "Not rated" at bounding box center [1389, 505] width 31 height 9
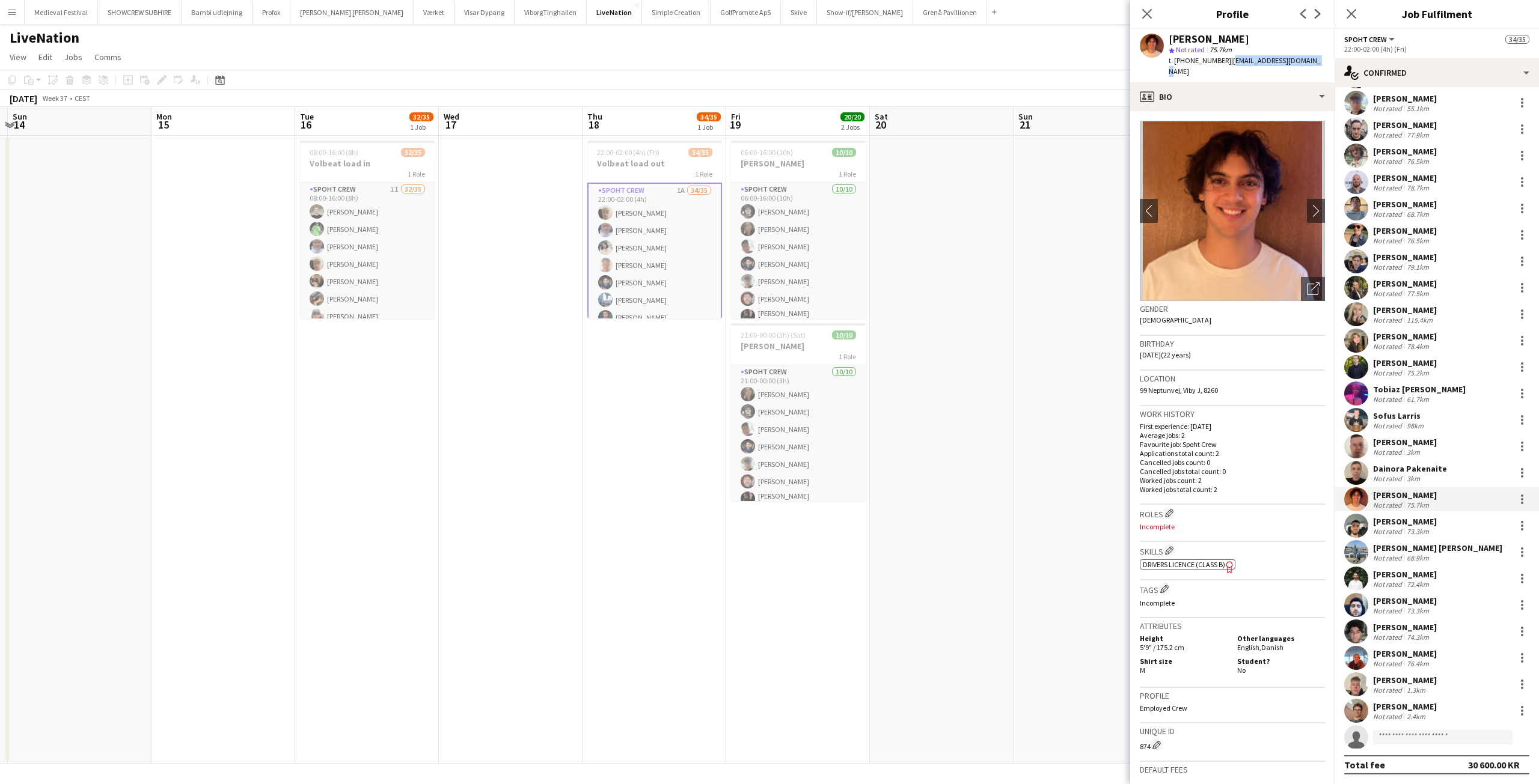
drag, startPoint x: 1307, startPoint y: 56, endPoint x: 1219, endPoint y: 65, distance: 88.5
click at [1219, 65] on div "Jonas Iversen star Not rated 75.7km t. +4560472792 | jonasiversenb@gmail.com" at bounding box center [1232, 56] width 204 height 54
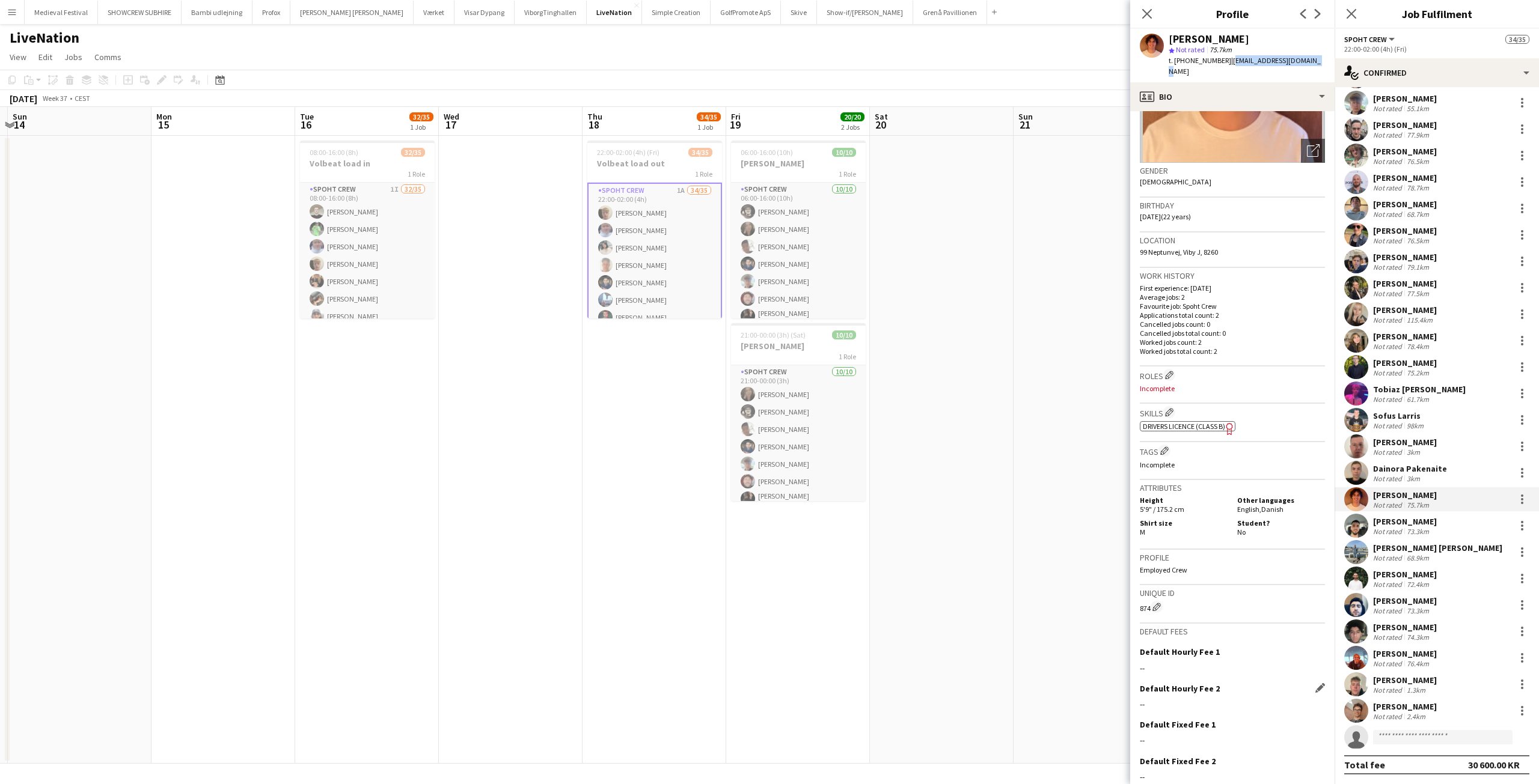
scroll to position [179, 0]
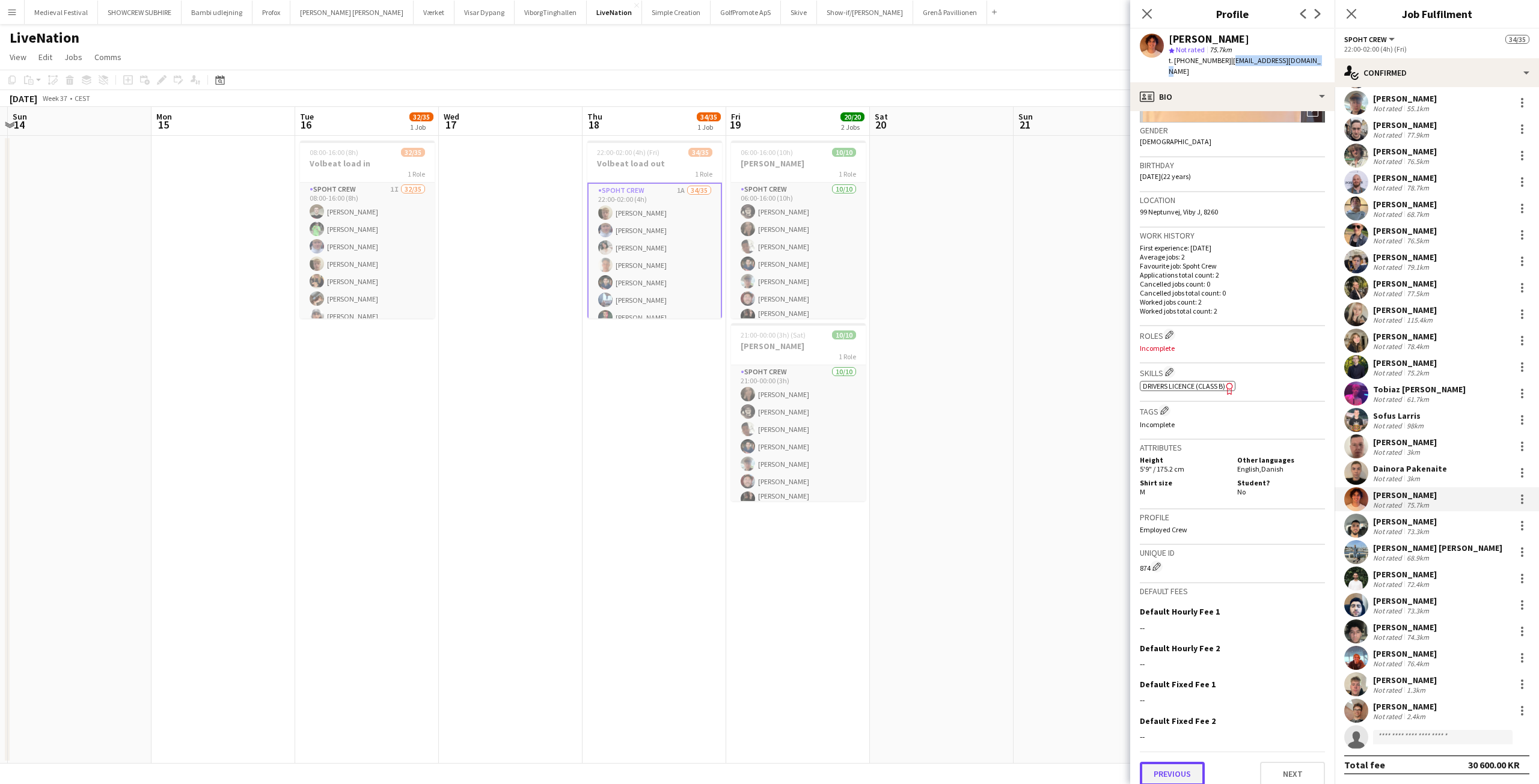
click at [1183, 763] on button "Previous" at bounding box center [1172, 774] width 65 height 24
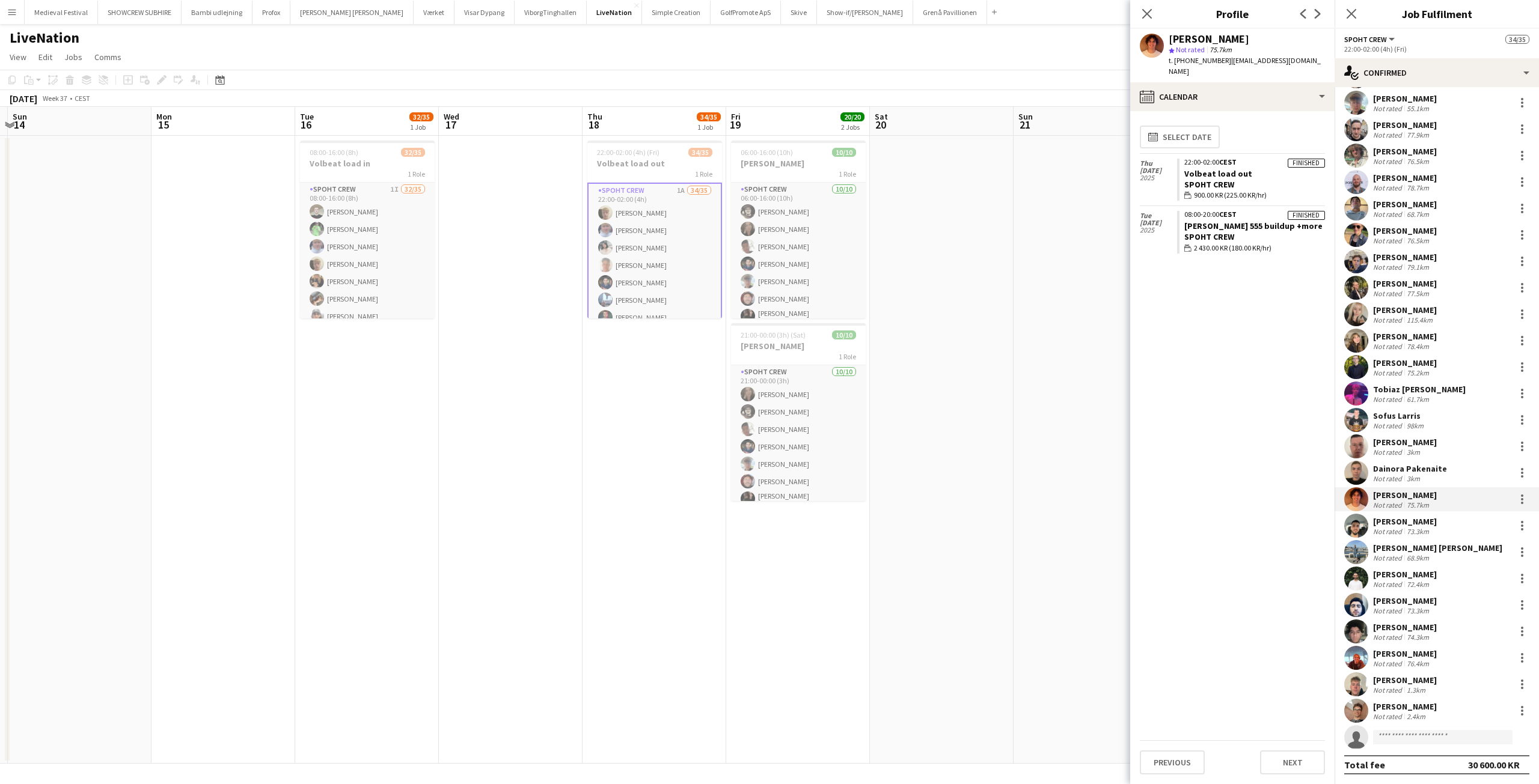
click at [1397, 524] on div "Diaa Jalouk" at bounding box center [1404, 522] width 63 height 10
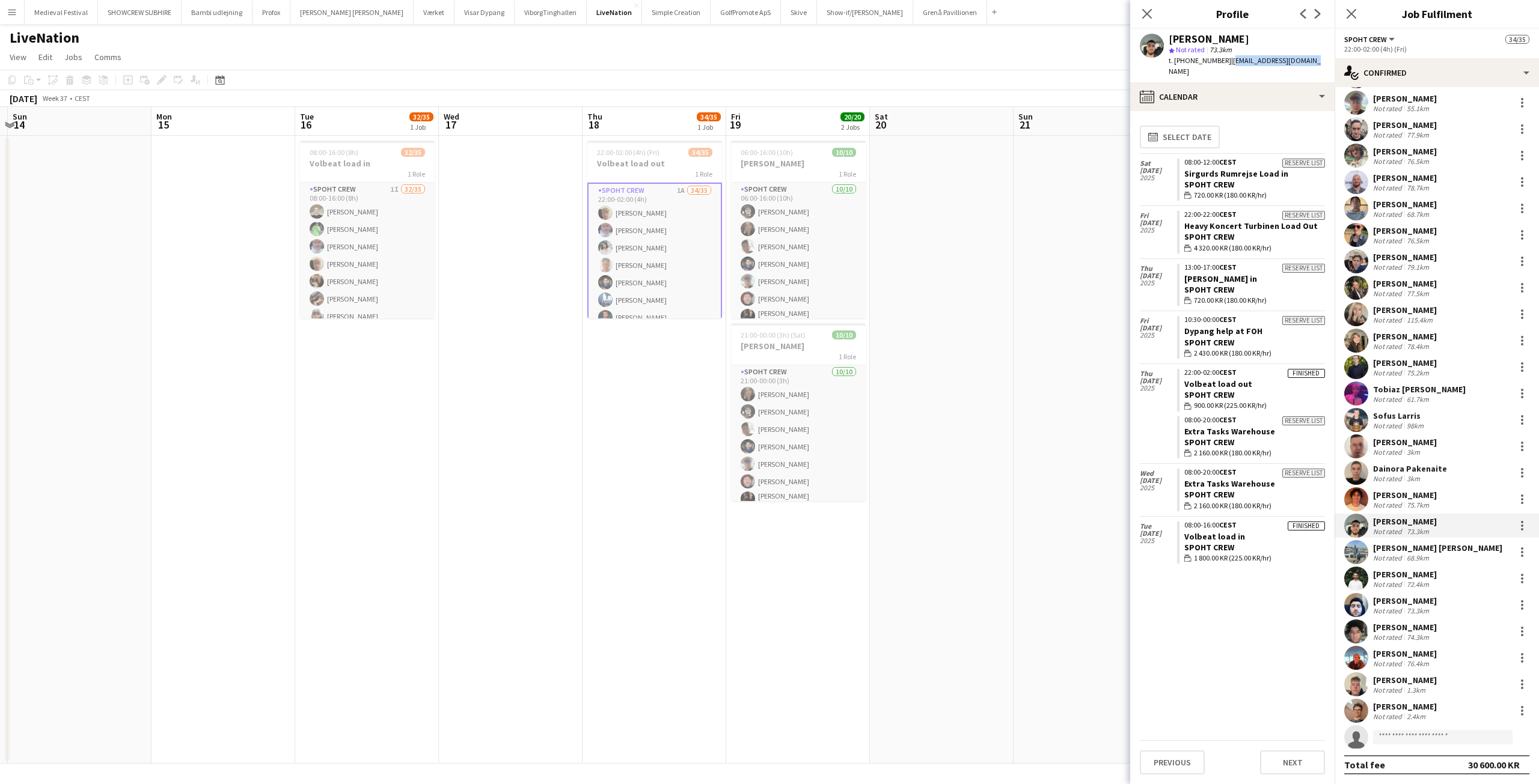
drag, startPoint x: 1297, startPoint y: 60, endPoint x: 1219, endPoint y: 58, distance: 78.0
click at [1219, 58] on app-profile-header "Diaa Jalouk star Not rated 73.3km t. +4542772699 | jalokdiaa435@gmail.com" at bounding box center [1232, 56] width 204 height 54
click at [1426, 554] on div "68.9km" at bounding box center [1417, 558] width 27 height 9
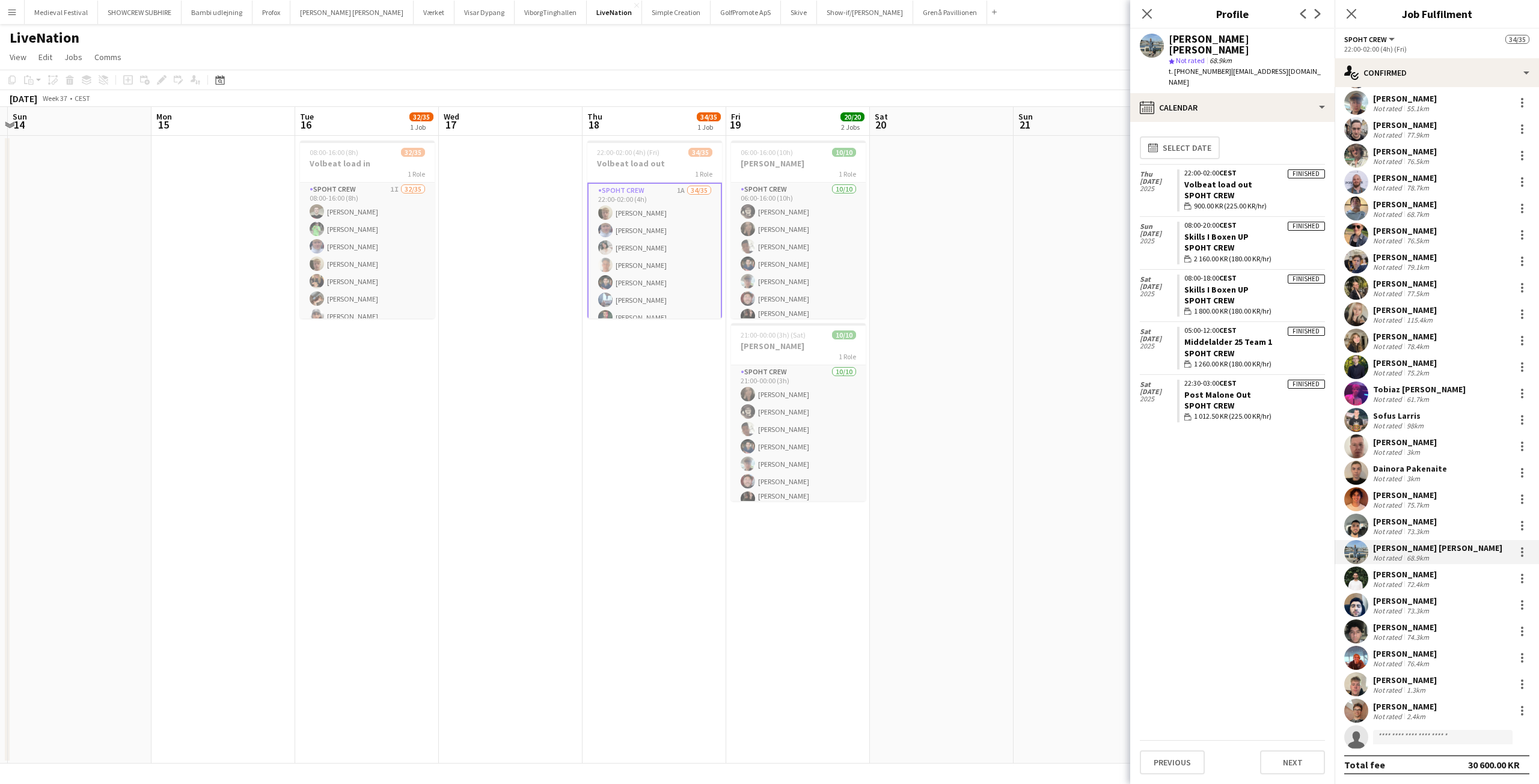
click at [1412, 583] on div "72.4km" at bounding box center [1417, 584] width 27 height 9
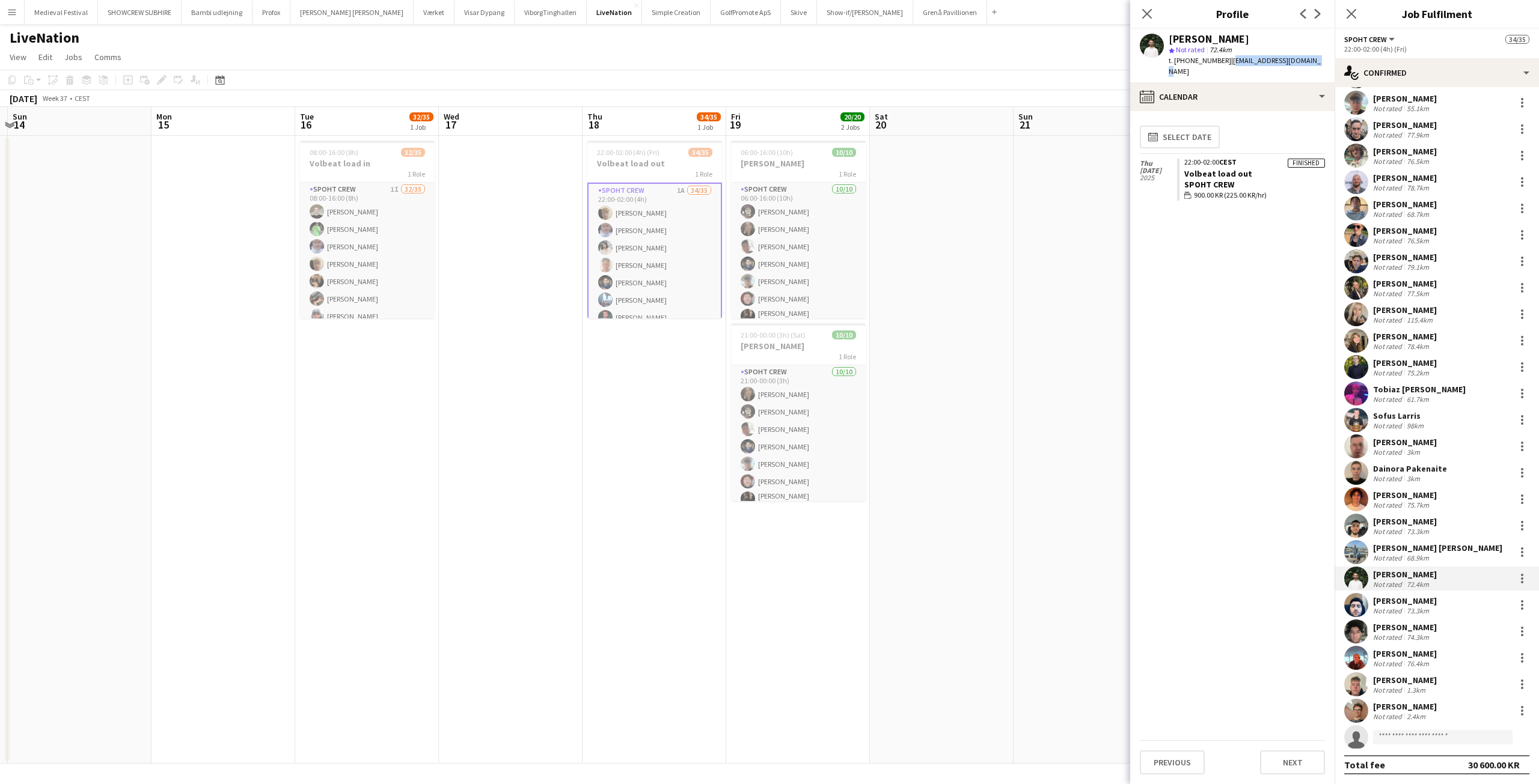
drag, startPoint x: 1307, startPoint y: 58, endPoint x: 1219, endPoint y: 62, distance: 88.1
click at [1219, 62] on app-profile-header "Basil Jeberg star Not rated 72.4km t. +4593865631 | basiljeberg95@gmail.com" at bounding box center [1232, 56] width 204 height 54
click at [1403, 602] on div "Mohamad Alahmad" at bounding box center [1404, 601] width 63 height 10
drag, startPoint x: 1287, startPoint y: 62, endPoint x: 1220, endPoint y: 57, distance: 67.2
click at [1220, 57] on div "Mohamad Alahmad star Not rated 73.3km t. +4522540860 | yam3922@gmail.com" at bounding box center [1232, 56] width 204 height 54
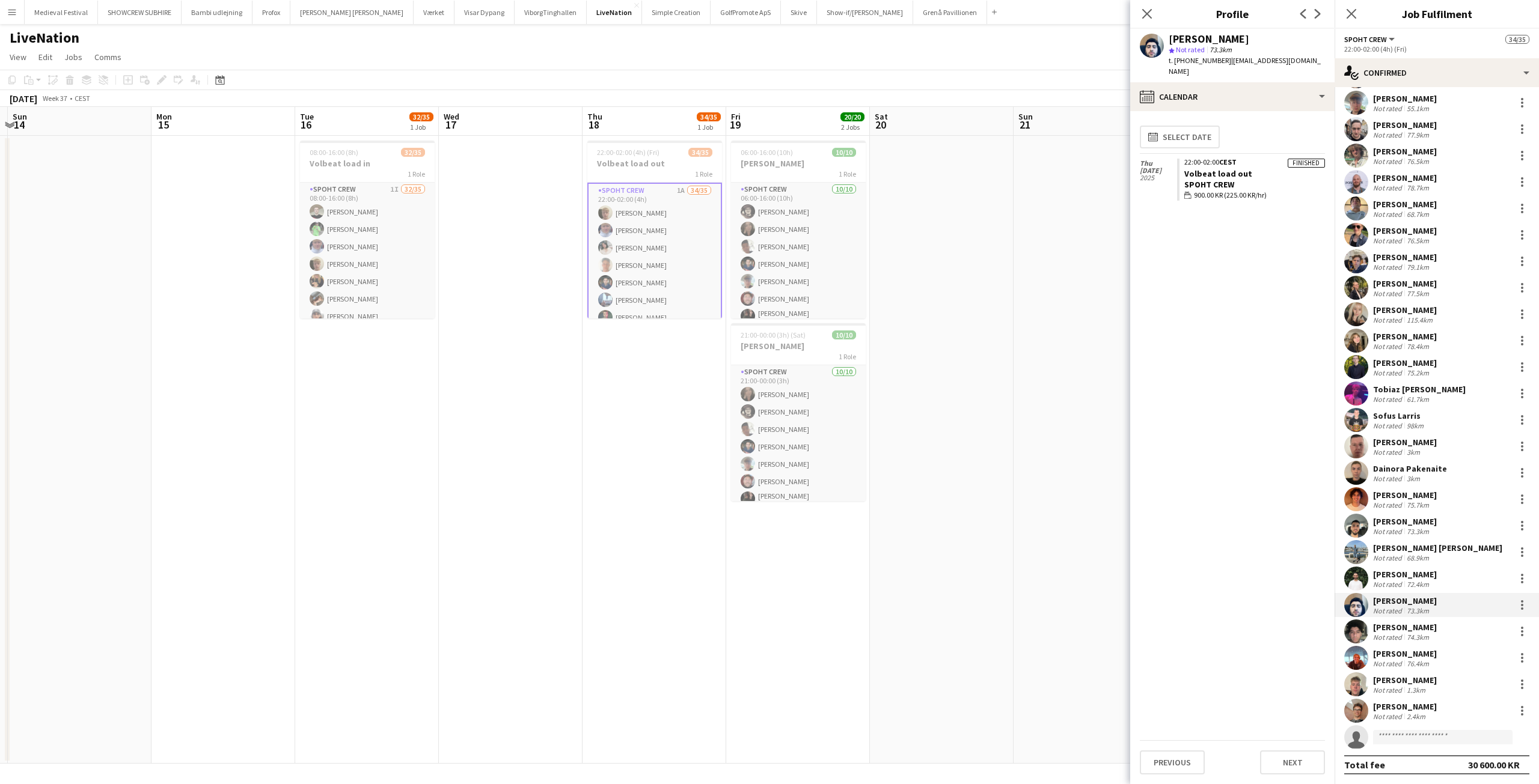
click at [1408, 636] on div "74.3km" at bounding box center [1417, 637] width 27 height 9
drag, startPoint x: 1304, startPoint y: 62, endPoint x: 1219, endPoint y: 62, distance: 85.0
click at [1219, 62] on app-profile-header "Ali Al Rady star Not rated 74.3km t. +4542611919 | alialrady06q@gmail.com" at bounding box center [1232, 56] width 204 height 54
click at [1410, 657] on div "Lars Hansen" at bounding box center [1404, 654] width 63 height 10
drag, startPoint x: 1297, startPoint y: 62, endPoint x: 1219, endPoint y: 60, distance: 78.0
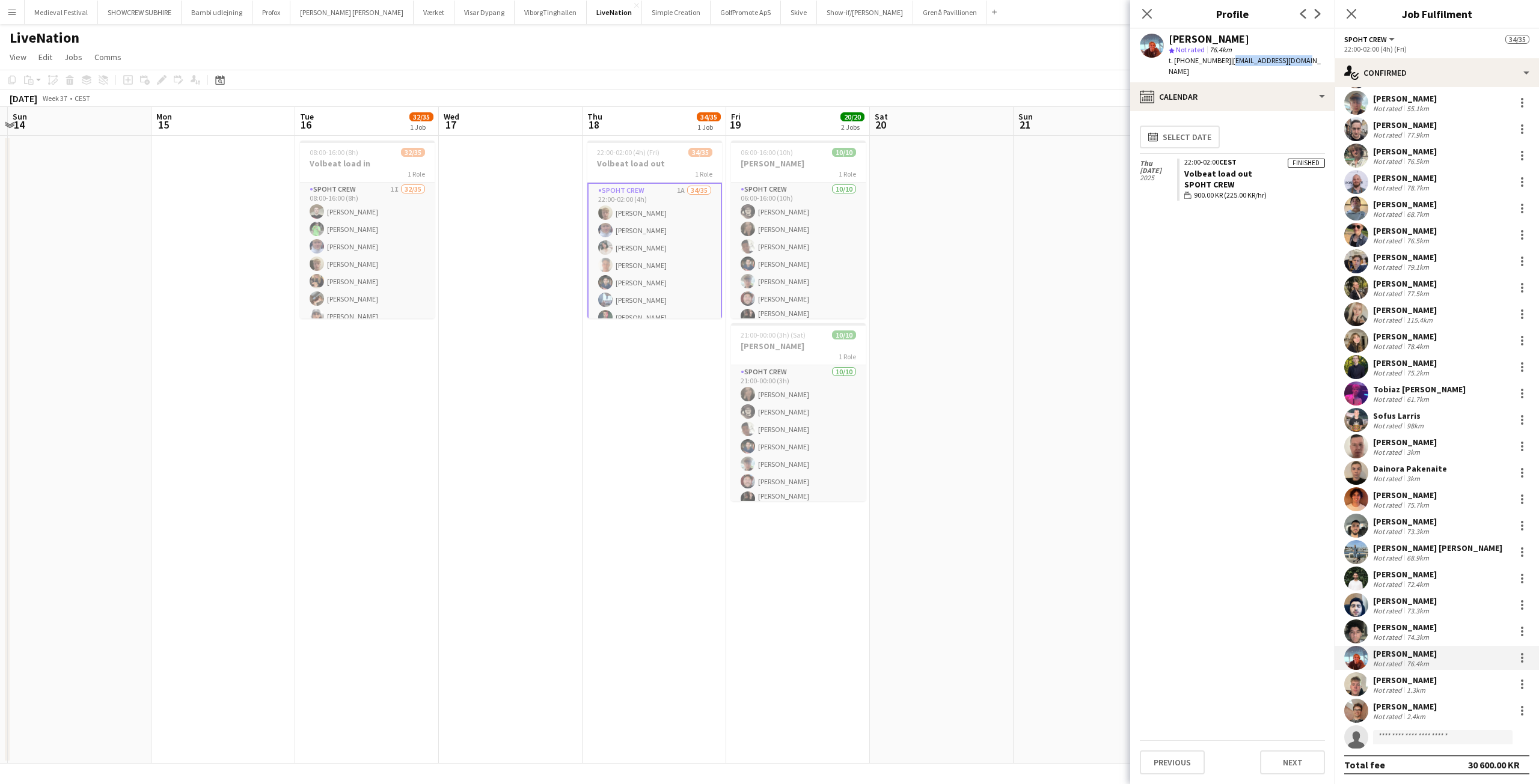
click at [1219, 60] on div "Lars Hansen star Not rated 76.4km t. +4528744778 | larchancen@gmail.com" at bounding box center [1232, 56] width 204 height 54
click at [1404, 687] on div "1.3km" at bounding box center [1416, 690] width 23 height 9
drag, startPoint x: 1311, startPoint y: 62, endPoint x: 1219, endPoint y: 61, distance: 92.0
click at [1219, 61] on div "Sigurd Nielsen star Not rated 1.3km t. +4530501374 | sigurd10nielsen@icloud.com" at bounding box center [1232, 56] width 204 height 54
click at [1391, 712] on div "Not rated" at bounding box center [1389, 716] width 31 height 9
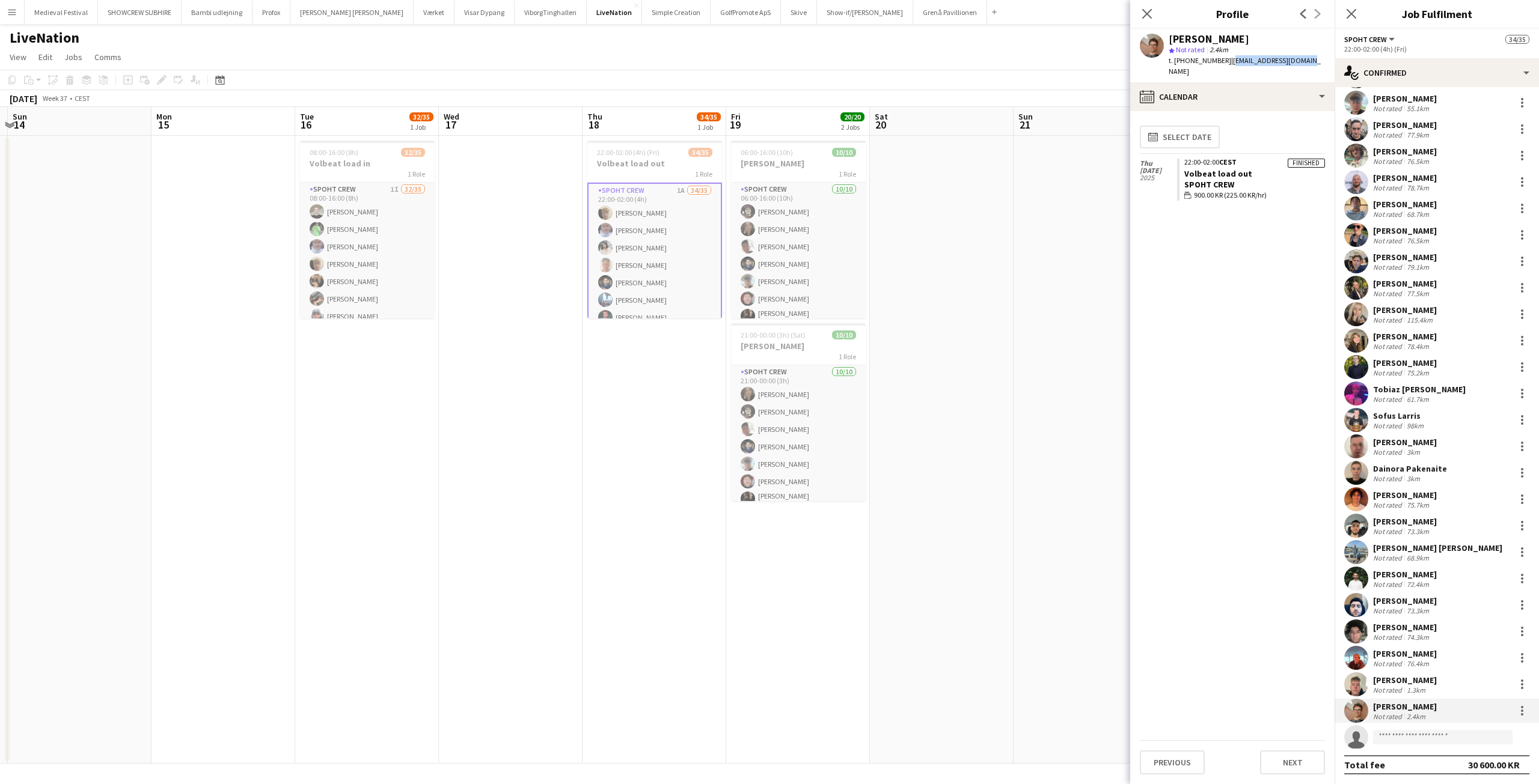
drag, startPoint x: 1300, startPoint y: 62, endPoint x: 1219, endPoint y: 64, distance: 81.0
click at [1219, 64] on div "Juraj Tomaic star Not rated 2.4km t. +4591713200 | jurajtomaic@gmail.com" at bounding box center [1232, 56] width 204 height 54
click at [963, 313] on app-date-cell at bounding box center [941, 449] width 143 height 628
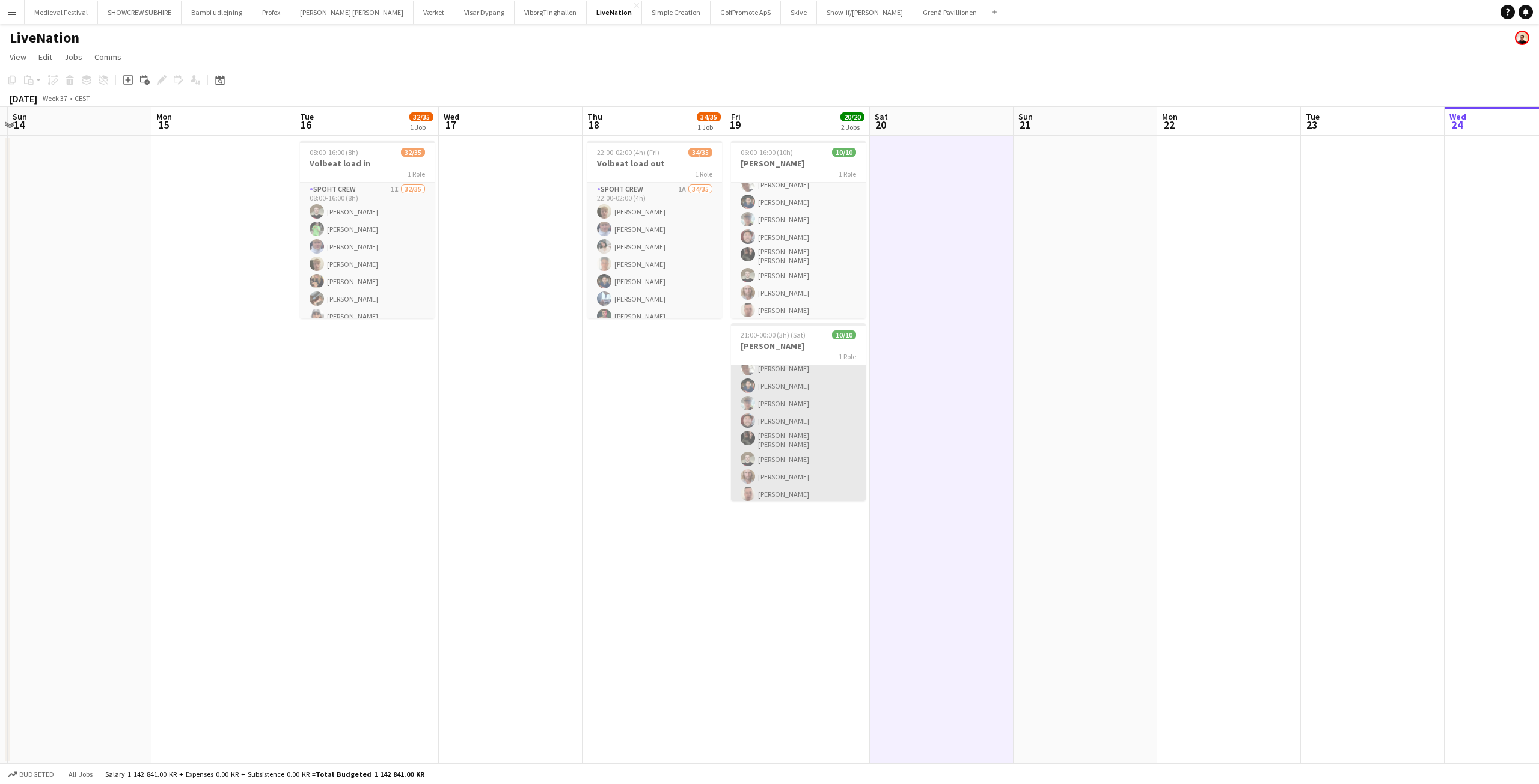
scroll to position [62, 0]
click at [10, 9] on app-icon "Menu" at bounding box center [11, 11] width 10 height 10
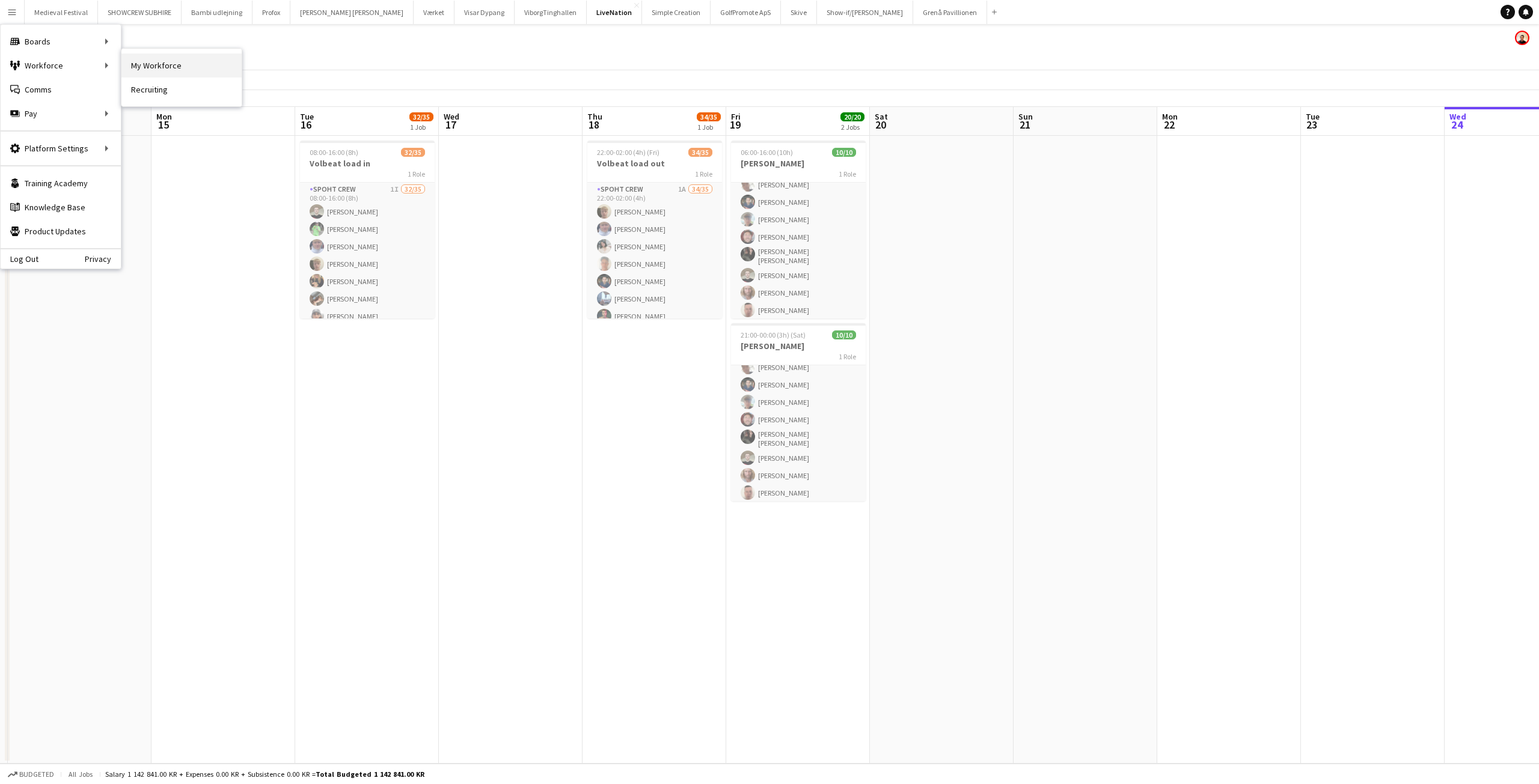
click at [143, 62] on link "My Workforce" at bounding box center [182, 66] width 120 height 24
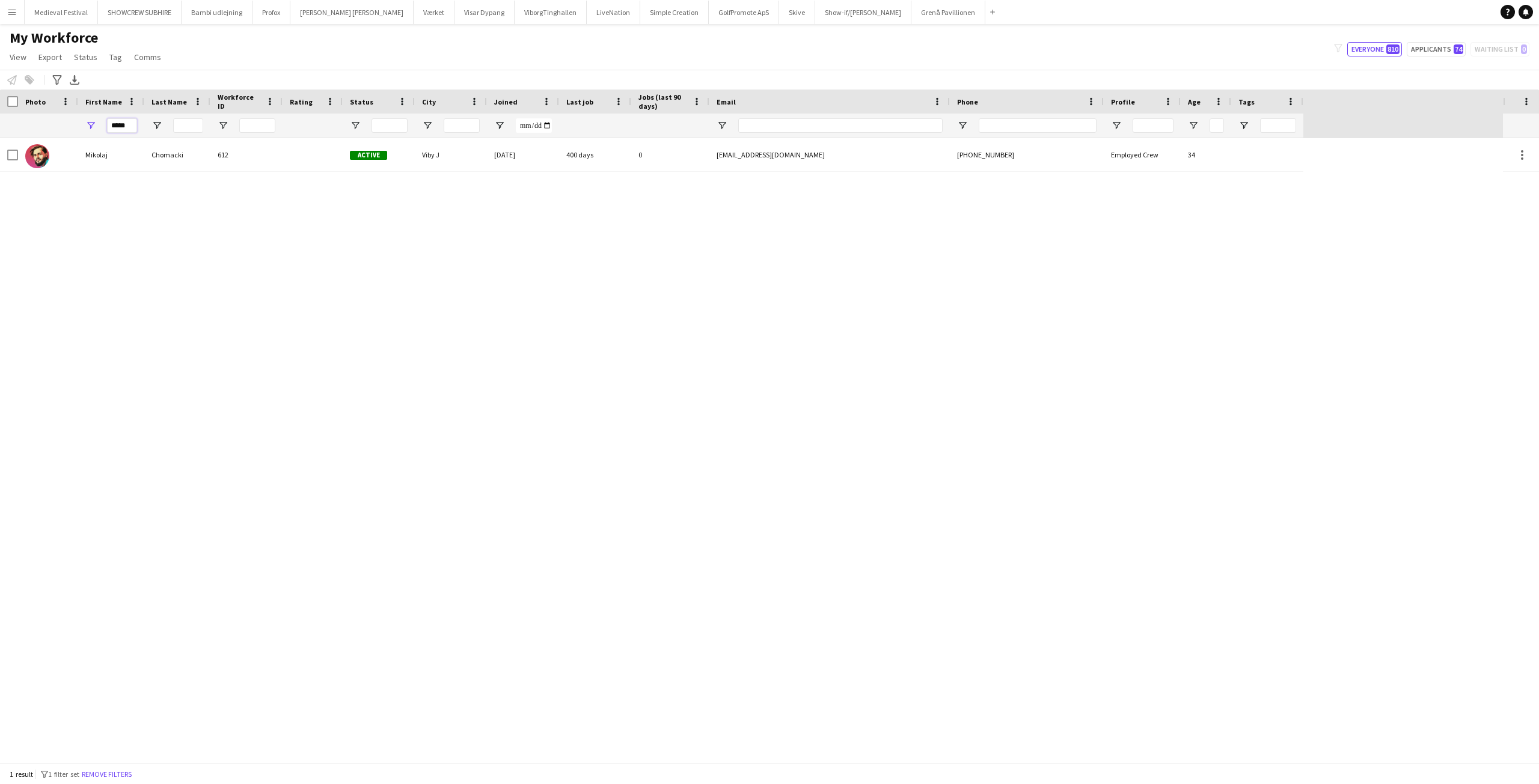
drag, startPoint x: 132, startPoint y: 126, endPoint x: 33, endPoint y: 124, distance: 99.0
click at [56, 126] on div "*****" at bounding box center [651, 126] width 1304 height 24
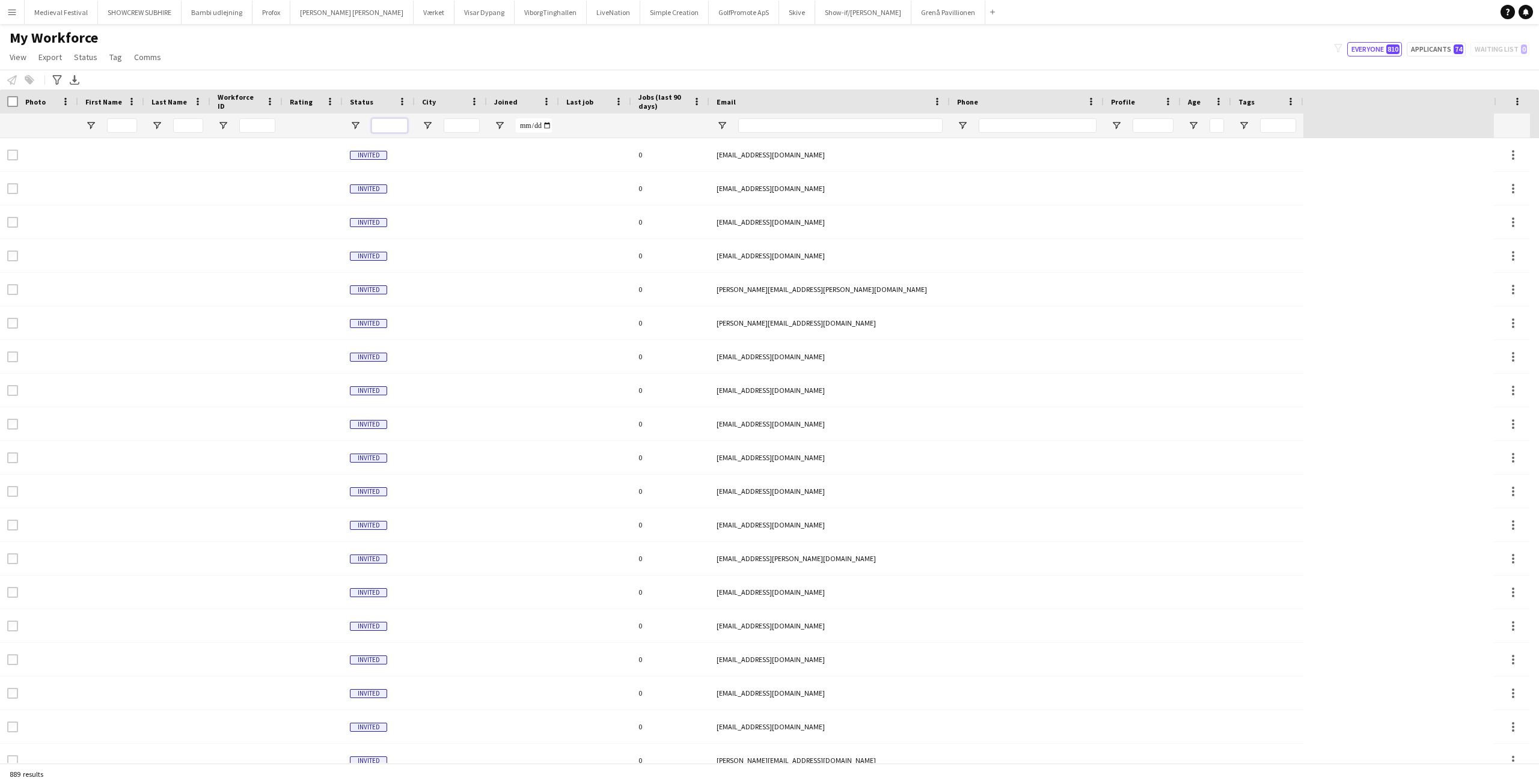
click at [385, 125] on input "Status Filter Input" at bounding box center [390, 125] width 36 height 15
click at [349, 126] on div at bounding box center [379, 126] width 72 height 24
click at [354, 126] on span "Open Filter Menu" at bounding box center [355, 125] width 10 height 10
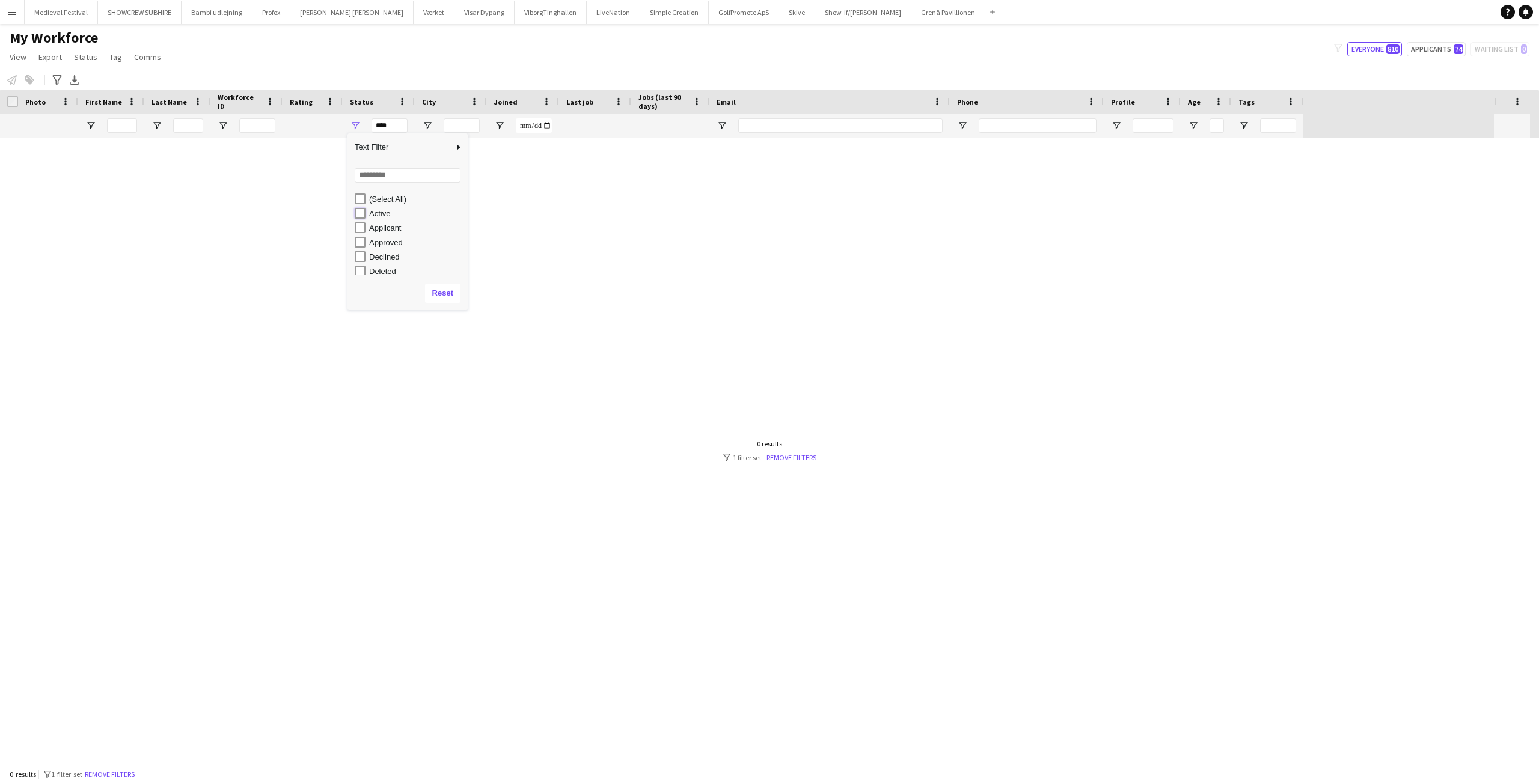
type input "**********"
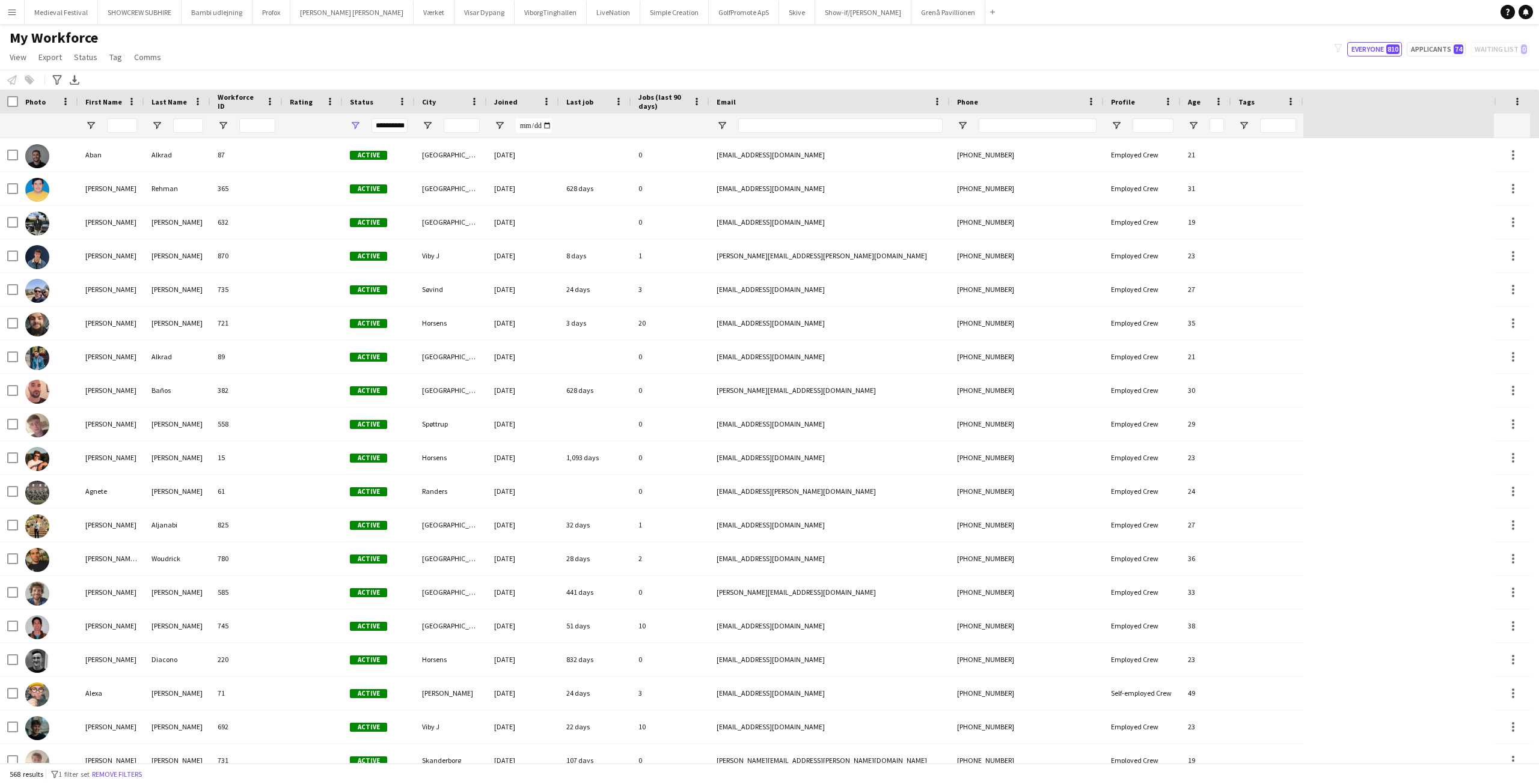
click at [320, 54] on div "My Workforce View Views Default view New view Update view Delete view Edit name…" at bounding box center [770, 49] width 1539 height 41
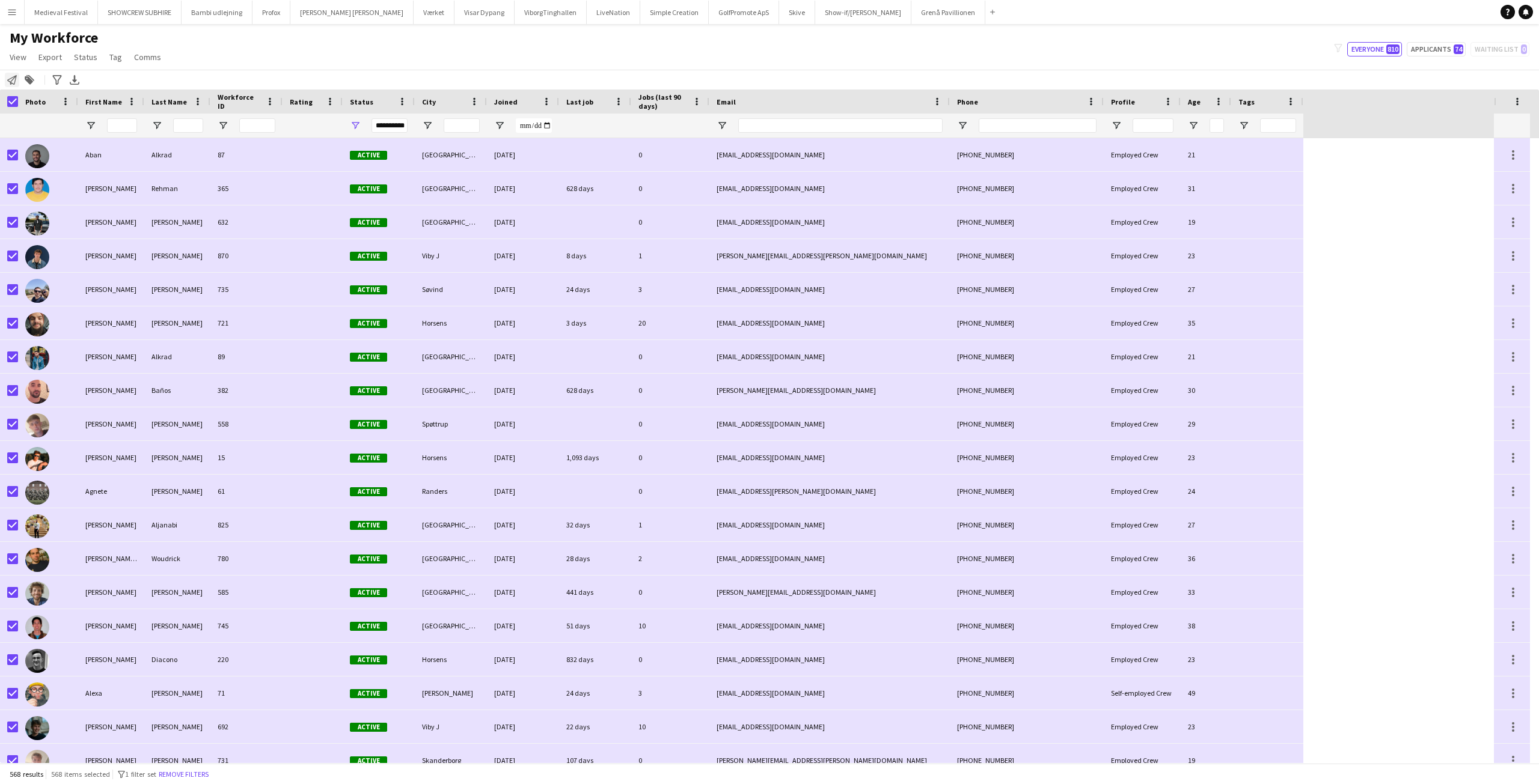
click at [12, 75] on div "Notify workforce" at bounding box center [12, 80] width 15 height 15
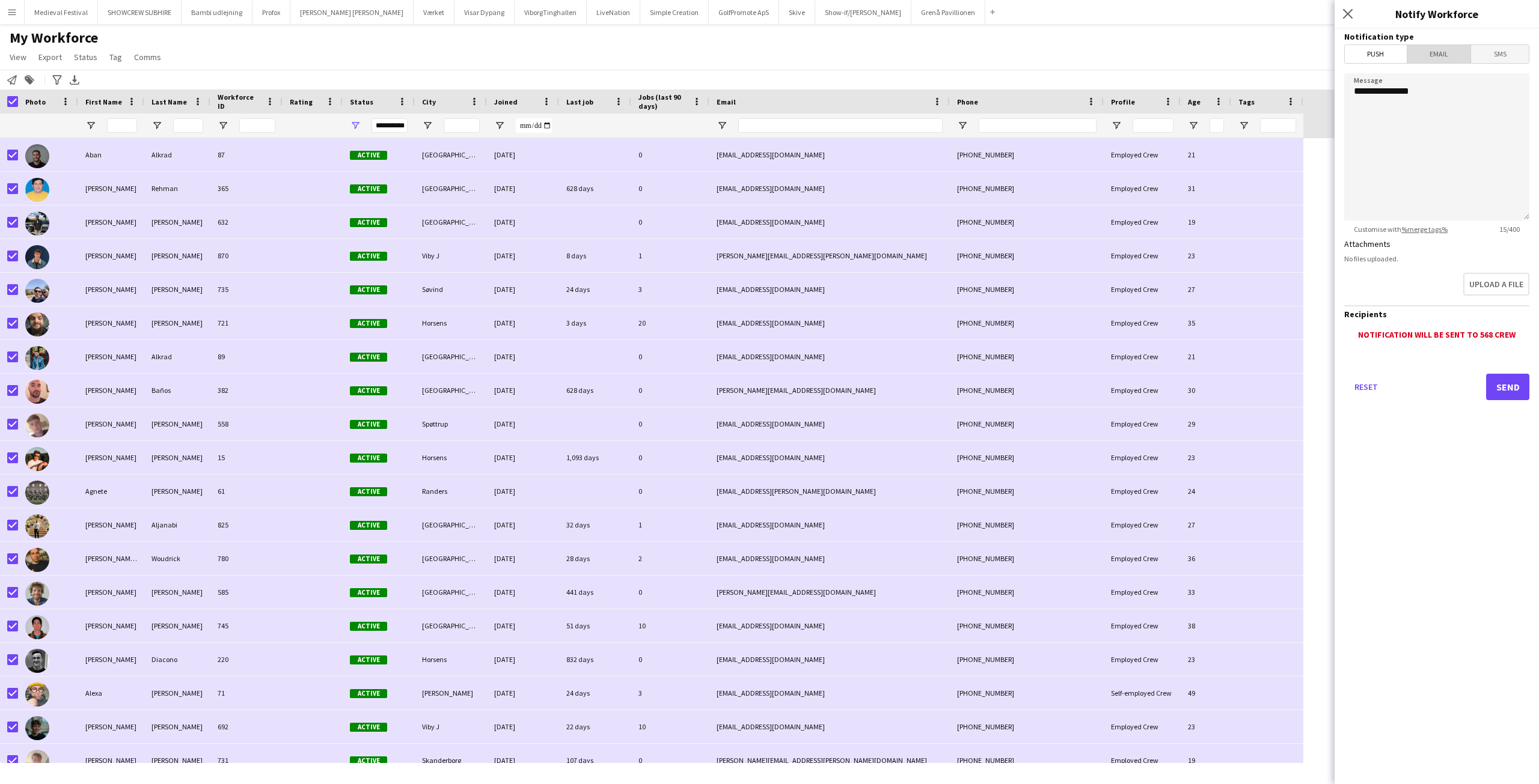
click at [1443, 54] on span "Email" at bounding box center [1439, 54] width 63 height 18
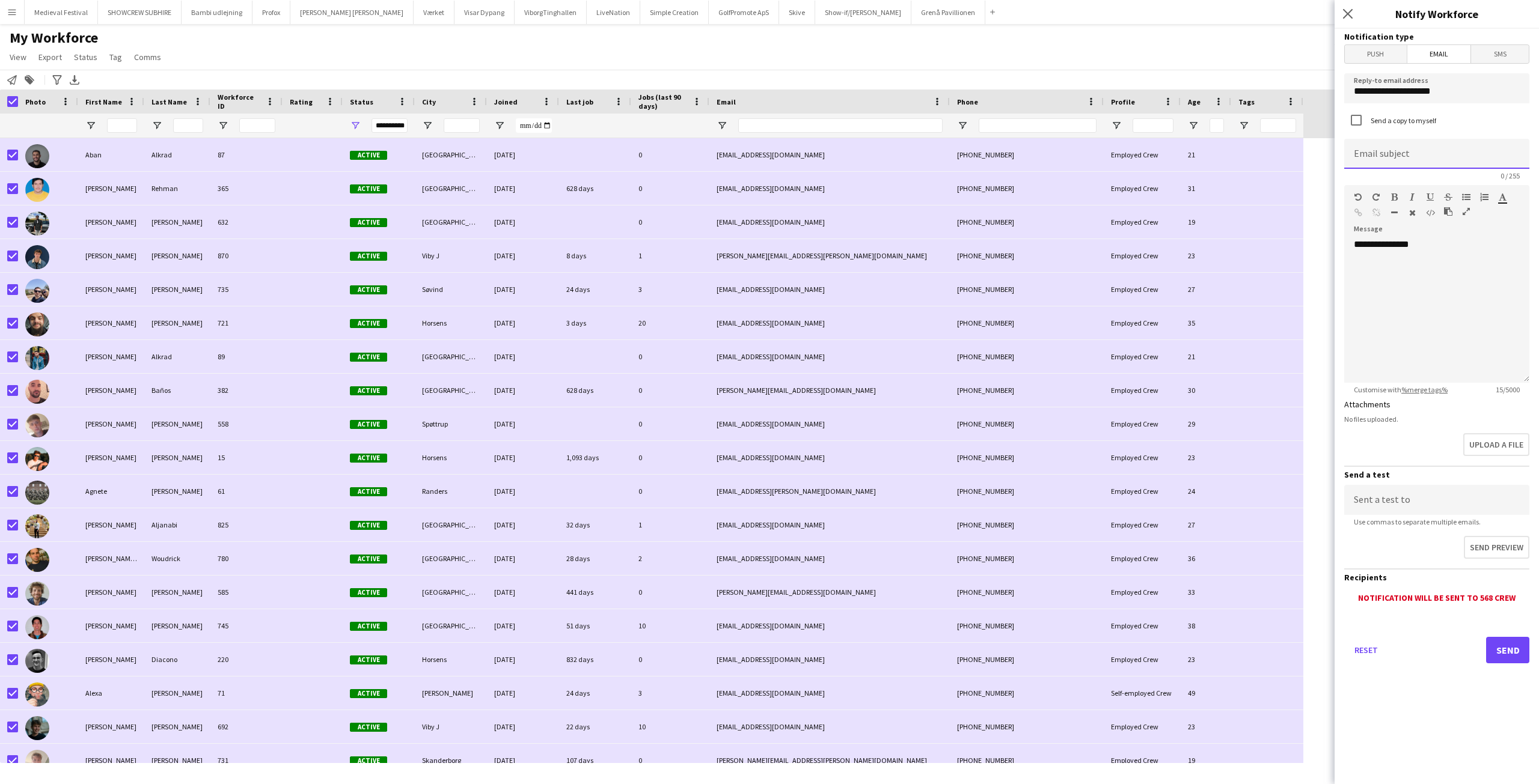
click at [1380, 158] on input at bounding box center [1437, 154] width 185 height 30
click at [1437, 157] on input "**********" at bounding box center [1437, 154] width 185 height 30
type input "**********"
click at [1436, 249] on div "**********" at bounding box center [1437, 311] width 185 height 144
drag, startPoint x: 1437, startPoint y: 249, endPoint x: 1332, endPoint y: 249, distance: 105.0
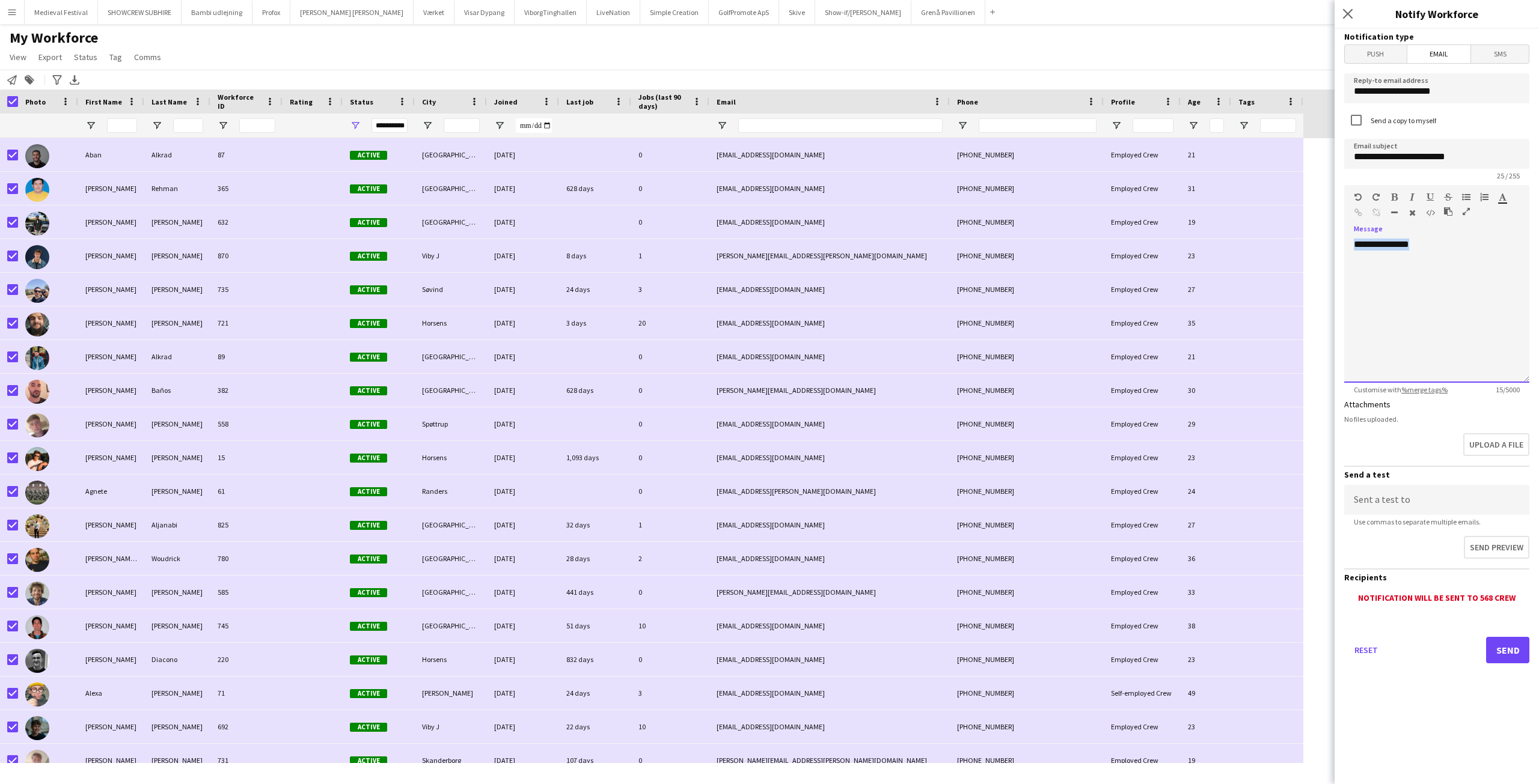
click at [1332, 249] on body "Menu Boards Boards Boards All jobs Status Workforce Workforce My Workforce Recr…" at bounding box center [770, 392] width 1539 height 784
click at [1368, 247] on div "**********" at bounding box center [1437, 311] width 185 height 144
click at [1410, 271] on div "**********" at bounding box center [1437, 311] width 185 height 144
click at [1384, 273] on div "**********" at bounding box center [1437, 311] width 185 height 144
click at [1418, 246] on div "**********" at bounding box center [1437, 311] width 185 height 144
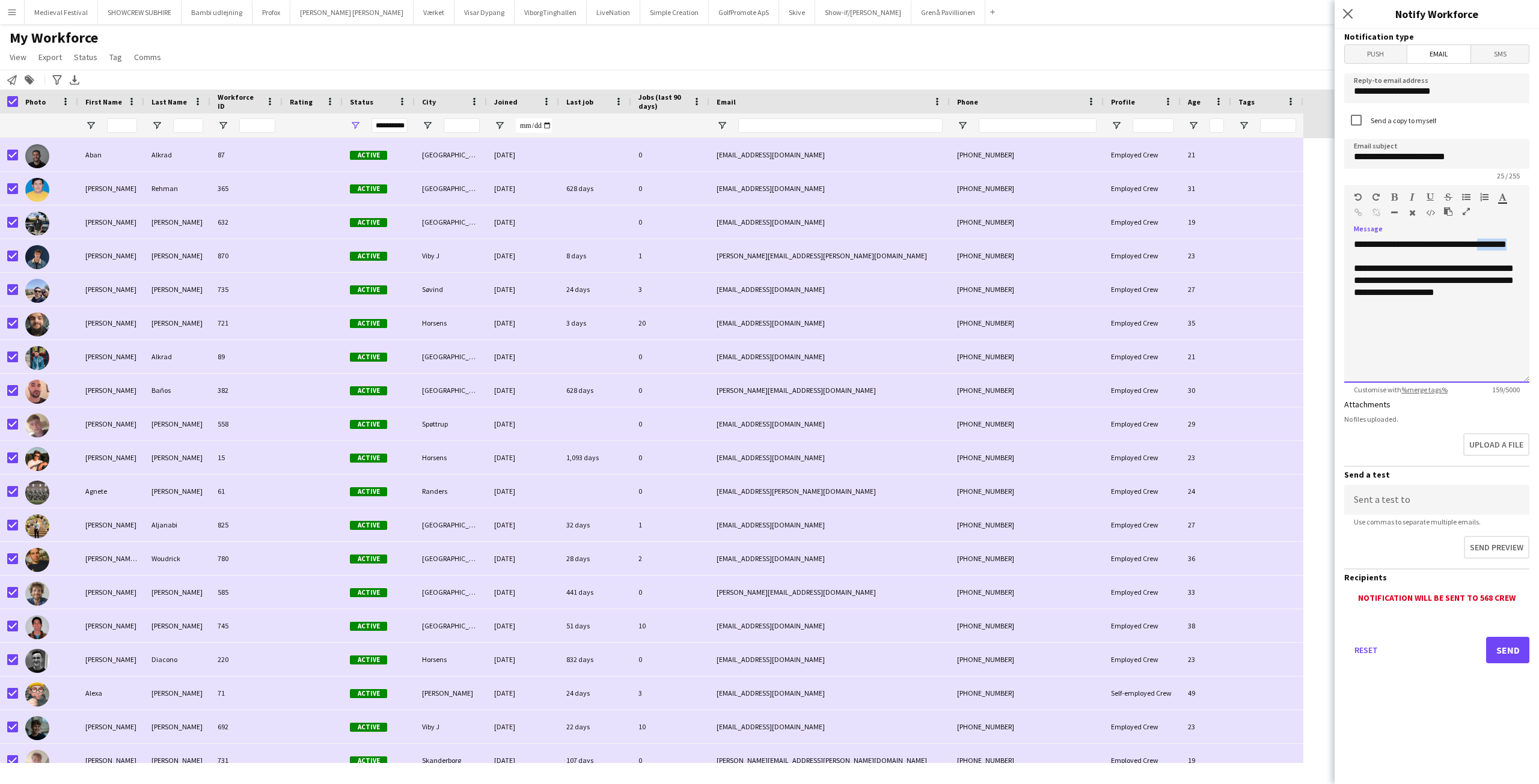
drag, startPoint x: 1478, startPoint y: 244, endPoint x: 1516, endPoint y: 243, distance: 38.0
click at [1516, 243] on div "**********" at bounding box center [1437, 311] width 185 height 144
click at [1395, 195] on icon "button" at bounding box center [1395, 197] width 7 height 9
click at [1482, 252] on div "**********" at bounding box center [1437, 311] width 185 height 144
click at [1483, 246] on b "********" at bounding box center [1493, 244] width 30 height 9
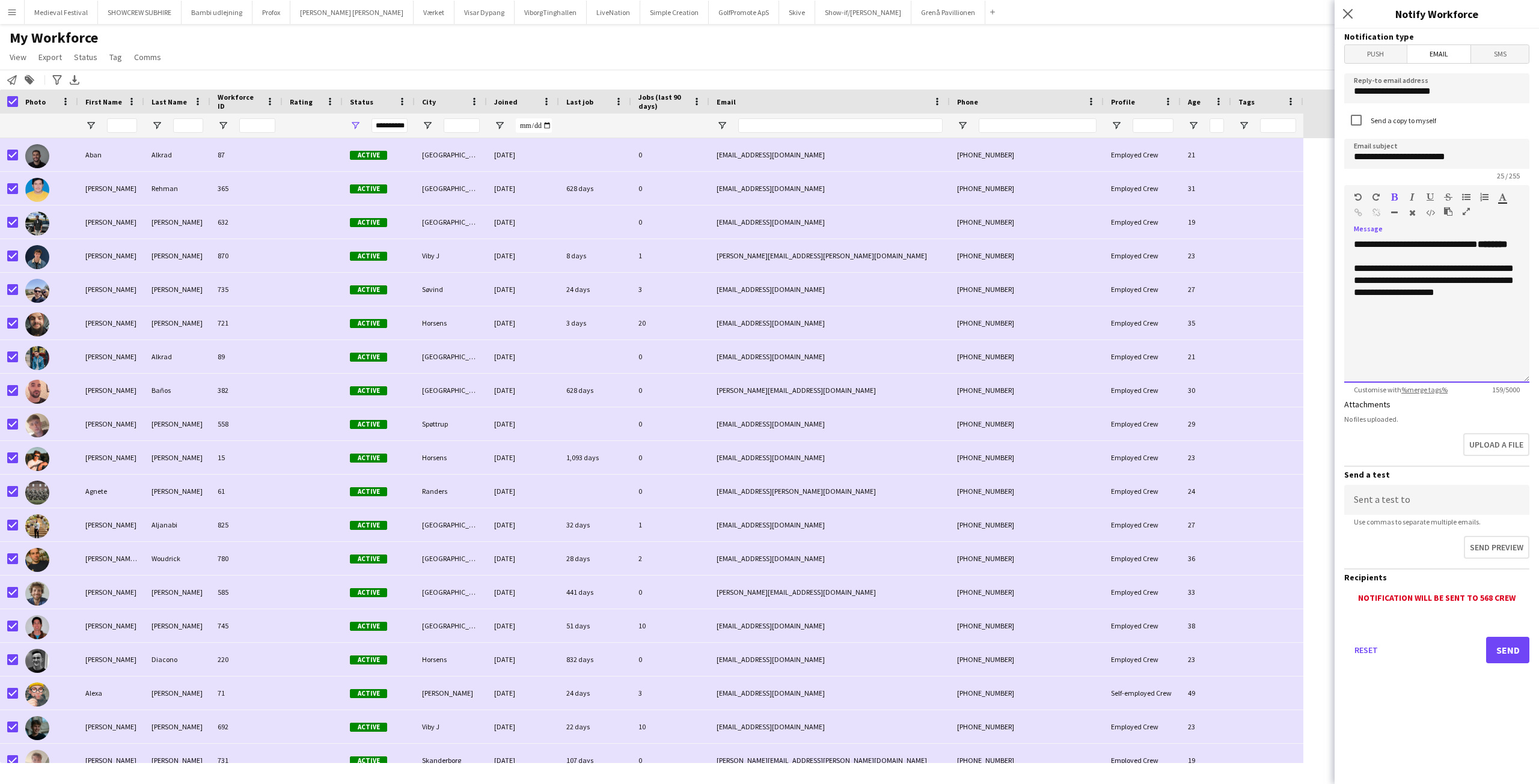
click at [1522, 241] on div "**********" at bounding box center [1437, 311] width 185 height 144
click at [1484, 318] on div "**********" at bounding box center [1437, 311] width 185 height 144
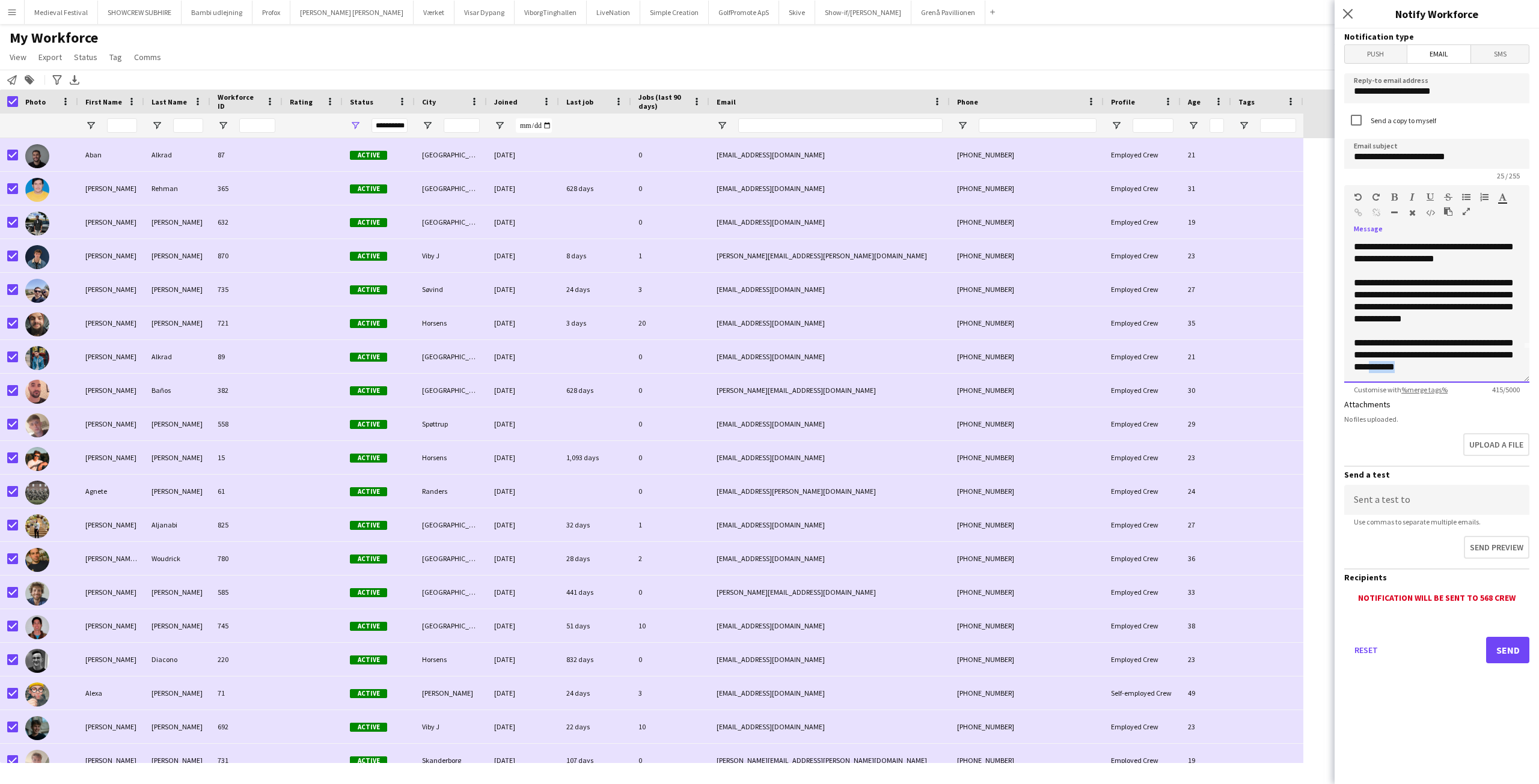
scroll to position [46, 0]
drag, startPoint x: 1433, startPoint y: 364, endPoint x: 1344, endPoint y: 339, distance: 92.4
click at [1344, 339] on form "**********" at bounding box center [1437, 363] width 204 height 669
click at [1504, 196] on icon "button" at bounding box center [1503, 197] width 8 height 9
click at [1498, 372] on div "**********" at bounding box center [1437, 311] width 185 height 144
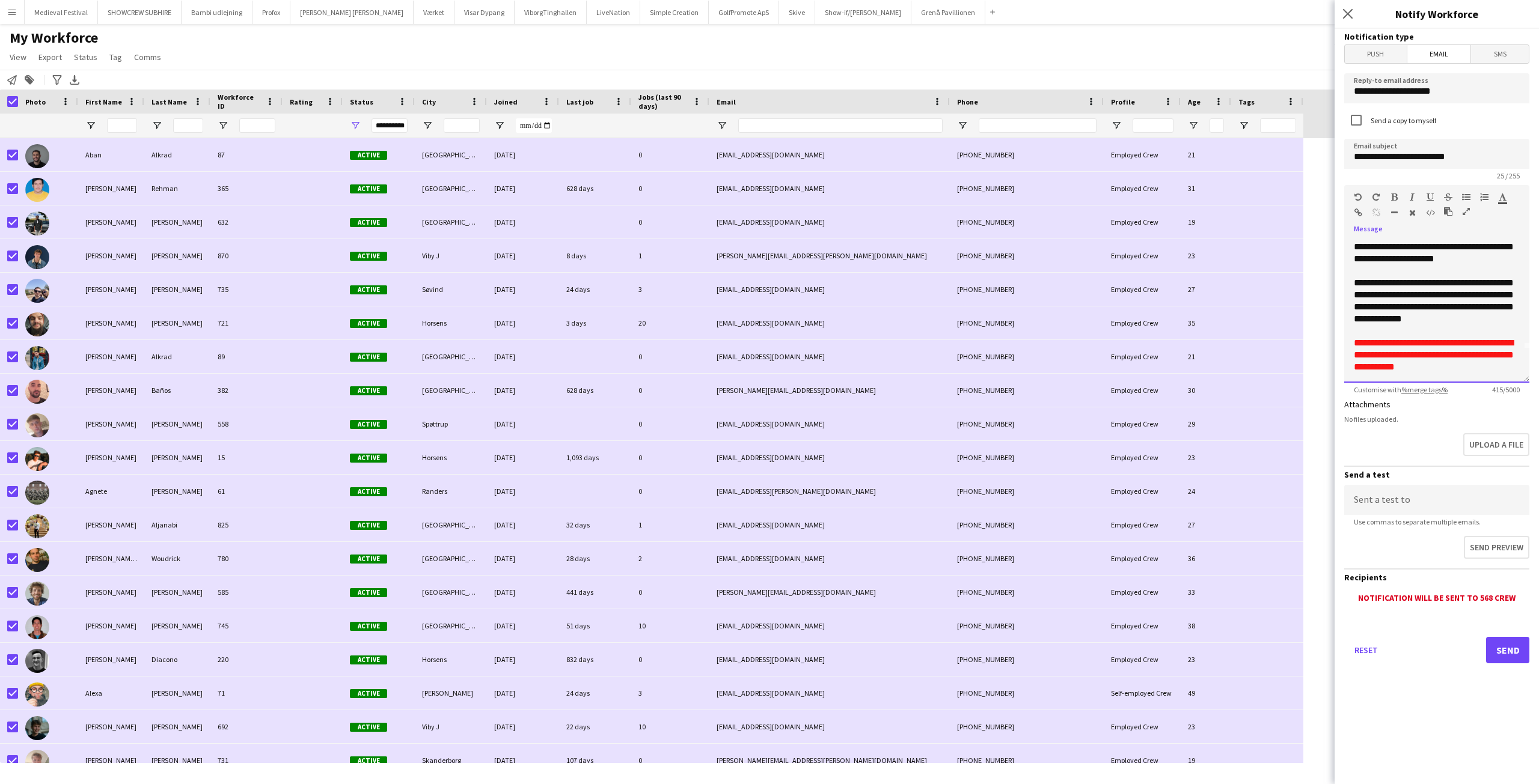
click at [1454, 320] on div "**********" at bounding box center [1437, 311] width 185 height 144
click at [1485, 366] on div "**********" at bounding box center [1437, 311] width 185 height 144
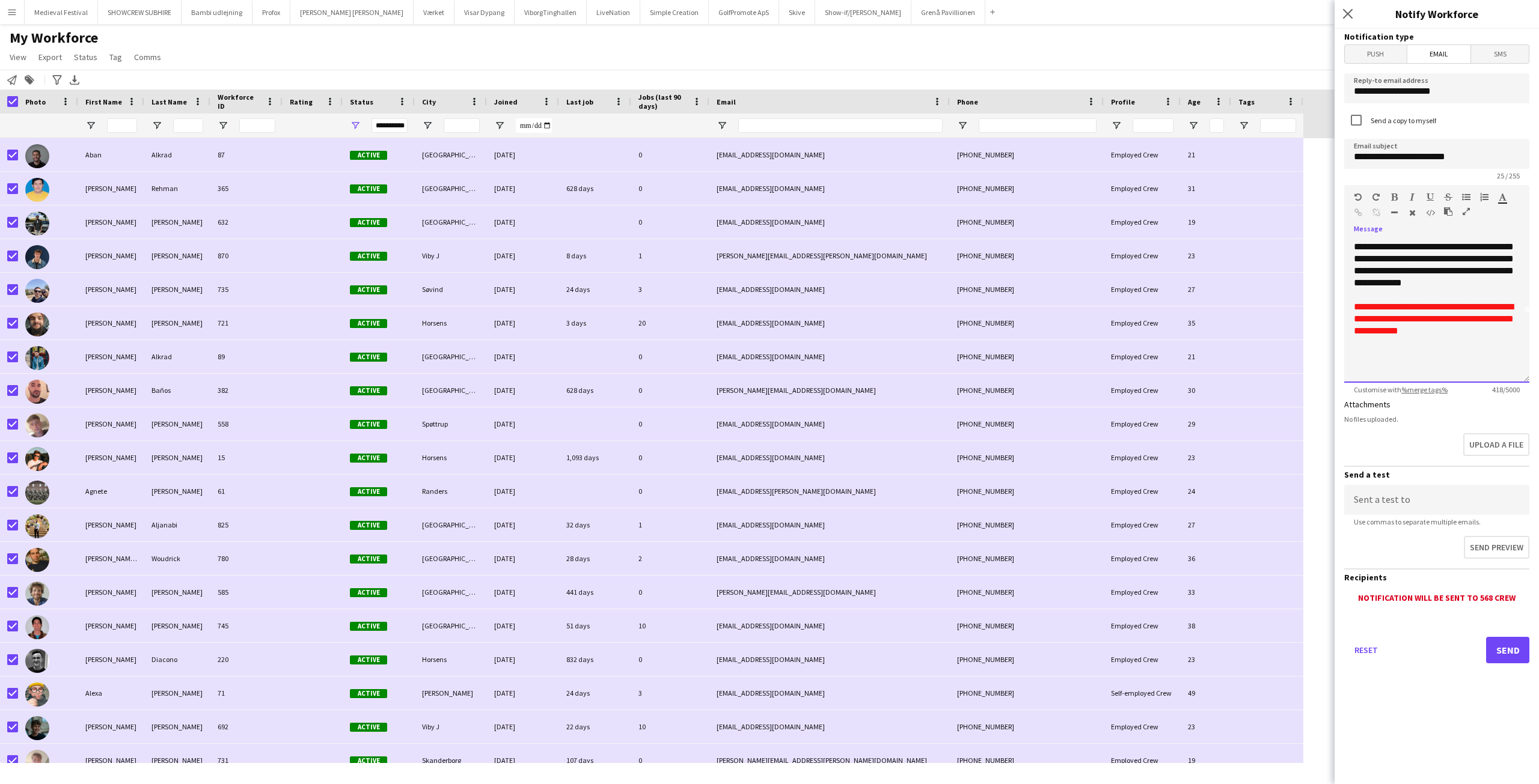
scroll to position [82, 0]
click at [1395, 196] on icon "button" at bounding box center [1395, 197] width 7 height 9
click at [1509, 200] on div "******* *******" at bounding box center [1507, 200] width 18 height 15
click at [1504, 200] on icon "button" at bounding box center [1503, 197] width 8 height 9
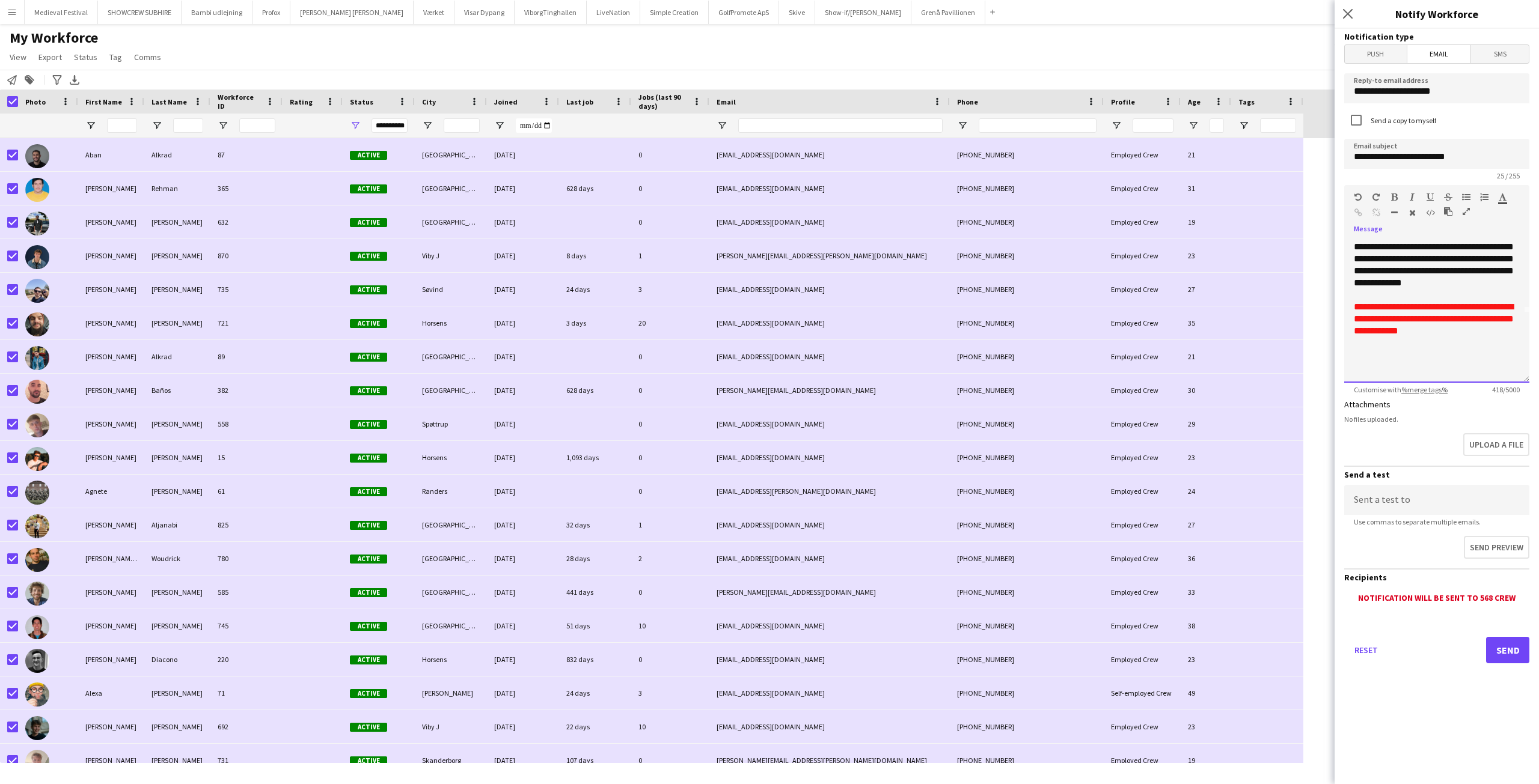
type input "*******"
click at [1364, 359] on div "**********" at bounding box center [1437, 311] width 185 height 144
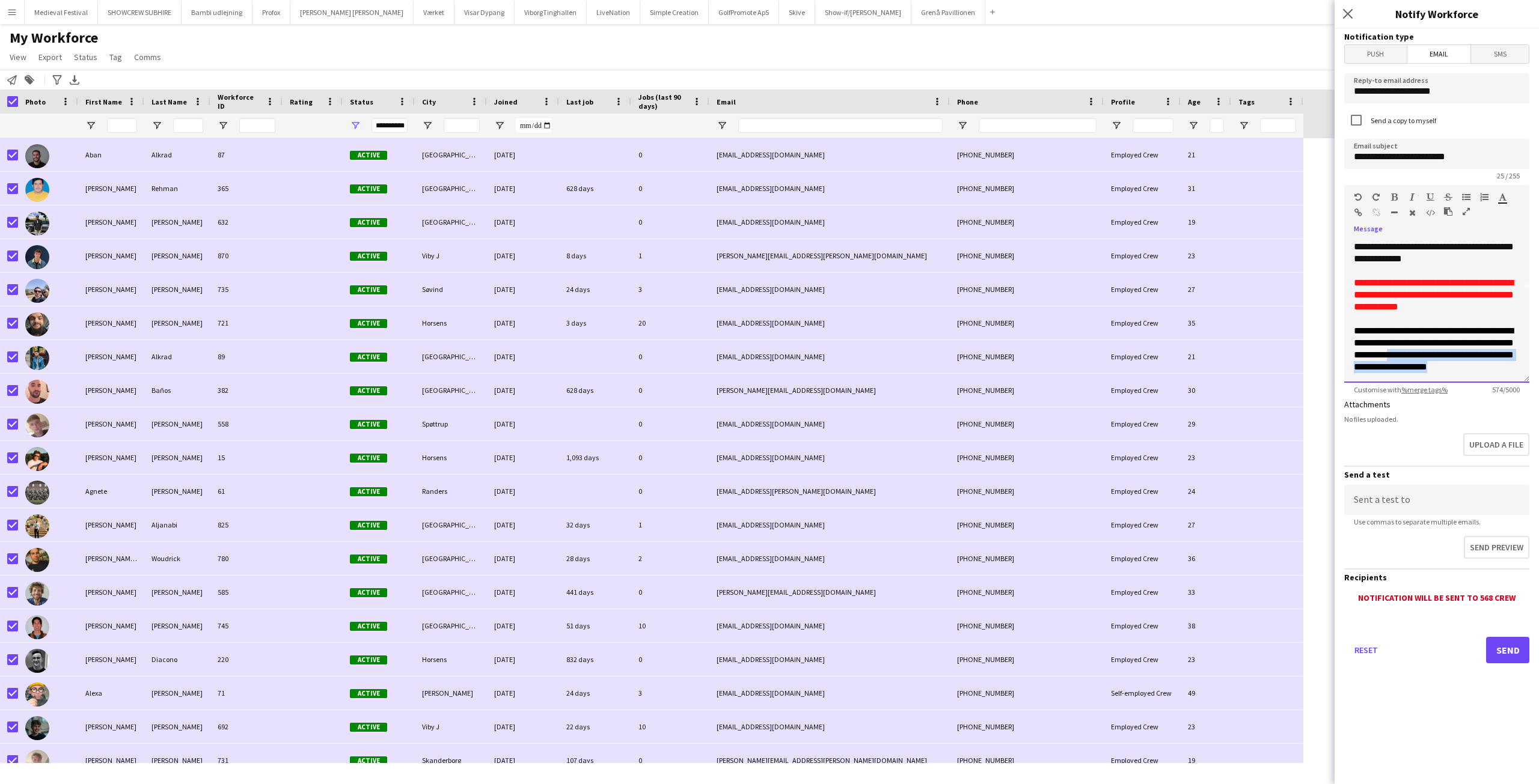
scroll to position [118, 0]
drag, startPoint x: 1473, startPoint y: 351, endPoint x: 1467, endPoint y: 372, distance: 21.8
click at [1467, 372] on div "**********" at bounding box center [1437, 311] width 185 height 144
click at [1395, 196] on icon "button" at bounding box center [1395, 197] width 7 height 9
click at [1457, 360] on b "**********" at bounding box center [1430, 361] width 154 height 21
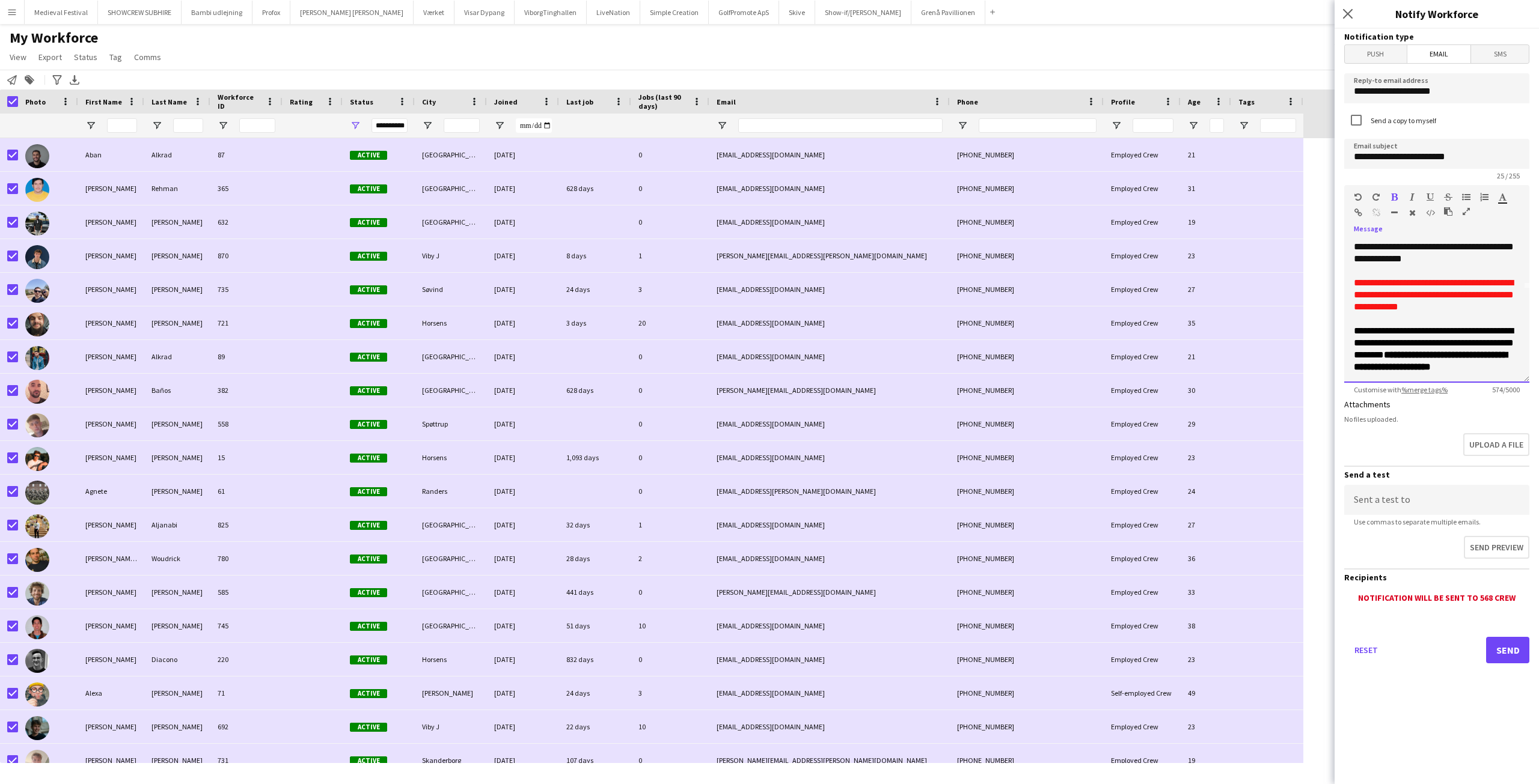
click at [1442, 375] on div "**********" at bounding box center [1437, 311] width 185 height 144
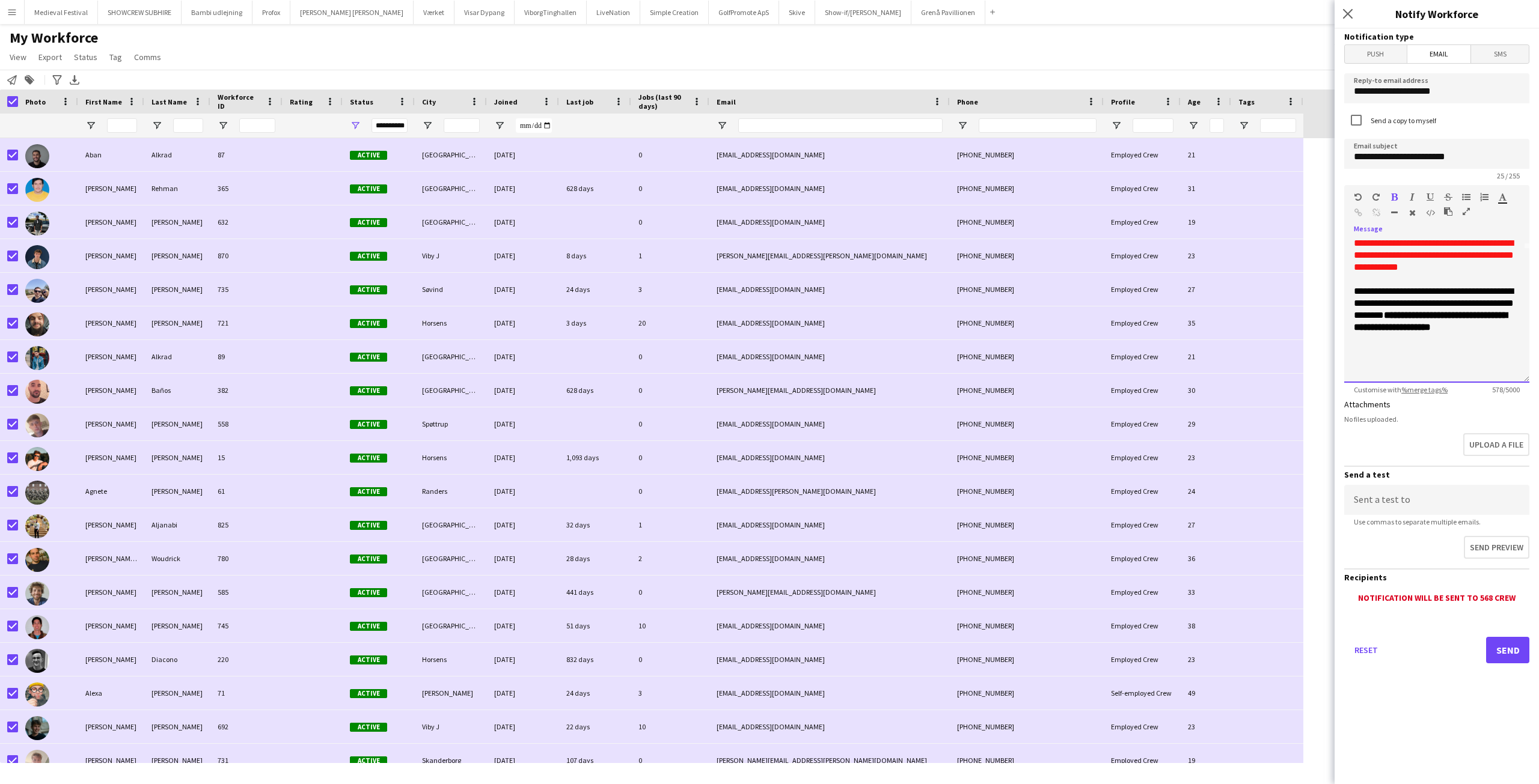
scroll to position [146, 0]
click at [1401, 362] on div "**********" at bounding box center [1437, 311] width 185 height 144
drag, startPoint x: 1403, startPoint y: 360, endPoint x: 1353, endPoint y: 365, distance: 50.2
click at [1353, 365] on div "**********" at bounding box center [1437, 311] width 185 height 144
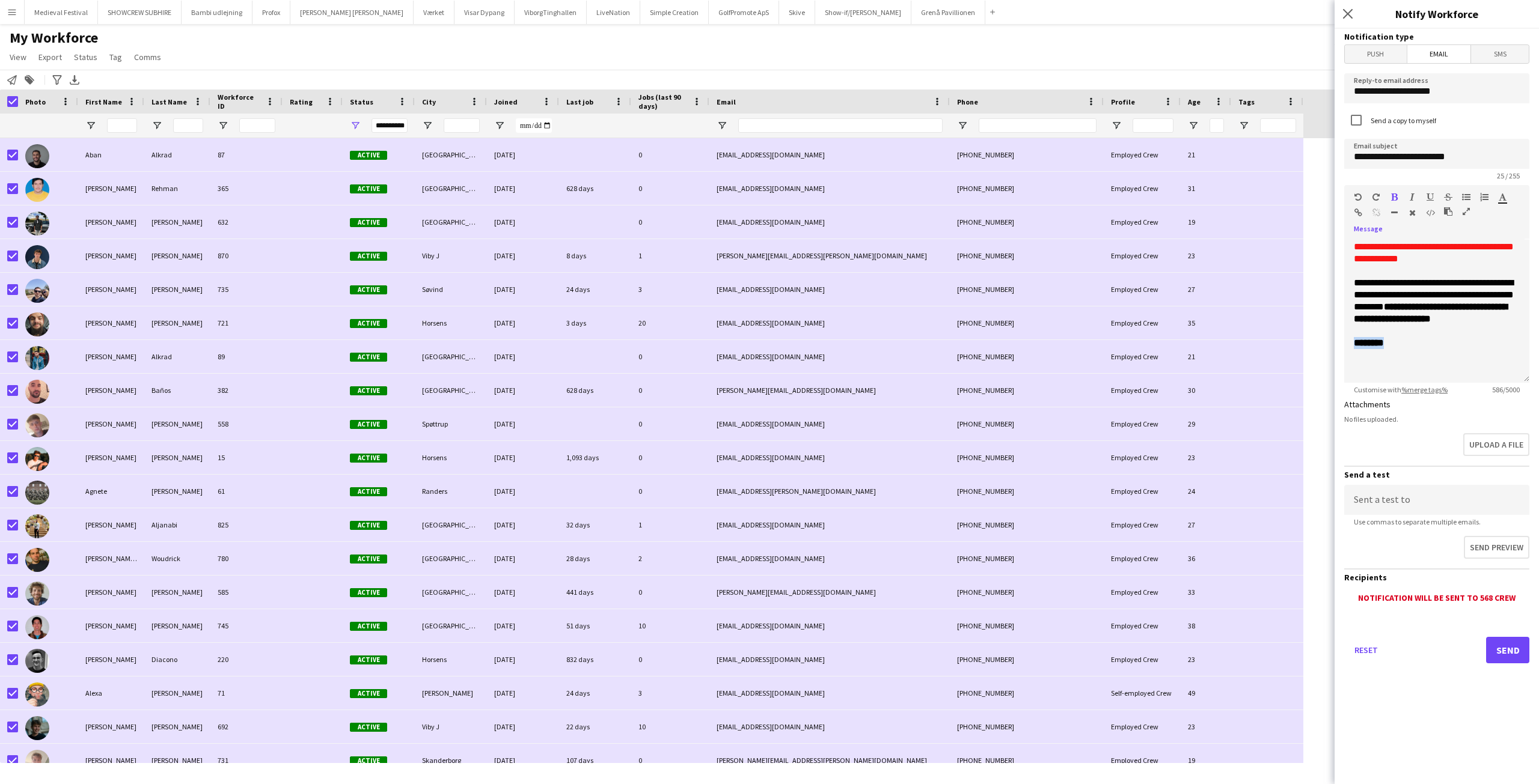
click at [1398, 194] on button "button" at bounding box center [1395, 197] width 9 height 10
click at [1400, 323] on b "**********" at bounding box center [1430, 313] width 154 height 21
click at [1397, 365] on div "**********" at bounding box center [1437, 311] width 185 height 144
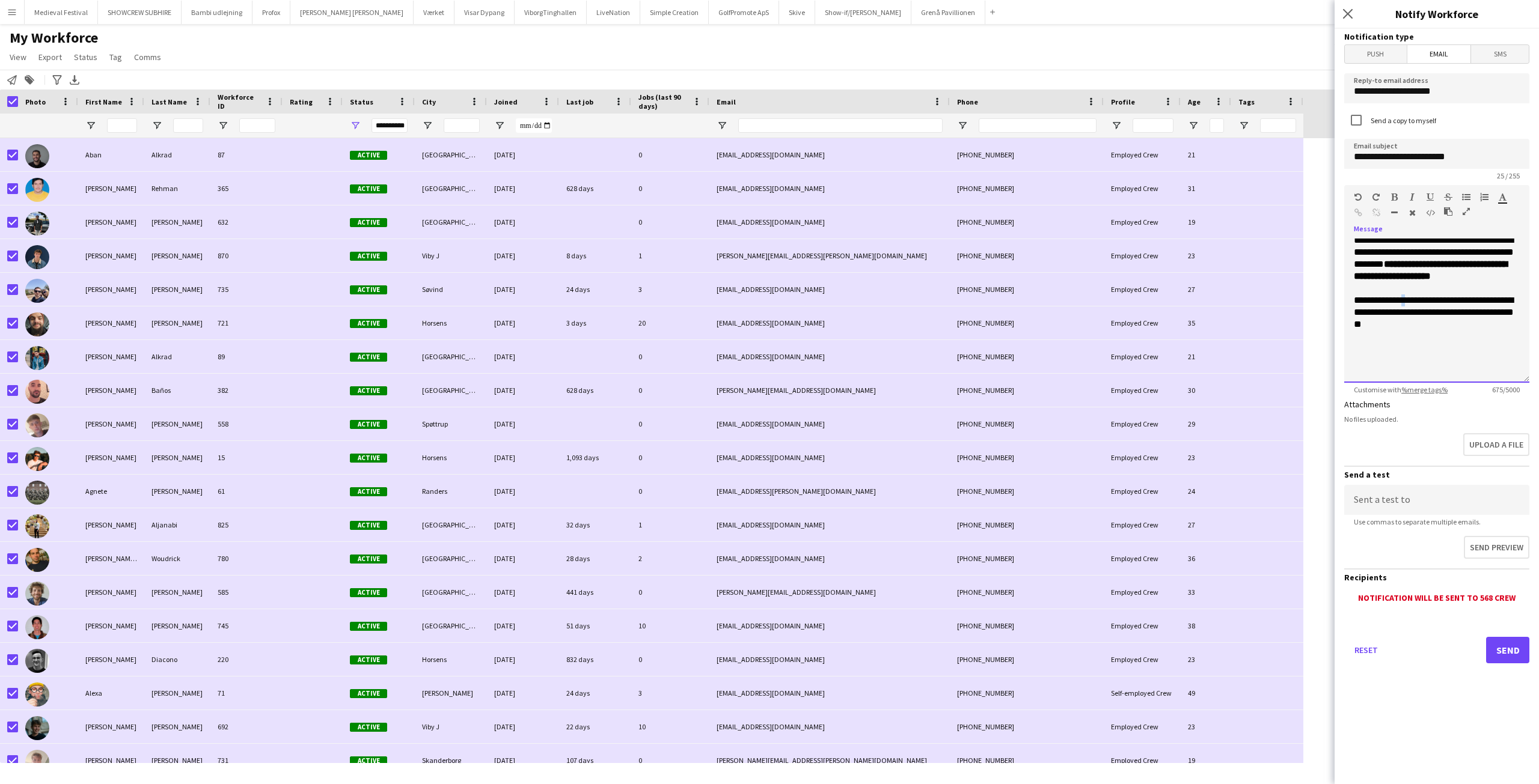
click at [1406, 326] on font "**********" at bounding box center [1434, 281] width 160 height 93
click at [1423, 358] on div "**********" at bounding box center [1437, 311] width 185 height 144
click at [1501, 326] on font "**********" at bounding box center [1434, 281] width 160 height 93
click at [1505, 326] on div "**********" at bounding box center [1437, 311] width 185 height 144
click at [1502, 326] on font "**********" at bounding box center [1434, 281] width 160 height 93
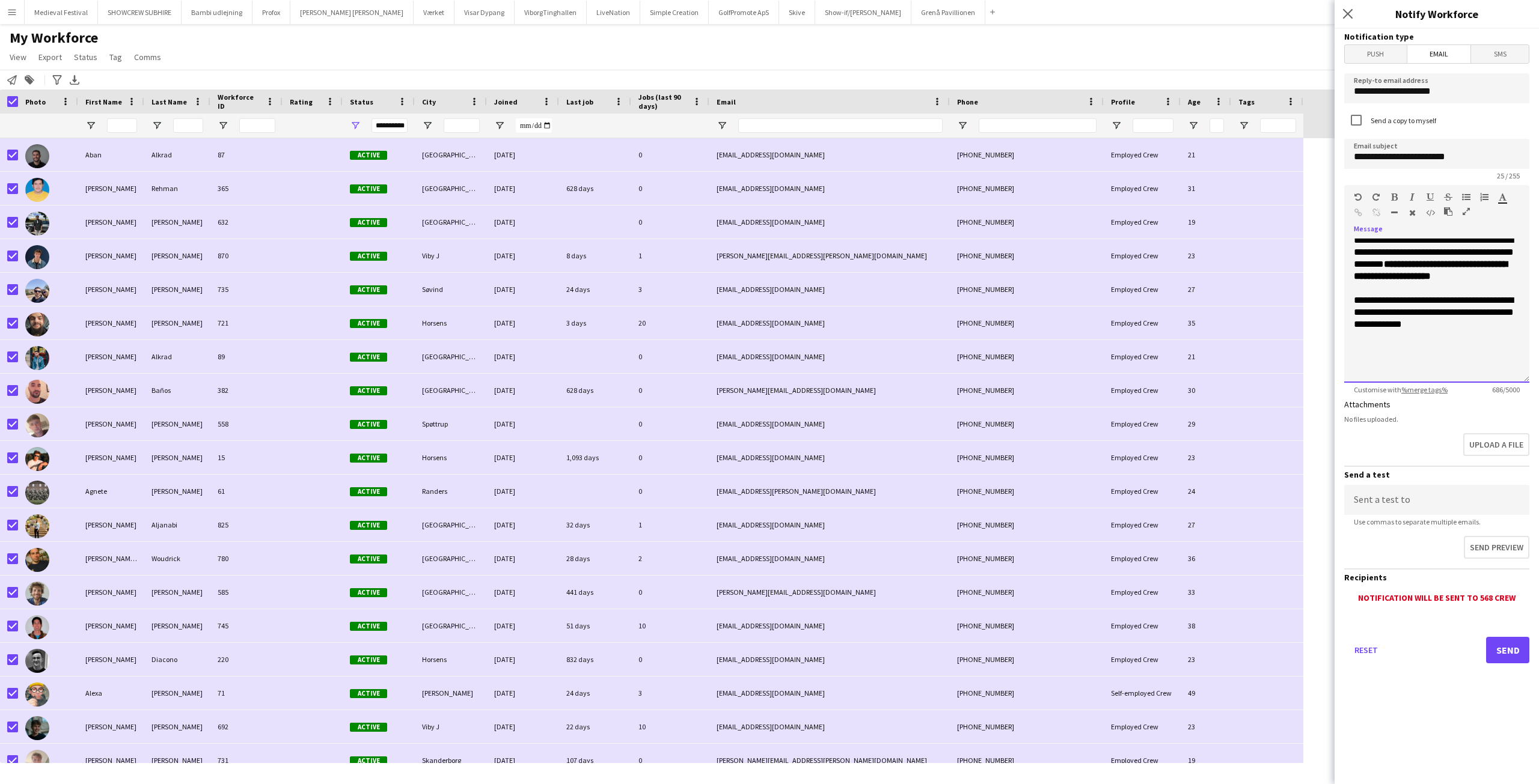
click at [1503, 349] on div "**********" at bounding box center [1437, 311] width 185 height 144
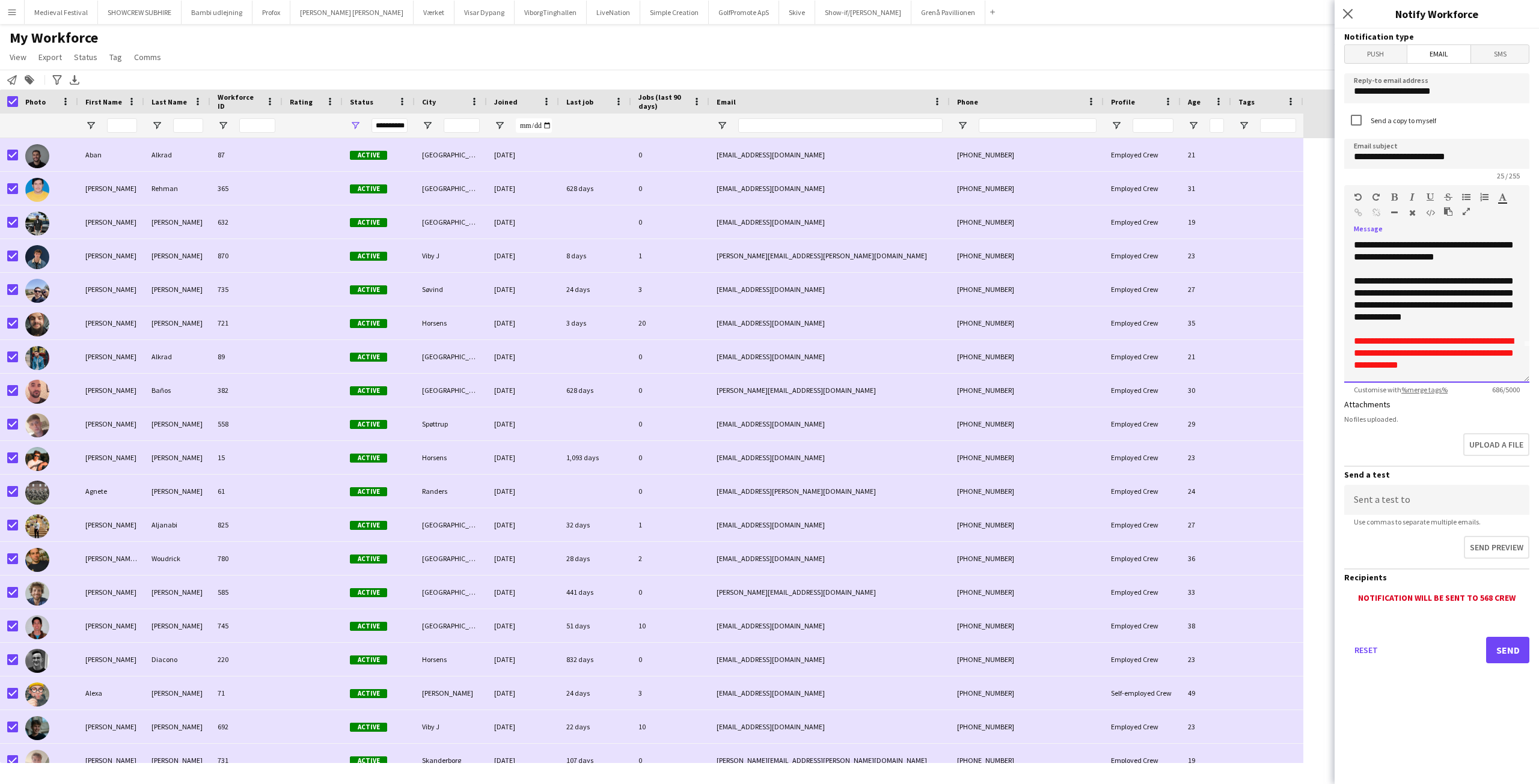
scroll to position [0, 0]
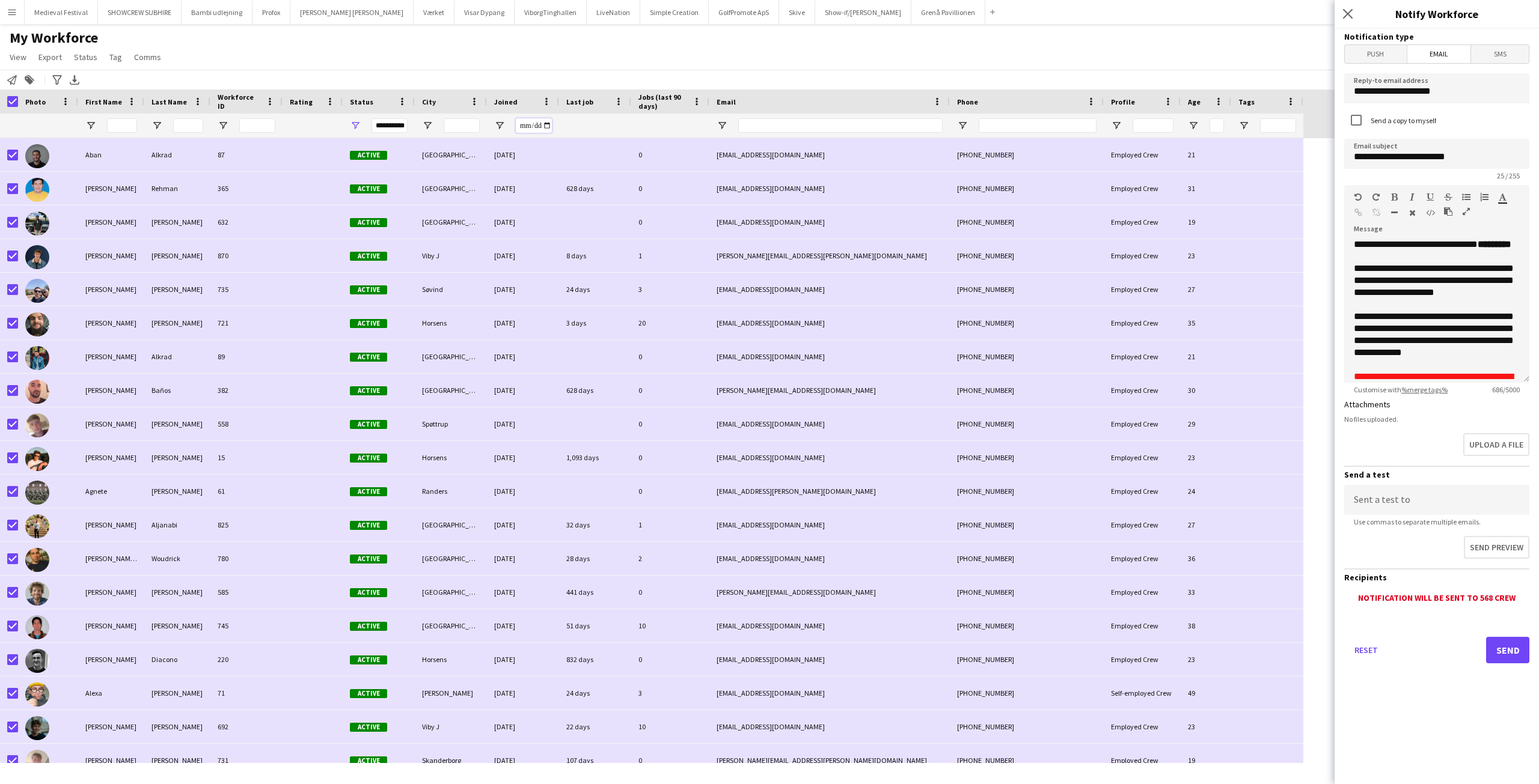
click at [545, 125] on input "Joined Filter Input" at bounding box center [534, 125] width 36 height 15
click at [654, 76] on div "Notify workforce Add to tag Search tags magnifier Add tag Advanced filters Adva…" at bounding box center [770, 79] width 1539 height 20
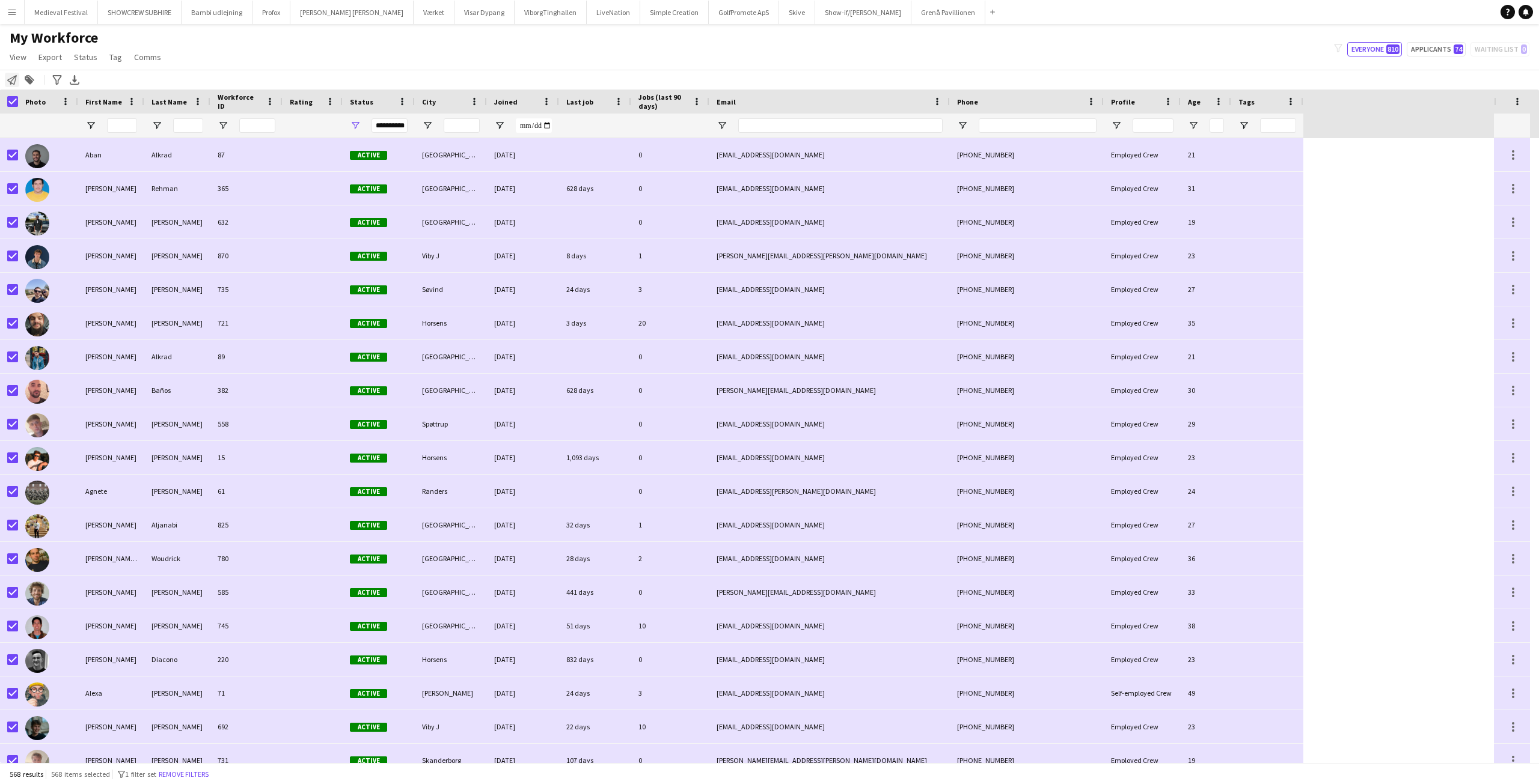
click at [9, 79] on icon "Notify workforce" at bounding box center [11, 80] width 10 height 10
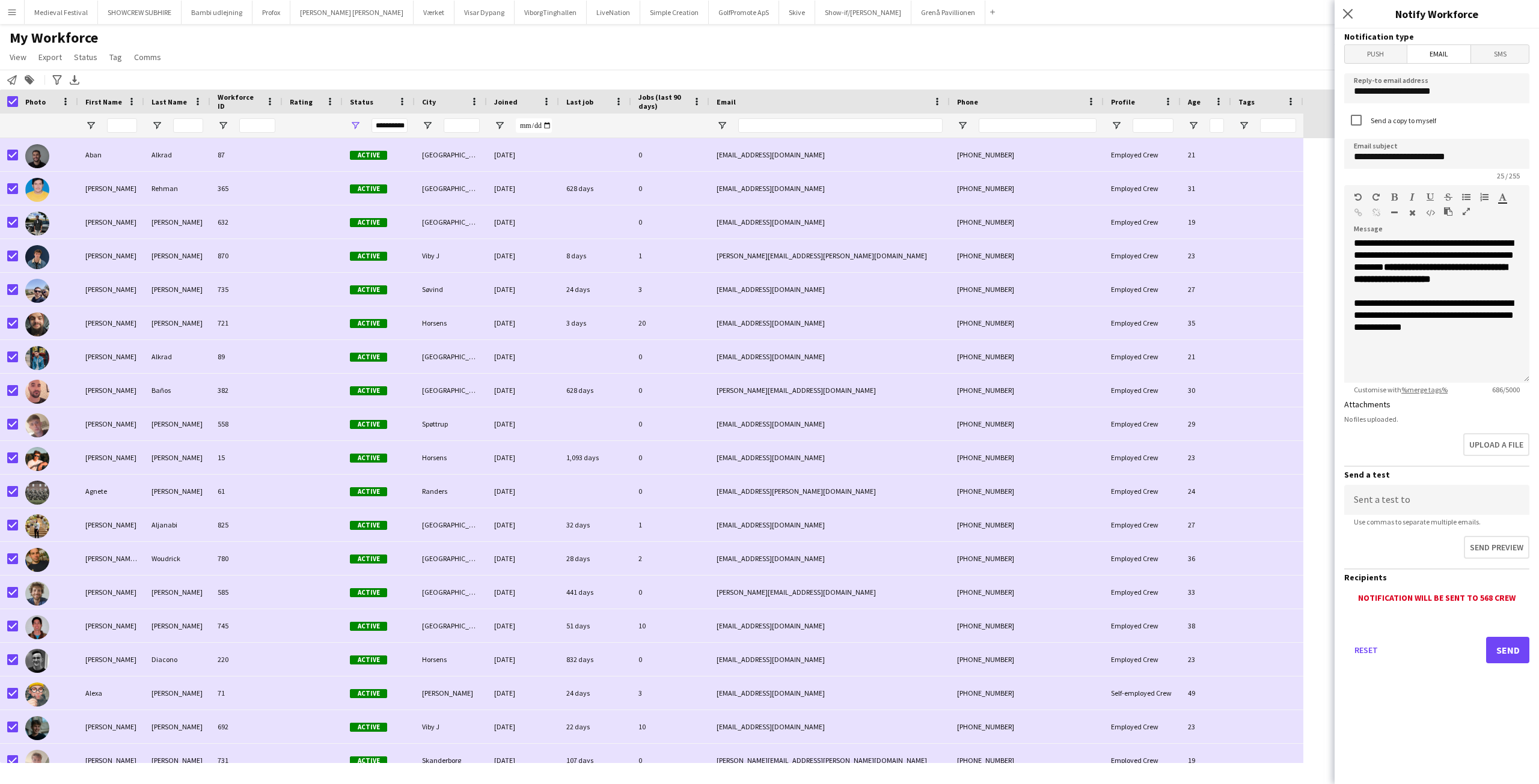
scroll to position [226, 0]
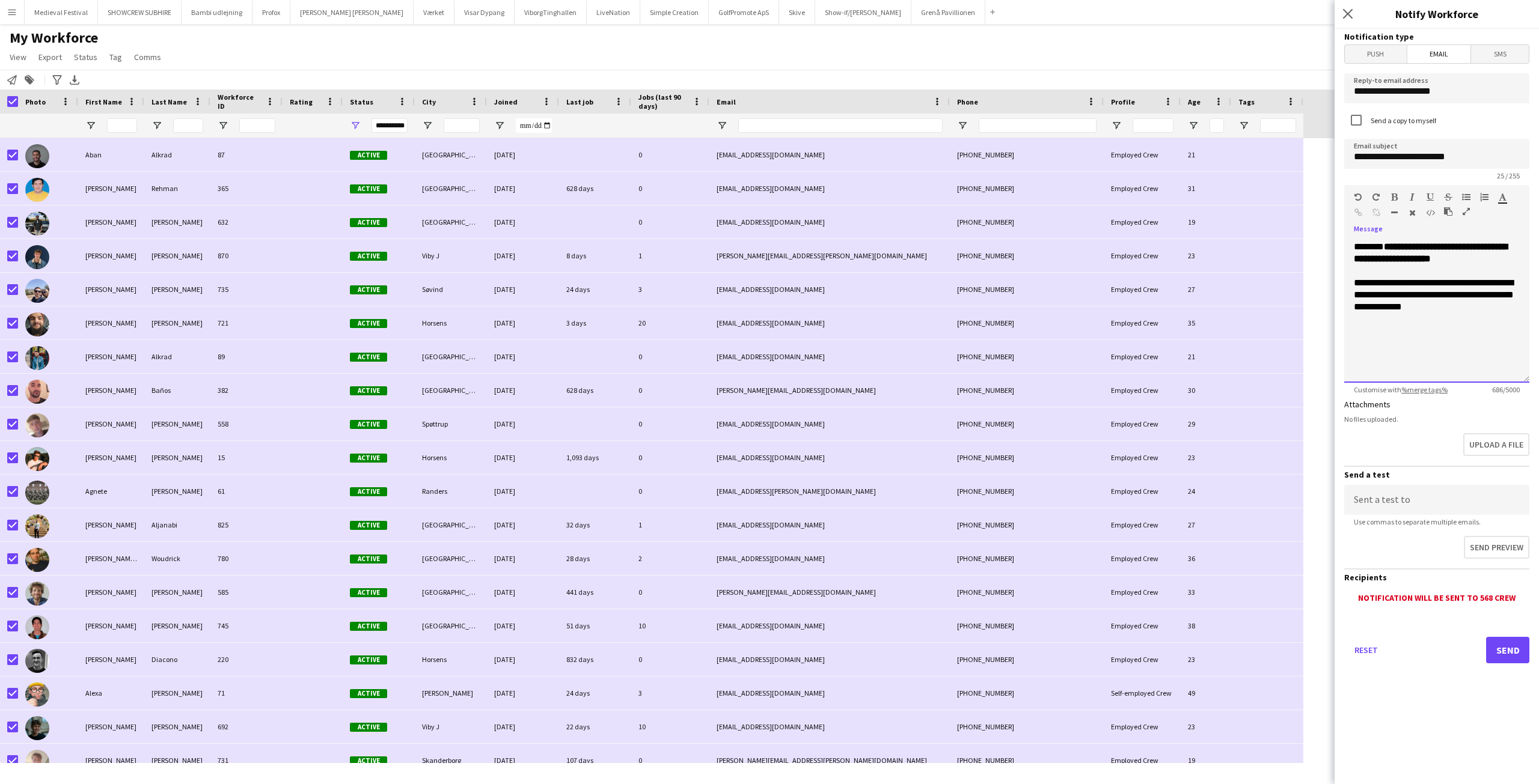
click at [1421, 320] on div "**********" at bounding box center [1437, 311] width 185 height 144
click at [1373, 349] on div "**********" at bounding box center [1437, 311] width 185 height 144
click at [1359, 337] on div "**********" at bounding box center [1437, 311] width 185 height 144
click at [1445, 336] on div "**********" at bounding box center [1437, 311] width 185 height 144
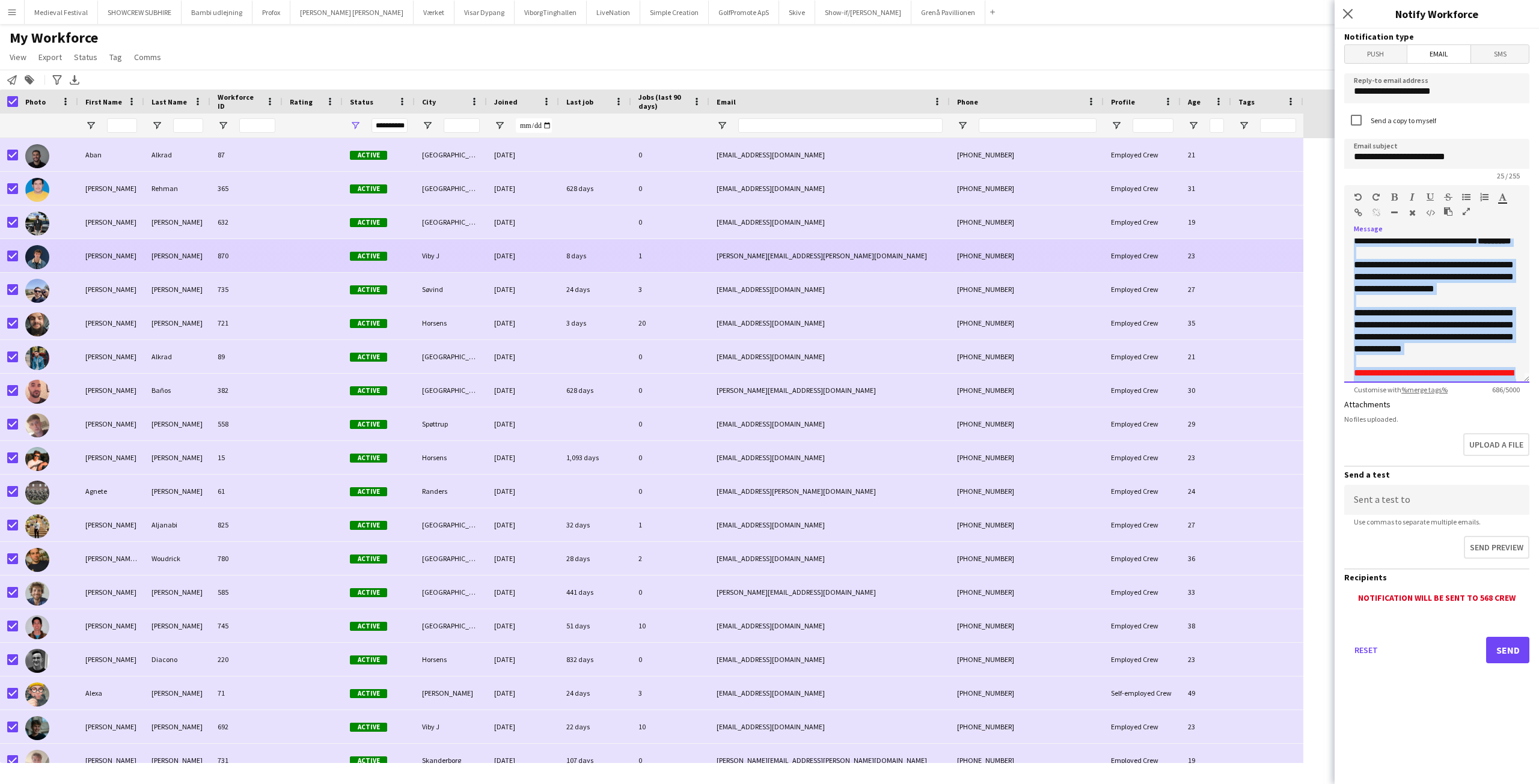
scroll to position [0, 0]
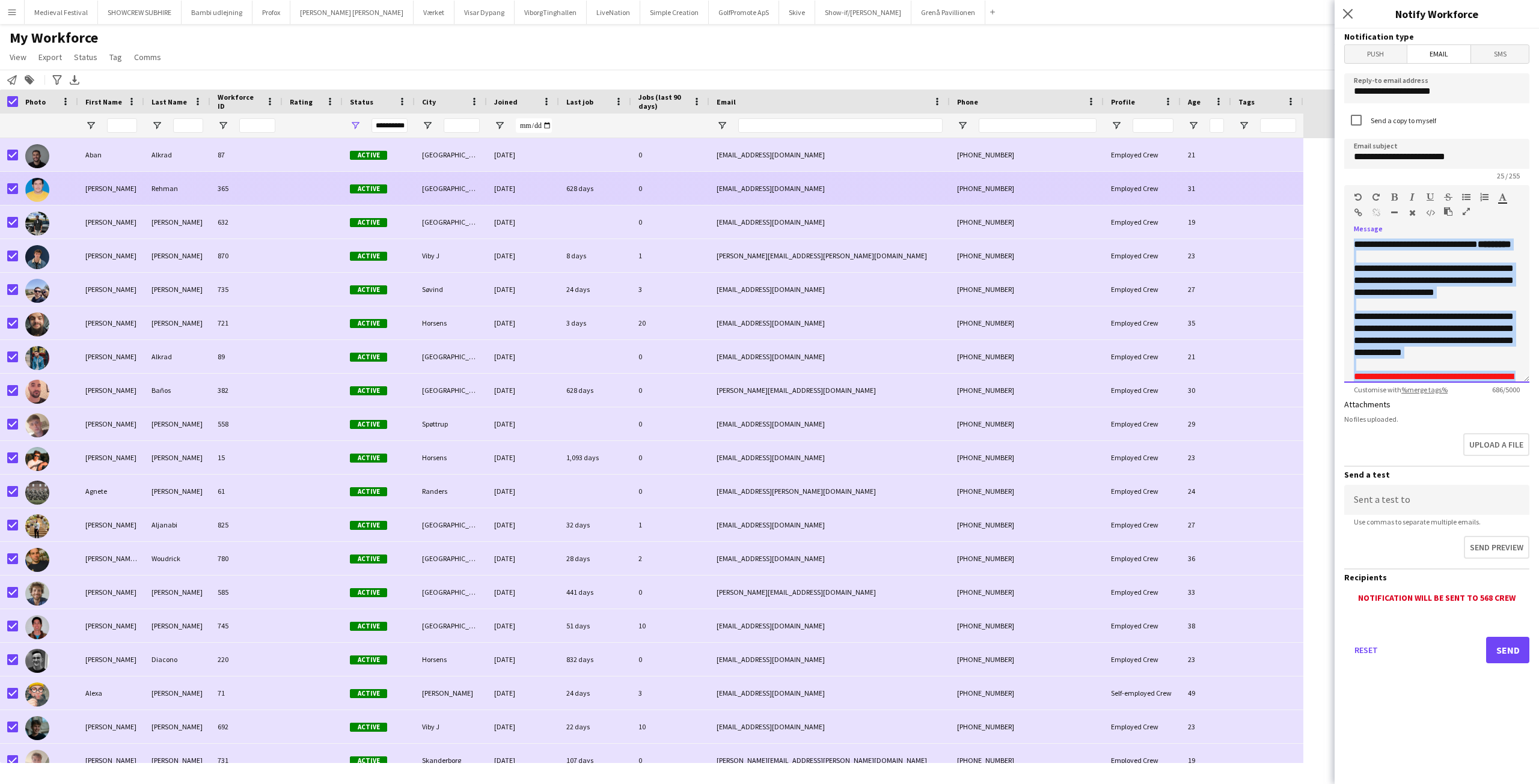
drag, startPoint x: 1453, startPoint y: 320, endPoint x: 1288, endPoint y: 205, distance: 201.1
click at [1288, 205] on body "Menu Boards Boards Boards All jobs Status Workforce Workforce My Workforce Recr…" at bounding box center [770, 392] width 1539 height 784
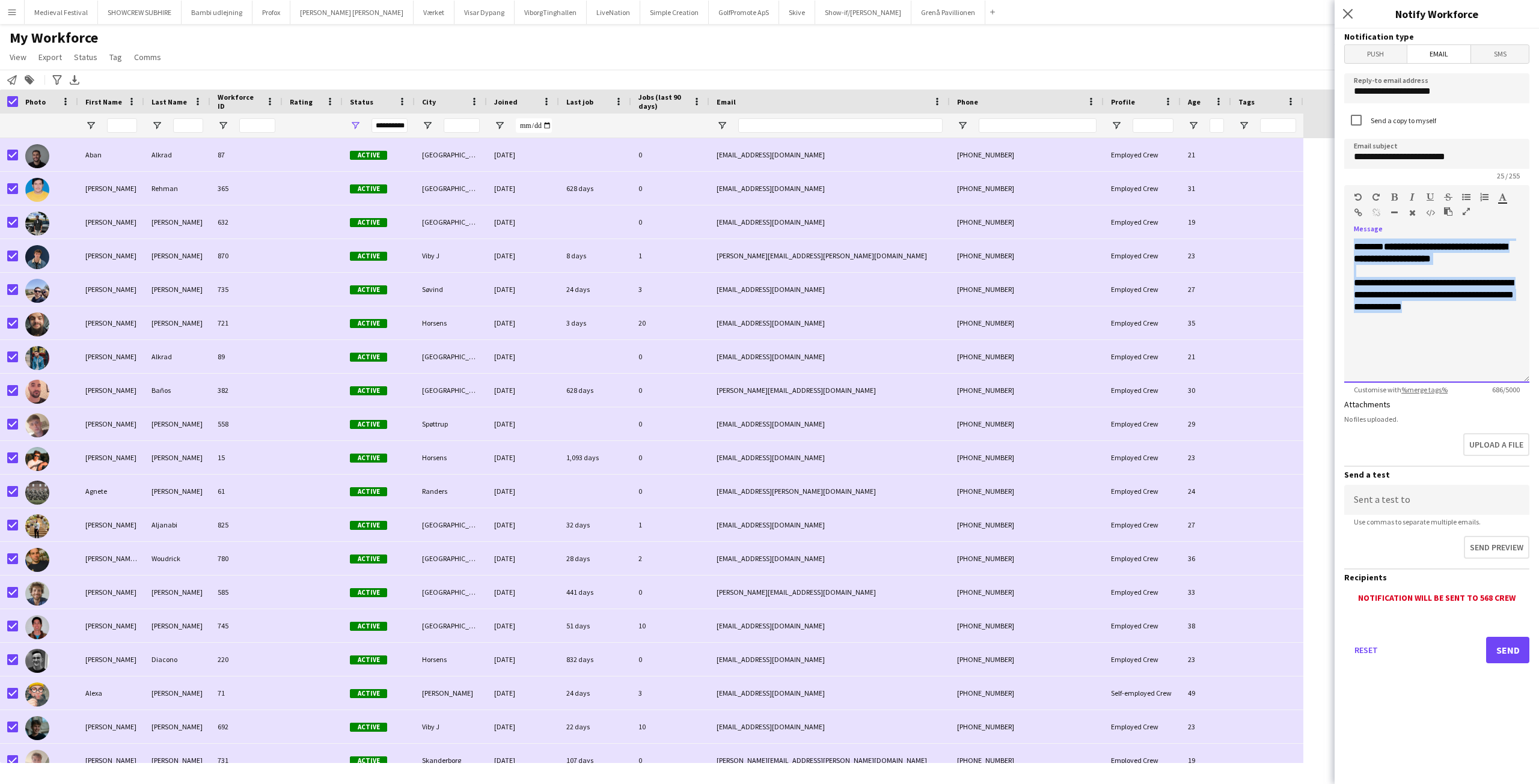
scroll to position [226, 0]
click at [1390, 299] on font "**********" at bounding box center [1434, 264] width 160 height 93
click at [1461, 308] on div "**********" at bounding box center [1437, 311] width 185 height 144
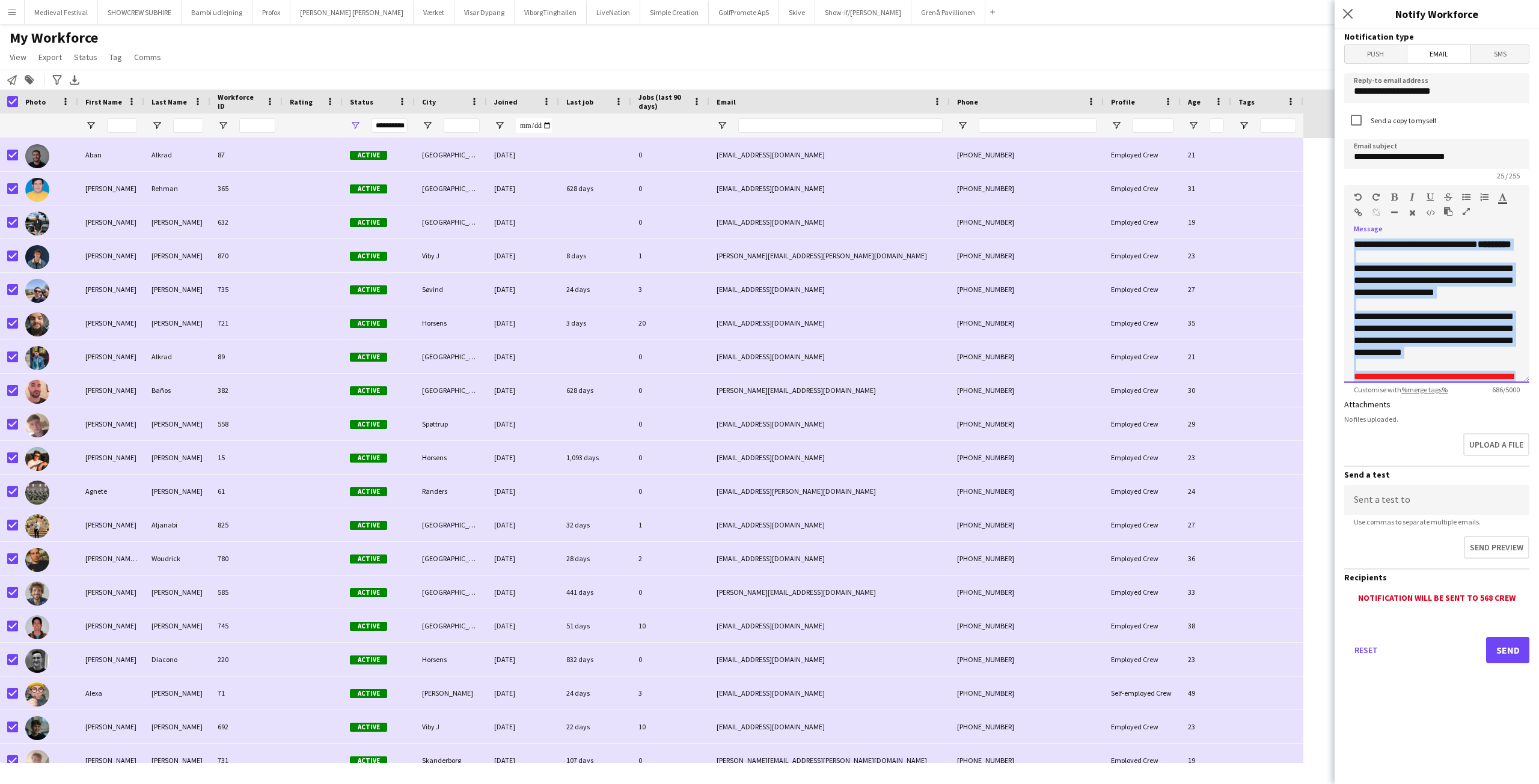
drag, startPoint x: 1457, startPoint y: 306, endPoint x: 1325, endPoint y: 202, distance: 168.0
click at [1325, 202] on body "Menu Boards Boards Boards All jobs Status Workforce Workforce My Workforce Recr…" at bounding box center [770, 392] width 1539 height 784
paste div
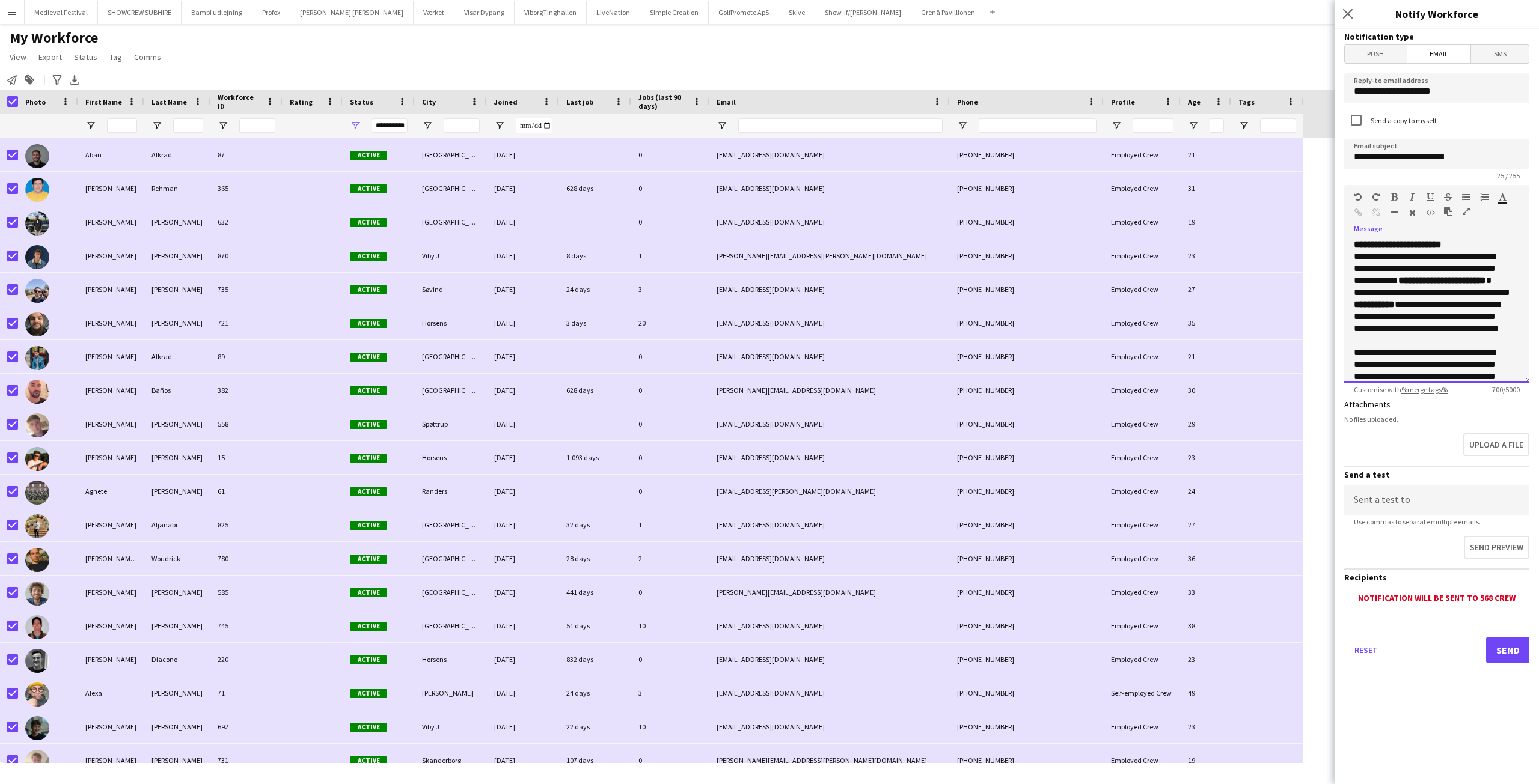
click at [1465, 249] on p "**********" at bounding box center [1437, 245] width 166 height 12
click at [1430, 318] on p "**********" at bounding box center [1432, 328] width 157 height 60
click at [1426, 272] on p "**********" at bounding box center [1432, 274] width 157 height 48
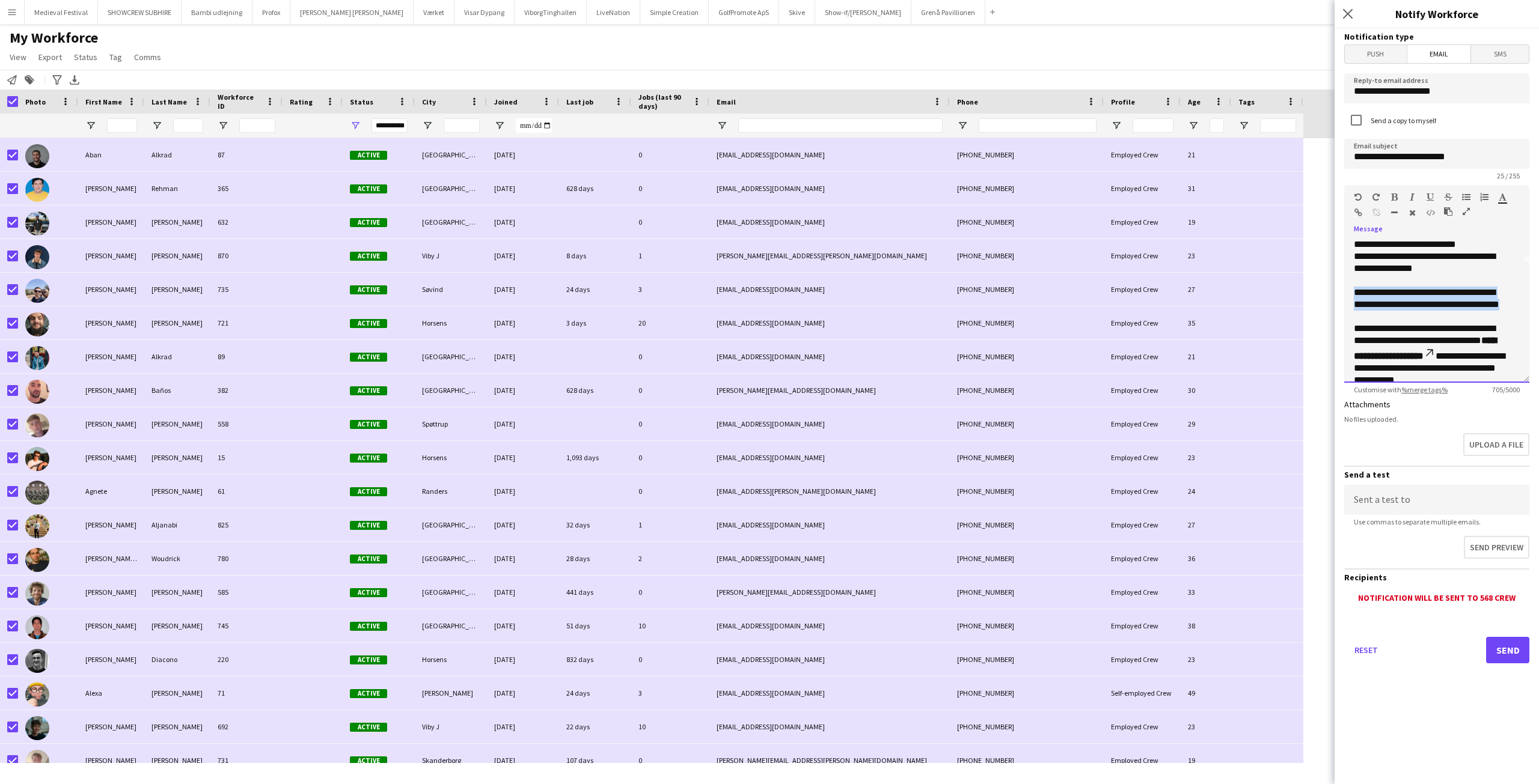
drag, startPoint x: 1404, startPoint y: 315, endPoint x: 1341, endPoint y: 297, distance: 65.5
click at [1341, 297] on form "**********" at bounding box center [1437, 363] width 204 height 669
click at [1506, 198] on icon "button" at bounding box center [1503, 197] width 8 height 9
click at [1509, 270] on p "**********" at bounding box center [1432, 287] width 157 height 72
click at [1403, 323] on p "**********" at bounding box center [1432, 354] width 157 height 63
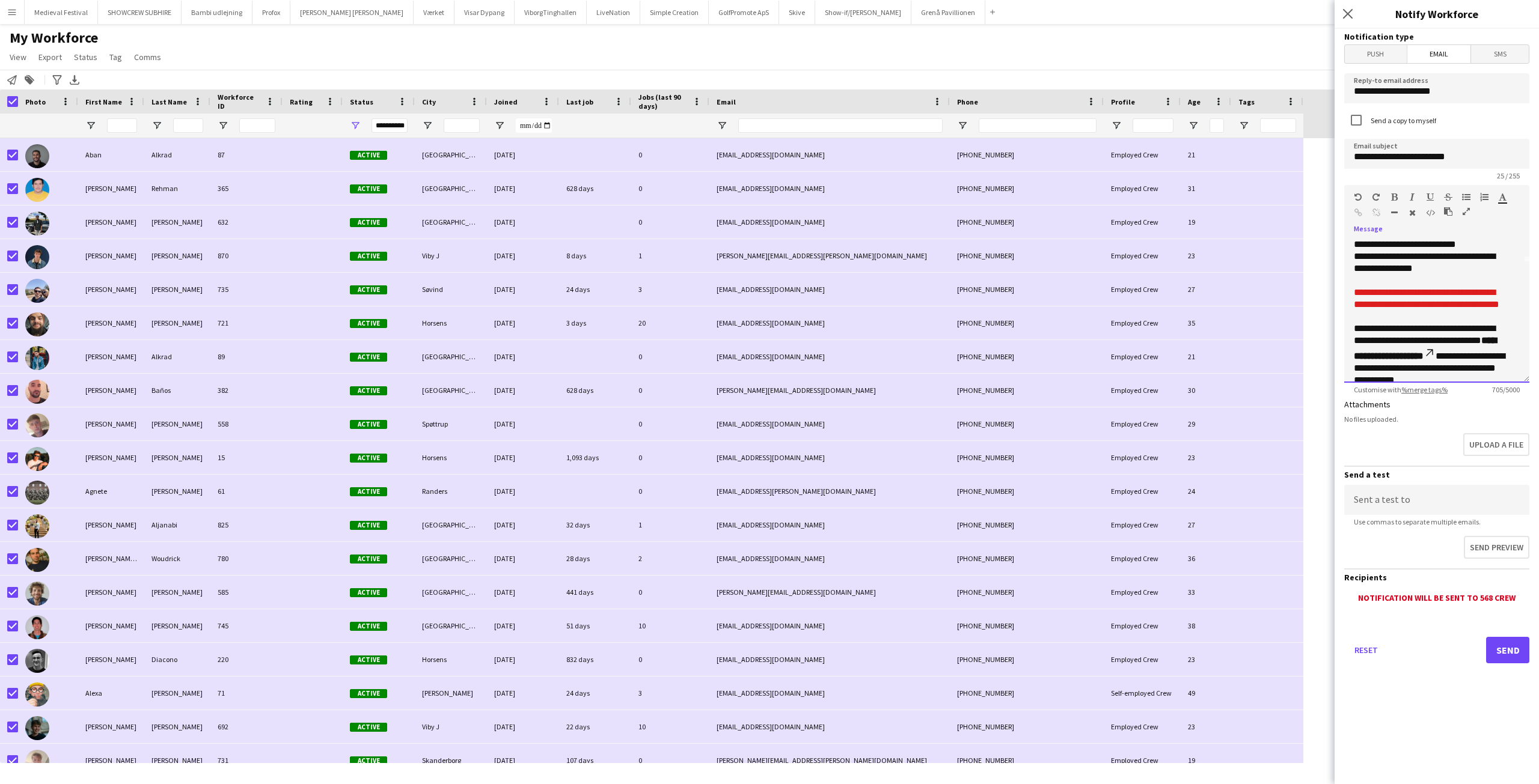
click at [1404, 318] on p "**********" at bounding box center [1432, 287] width 157 height 72
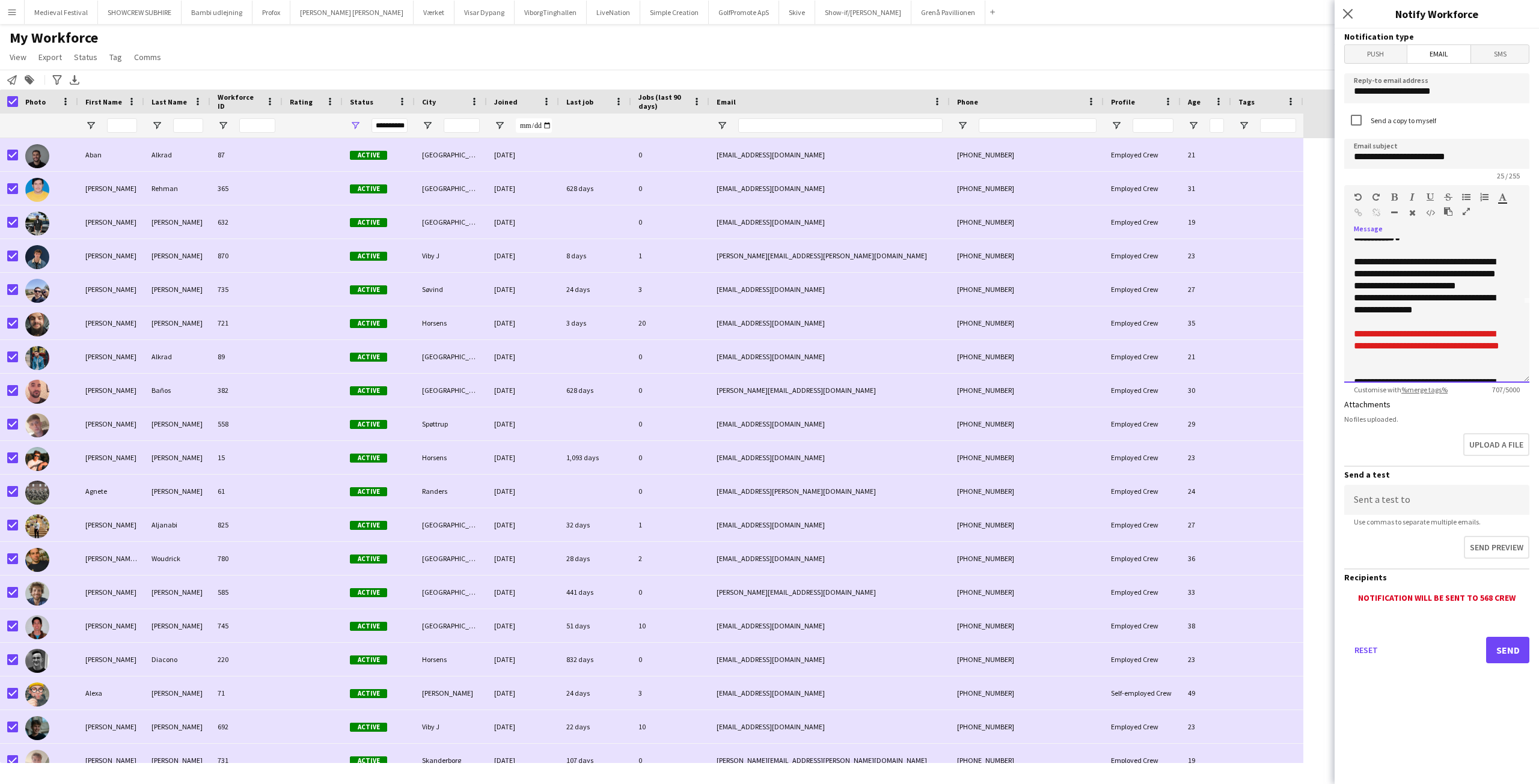
scroll to position [70, 0]
click at [1357, 343] on font "**********" at bounding box center [1427, 348] width 146 height 21
drag, startPoint x: 1428, startPoint y: 320, endPoint x: 1350, endPoint y: 307, distance: 79.1
click at [1350, 307] on div "**********" at bounding box center [1437, 311] width 185 height 144
click at [1500, 198] on icon "button" at bounding box center [1503, 197] width 8 height 9
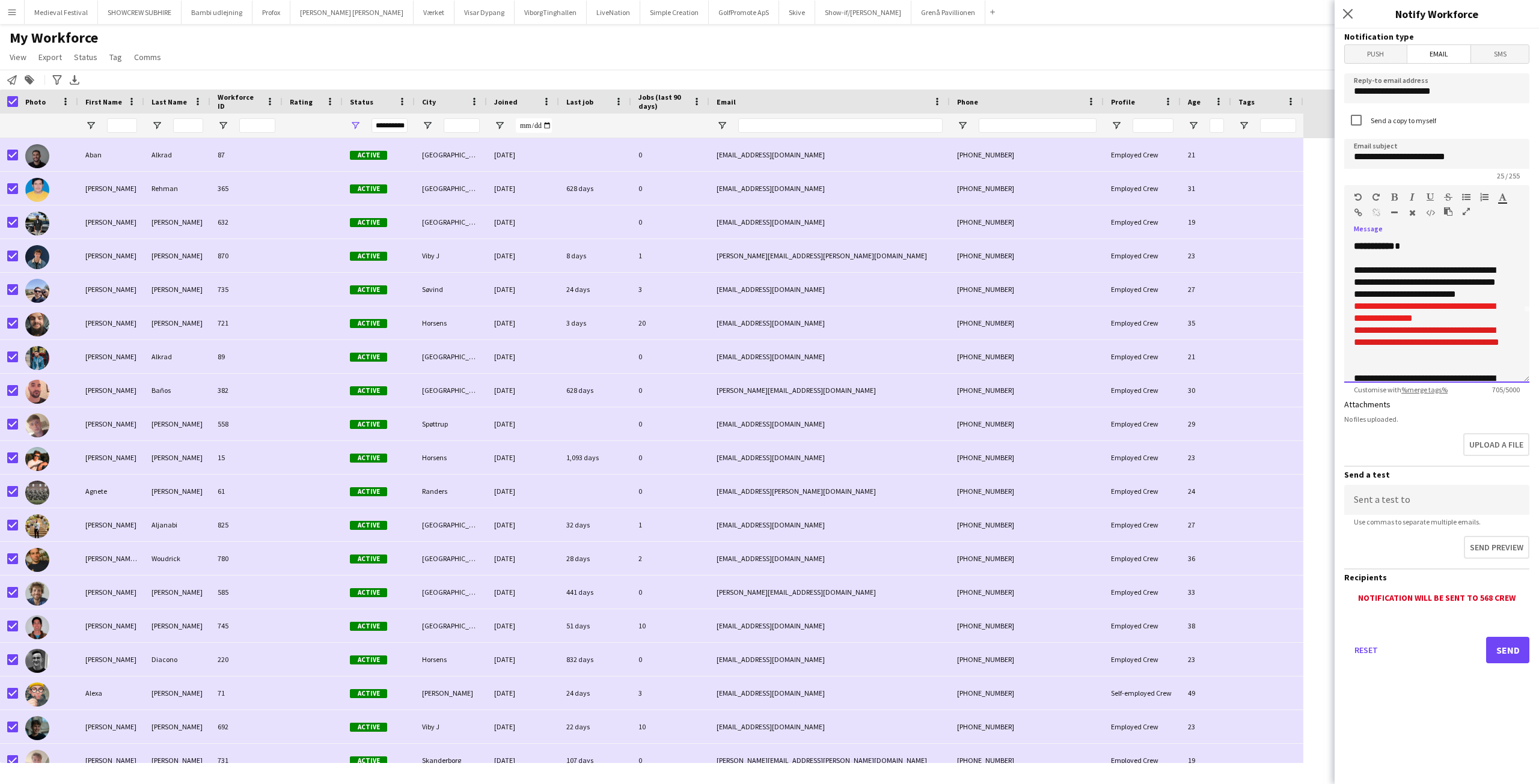
click at [1475, 277] on p "**********" at bounding box center [1432, 264] width 157 height 72
drag, startPoint x: 1352, startPoint y: 307, endPoint x: 1397, endPoint y: 358, distance: 68.0
click at [1397, 358] on div "**********" at bounding box center [1437, 311] width 185 height 144
click at [1502, 198] on icon "button" at bounding box center [1503, 197] width 8 height 9
type input "*******"
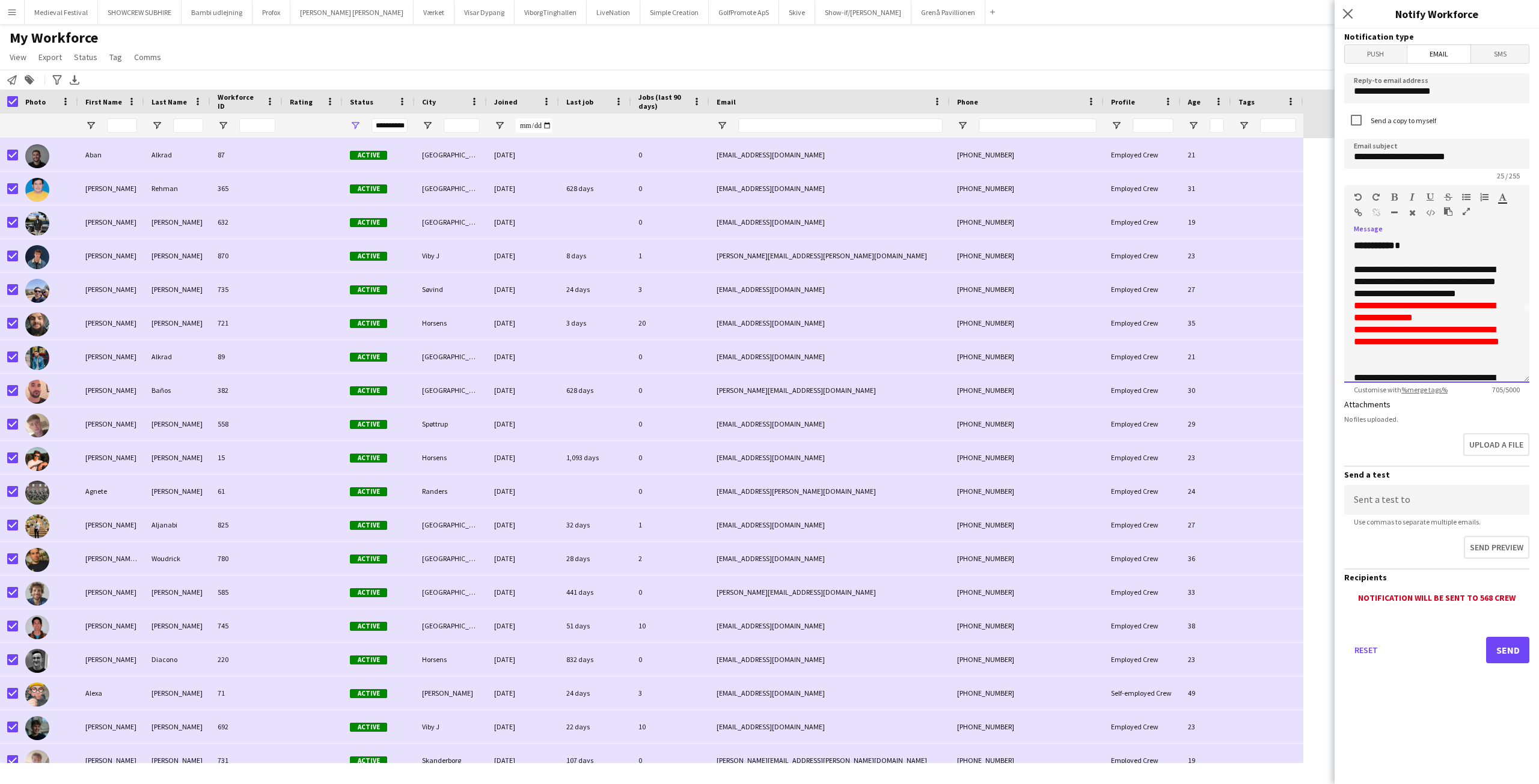
scroll to position [63, 0]
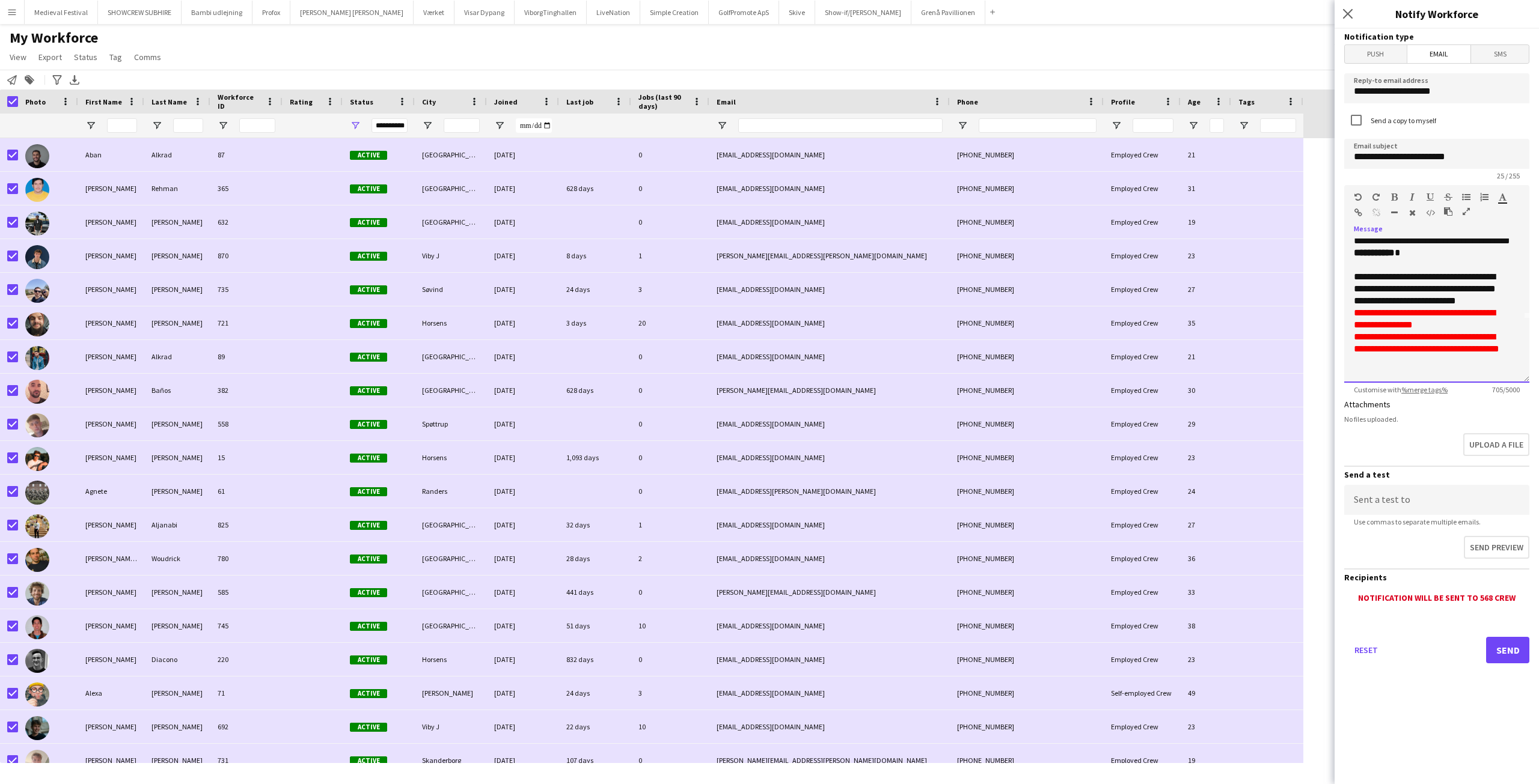
click at [1480, 294] on p "**********" at bounding box center [1432, 271] width 157 height 72
click at [1479, 308] on font "**********" at bounding box center [1427, 331] width 146 height 45
click at [1484, 304] on p "**********" at bounding box center [1432, 271] width 157 height 72
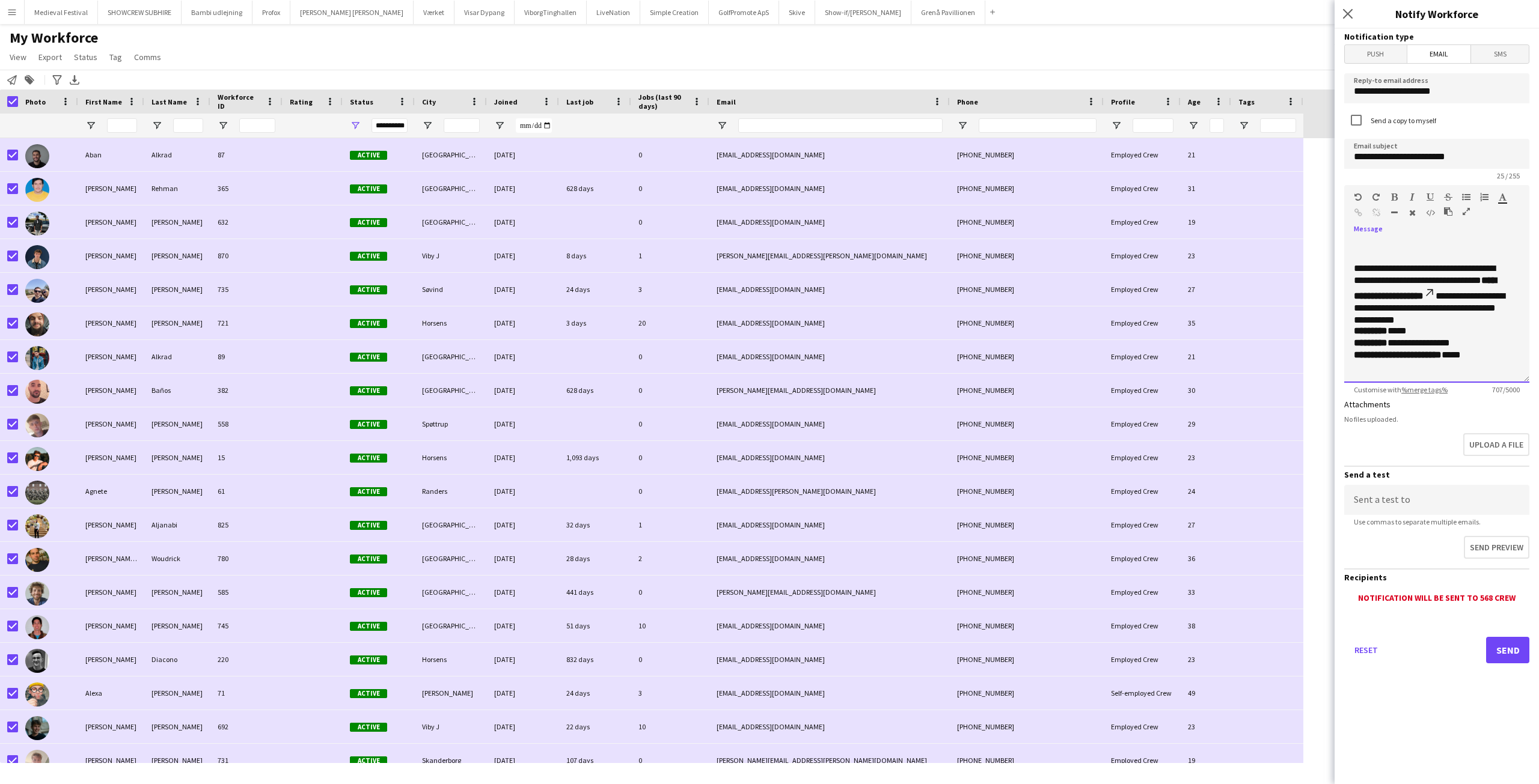
scroll to position [206, 0]
drag, startPoint x: 1505, startPoint y: 306, endPoint x: 1355, endPoint y: 295, distance: 150.4
click at [1355, 295] on p "**********" at bounding box center [1432, 280] width 157 height 63
click at [1496, 286] on p "**********" at bounding box center [1432, 280] width 157 height 63
click at [1508, 318] on p "**********" at bounding box center [1432, 287] width 157 height 75
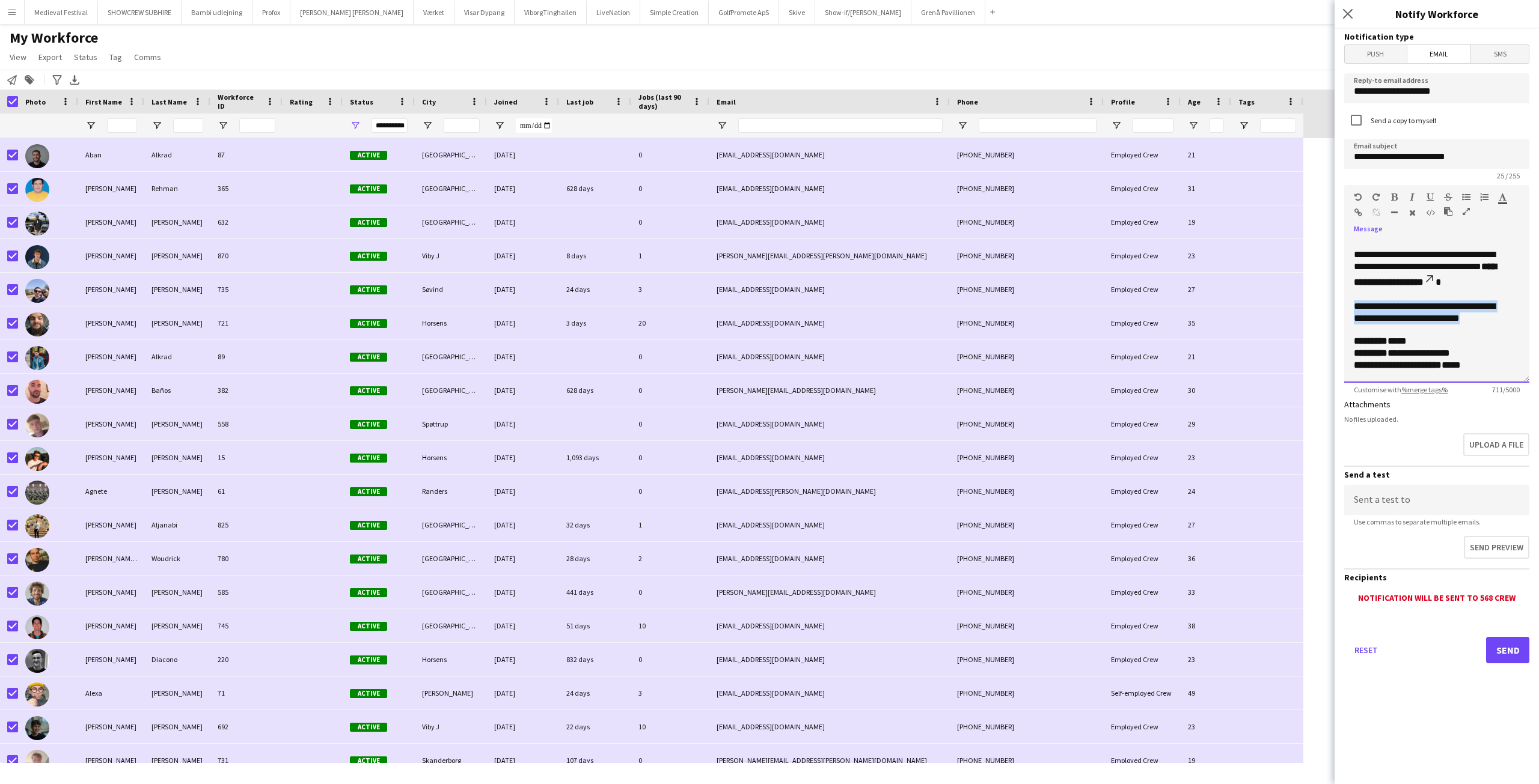
drag, startPoint x: 1508, startPoint y: 318, endPoint x: 1349, endPoint y: 304, distance: 159.6
click at [1349, 304] on div "**********" at bounding box center [1437, 311] width 185 height 144
click at [1396, 195] on icon "button" at bounding box center [1395, 197] width 7 height 9
click at [1451, 295] on p "**********" at bounding box center [1432, 299] width 157 height 99
click at [1354, 305] on b "**********" at bounding box center [1424, 313] width 142 height 21
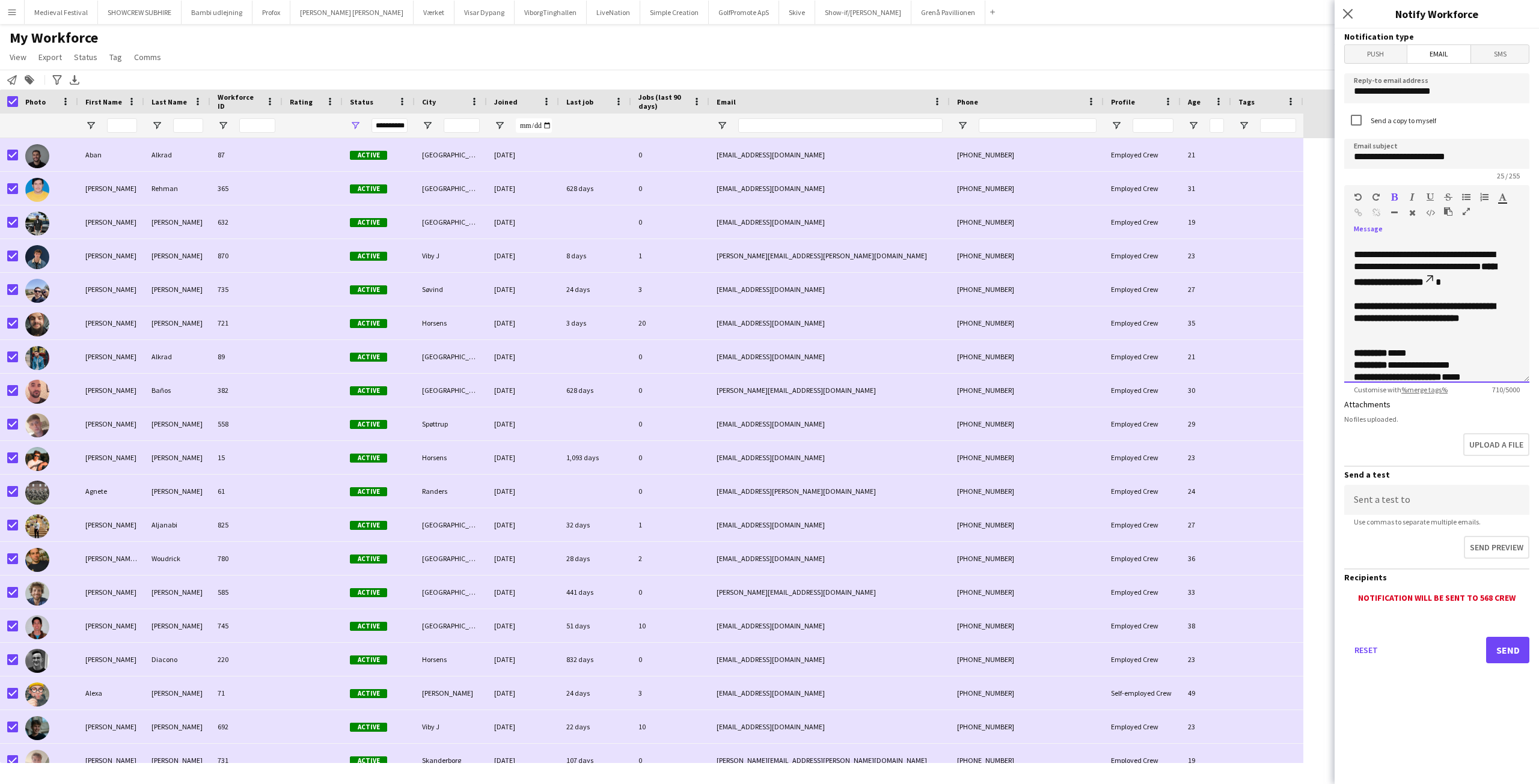
click at [1396, 324] on p "**********" at bounding box center [1432, 299] width 157 height 99
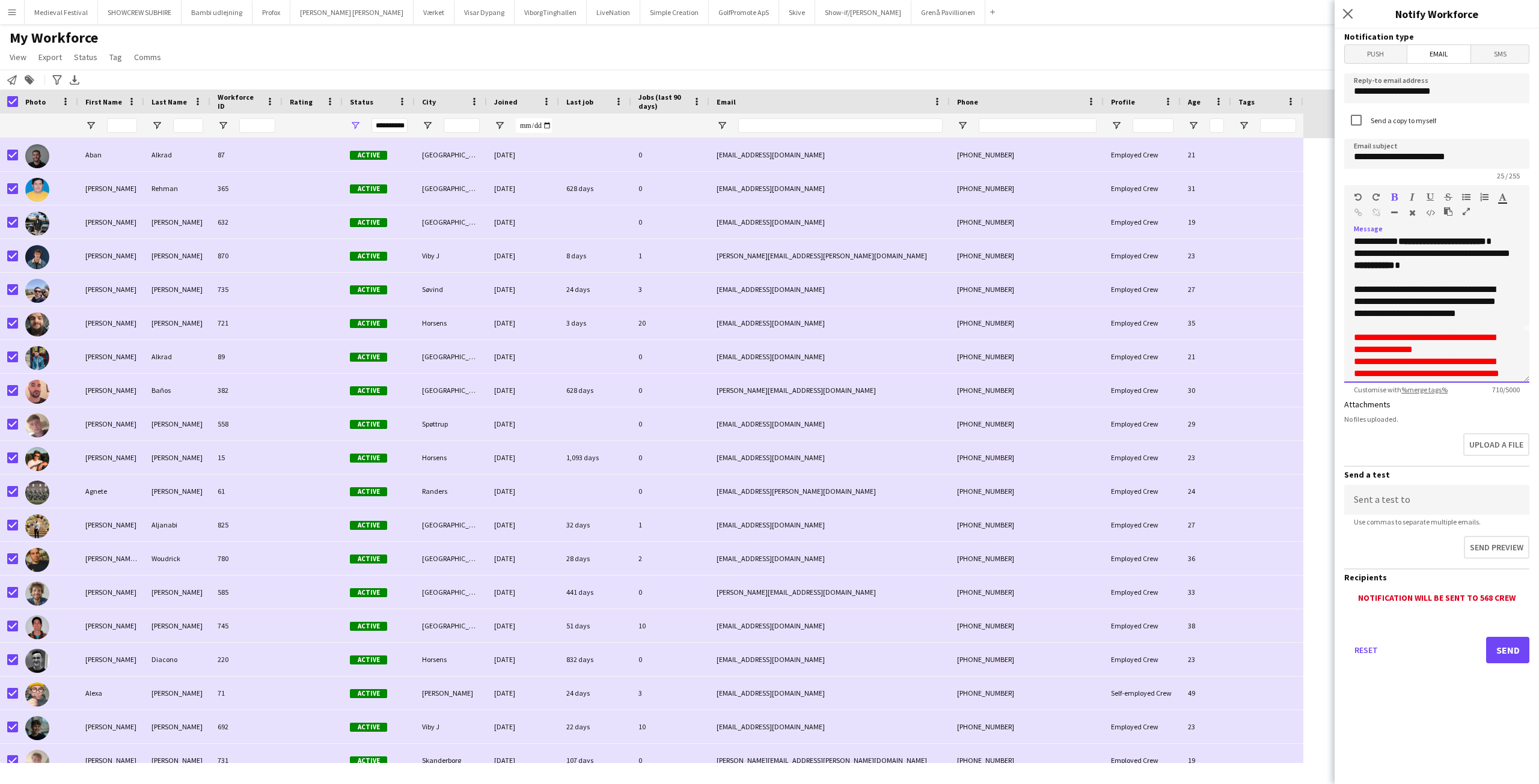
scroll to position [0, 0]
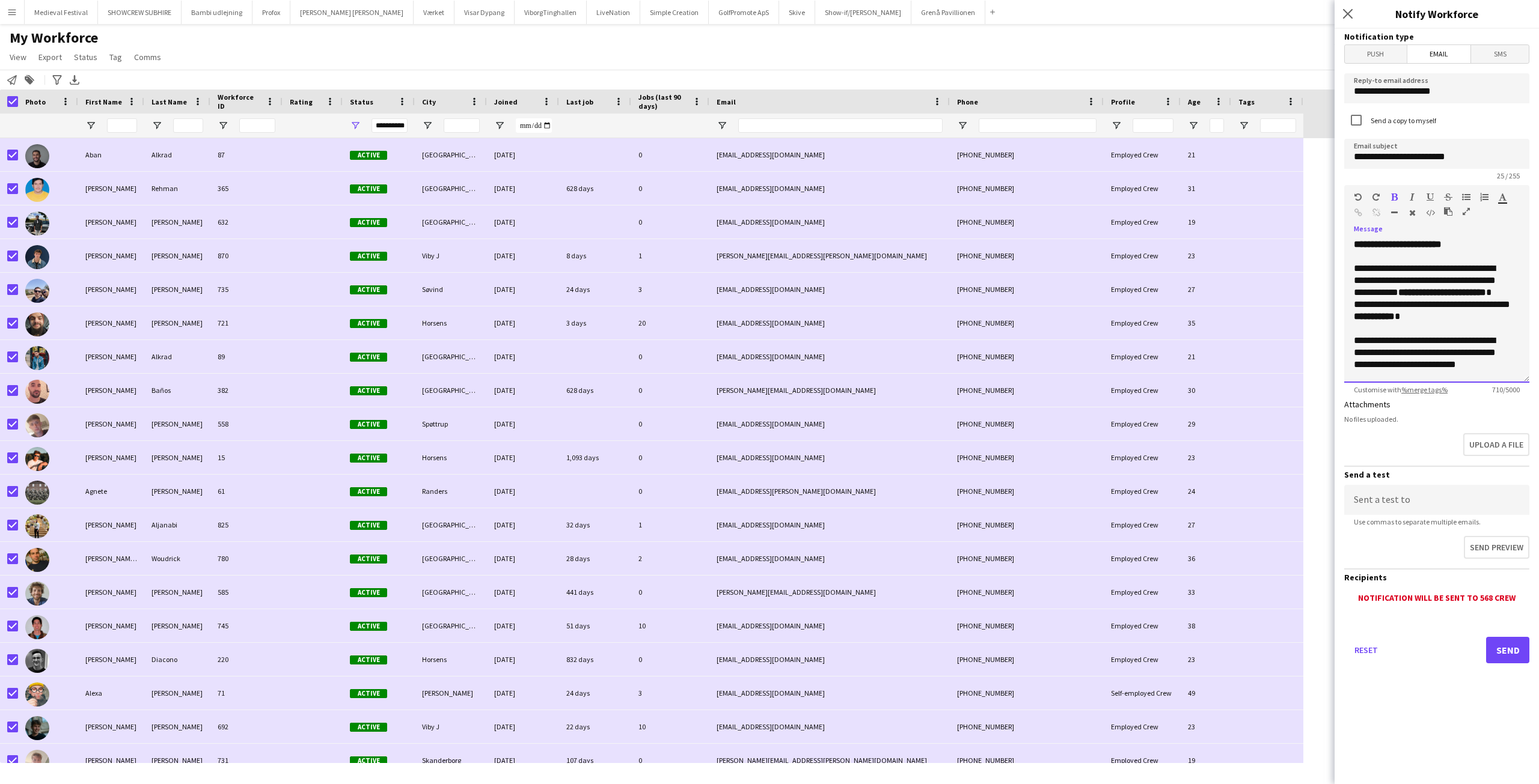
click at [1371, 280] on p "**********" at bounding box center [1432, 281] width 157 height 36
drag, startPoint x: 1389, startPoint y: 280, endPoint x: 1372, endPoint y: 274, distance: 18.0
click at [1371, 279] on p "**********" at bounding box center [1432, 287] width 157 height 48
click at [1395, 196] on icon "button" at bounding box center [1395, 197] width 7 height 9
click at [1462, 273] on p "**********" at bounding box center [1432, 287] width 157 height 48
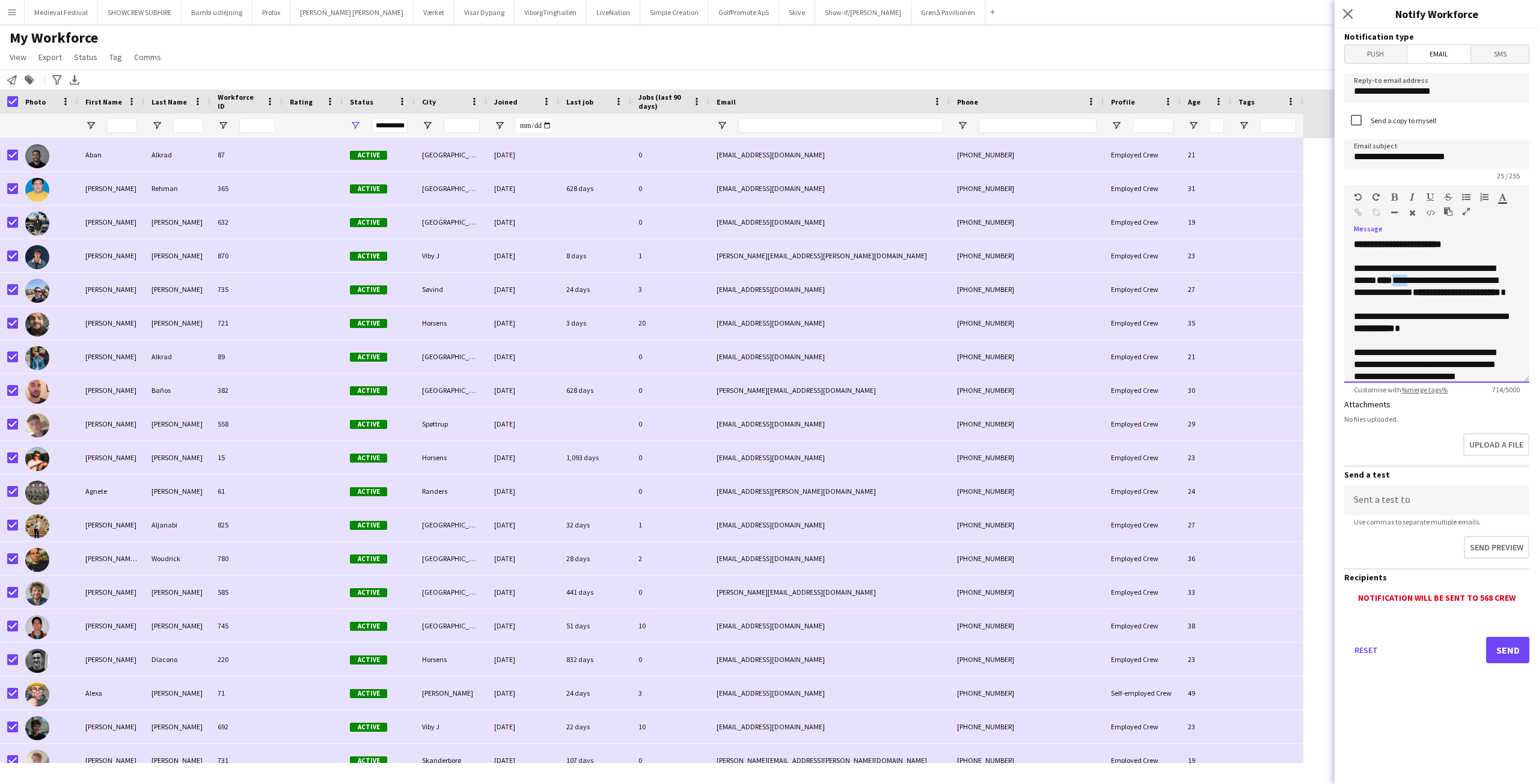
drag, startPoint x: 1409, startPoint y: 282, endPoint x: 1391, endPoint y: 280, distance: 18.1
click at [1391, 280] on p "**********" at bounding box center [1432, 287] width 157 height 48
click at [1391, 195] on icon "button" at bounding box center [1395, 197] width 7 height 9
click at [1399, 278] on b "*** ****" at bounding box center [1391, 280] width 30 height 9
click at [1436, 315] on p "**********" at bounding box center [1432, 352] width 157 height 84
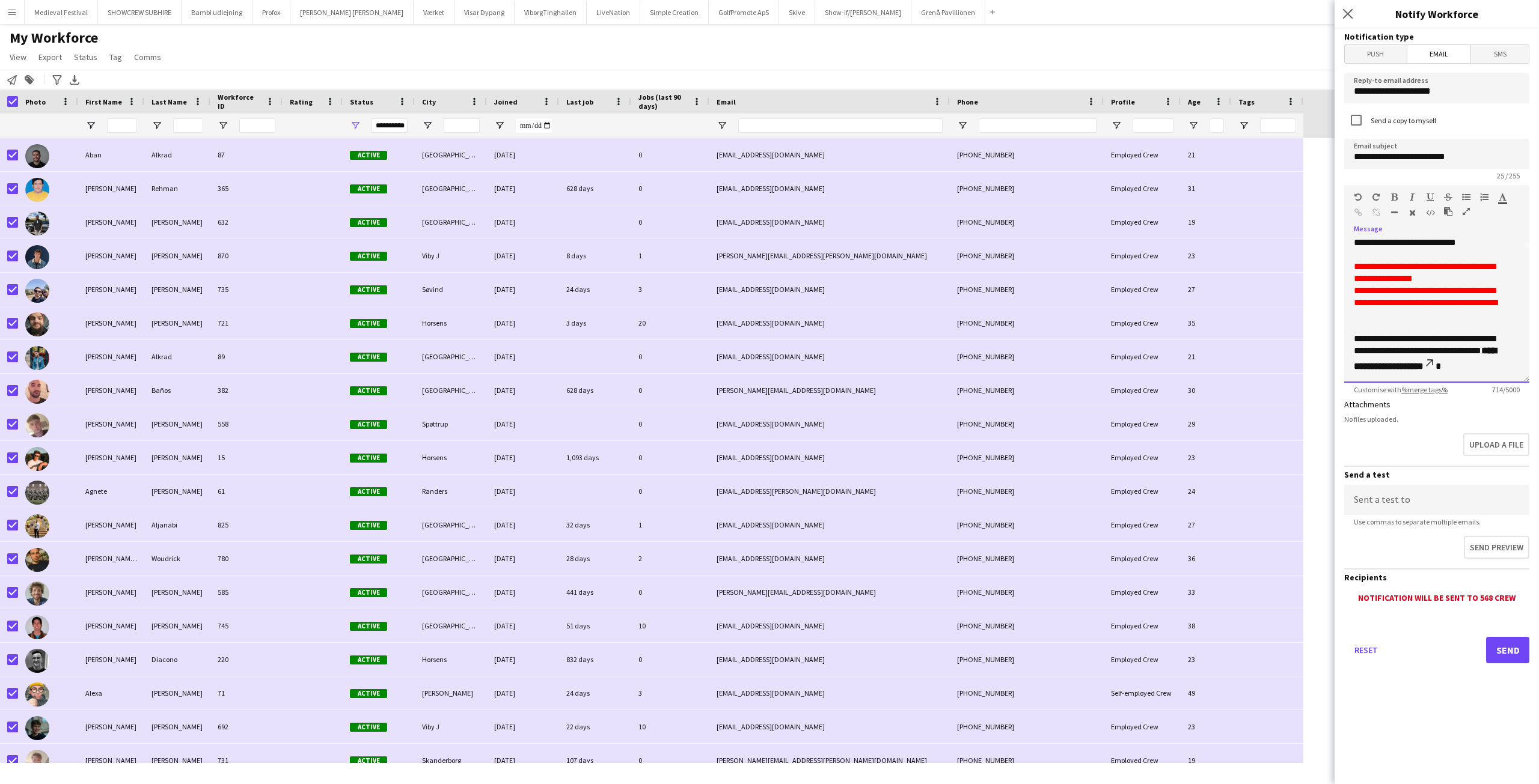
scroll to position [276, 0]
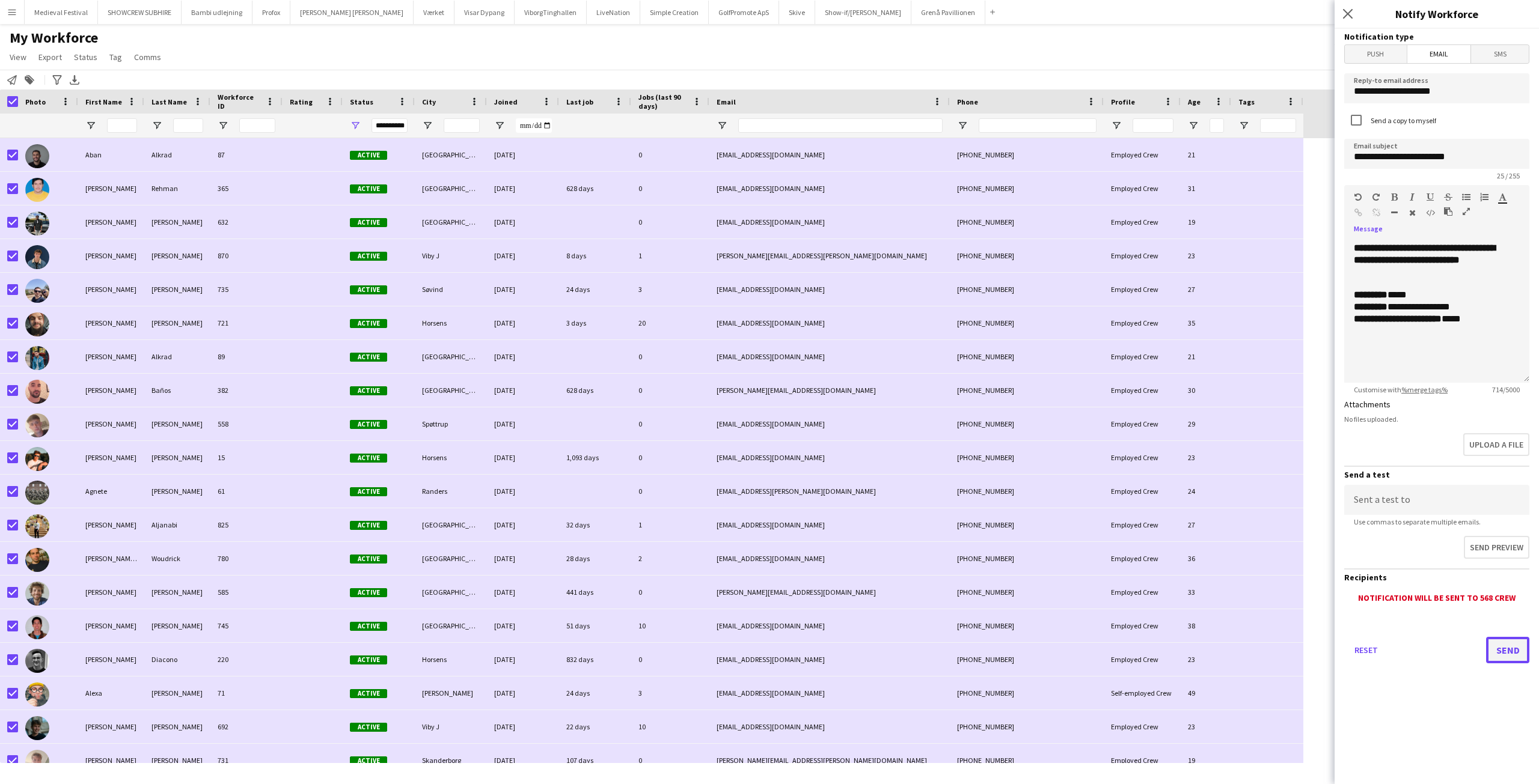
click at [1515, 654] on button "Send" at bounding box center [1508, 650] width 43 height 26
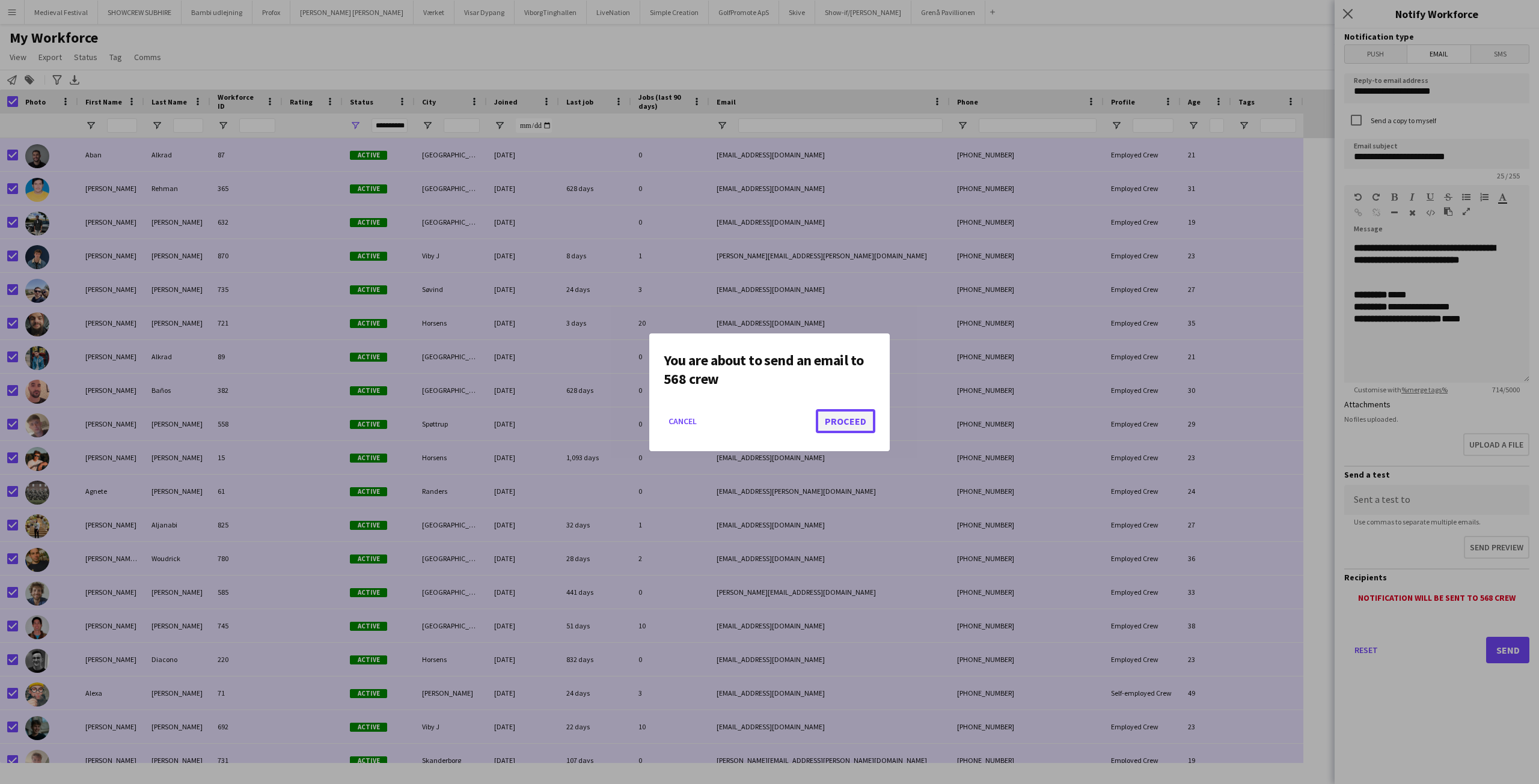
click at [857, 415] on button "Proceed" at bounding box center [845, 421] width 60 height 24
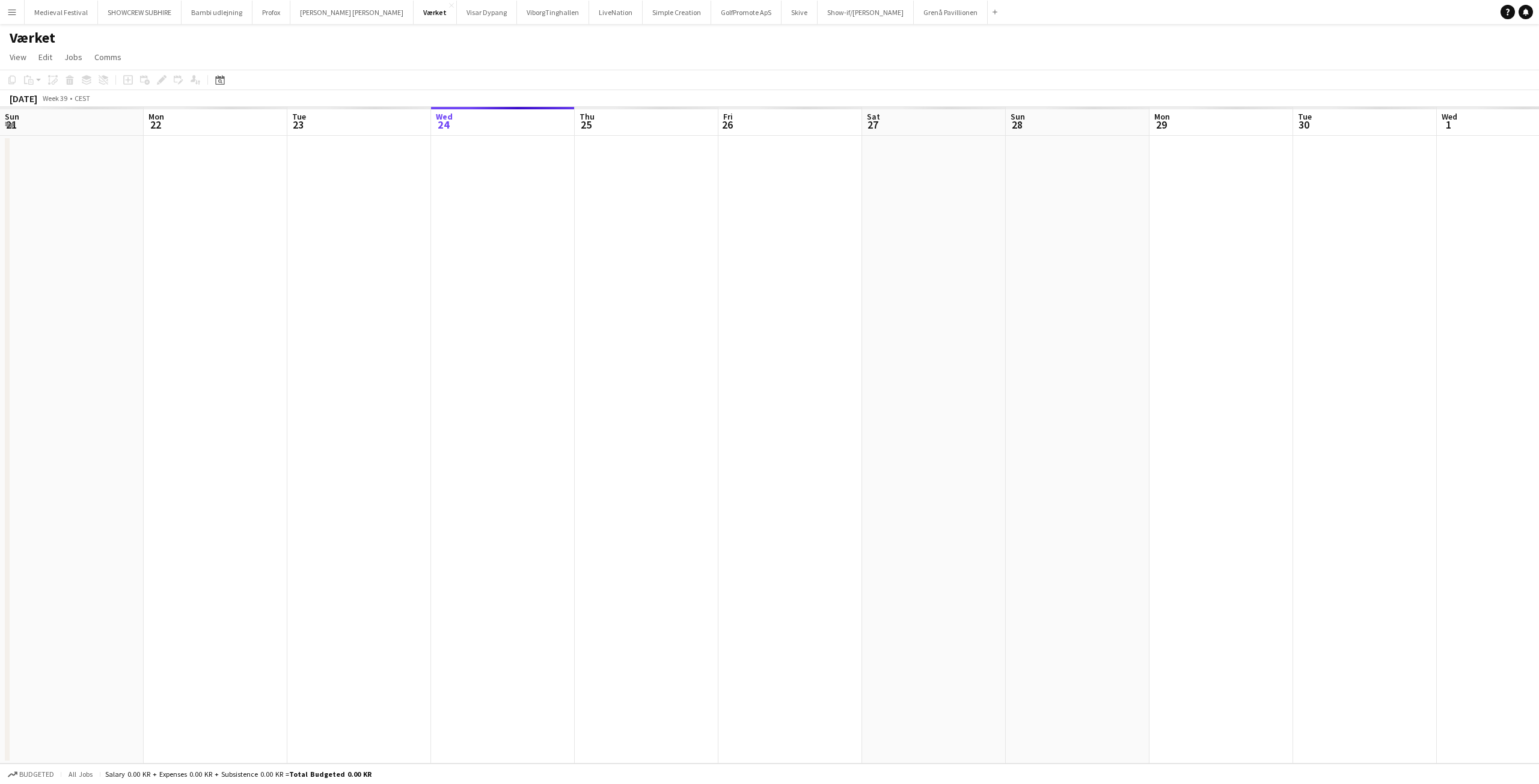
scroll to position [0, 413]
